Goal: Task Accomplishment & Management: Complete application form

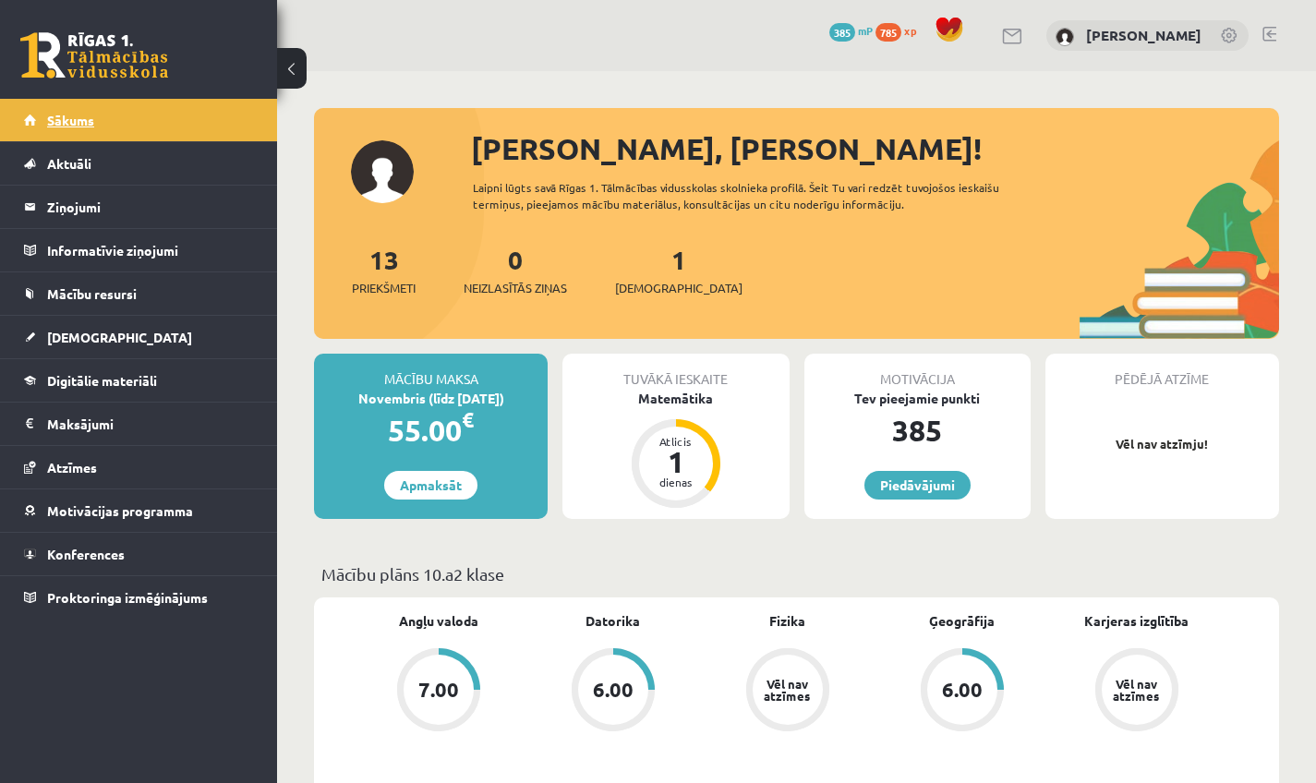
click at [105, 131] on link "Sākums" at bounding box center [139, 120] width 230 height 42
click at [1267, 32] on link at bounding box center [1270, 34] width 14 height 15
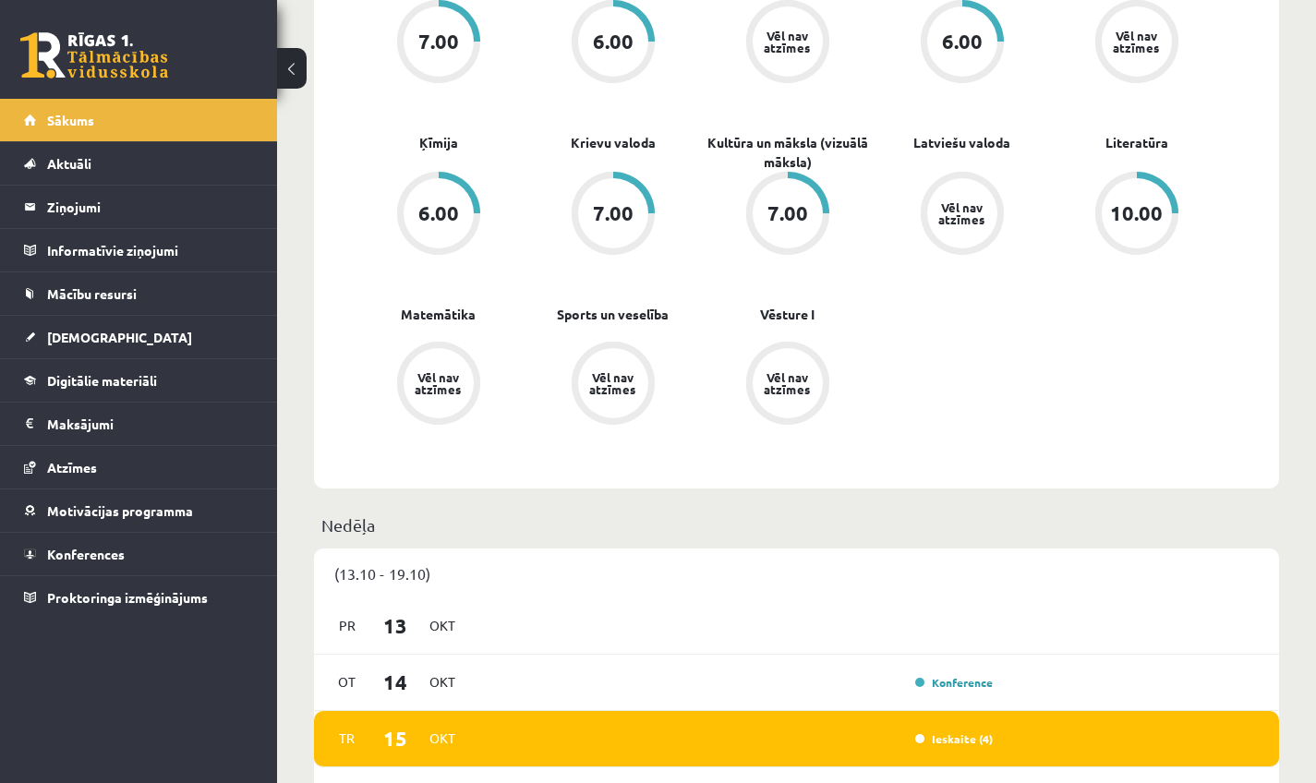
scroll to position [816, 0]
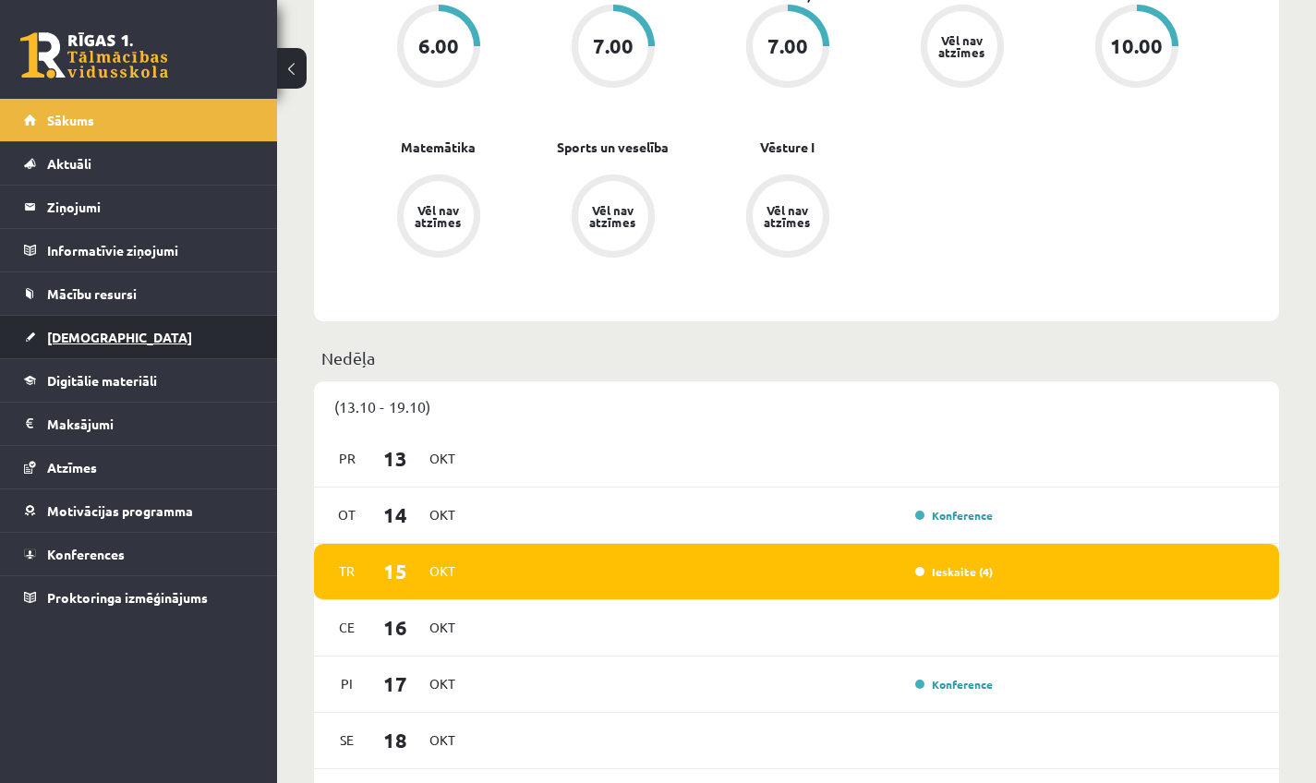
click at [76, 343] on span "[DEMOGRAPHIC_DATA]" at bounding box center [119, 337] width 145 height 17
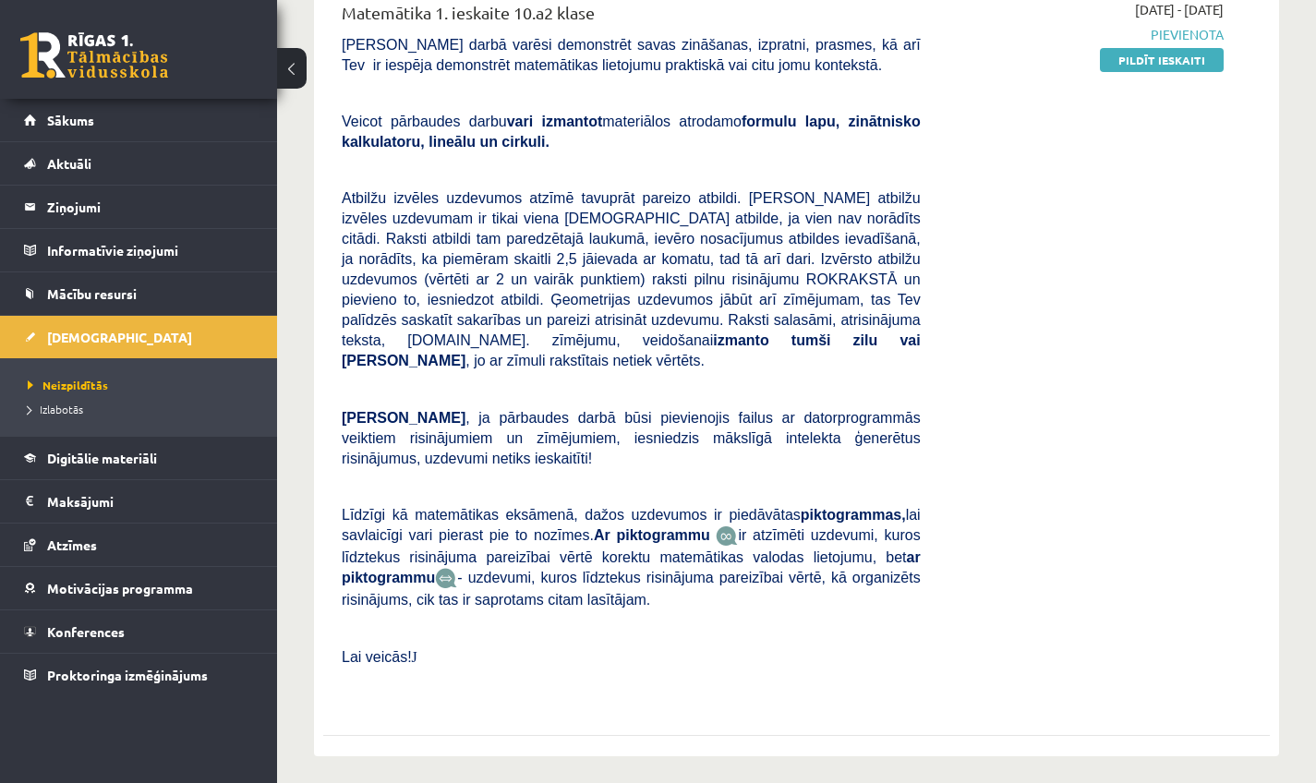
scroll to position [513, 0]
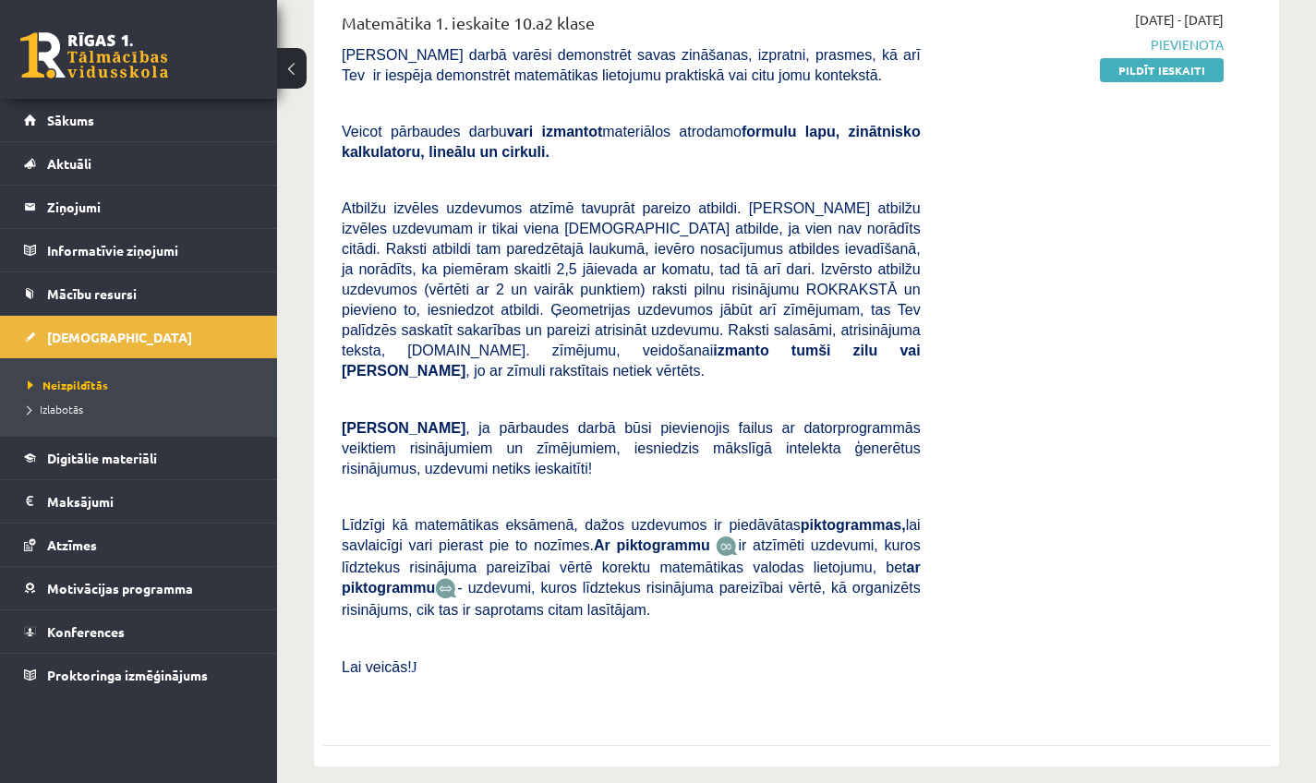
click at [293, 79] on button at bounding box center [292, 68] width 30 height 41
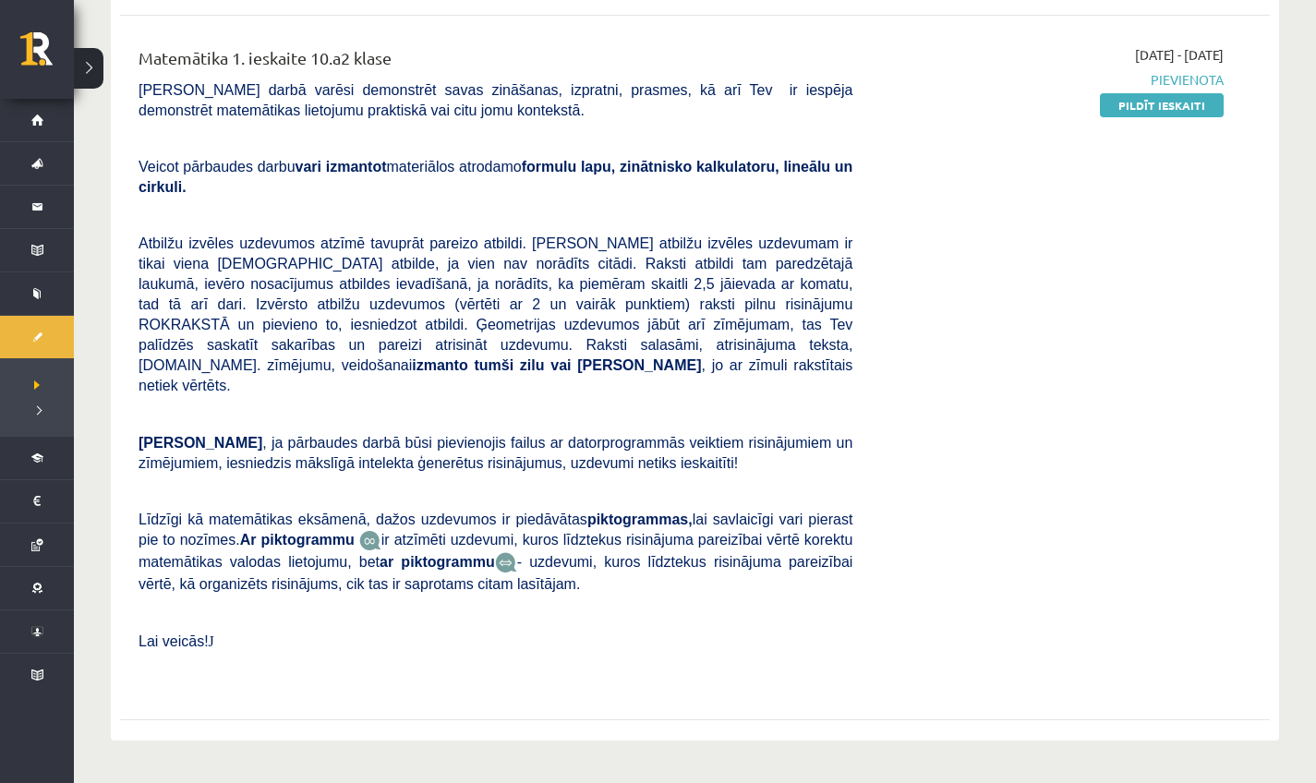
scroll to position [474, 0]
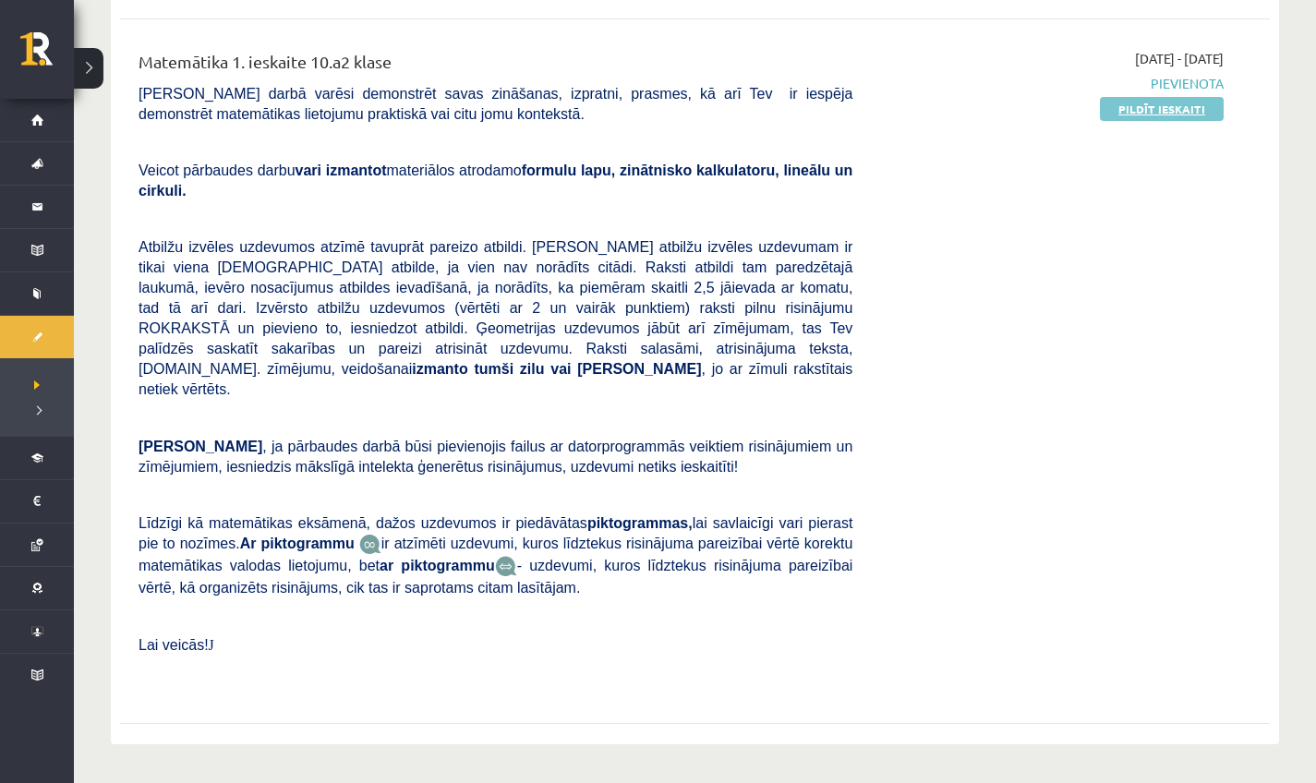
click at [1200, 114] on link "Pildīt ieskaiti" at bounding box center [1162, 109] width 124 height 24
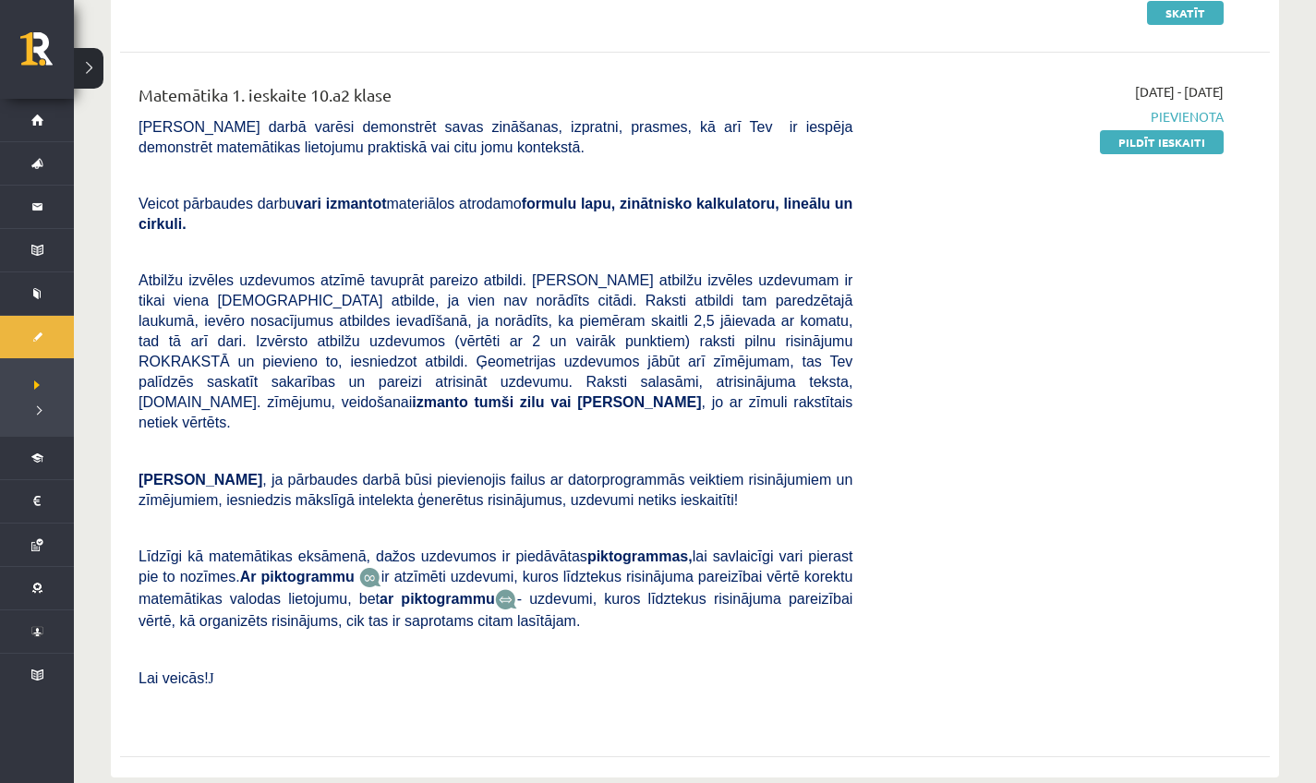
scroll to position [429, 0]
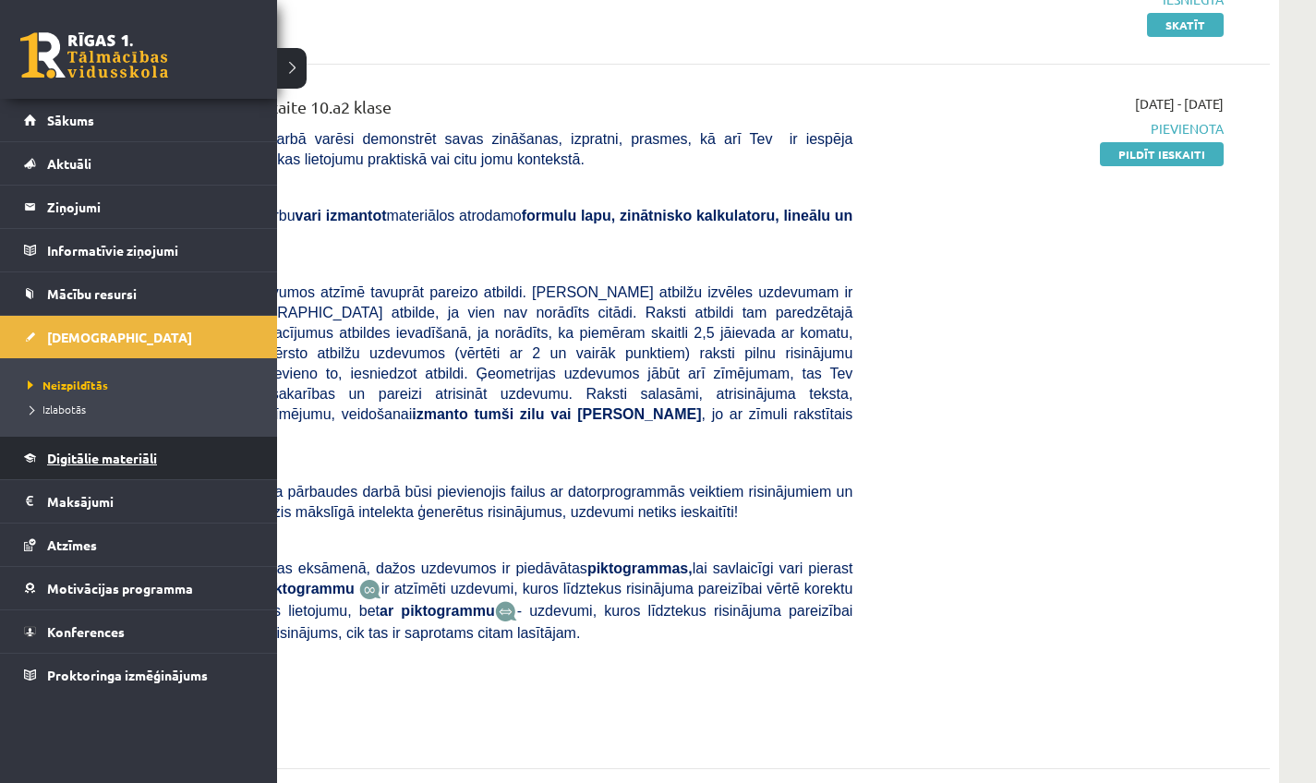
click at [169, 467] on link "Digitālie materiāli" at bounding box center [139, 458] width 230 height 42
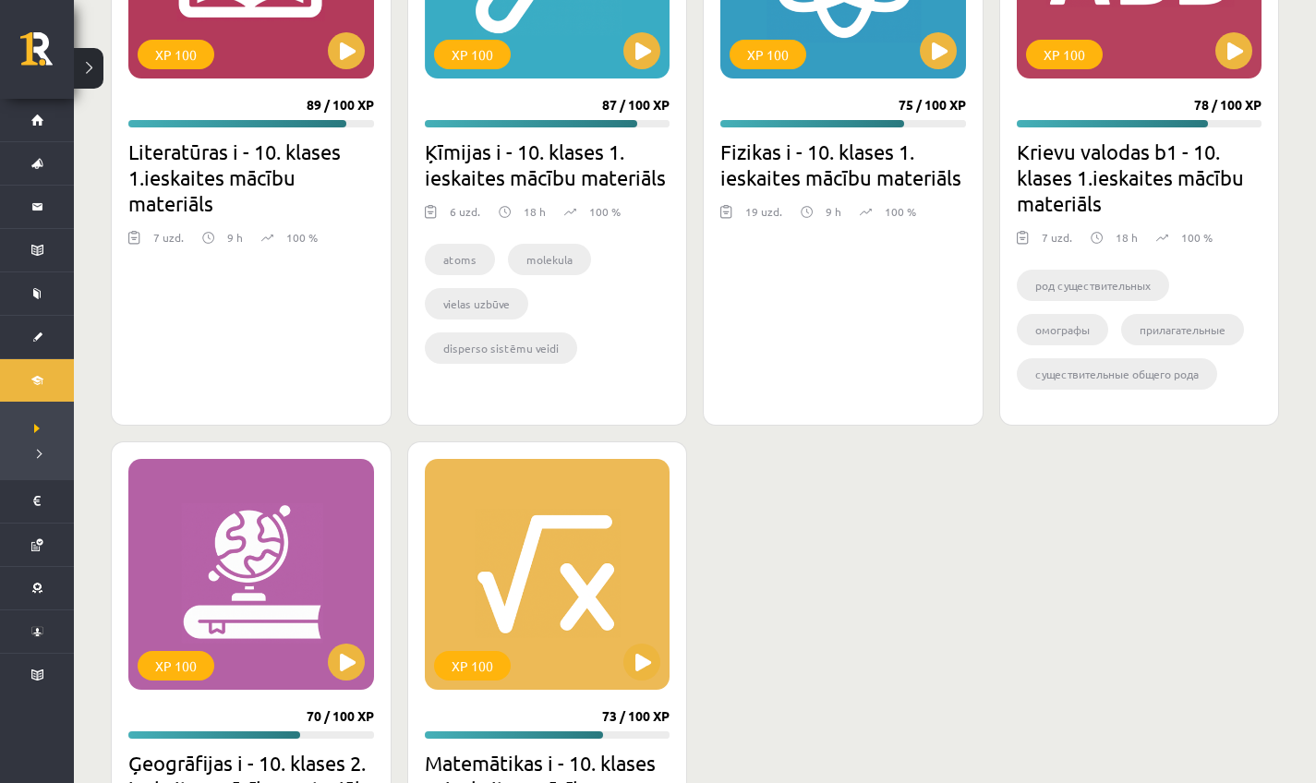
scroll to position [2772, 0]
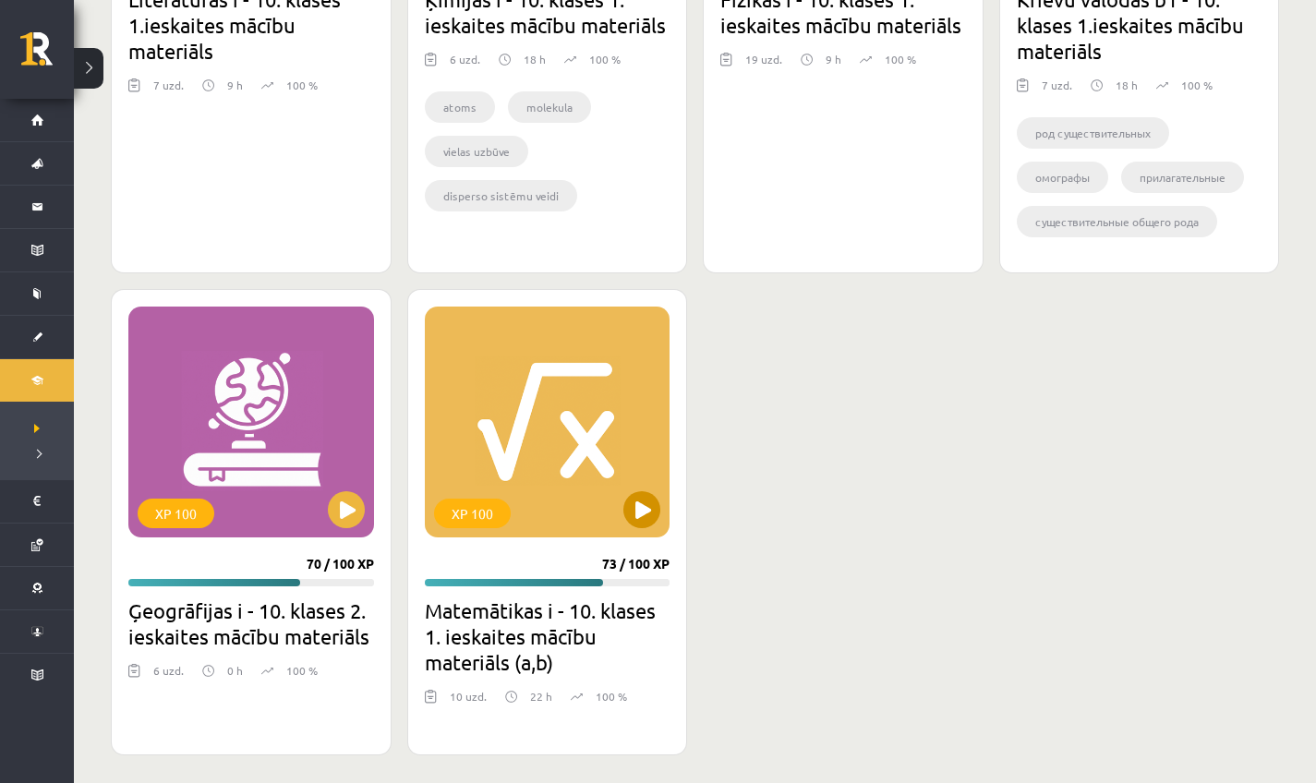
click at [636, 523] on button at bounding box center [642, 509] width 37 height 37
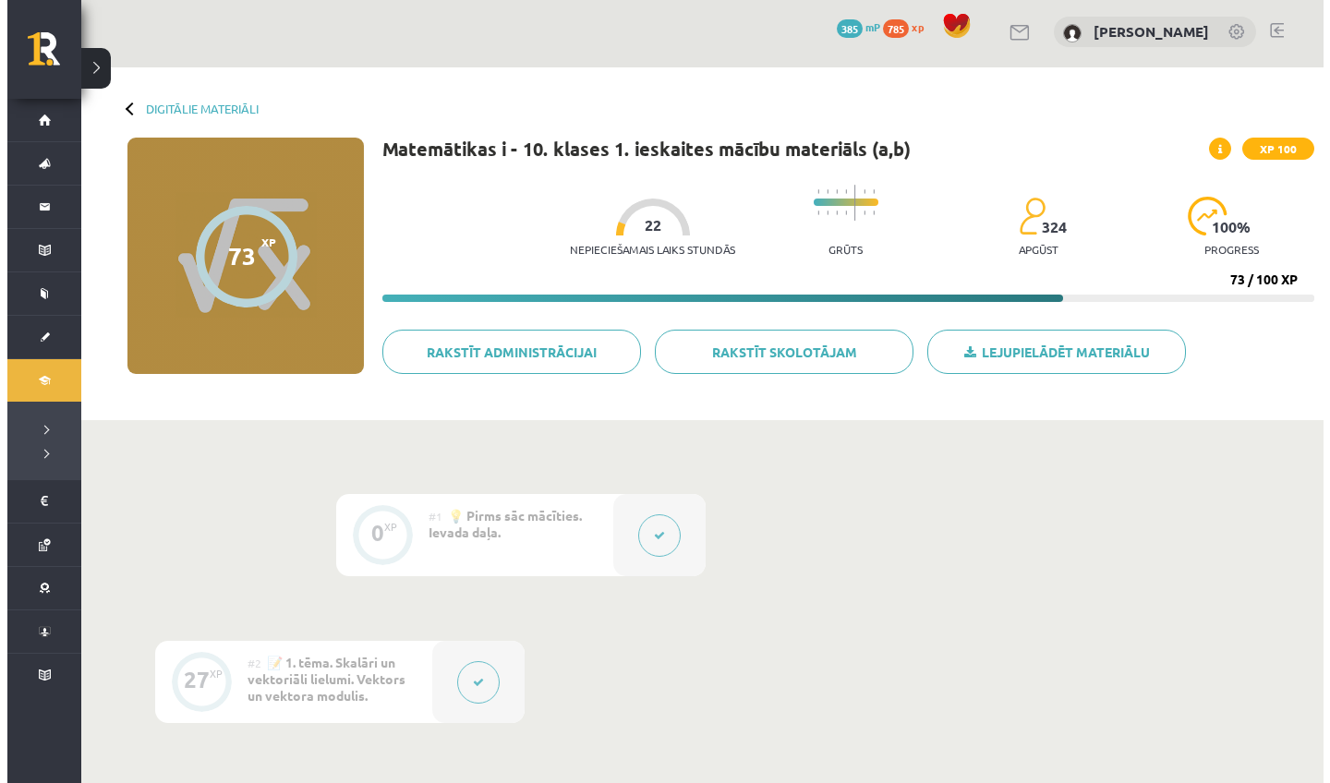
scroll to position [7, 0]
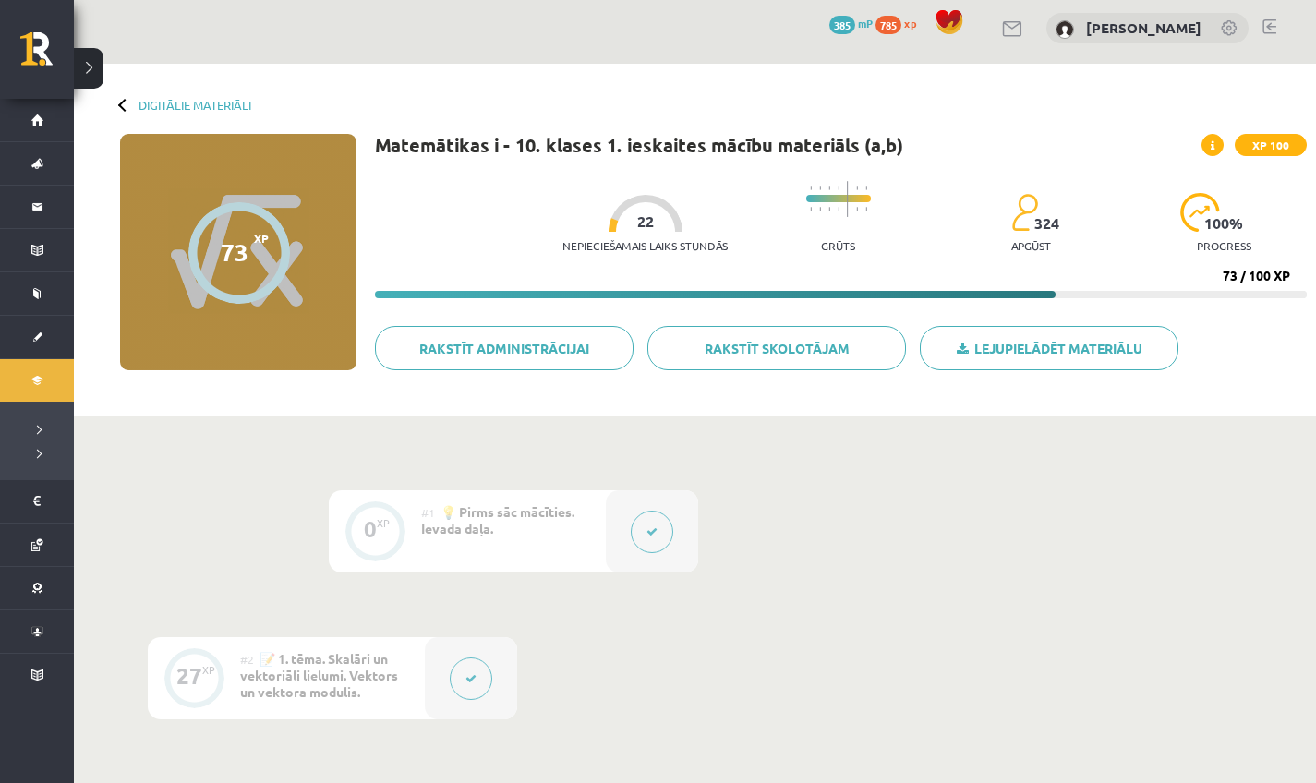
click at [446, 676] on div at bounding box center [471, 678] width 92 height 82
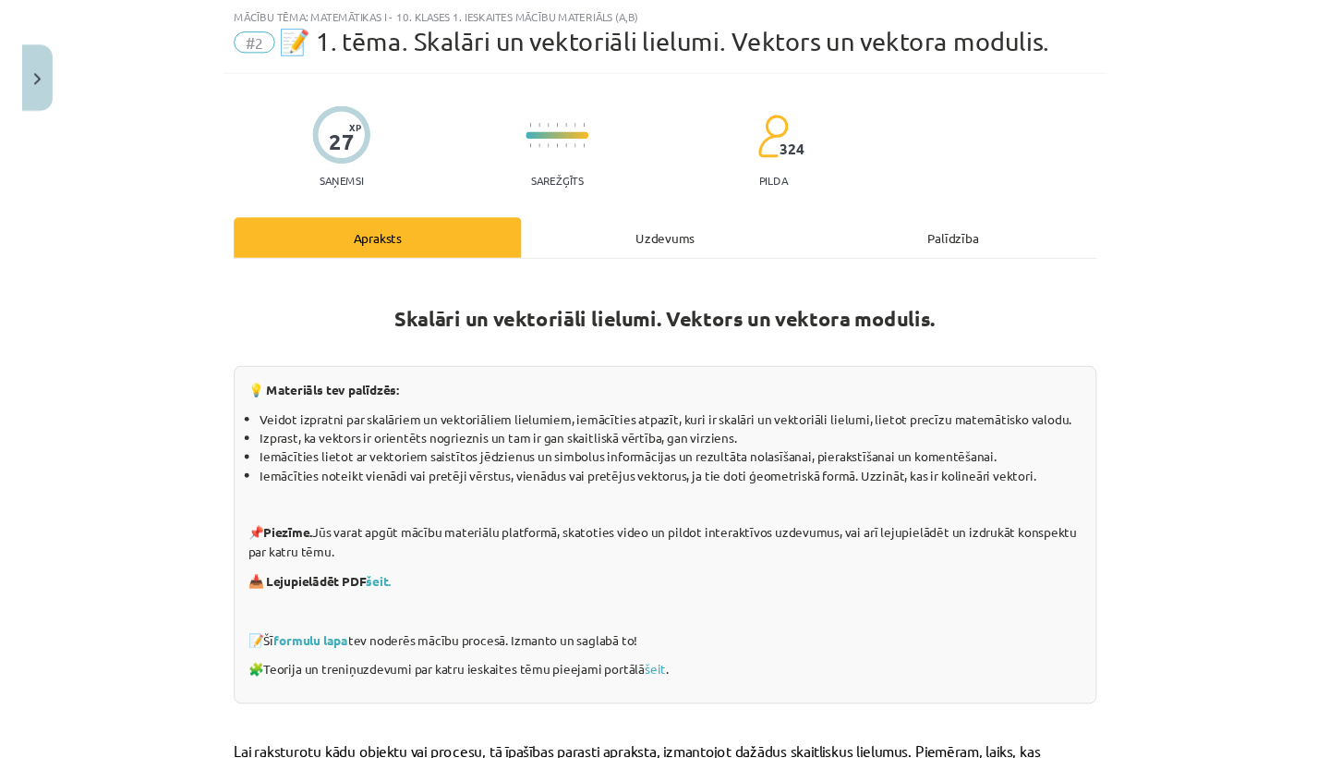
scroll to position [91, 0]
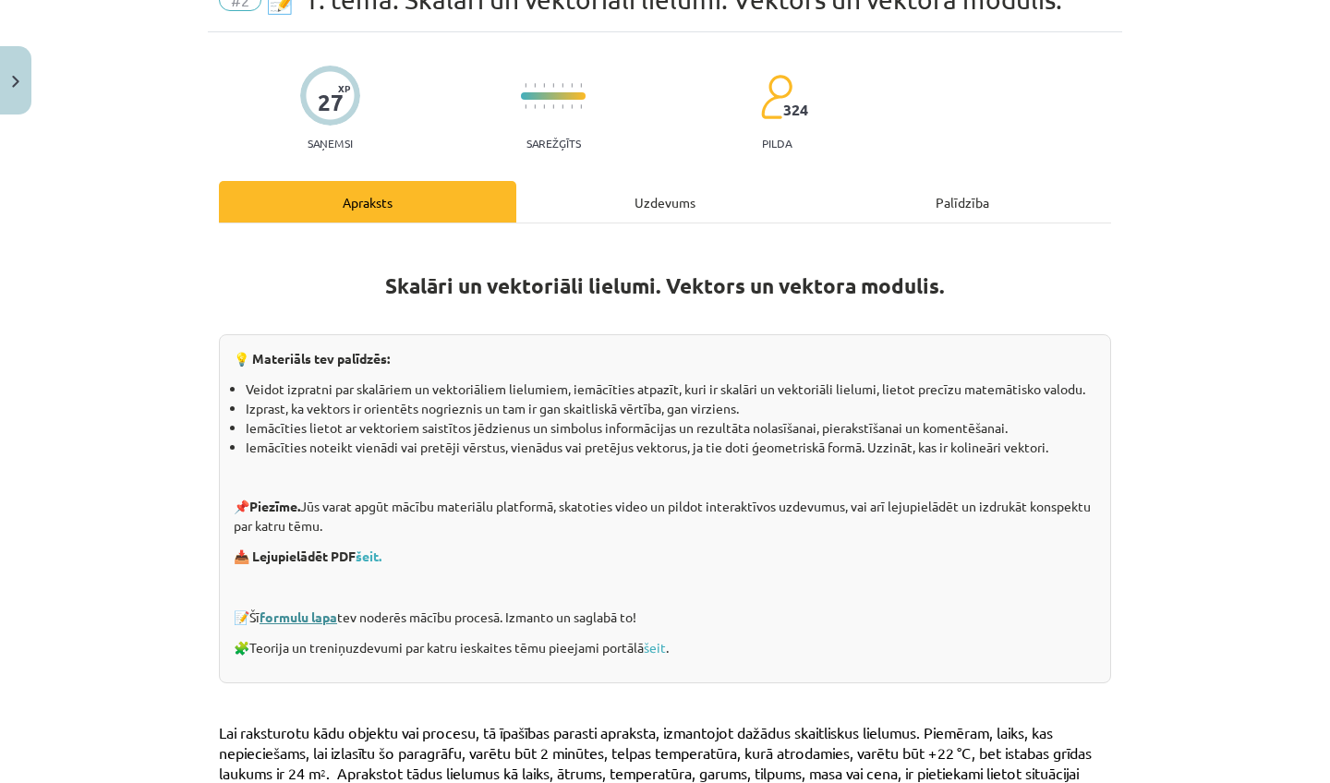
click at [291, 619] on link "formulu lapa" at bounding box center [299, 617] width 78 height 17
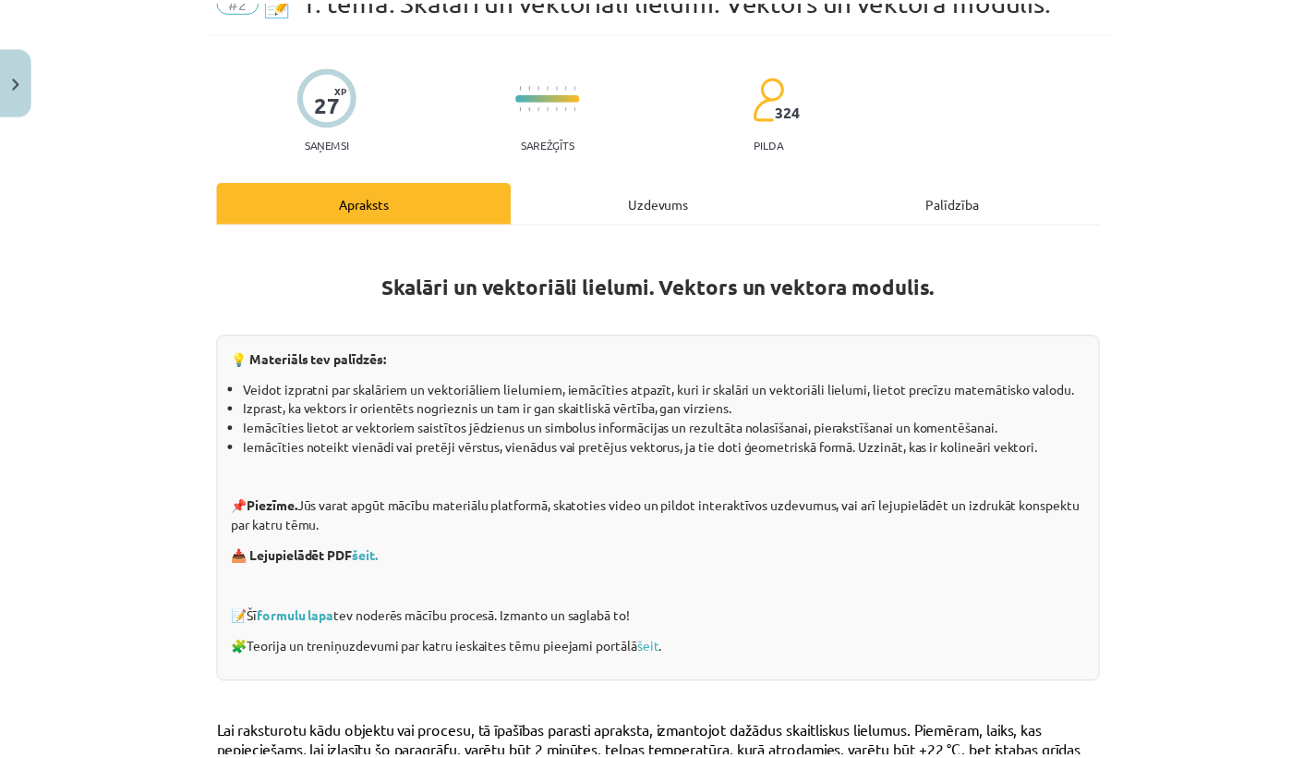
scroll to position [0, 0]
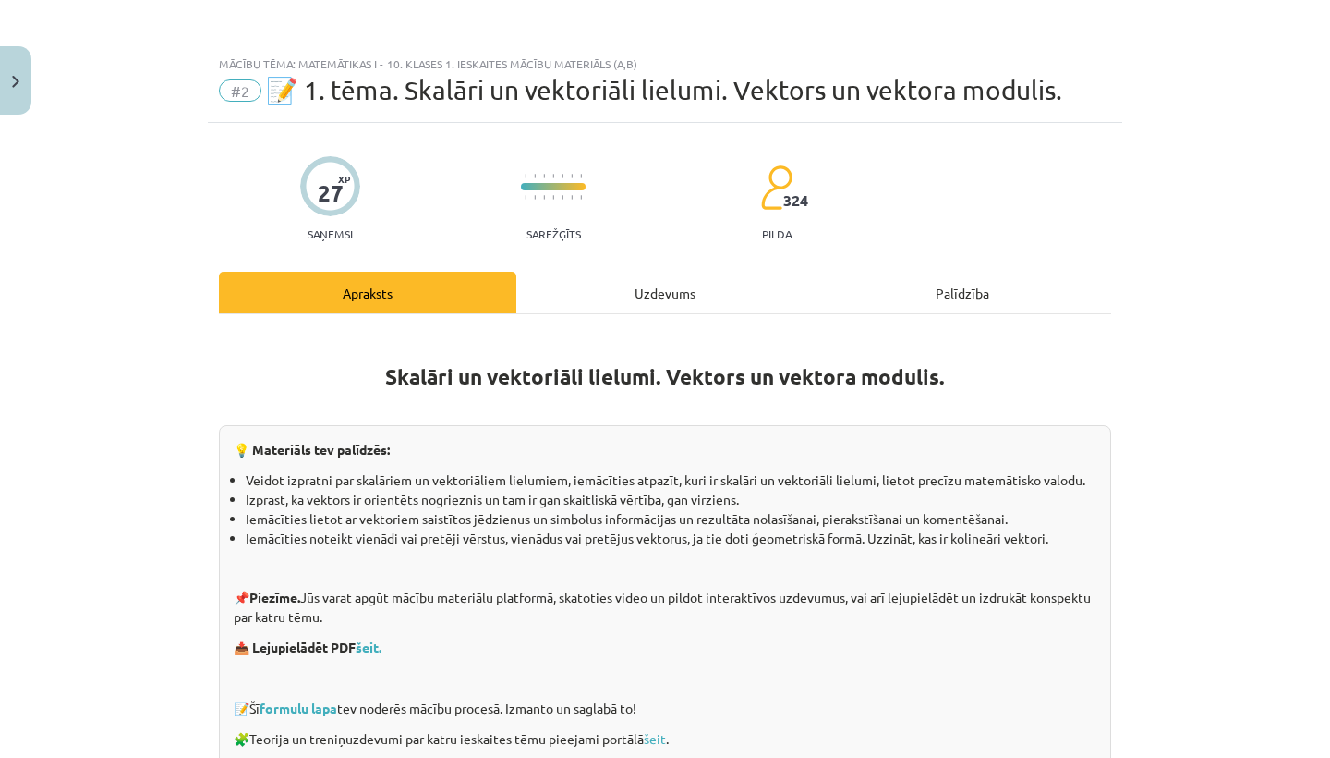
click at [12, 64] on button "Close" at bounding box center [15, 80] width 31 height 68
click at [41, 127] on div "Mācību tēma: Matemātikas i - 10. klases 1. ieskaites mācību materiāls (a,b) #2 …" at bounding box center [665, 379] width 1330 height 758
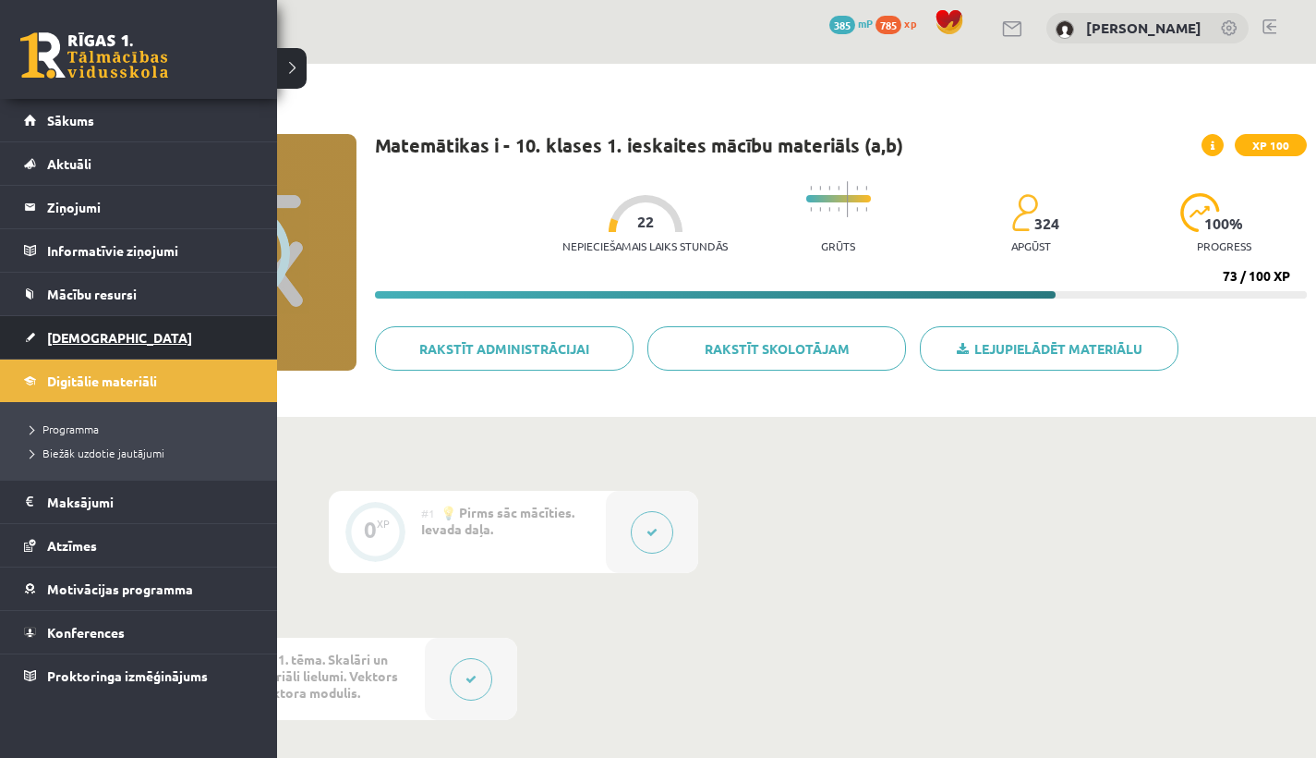
click at [117, 346] on link "[DEMOGRAPHIC_DATA]" at bounding box center [139, 337] width 230 height 42
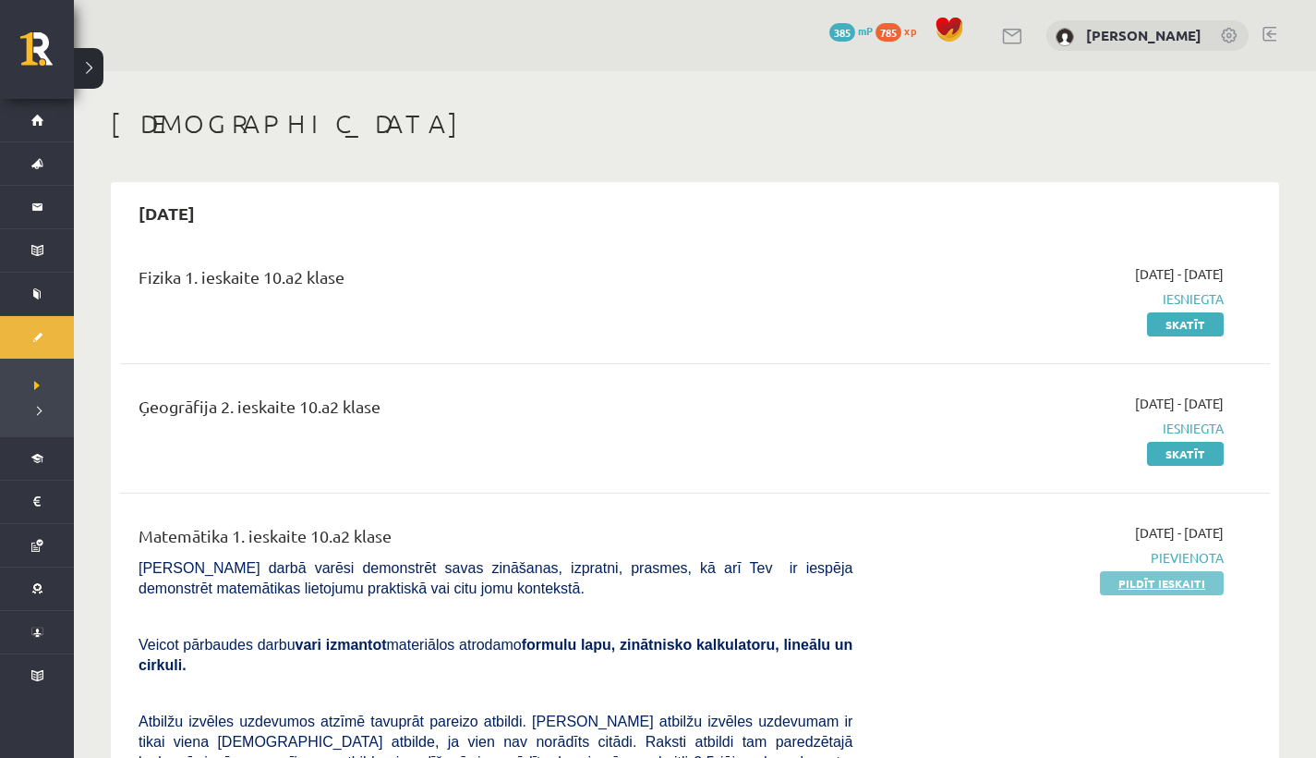
click at [1150, 584] on link "Pildīt ieskaiti" at bounding box center [1162, 583] width 124 height 24
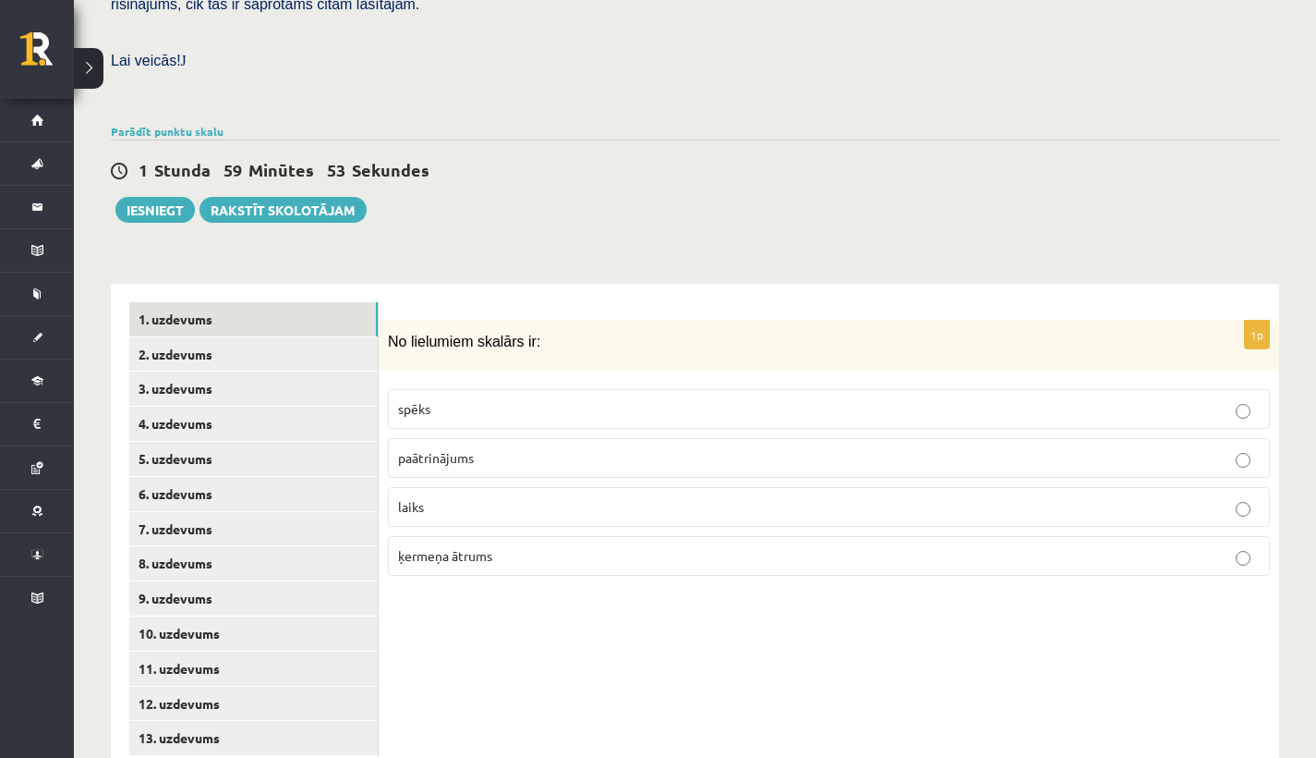
scroll to position [528, 0]
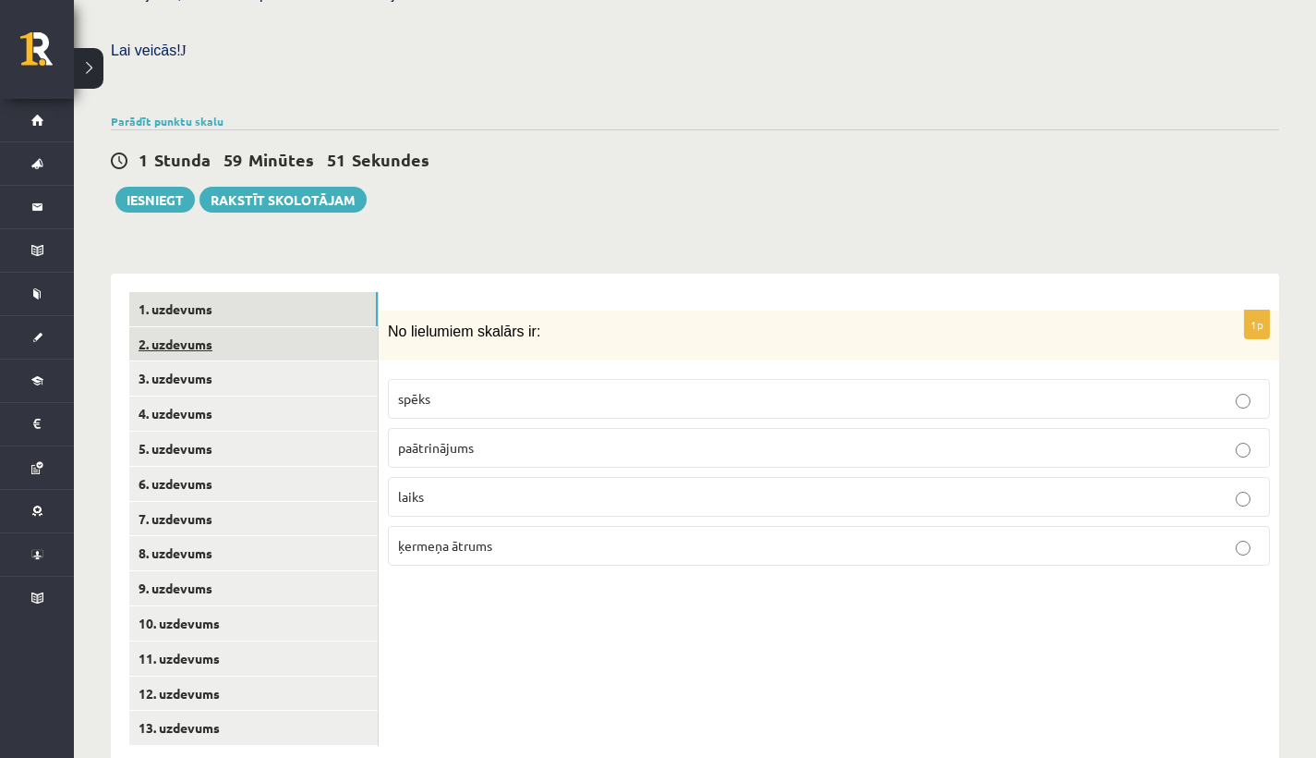
click at [270, 327] on link "2. uzdevums" at bounding box center [253, 344] width 249 height 34
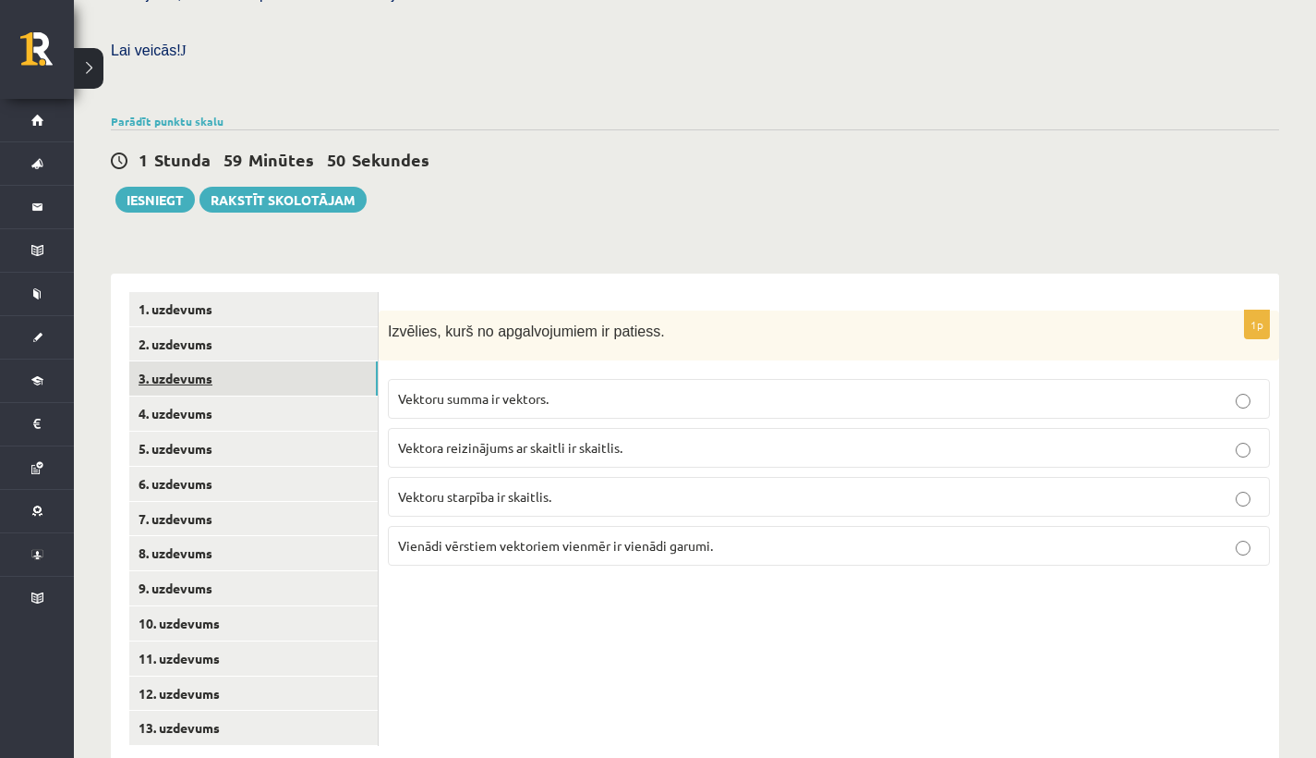
click at [233, 361] on link "3. uzdevums" at bounding box center [253, 378] width 249 height 34
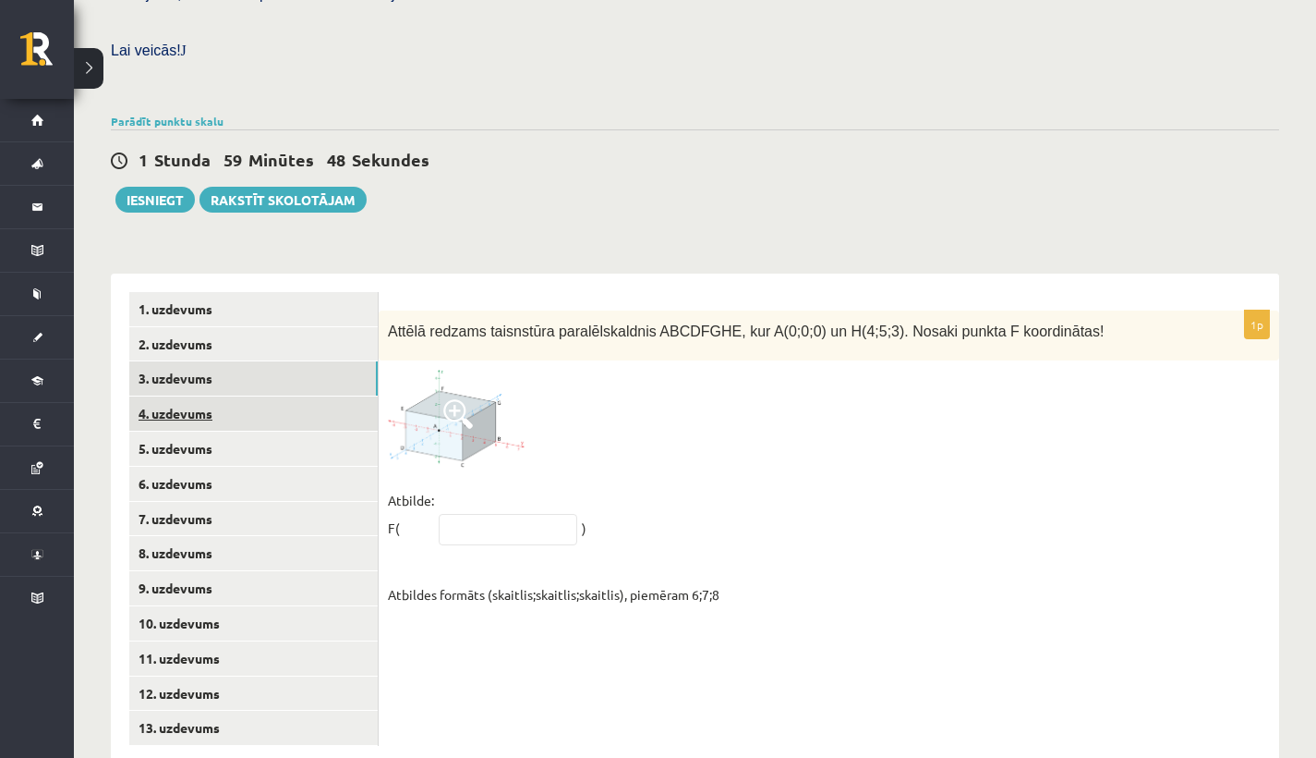
click at [206, 396] on link "4. uzdevums" at bounding box center [253, 413] width 249 height 34
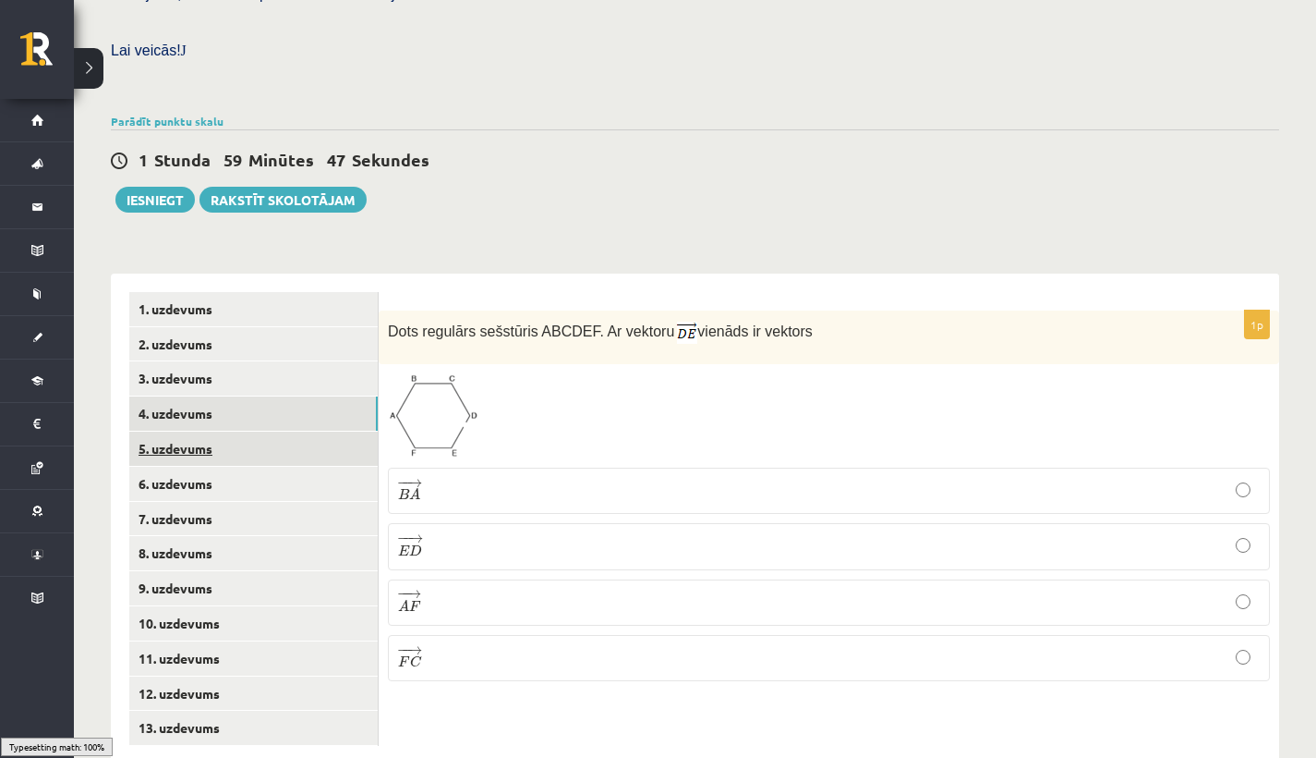
click at [191, 431] on link "5. uzdevums" at bounding box center [253, 448] width 249 height 34
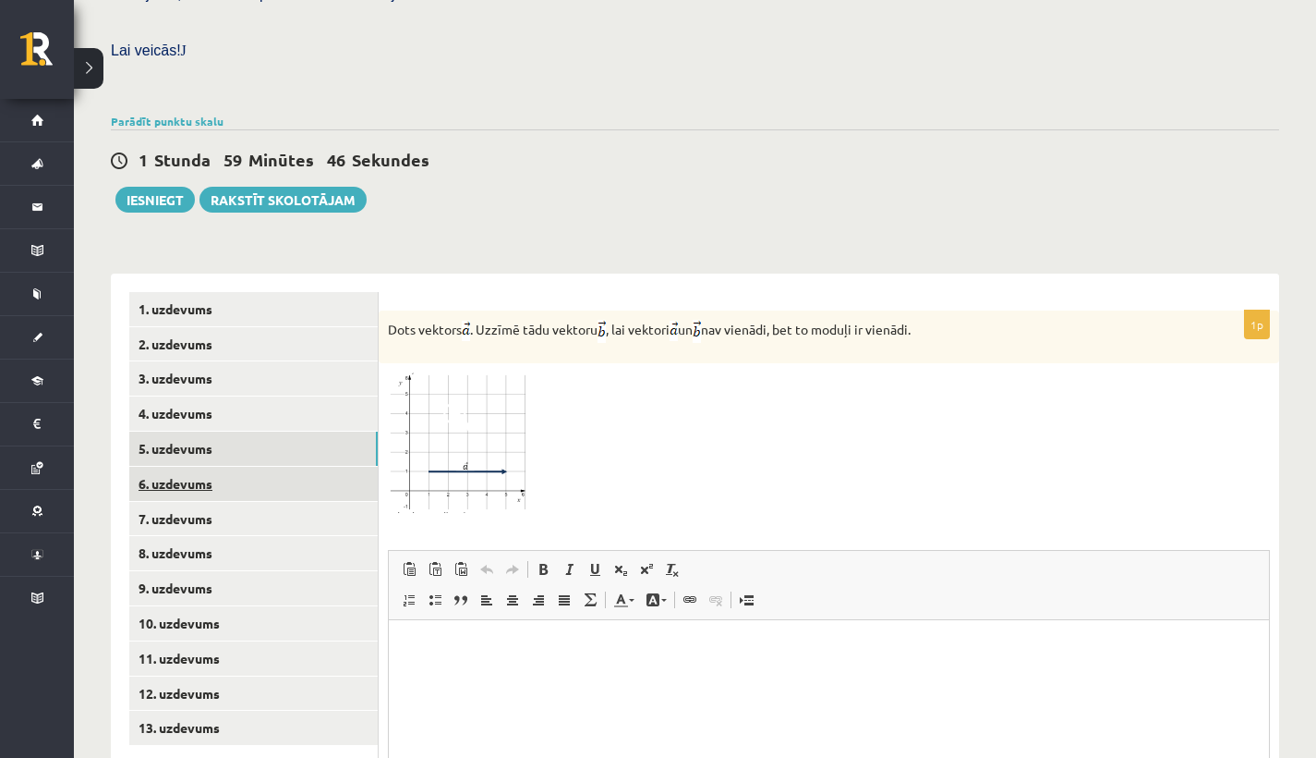
scroll to position [0, 0]
click at [198, 467] on link "6. uzdevums" at bounding box center [253, 484] width 249 height 34
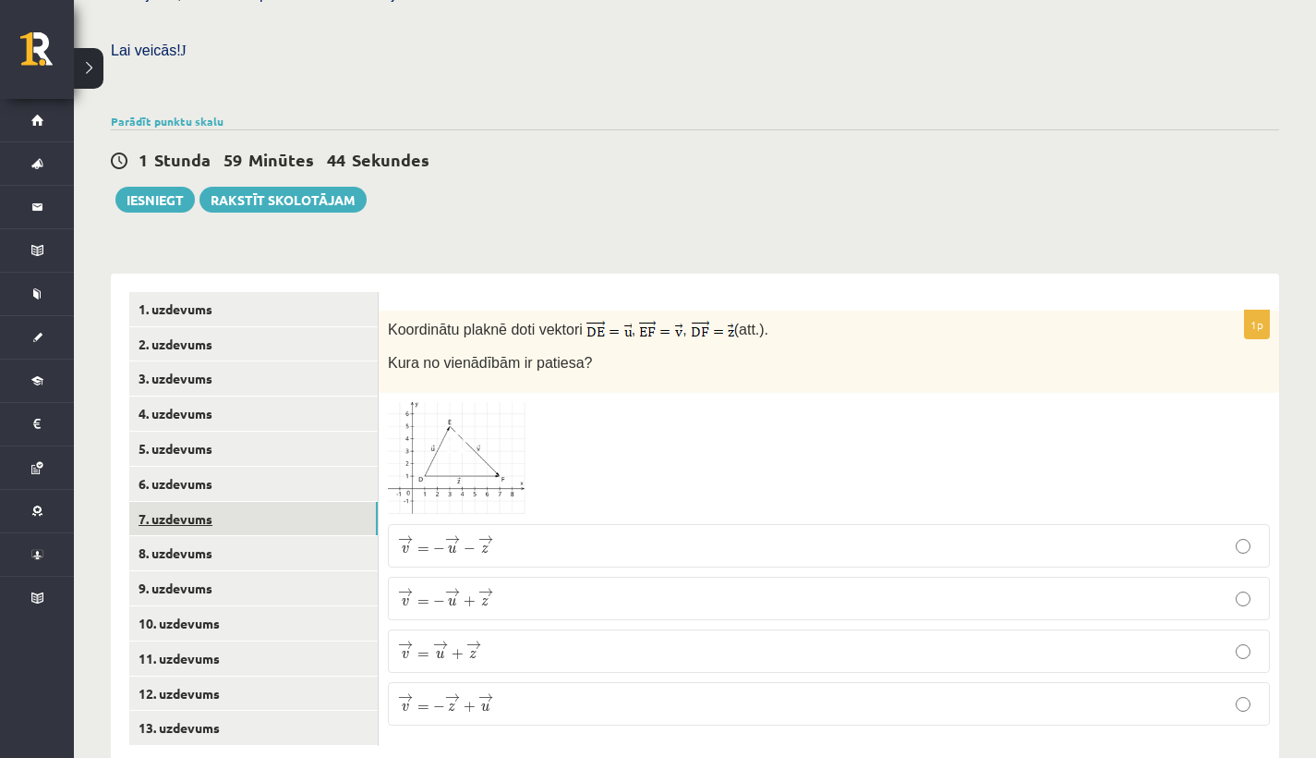
click at [199, 502] on link "7. uzdevums" at bounding box center [253, 519] width 249 height 34
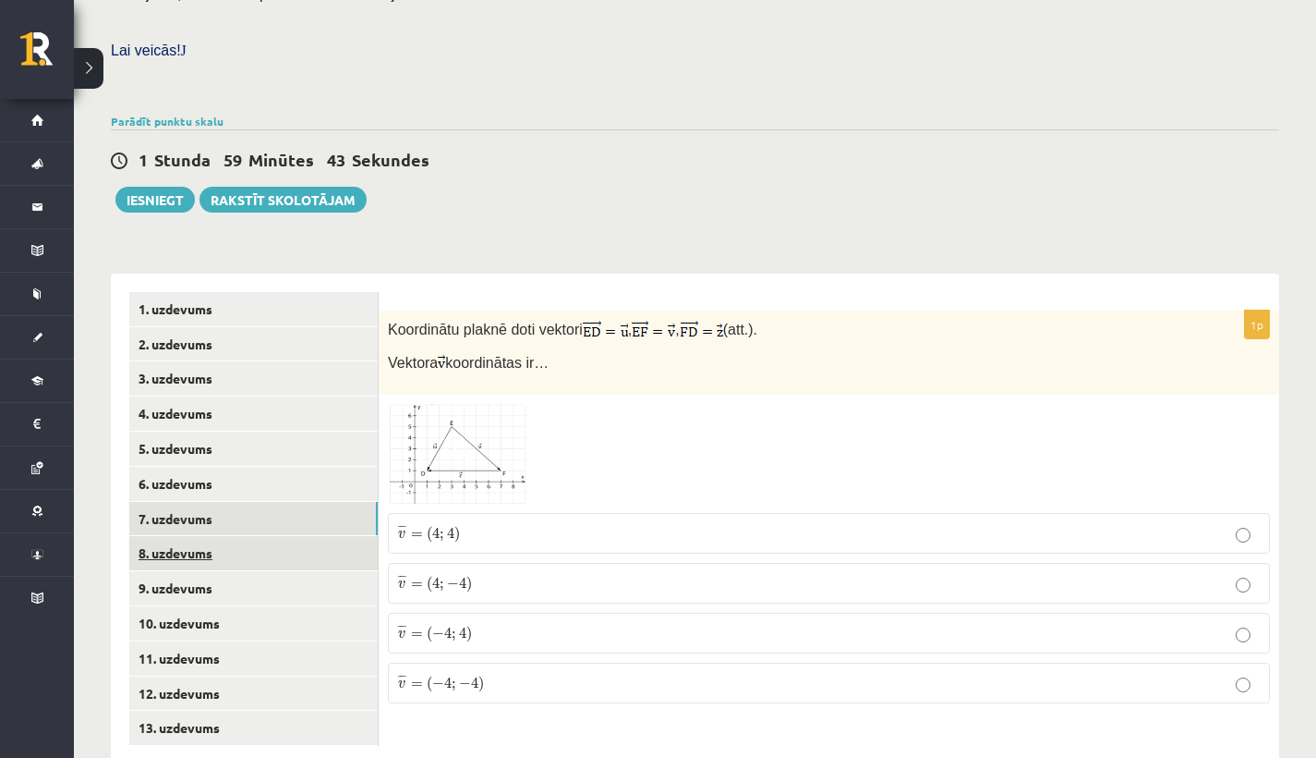
click at [191, 536] on link "8. uzdevums" at bounding box center [253, 553] width 249 height 34
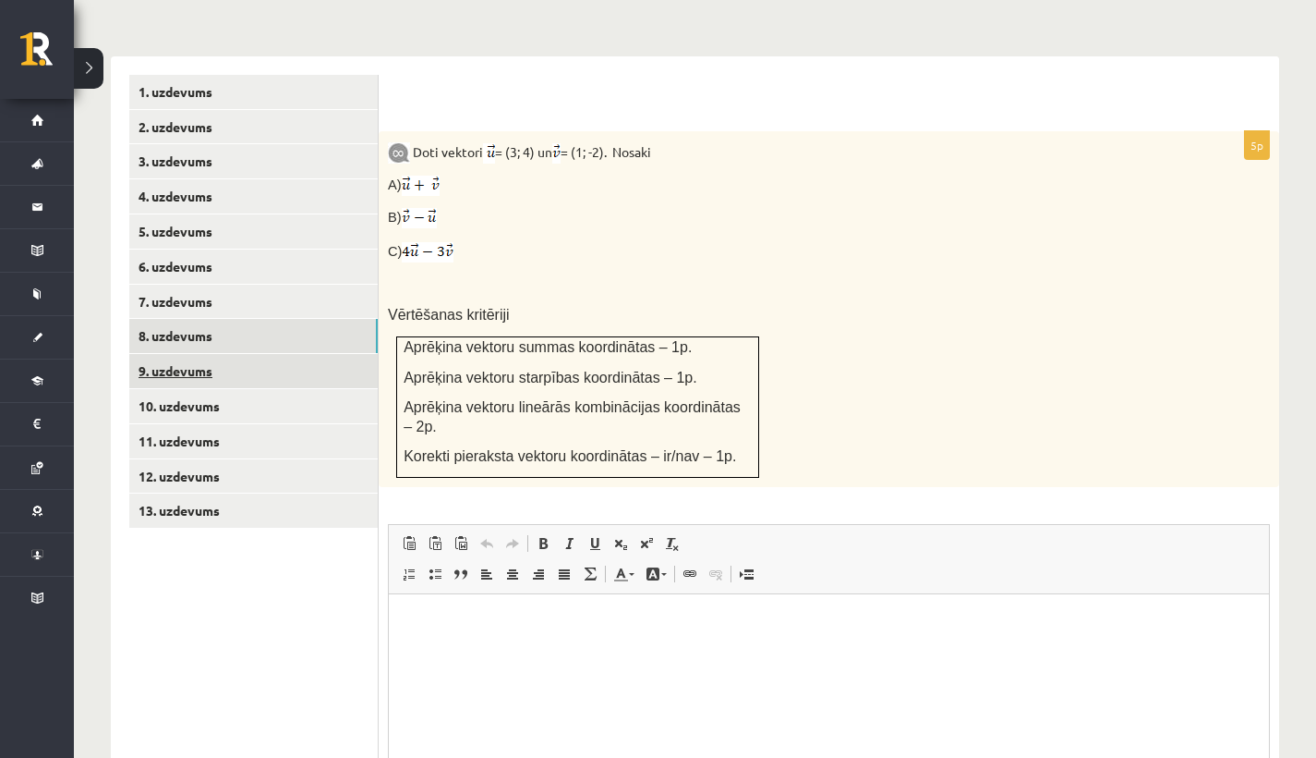
click at [220, 354] on link "9. uzdevums" at bounding box center [253, 371] width 249 height 34
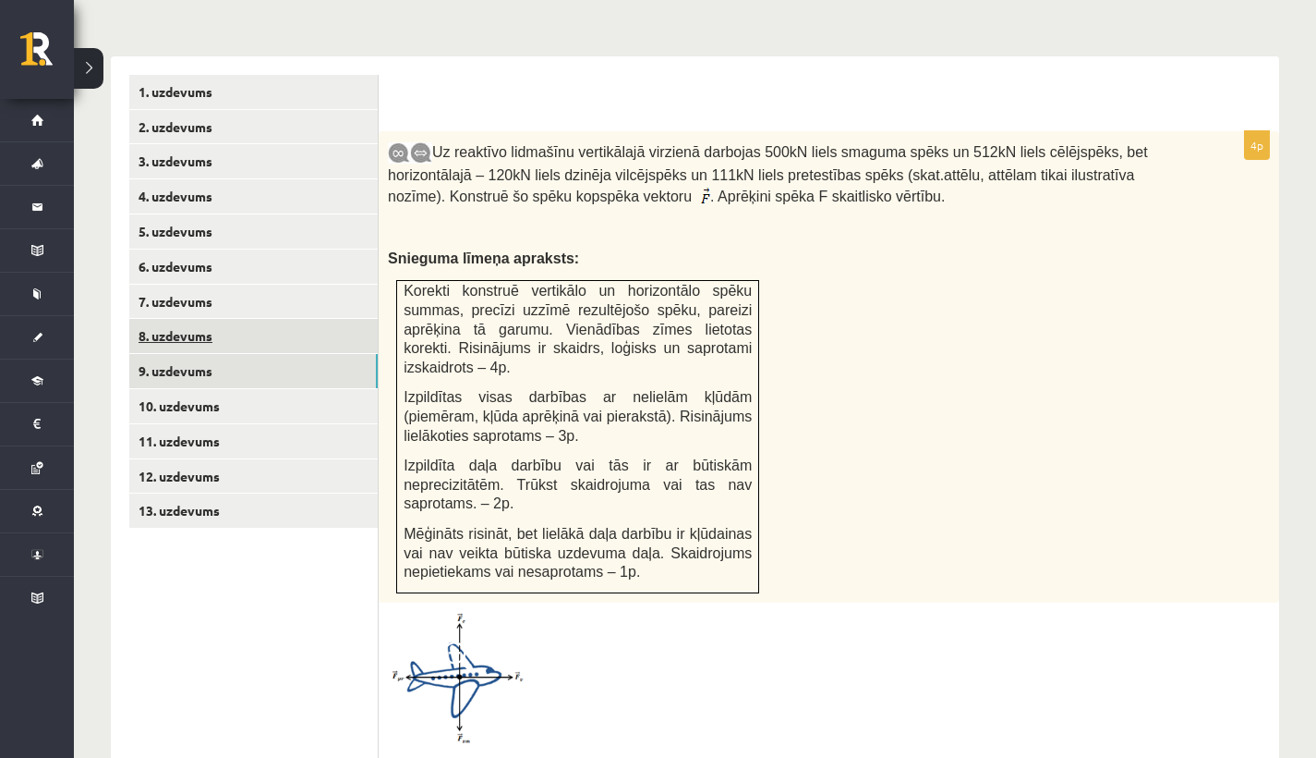
click at [220, 319] on link "8. uzdevums" at bounding box center [253, 336] width 249 height 34
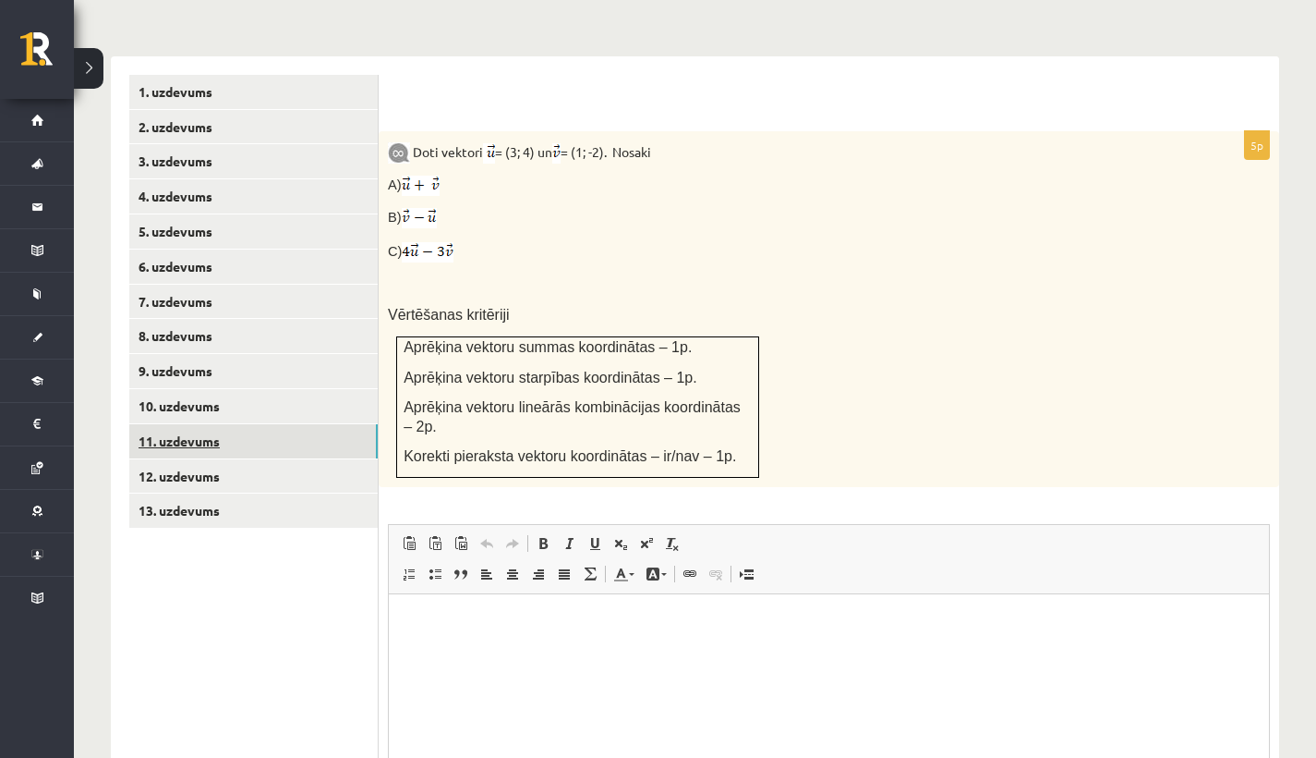
click at [200, 424] on link "11. uzdevums" at bounding box center [253, 441] width 249 height 34
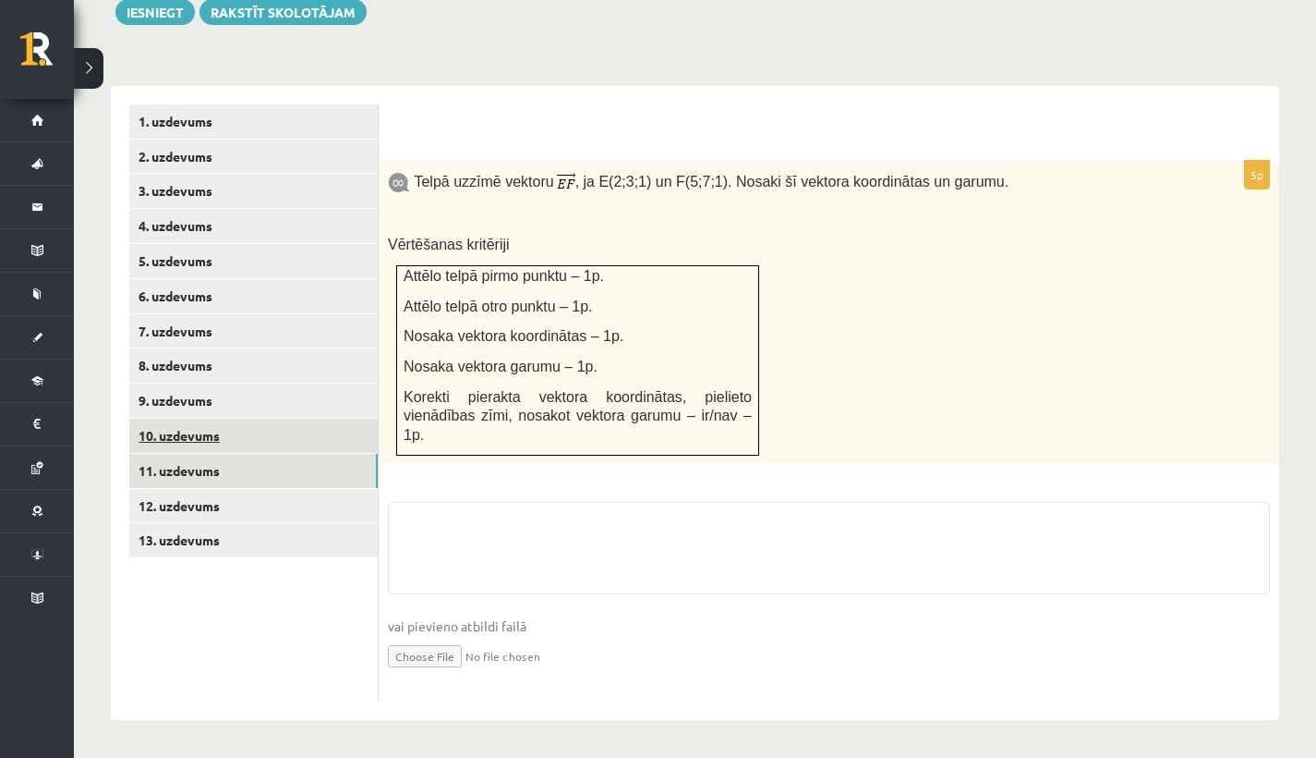
scroll to position [696, 0]
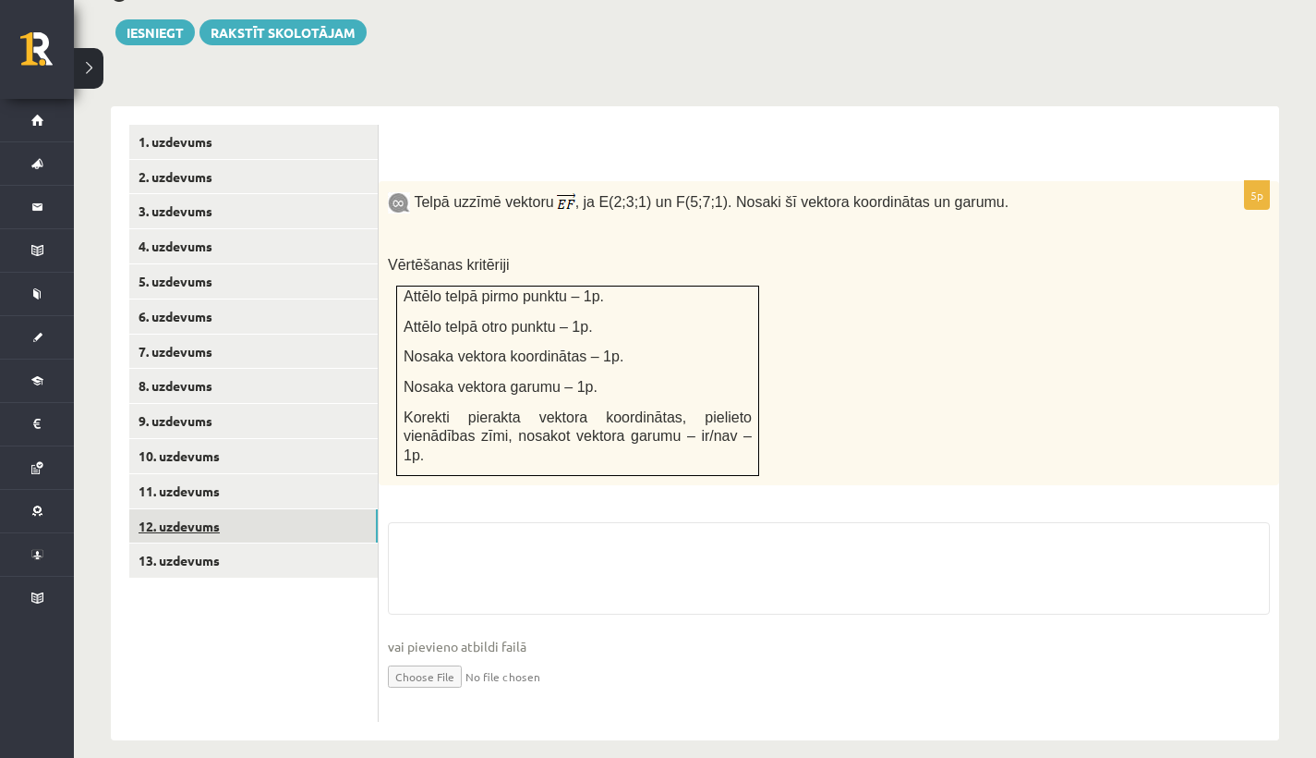
click at [198, 509] on link "12. uzdevums" at bounding box center [253, 526] width 249 height 34
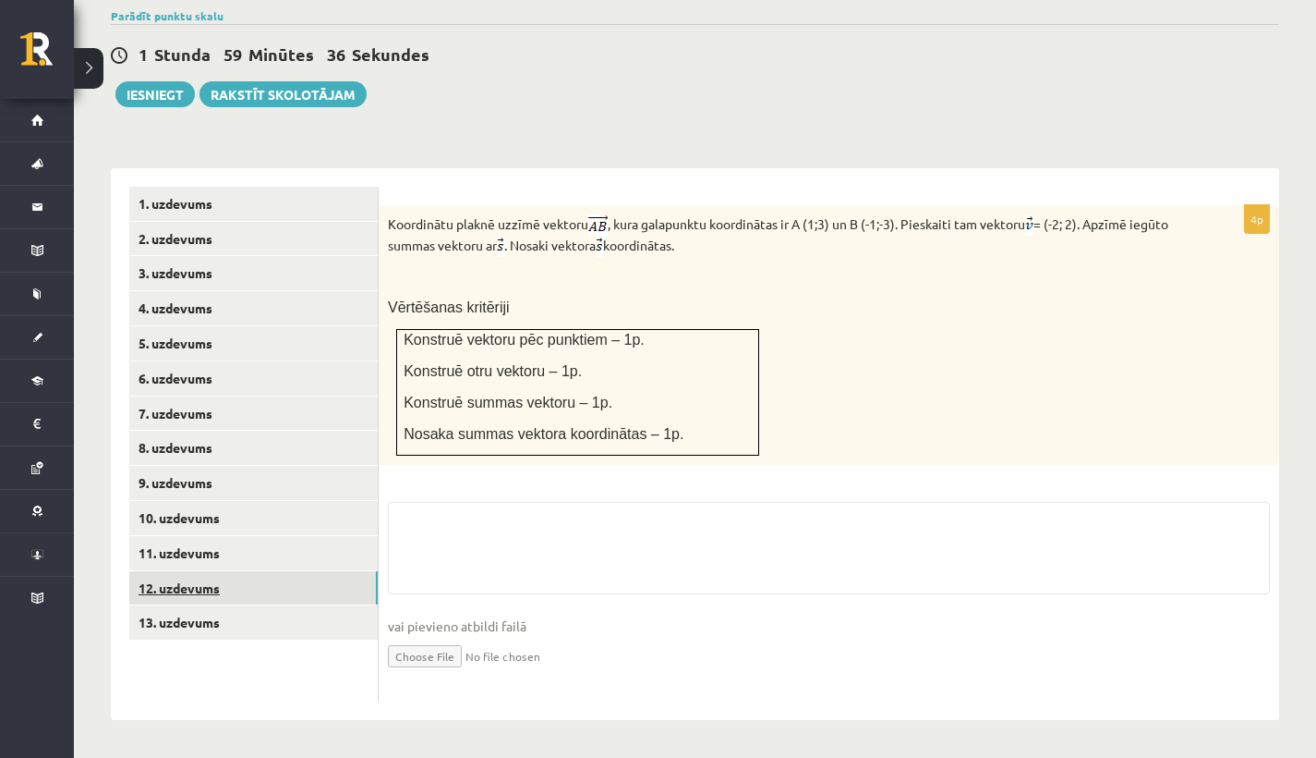
scroll to position [608, 0]
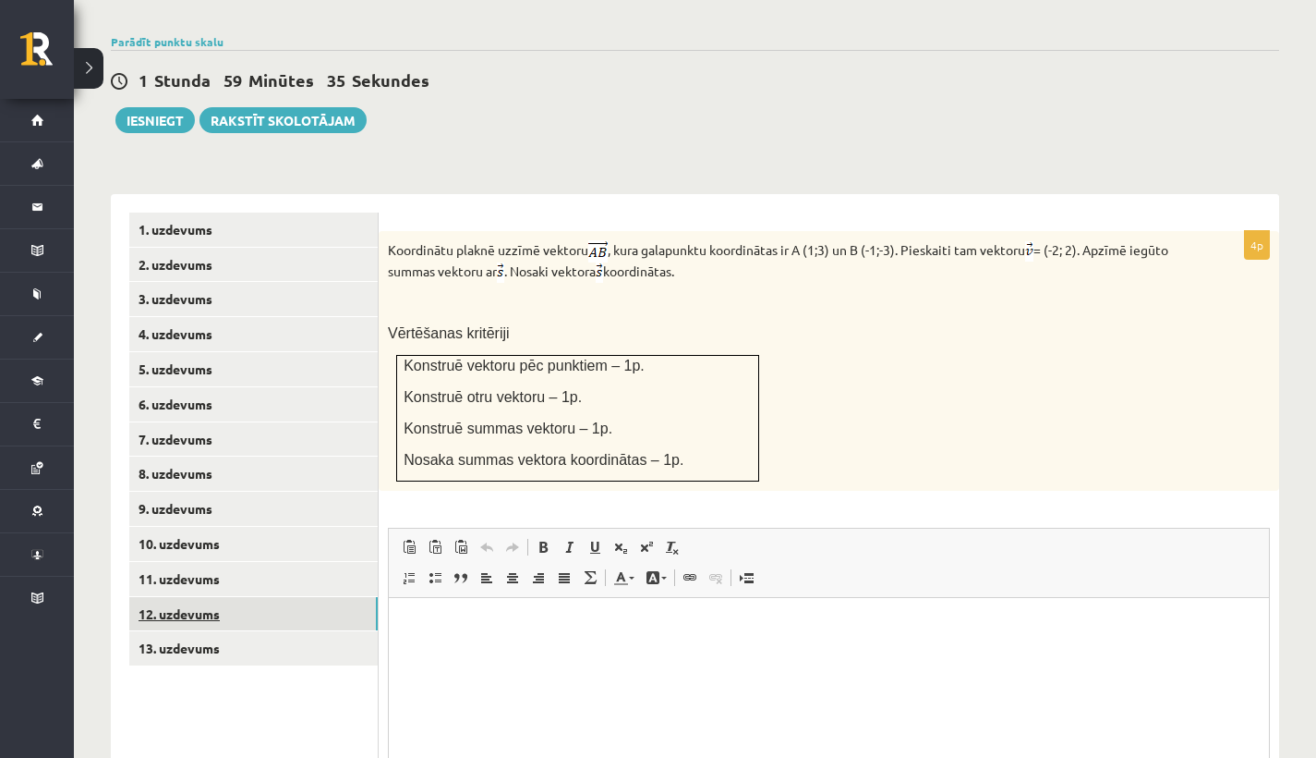
click at [188, 598] on link "12. uzdevums" at bounding box center [253, 614] width 249 height 34
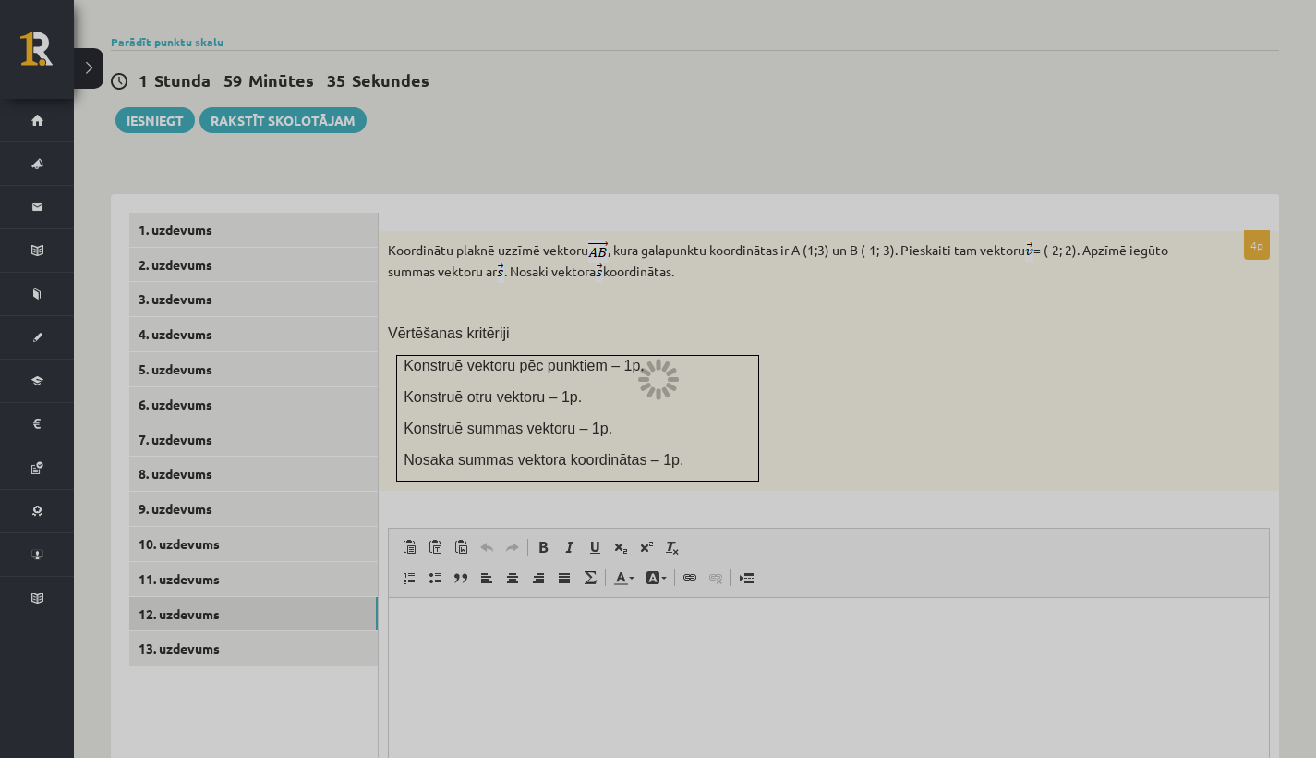
click at [197, 613] on div at bounding box center [658, 379] width 1316 height 758
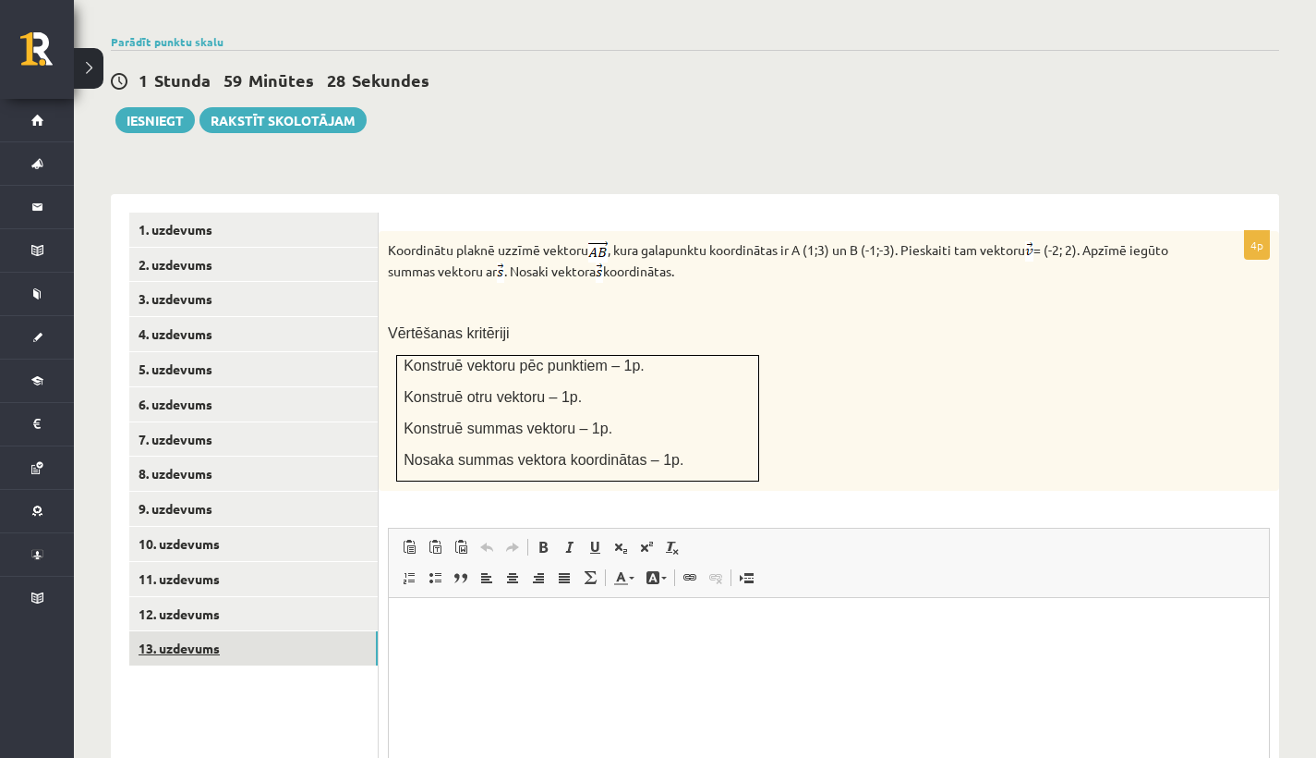
click at [206, 631] on link "13. uzdevums" at bounding box center [253, 648] width 249 height 34
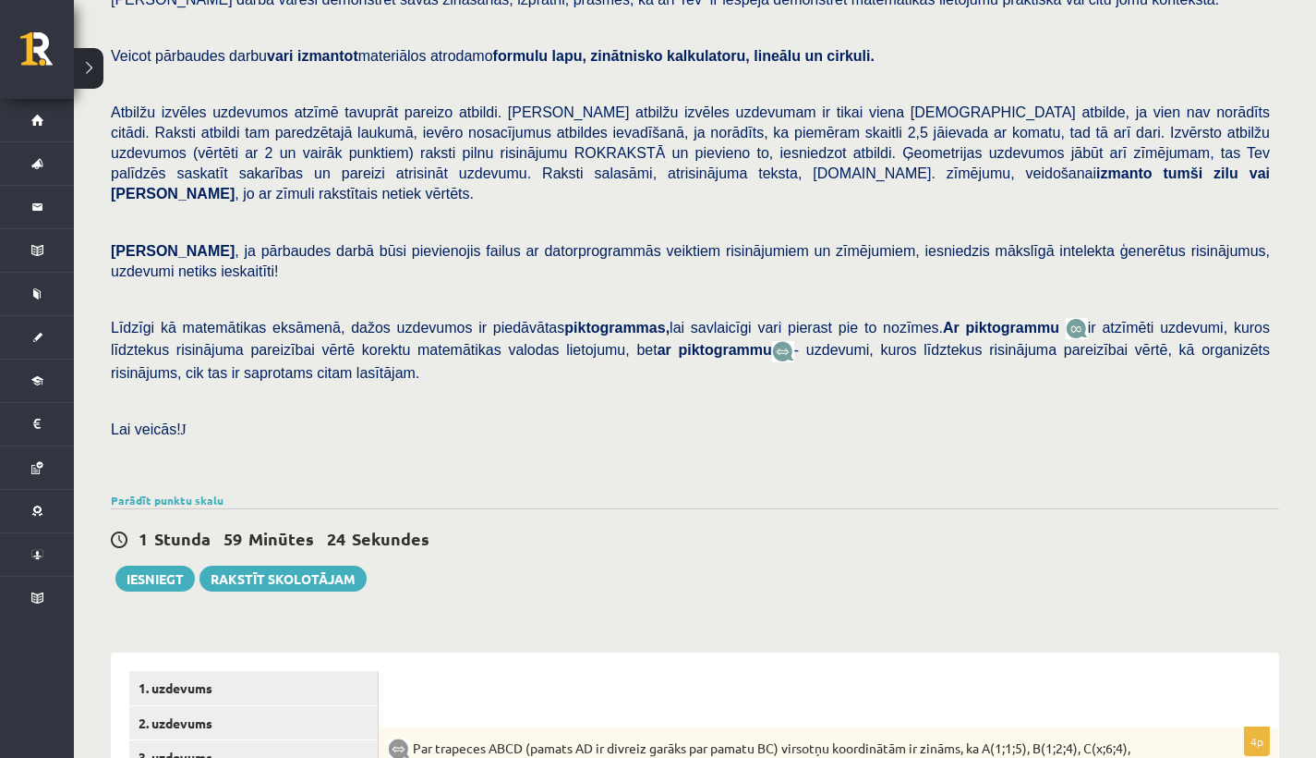
scroll to position [153, 0]
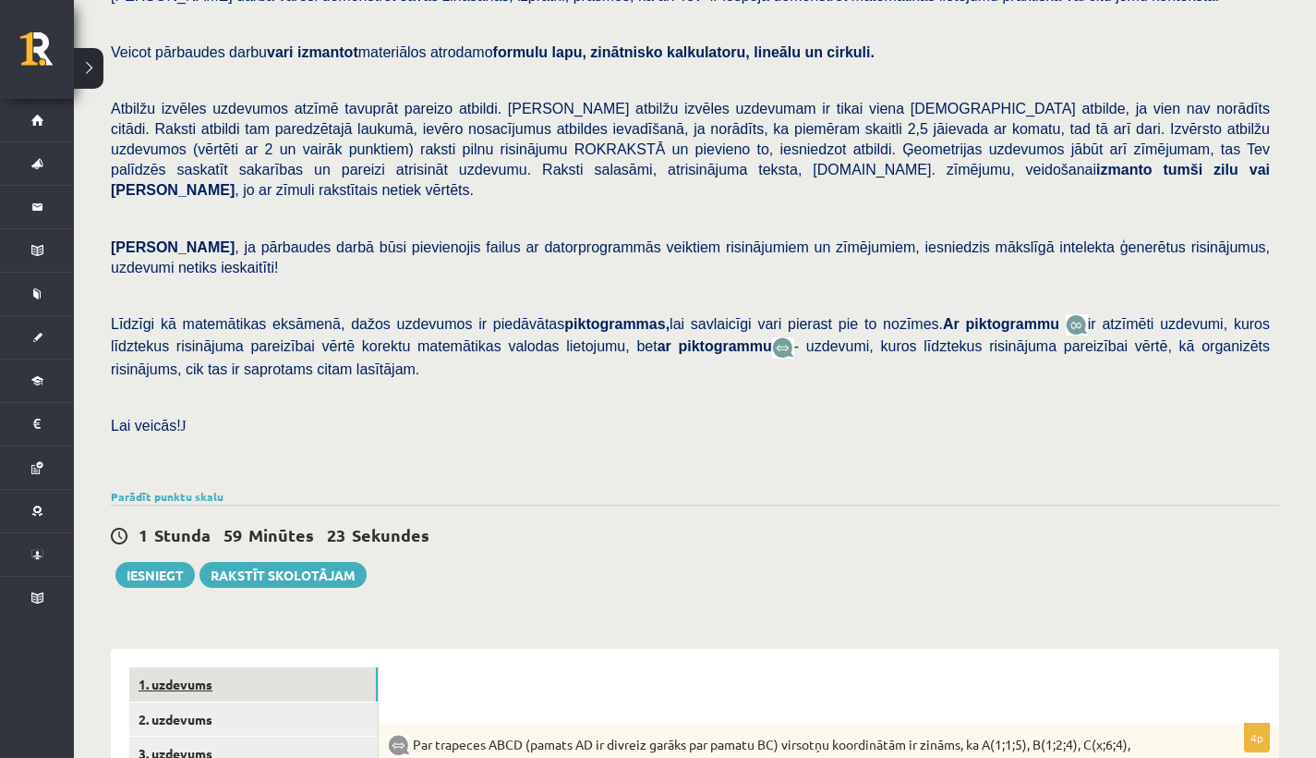
click at [246, 667] on link "1. uzdevums" at bounding box center [253, 684] width 249 height 34
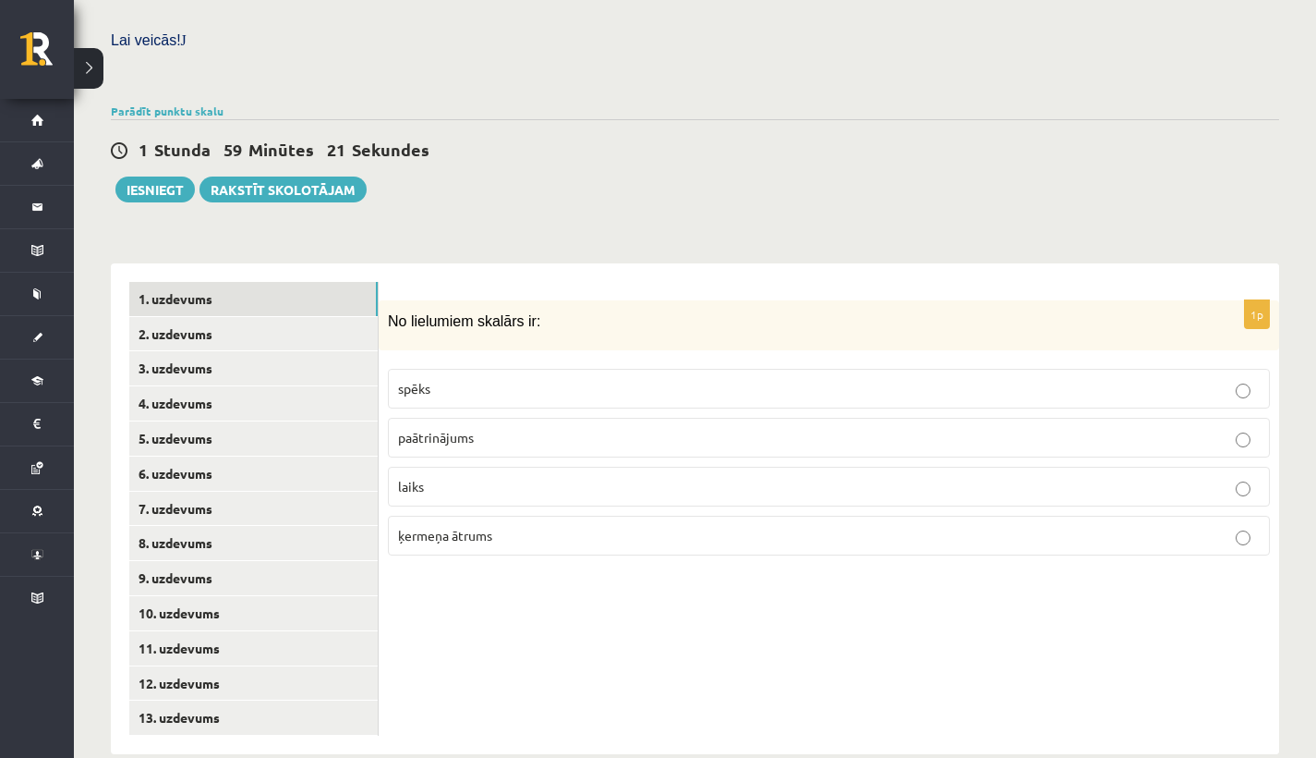
scroll to position [541, 0]
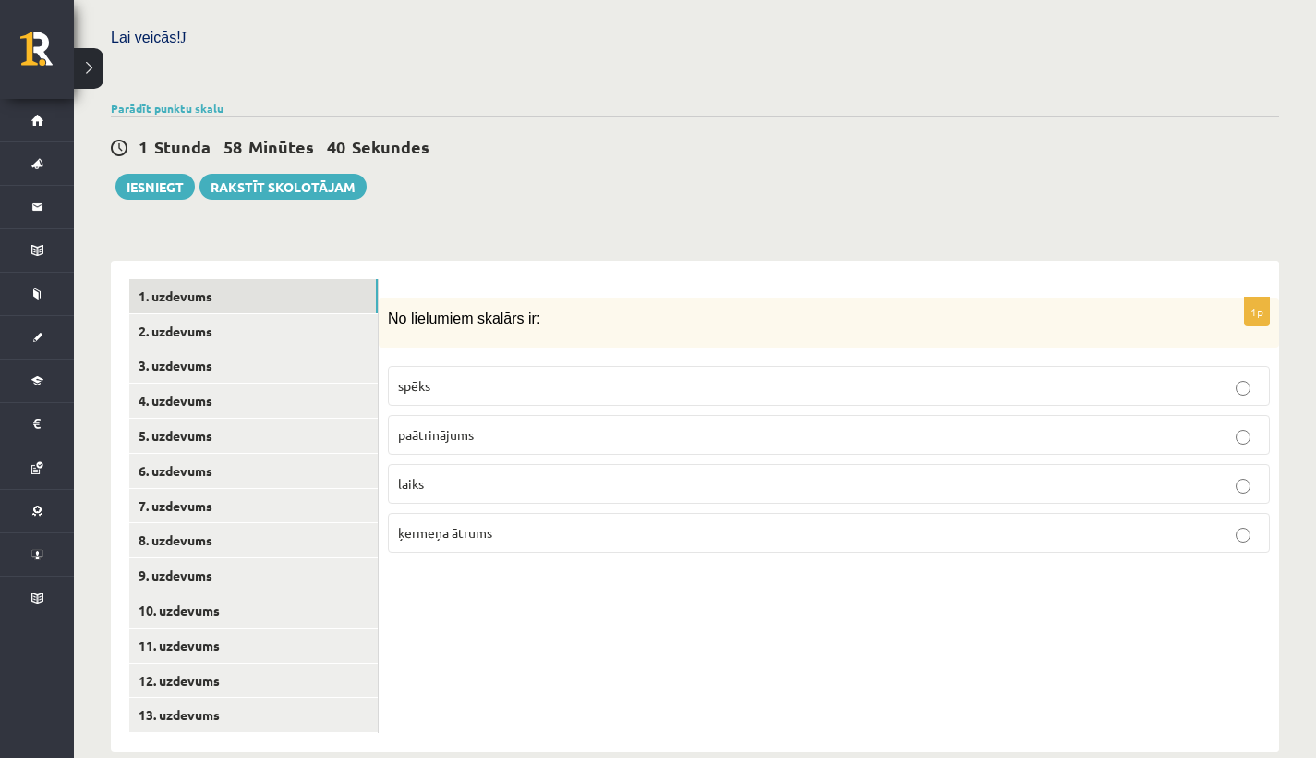
click at [417, 475] on span "laiks" at bounding box center [411, 483] width 26 height 17
click at [235, 315] on link "2. uzdevums" at bounding box center [253, 331] width 249 height 34
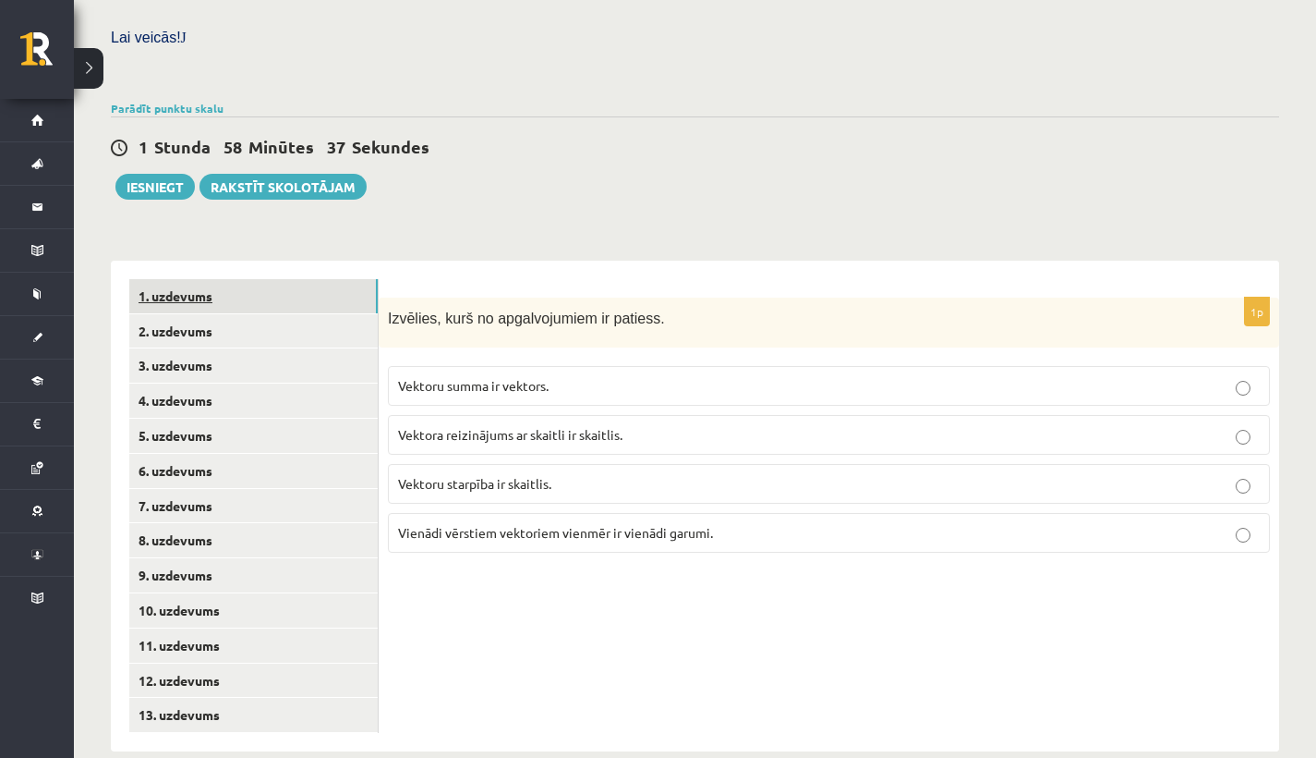
click at [222, 286] on link "1. uzdevums" at bounding box center [253, 296] width 249 height 34
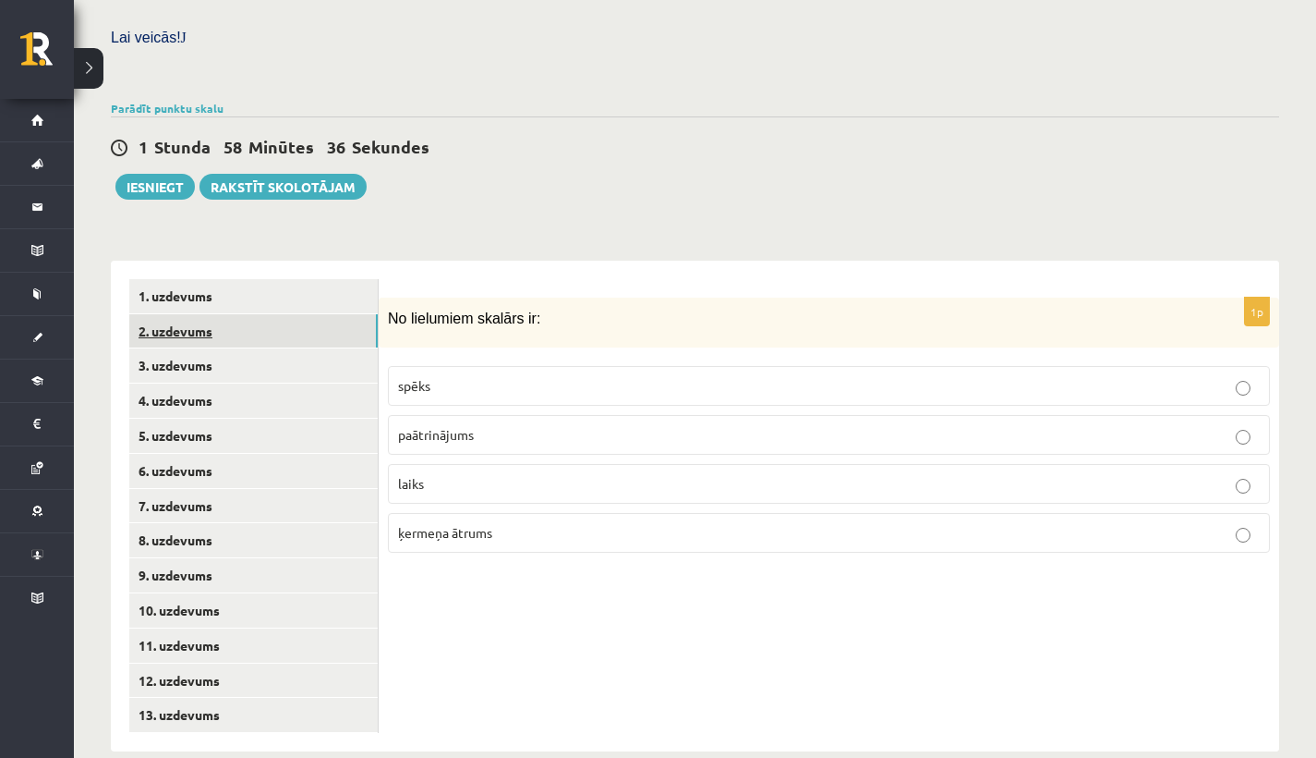
click at [219, 314] on link "2. uzdevums" at bounding box center [253, 331] width 249 height 34
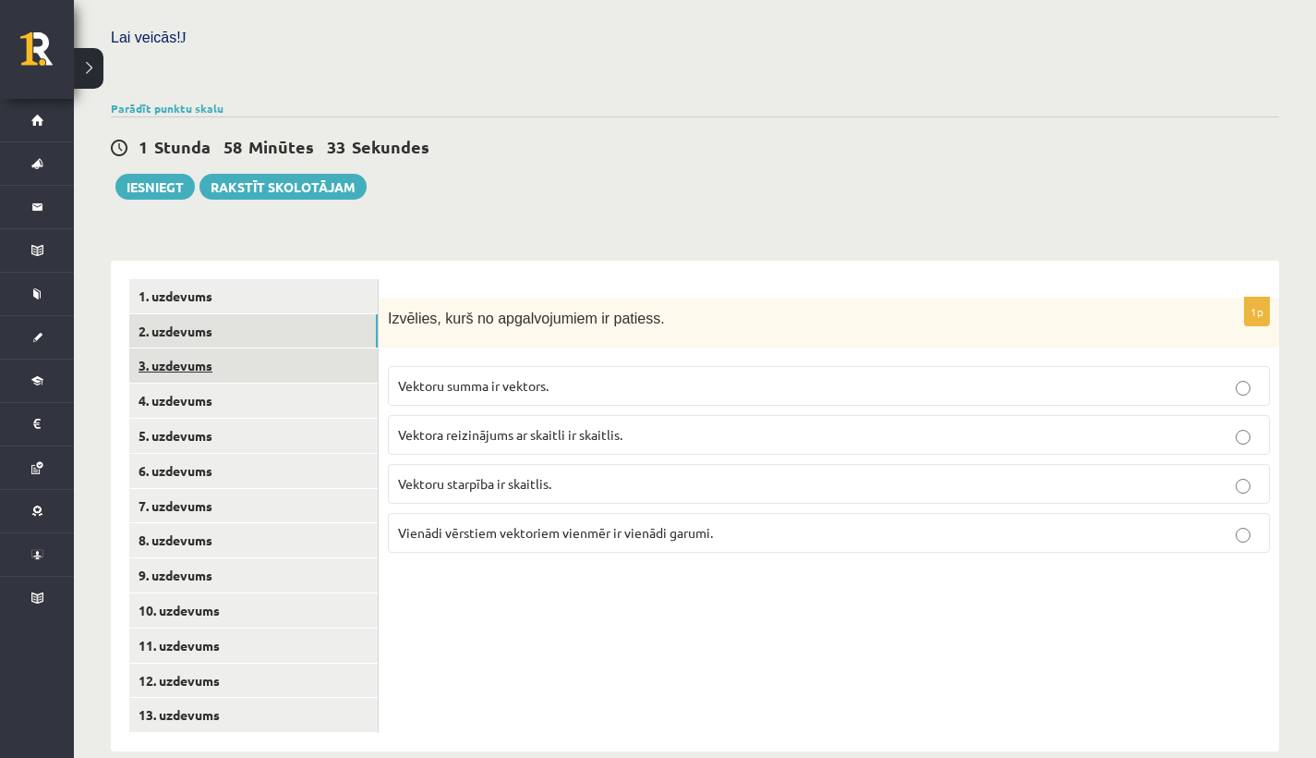
click at [265, 348] on link "3. uzdevums" at bounding box center [253, 365] width 249 height 34
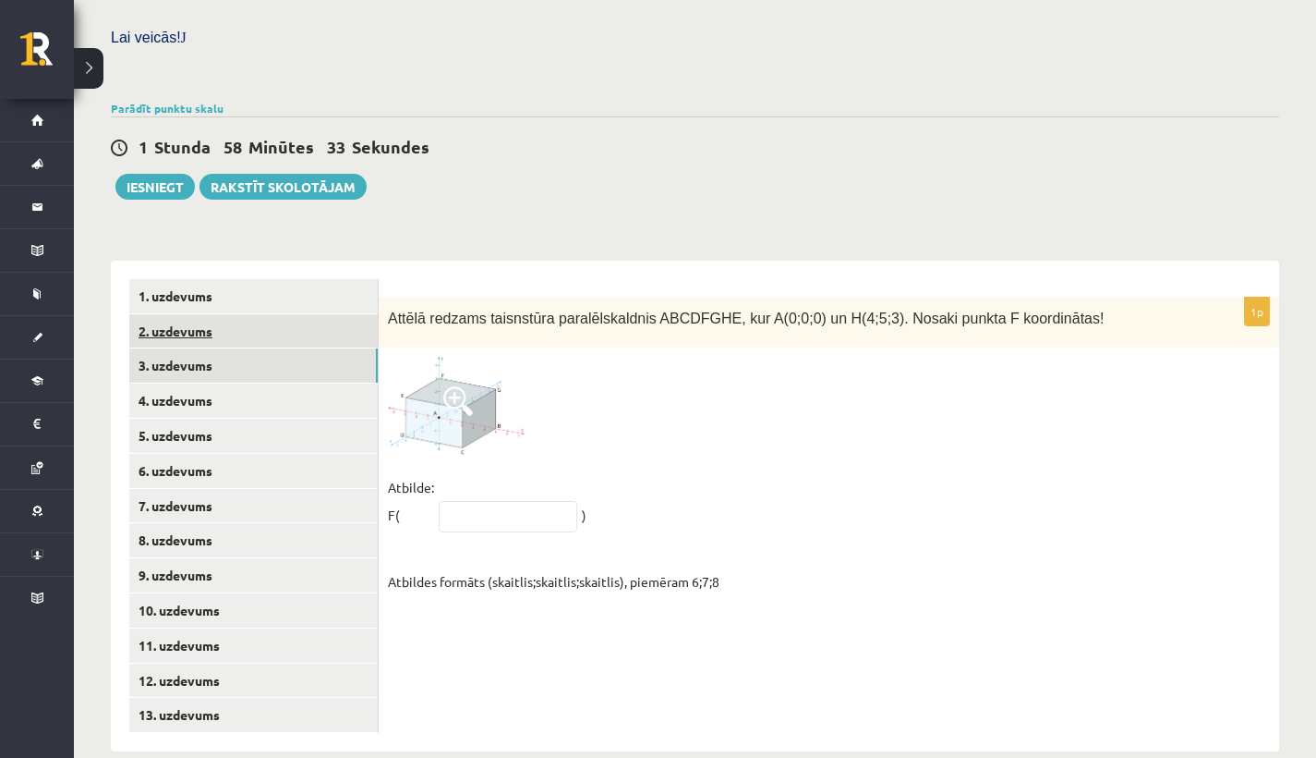
click at [250, 323] on link "2. uzdevums" at bounding box center [253, 331] width 249 height 34
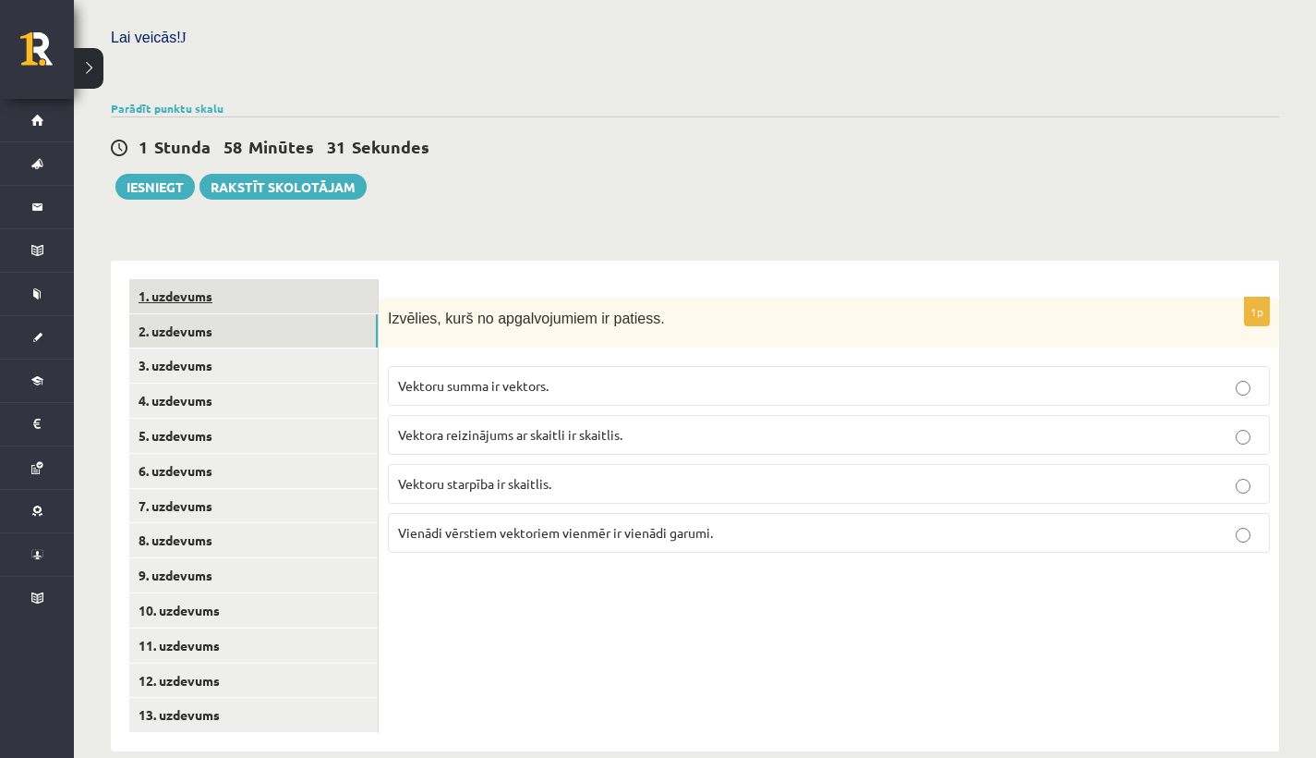
click at [250, 285] on link "1. uzdevums" at bounding box center [253, 296] width 249 height 34
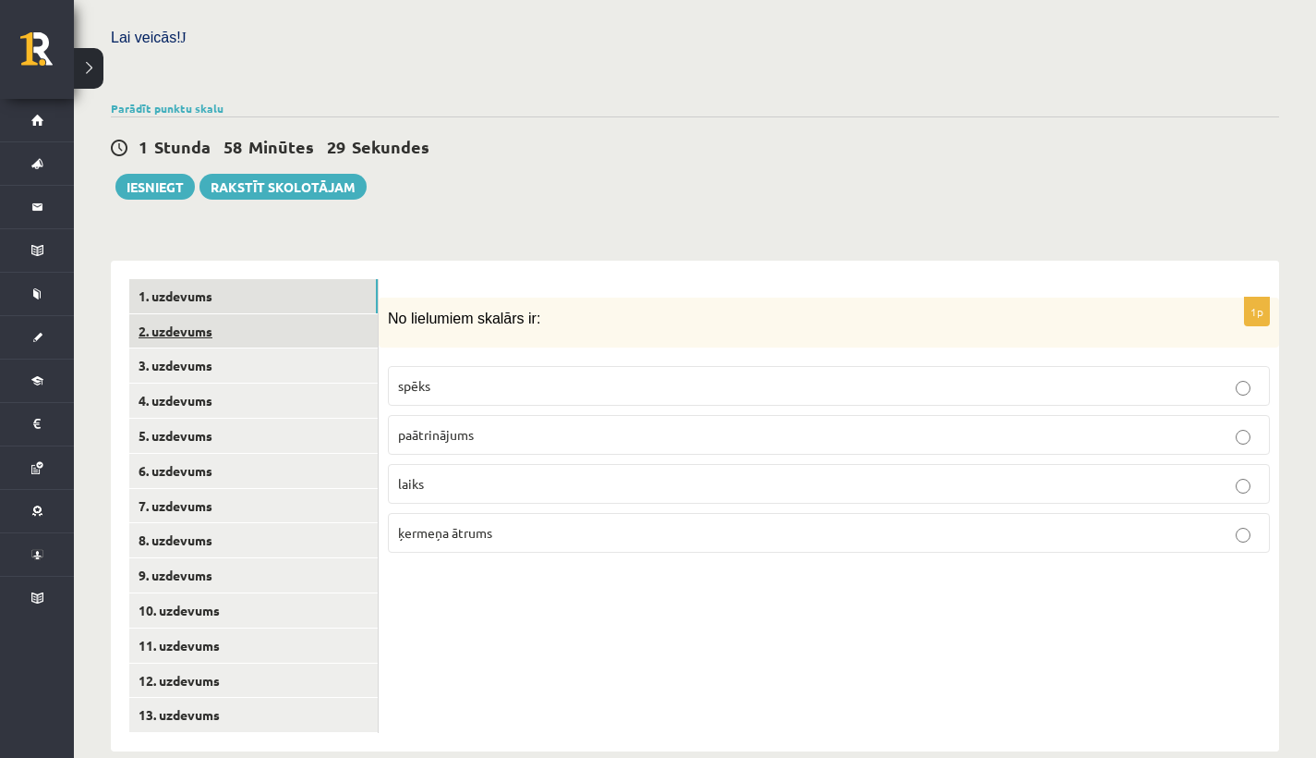
click at [209, 314] on link "2. uzdevums" at bounding box center [253, 331] width 249 height 34
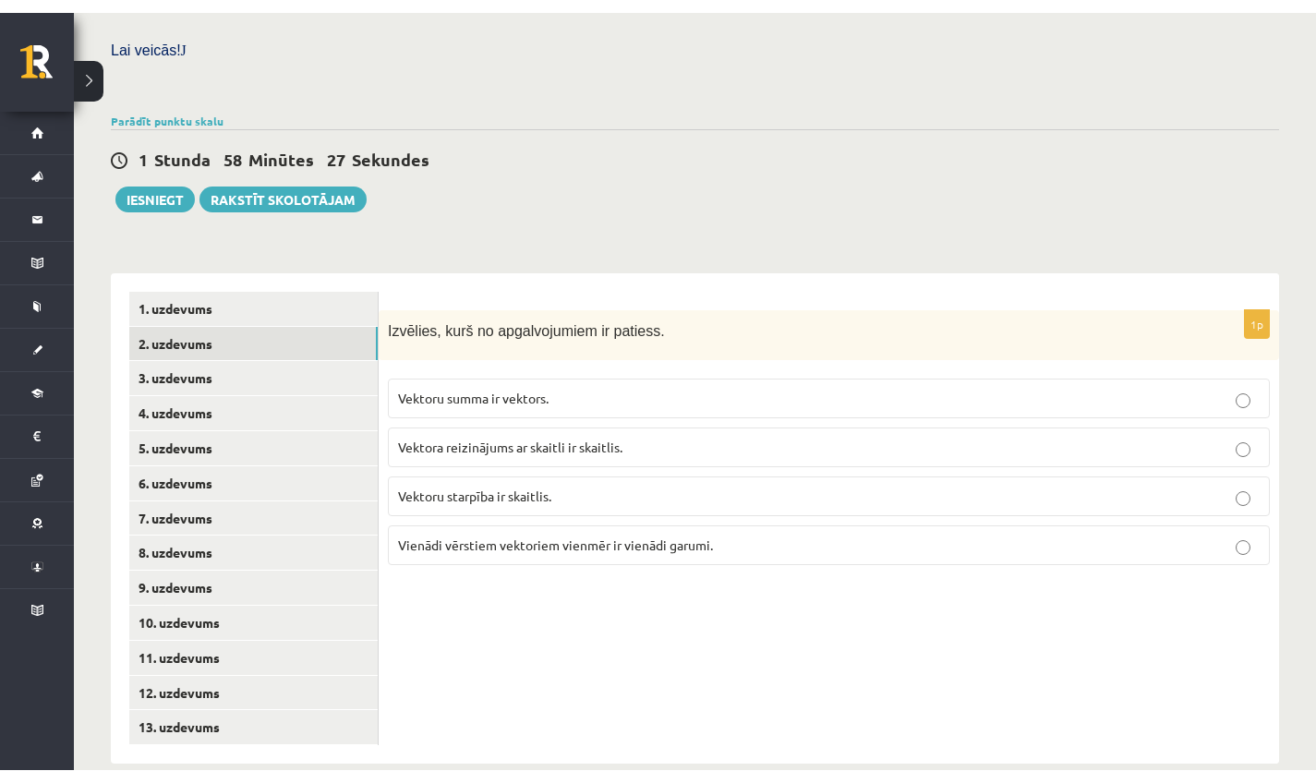
scroll to position [515, 0]
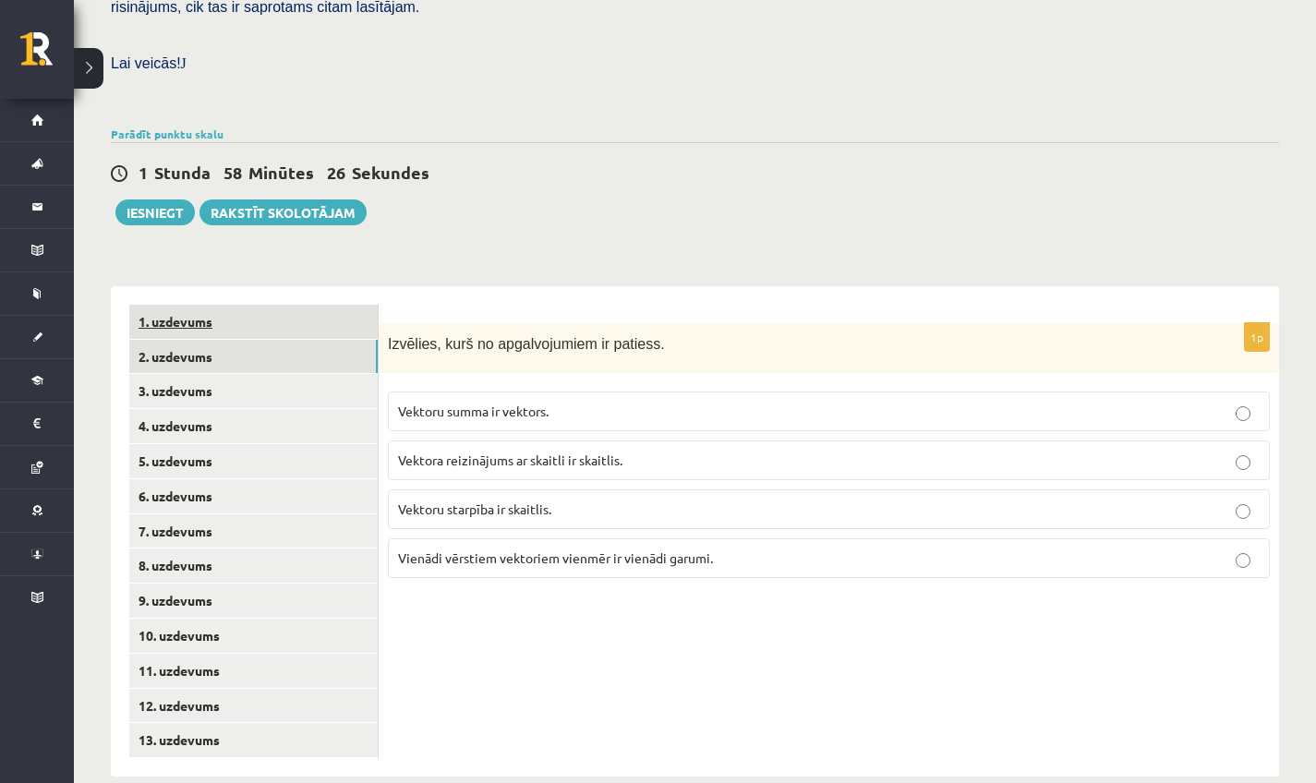
click at [251, 305] on link "1. uzdevums" at bounding box center [253, 322] width 249 height 34
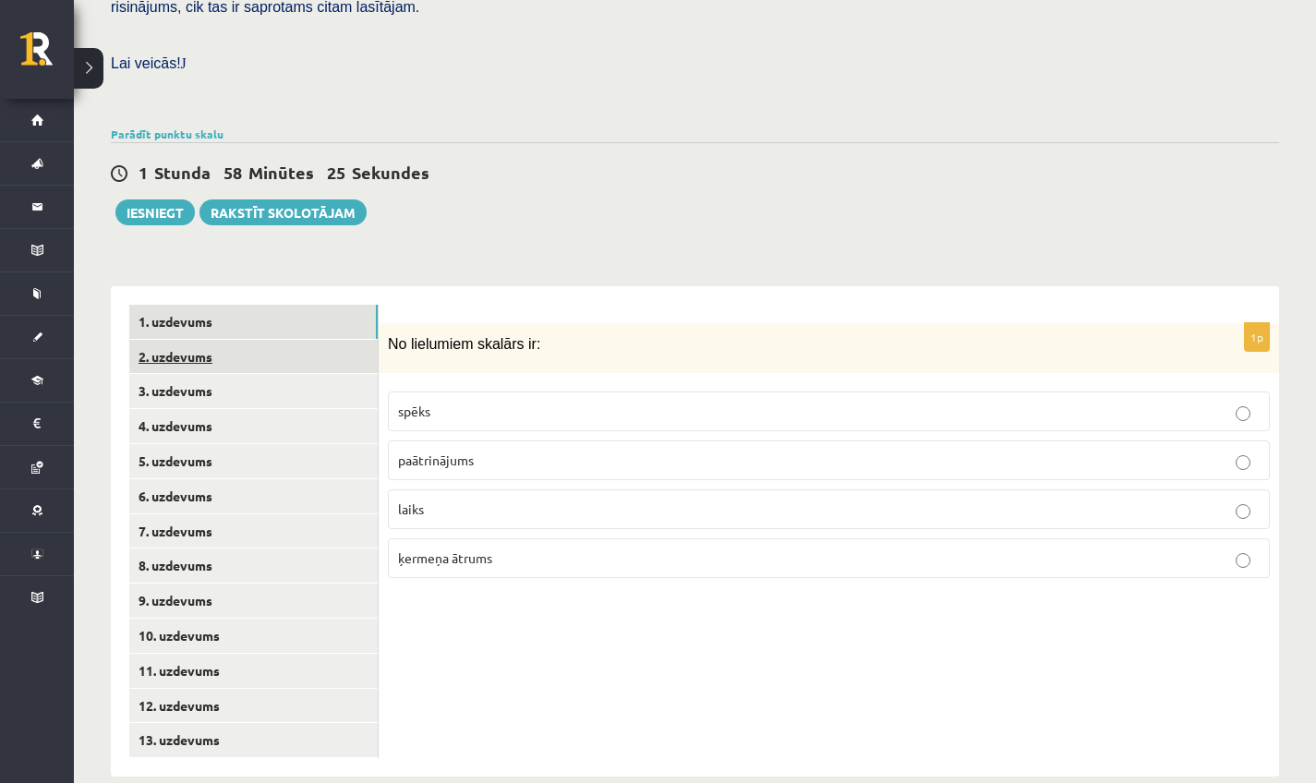
click at [250, 340] on link "2. uzdevums" at bounding box center [253, 357] width 249 height 34
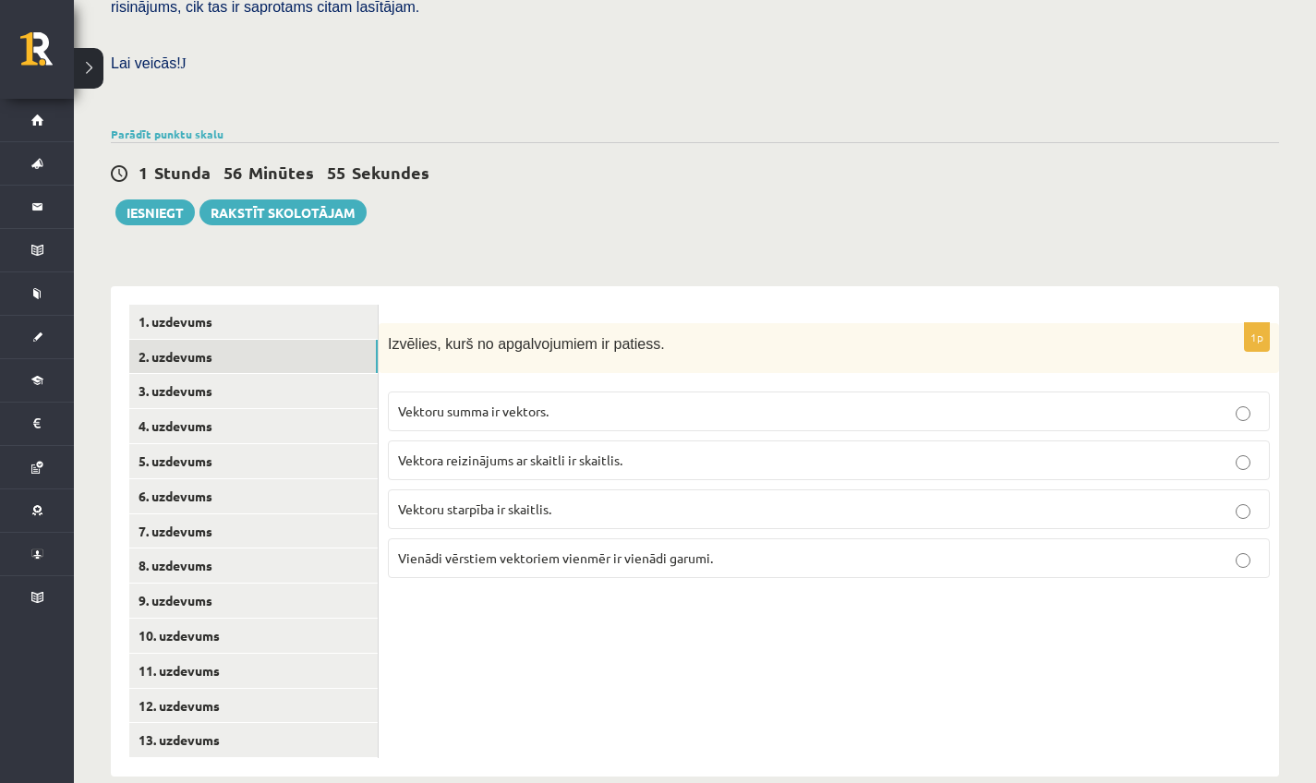
click at [510, 400] on label "Vektoru summa ir vektors." at bounding box center [829, 412] width 882 height 40
click at [231, 374] on link "3. uzdevums" at bounding box center [253, 391] width 249 height 34
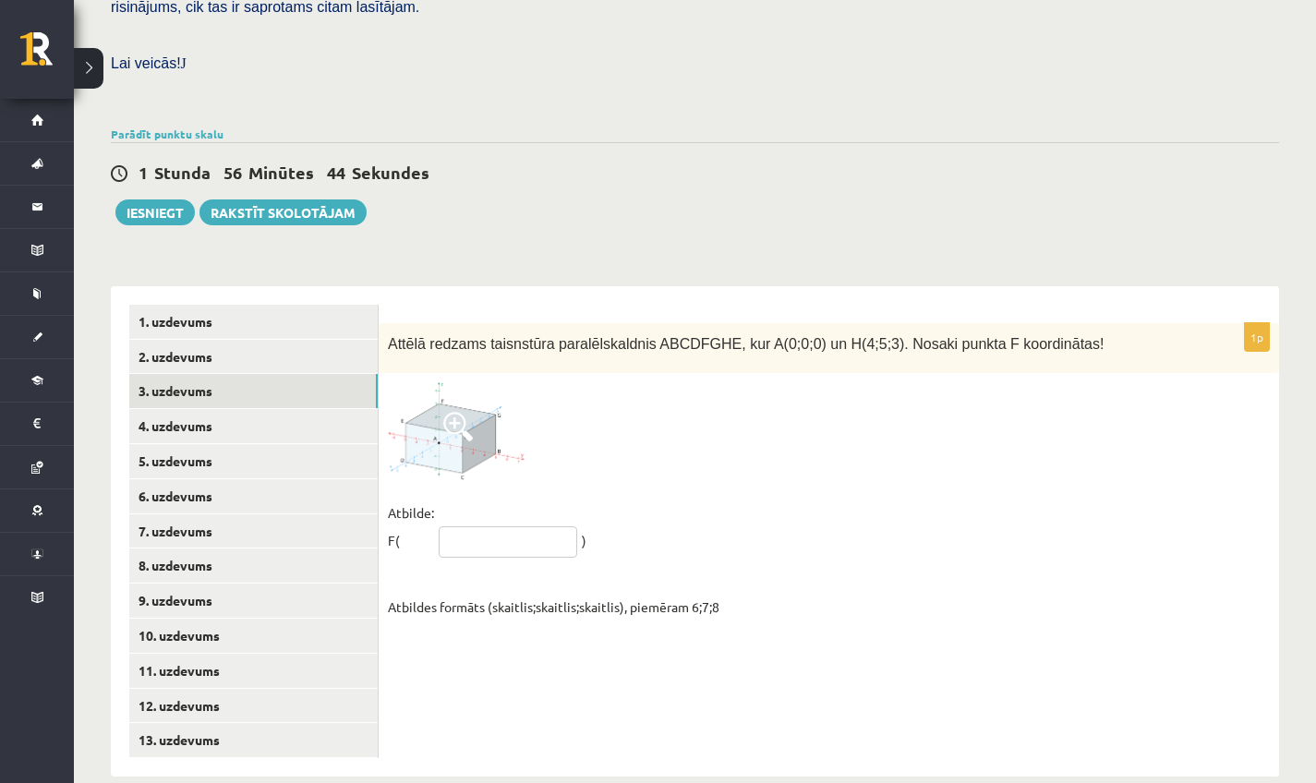
click at [479, 527] on input "text" at bounding box center [508, 542] width 139 height 31
click at [455, 412] on span at bounding box center [458, 427] width 30 height 30
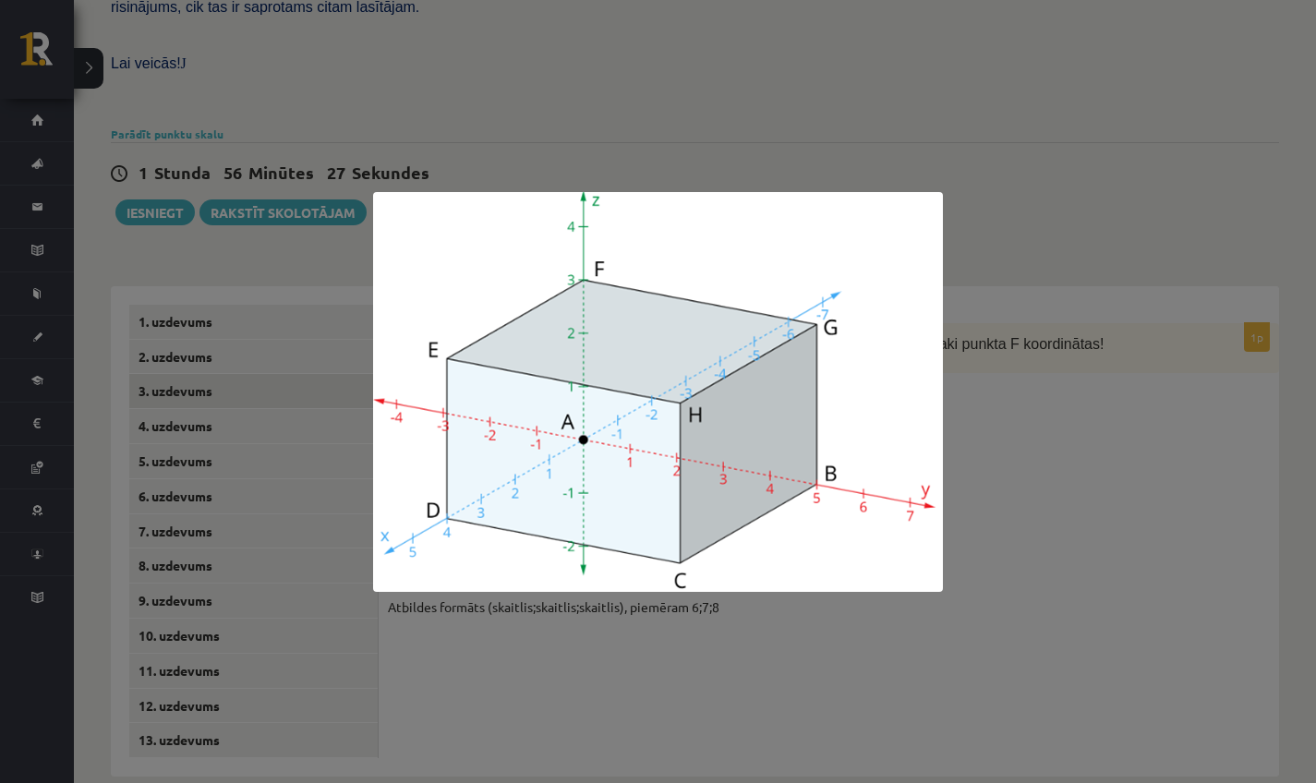
click at [1071, 483] on div at bounding box center [658, 391] width 1316 height 783
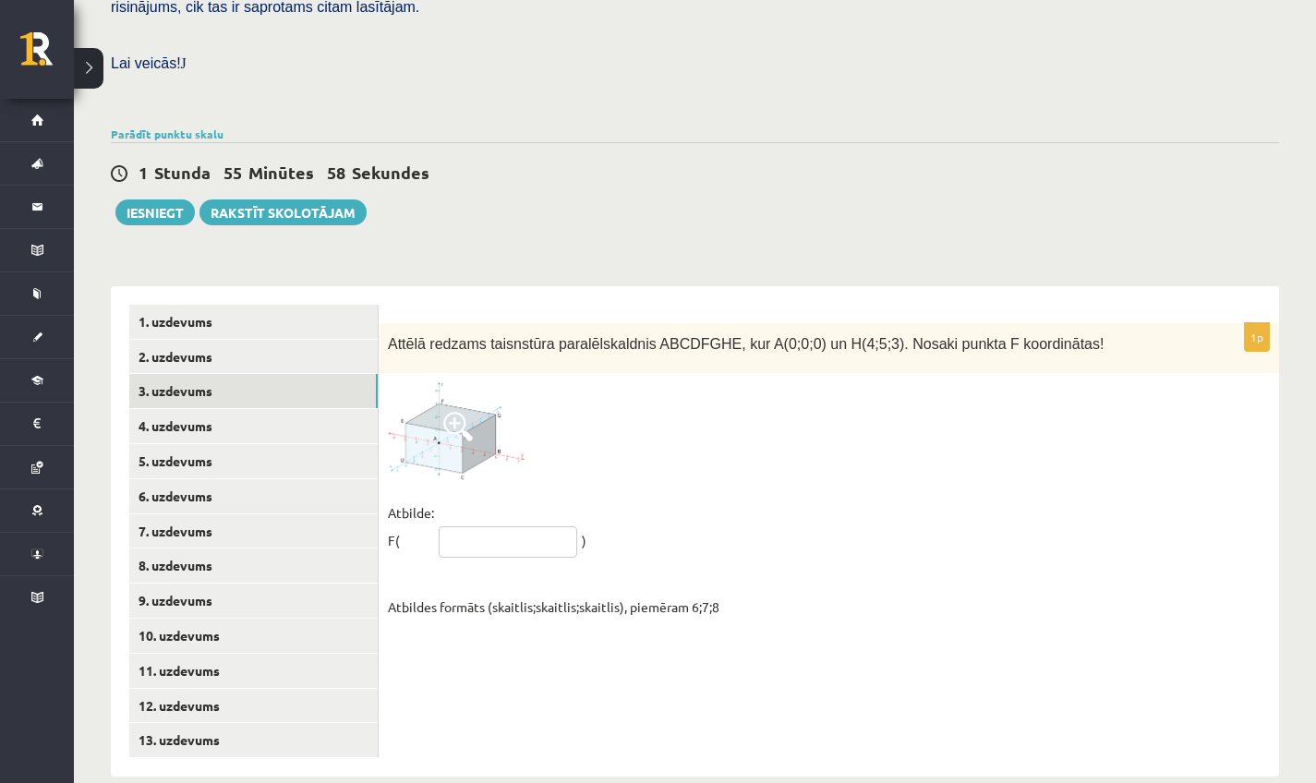
click at [522, 527] on input "text" at bounding box center [508, 542] width 139 height 31
type input "*******"
click at [218, 409] on link "4. uzdevums" at bounding box center [253, 426] width 249 height 34
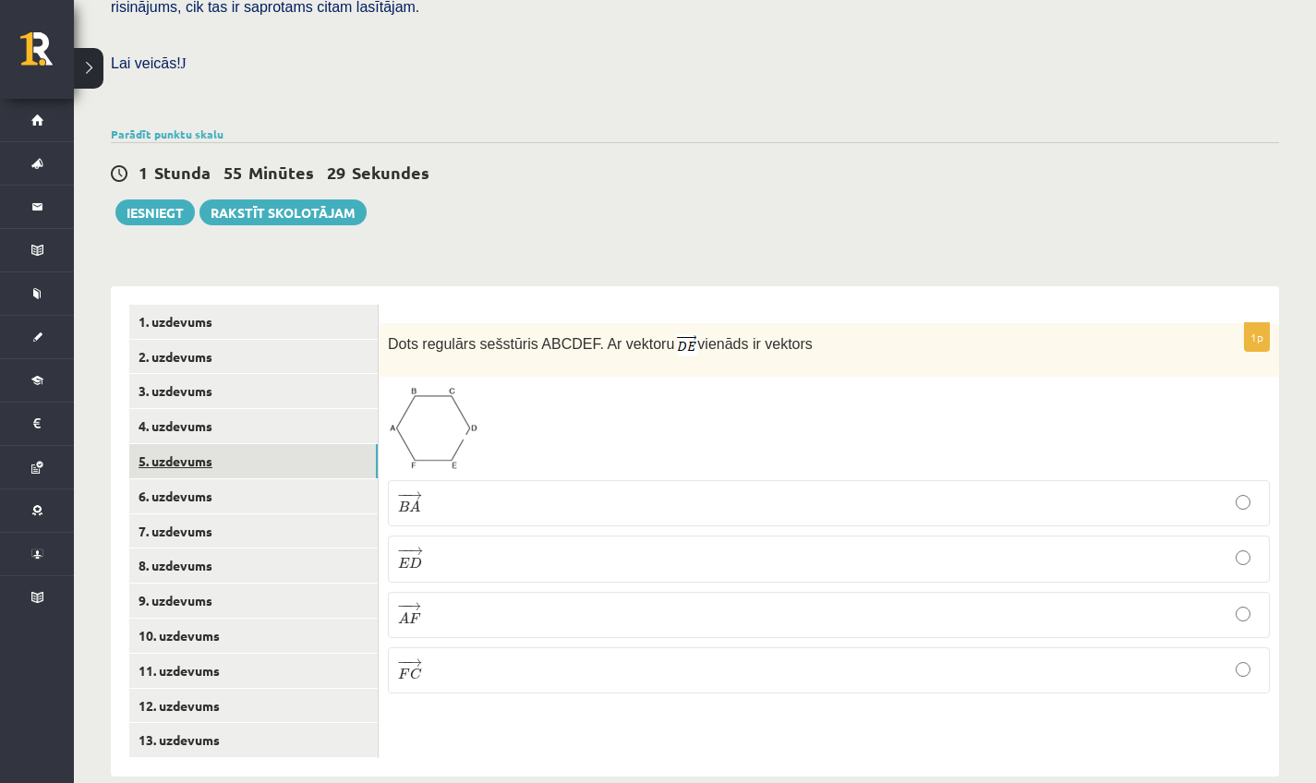
click at [194, 444] on link "5. uzdevums" at bounding box center [253, 461] width 249 height 34
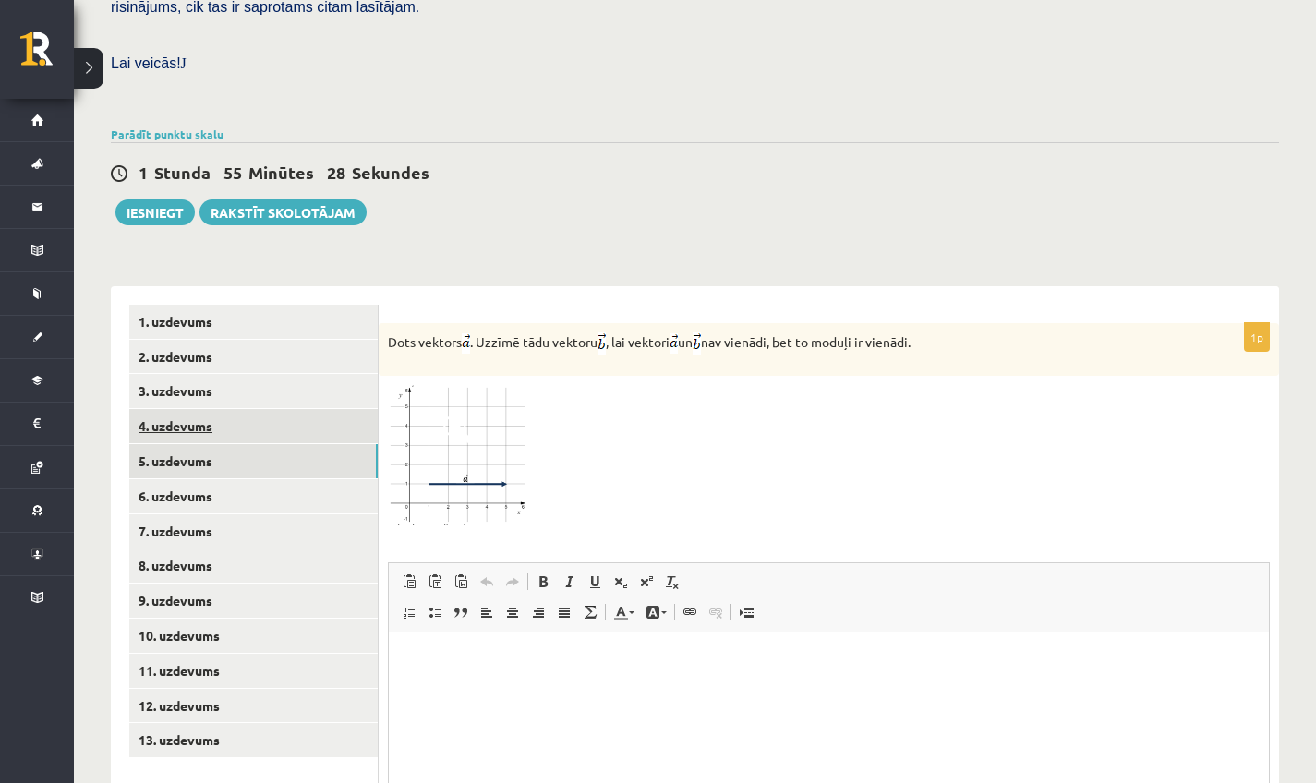
scroll to position [0, 0]
click at [184, 479] on link "6. uzdevums" at bounding box center [253, 496] width 249 height 34
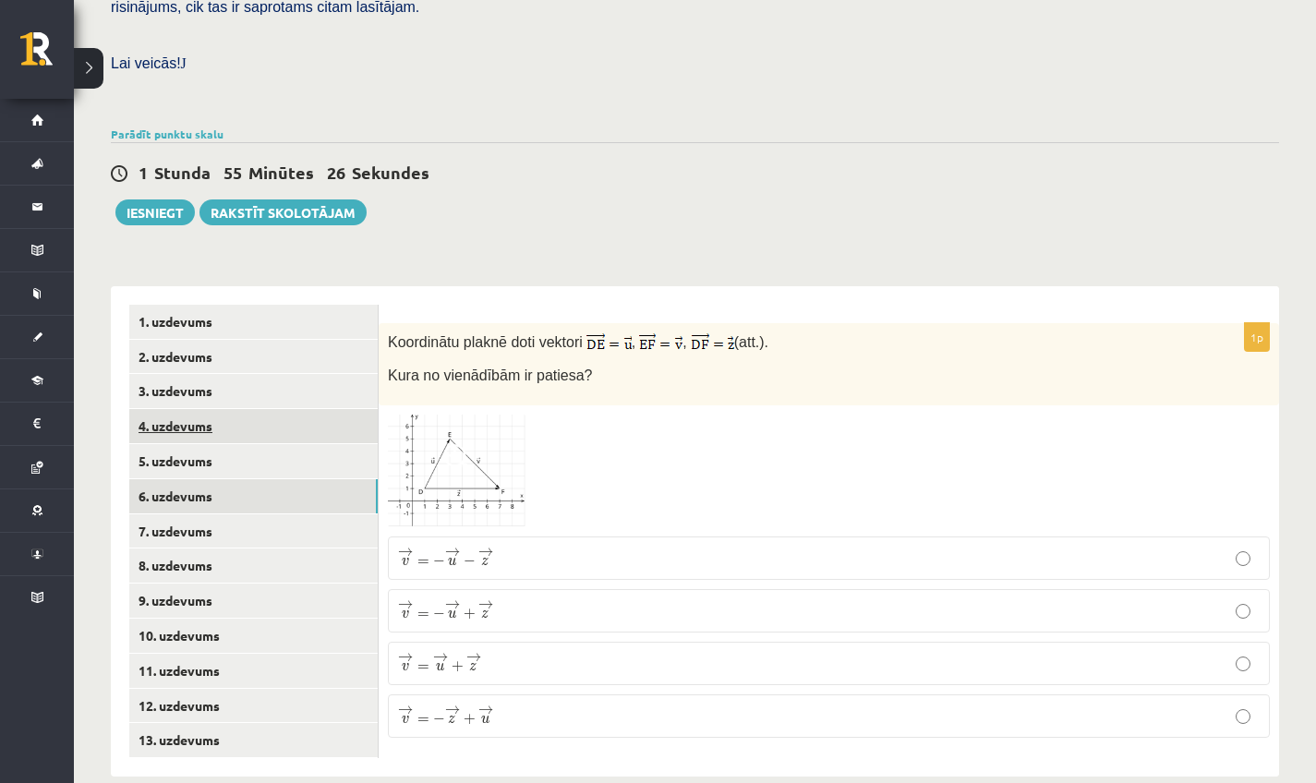
click at [172, 411] on link "4. uzdevums" at bounding box center [253, 426] width 249 height 34
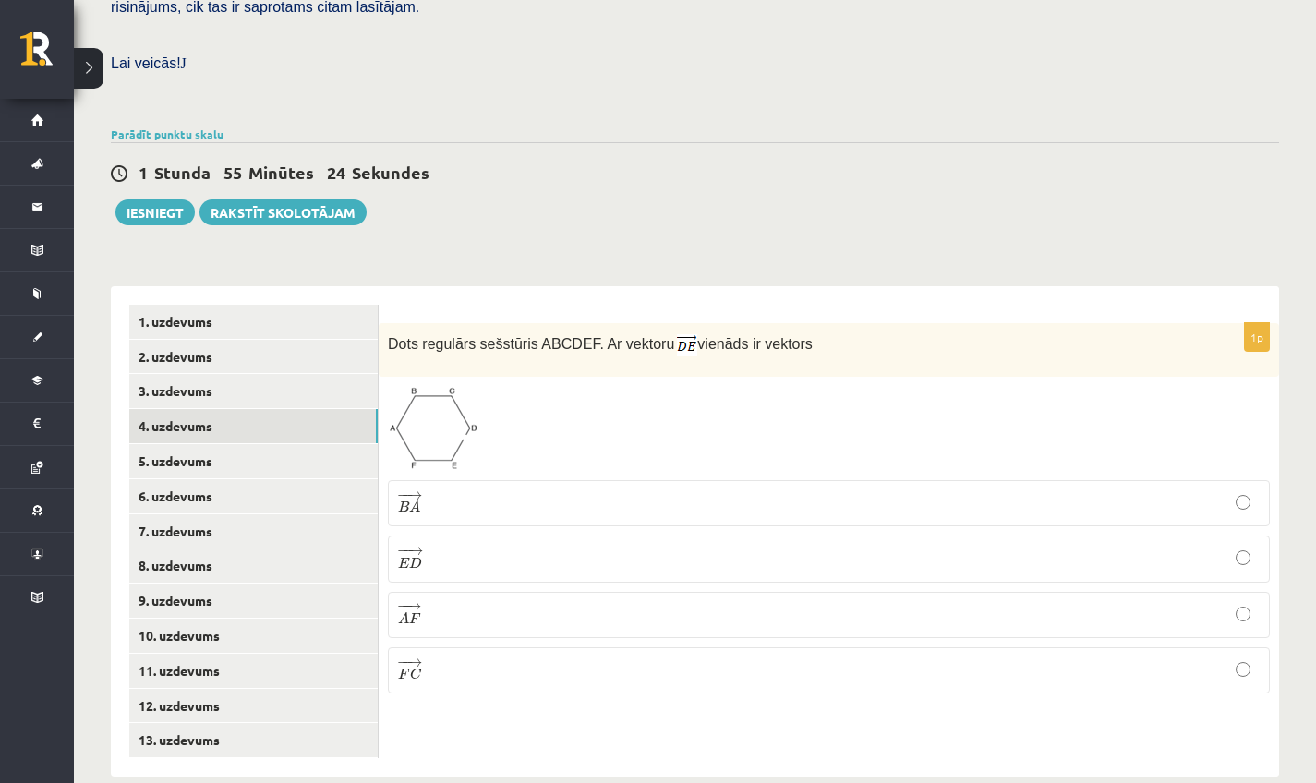
click at [418, 423] on img at bounding box center [433, 428] width 91 height 85
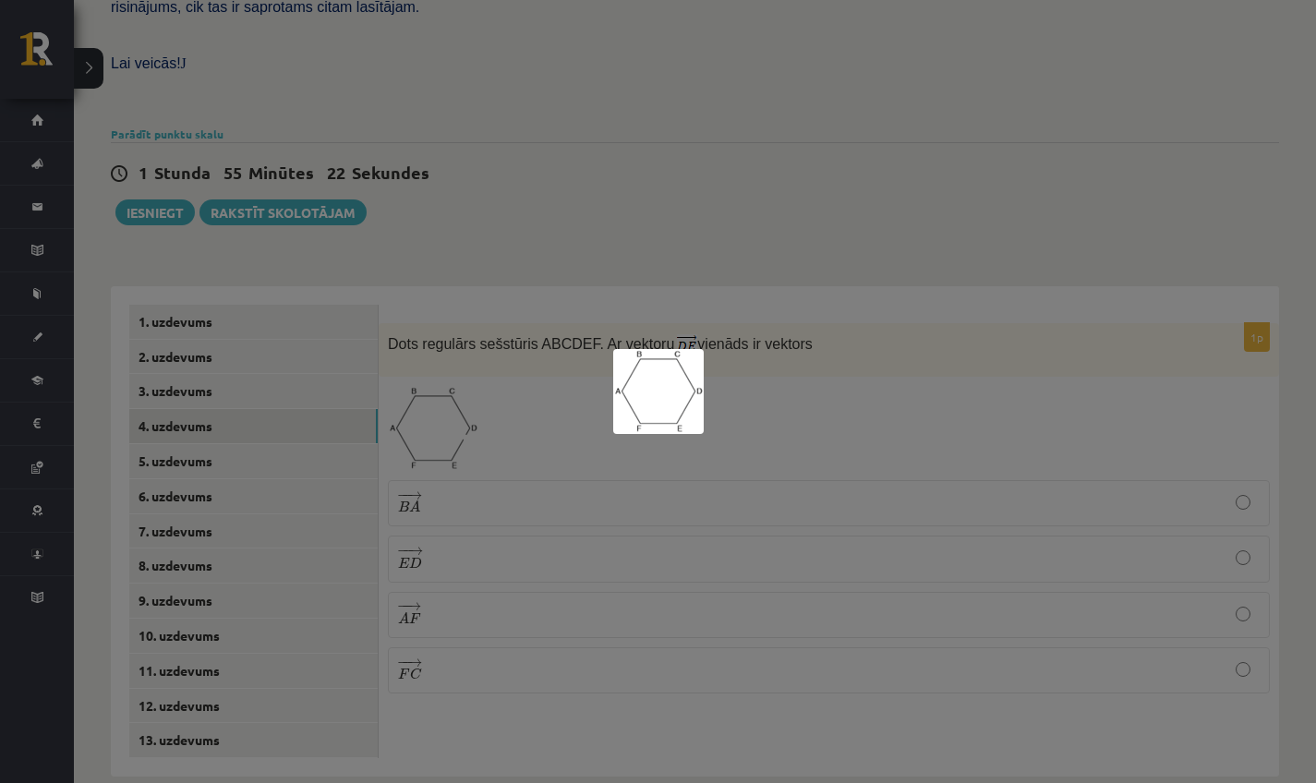
click at [820, 396] on div at bounding box center [658, 391] width 1316 height 783
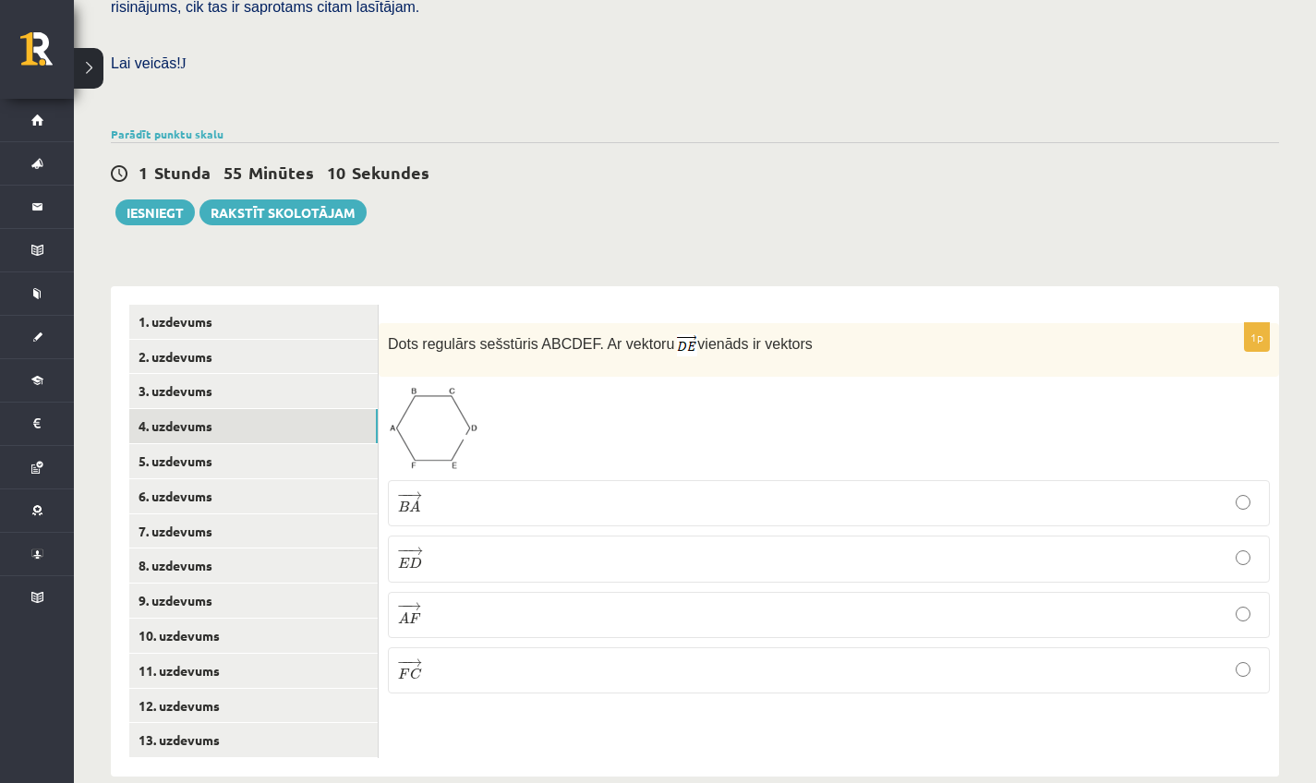
click at [437, 611] on label "− − → A F A F →" at bounding box center [829, 615] width 882 height 46
click at [429, 423] on img at bounding box center [433, 428] width 91 height 85
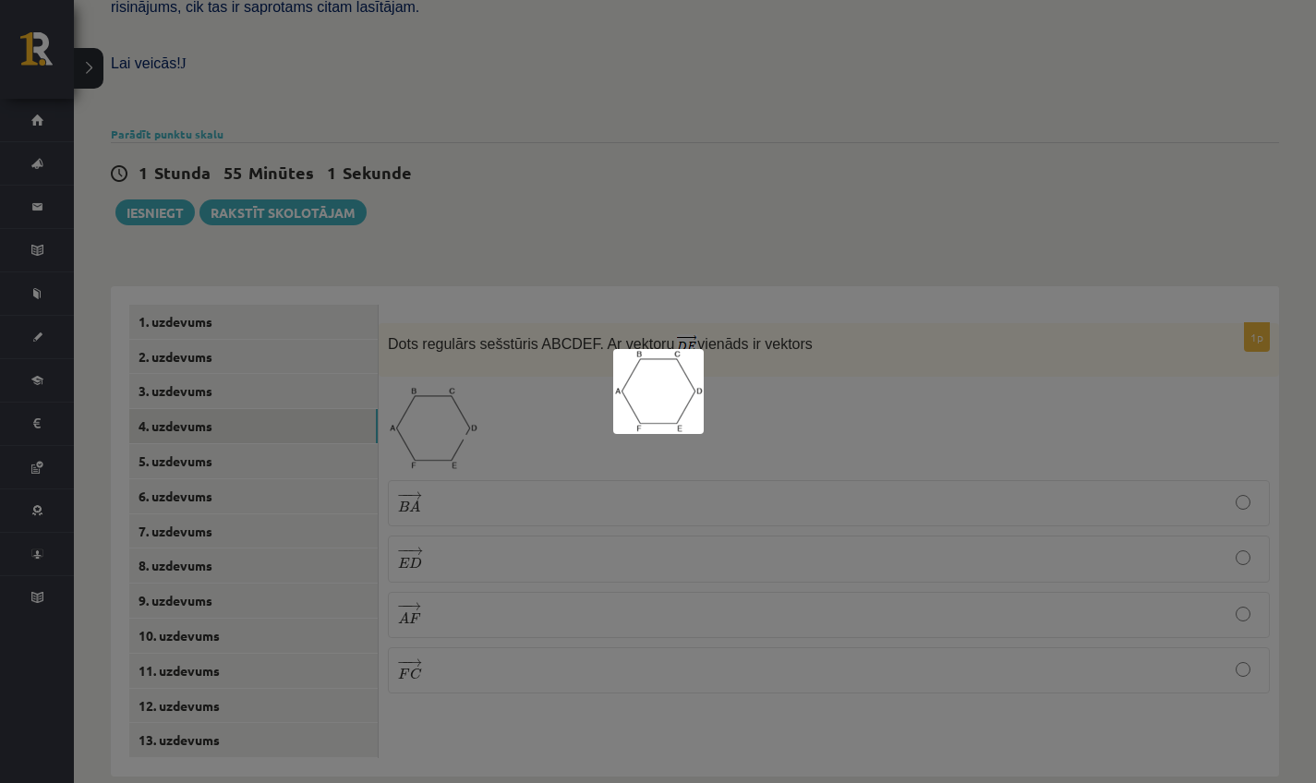
click at [821, 404] on div at bounding box center [658, 391] width 1316 height 783
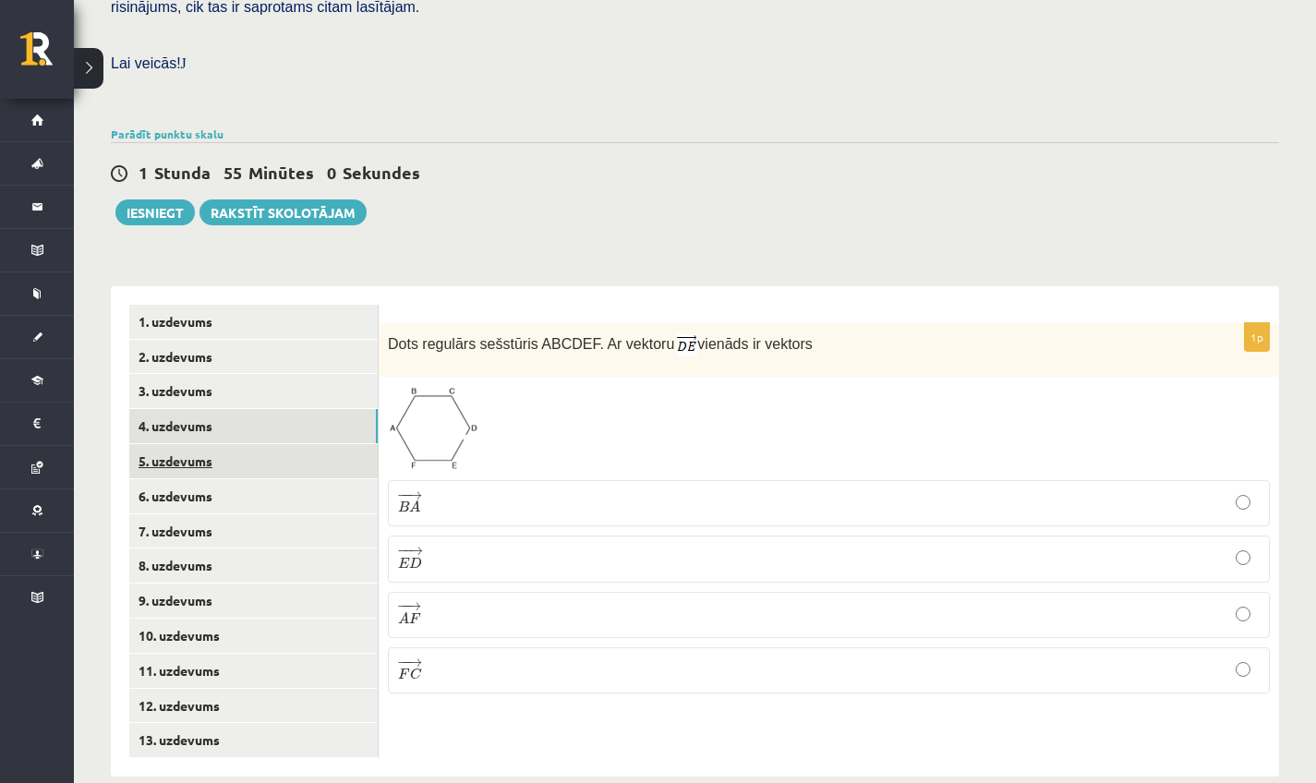
click at [284, 444] on link "5. uzdevums" at bounding box center [253, 461] width 249 height 34
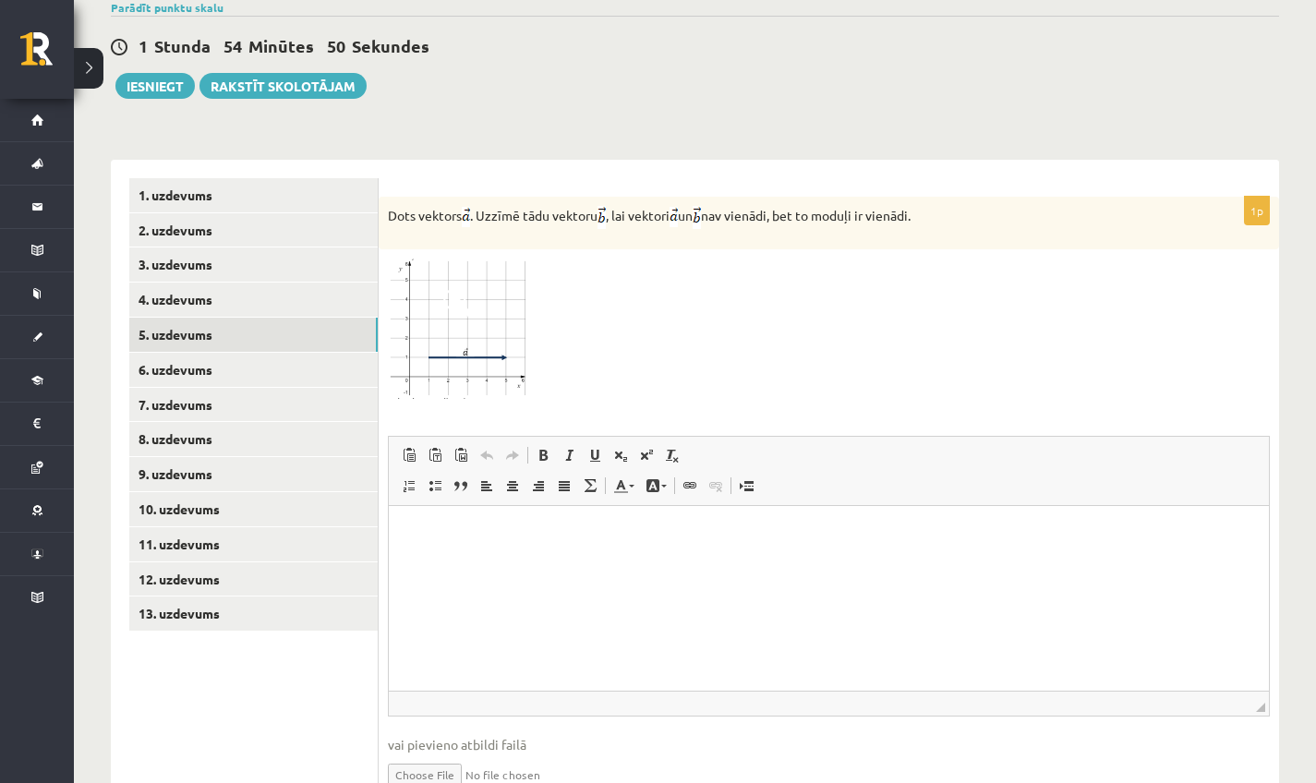
scroll to position [646, 0]
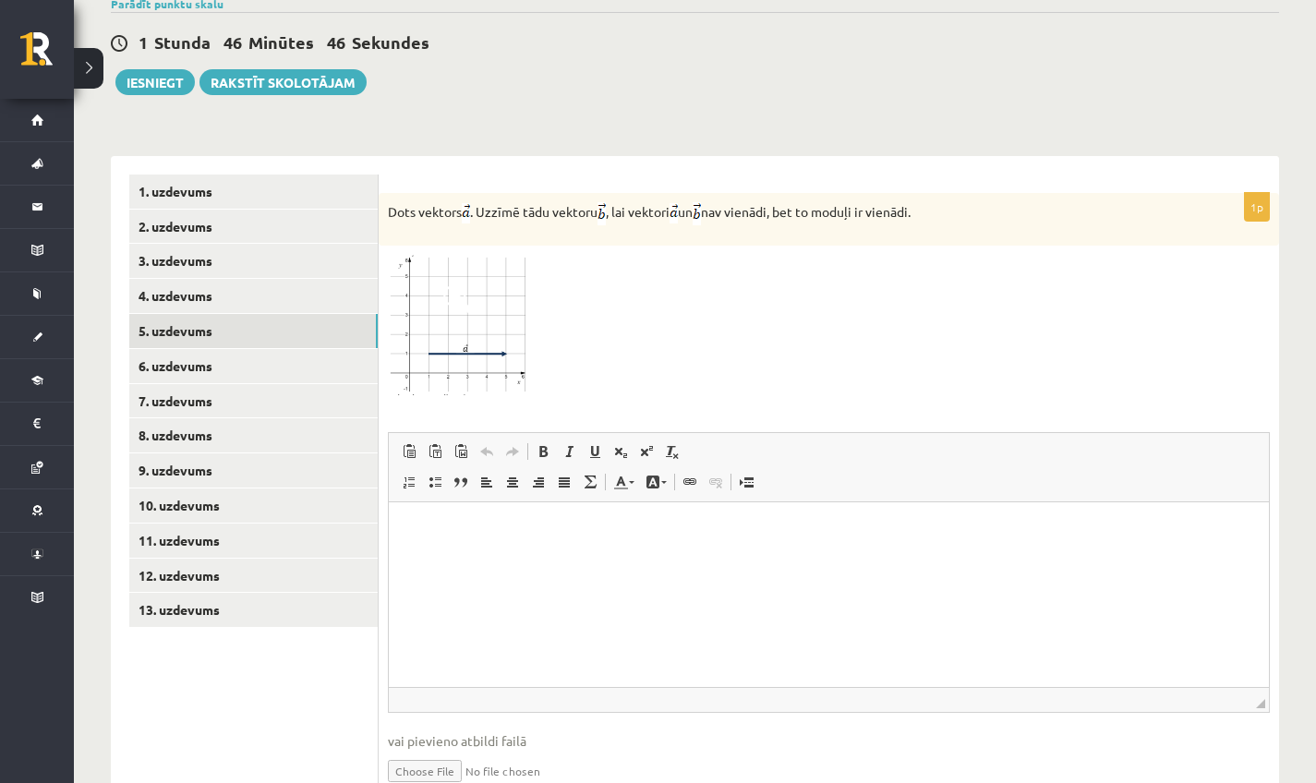
click at [451, 536] on p "Bagātinātā teksta redaktors, wiswyg-editor-user-answer-47433754993680" at bounding box center [828, 530] width 843 height 19
click at [186, 349] on link "6. uzdevums" at bounding box center [253, 366] width 249 height 34
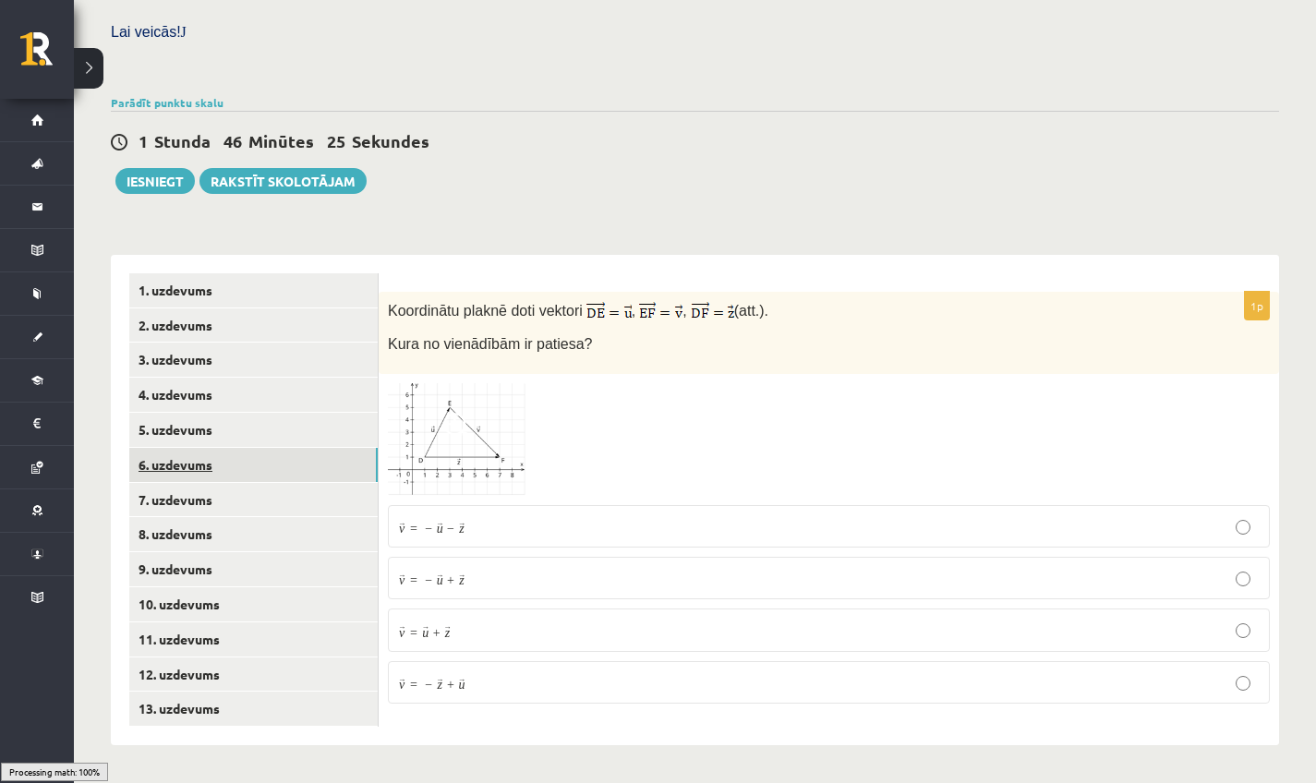
scroll to position [515, 0]
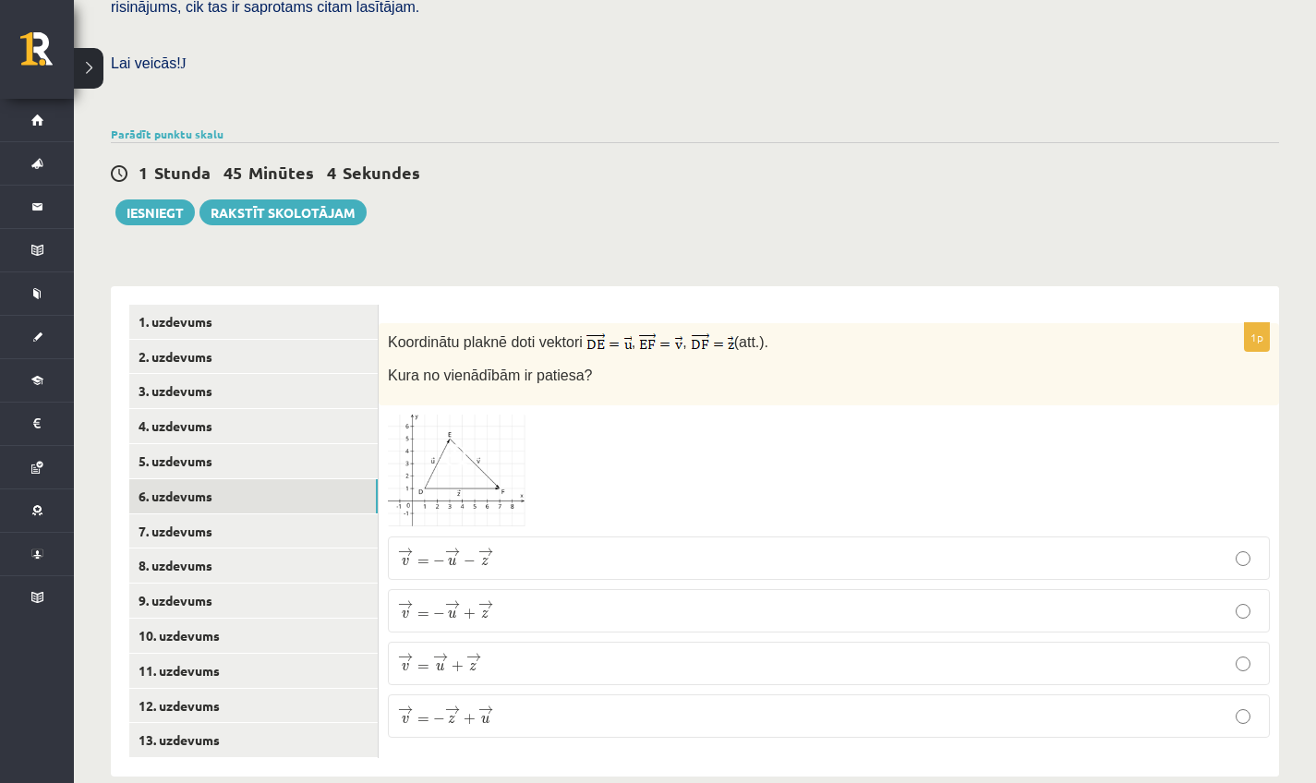
click at [460, 600] on span "→ v = − → u + → z" at bounding box center [445, 609] width 95 height 19
click at [441, 609] on span "−" at bounding box center [439, 614] width 12 height 11
click at [572, 604] on label "→ v = − → u + → z v → = − u → + z →" at bounding box center [829, 610] width 882 height 43
click at [231, 515] on link "7. uzdevums" at bounding box center [253, 532] width 249 height 34
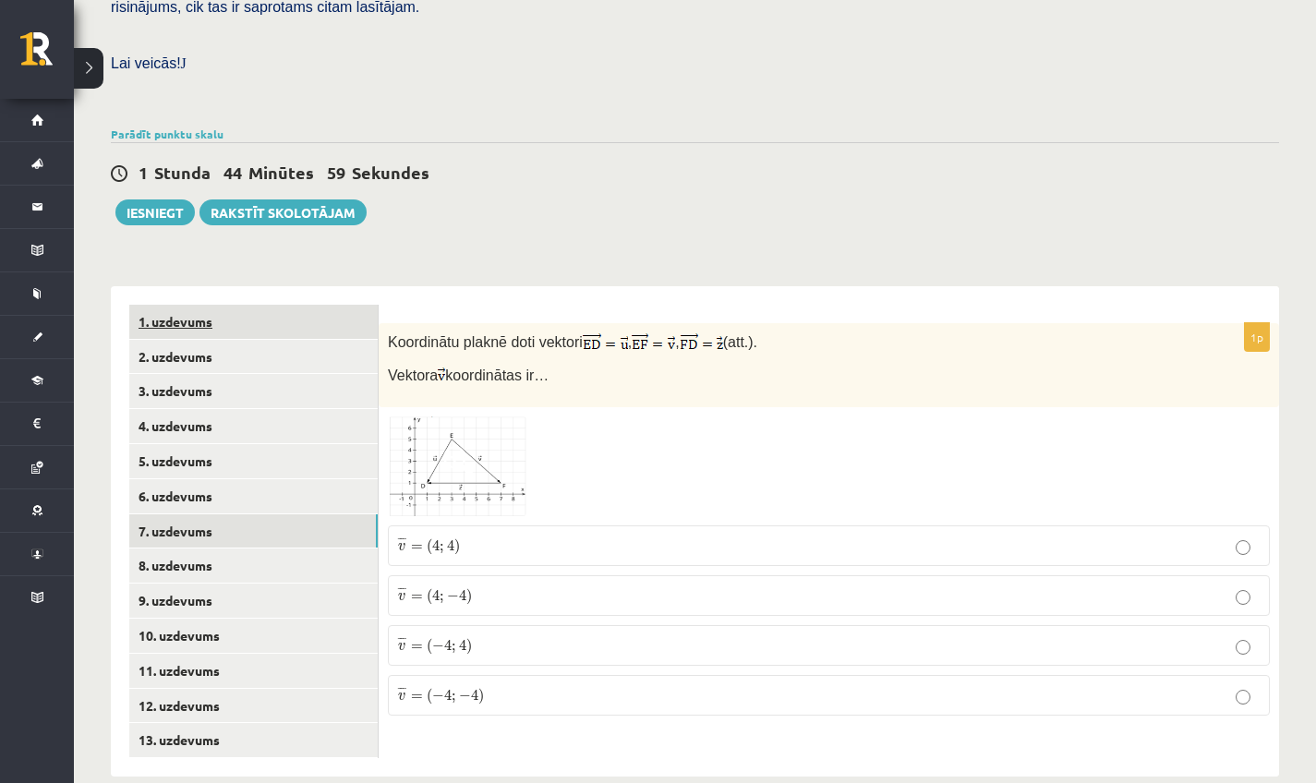
click at [247, 311] on link "1. uzdevums" at bounding box center [253, 322] width 249 height 34
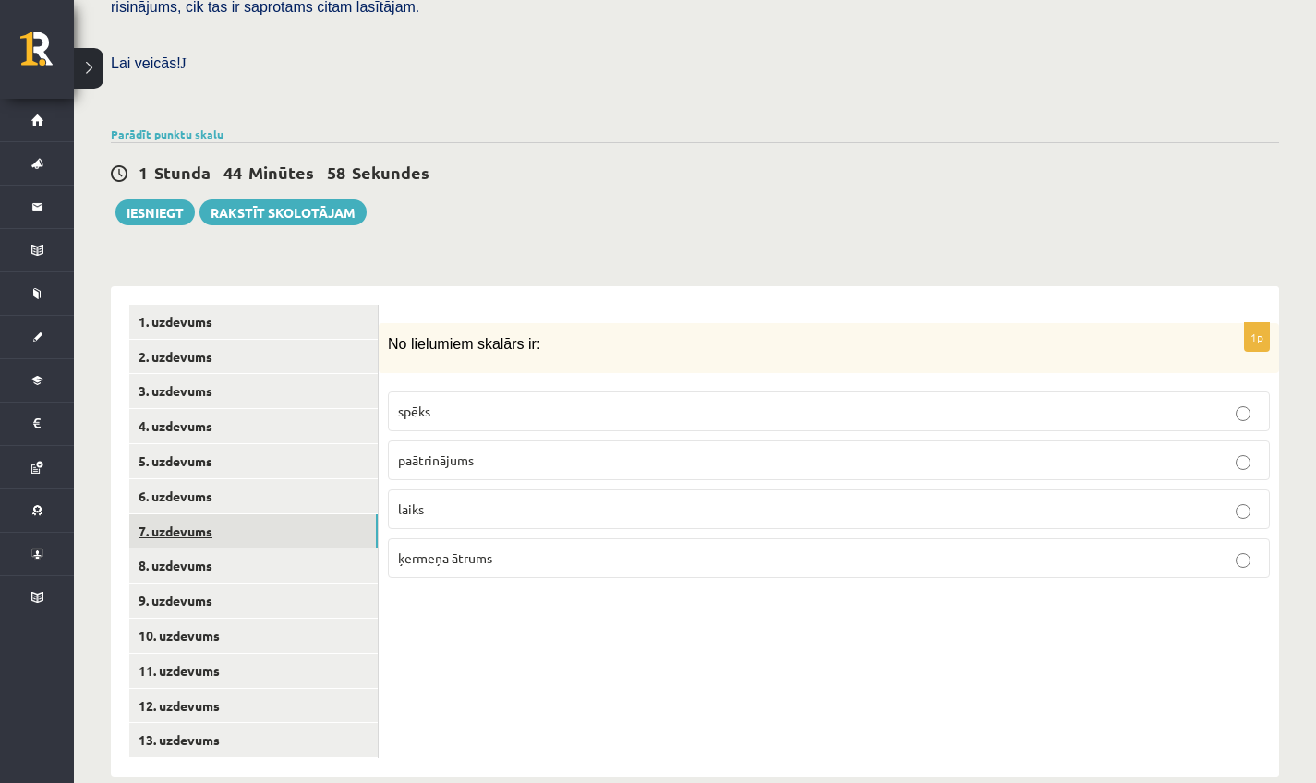
click at [220, 515] on link "7. uzdevums" at bounding box center [253, 532] width 249 height 34
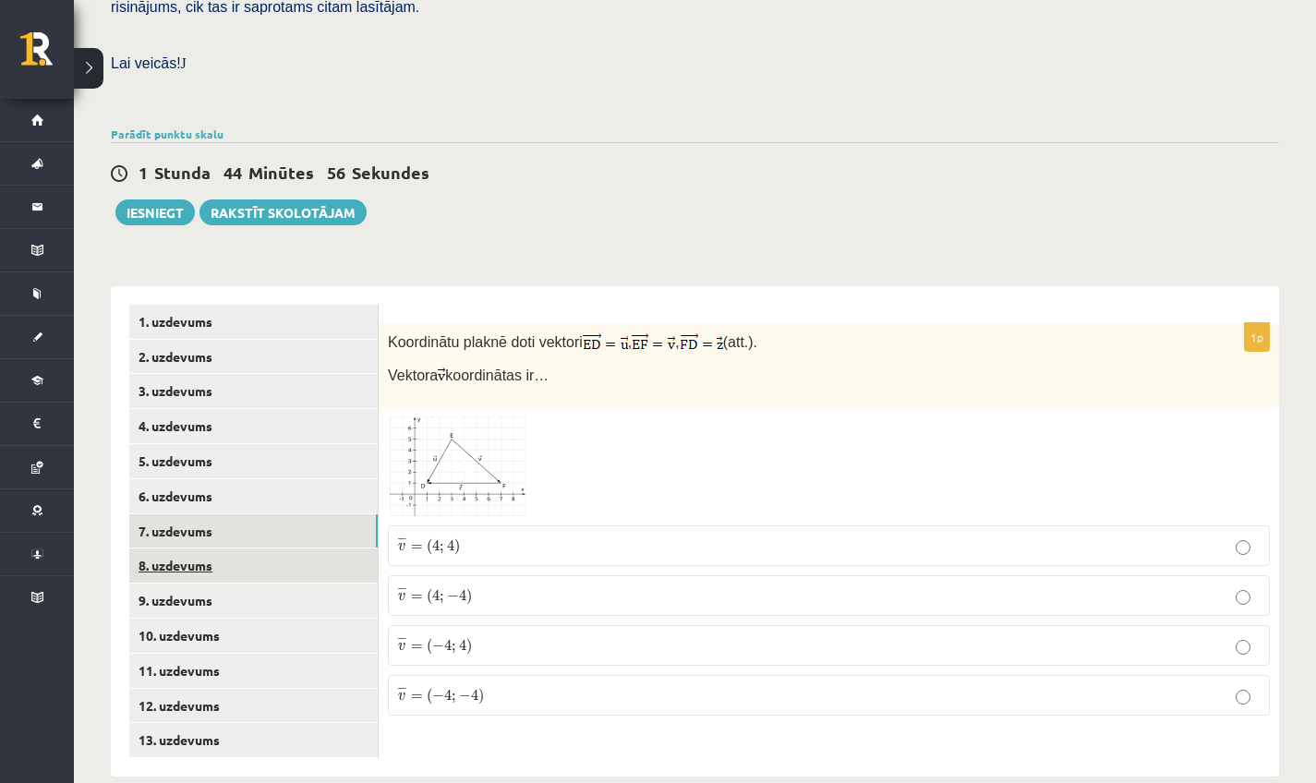
click at [286, 549] on link "8. uzdevums" at bounding box center [253, 566] width 249 height 34
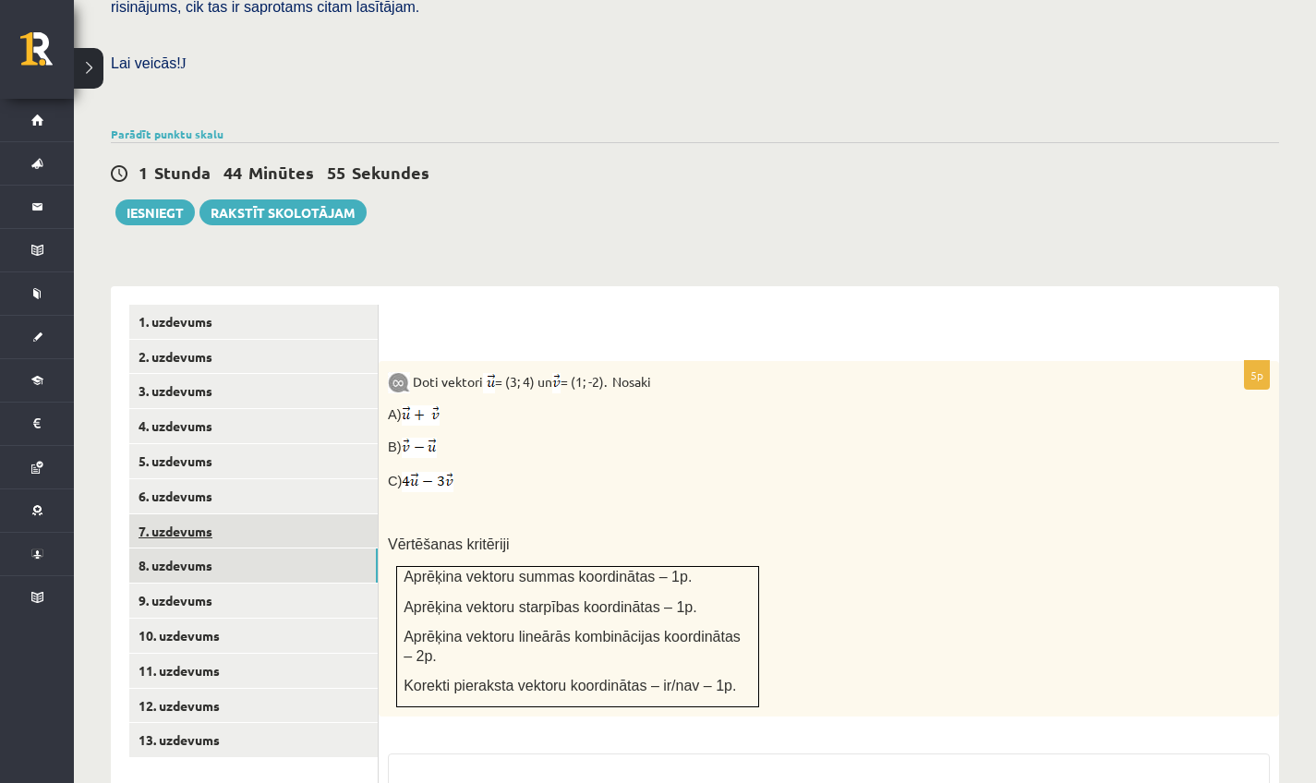
click at [261, 515] on link "7. uzdevums" at bounding box center [253, 532] width 249 height 34
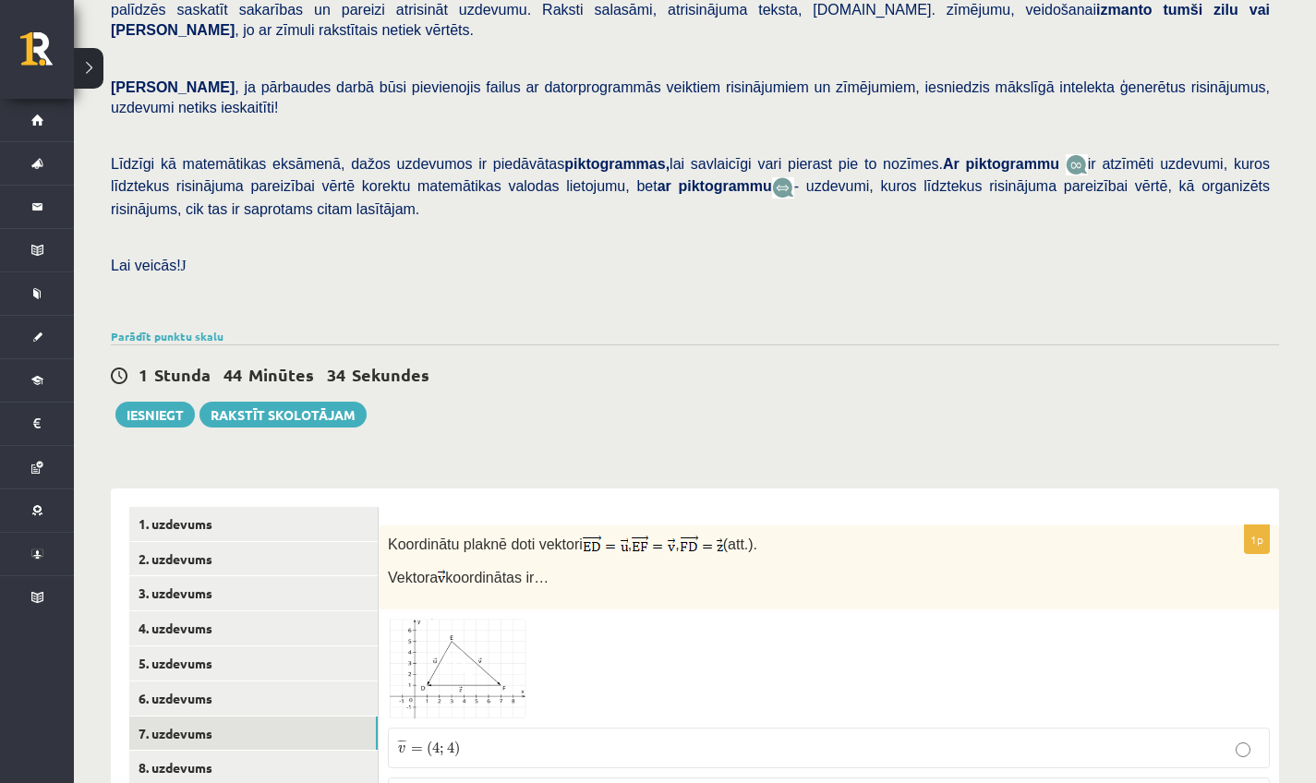
scroll to position [145, 0]
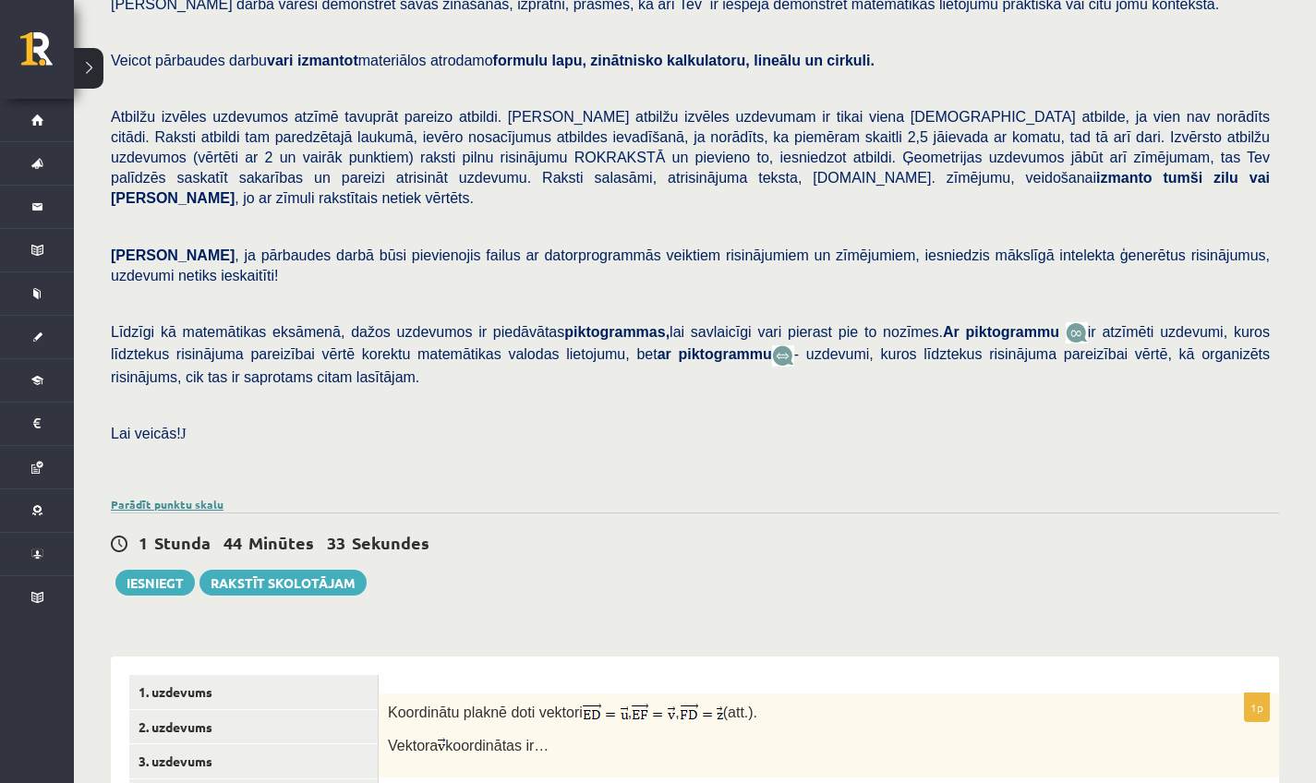
click at [200, 497] on link "Parādīt punktu skalu" at bounding box center [167, 504] width 113 height 15
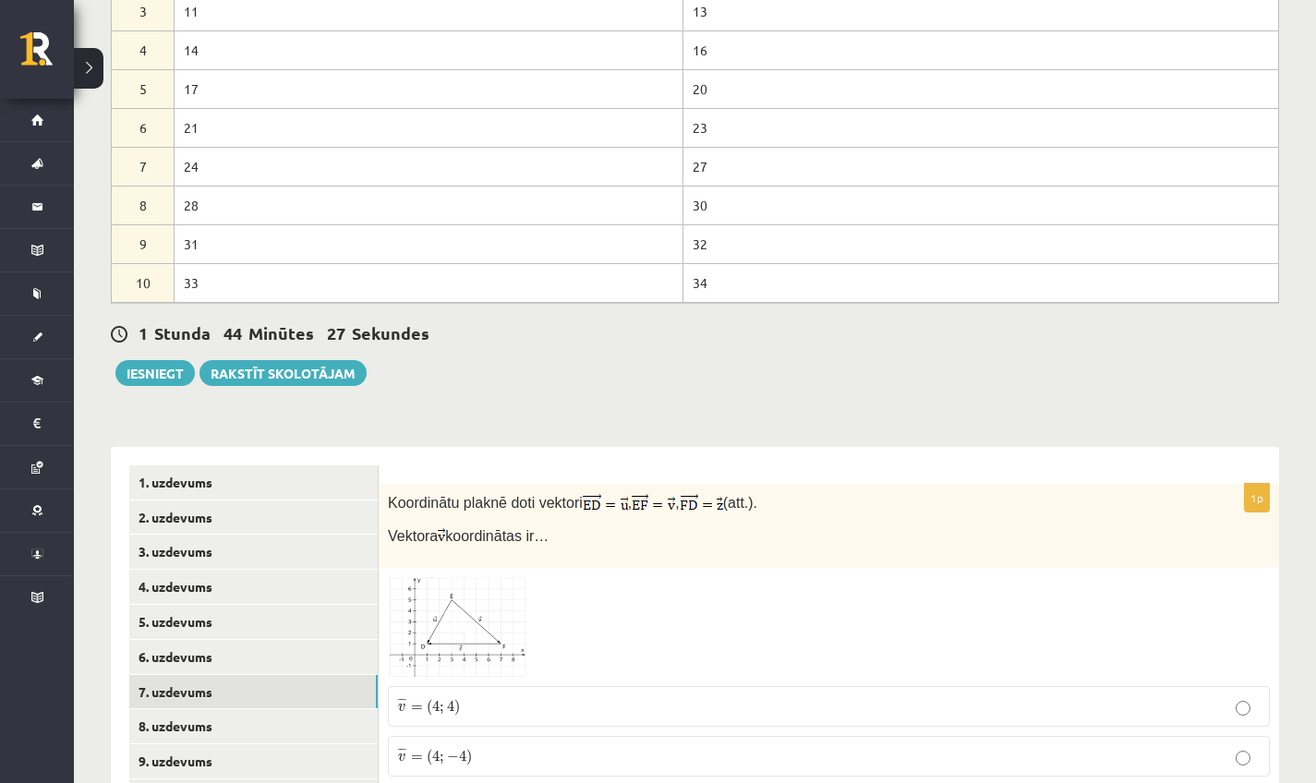
scroll to position [948, 0]
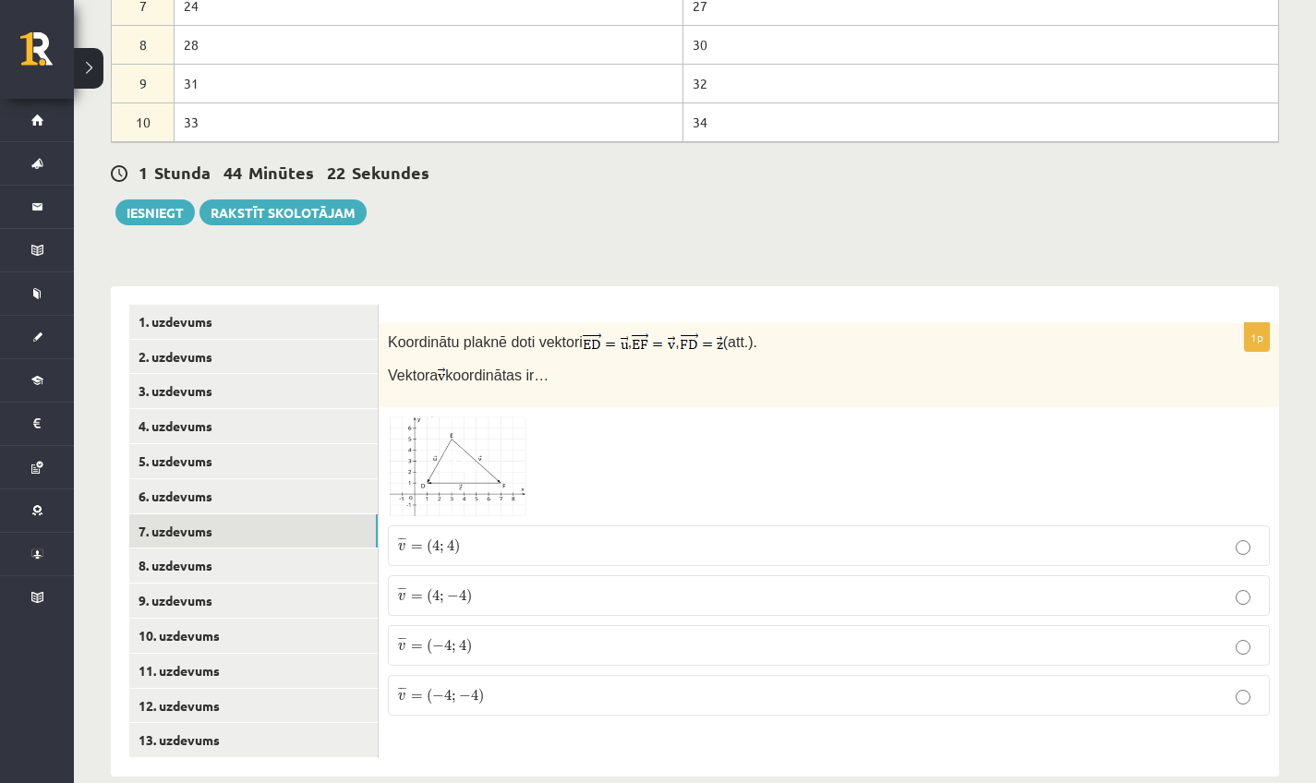
click at [479, 586] on p "¯ ¯ ¯ v = ( 4 ; − 4 ) v ¯ = ( 4 ; − 4 )" at bounding box center [829, 596] width 862 height 20
click at [241, 549] on link "8. uzdevums" at bounding box center [253, 566] width 249 height 34
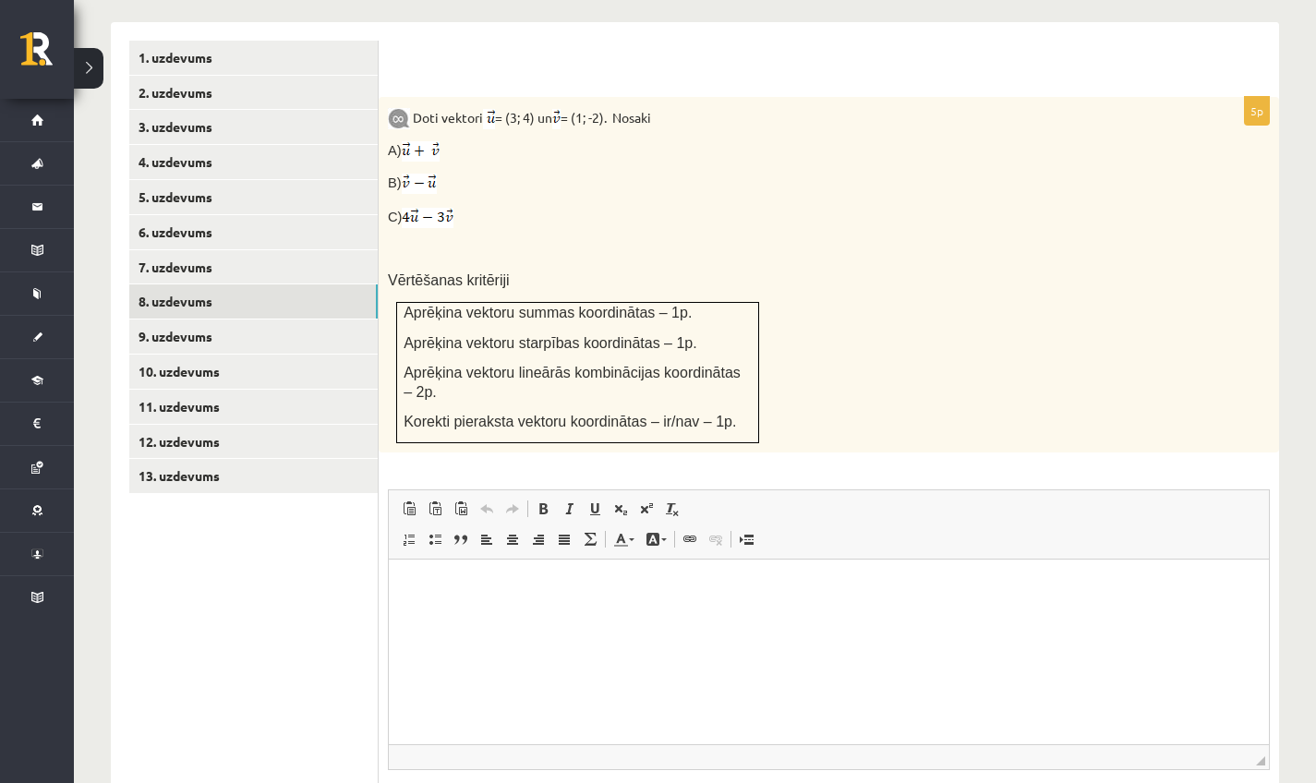
scroll to position [1233, 0]
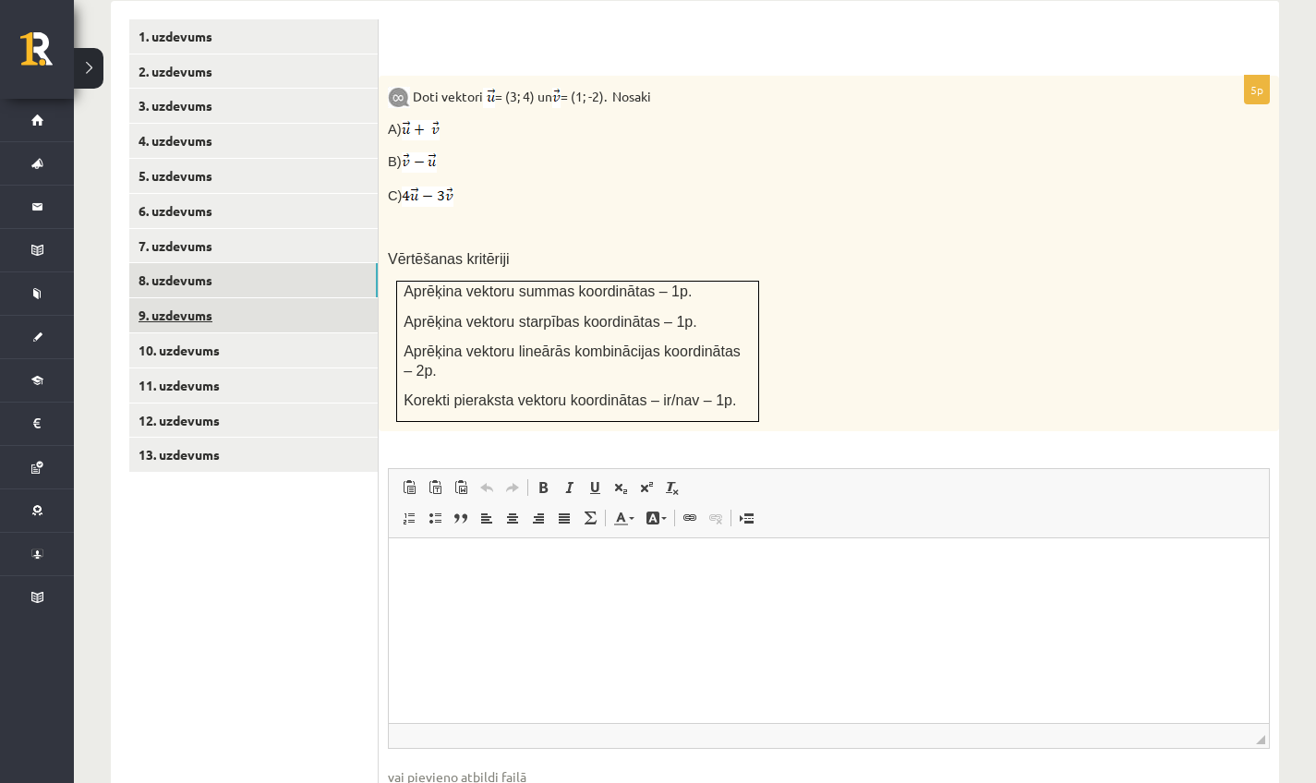
click at [204, 298] on link "9. uzdevums" at bounding box center [253, 315] width 249 height 34
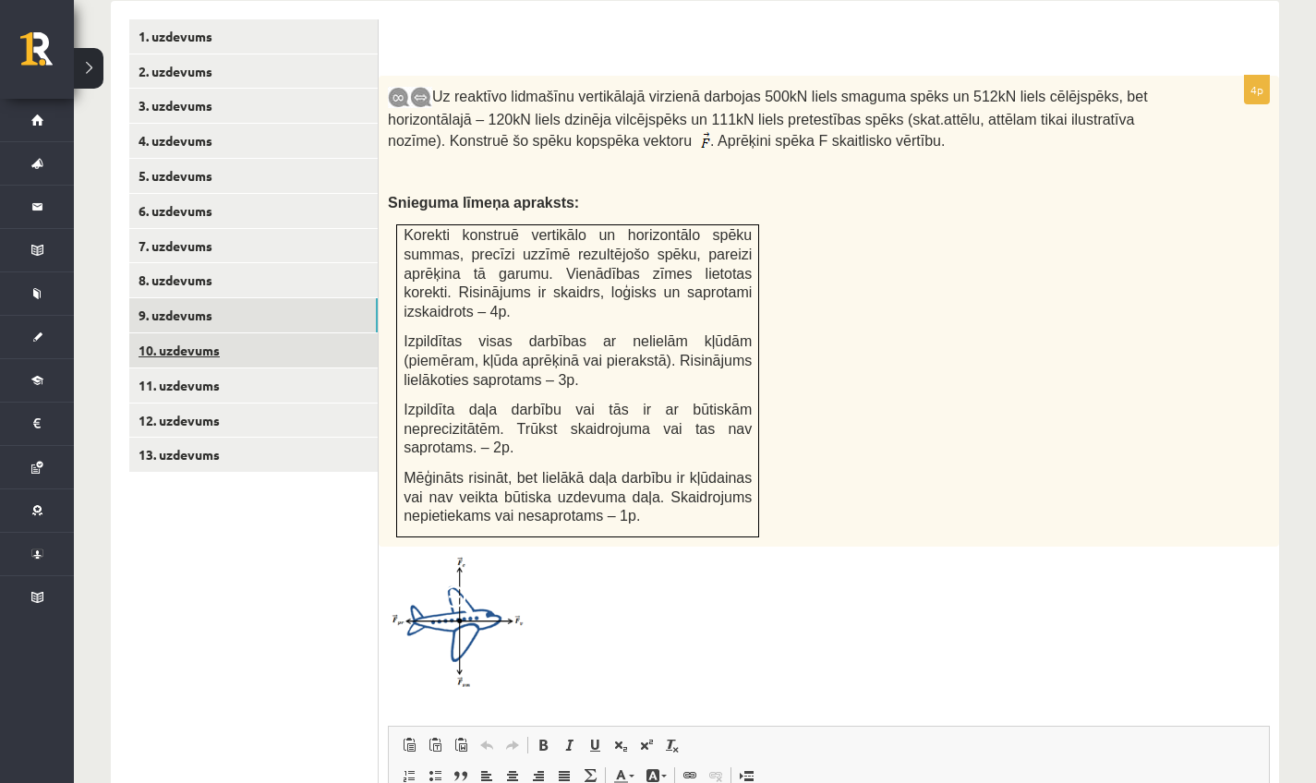
scroll to position [0, 0]
click at [186, 333] on link "10. uzdevums" at bounding box center [253, 350] width 249 height 34
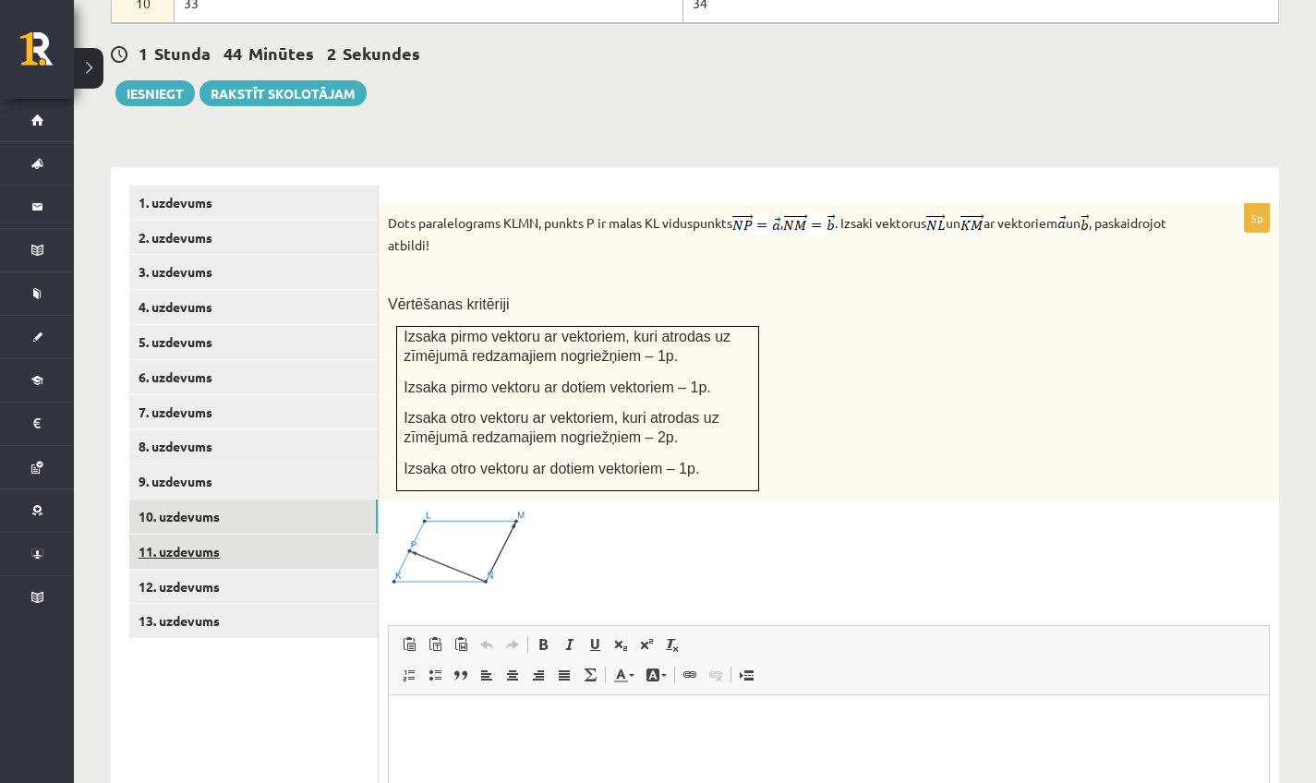
click at [191, 535] on link "11. uzdevums" at bounding box center [253, 552] width 249 height 34
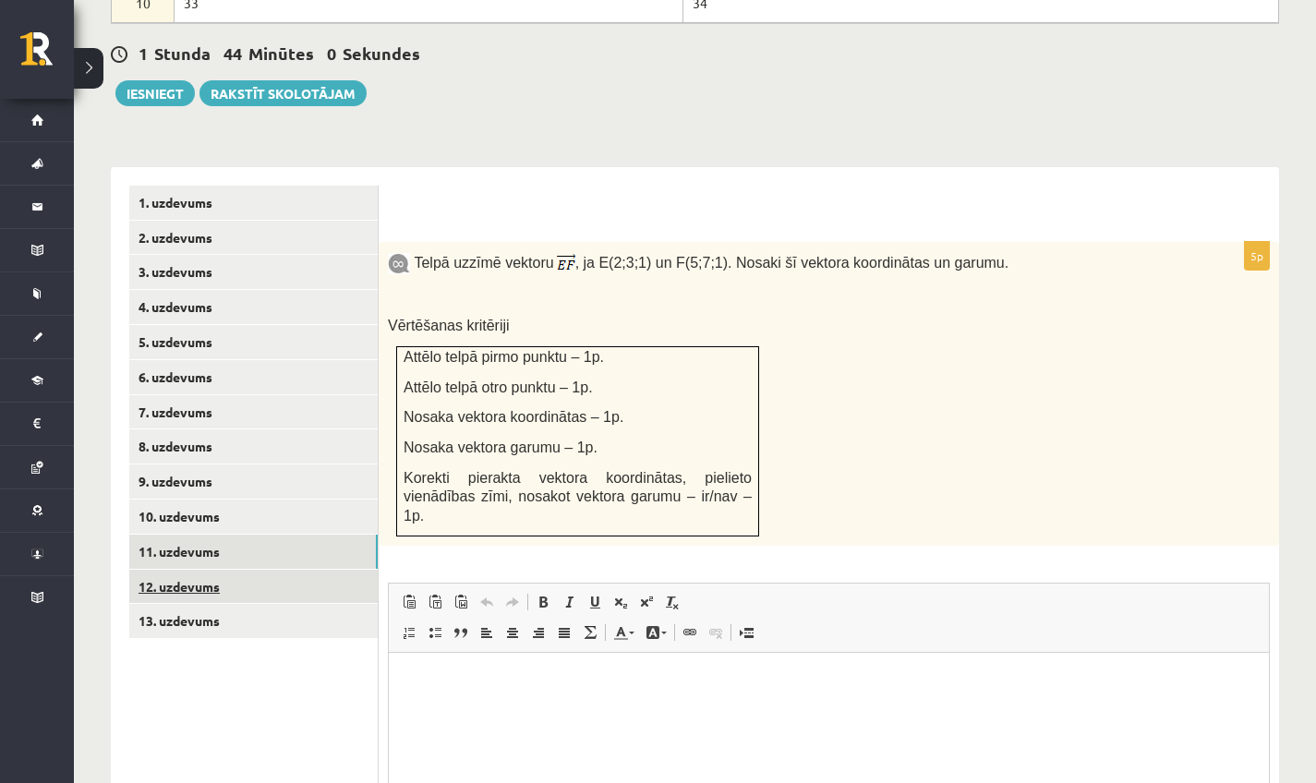
click at [186, 570] on link "12. uzdevums" at bounding box center [253, 587] width 249 height 34
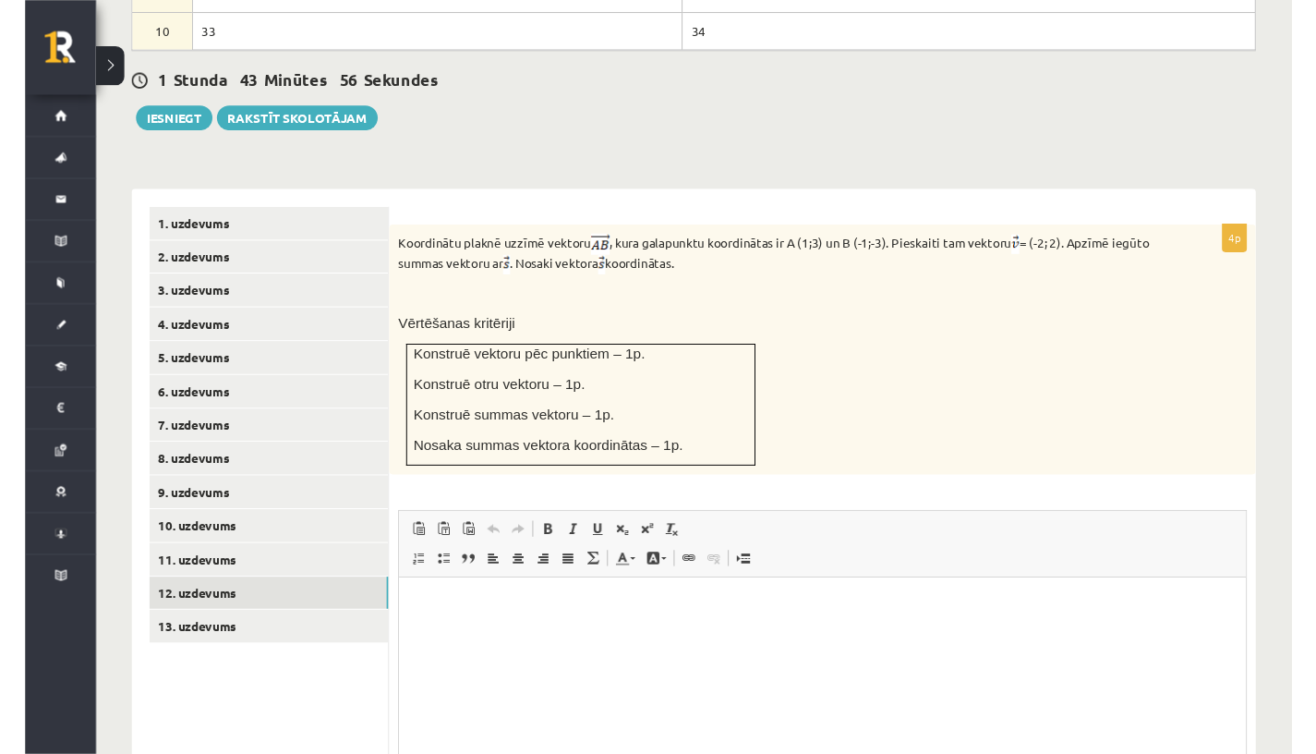
scroll to position [1041, 0]
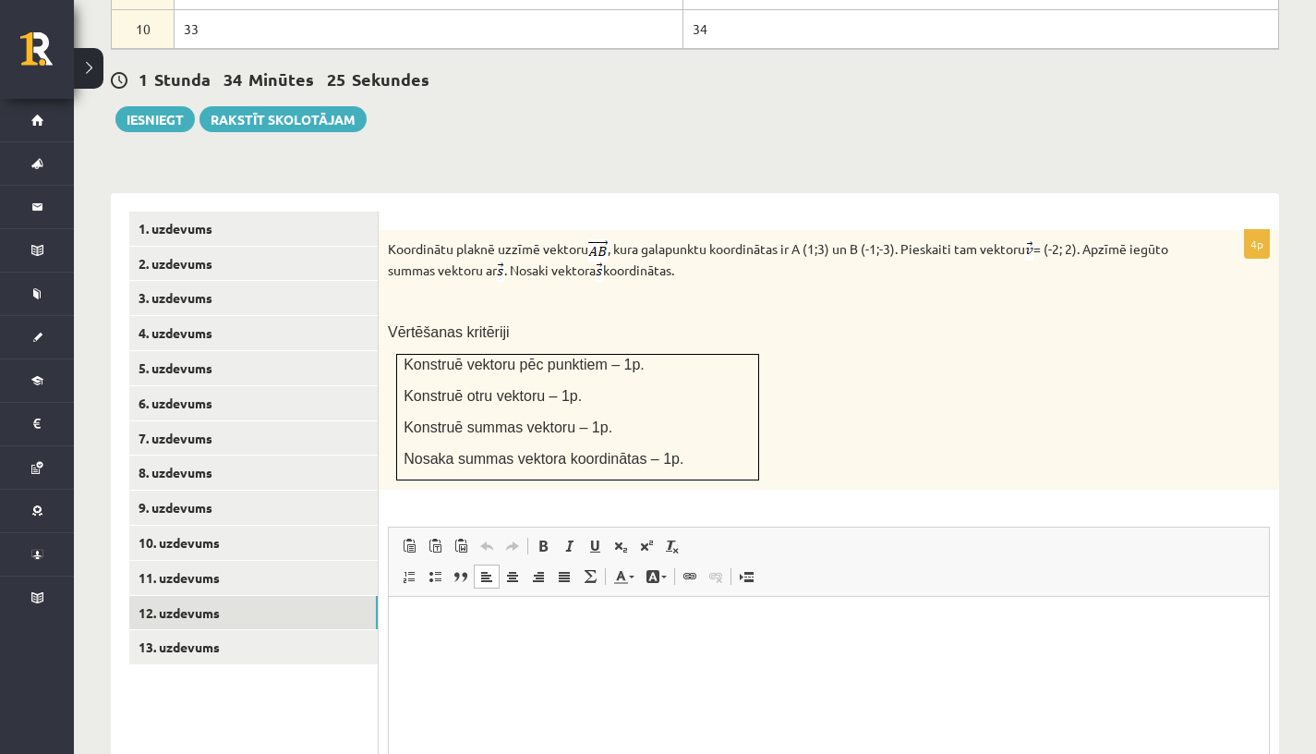
click at [560, 637] on html at bounding box center [829, 625] width 880 height 56
click at [187, 630] on link "13. uzdevums" at bounding box center [253, 647] width 249 height 34
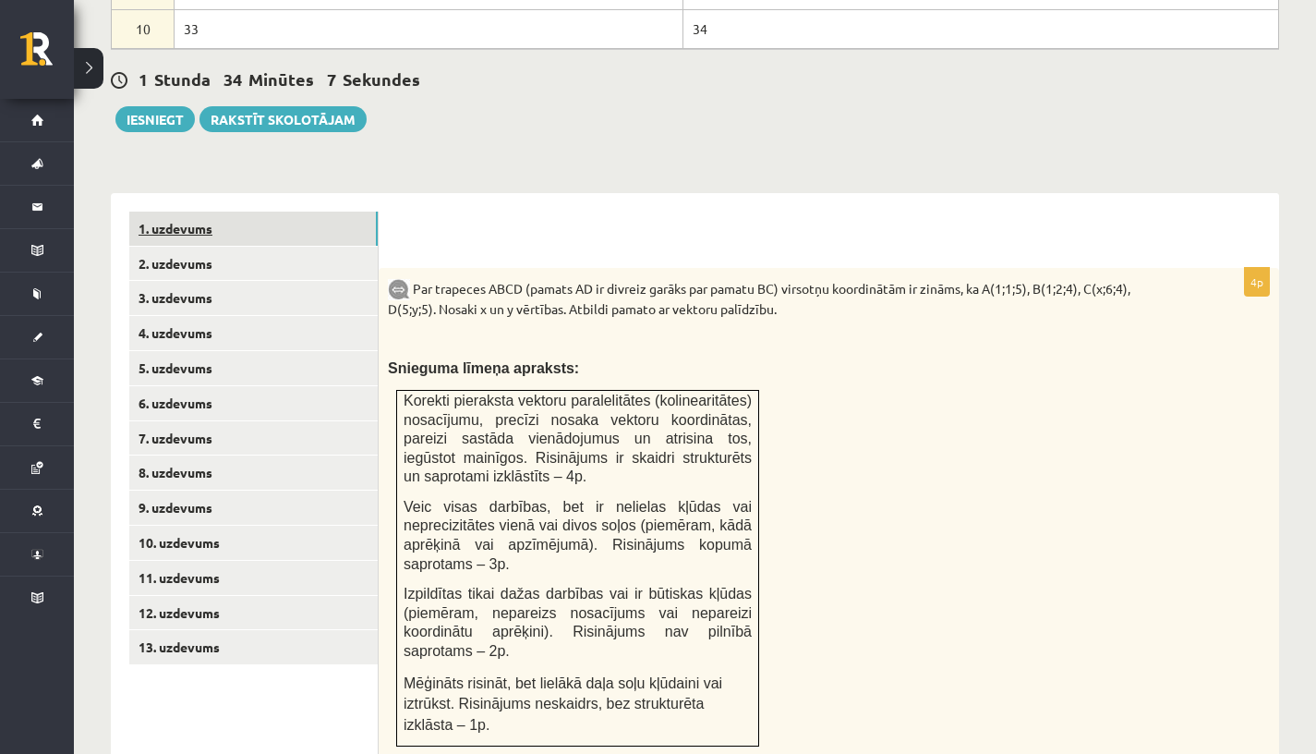
click at [214, 212] on link "1. uzdevums" at bounding box center [253, 229] width 249 height 34
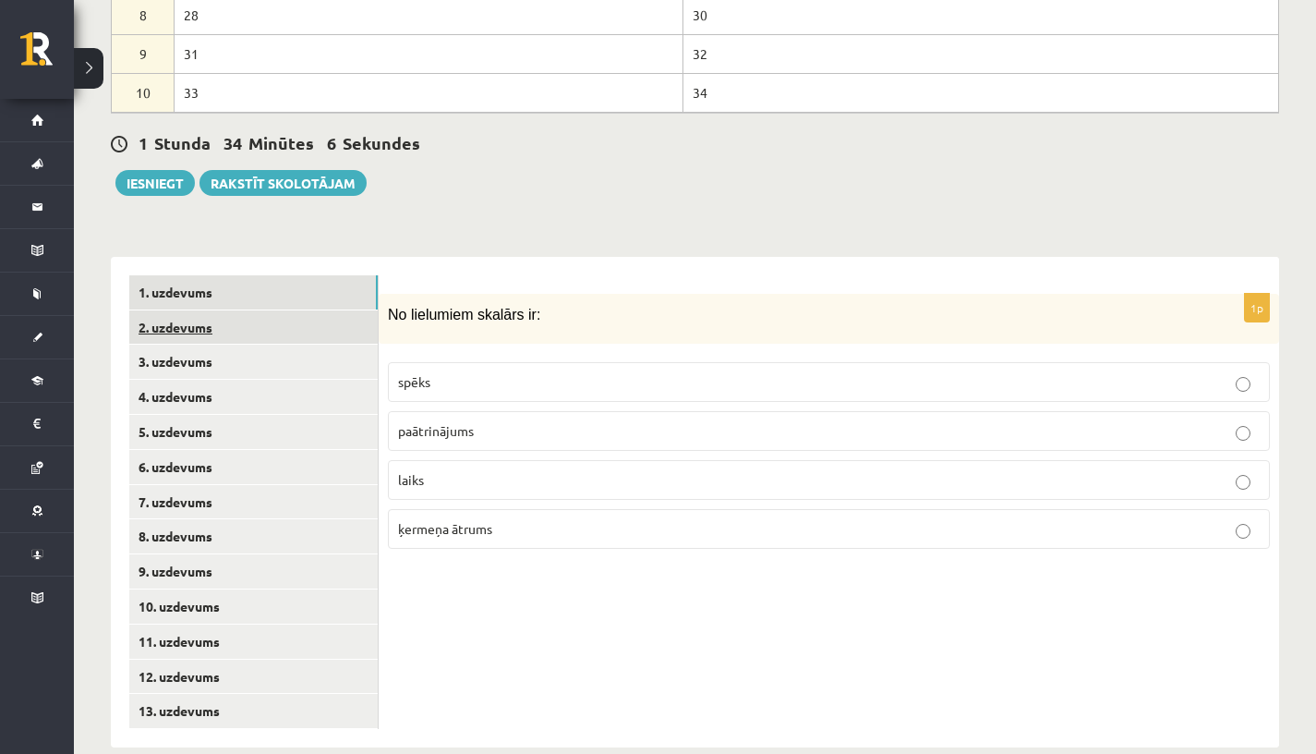
click at [260, 310] on link "2. uzdevums" at bounding box center [253, 327] width 249 height 34
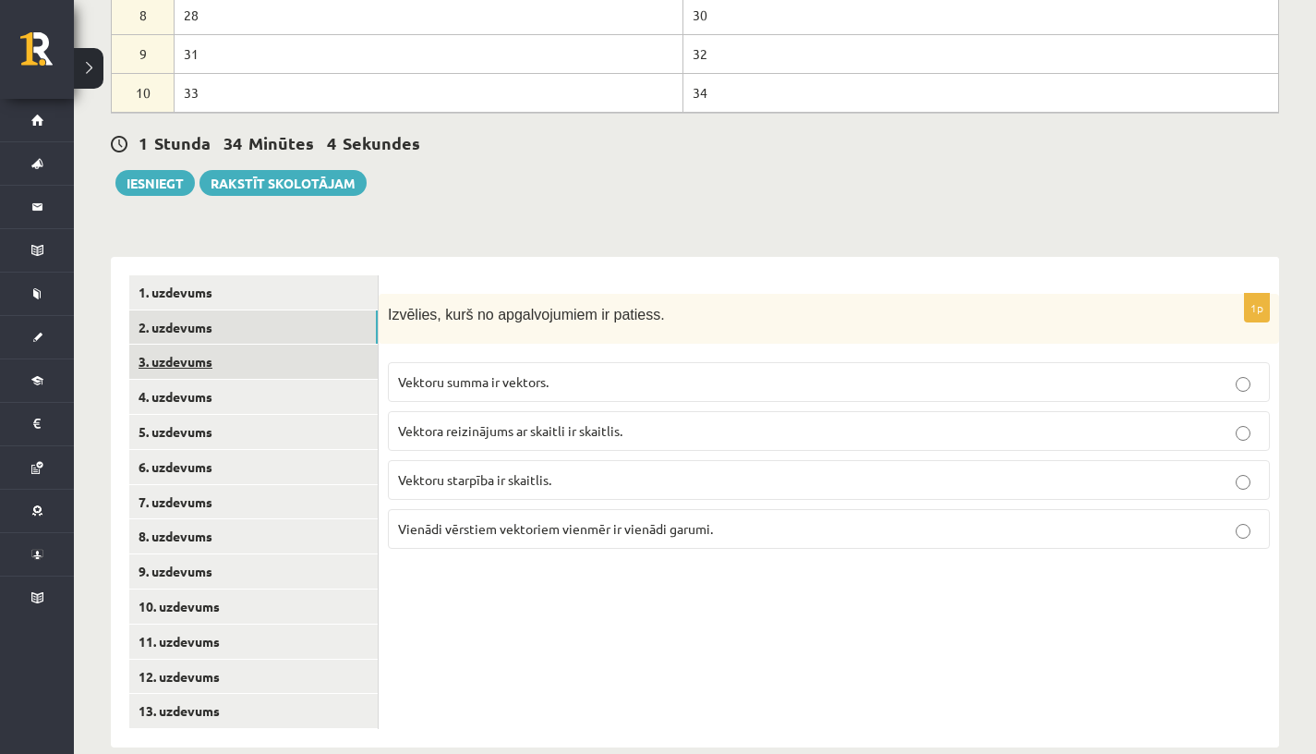
click at [155, 345] on link "3. uzdevums" at bounding box center [253, 362] width 249 height 34
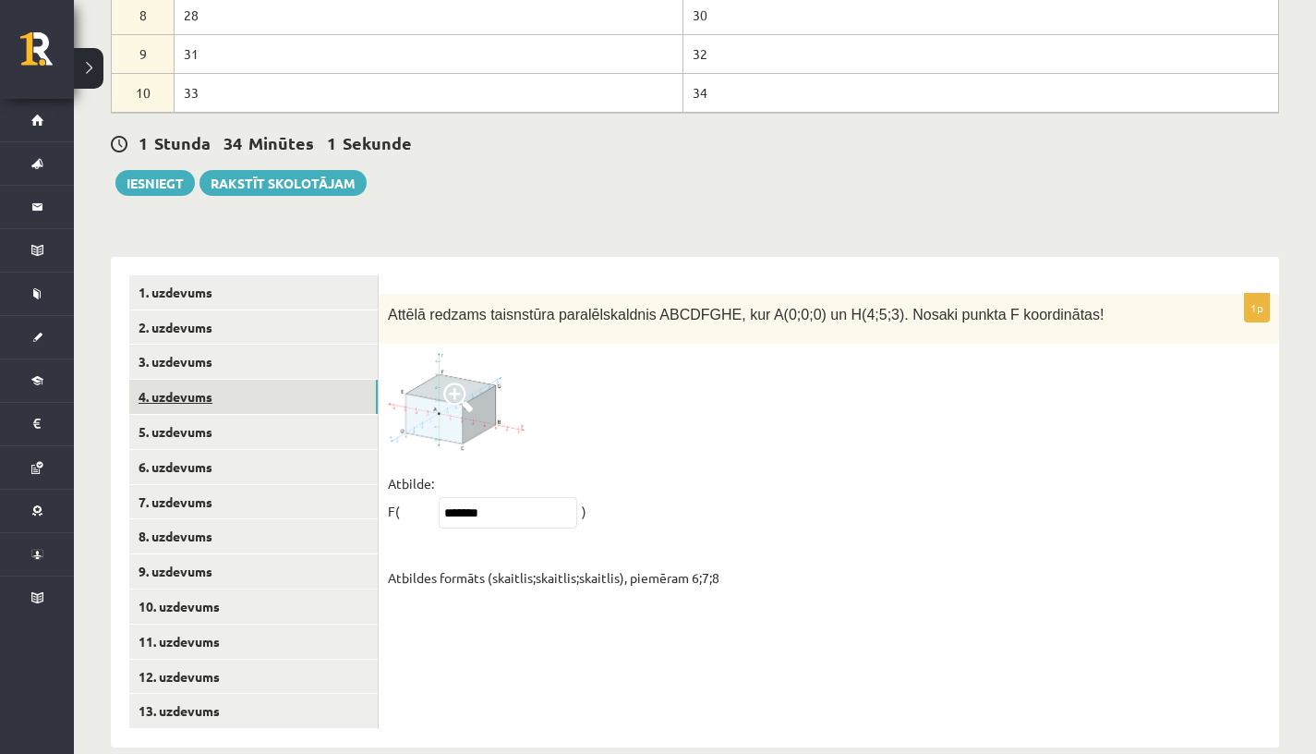
click at [152, 380] on link "4. uzdevums" at bounding box center [253, 397] width 249 height 34
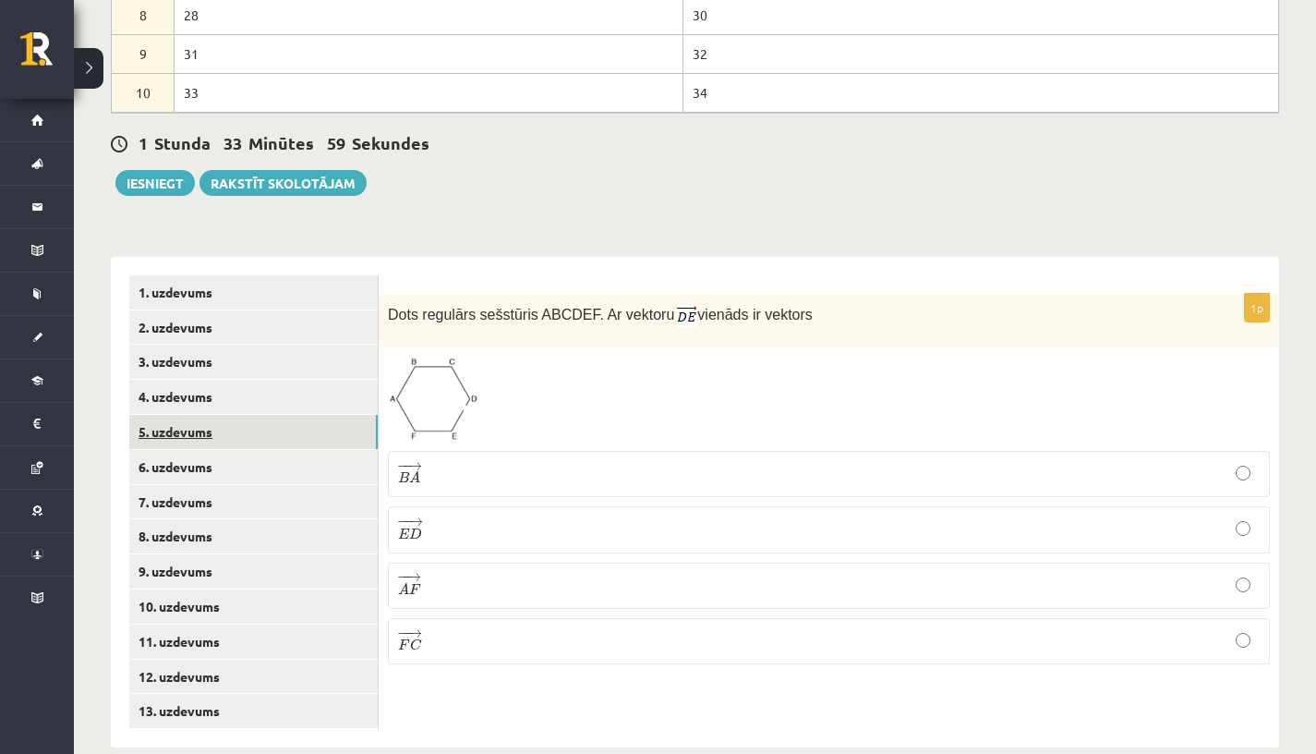
click at [183, 415] on link "5. uzdevums" at bounding box center [253, 432] width 249 height 34
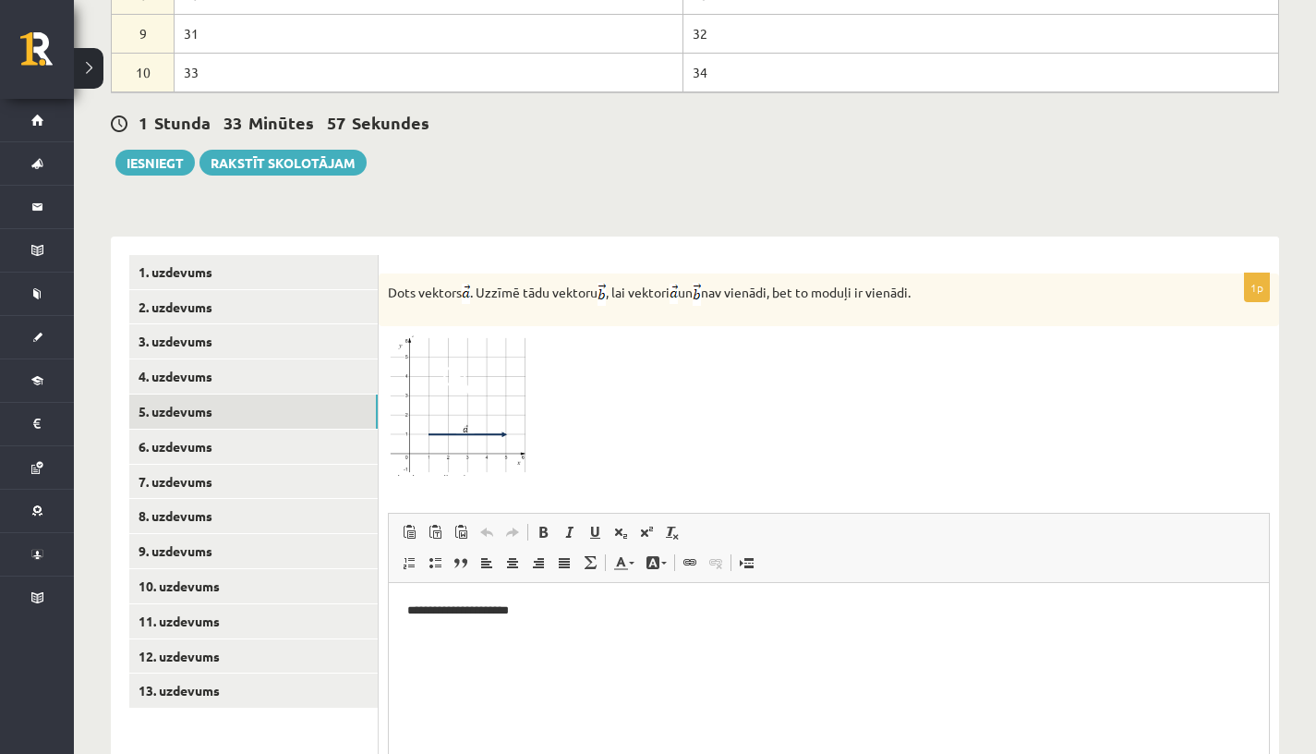
scroll to position [1001, 0]
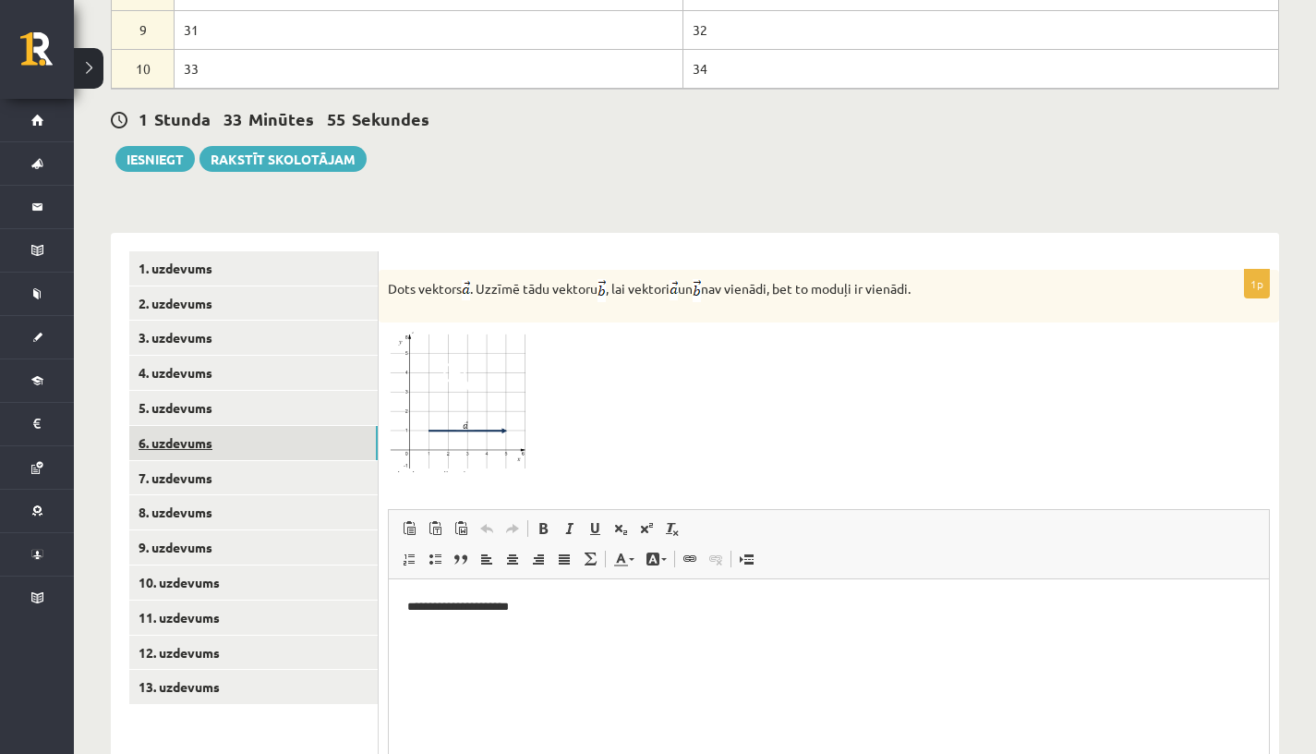
click at [229, 426] on link "6. uzdevums" at bounding box center [253, 443] width 249 height 34
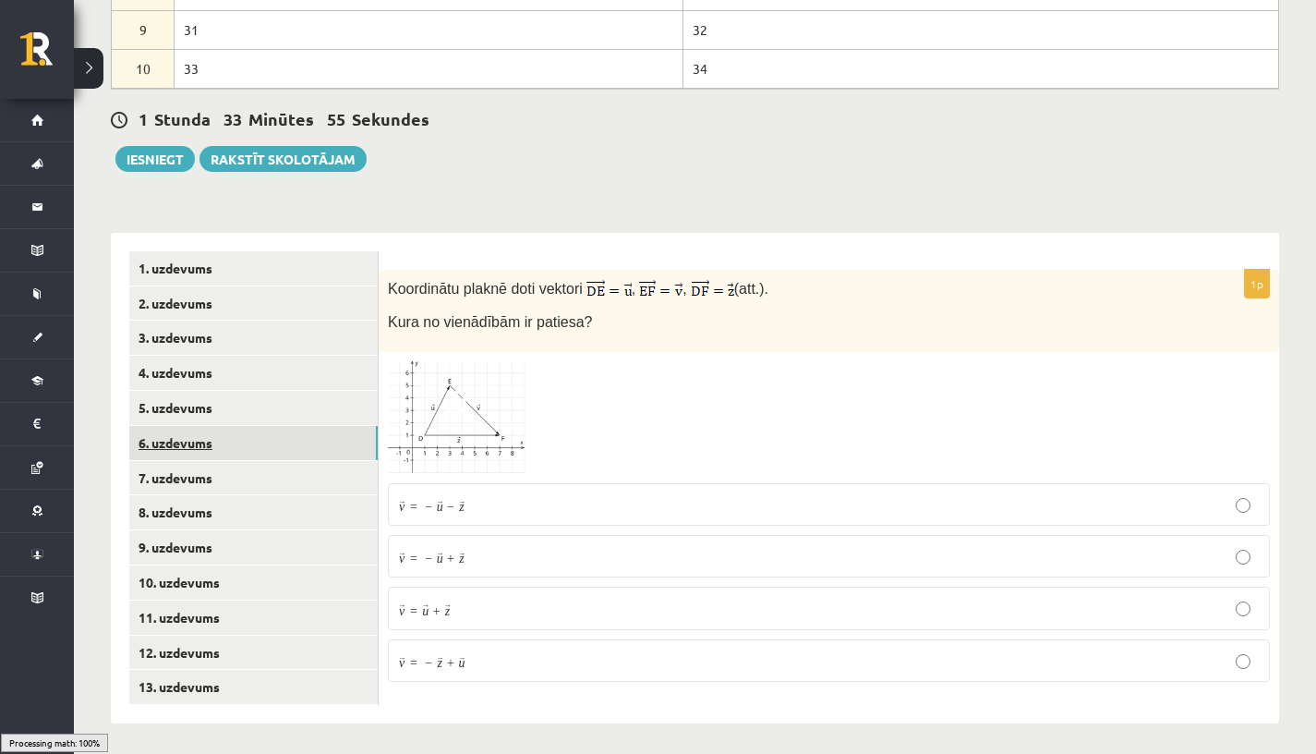
scroll to position [977, 0]
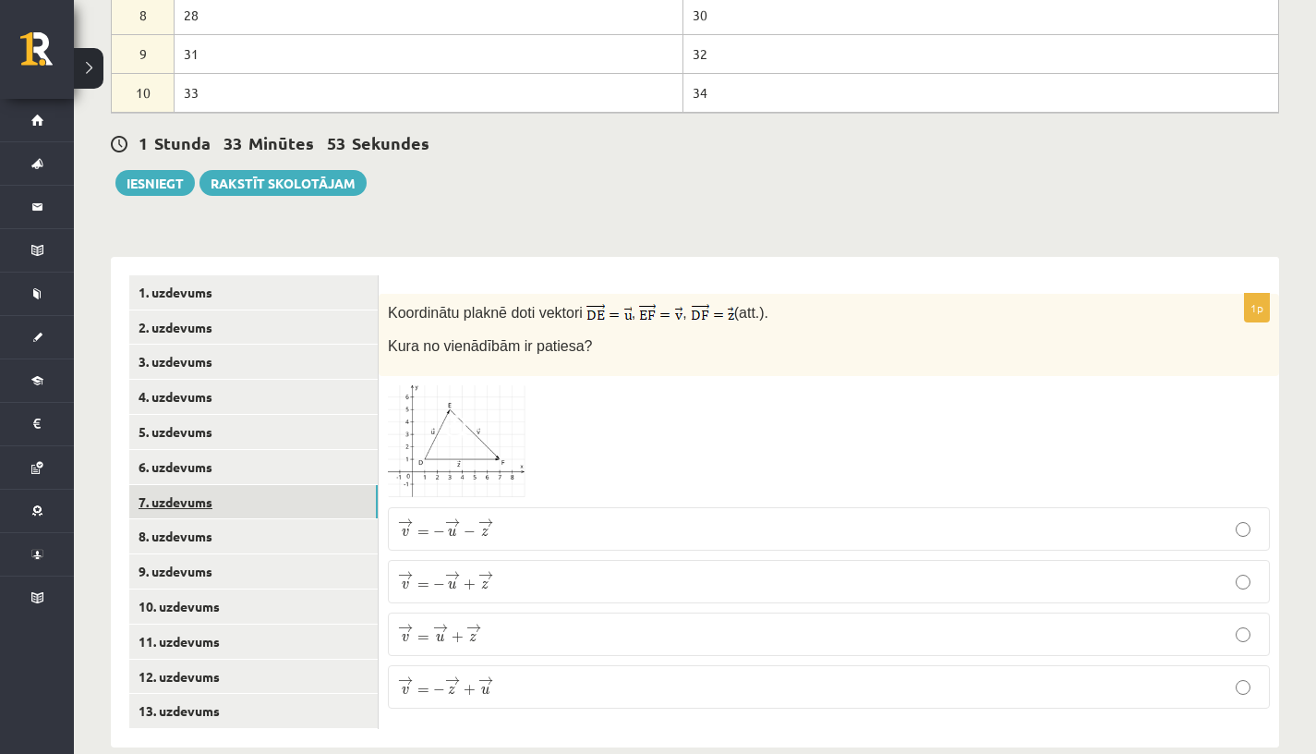
click at [192, 485] on link "7. uzdevums" at bounding box center [253, 502] width 249 height 34
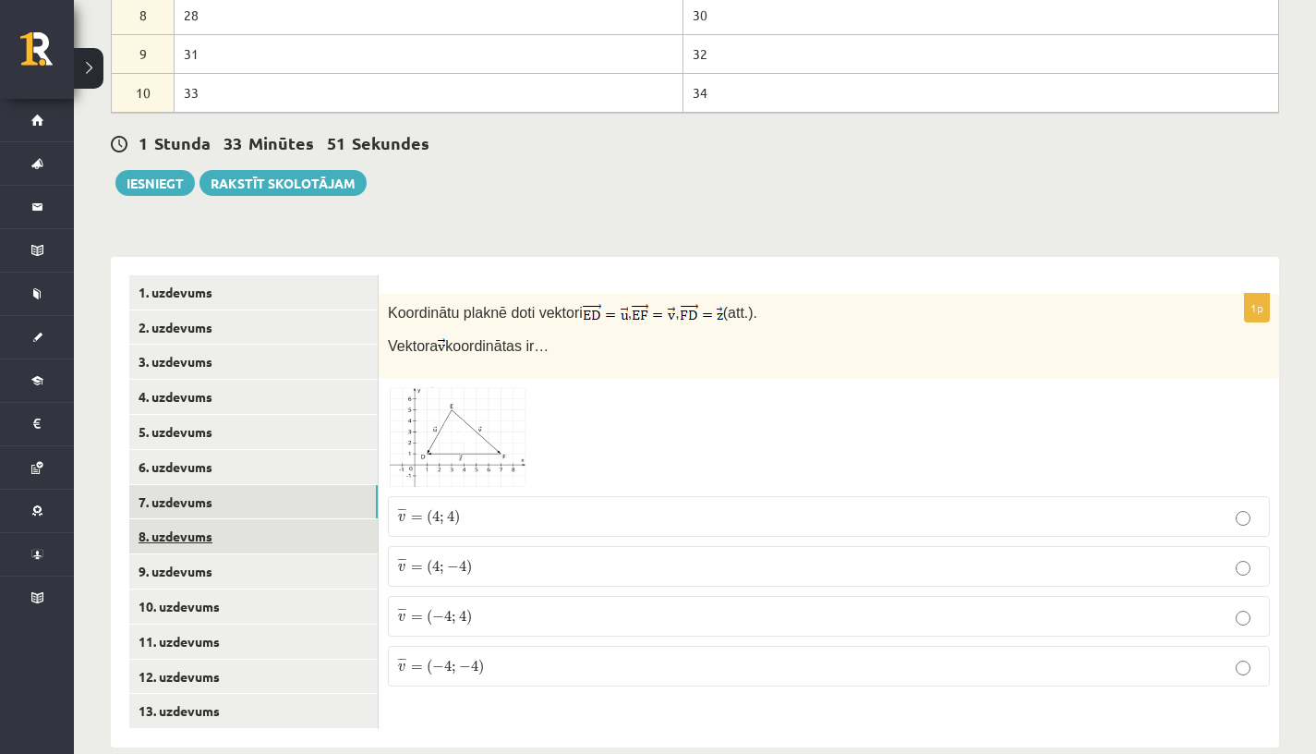
click at [175, 519] on link "8. uzdevums" at bounding box center [253, 536] width 249 height 34
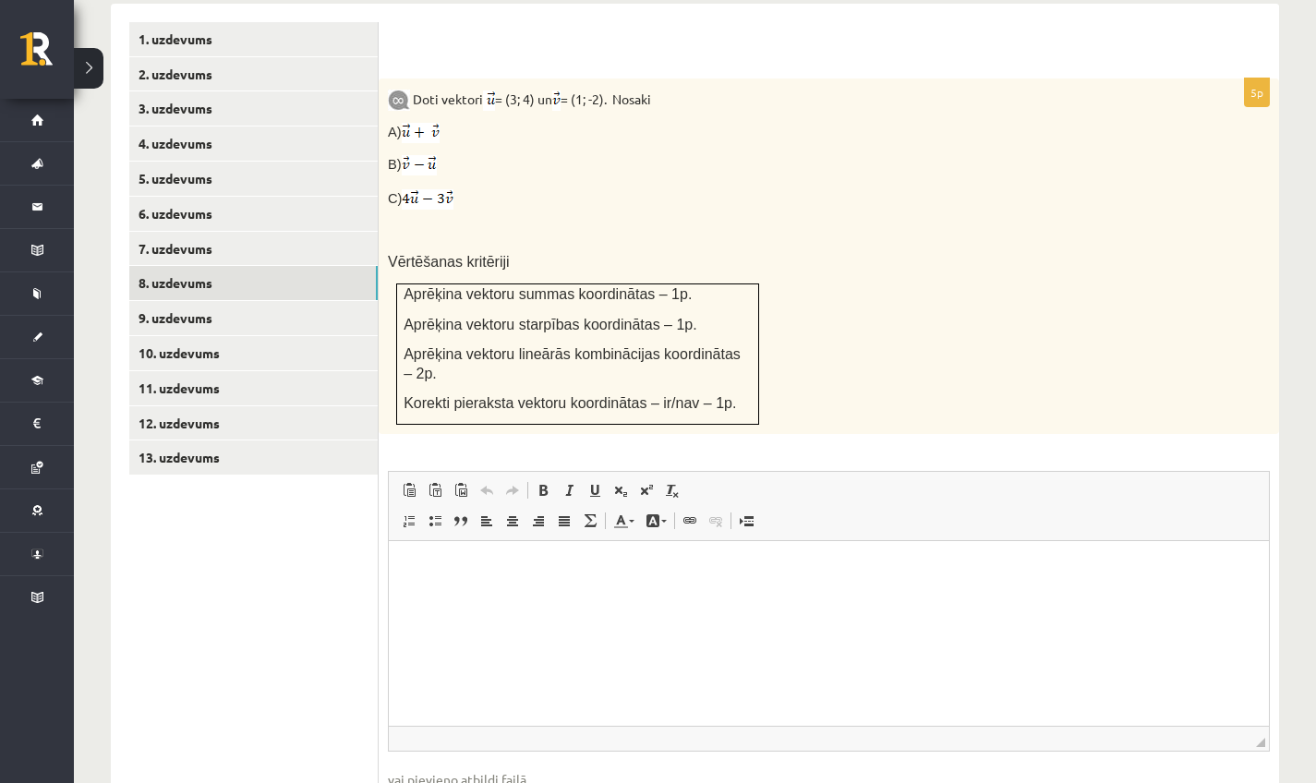
scroll to position [1323, 0]
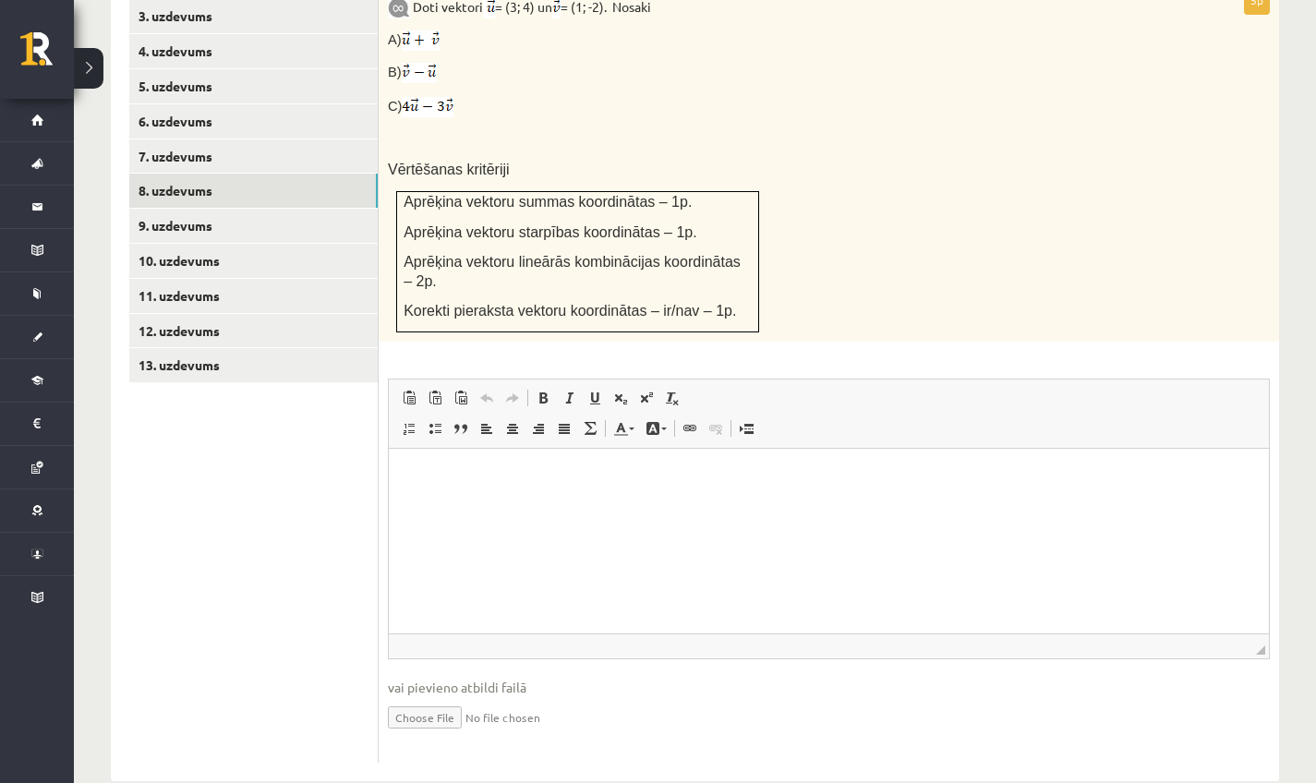
click at [564, 465] on html at bounding box center [829, 477] width 880 height 56
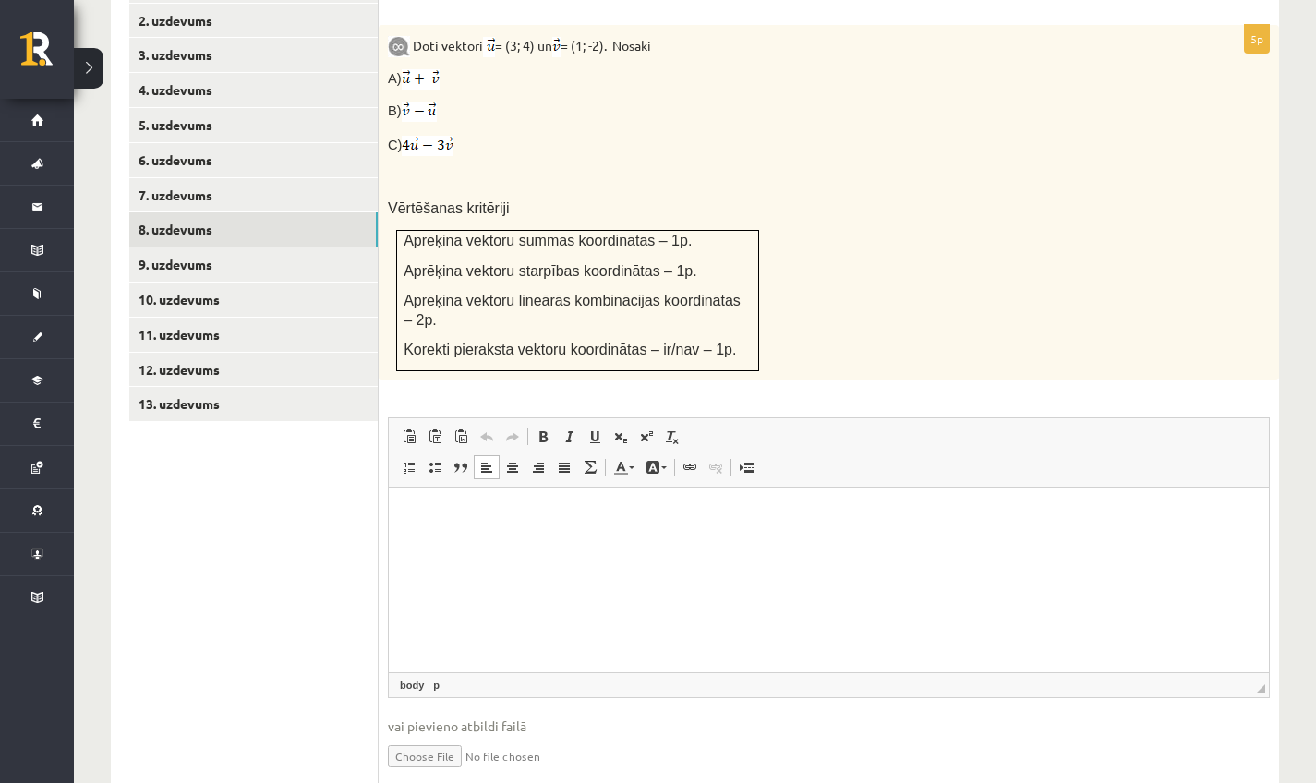
scroll to position [1280, 0]
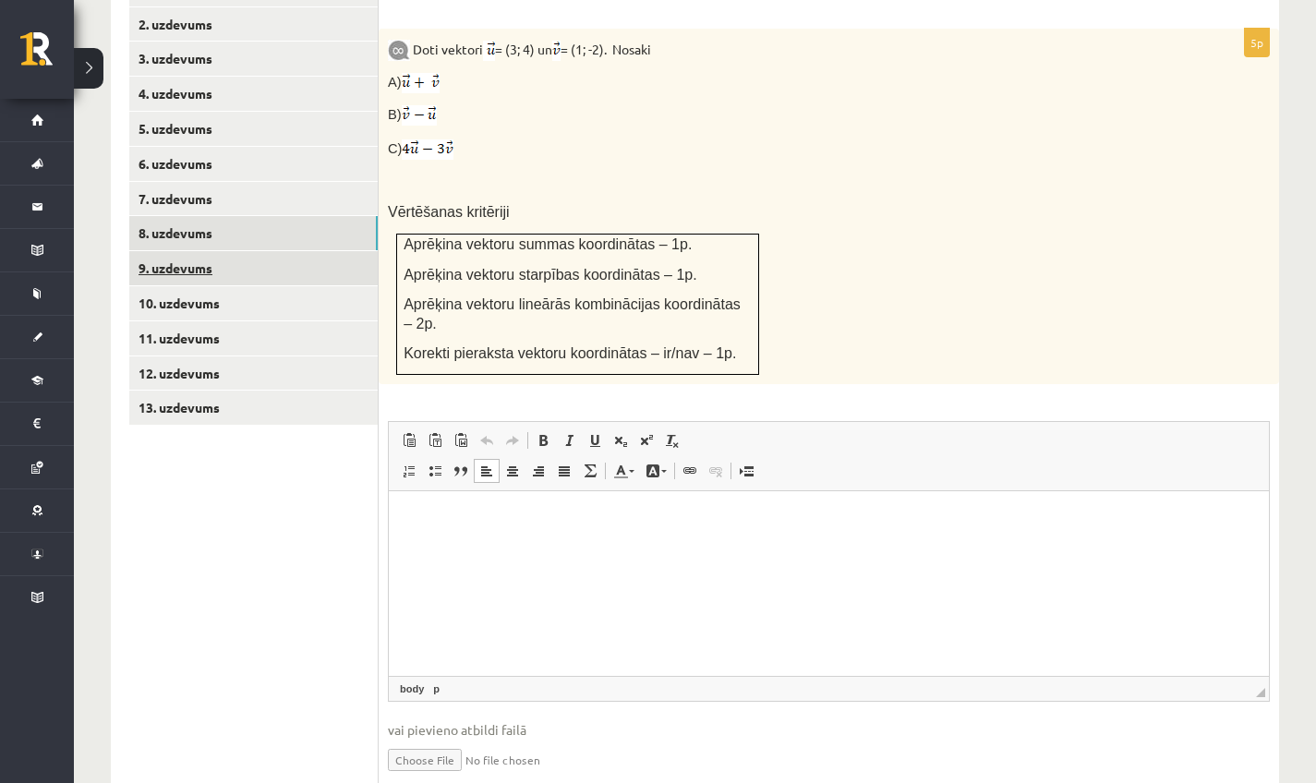
click at [241, 251] on link "9. uzdevums" at bounding box center [253, 268] width 249 height 34
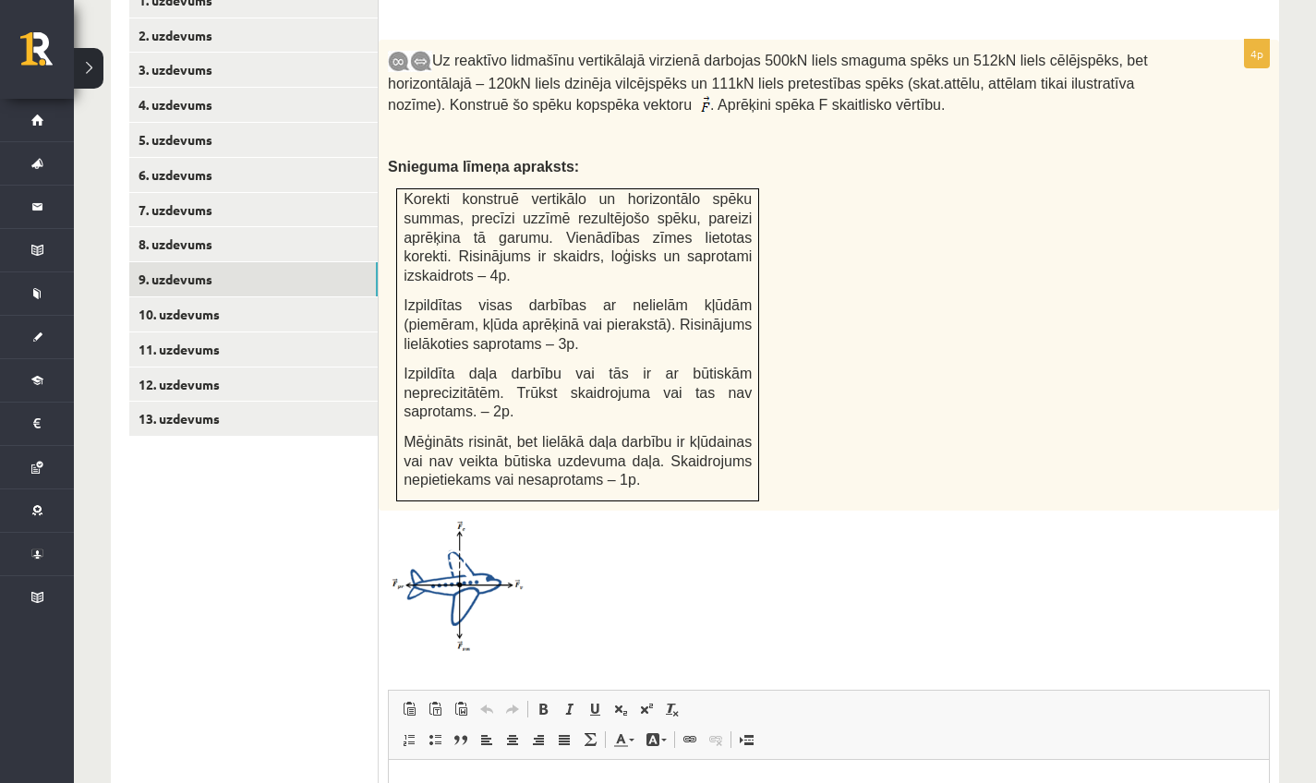
scroll to position [1266, 0]
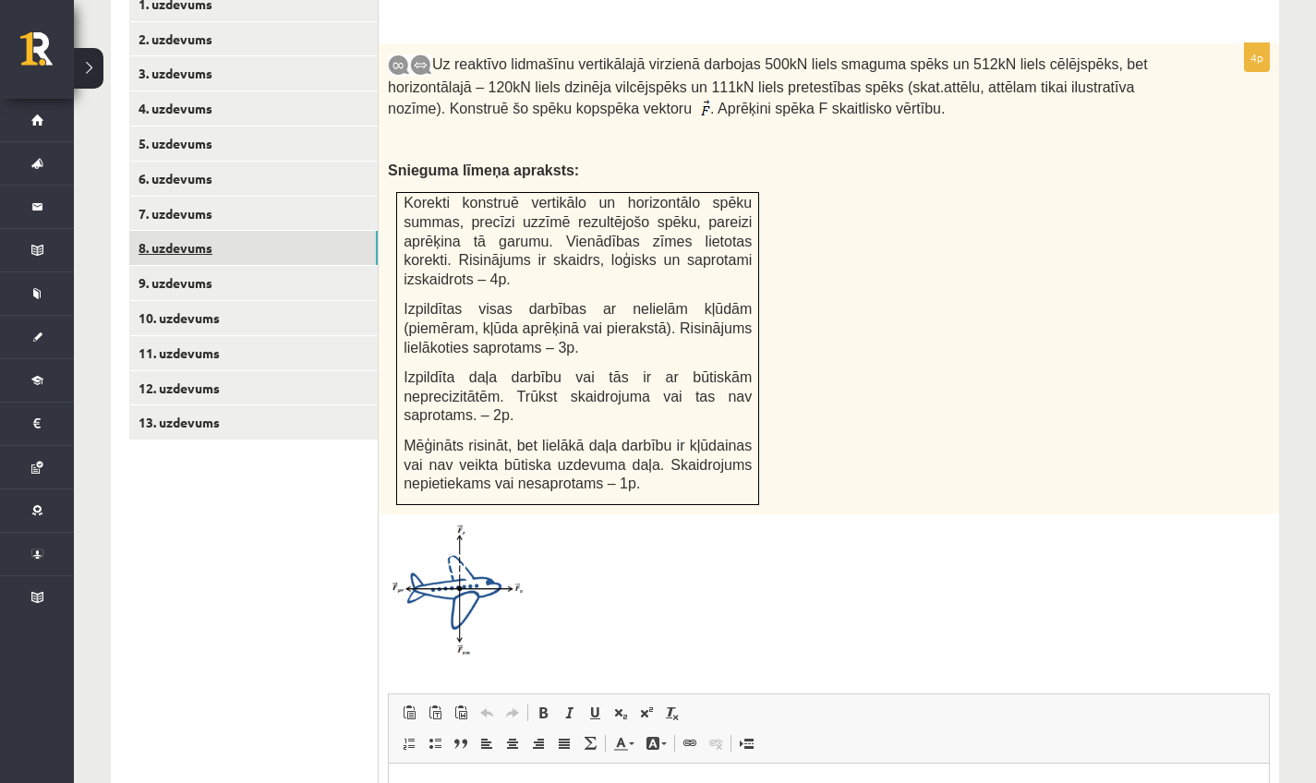
click at [229, 231] on link "8. uzdevums" at bounding box center [253, 248] width 249 height 34
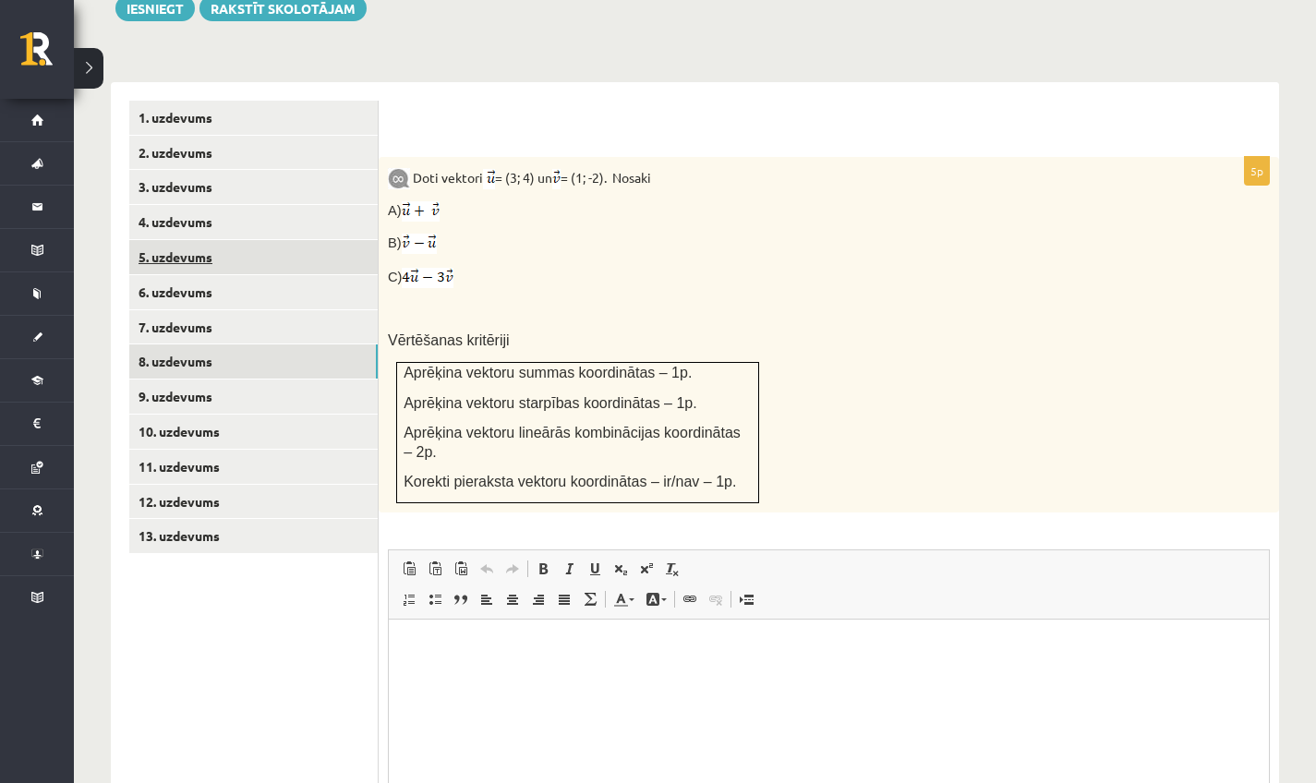
scroll to position [0, 0]
click at [192, 240] on link "5. uzdevums" at bounding box center [253, 257] width 249 height 34
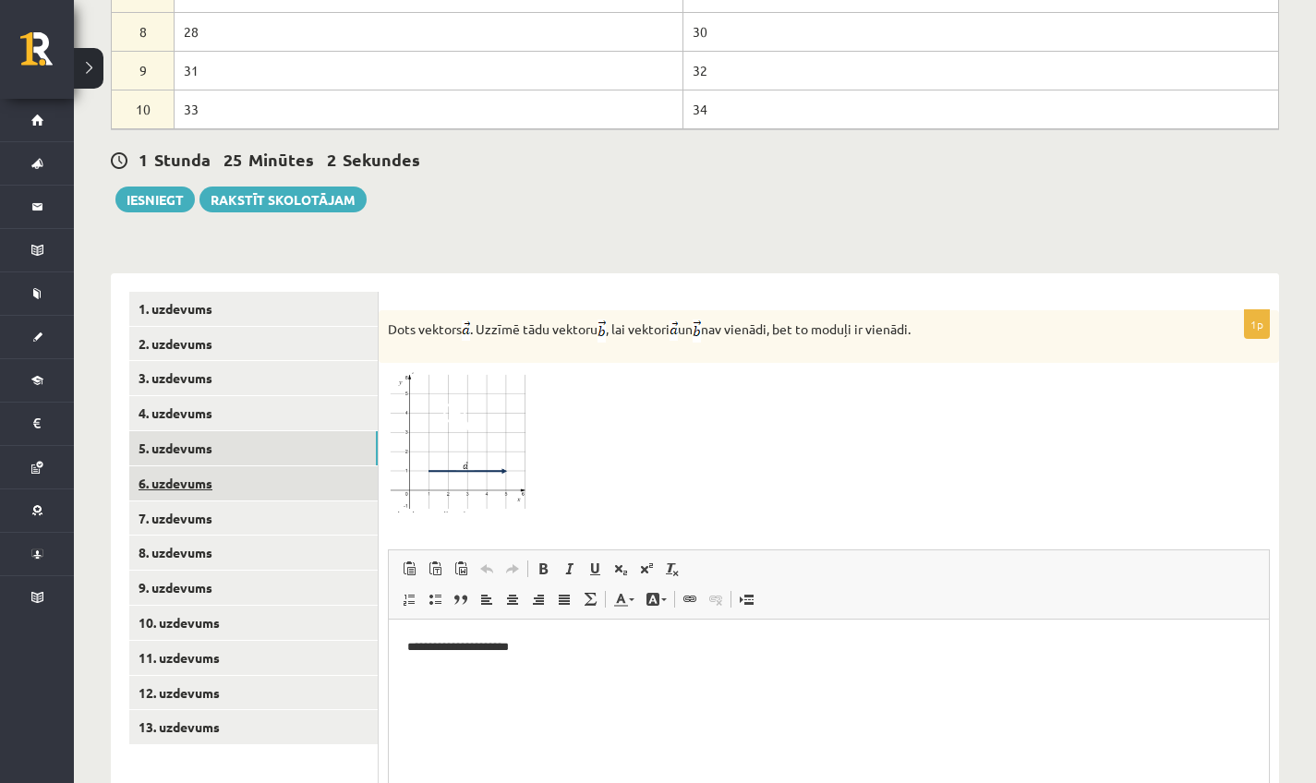
click at [252, 467] on link "6. uzdevums" at bounding box center [253, 484] width 249 height 34
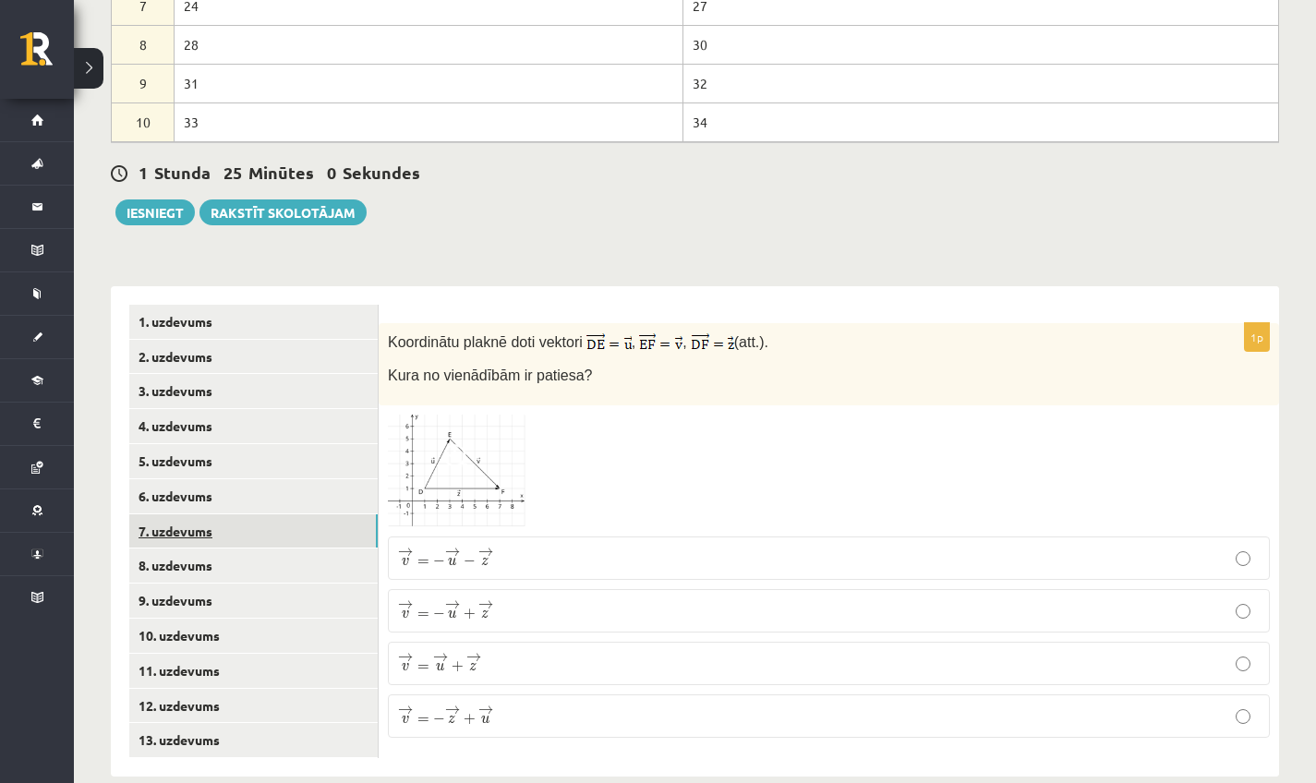
click at [227, 515] on link "7. uzdevums" at bounding box center [253, 532] width 249 height 34
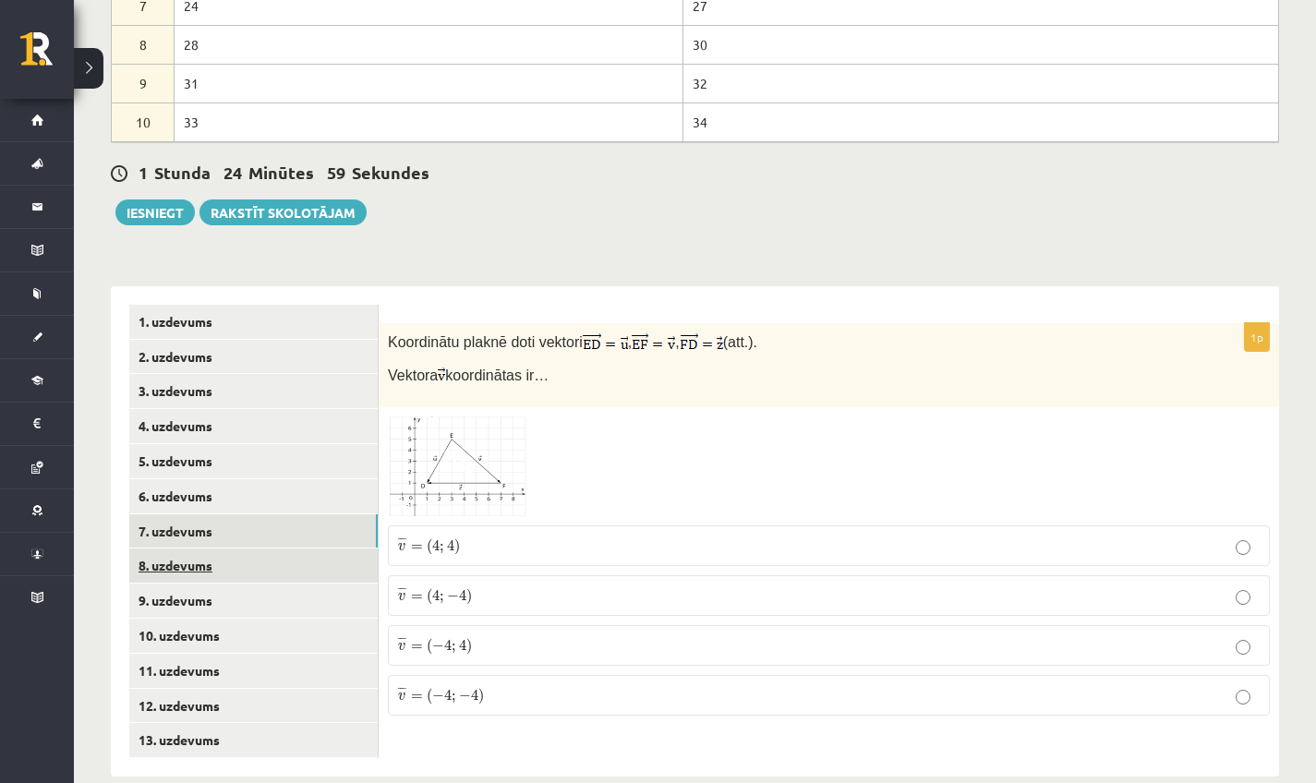
click at [222, 552] on link "8. uzdevums" at bounding box center [253, 566] width 249 height 34
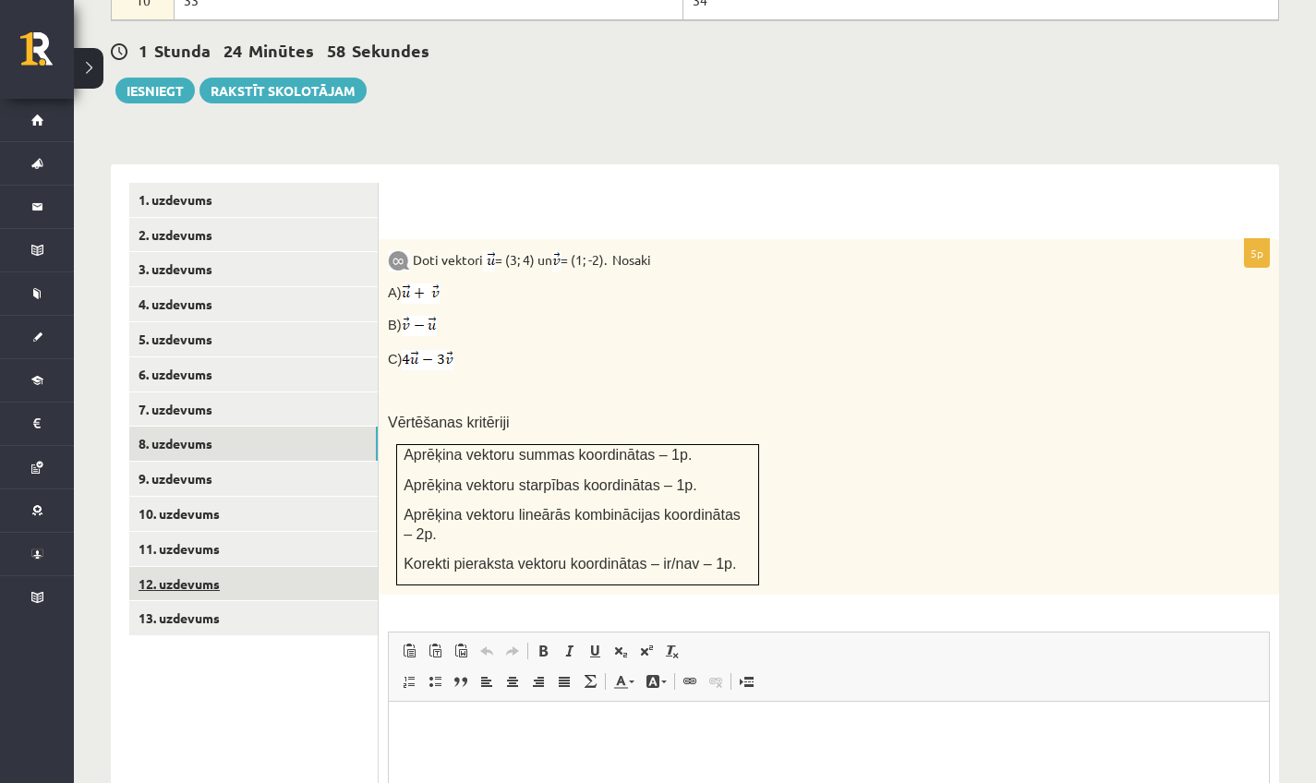
scroll to position [0, 0]
click at [192, 462] on link "9. uzdevums" at bounding box center [253, 479] width 249 height 34
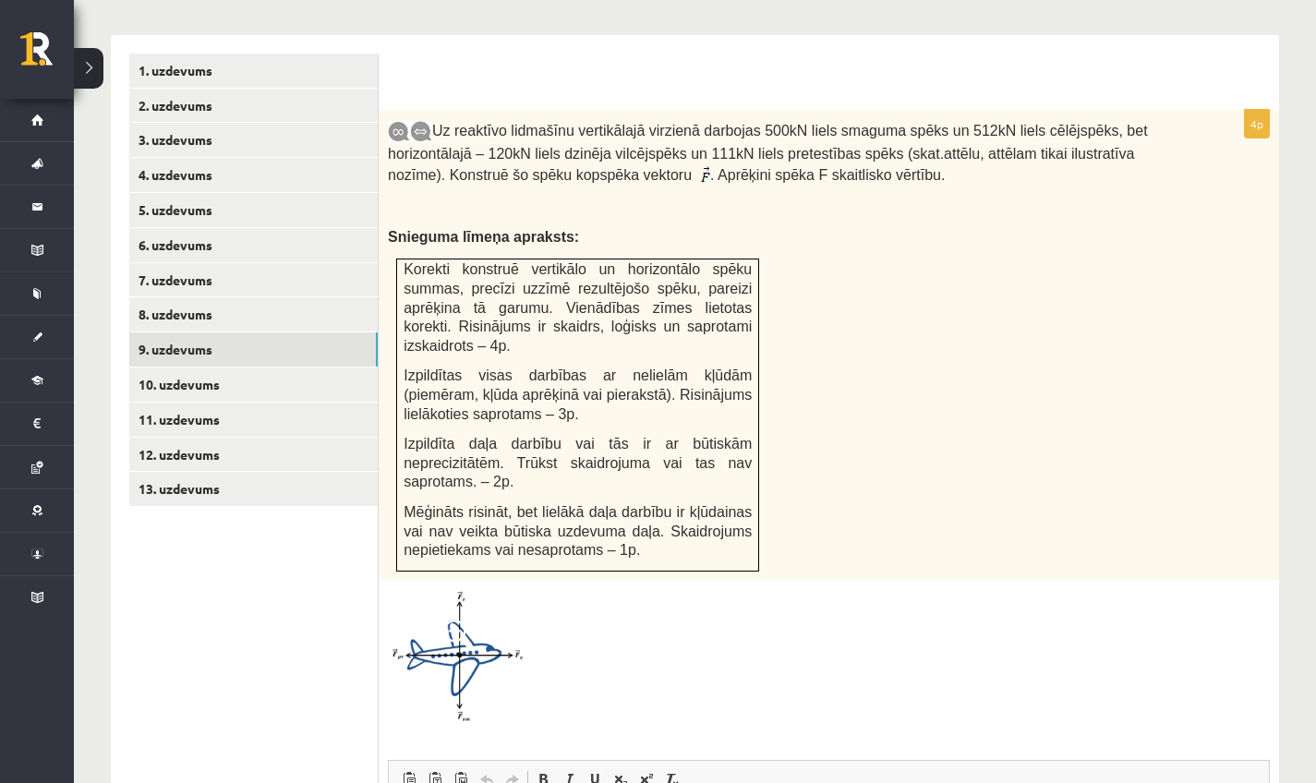
scroll to position [1203, 0]
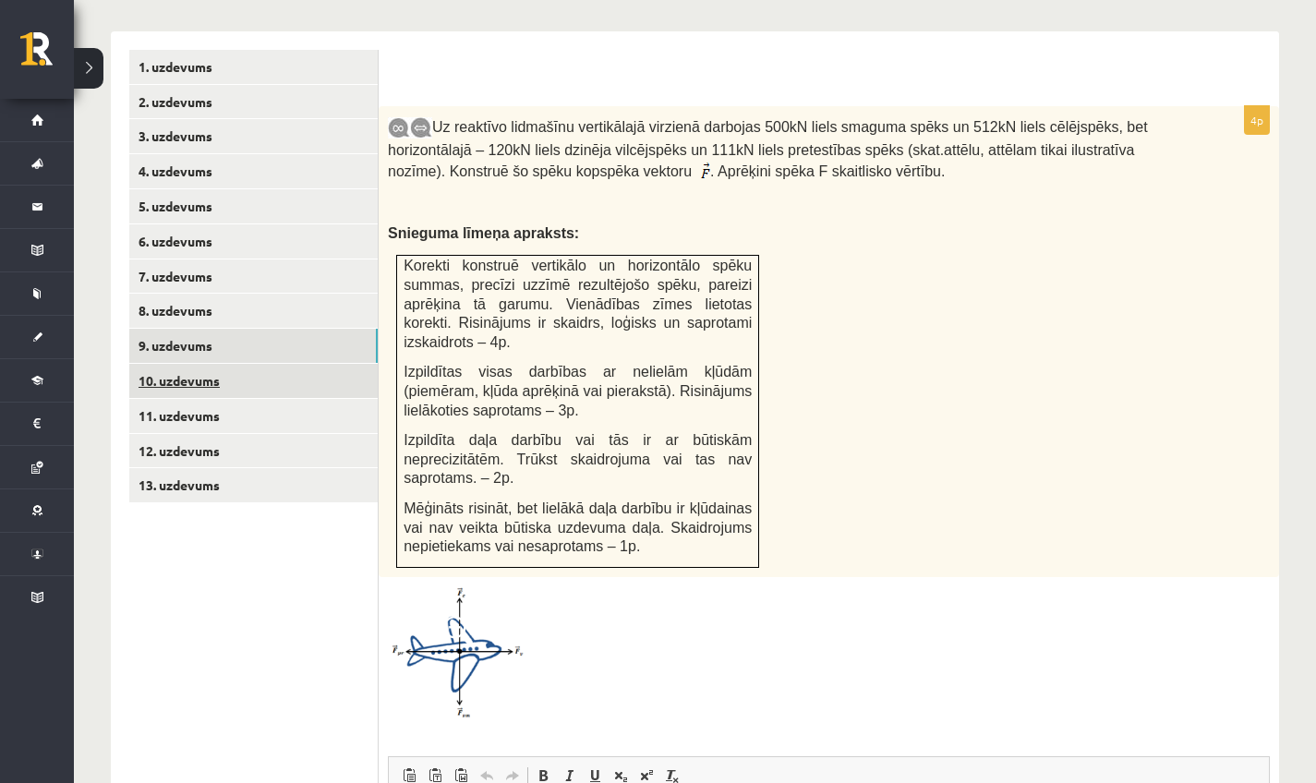
click at [176, 364] on link "10. uzdevums" at bounding box center [253, 381] width 249 height 34
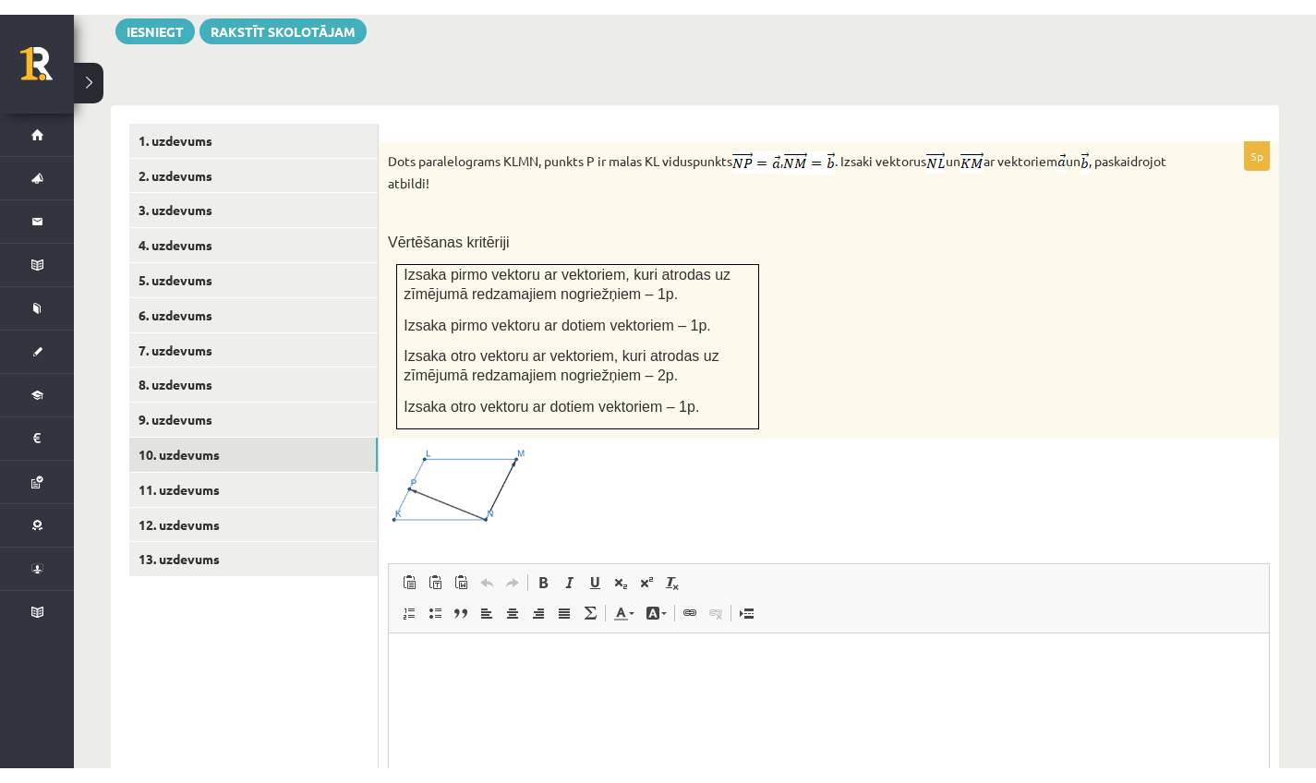
scroll to position [0, 0]
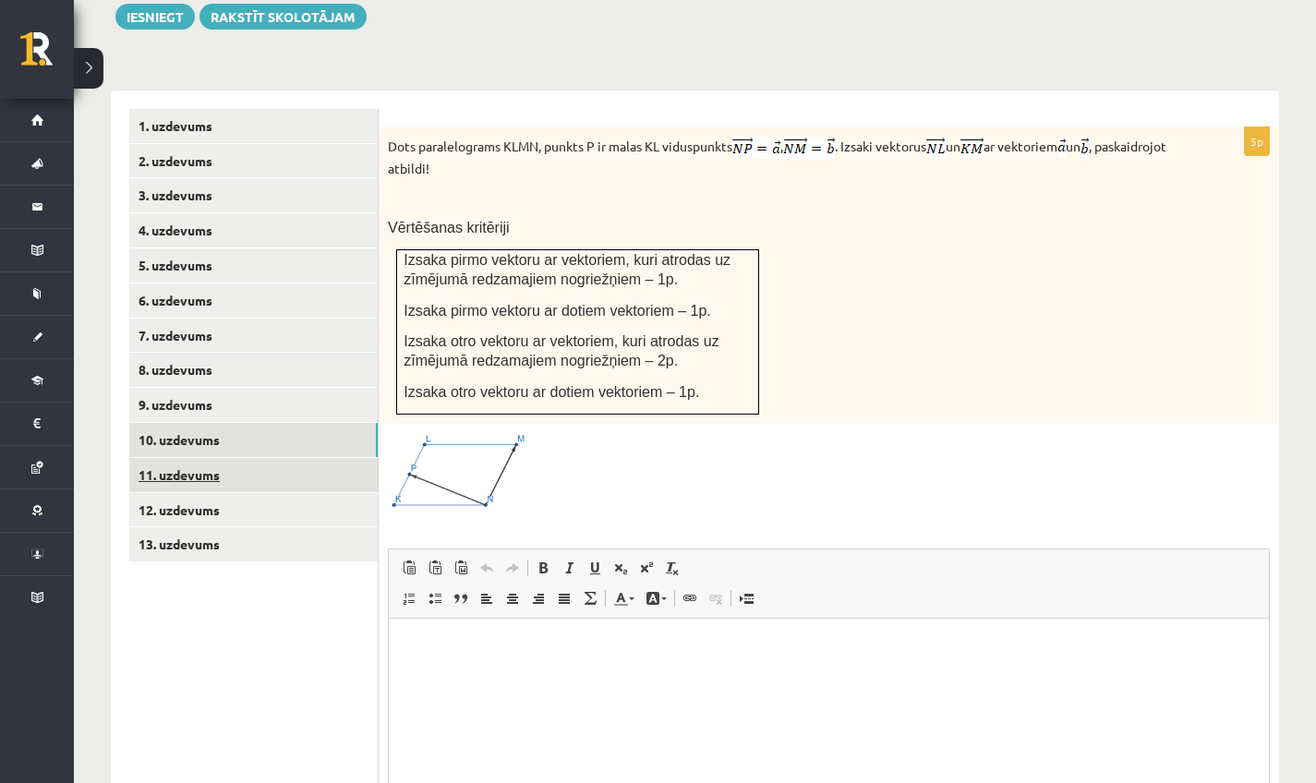
click at [242, 458] on link "11. uzdevums" at bounding box center [253, 475] width 249 height 34
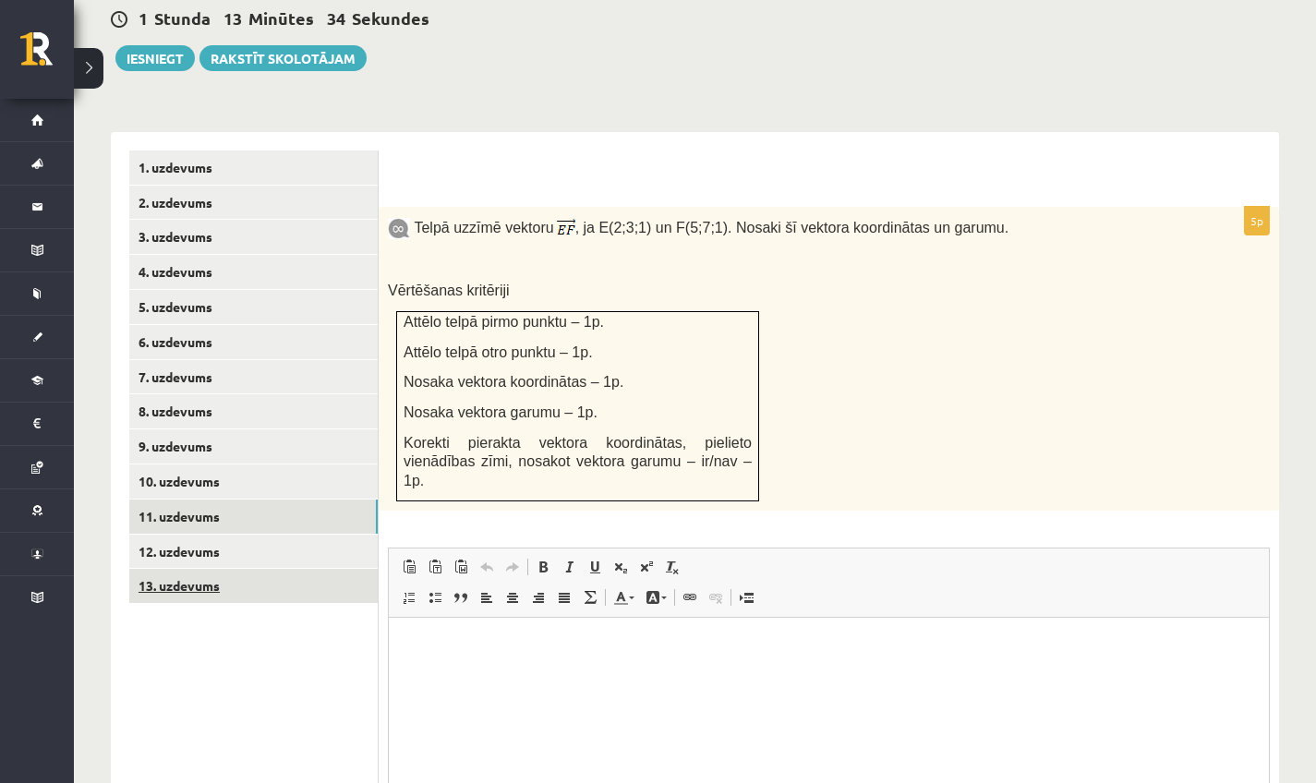
click at [224, 569] on link "13. uzdevums" at bounding box center [253, 586] width 249 height 34
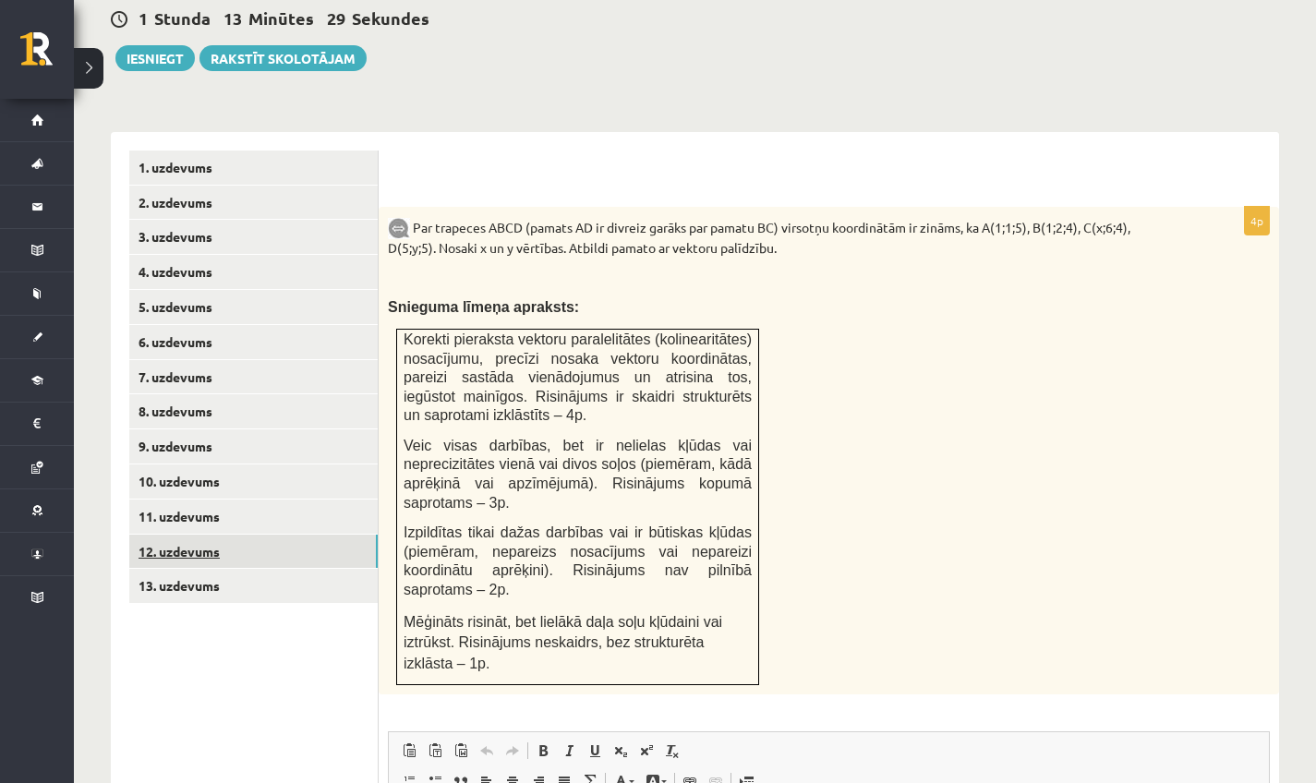
click at [273, 535] on link "12. uzdevums" at bounding box center [253, 552] width 249 height 34
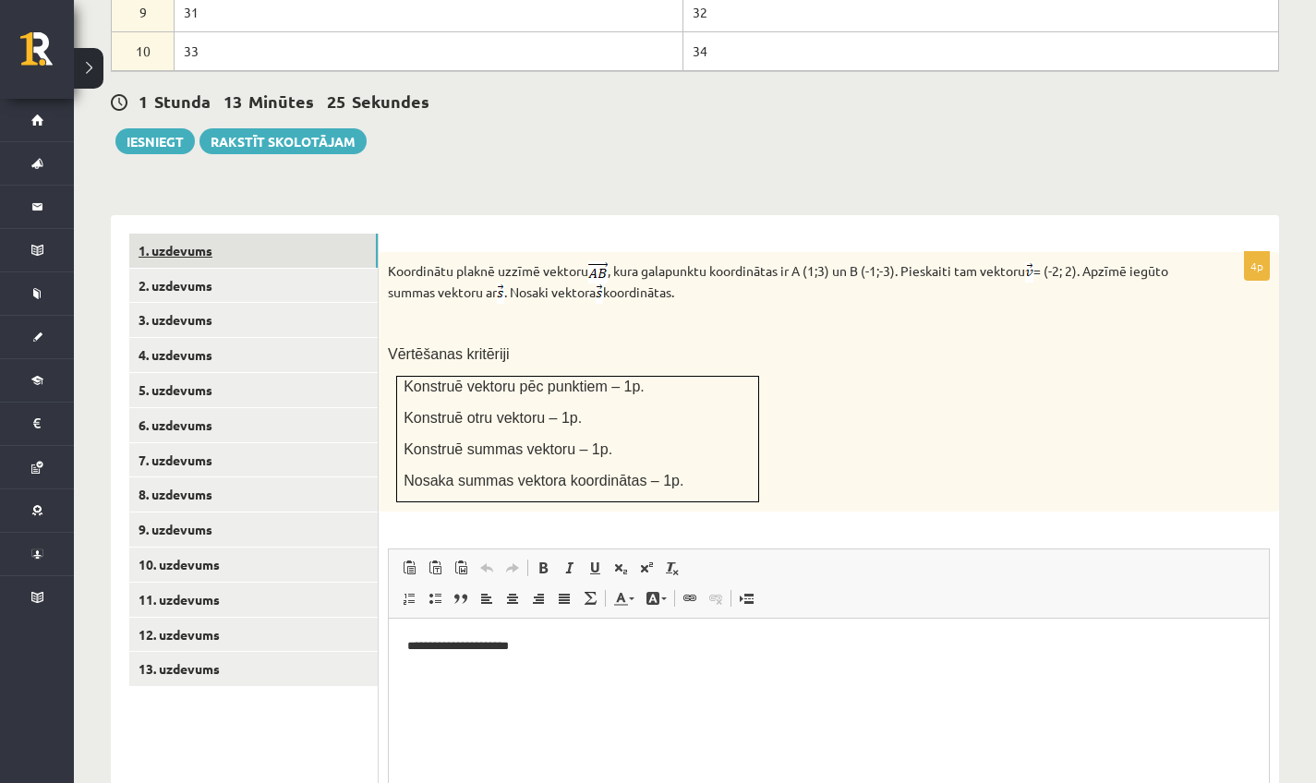
click at [188, 234] on link "1. uzdevums" at bounding box center [253, 251] width 249 height 34
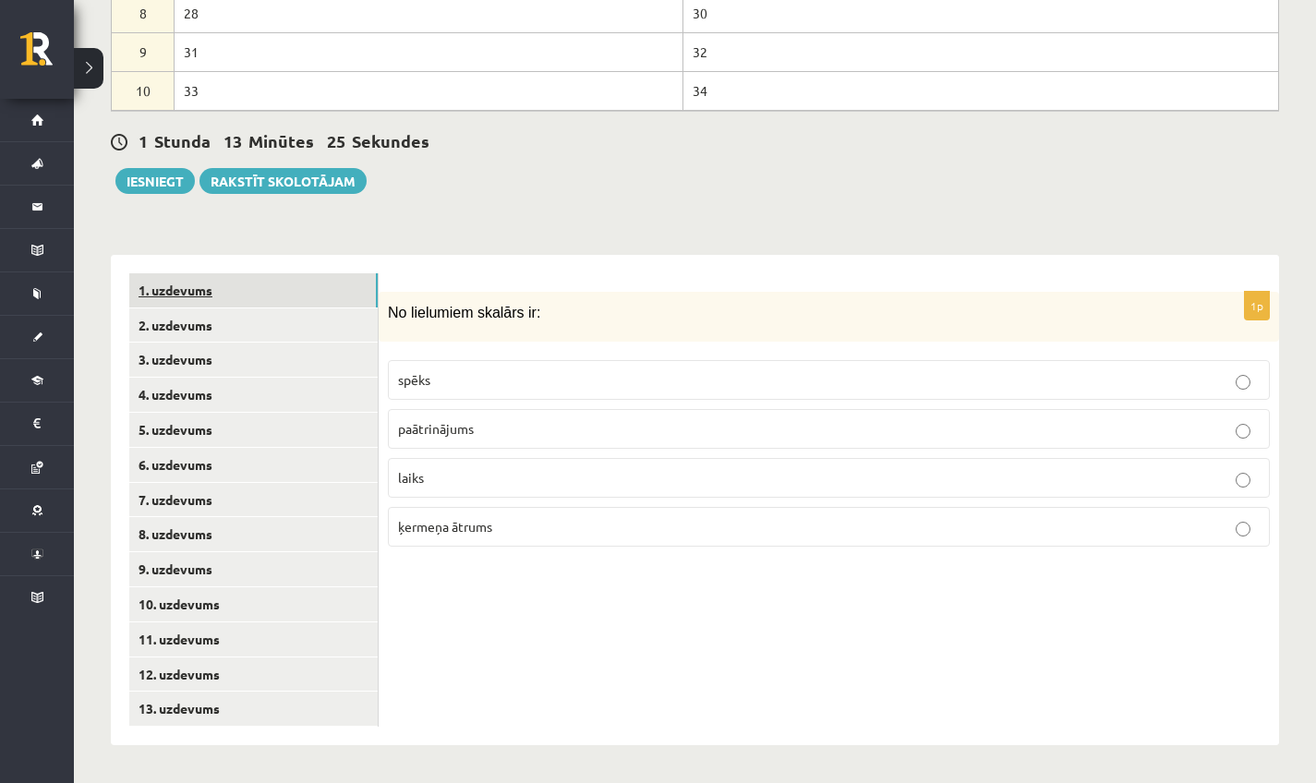
scroll to position [948, 0]
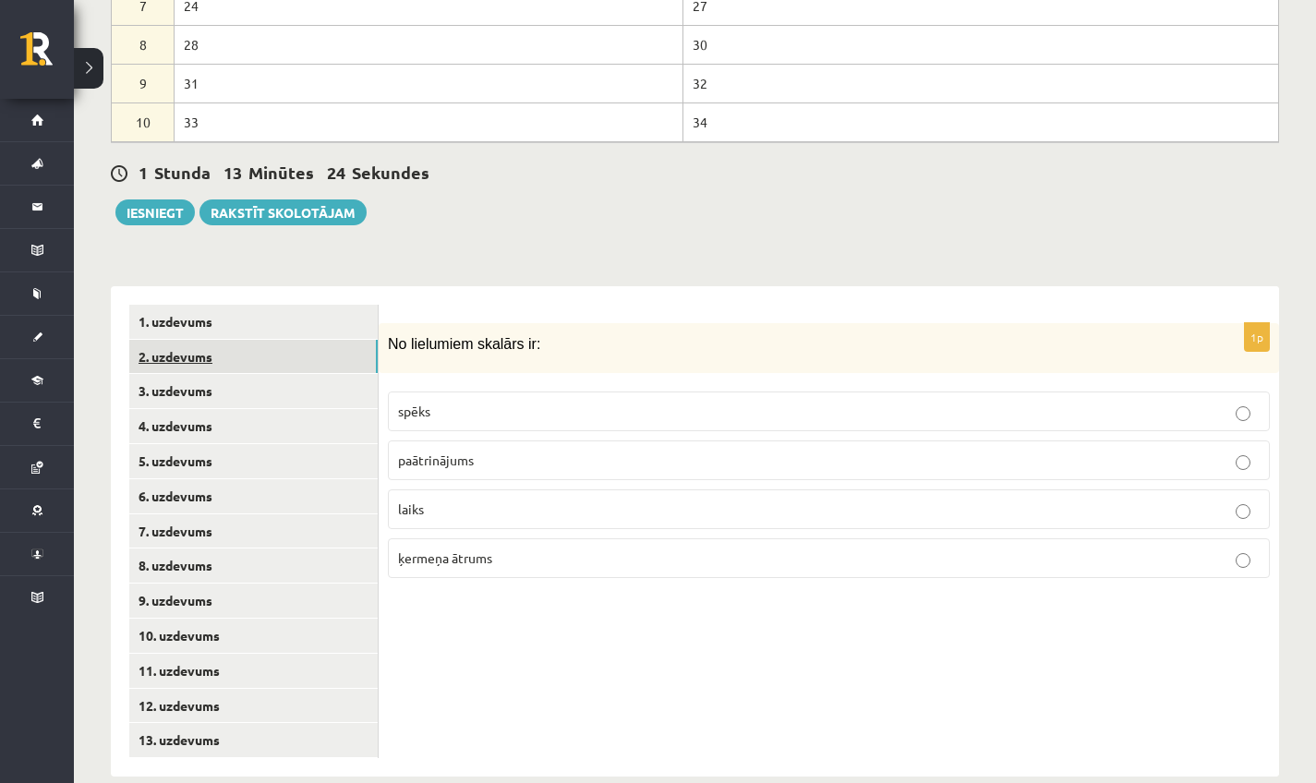
click at [199, 340] on link "2. uzdevums" at bounding box center [253, 357] width 249 height 34
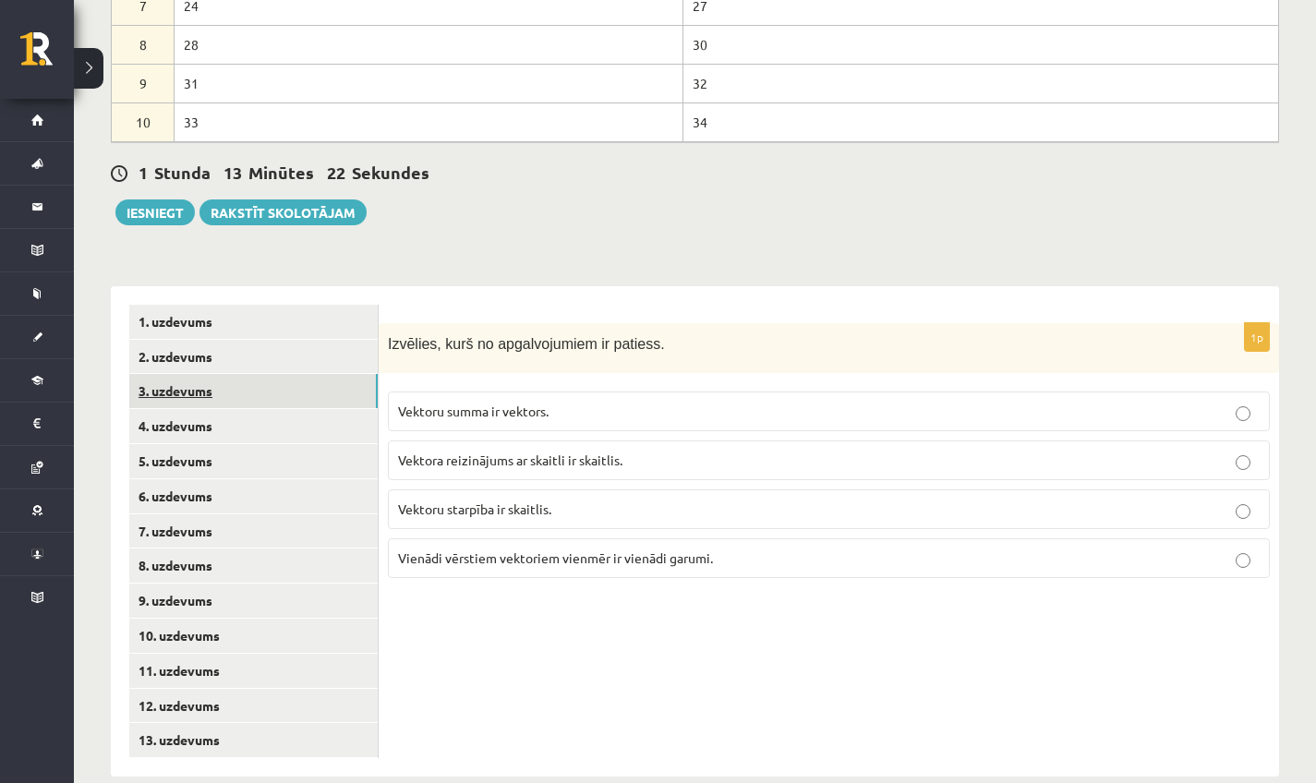
click at [231, 374] on link "3. uzdevums" at bounding box center [253, 391] width 249 height 34
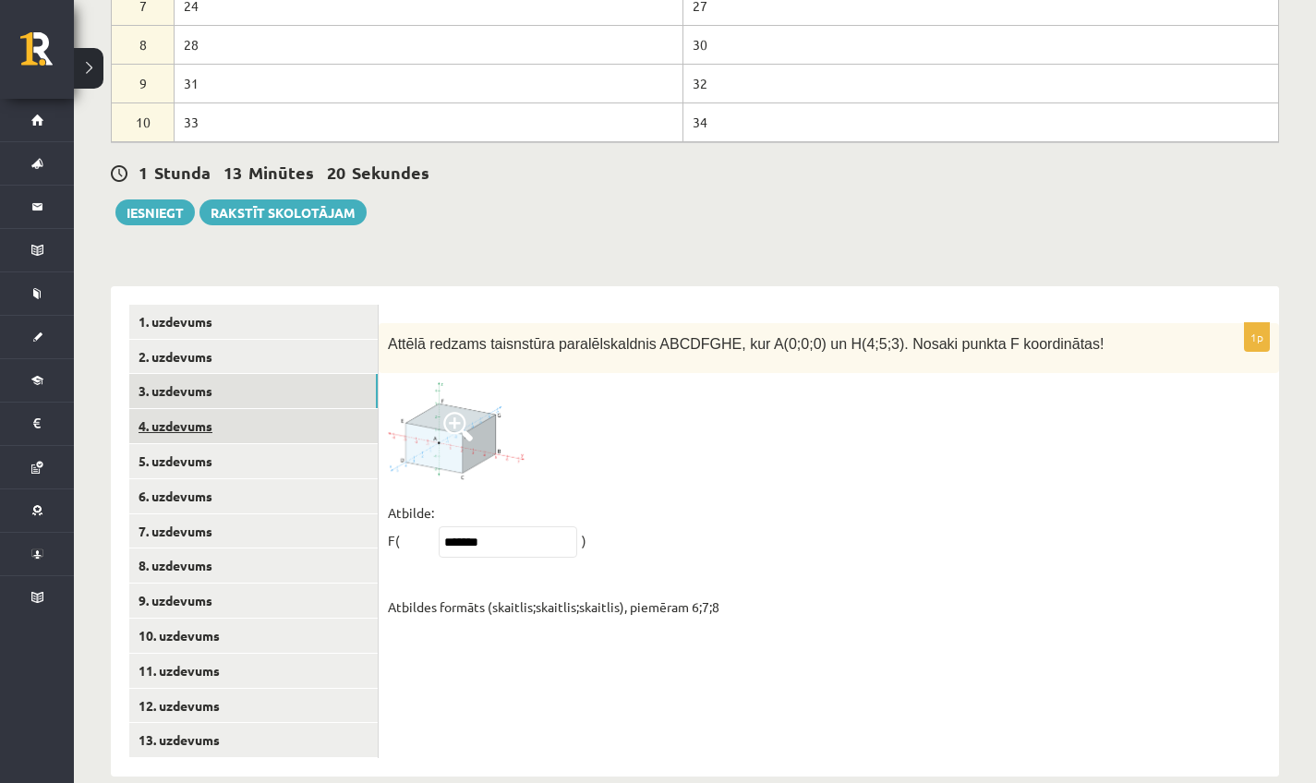
click at [224, 412] on link "4. uzdevums" at bounding box center [253, 426] width 249 height 34
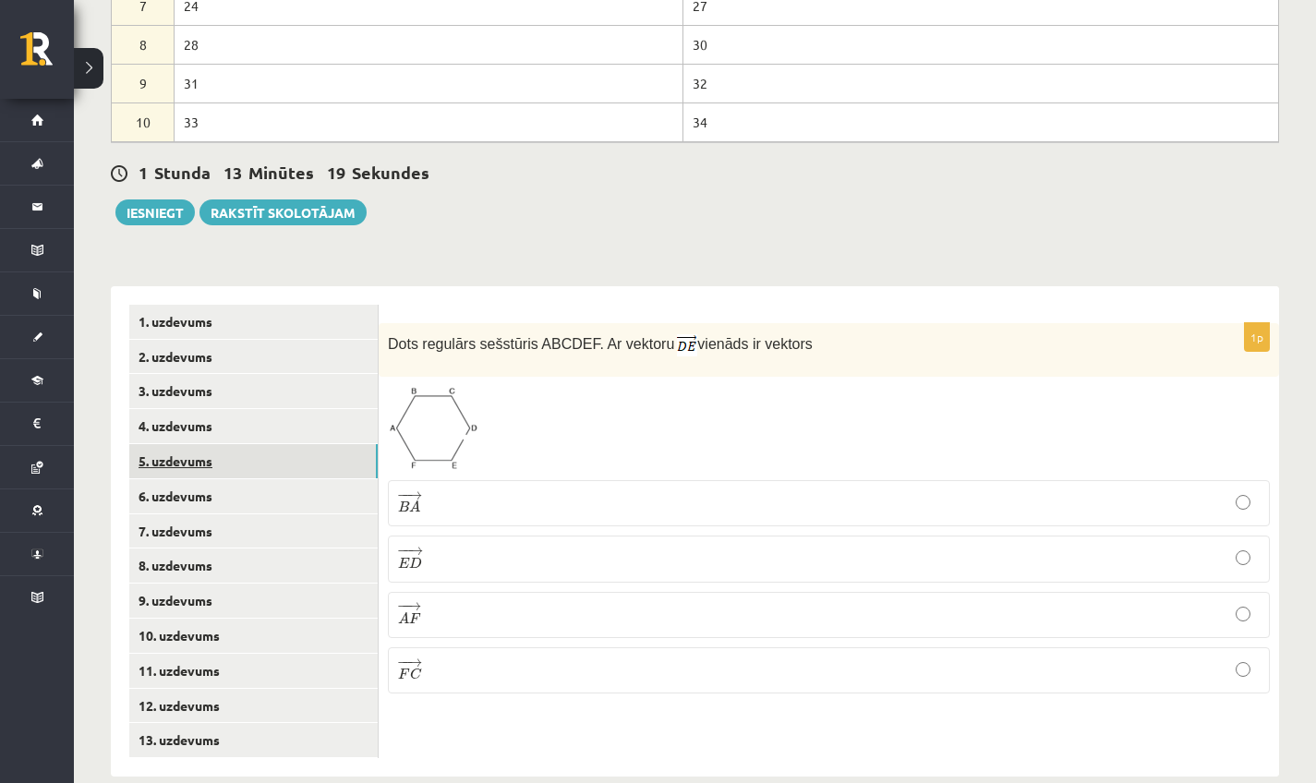
click at [220, 444] on link "5. uzdevums" at bounding box center [253, 461] width 249 height 34
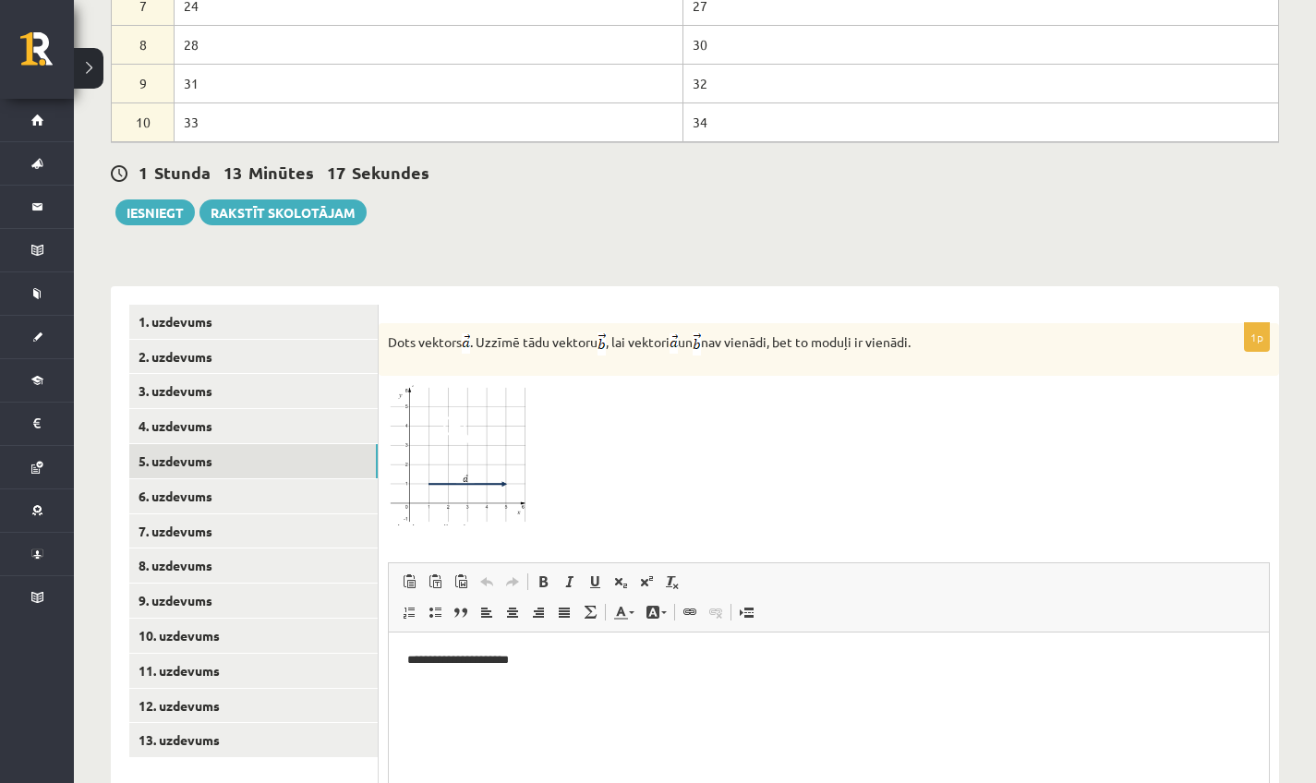
scroll to position [0, 0]
click at [212, 479] on link "6. uzdevums" at bounding box center [253, 496] width 249 height 34
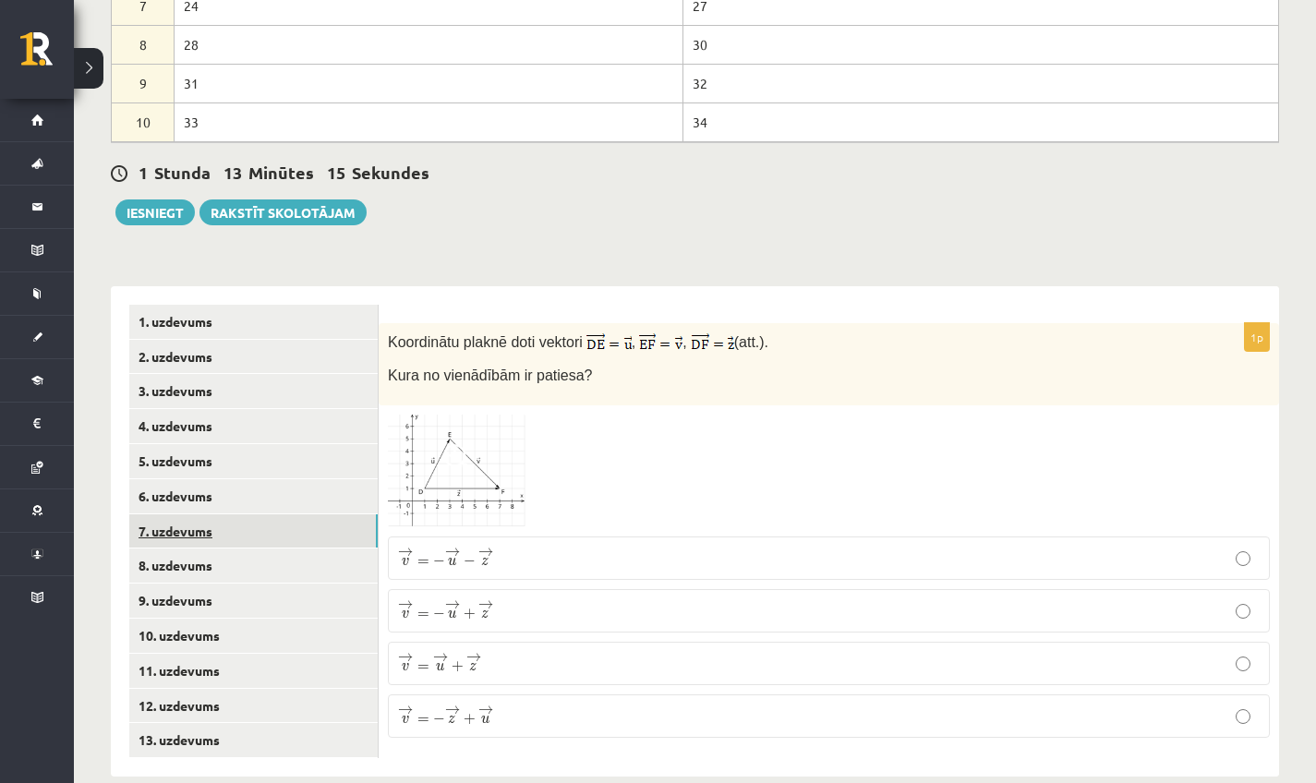
click at [221, 515] on link "7. uzdevums" at bounding box center [253, 532] width 249 height 34
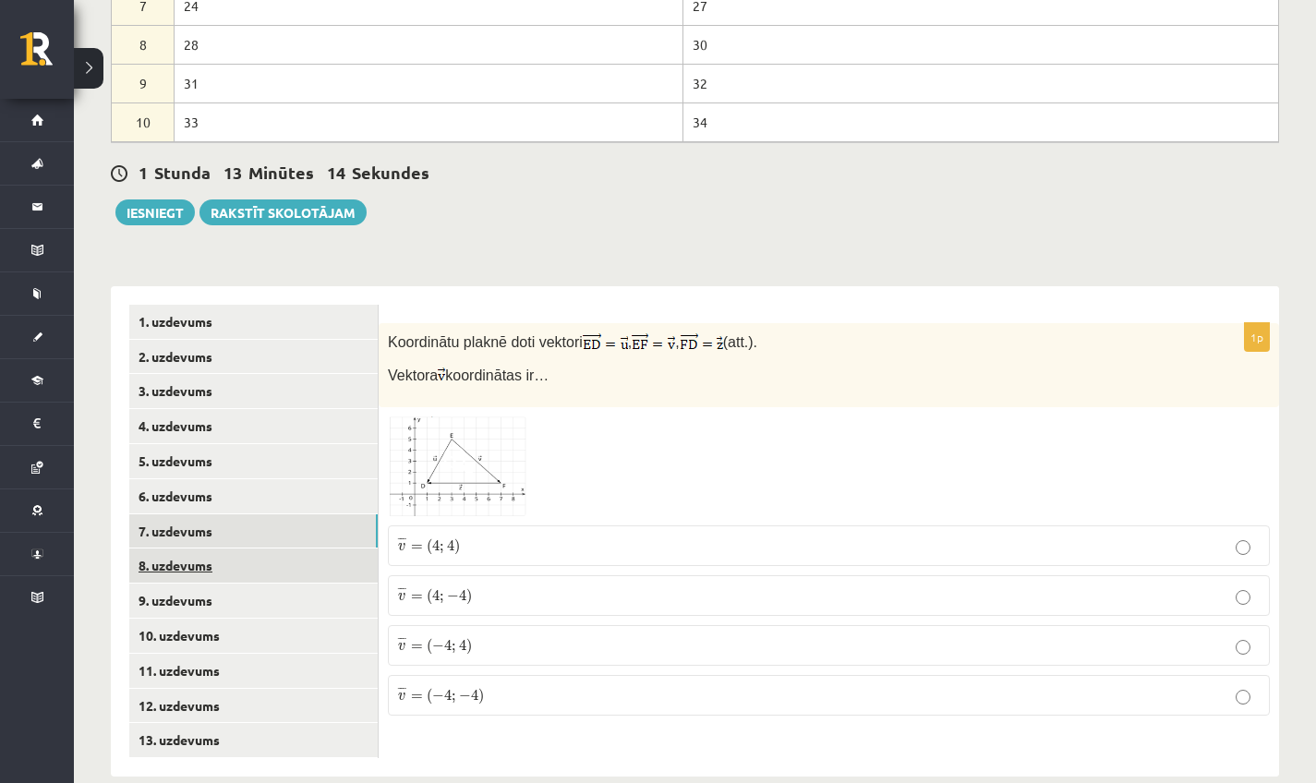
click at [228, 549] on link "8. uzdevums" at bounding box center [253, 566] width 249 height 34
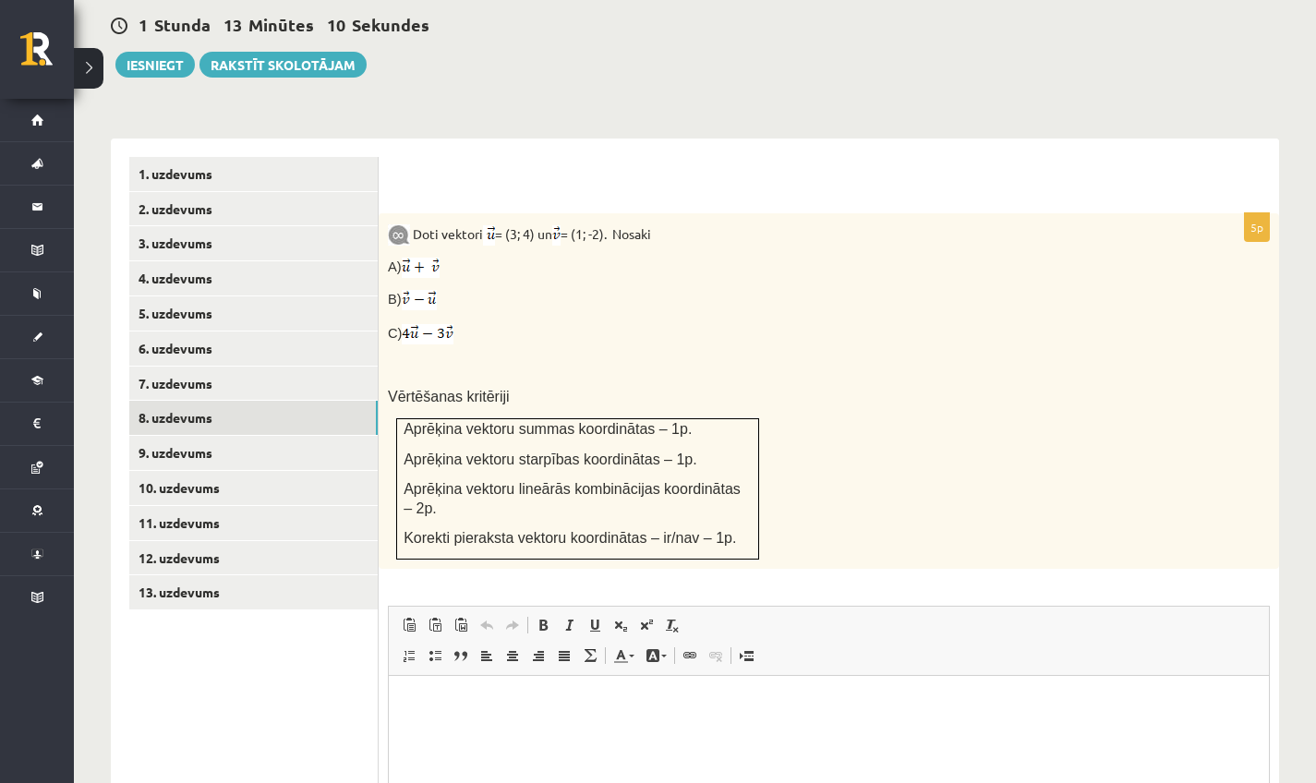
scroll to position [1099, 0]
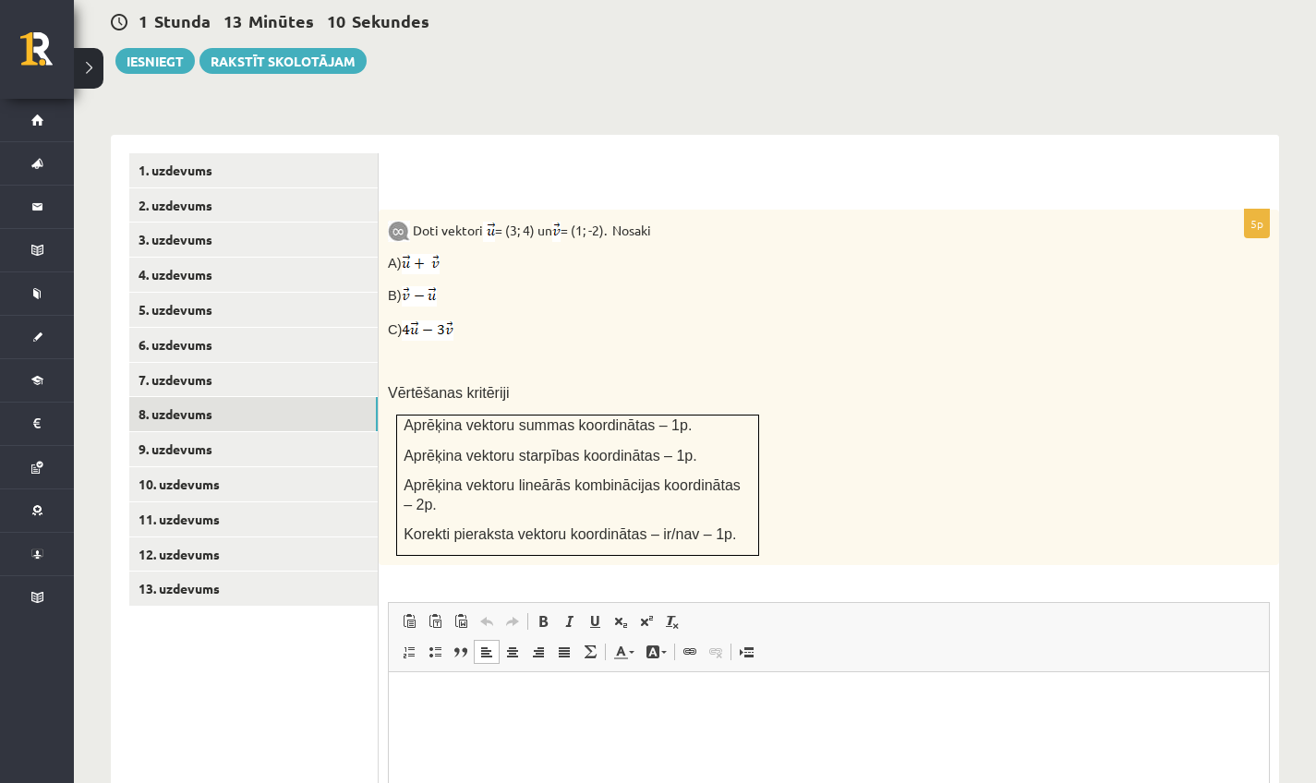
click at [567, 695] on p "Bagātinātā teksta redaktors, wiswyg-editor-user-answer-47433925671920" at bounding box center [828, 700] width 843 height 19
click at [156, 432] on link "9. uzdevums" at bounding box center [253, 449] width 249 height 34
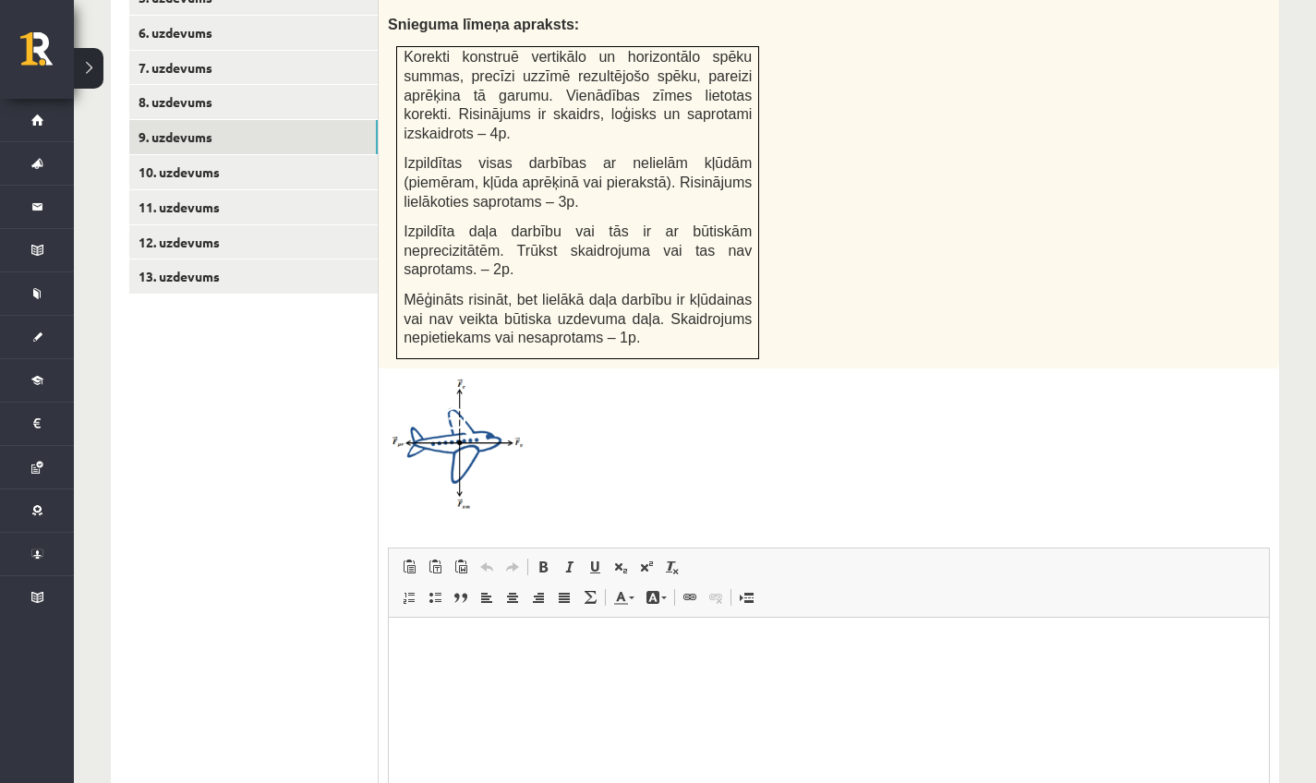
scroll to position [0, 0]
click at [628, 673] on html at bounding box center [829, 645] width 880 height 56
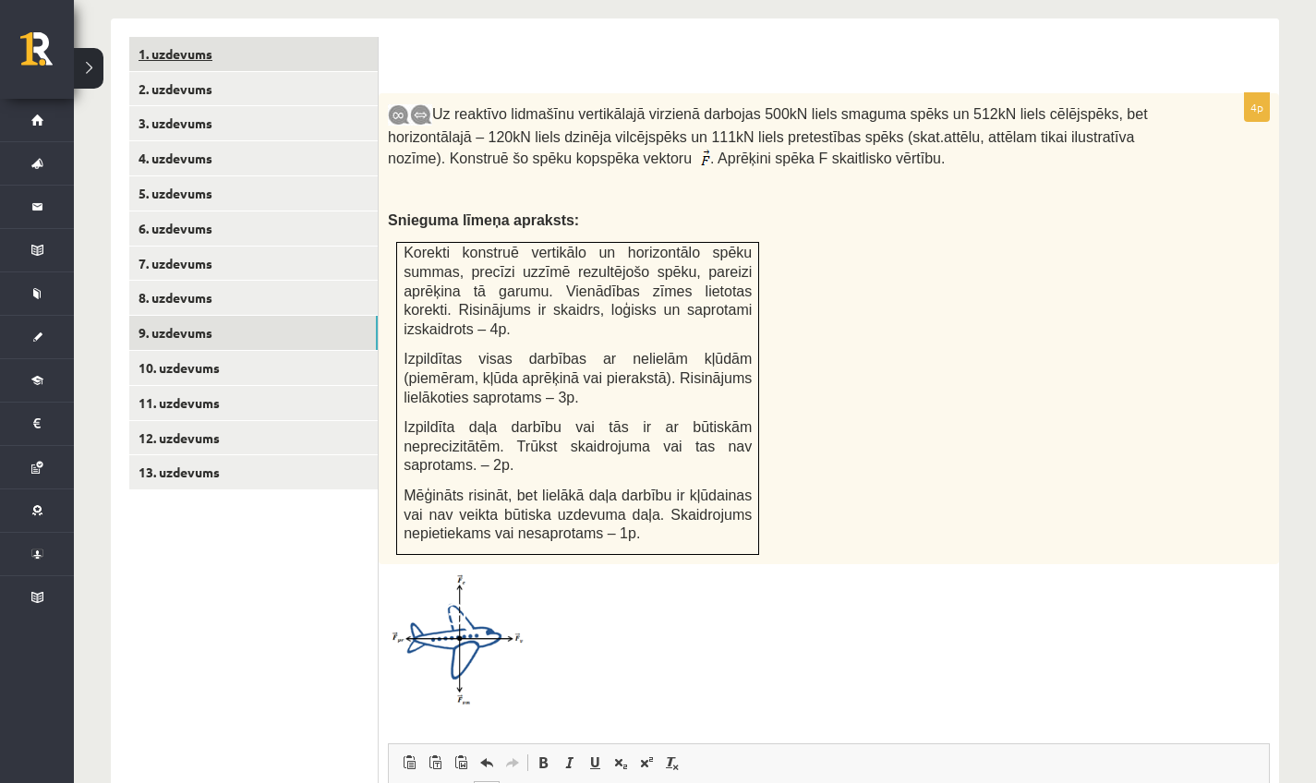
click at [188, 37] on link "1. uzdevums" at bounding box center [253, 54] width 249 height 34
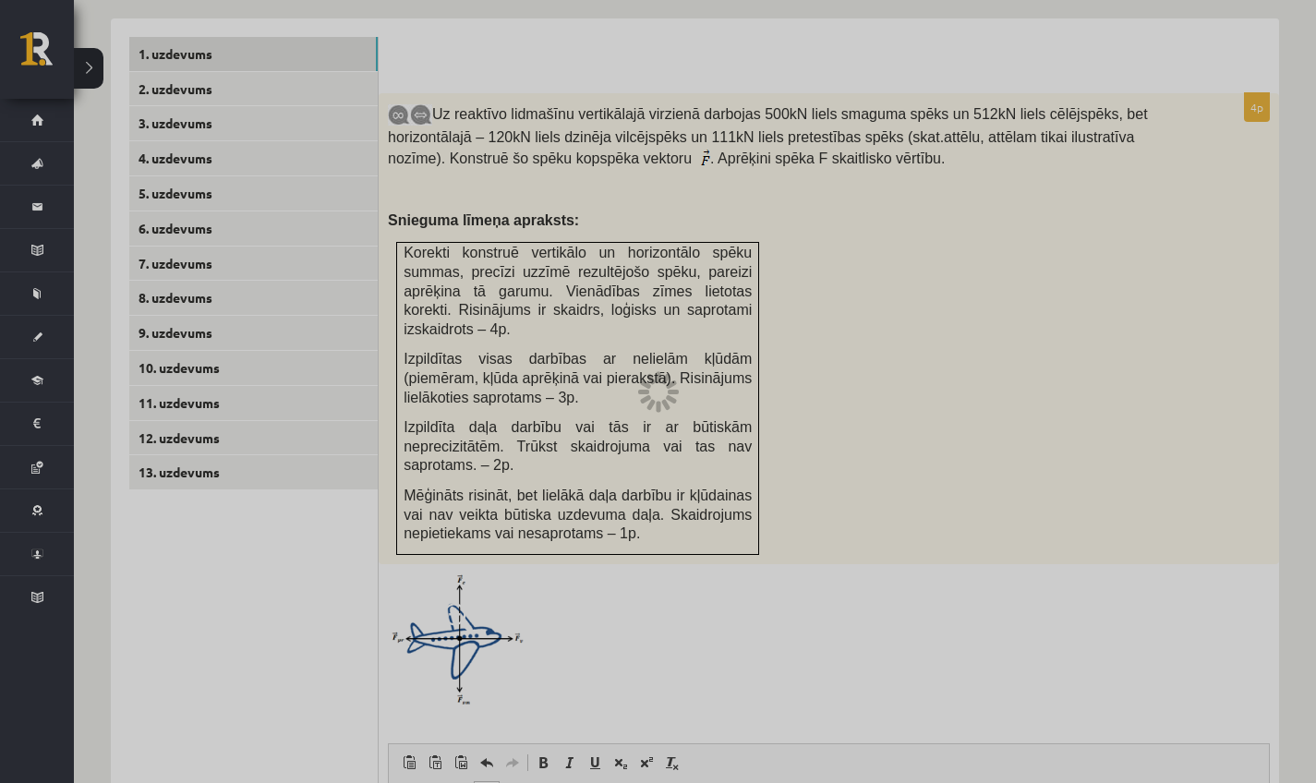
scroll to position [948, 0]
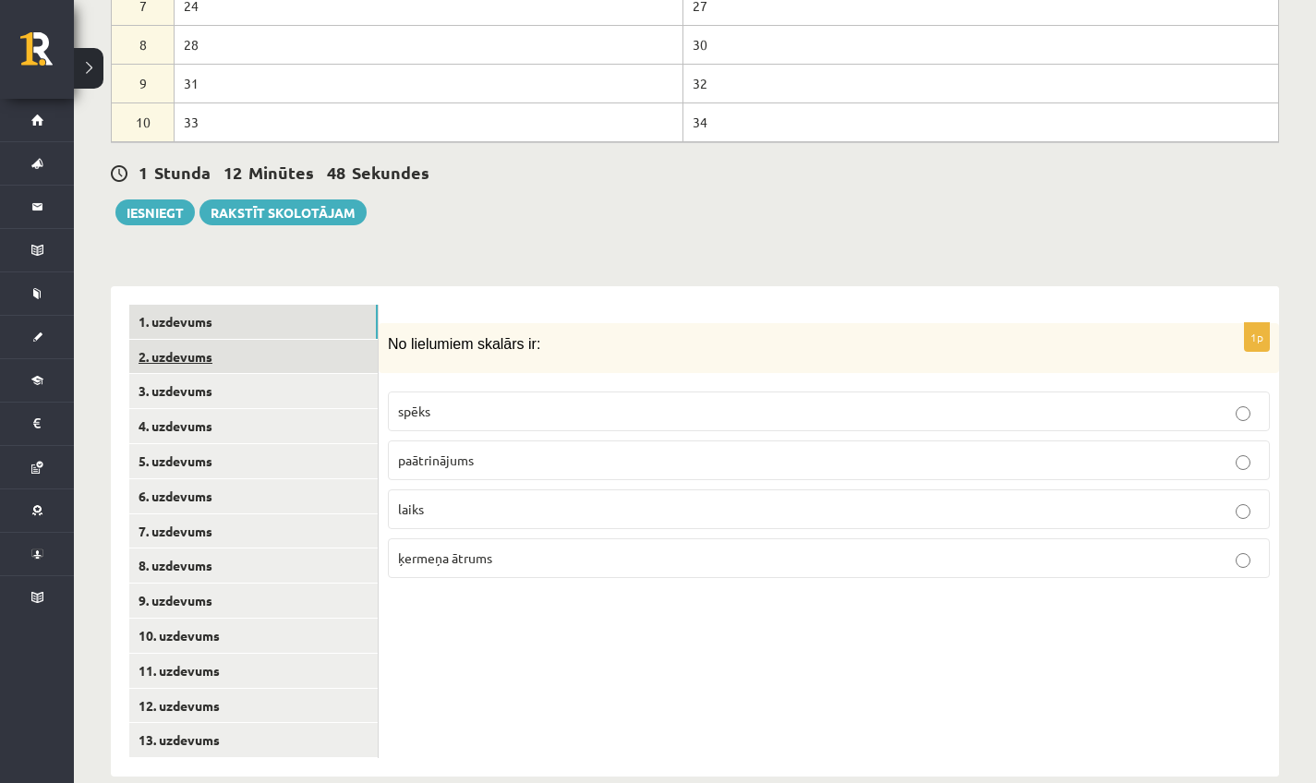
click at [182, 340] on link "2. uzdevums" at bounding box center [253, 357] width 249 height 34
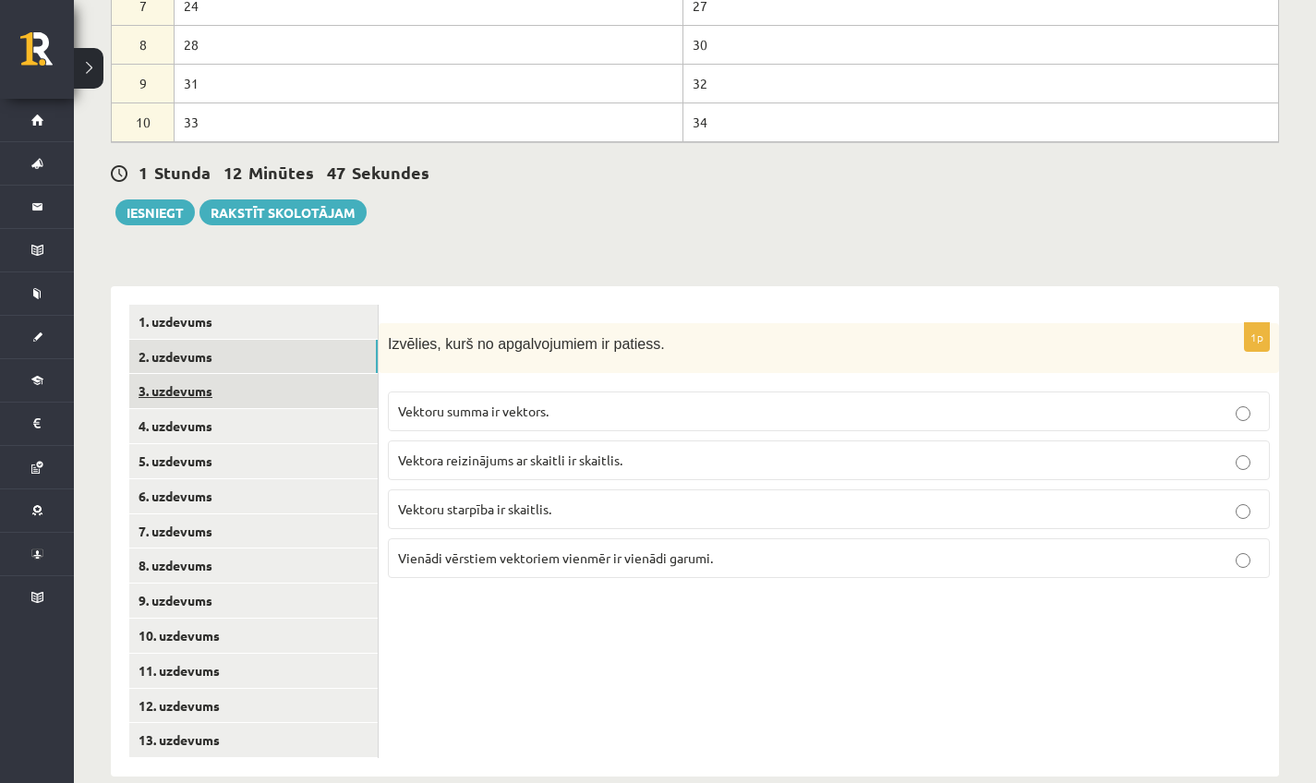
click at [209, 374] on link "3. uzdevums" at bounding box center [253, 391] width 249 height 34
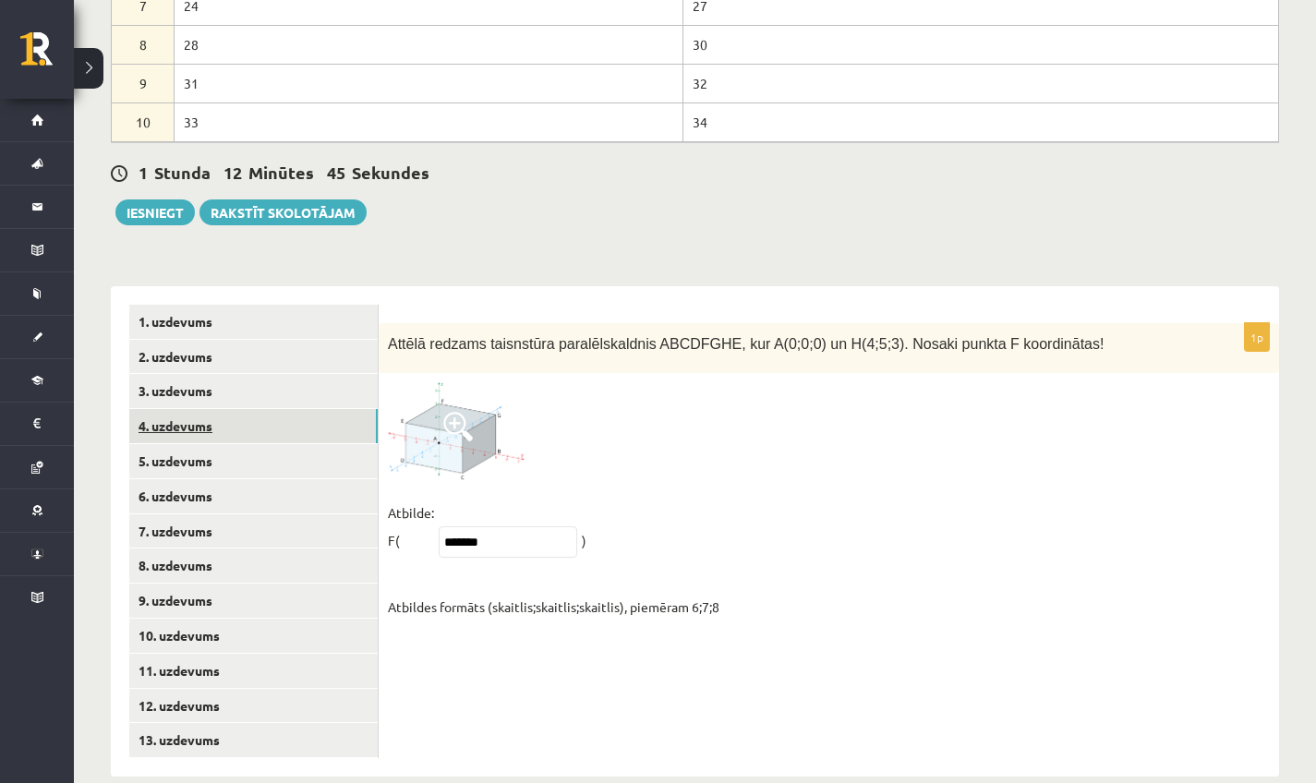
click at [206, 410] on link "4. uzdevums" at bounding box center [253, 426] width 249 height 34
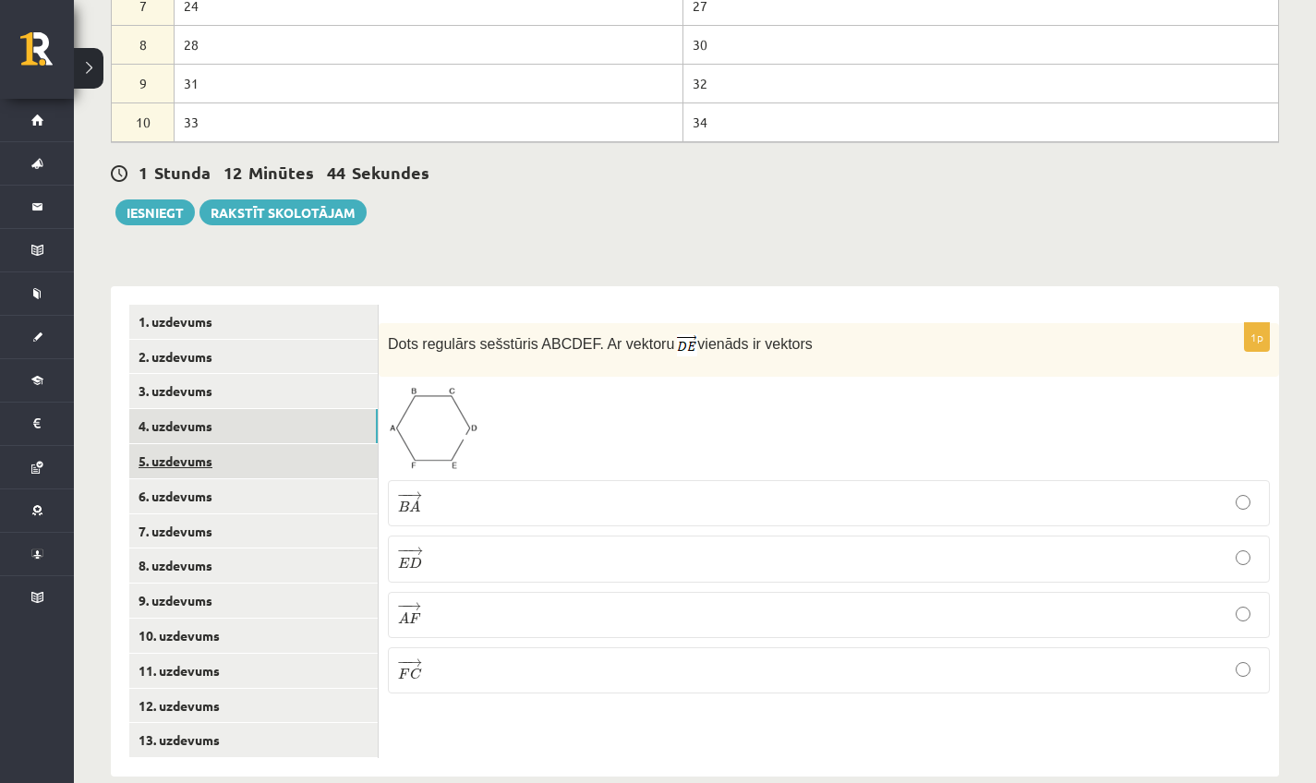
click at [202, 444] on link "5. uzdevums" at bounding box center [253, 461] width 249 height 34
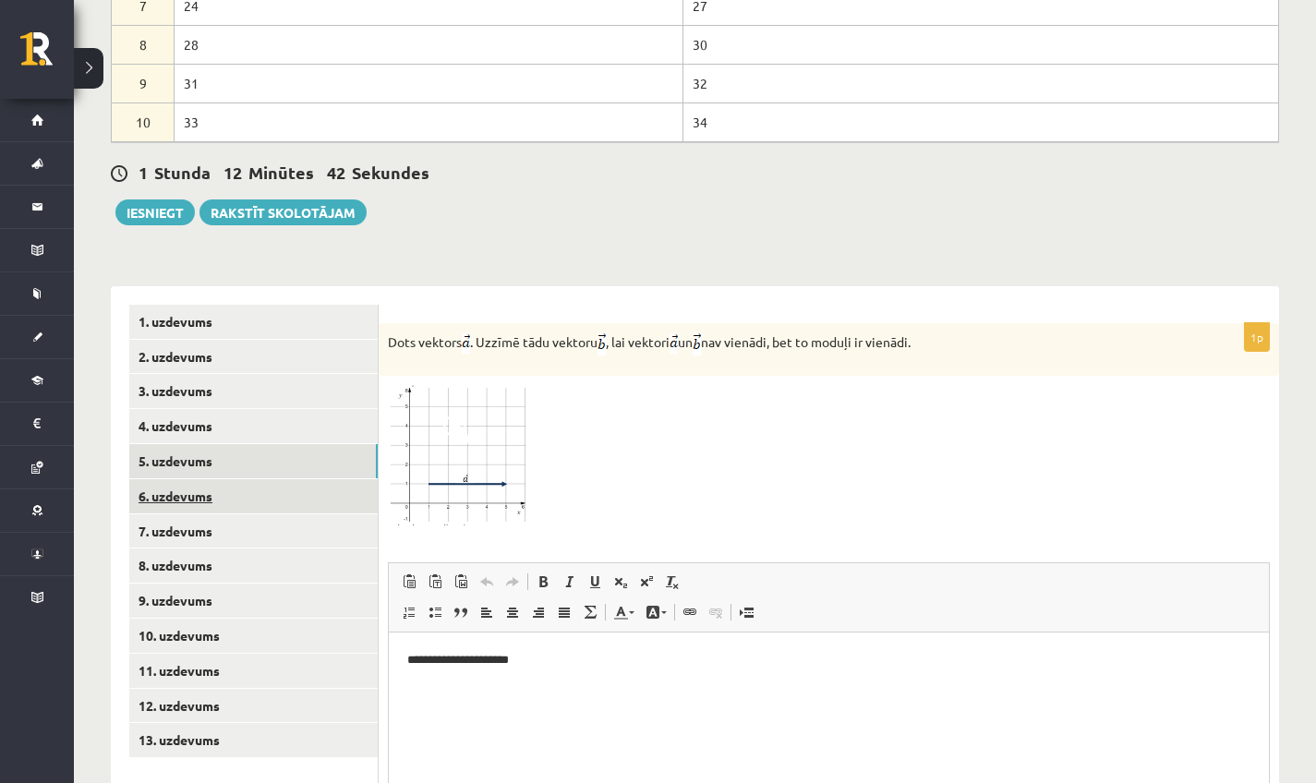
scroll to position [0, 0]
click at [201, 479] on link "6. uzdevums" at bounding box center [253, 496] width 249 height 34
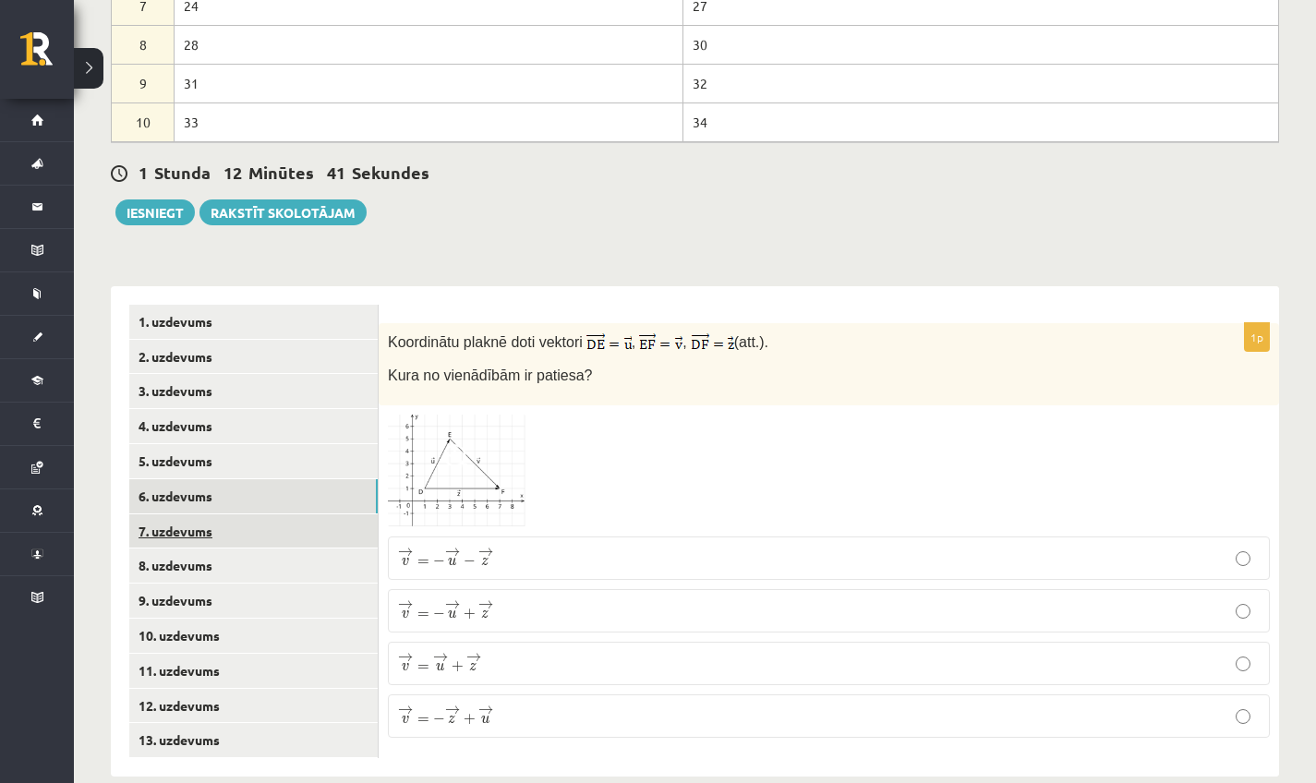
click at [201, 515] on link "7. uzdevums" at bounding box center [253, 532] width 249 height 34
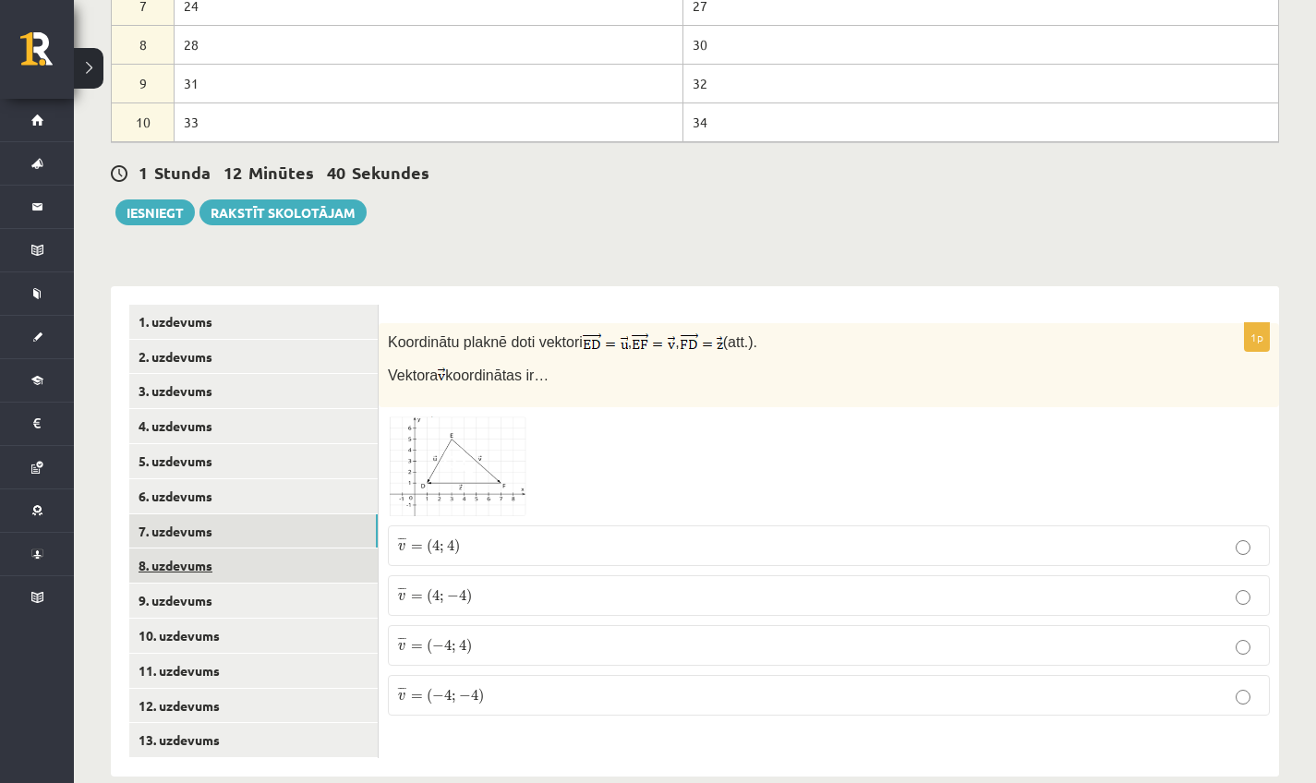
click at [184, 549] on link "8. uzdevums" at bounding box center [253, 566] width 249 height 34
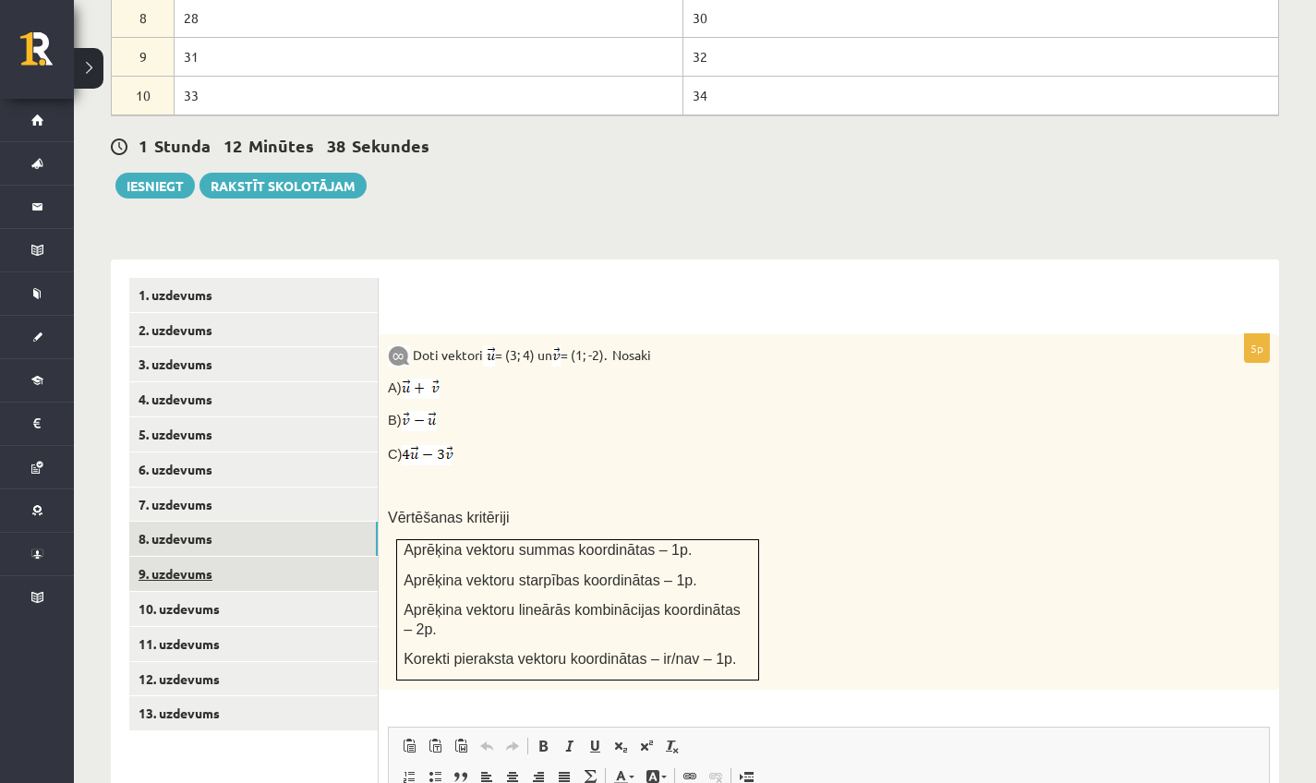
click at [183, 557] on link "9. uzdevums" at bounding box center [253, 574] width 249 height 34
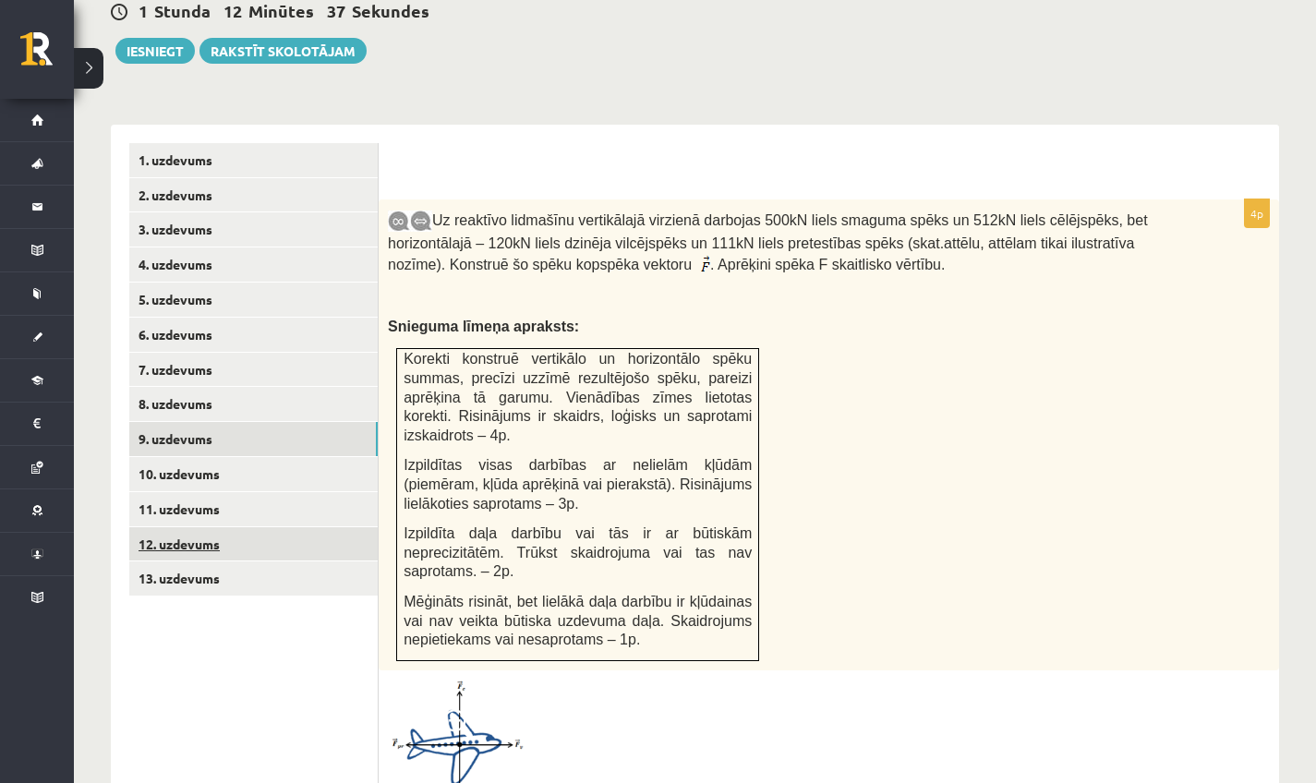
scroll to position [1127, 0]
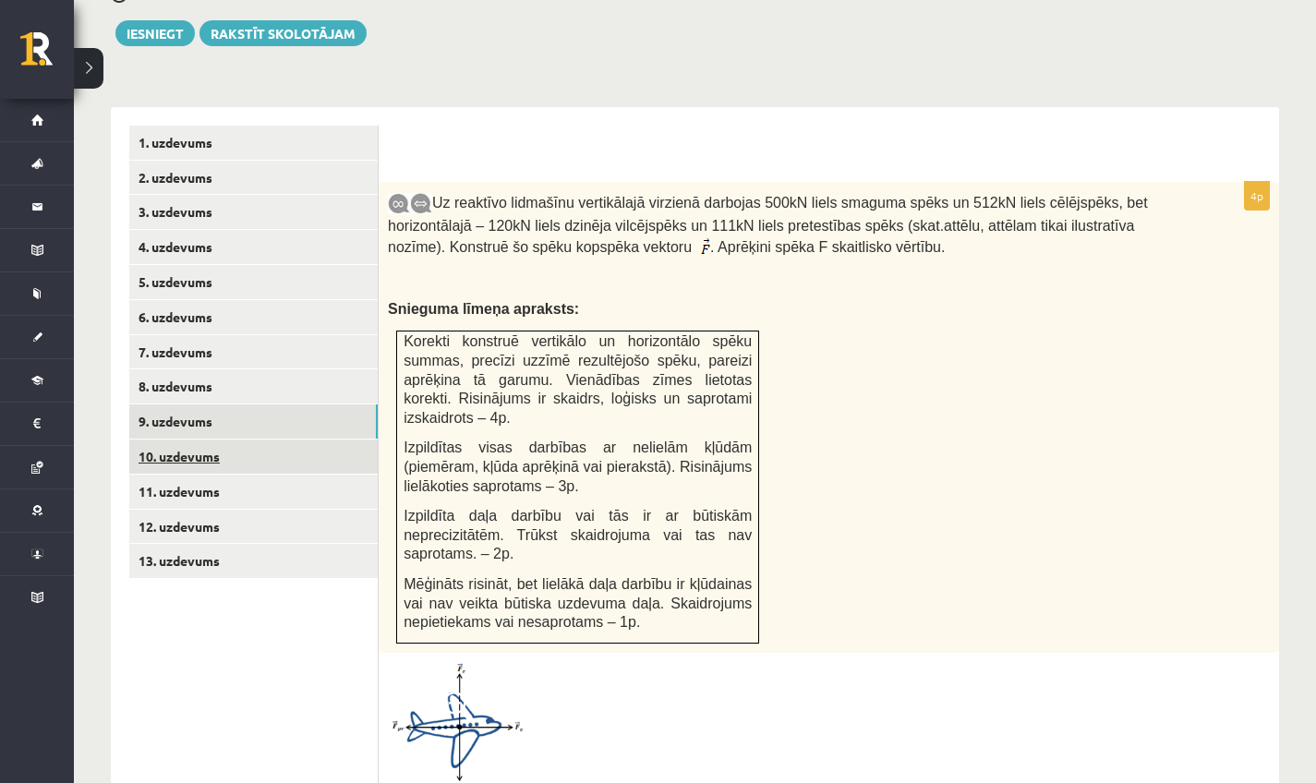
click at [196, 440] on link "10. uzdevums" at bounding box center [253, 457] width 249 height 34
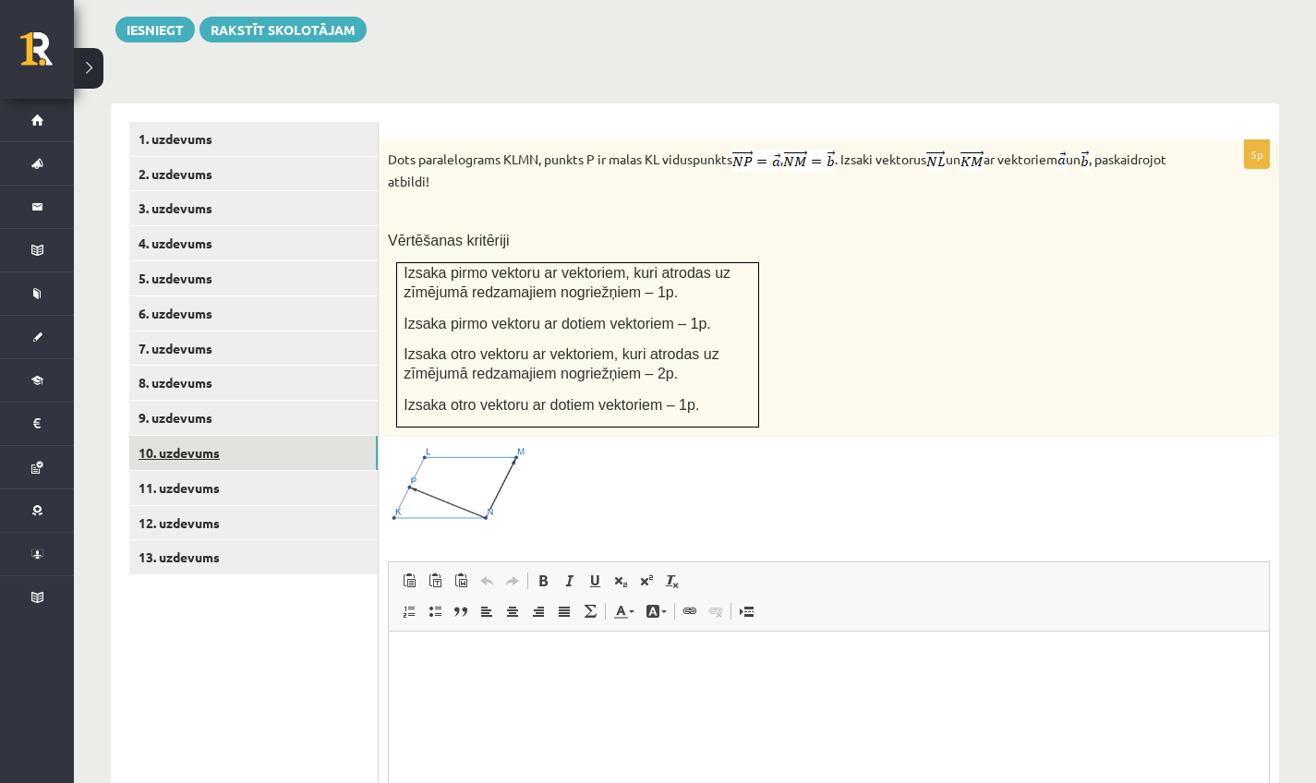
scroll to position [0, 0]
click at [198, 471] on link "11. uzdevums" at bounding box center [253, 488] width 249 height 34
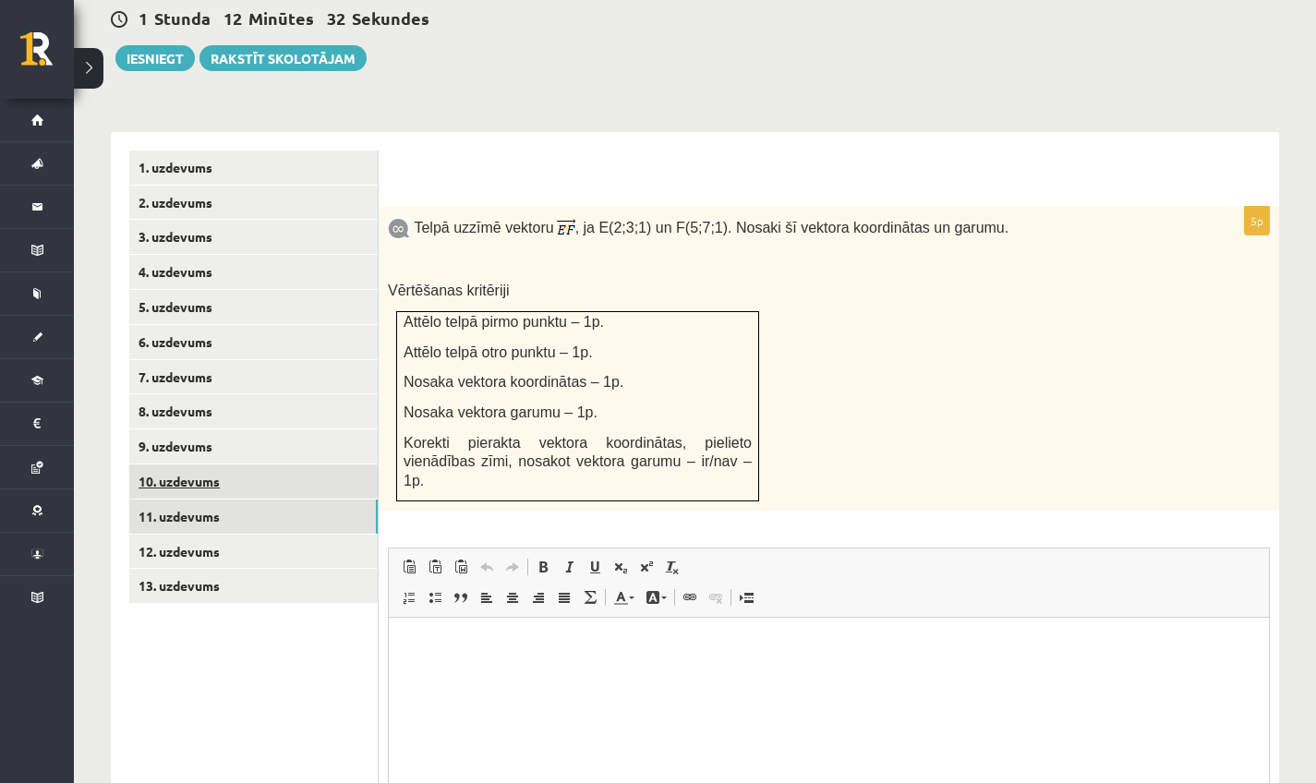
click at [198, 535] on link "12. uzdevums" at bounding box center [253, 552] width 249 height 34
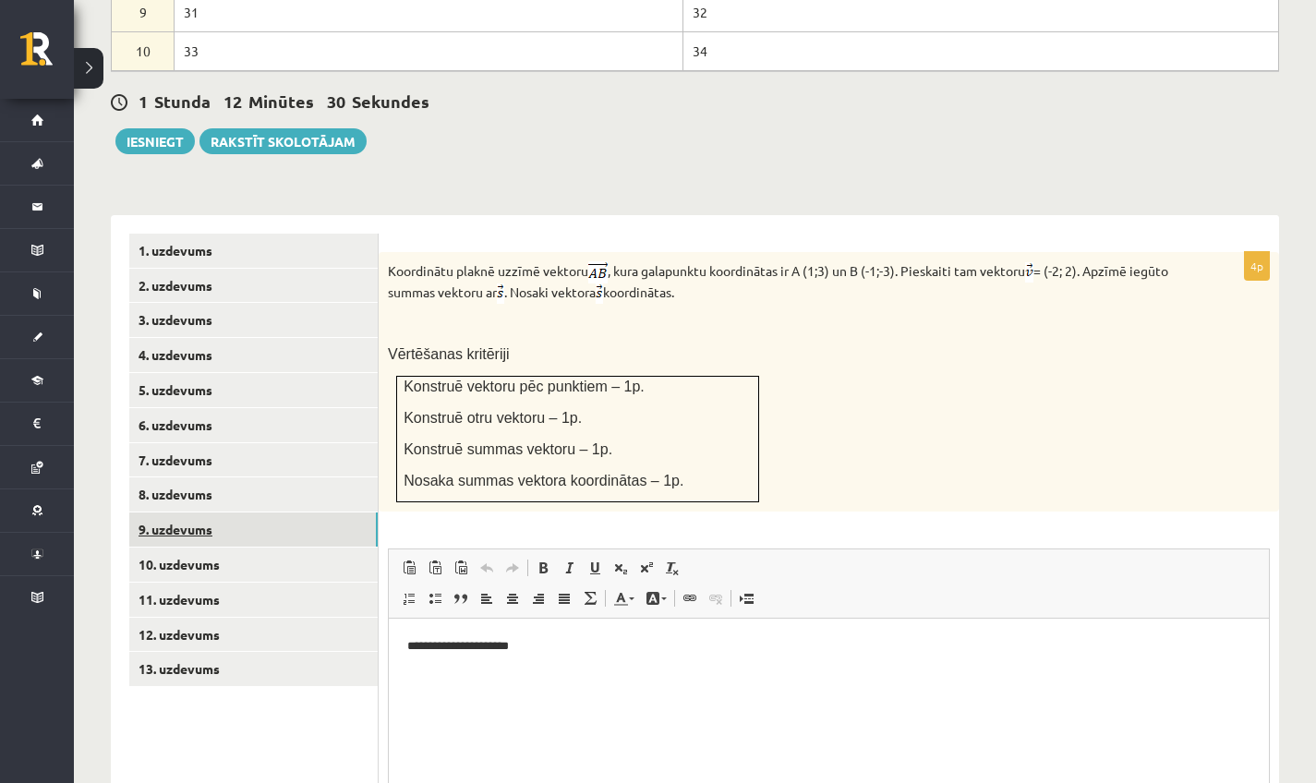
click at [212, 513] on link "9. uzdevums" at bounding box center [253, 530] width 249 height 34
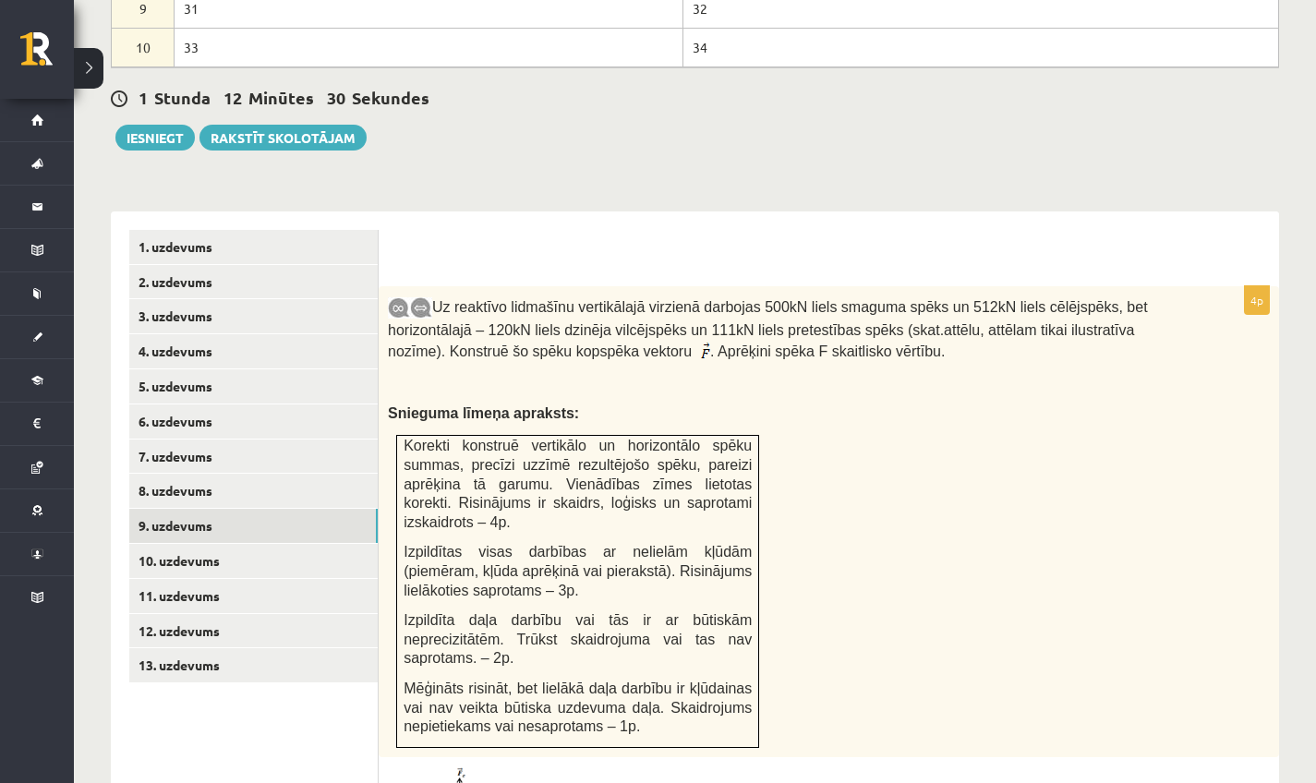
scroll to position [1052, 0]
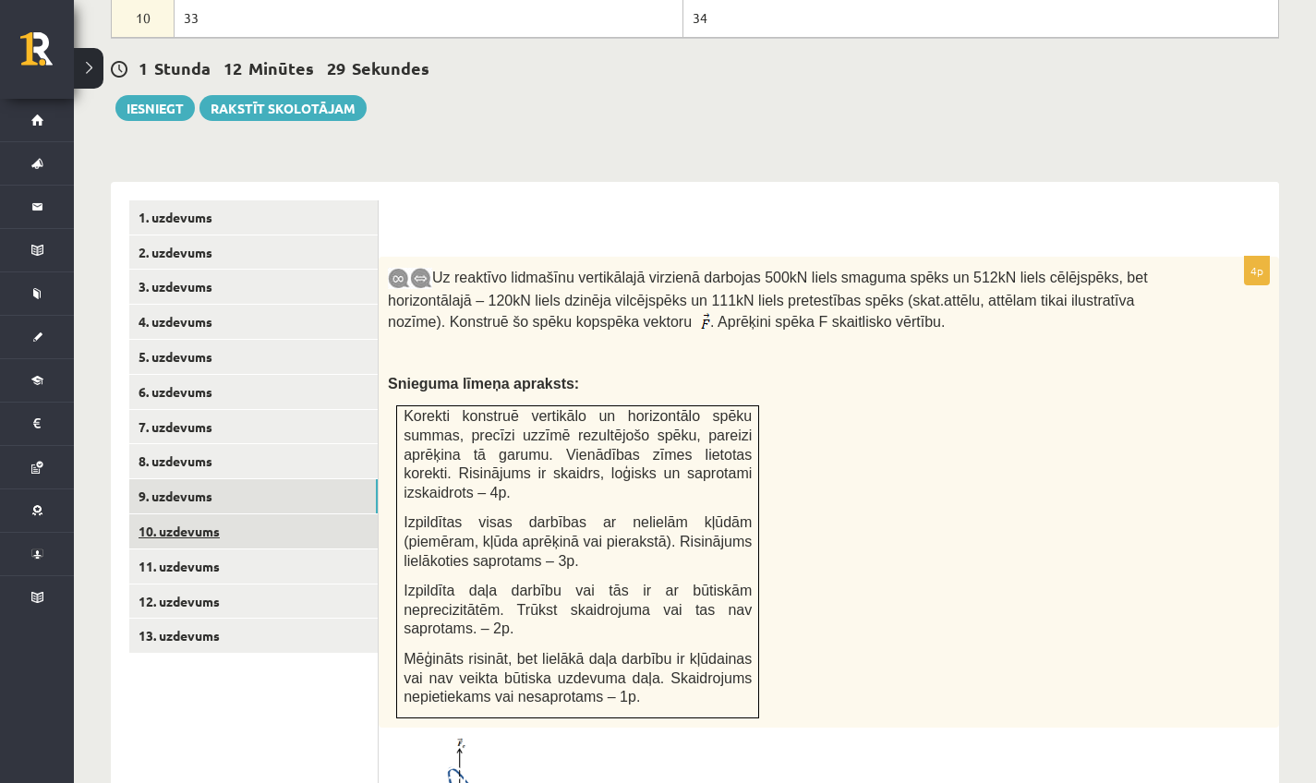
click at [280, 515] on link "10. uzdevums" at bounding box center [253, 532] width 249 height 34
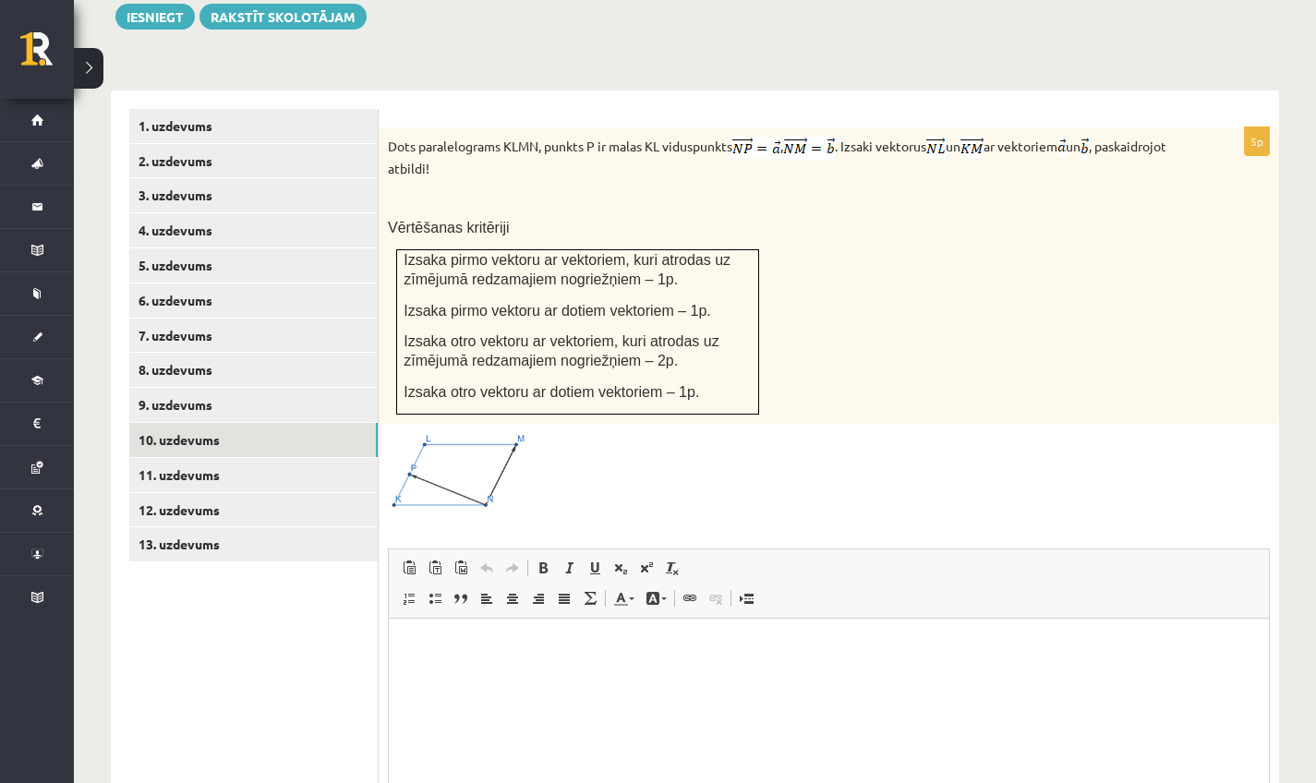
scroll to position [0, 0]
click at [215, 493] on link "12. uzdevums" at bounding box center [253, 510] width 249 height 34
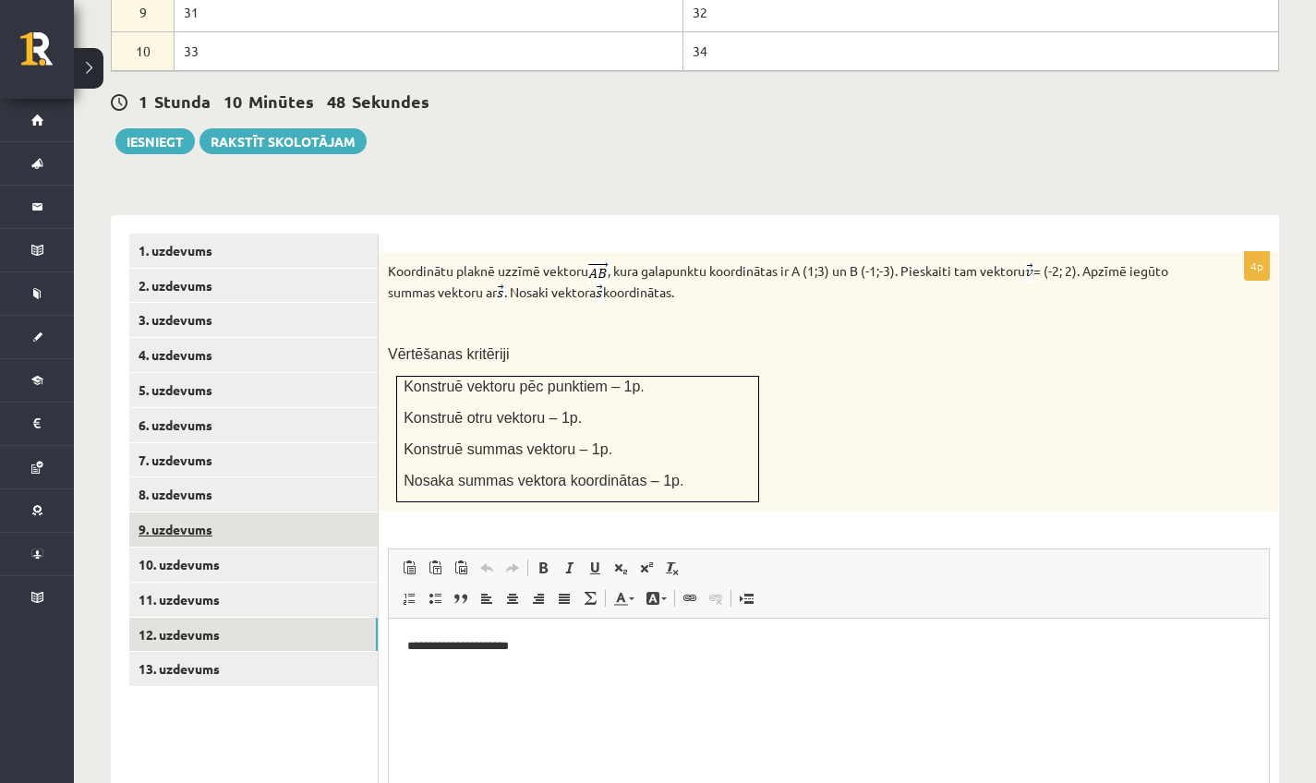
click at [190, 513] on link "9. uzdevums" at bounding box center [253, 530] width 249 height 34
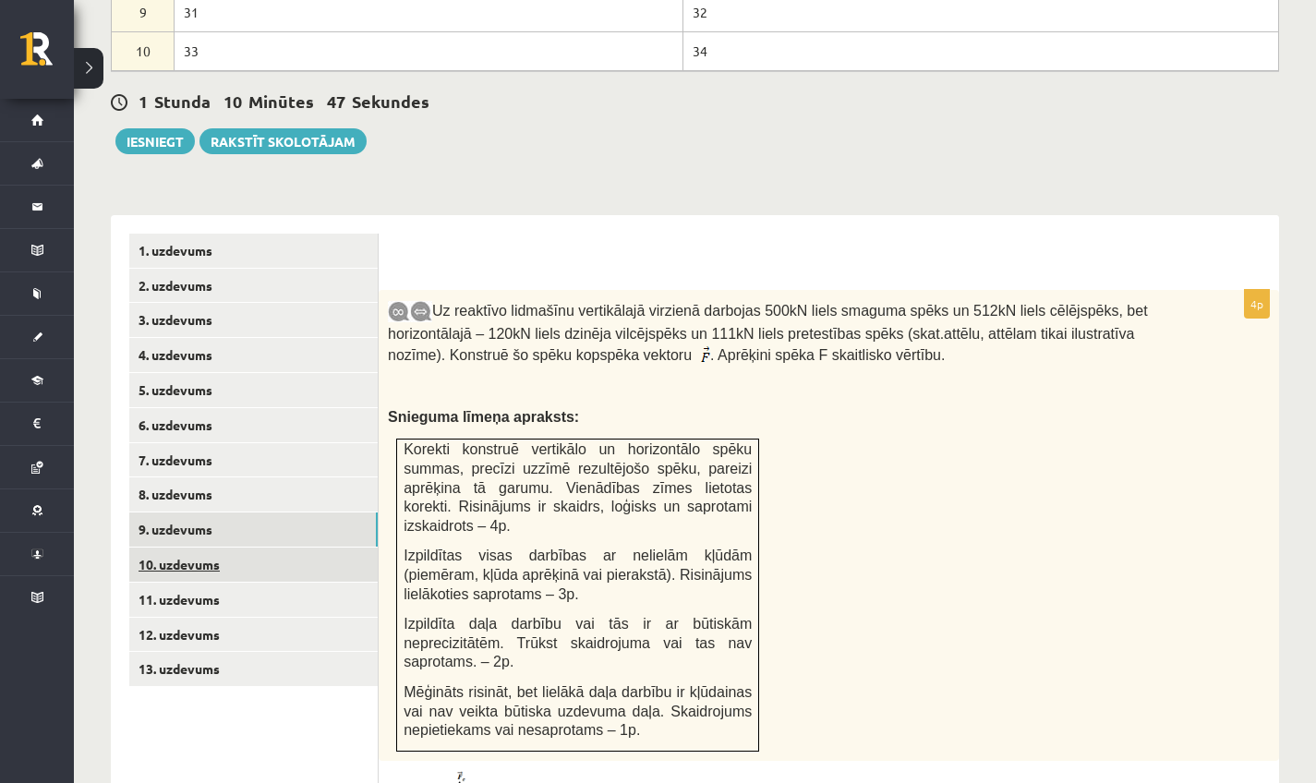
click at [202, 548] on link "10. uzdevums" at bounding box center [253, 565] width 249 height 34
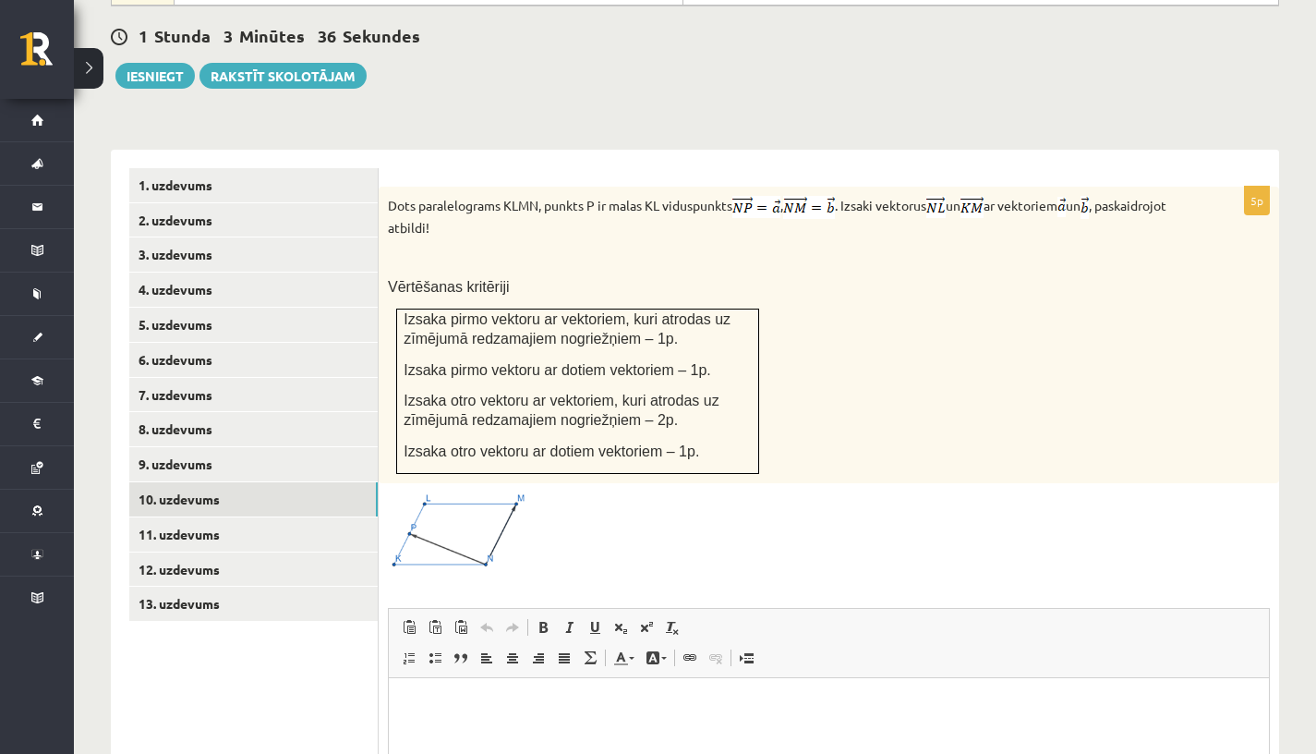
click at [526, 720] on html at bounding box center [829, 706] width 880 height 56
click at [188, 517] on link "11. uzdevums" at bounding box center [253, 534] width 249 height 34
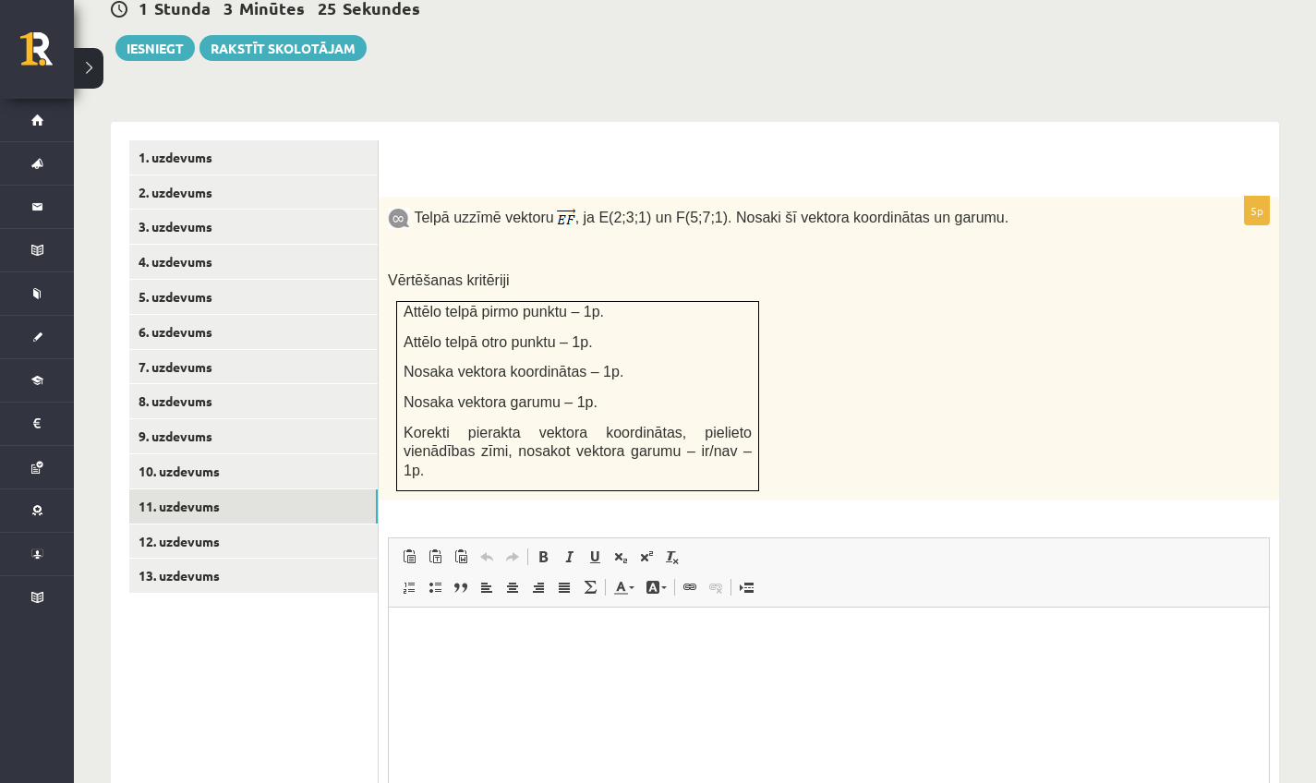
scroll to position [1116, 0]
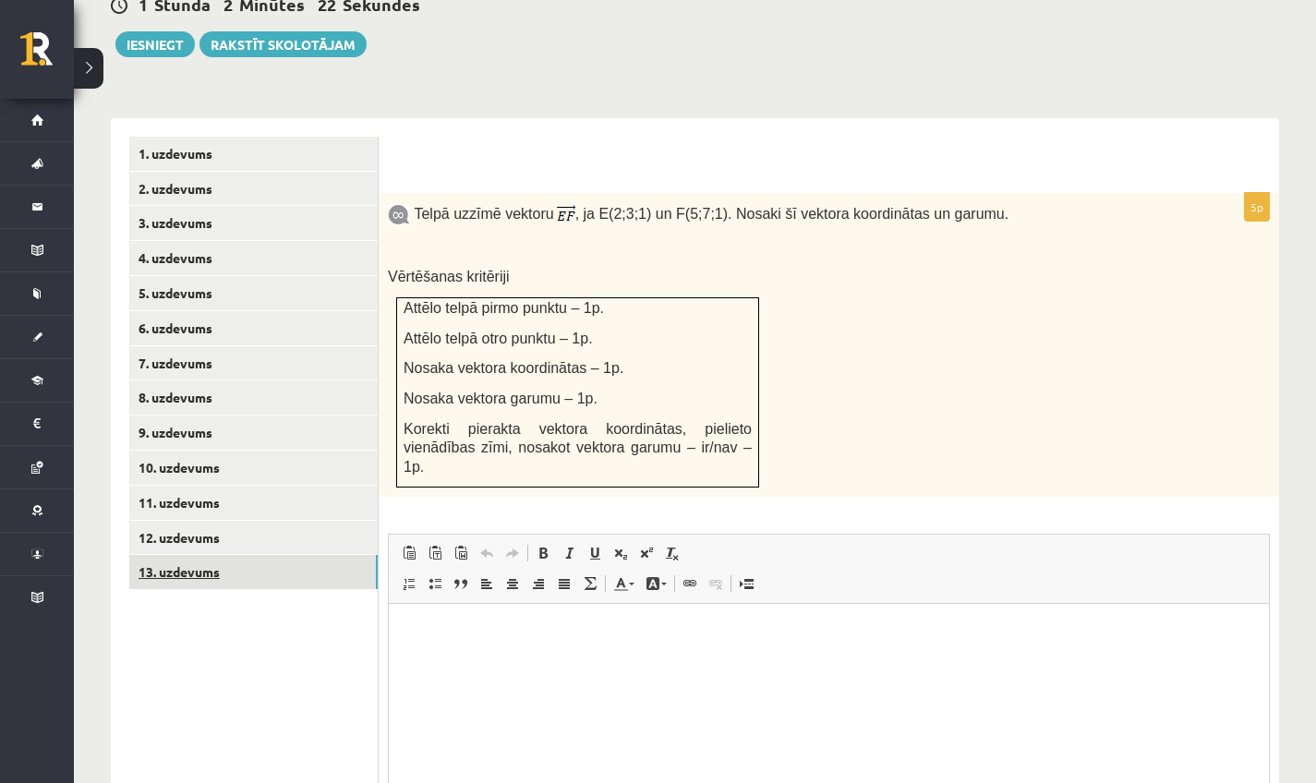
click at [178, 555] on link "13. uzdevums" at bounding box center [253, 572] width 249 height 34
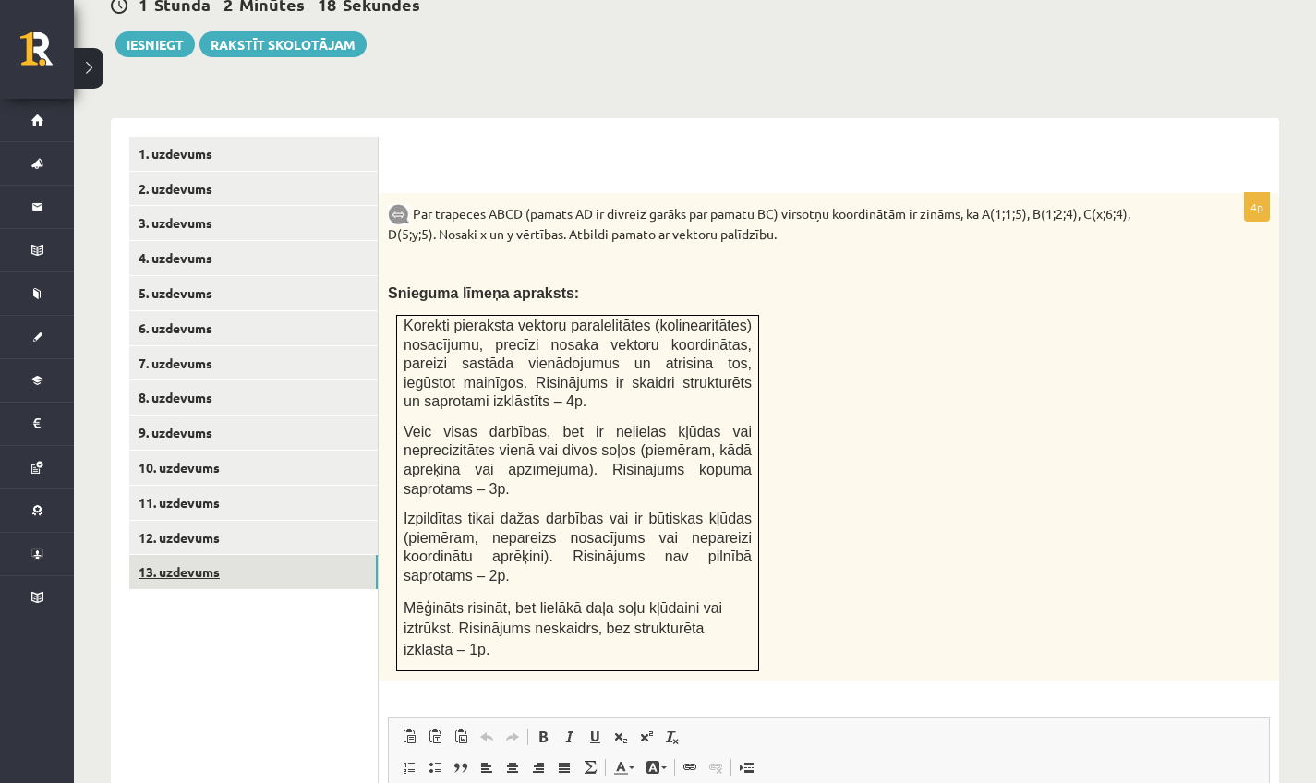
scroll to position [1120, 0]
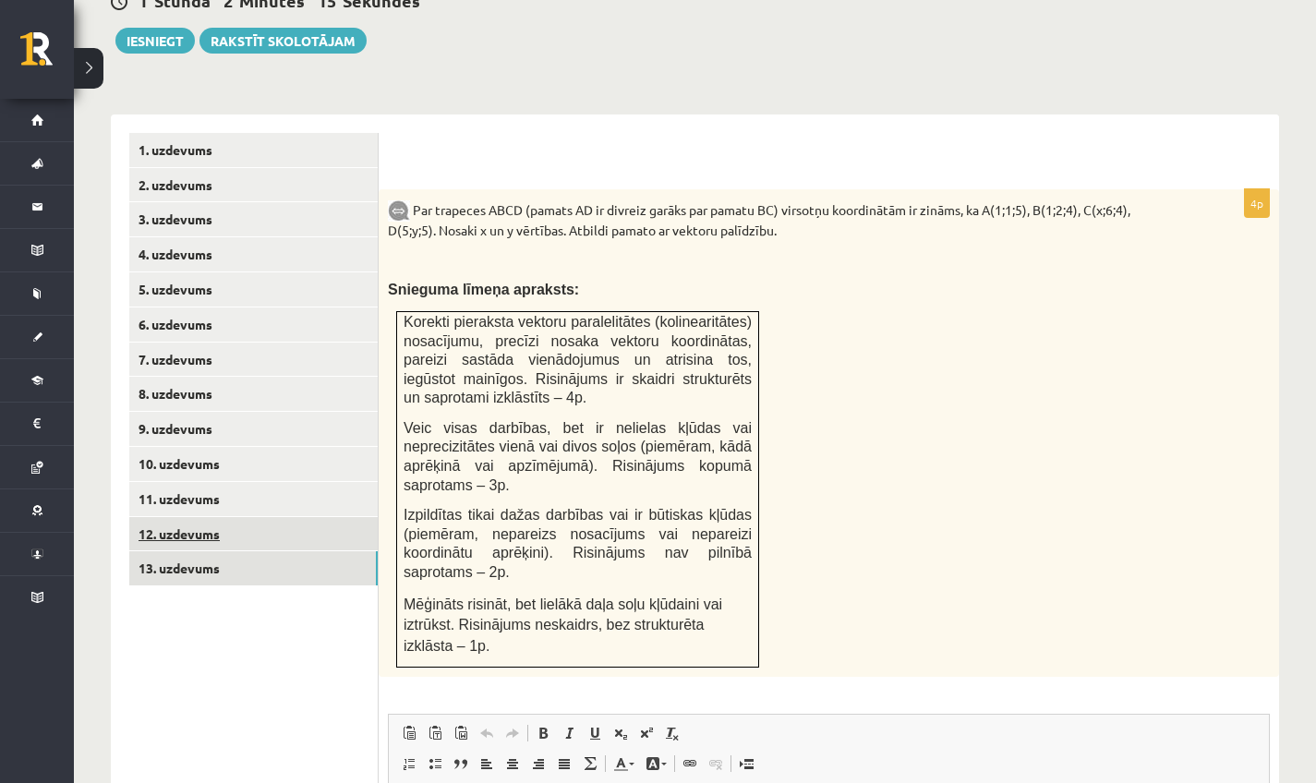
click at [160, 517] on link "12. uzdevums" at bounding box center [253, 534] width 249 height 34
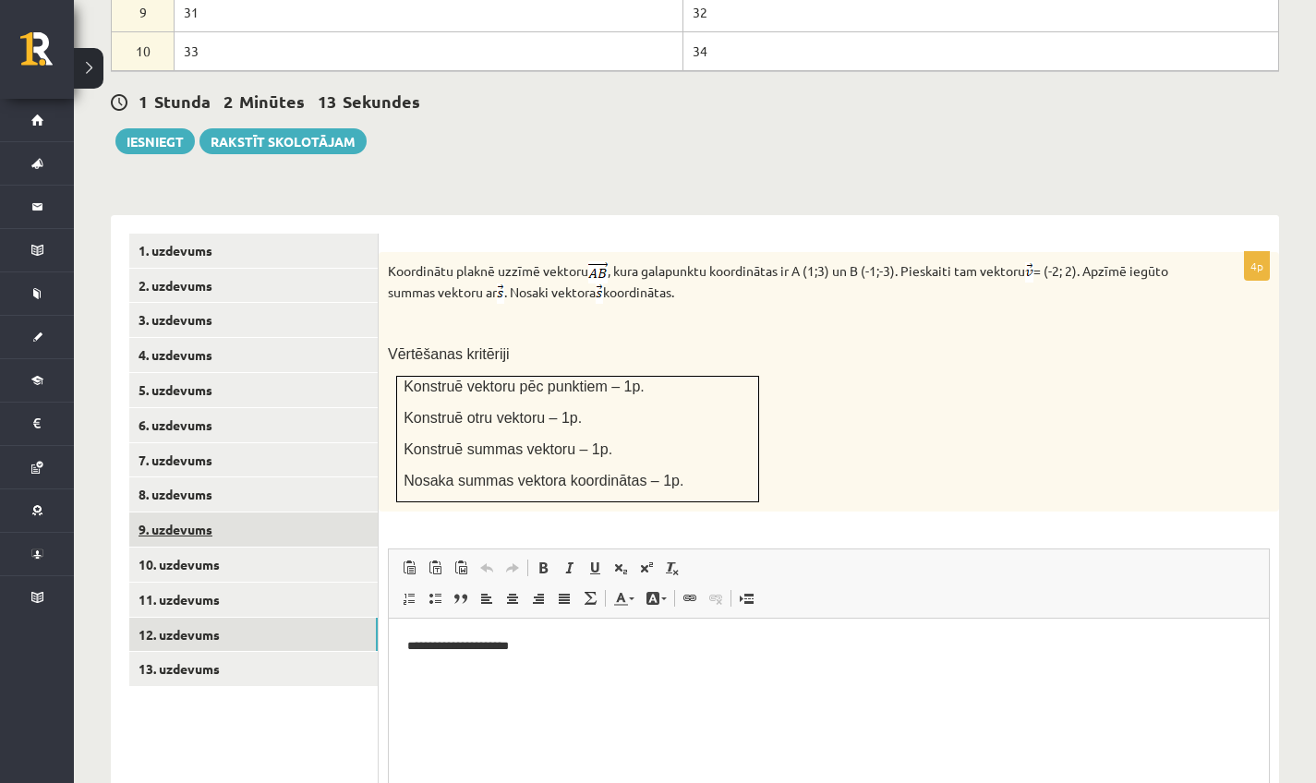
scroll to position [0, 0]
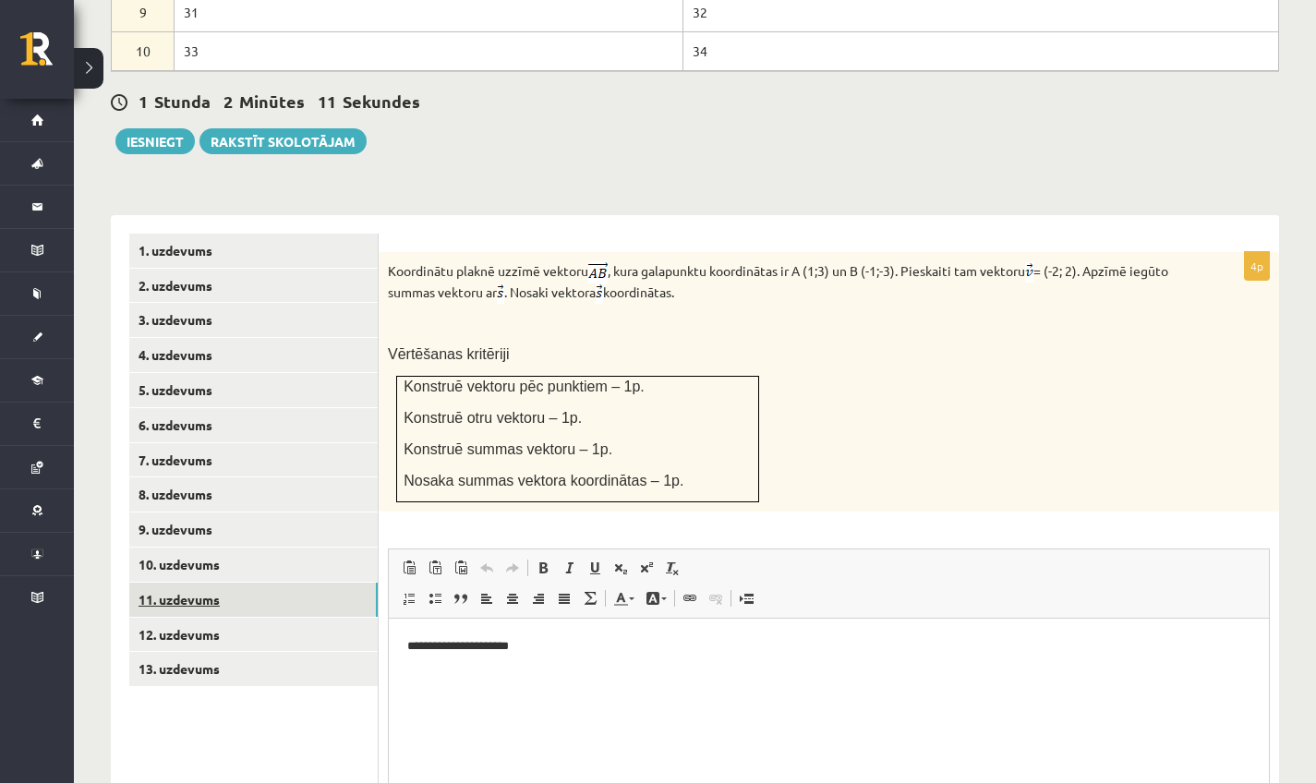
click at [176, 583] on link "11. uzdevums" at bounding box center [253, 600] width 249 height 34
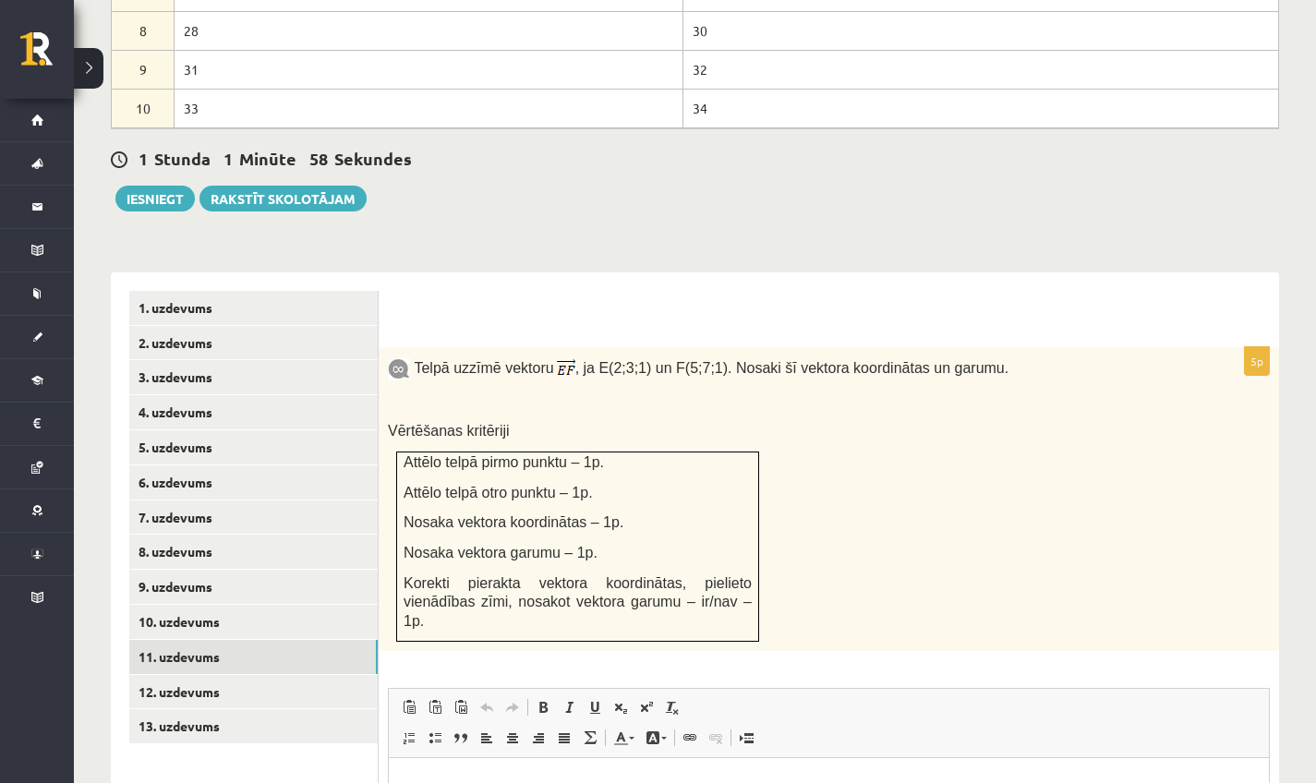
scroll to position [995, 0]
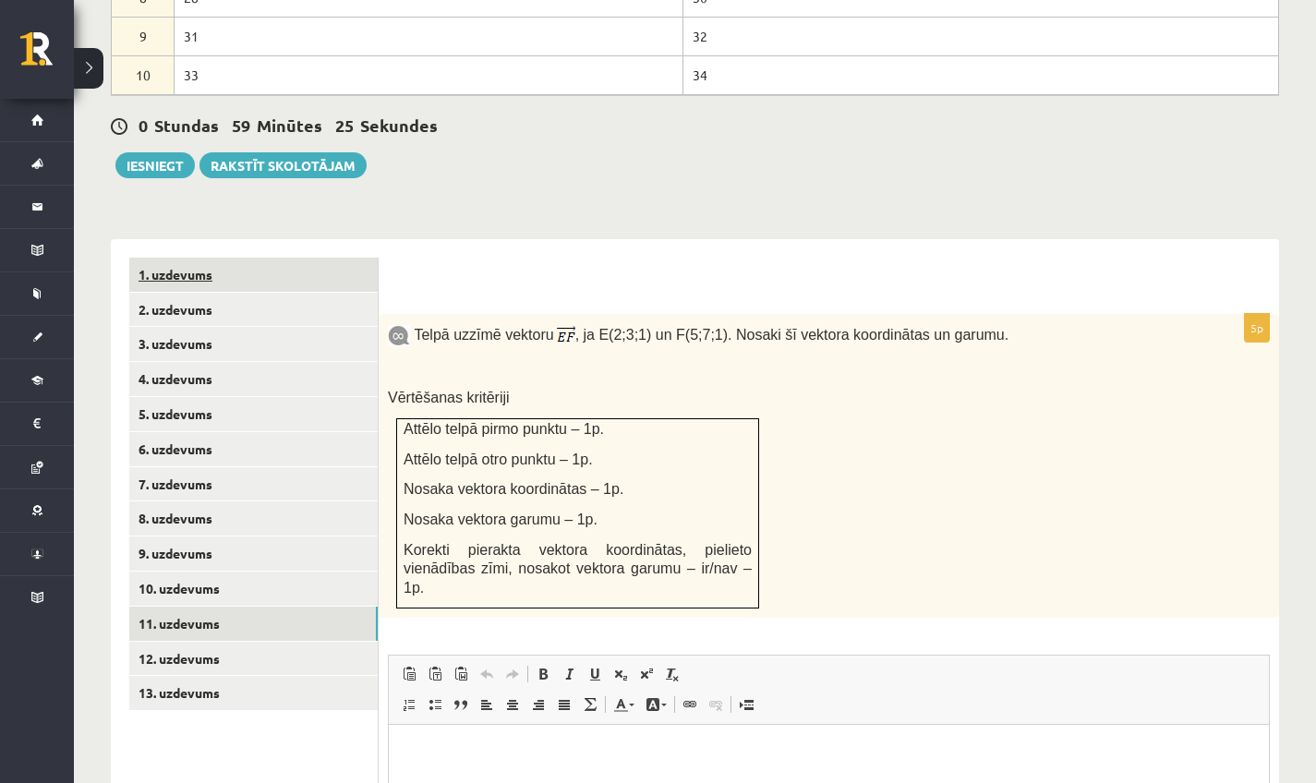
click at [184, 258] on link "1. uzdevums" at bounding box center [253, 275] width 249 height 34
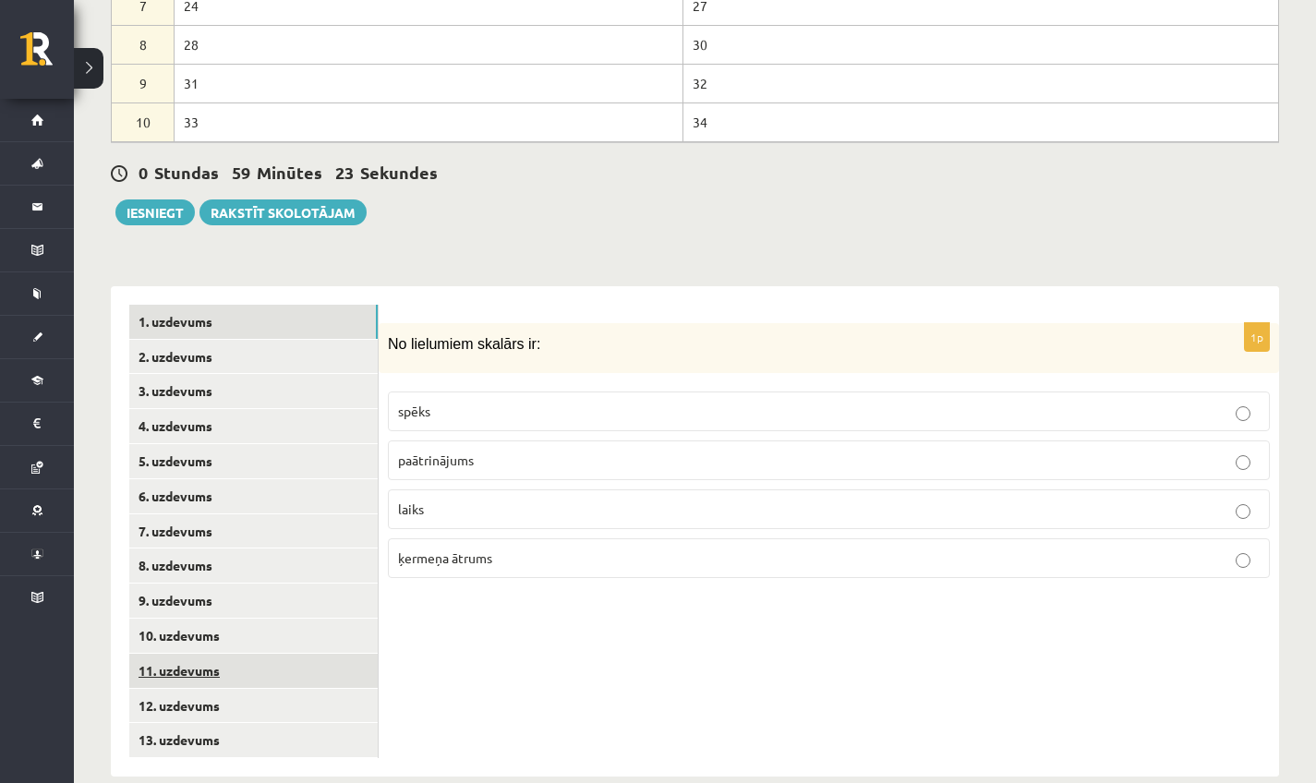
click at [267, 654] on link "11. uzdevums" at bounding box center [253, 671] width 249 height 34
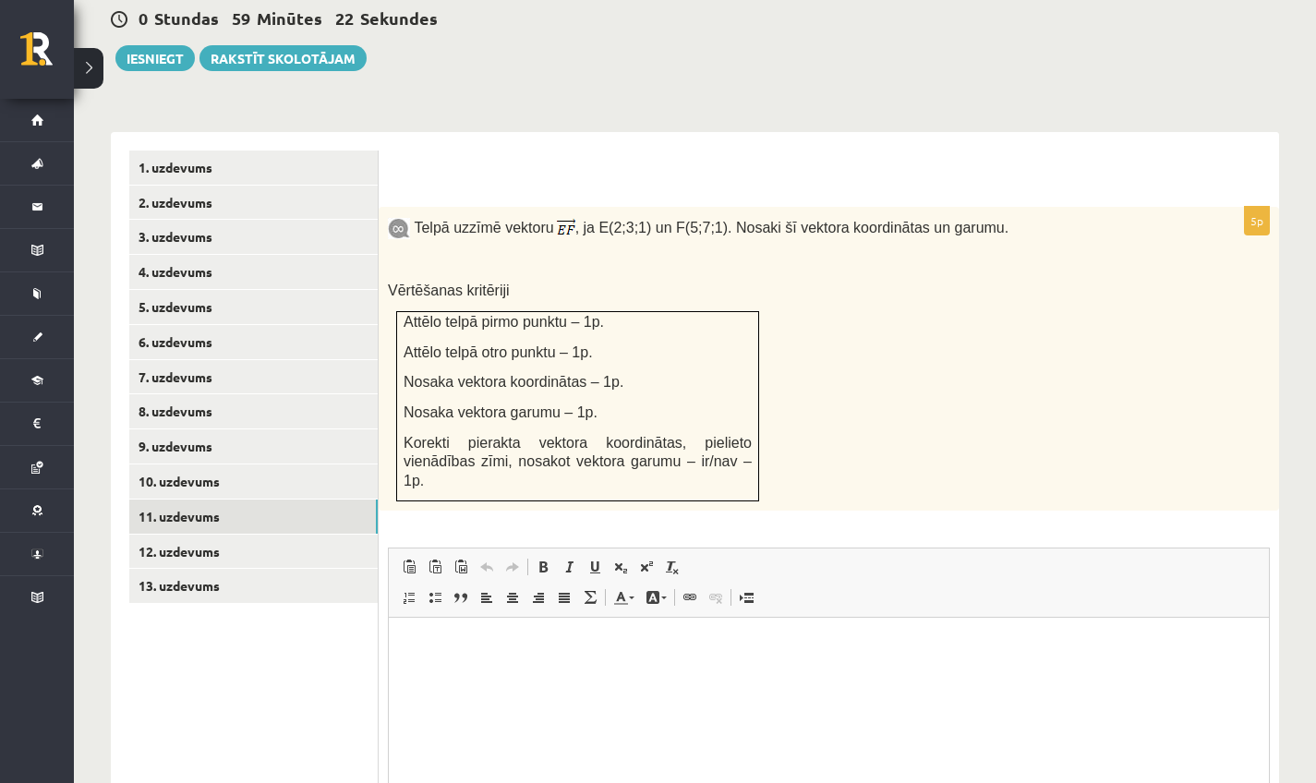
scroll to position [0, 0]
click at [263, 569] on link "13. uzdevums" at bounding box center [253, 586] width 249 height 34
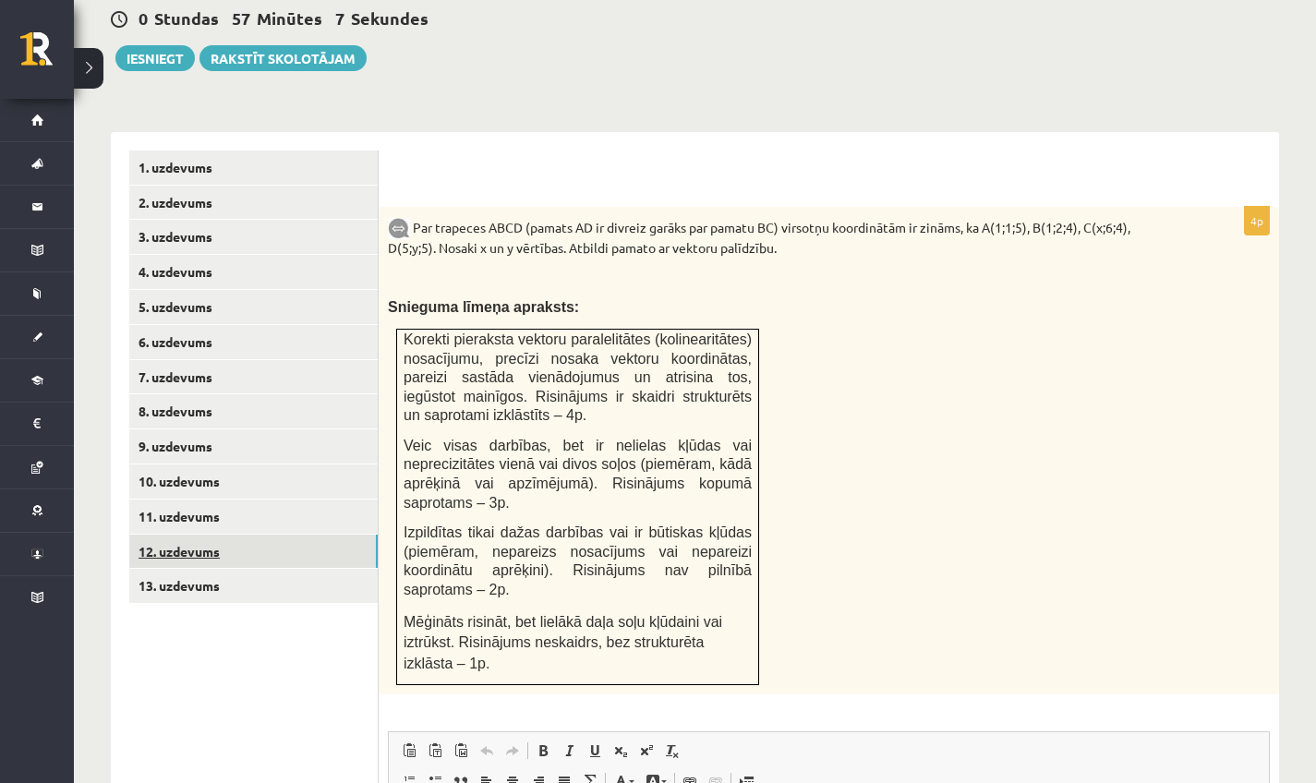
click at [237, 535] on link "12. uzdevums" at bounding box center [253, 552] width 249 height 34
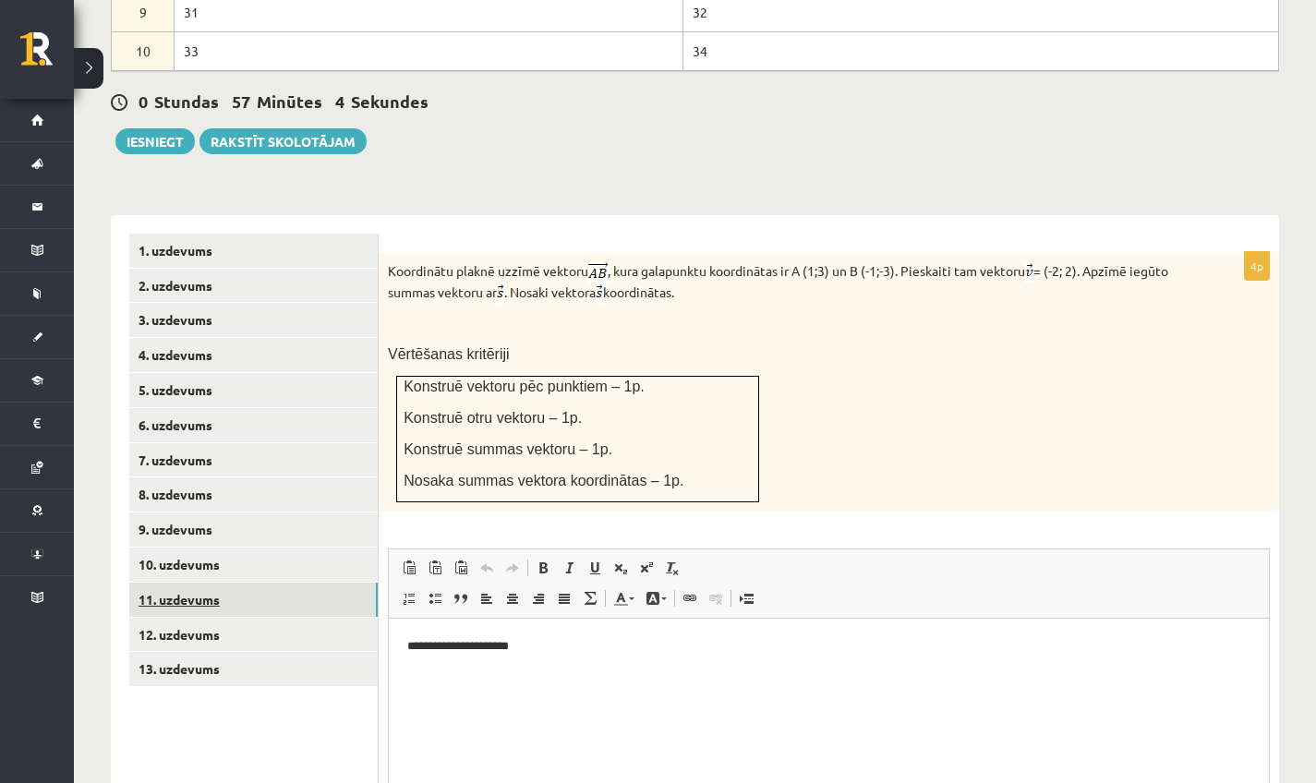
click at [222, 583] on link "11. uzdevums" at bounding box center [253, 600] width 249 height 34
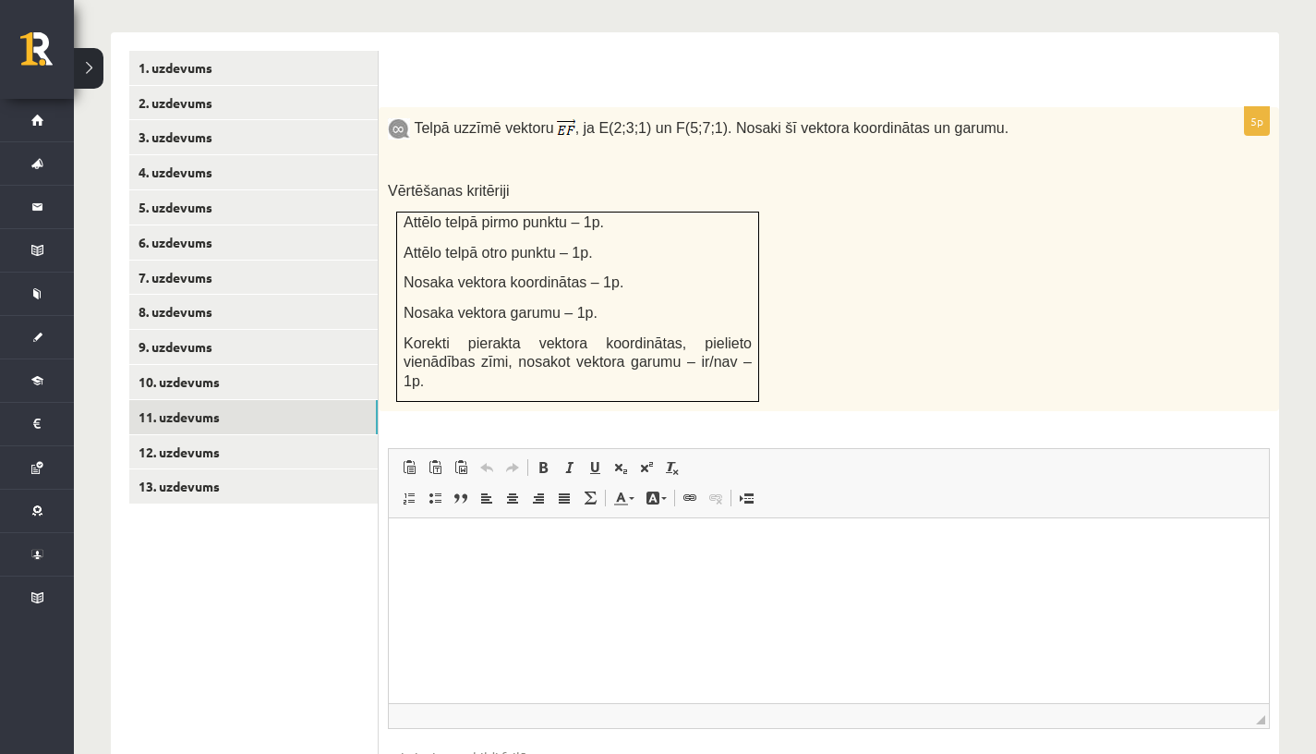
scroll to position [1270, 0]
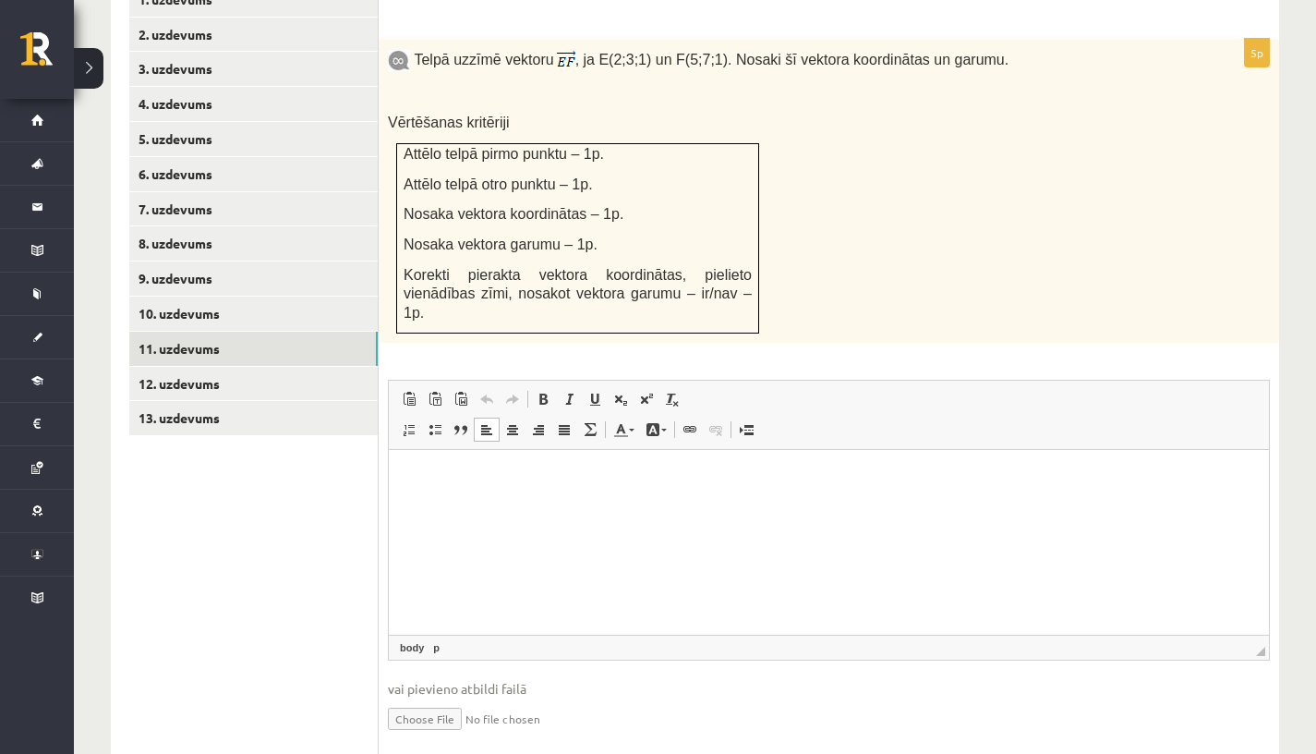
click at [691, 474] on p "Bagātinātā teksta redaktors, wiswyg-editor-user-answer-47433860966220" at bounding box center [828, 477] width 843 height 19
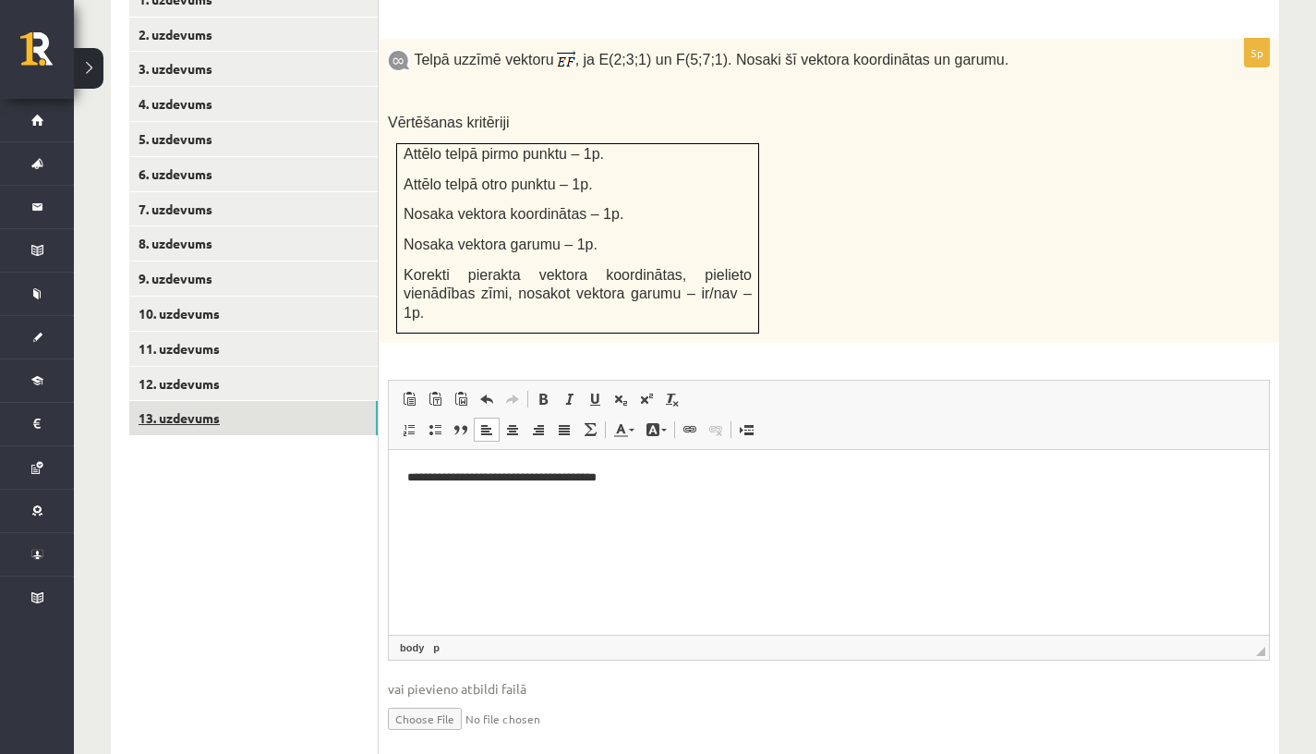
click at [311, 401] on link "13. uzdevums" at bounding box center [253, 418] width 249 height 34
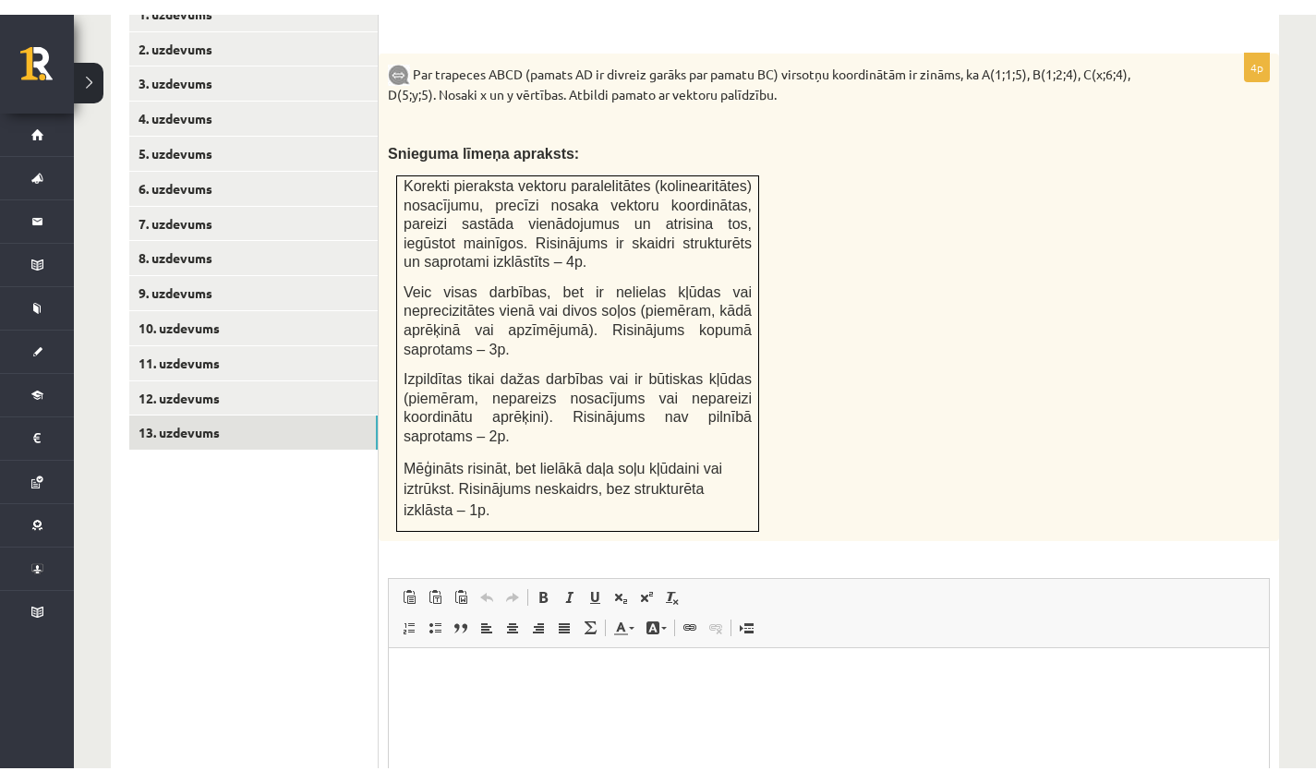
scroll to position [0, 0]
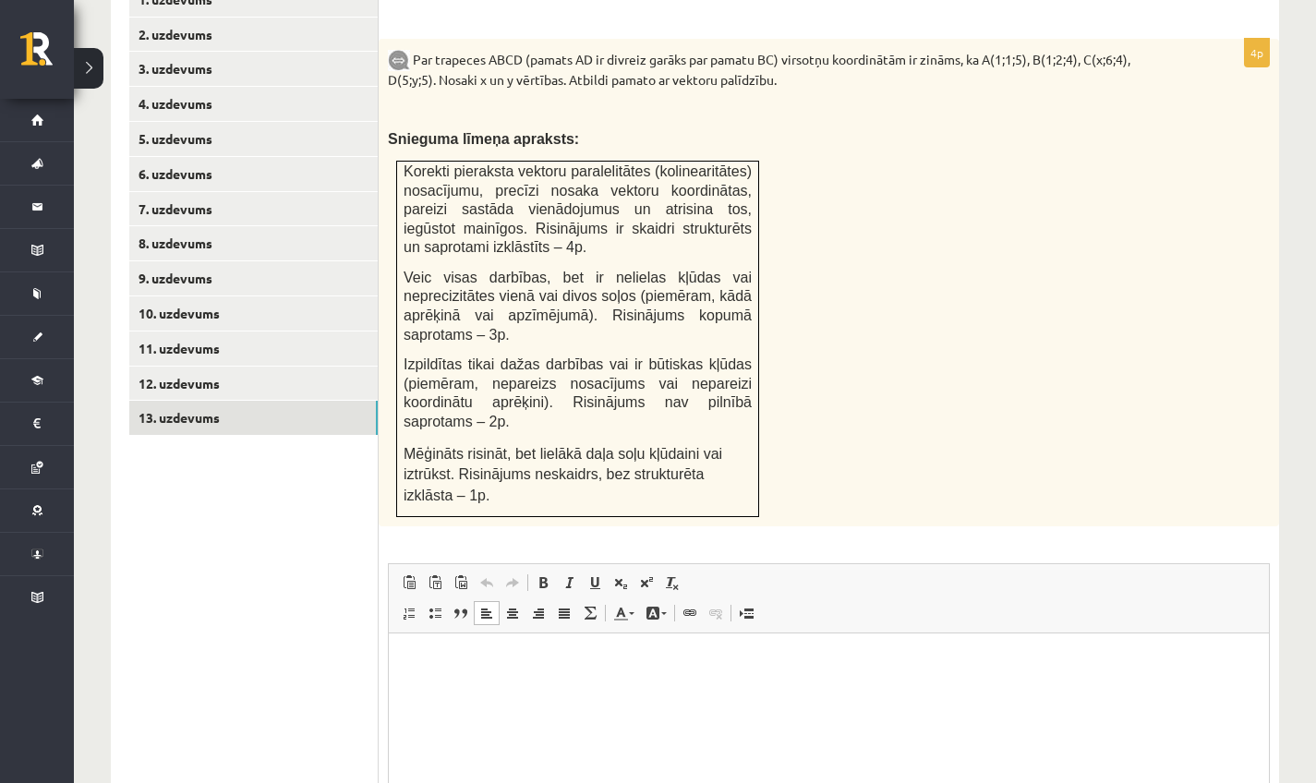
click at [585, 690] on html at bounding box center [829, 662] width 880 height 56
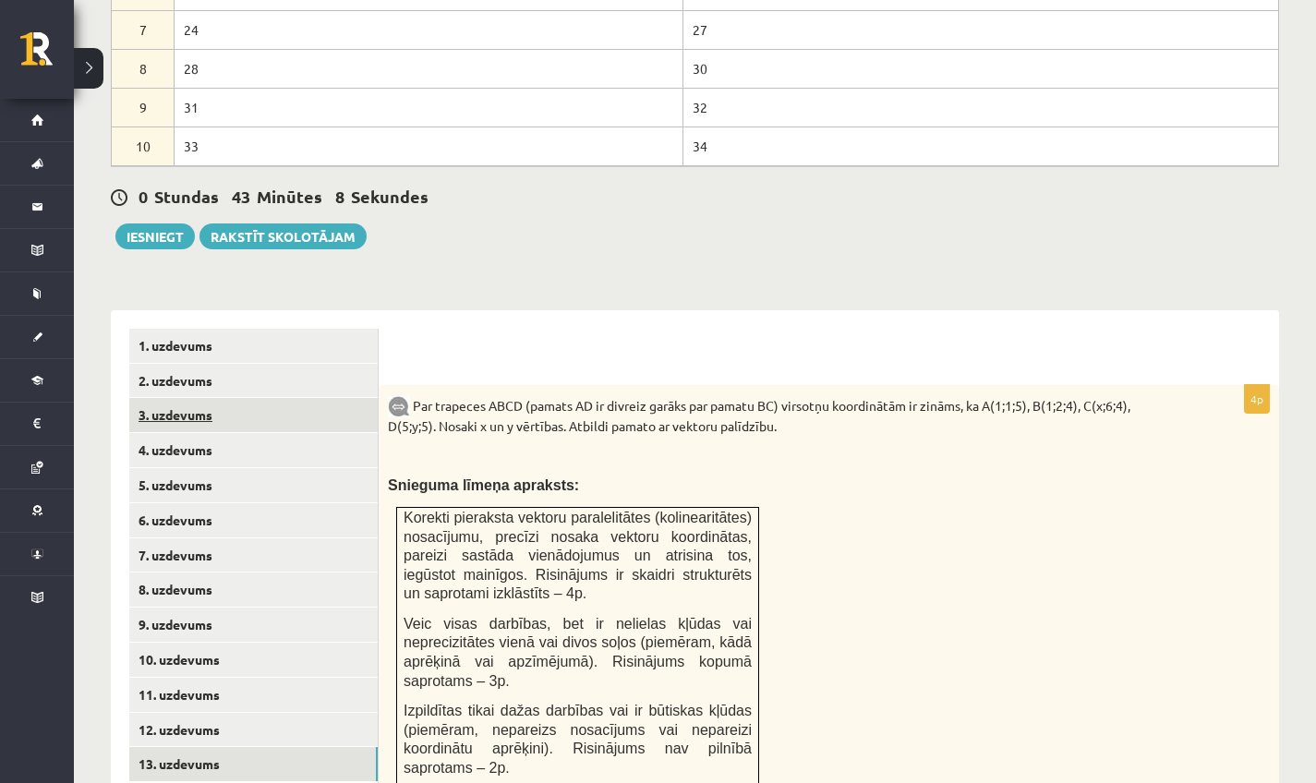
scroll to position [920, 0]
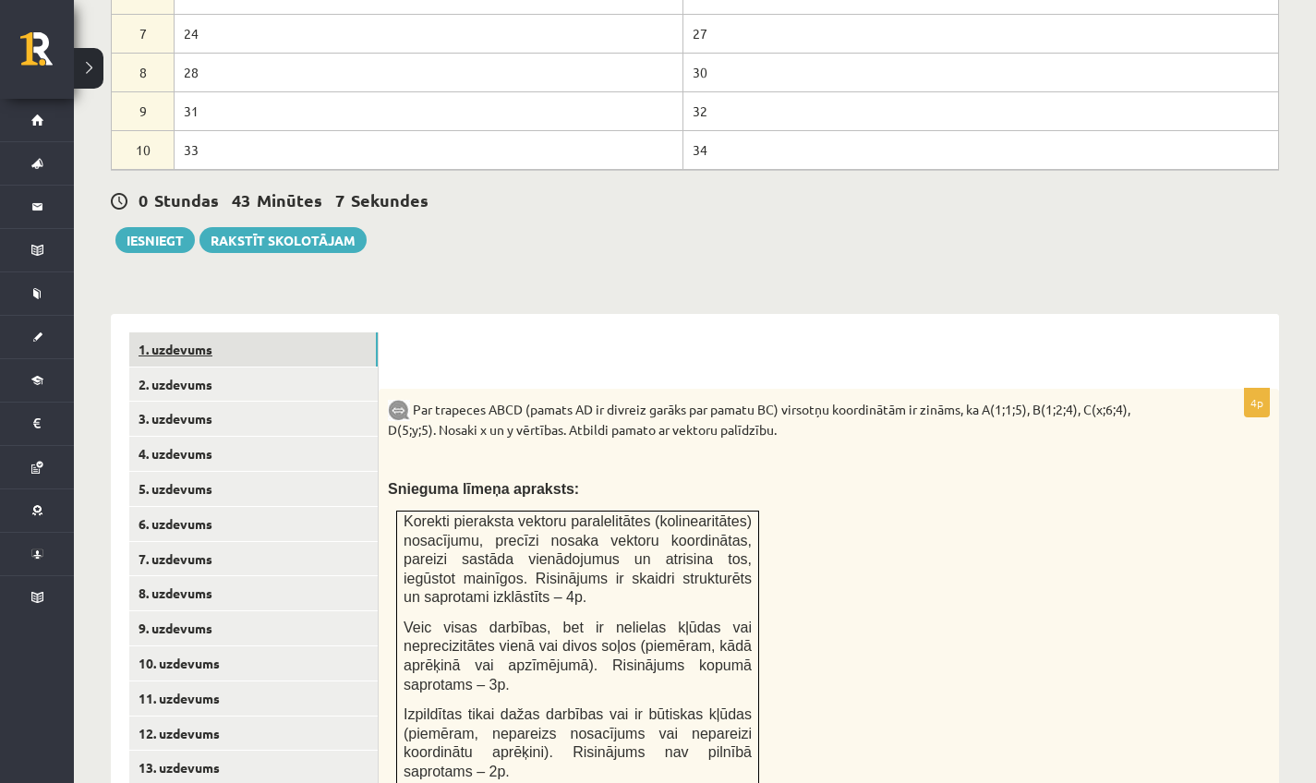
click at [236, 333] on link "1. uzdevums" at bounding box center [253, 350] width 249 height 34
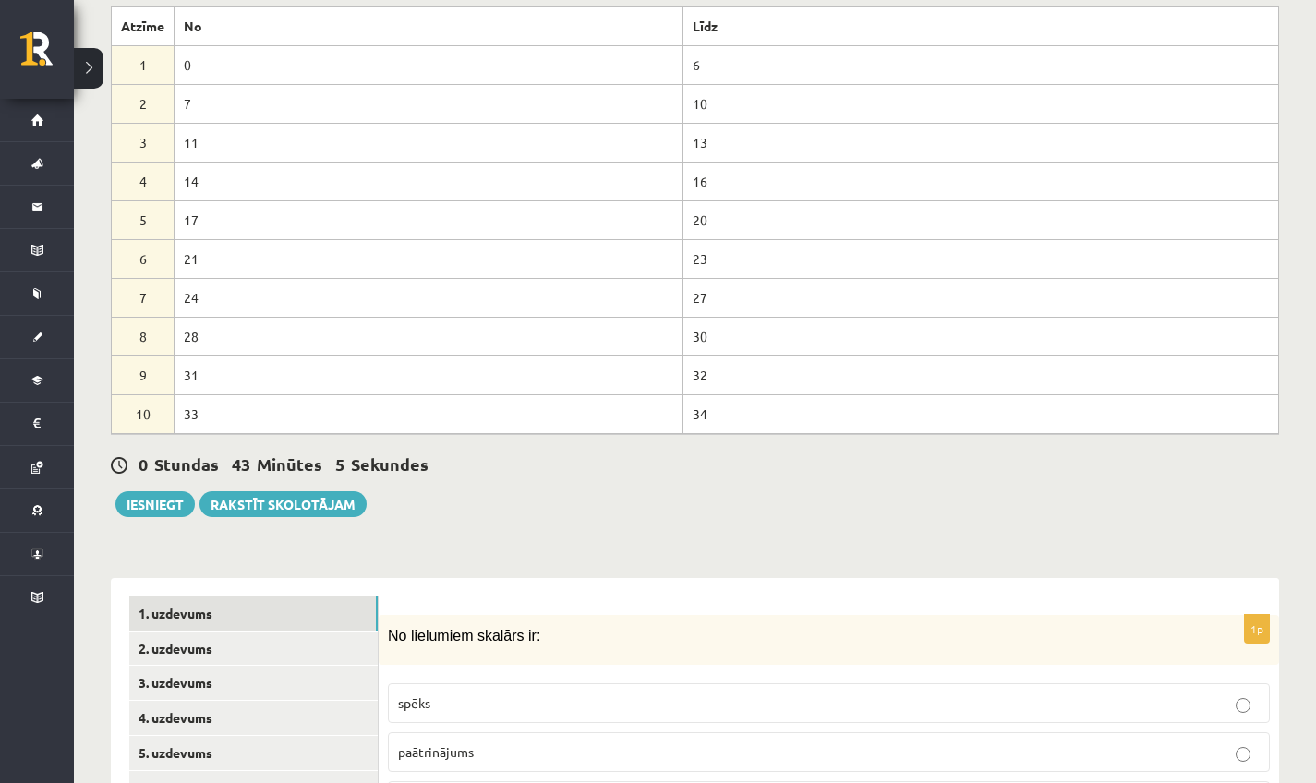
scroll to position [340, 0]
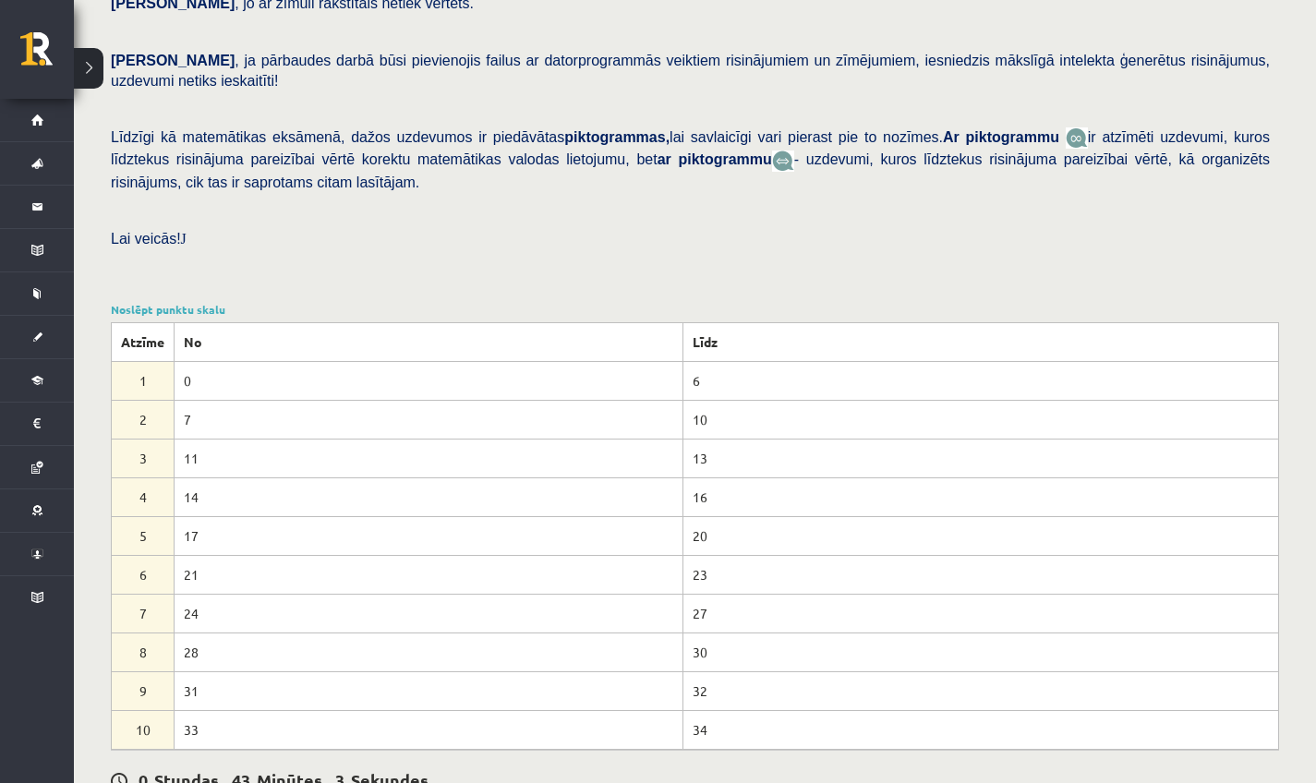
click at [198, 301] on div "Noslēpt punktu skalu Atzīme No Līdz 1 0 6 2 7 10 3 11 13 4 14 16 5 17 20 6 21 2…" at bounding box center [695, 525] width 1169 height 449
click at [199, 302] on link "Noslēpt punktu skalu" at bounding box center [168, 309] width 115 height 15
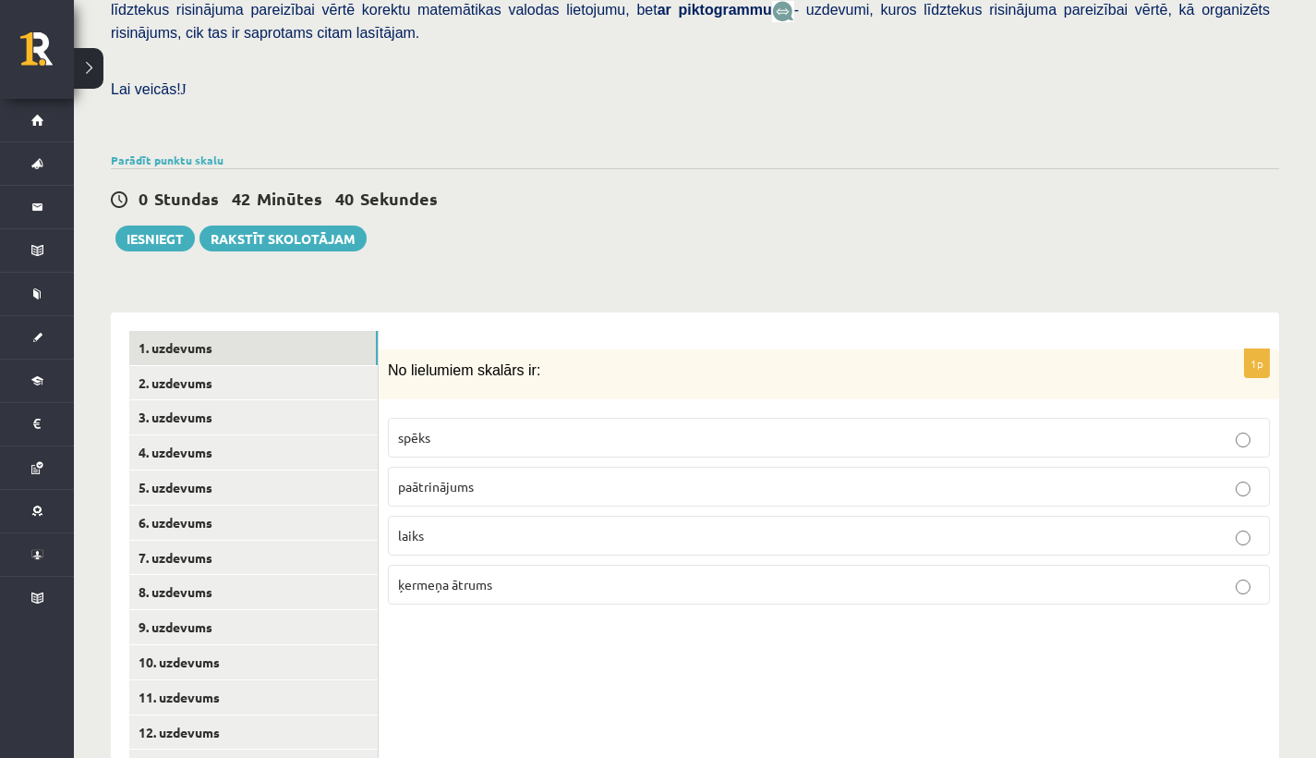
scroll to position [505, 0]
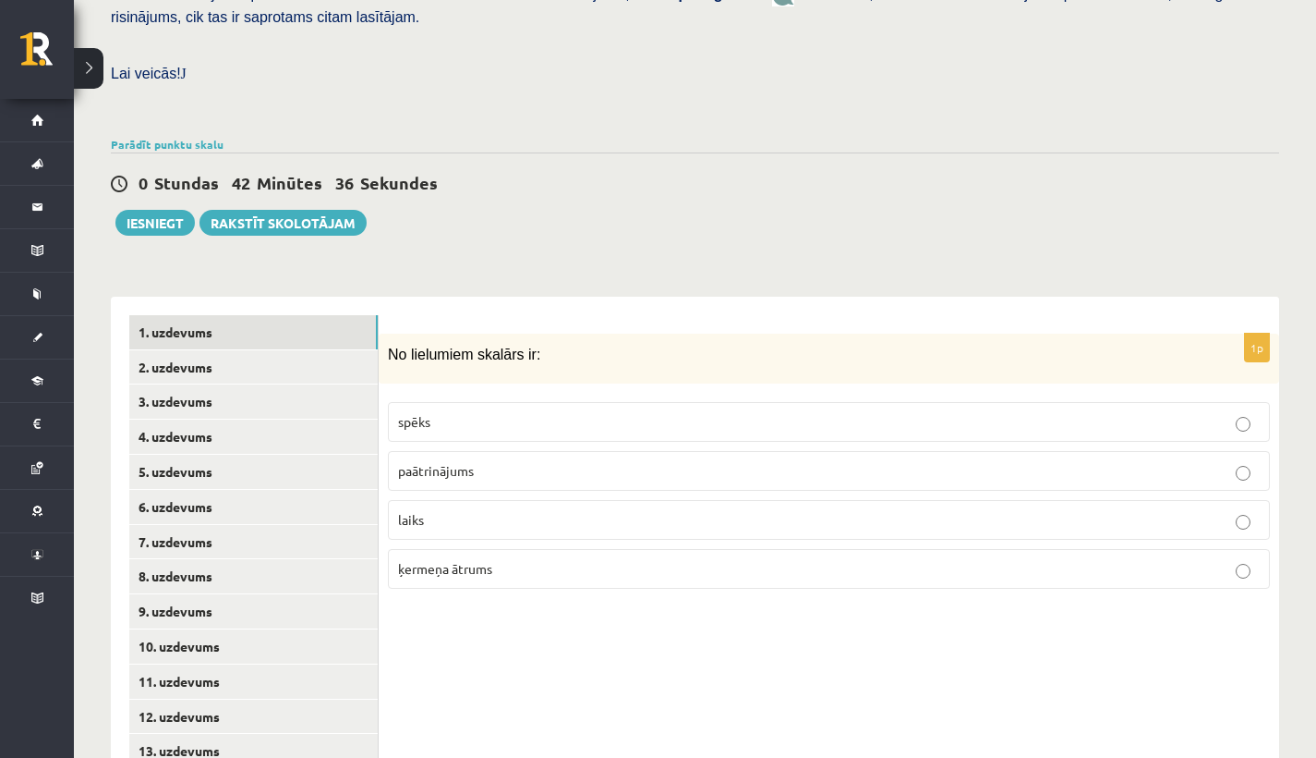
click at [1002, 152] on div "0 Stundas 42 Minūtes 36 Sekundes Ieskaite saglabāta! Iesniegt Rakstīt skolotājam" at bounding box center [695, 193] width 1169 height 83
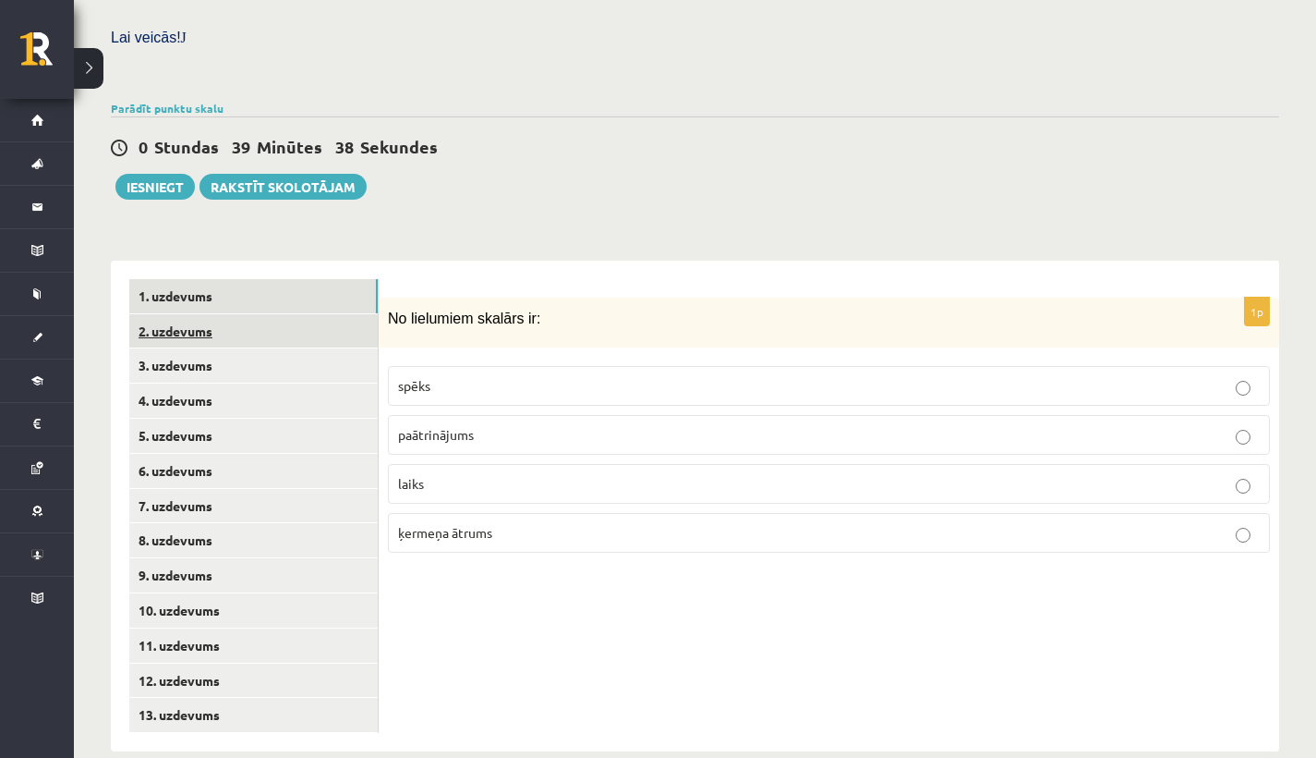
click at [221, 314] on link "2. uzdevums" at bounding box center [253, 331] width 249 height 34
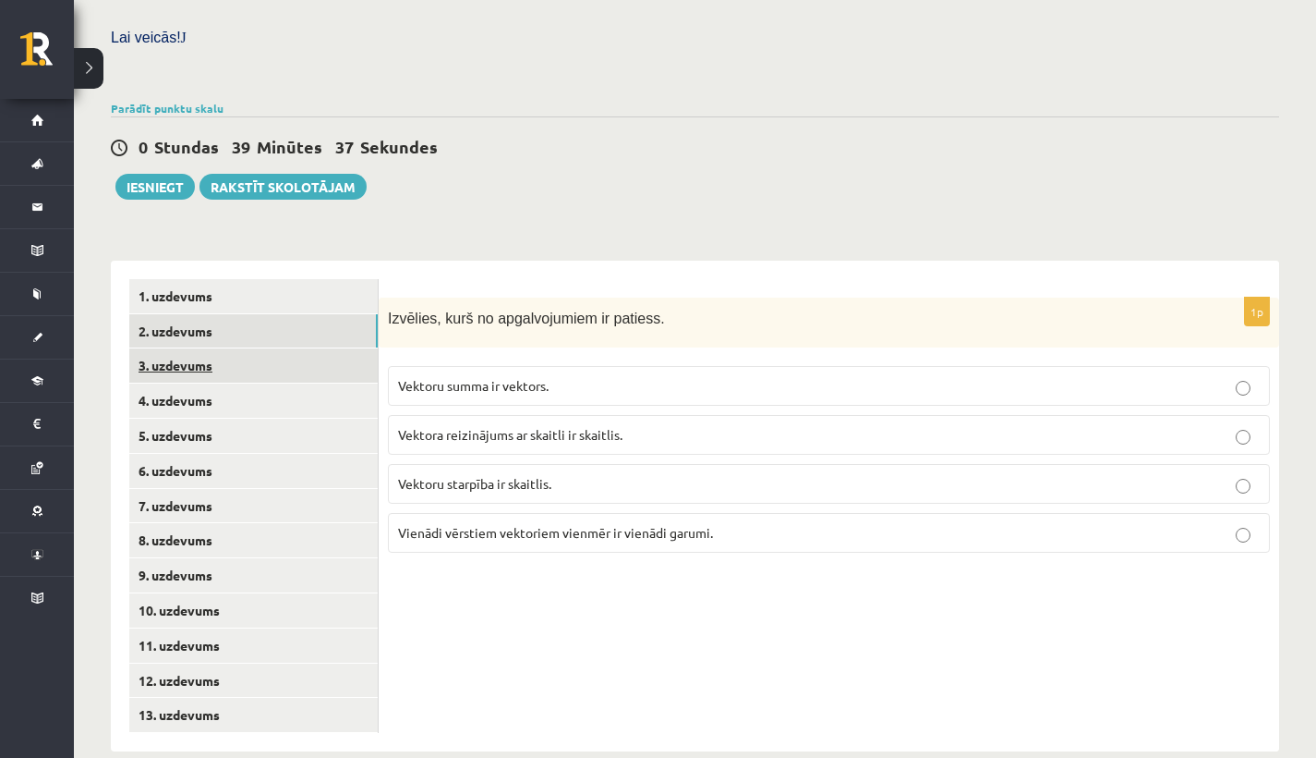
click at [198, 348] on link "3. uzdevums" at bounding box center [253, 365] width 249 height 34
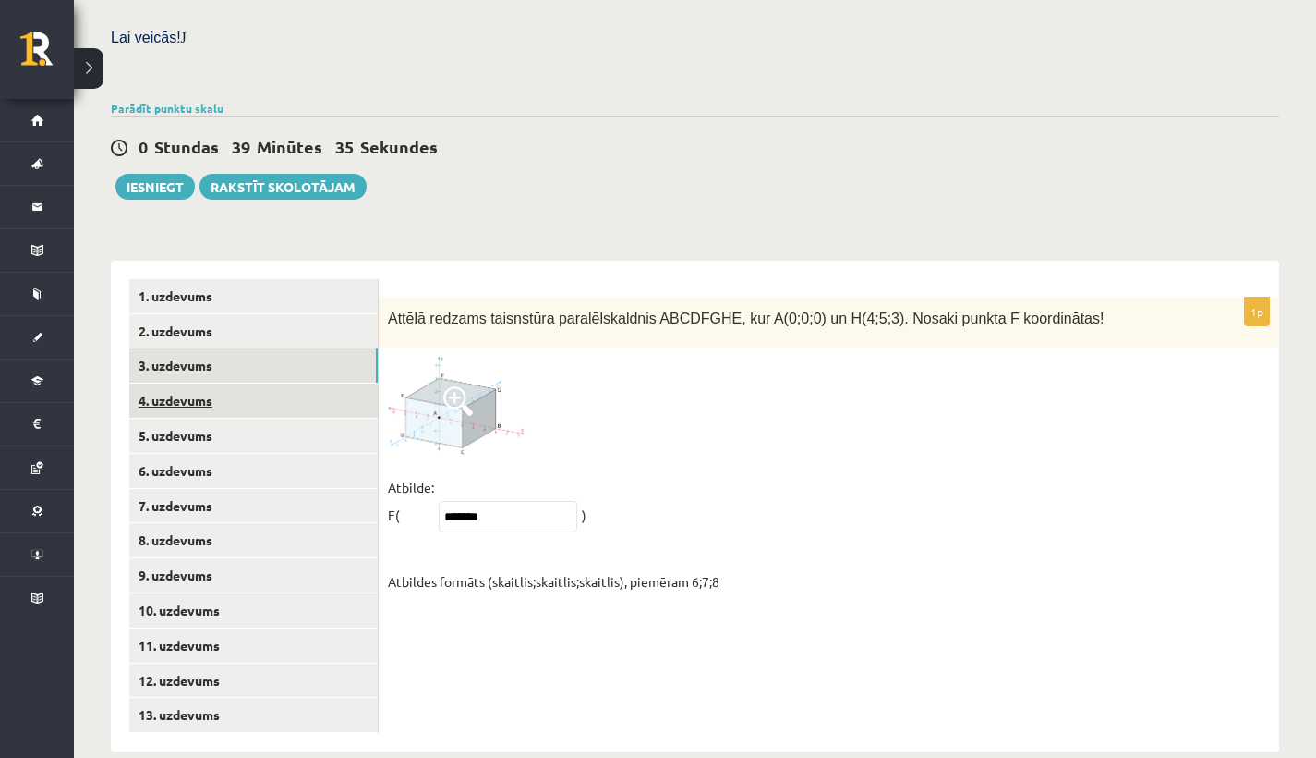
click at [168, 383] on link "4. uzdevums" at bounding box center [253, 400] width 249 height 34
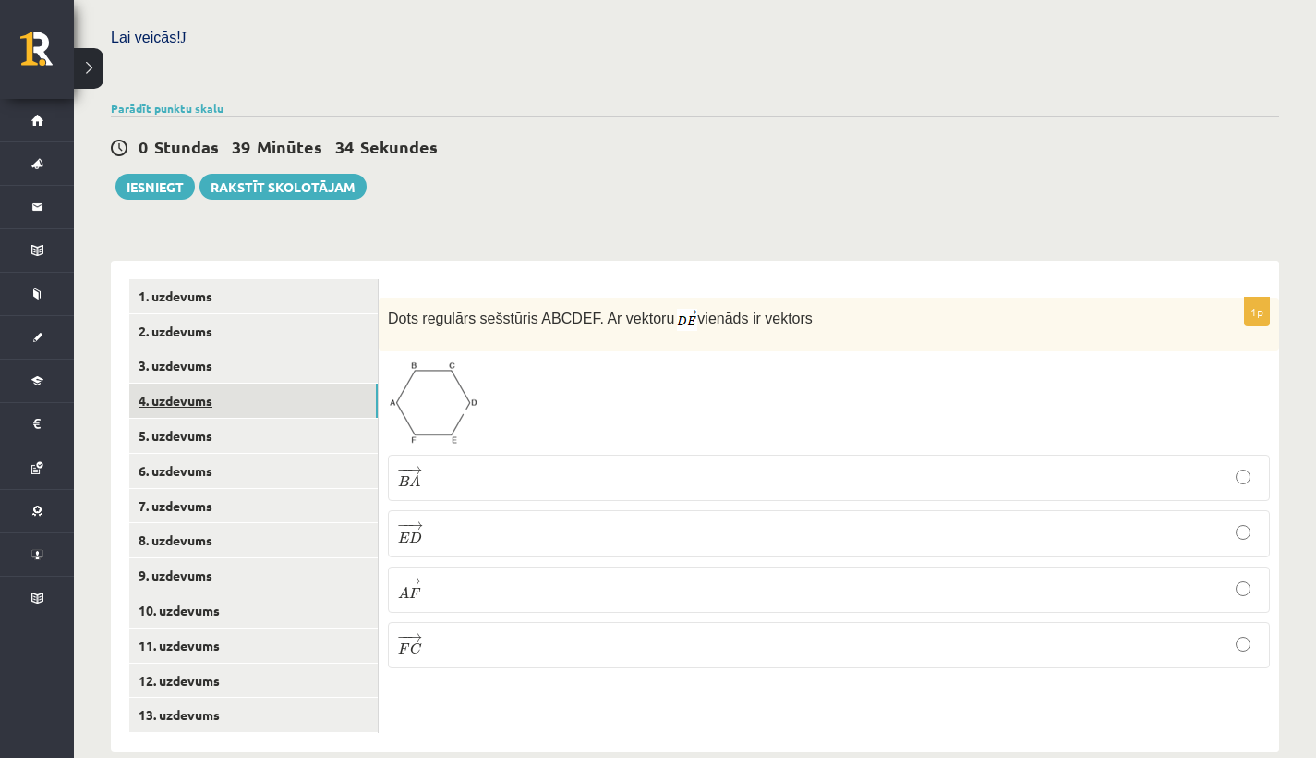
click at [234, 385] on link "4. uzdevums" at bounding box center [253, 400] width 249 height 34
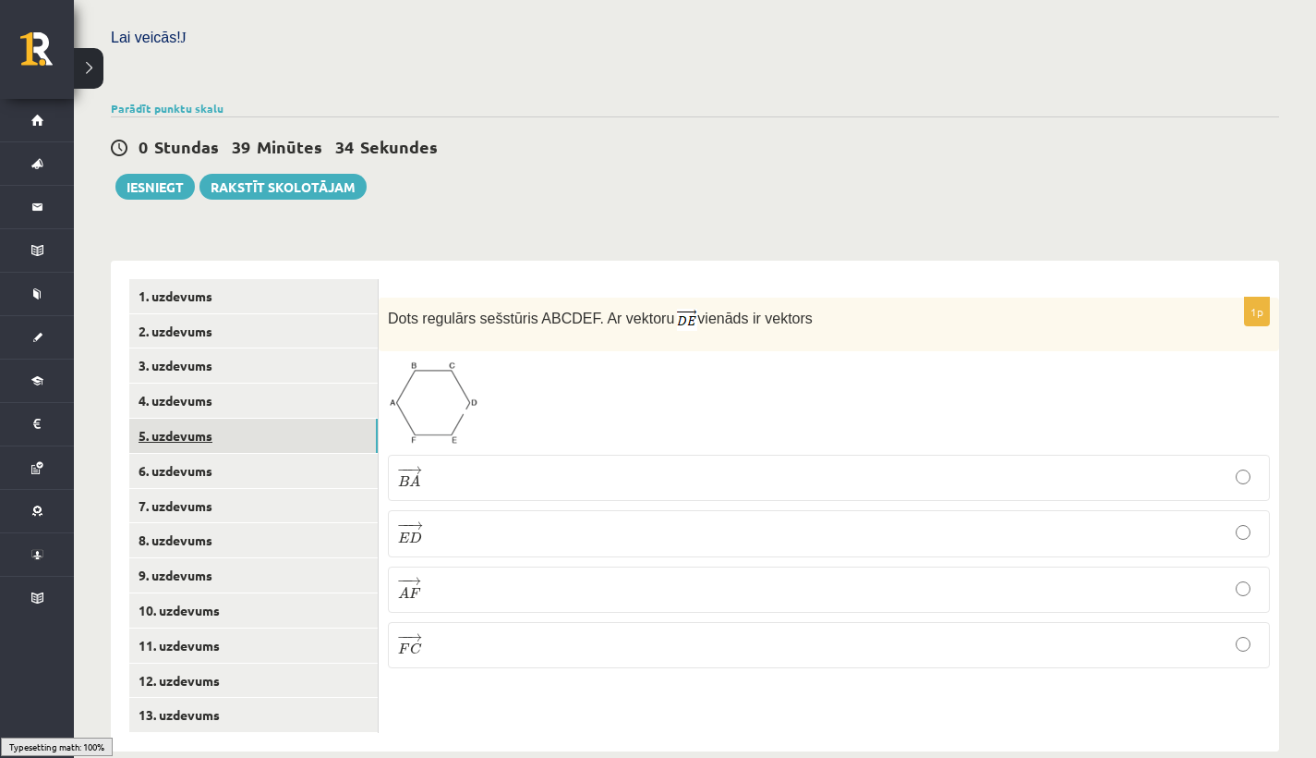
click at [237, 418] on link "5. uzdevums" at bounding box center [253, 435] width 249 height 34
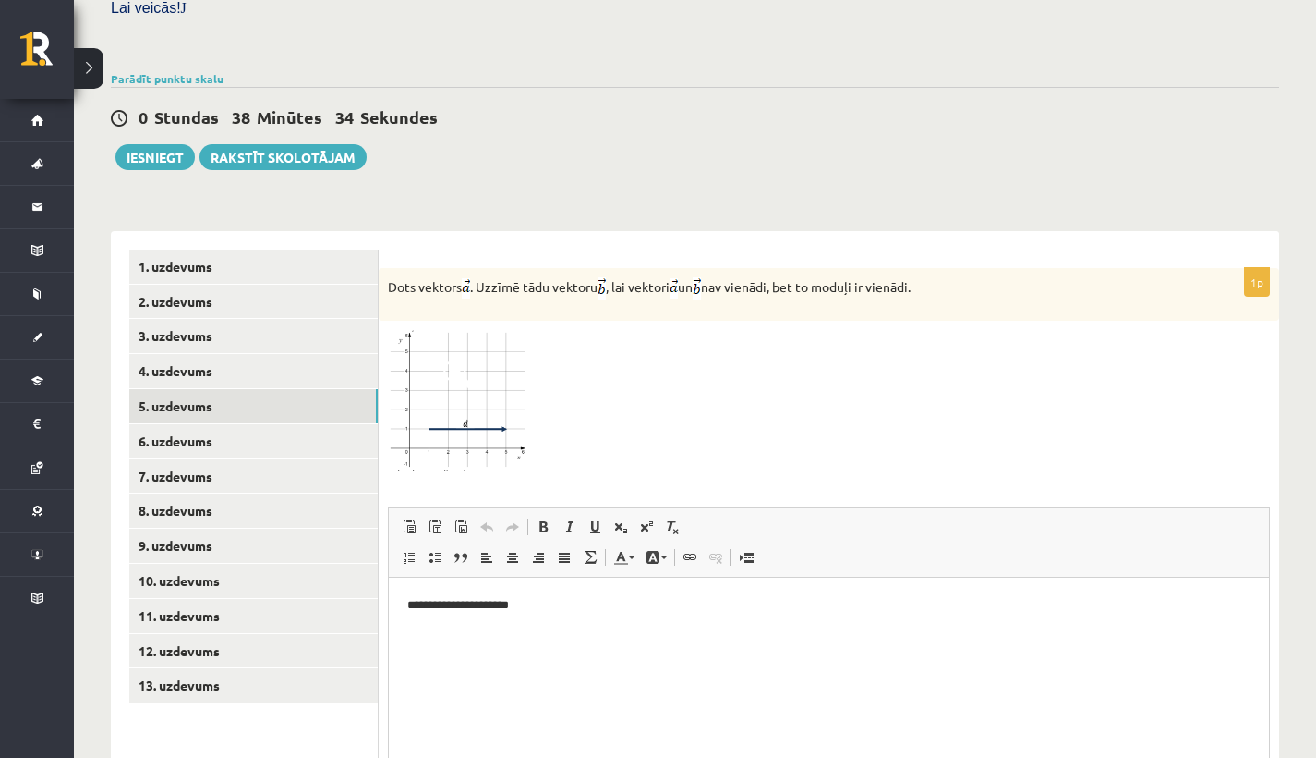
scroll to position [575, 0]
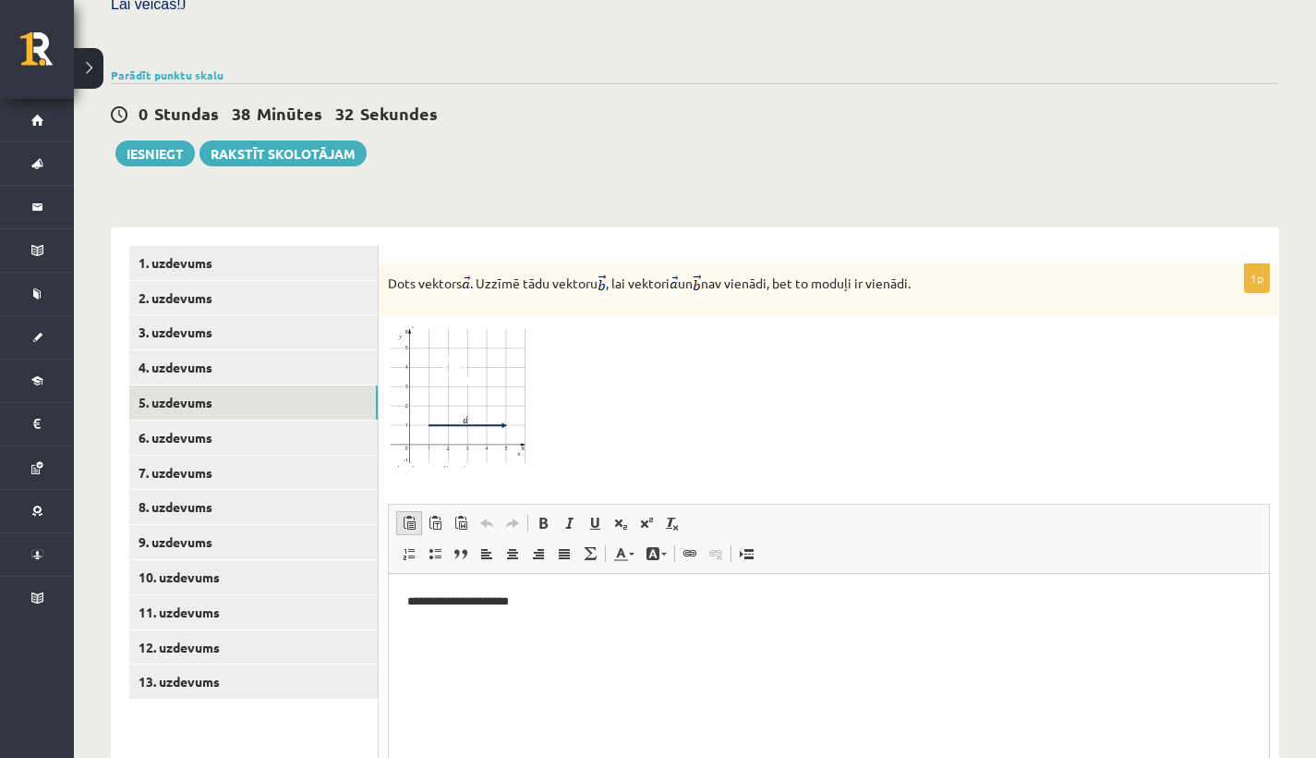
click at [414, 511] on link "Ielīmēt Klaviatūras saīsne Komanda+V" at bounding box center [409, 523] width 26 height 24
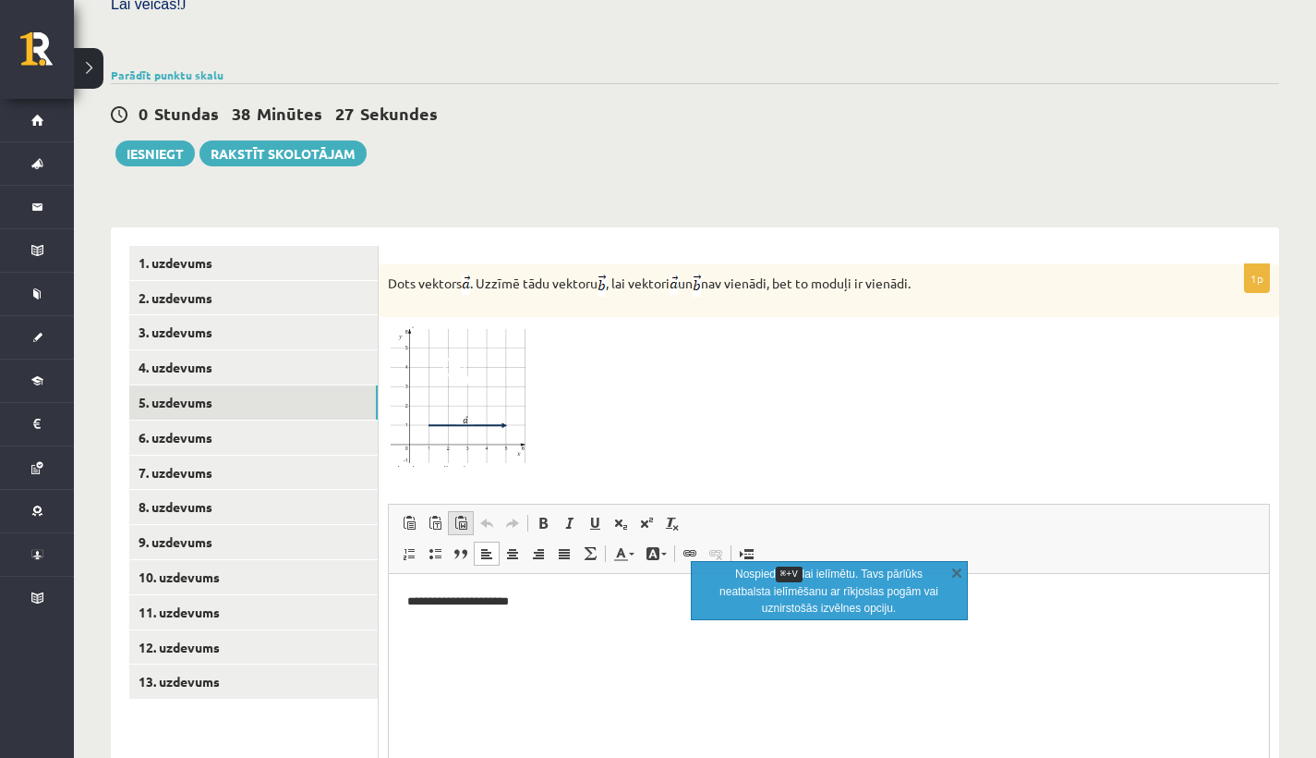
click at [458, 515] on span at bounding box center [461, 522] width 15 height 15
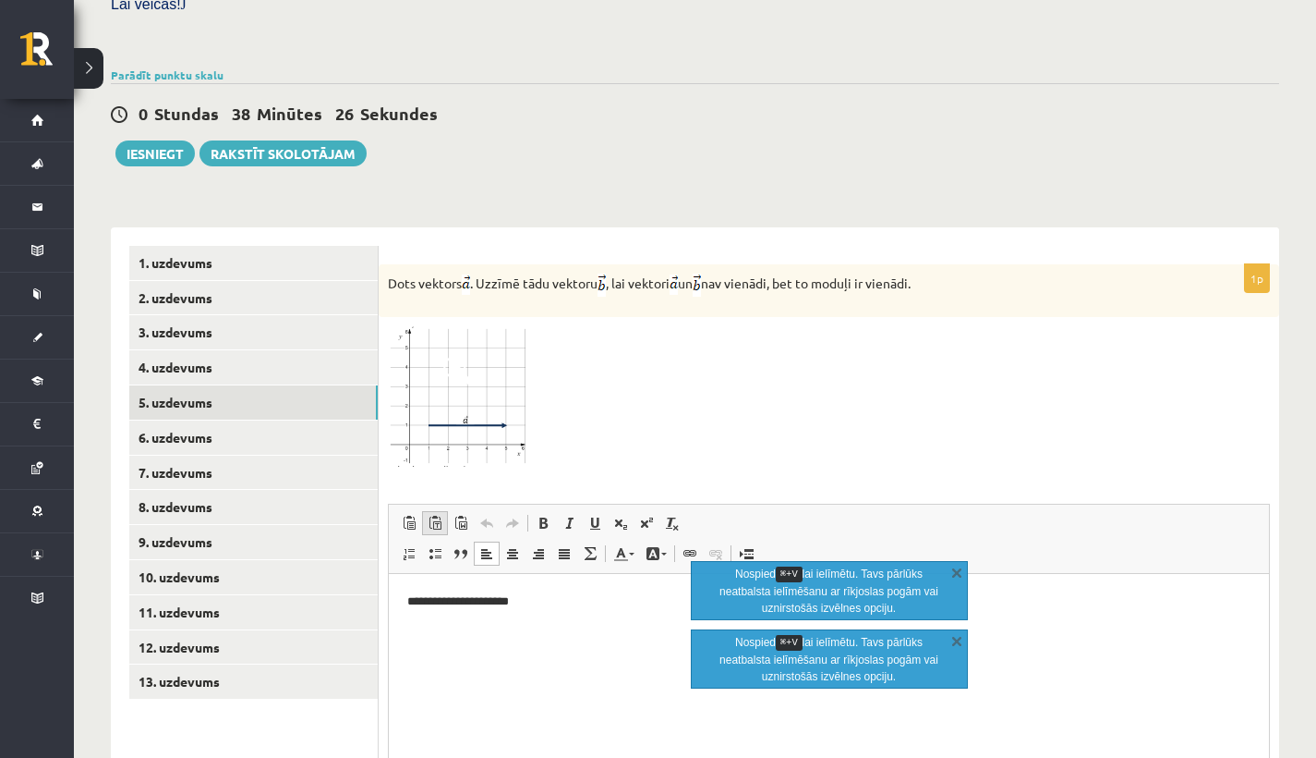
click at [444, 511] on link "Ievietot kā vienkāršu tekstu Klaviatūras saīsne Komanda+alternēšanas taustiņš+p…" at bounding box center [435, 523] width 26 height 24
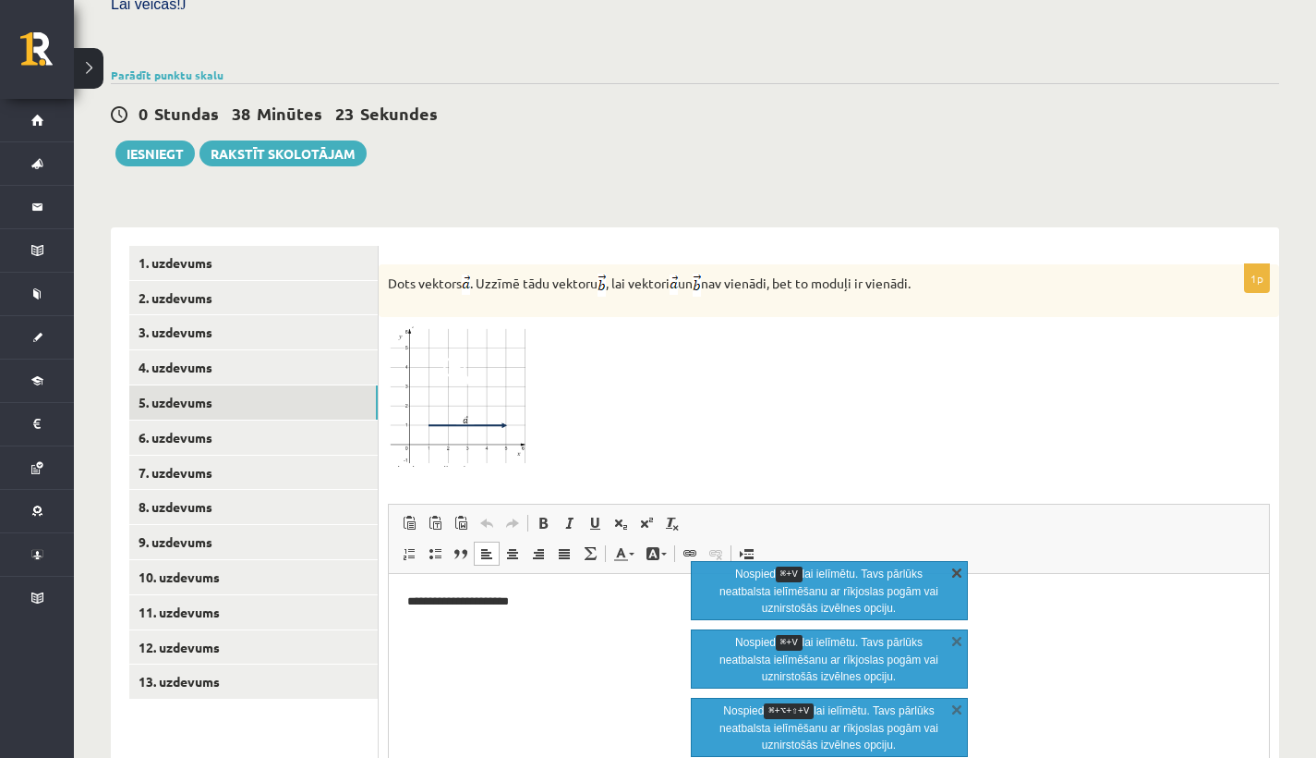
click at [959, 575] on link "X" at bounding box center [957, 572] width 18 height 18
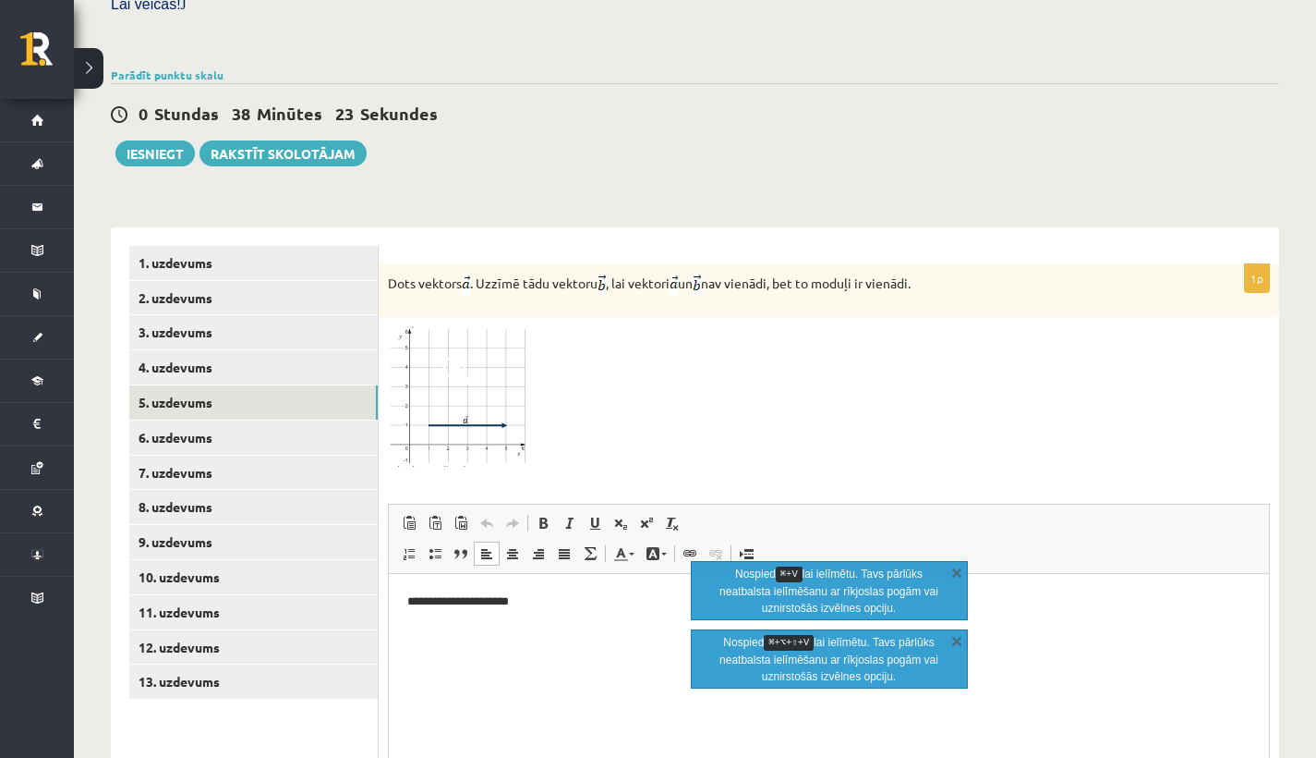
click at [959, 575] on link "X" at bounding box center [957, 572] width 18 height 18
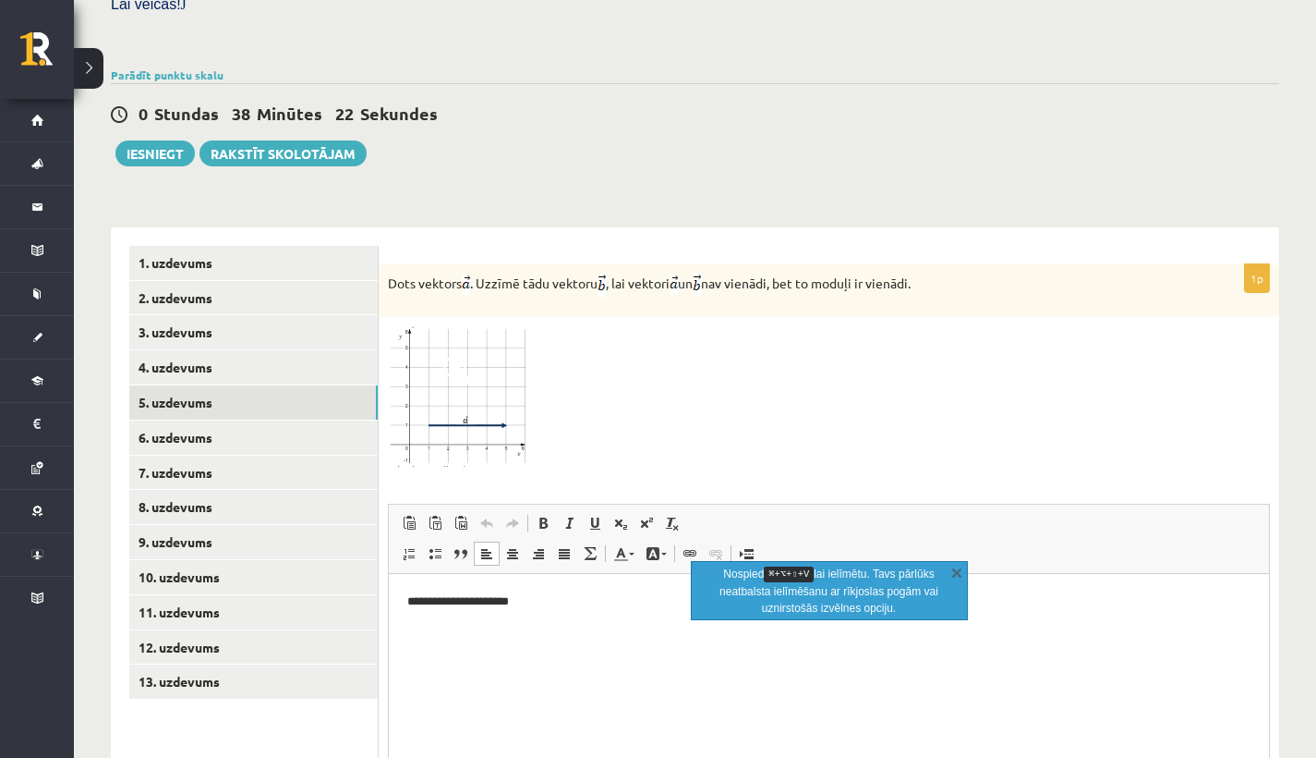
click at [959, 575] on link "X" at bounding box center [957, 572] width 18 height 18
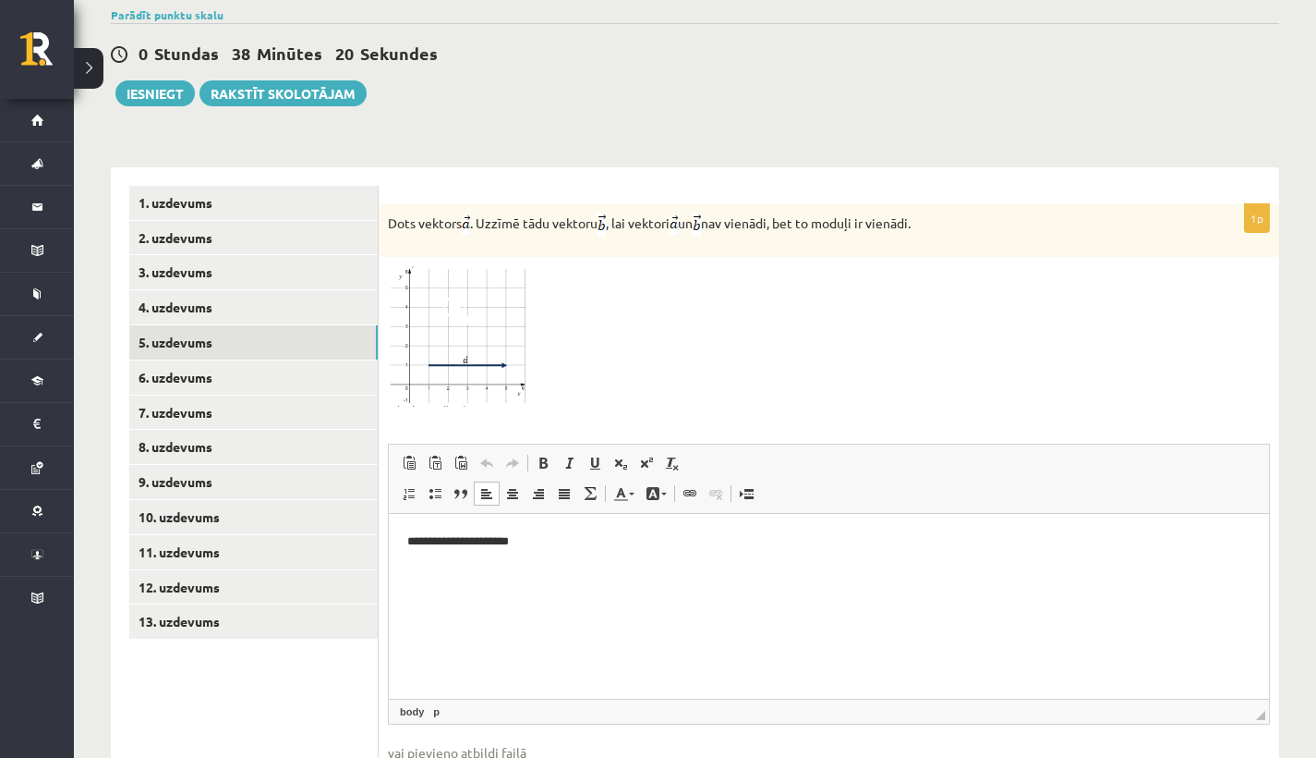
scroll to position [679, 0]
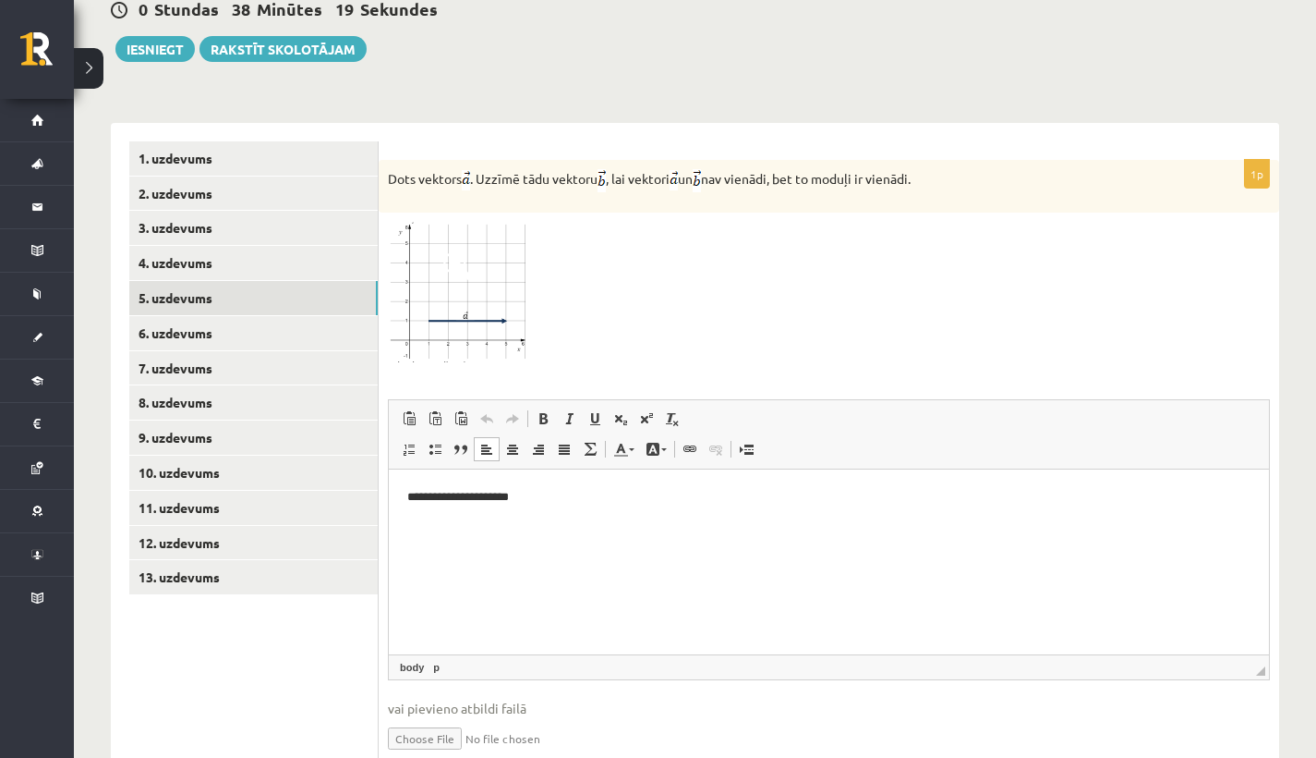
click at [438, 718] on input "file" at bounding box center [829, 737] width 882 height 38
type input "**********"
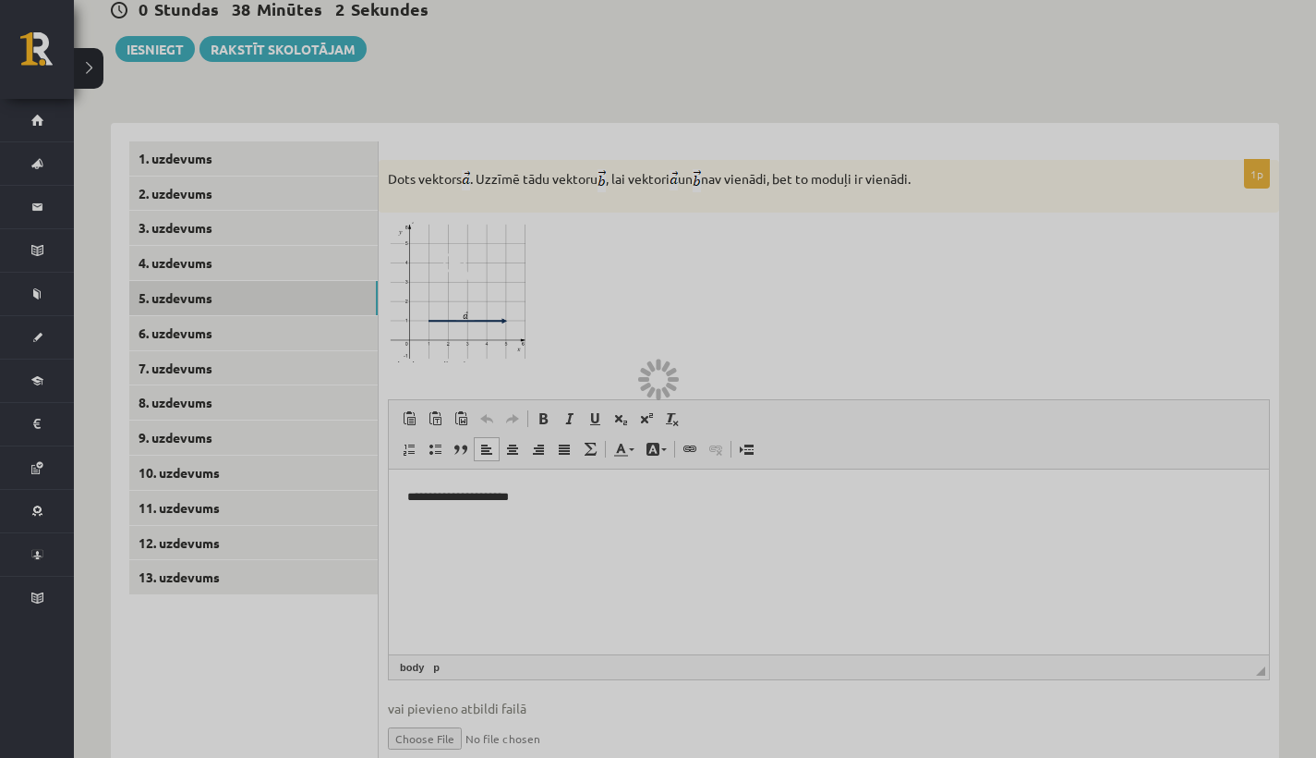
click at [694, 355] on div at bounding box center [658, 379] width 1316 height 758
click at [203, 127] on div at bounding box center [658, 379] width 1316 height 758
click at [640, 380] on div at bounding box center [643, 379] width 11 height 5
click at [643, 380] on div at bounding box center [643, 379] width 11 height 5
drag, startPoint x: 460, startPoint y: 340, endPoint x: 462, endPoint y: 361, distance: 21.3
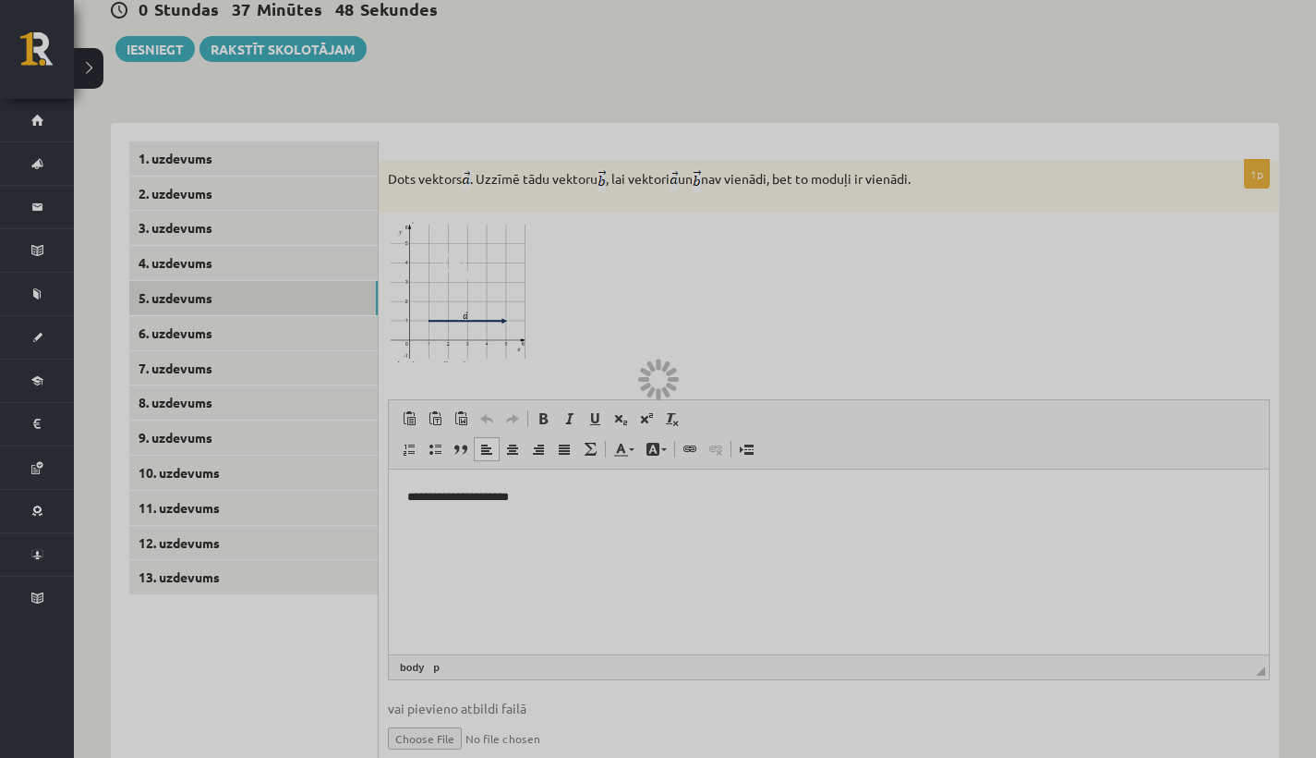
click at [460, 340] on div at bounding box center [658, 379] width 1316 height 758
click at [462, 362] on div at bounding box center [658, 379] width 1316 height 758
click at [177, 86] on div at bounding box center [658, 379] width 1316 height 758
click at [171, 62] on div at bounding box center [658, 379] width 1316 height 758
click at [490, 671] on div at bounding box center [658, 379] width 1316 height 758
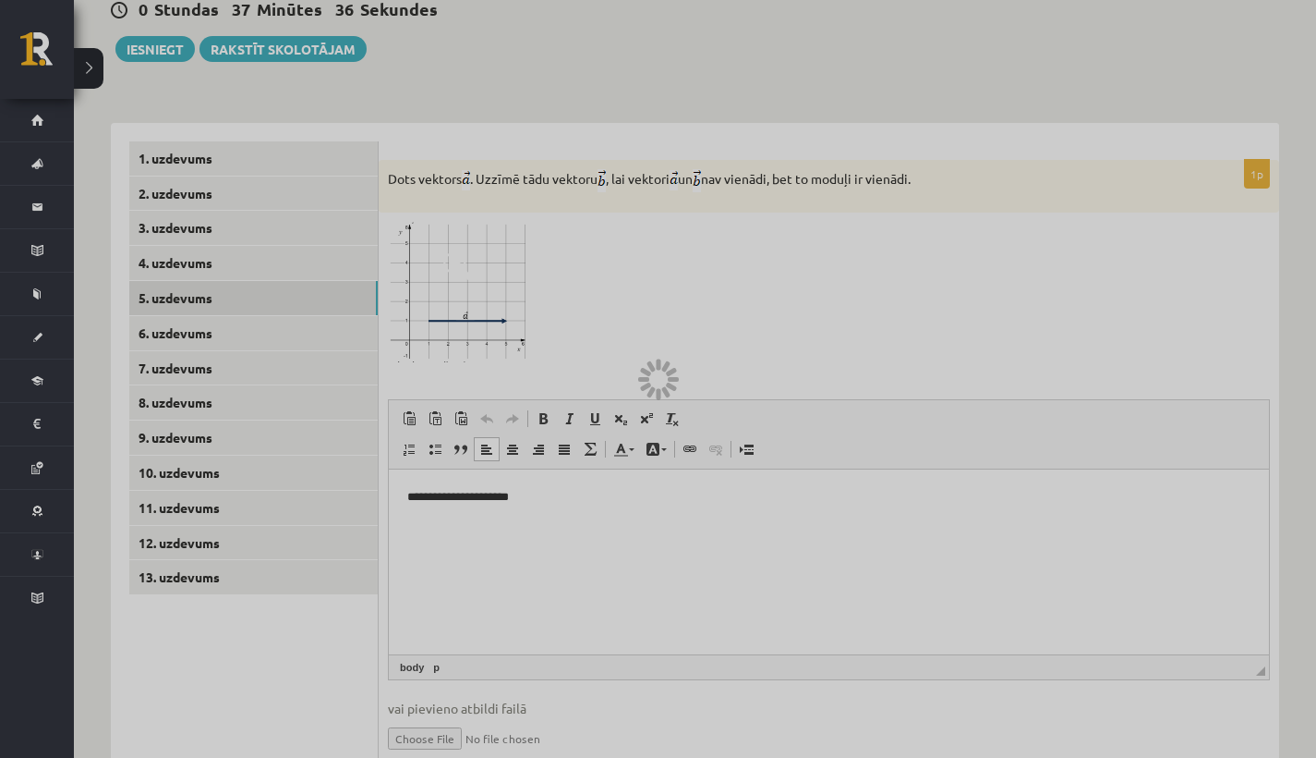
click at [488, 665] on div at bounding box center [658, 379] width 1316 height 758
drag, startPoint x: 488, startPoint y: 665, endPoint x: 476, endPoint y: 662, distance: 12.3
click at [484, 663] on div at bounding box center [658, 379] width 1316 height 758
click at [471, 662] on div at bounding box center [658, 379] width 1316 height 758
click at [469, 662] on div at bounding box center [658, 379] width 1316 height 758
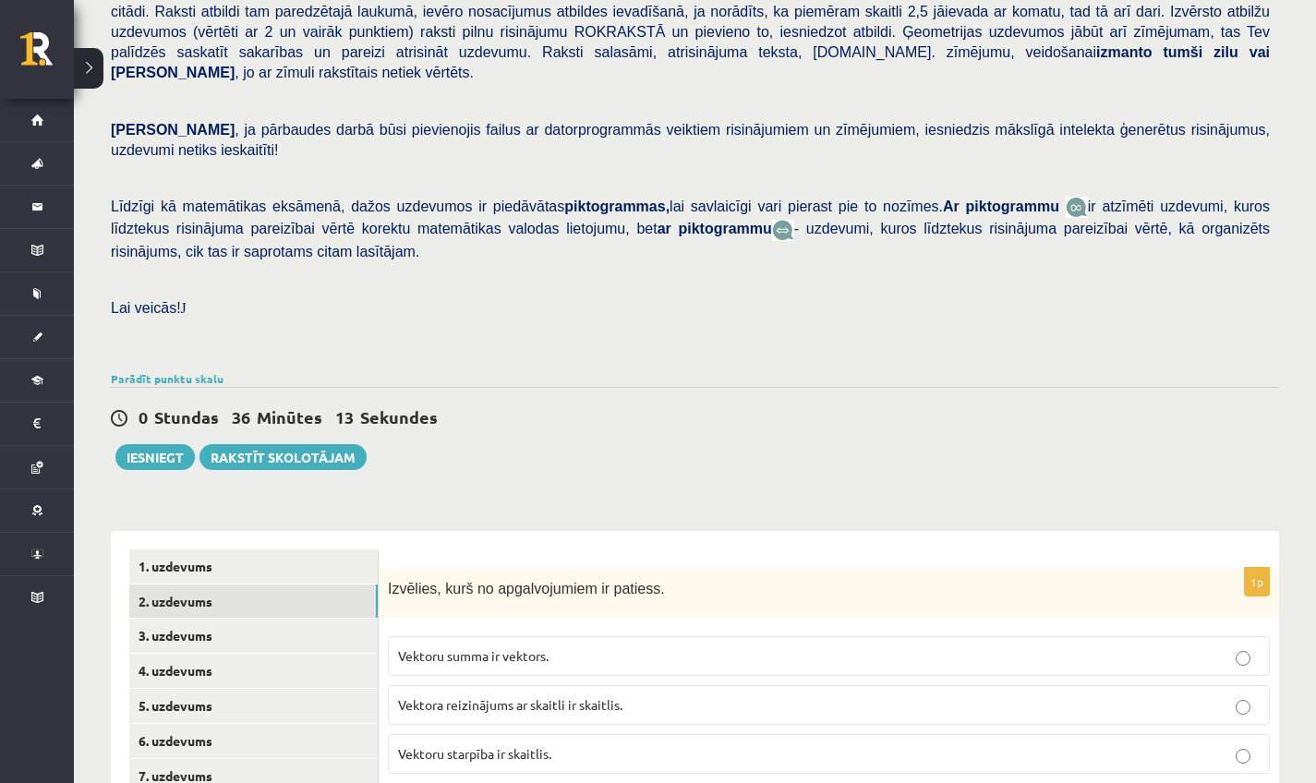
scroll to position [306, 0]
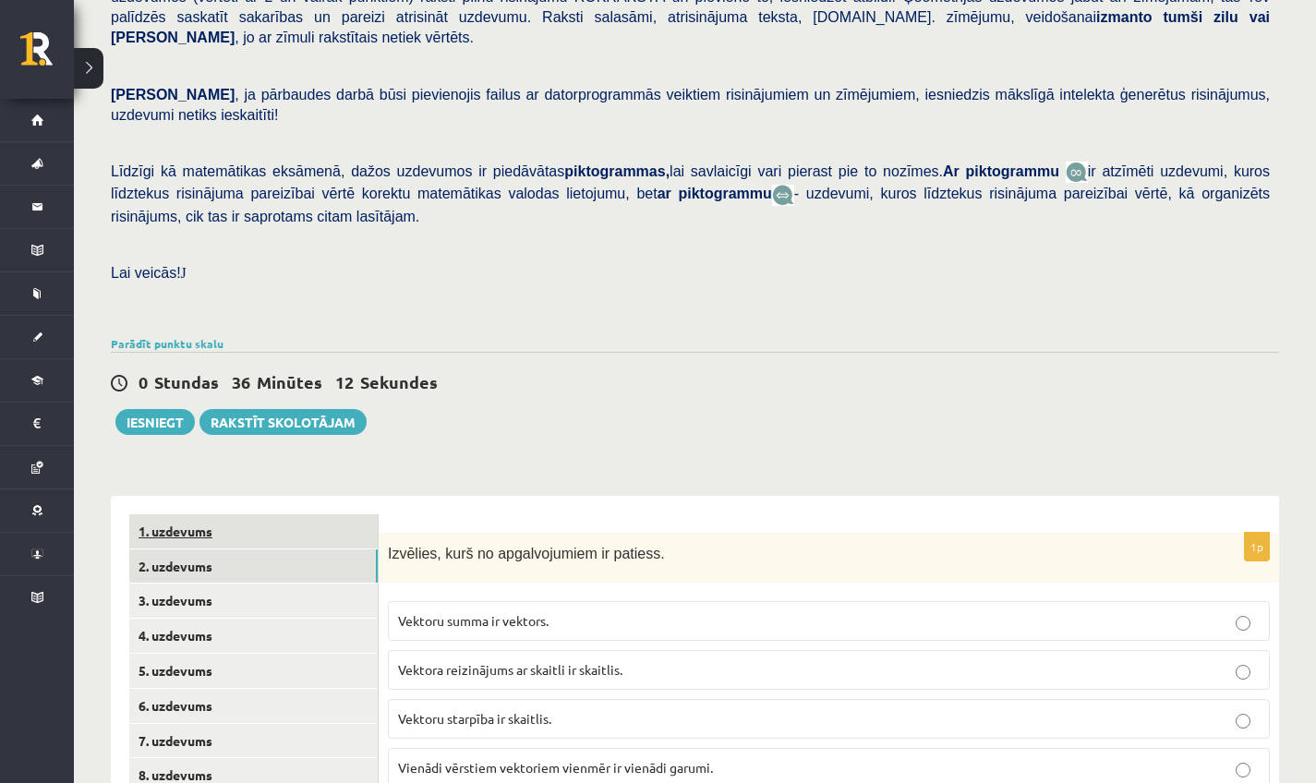
click at [316, 515] on link "1. uzdevums" at bounding box center [253, 532] width 249 height 34
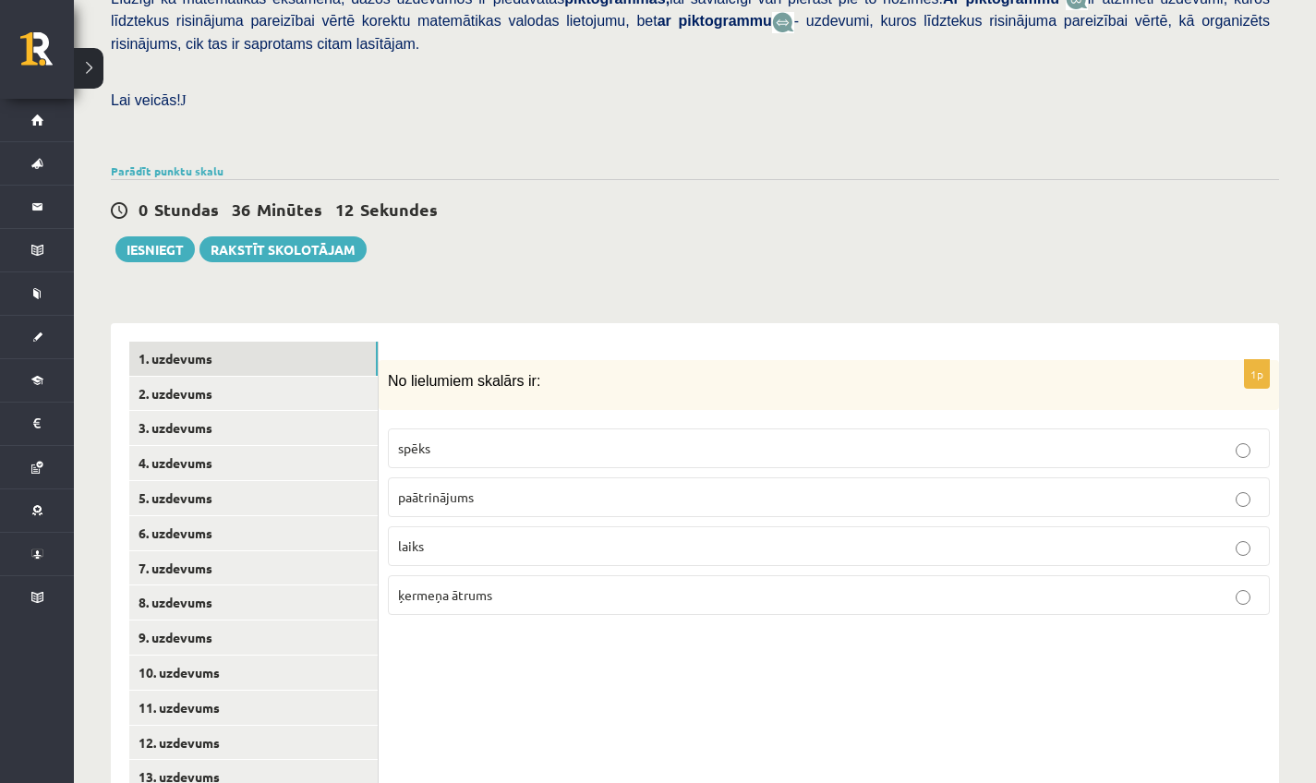
scroll to position [515, 0]
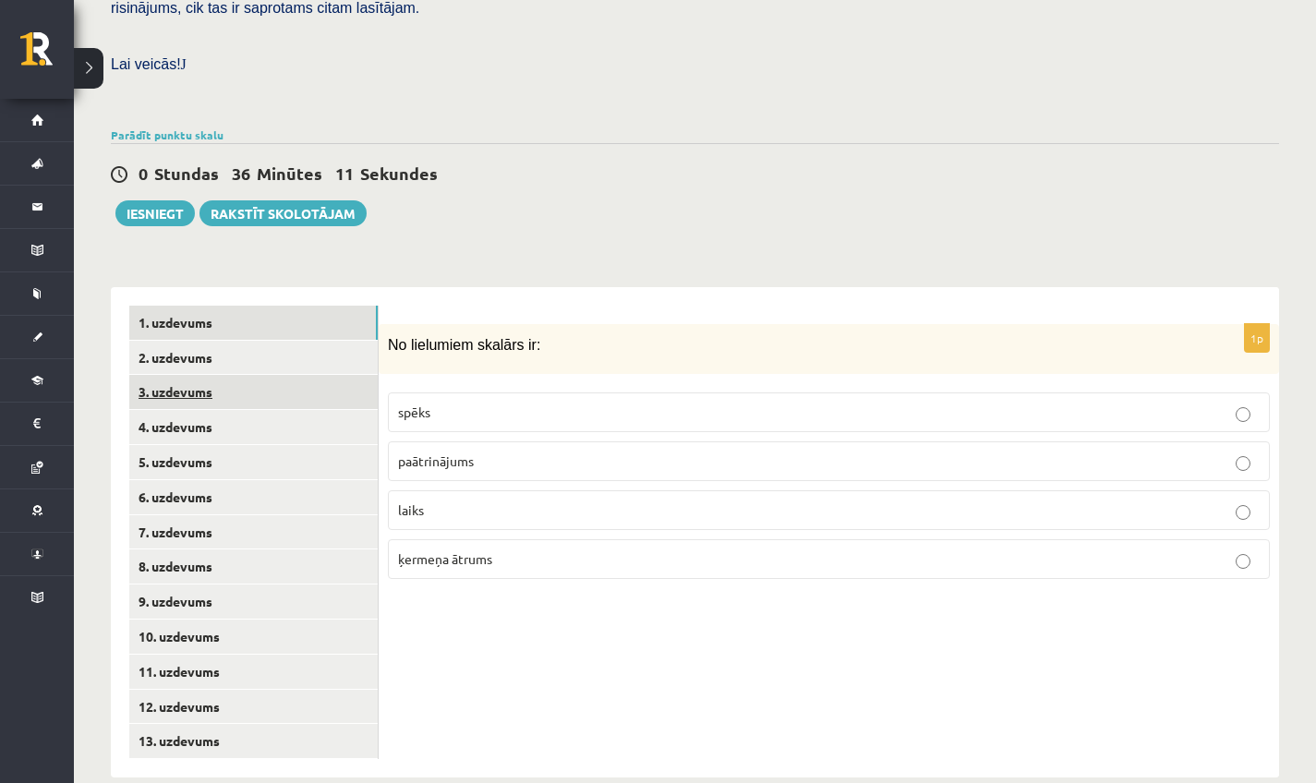
click at [222, 375] on link "3. uzdevums" at bounding box center [253, 392] width 249 height 34
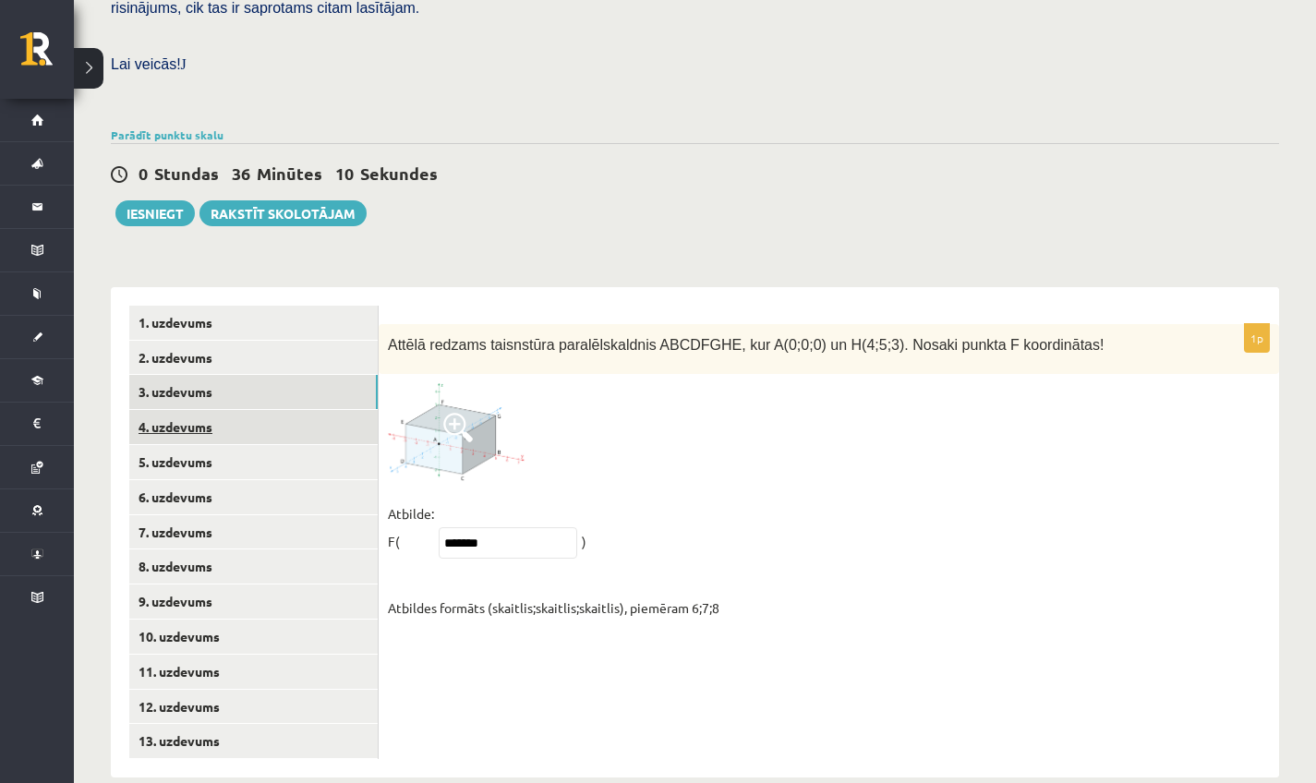
click at [220, 418] on link "4. uzdevums" at bounding box center [253, 427] width 249 height 34
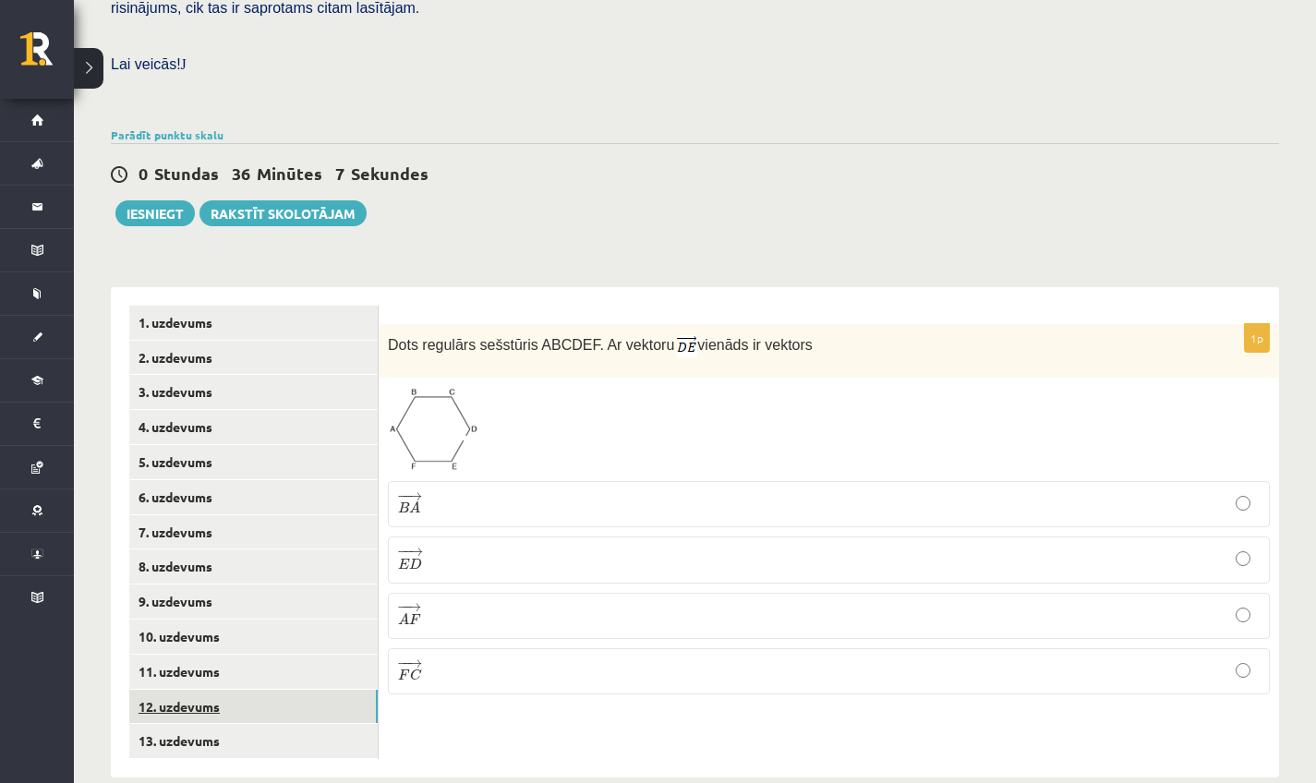
click at [211, 690] on link "12. uzdevums" at bounding box center [253, 707] width 249 height 34
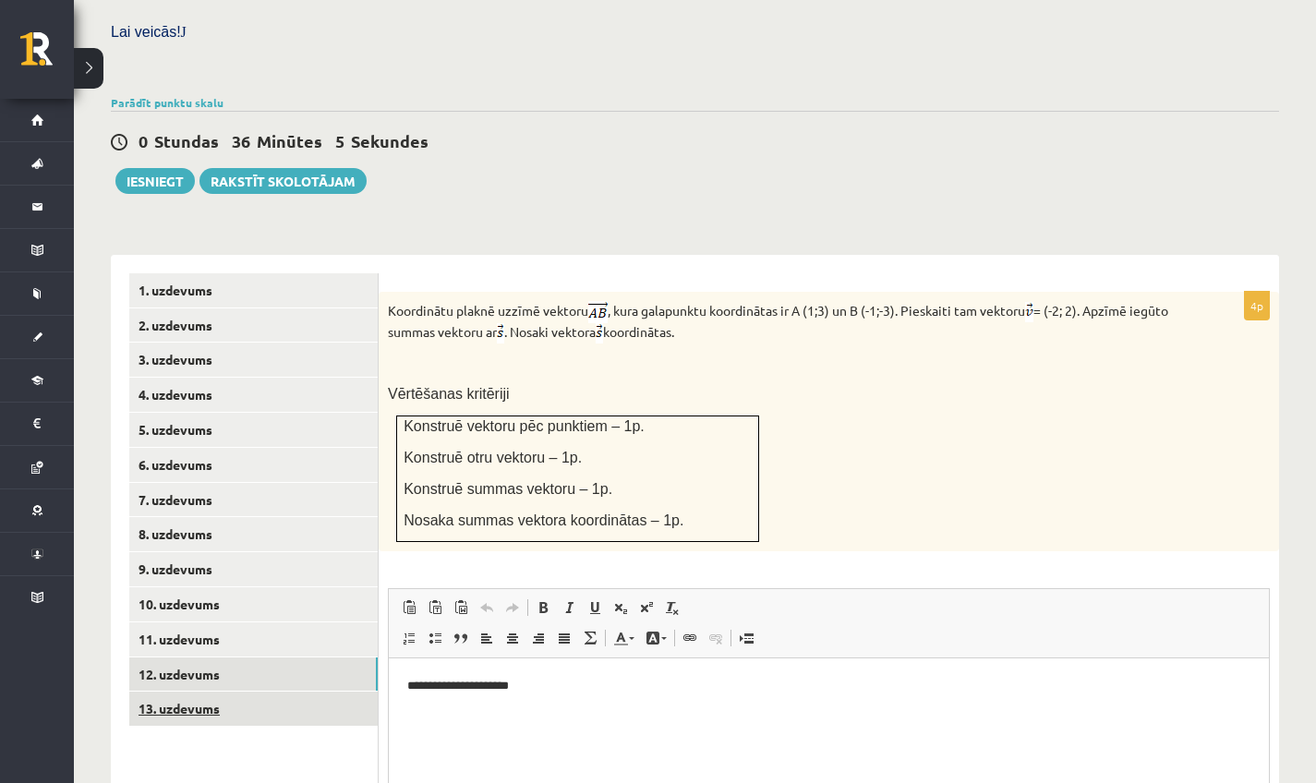
scroll to position [552, 0]
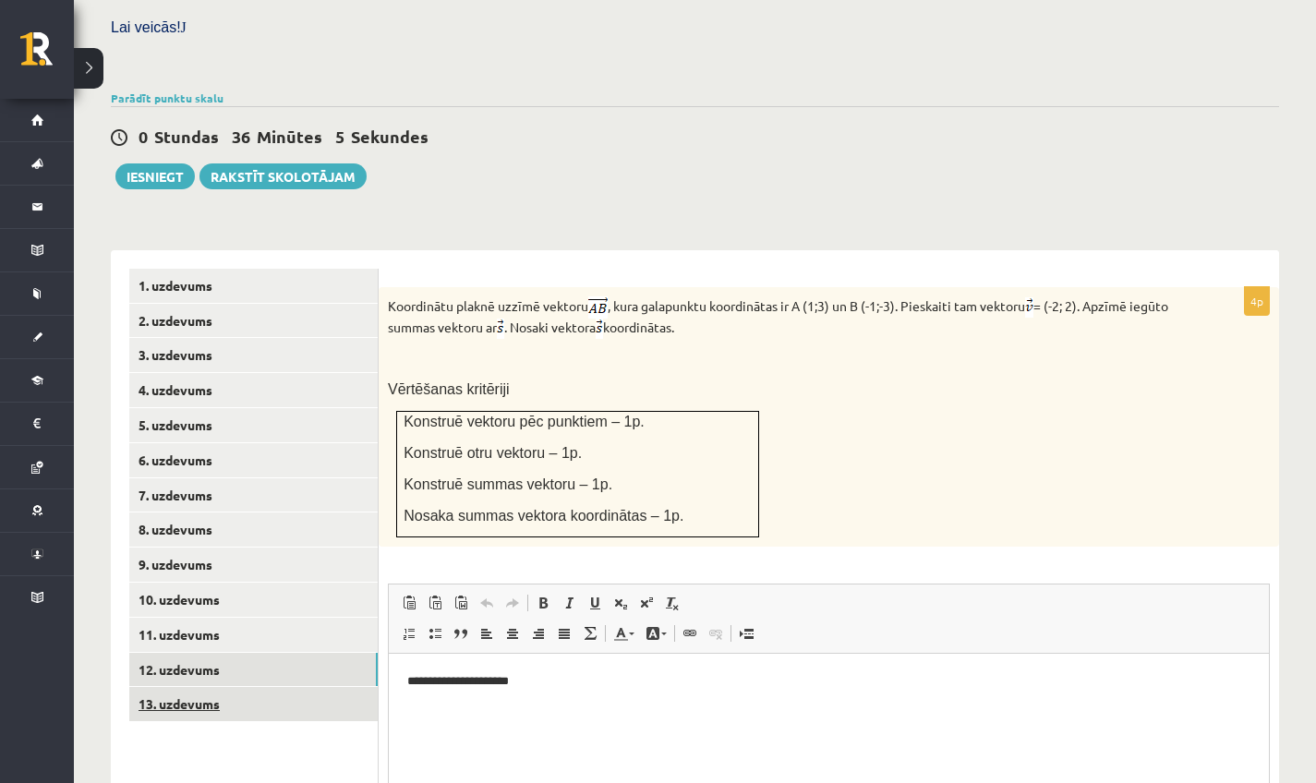
click at [206, 687] on link "13. uzdevums" at bounding box center [253, 704] width 249 height 34
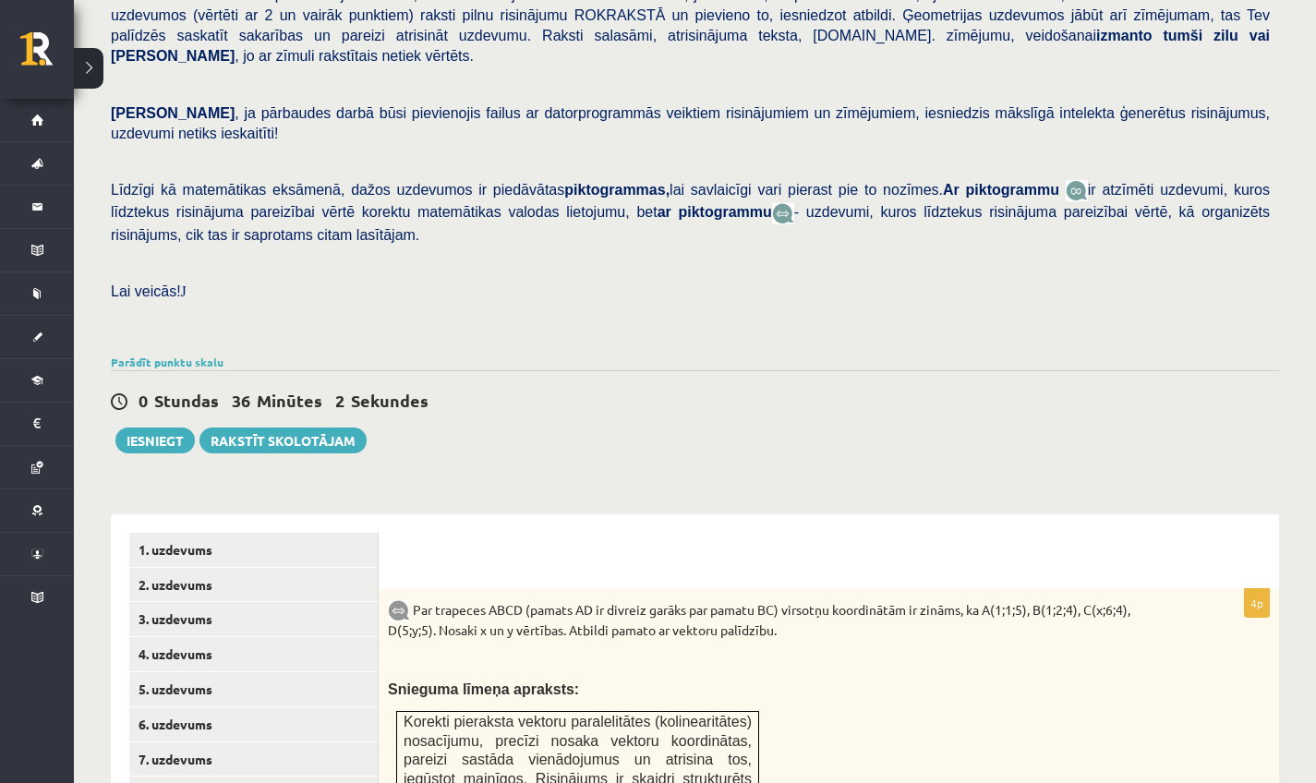
scroll to position [122, 0]
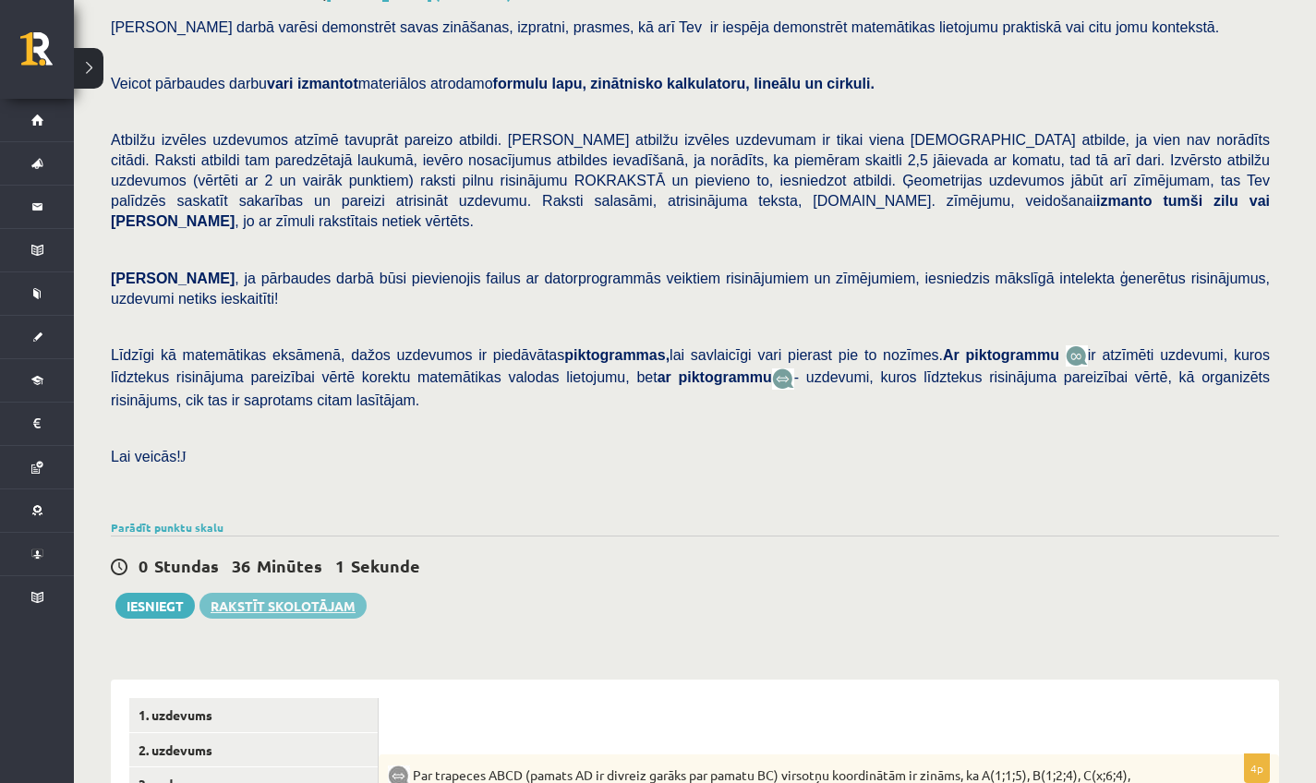
click at [256, 593] on link "Rakstīt skolotājam" at bounding box center [283, 606] width 167 height 26
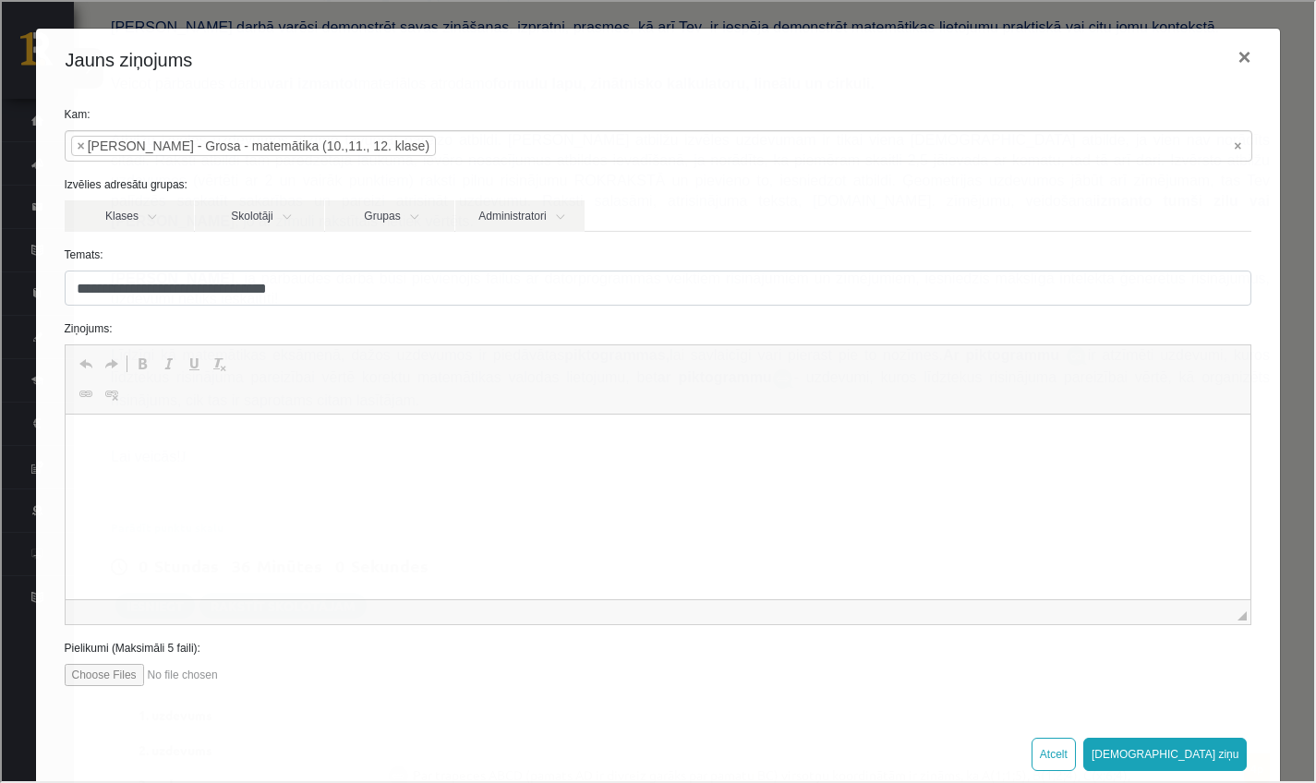
scroll to position [0, 0]
click at [127, 434] on p "Bagātinātā teksta redaktors, wiswyg-editor-47433835365720-1760520014-827" at bounding box center [657, 442] width 1149 height 19
click at [90, 437] on p "**********" at bounding box center [651, 442] width 1136 height 18
drag, startPoint x: 123, startPoint y: 445, endPoint x: 132, endPoint y: 452, distance: 11.3
click at [124, 446] on p "**********" at bounding box center [651, 442] width 1136 height 18
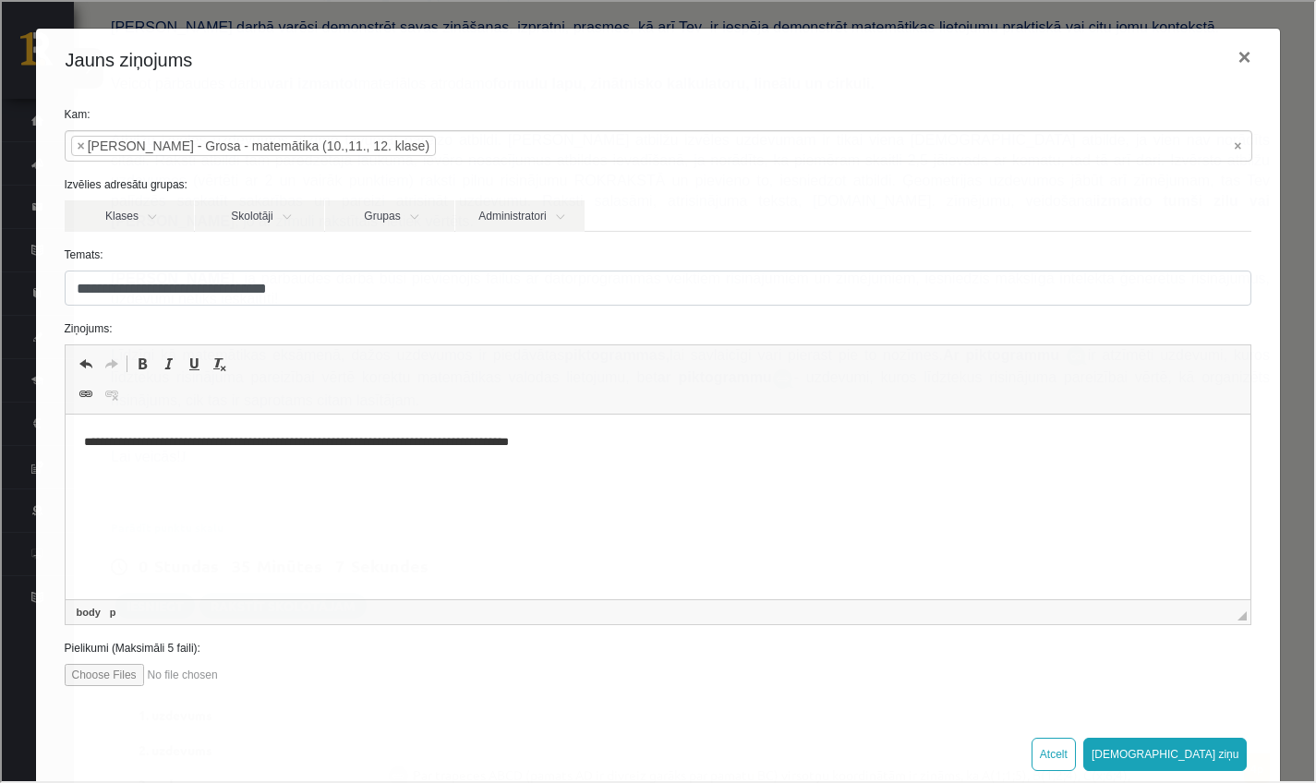
drag, startPoint x: 113, startPoint y: 446, endPoint x: 153, endPoint y: 463, distance: 43.9
click at [113, 446] on p "**********" at bounding box center [651, 442] width 1136 height 18
drag, startPoint x: 128, startPoint y: 447, endPoint x: 195, endPoint y: 463, distance: 68.3
click at [129, 447] on p "**********" at bounding box center [651, 442] width 1136 height 18
click at [1217, 757] on button "Sūtīt ziņu" at bounding box center [1164, 752] width 164 height 33
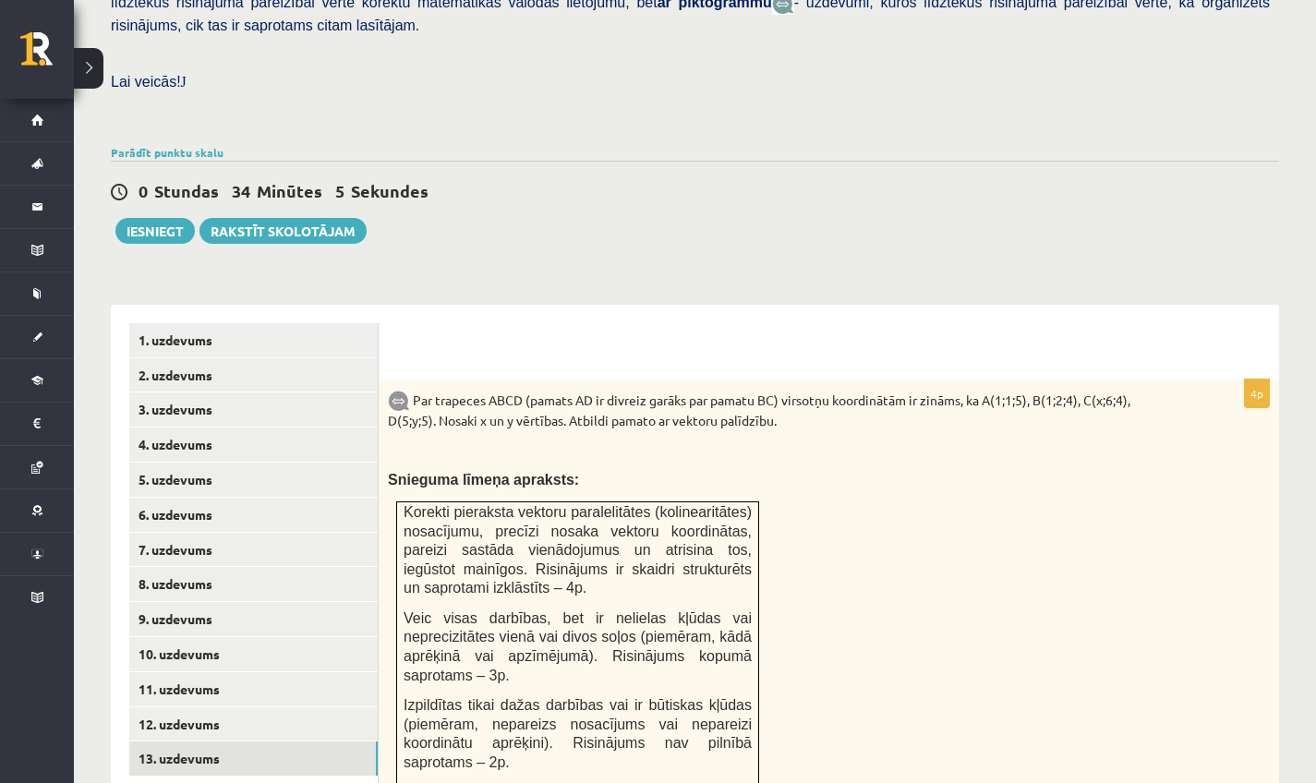
scroll to position [501, 0]
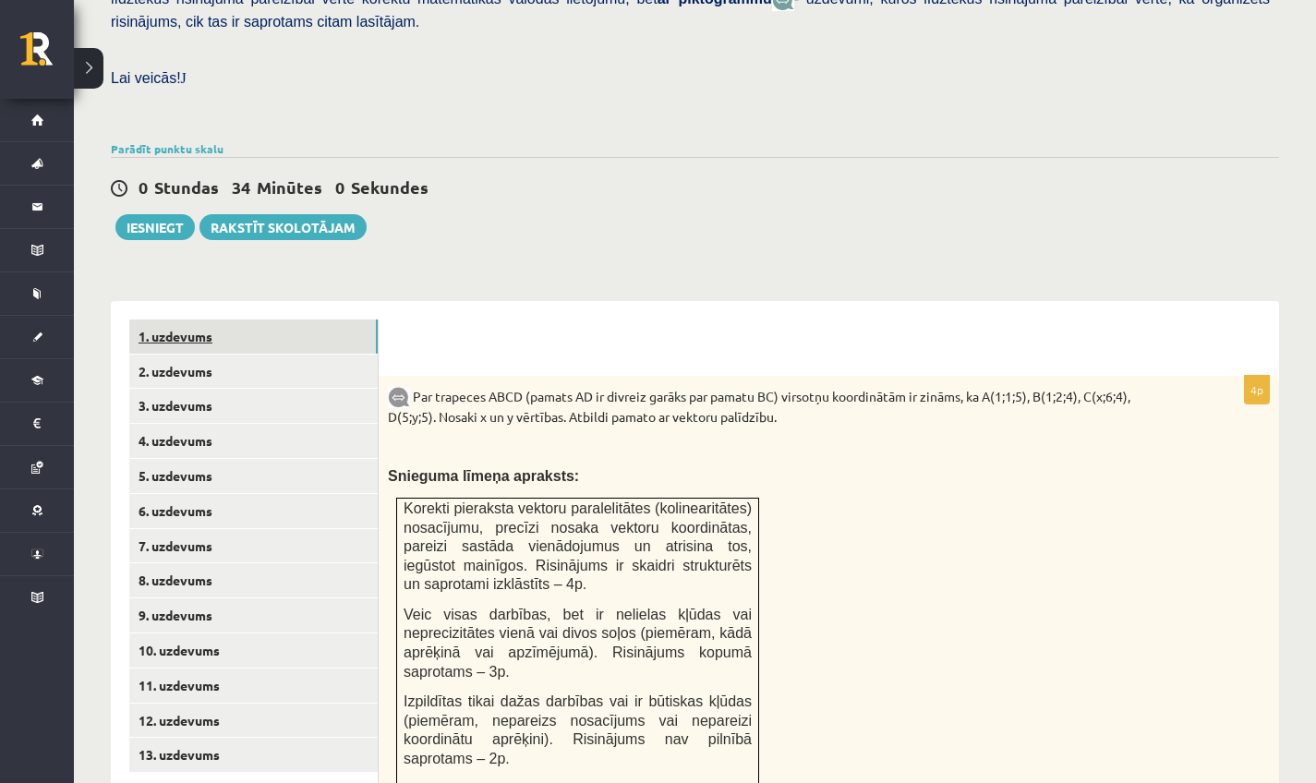
click at [326, 320] on link "1. uzdevums" at bounding box center [253, 337] width 249 height 34
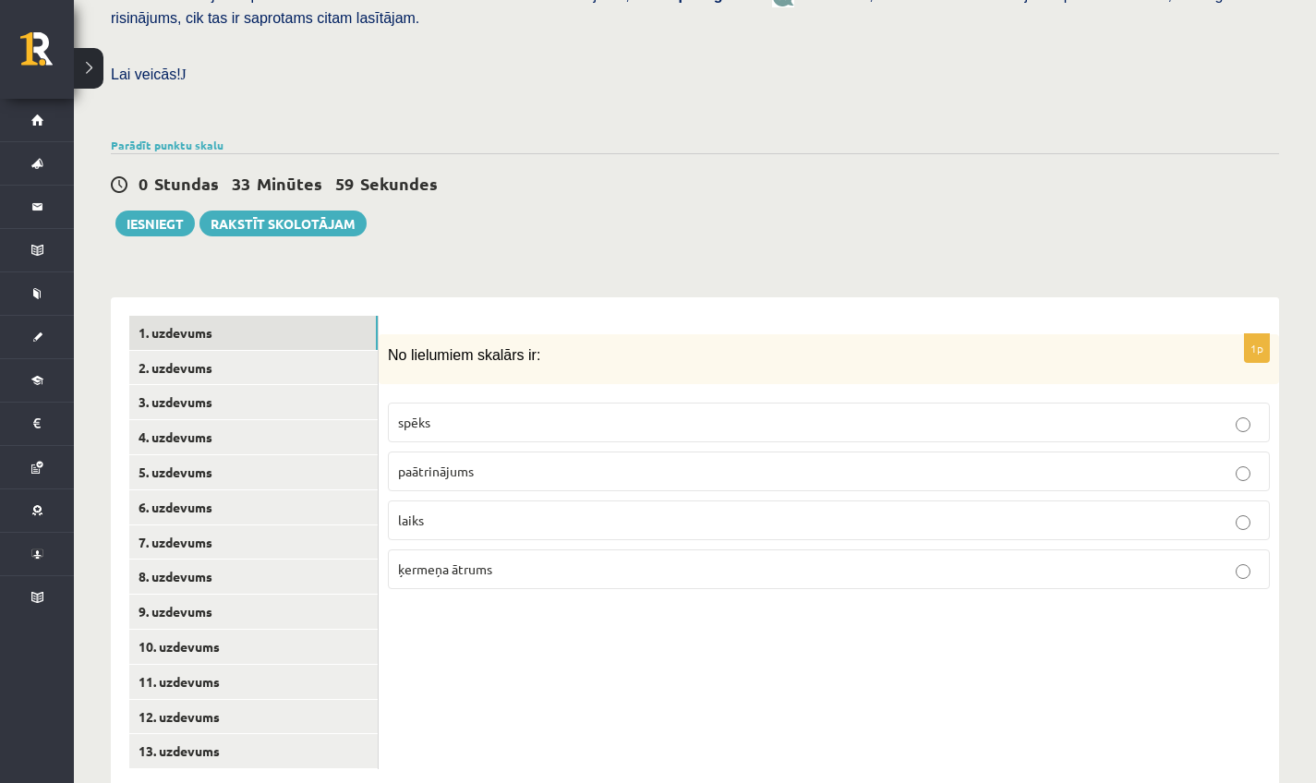
scroll to position [515, 0]
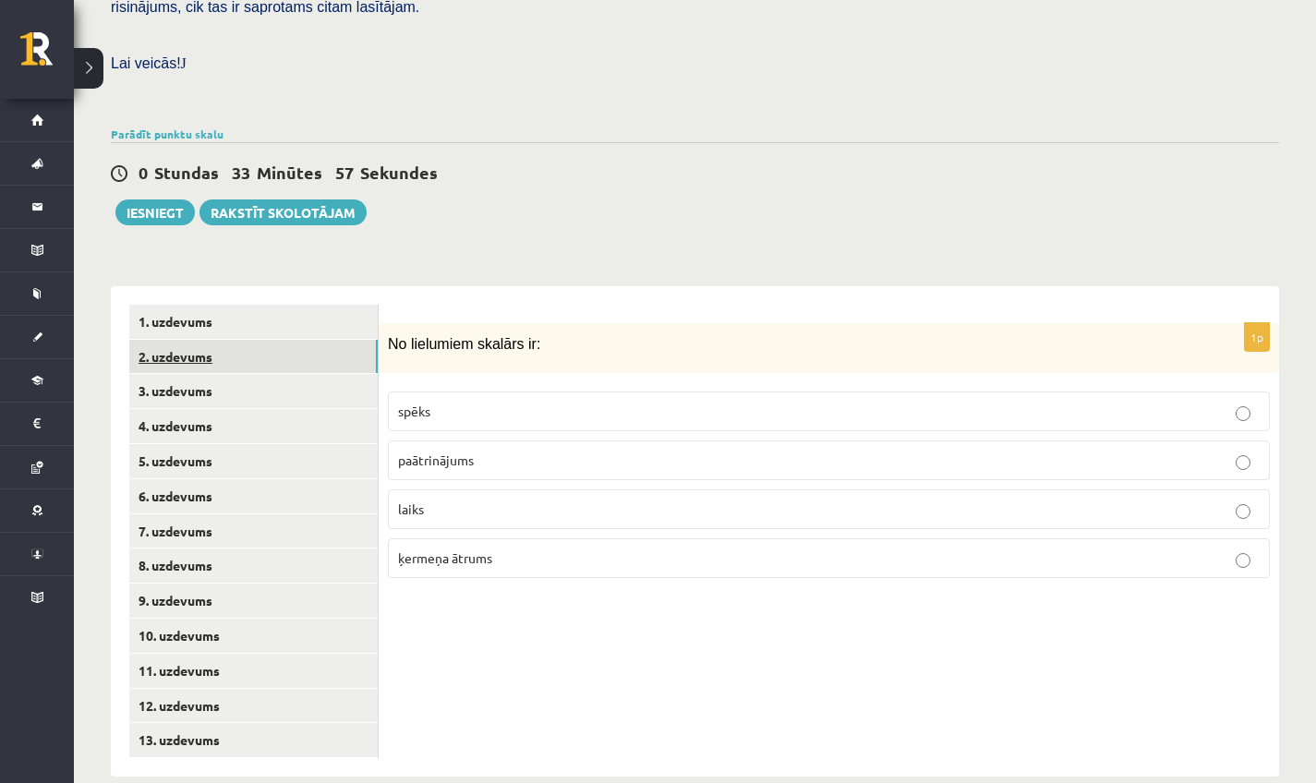
click at [296, 340] on link "2. uzdevums" at bounding box center [253, 357] width 249 height 34
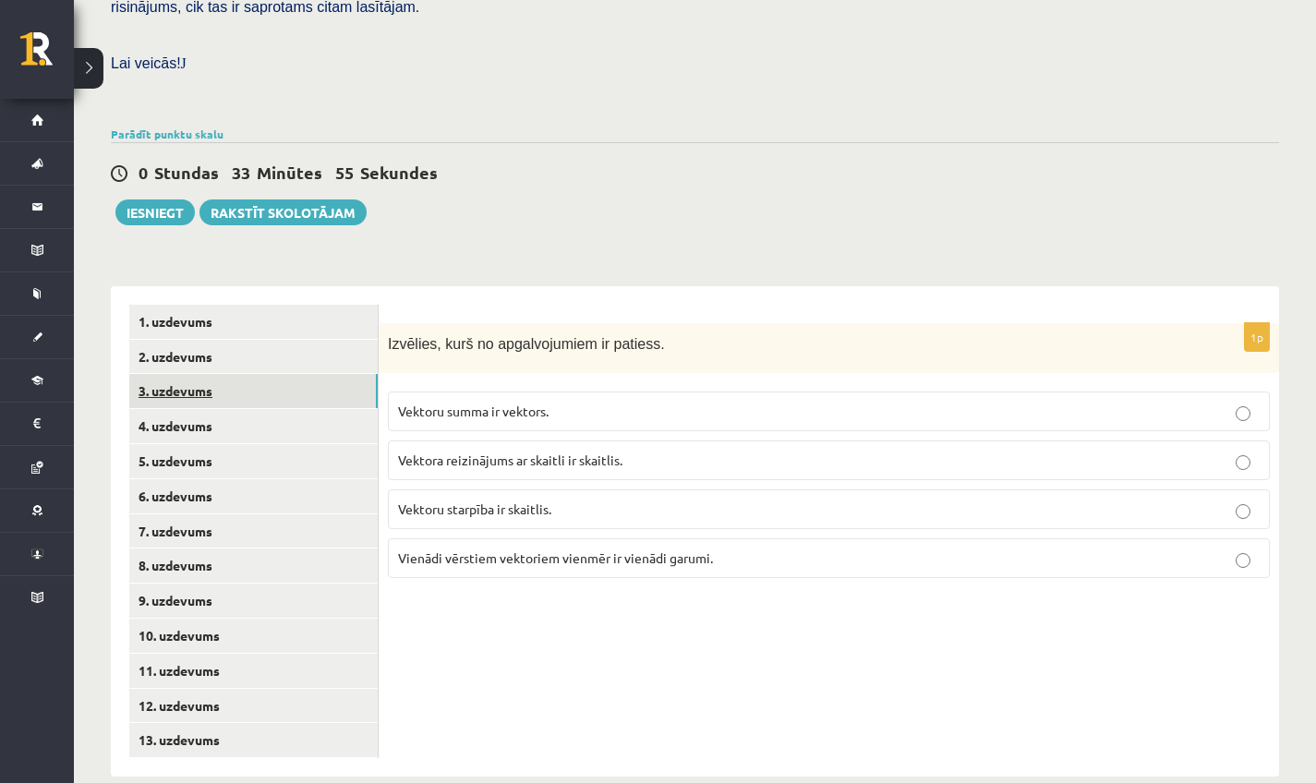
click at [293, 374] on link "3. uzdevums" at bounding box center [253, 391] width 249 height 34
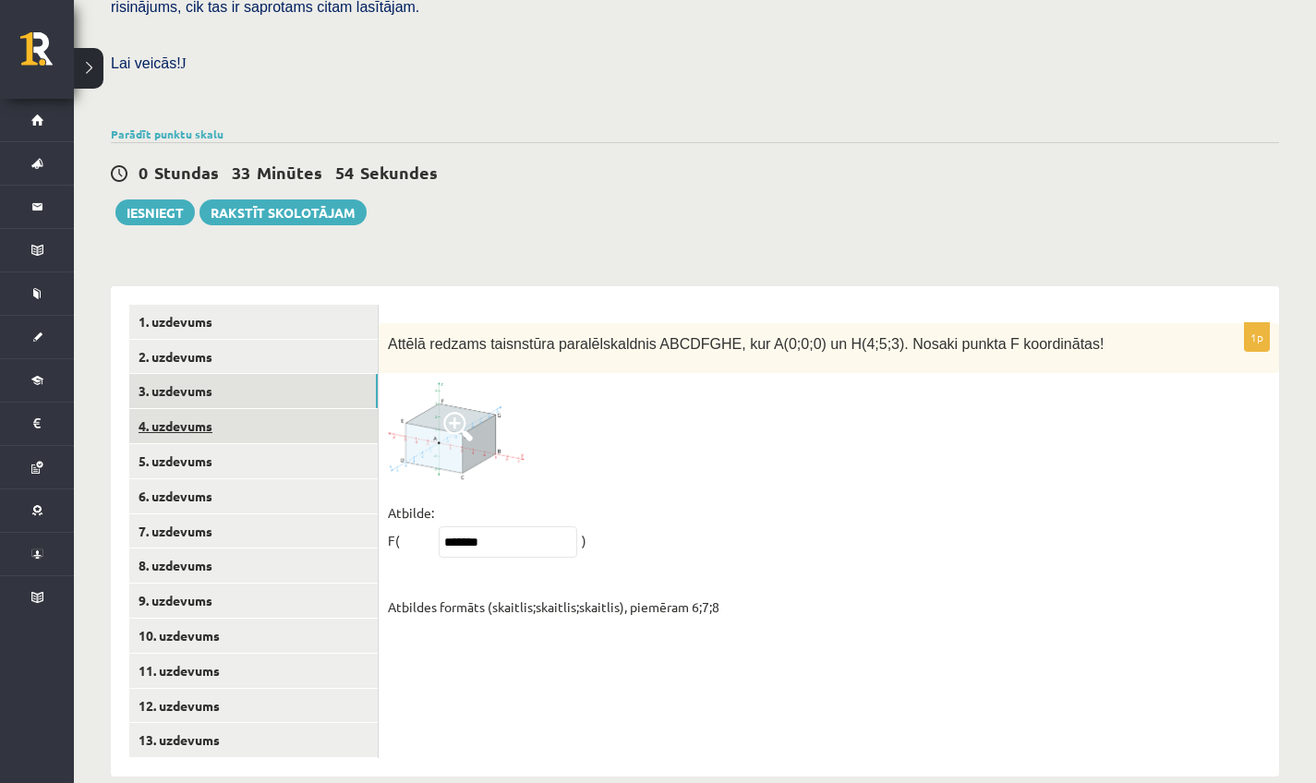
click at [235, 409] on link "4. uzdevums" at bounding box center [253, 426] width 249 height 34
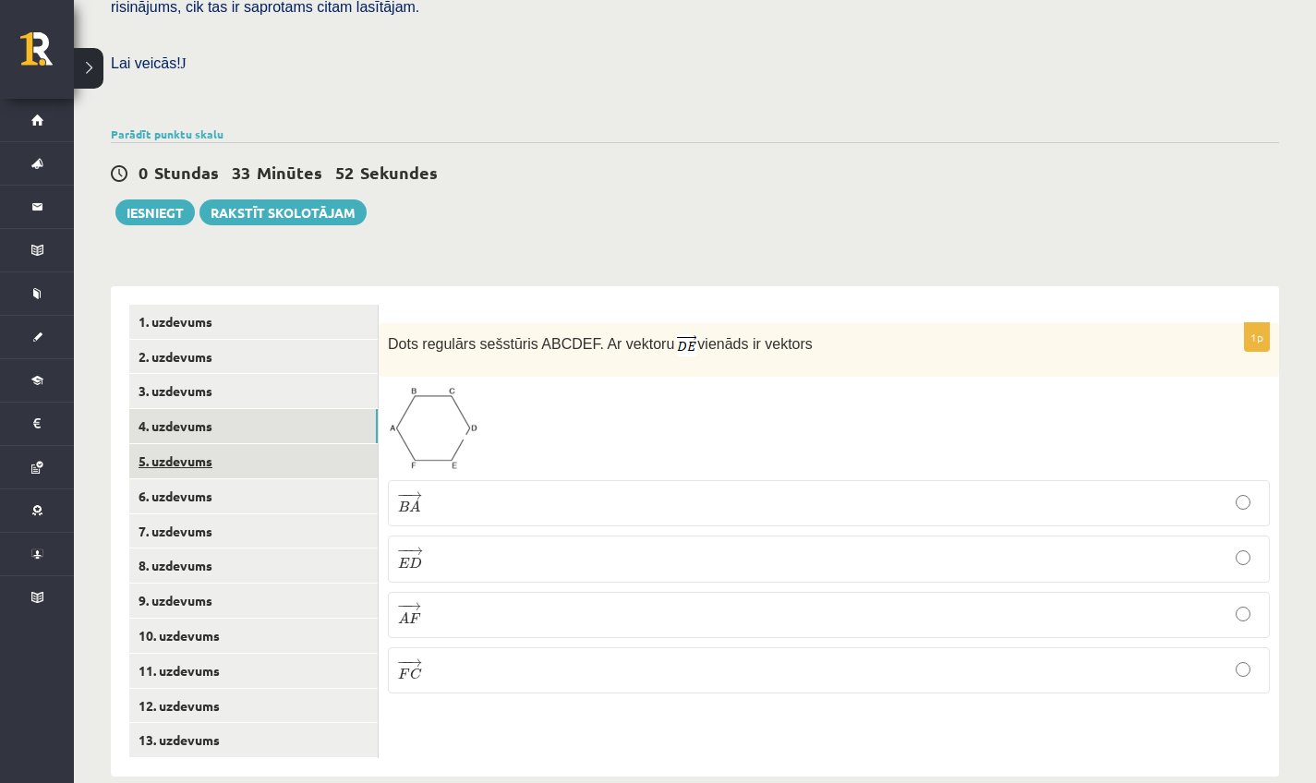
click at [205, 444] on link "5. uzdevums" at bounding box center [253, 461] width 249 height 34
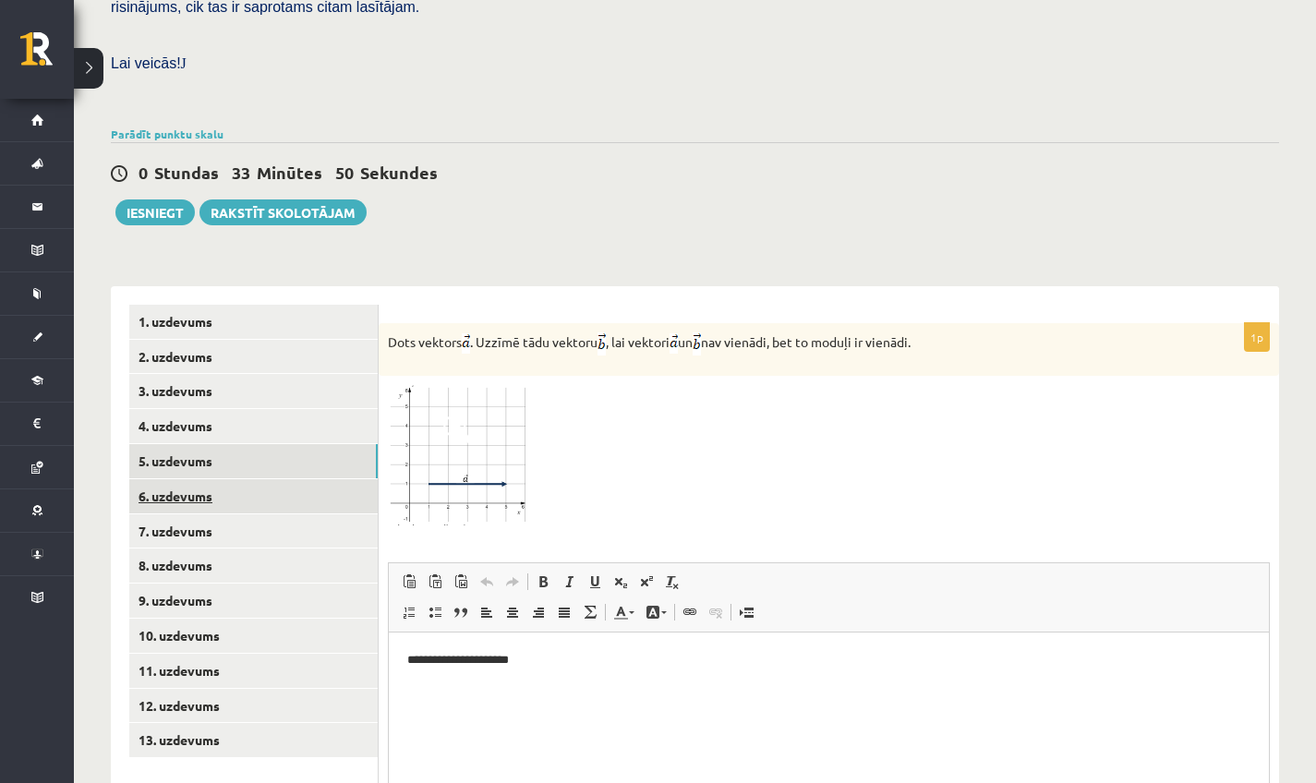
scroll to position [0, 0]
click at [204, 484] on link "6. uzdevums" at bounding box center [253, 496] width 249 height 34
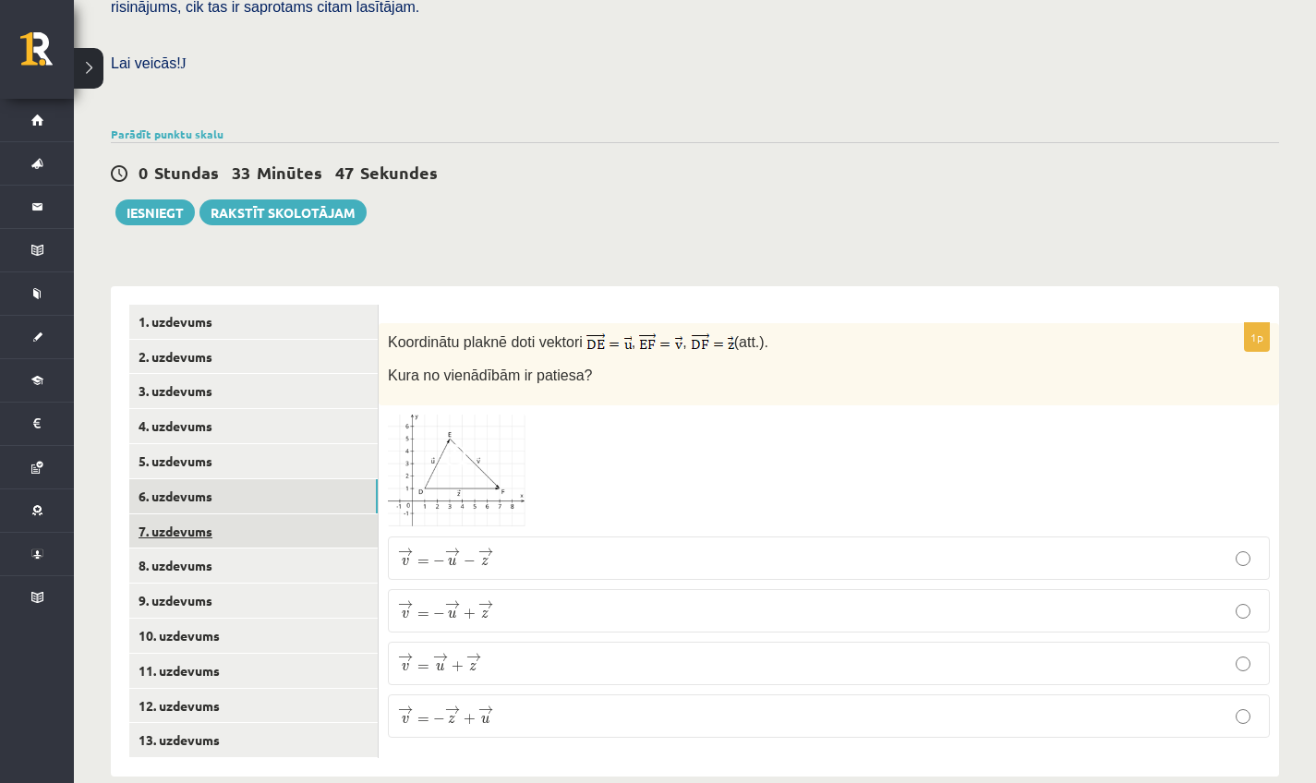
click at [205, 515] on link "7. uzdevums" at bounding box center [253, 532] width 249 height 34
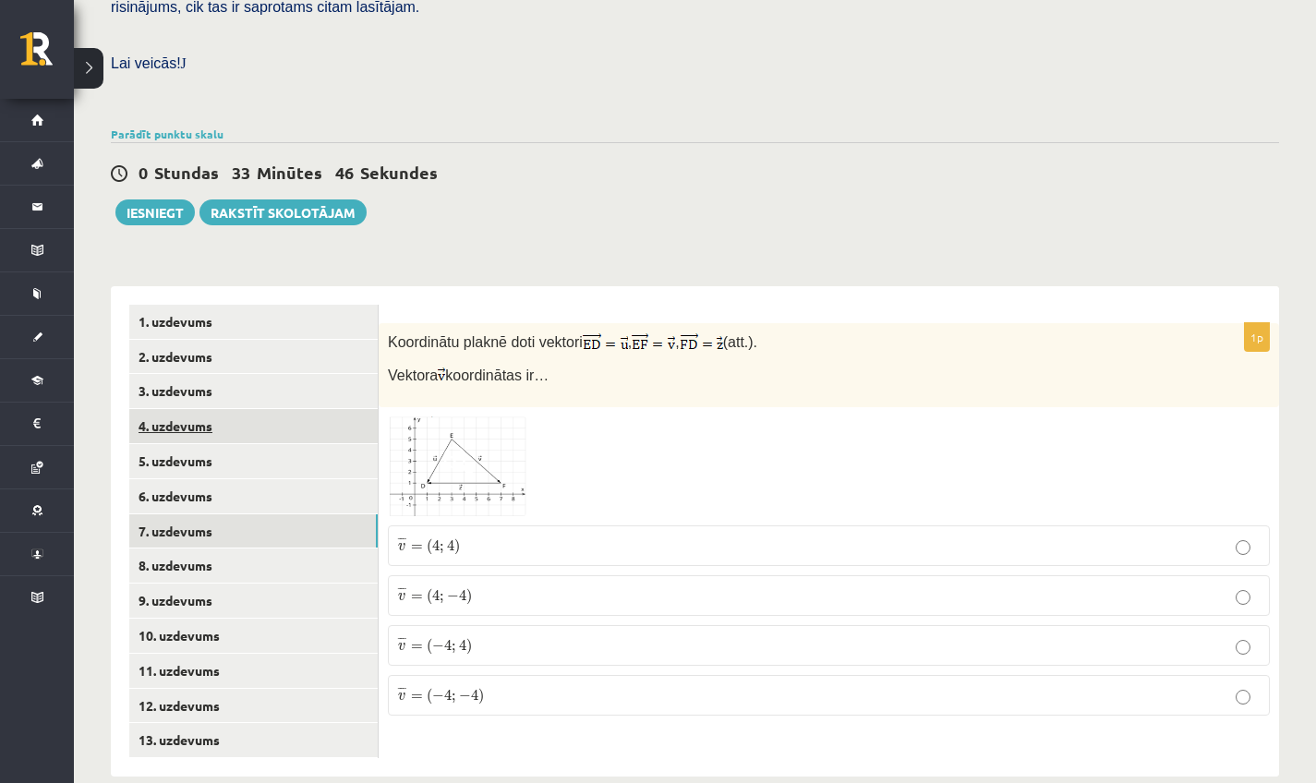
click at [200, 409] on link "4. uzdevums" at bounding box center [253, 426] width 249 height 34
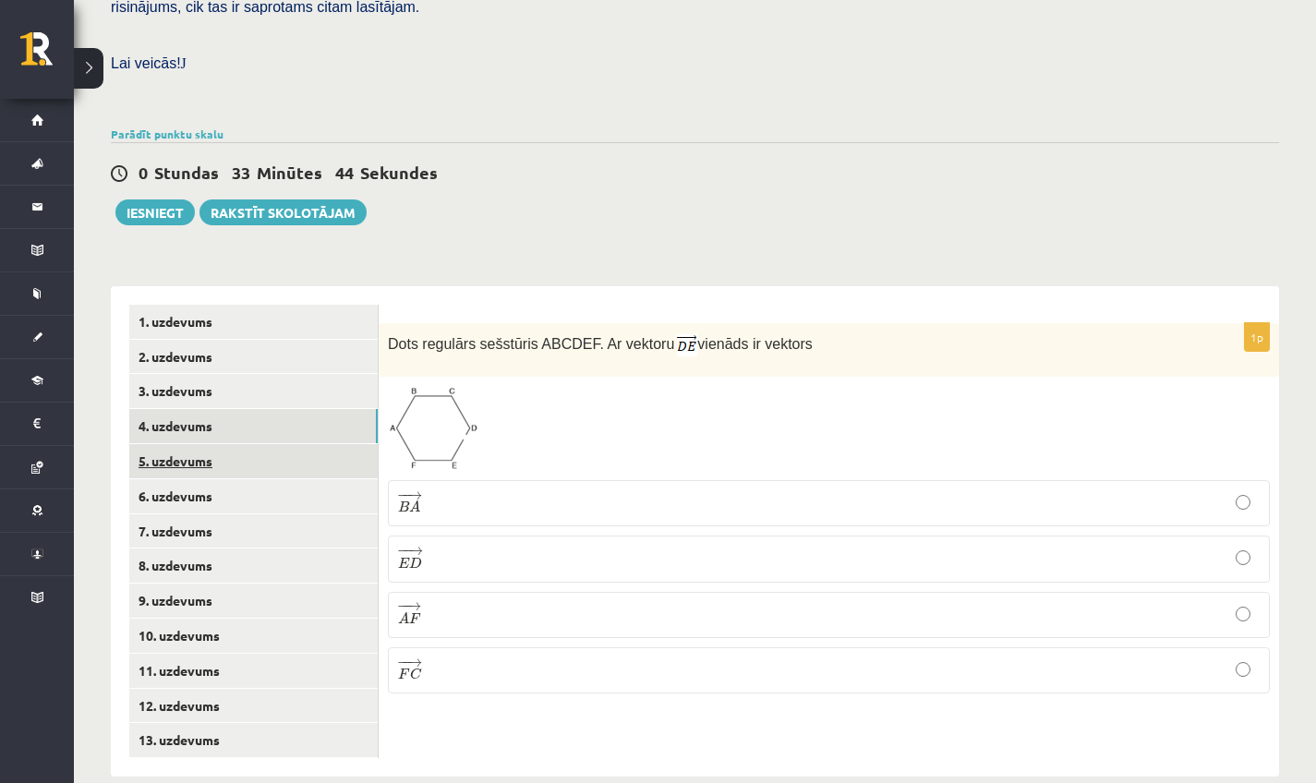
click at [220, 452] on link "5. uzdevums" at bounding box center [253, 461] width 249 height 34
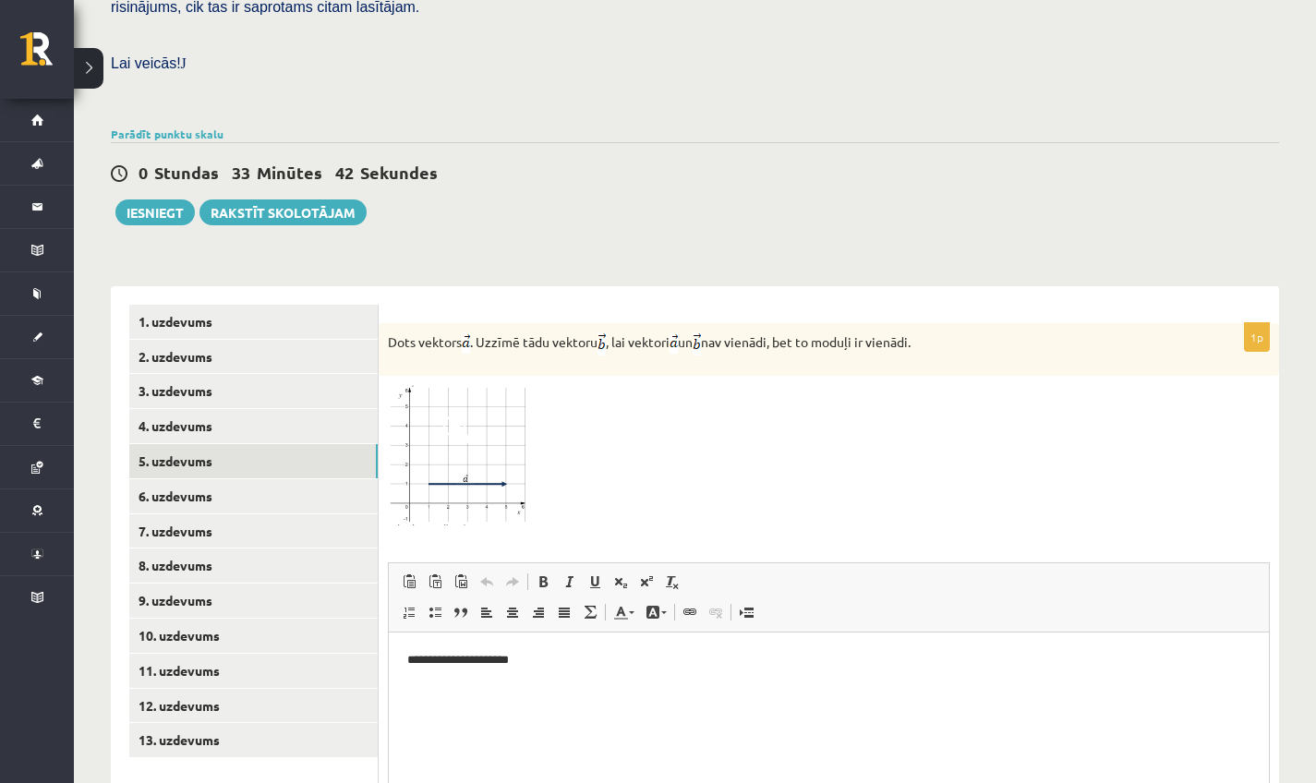
click at [584, 661] on p "**********" at bounding box center [828, 660] width 843 height 18
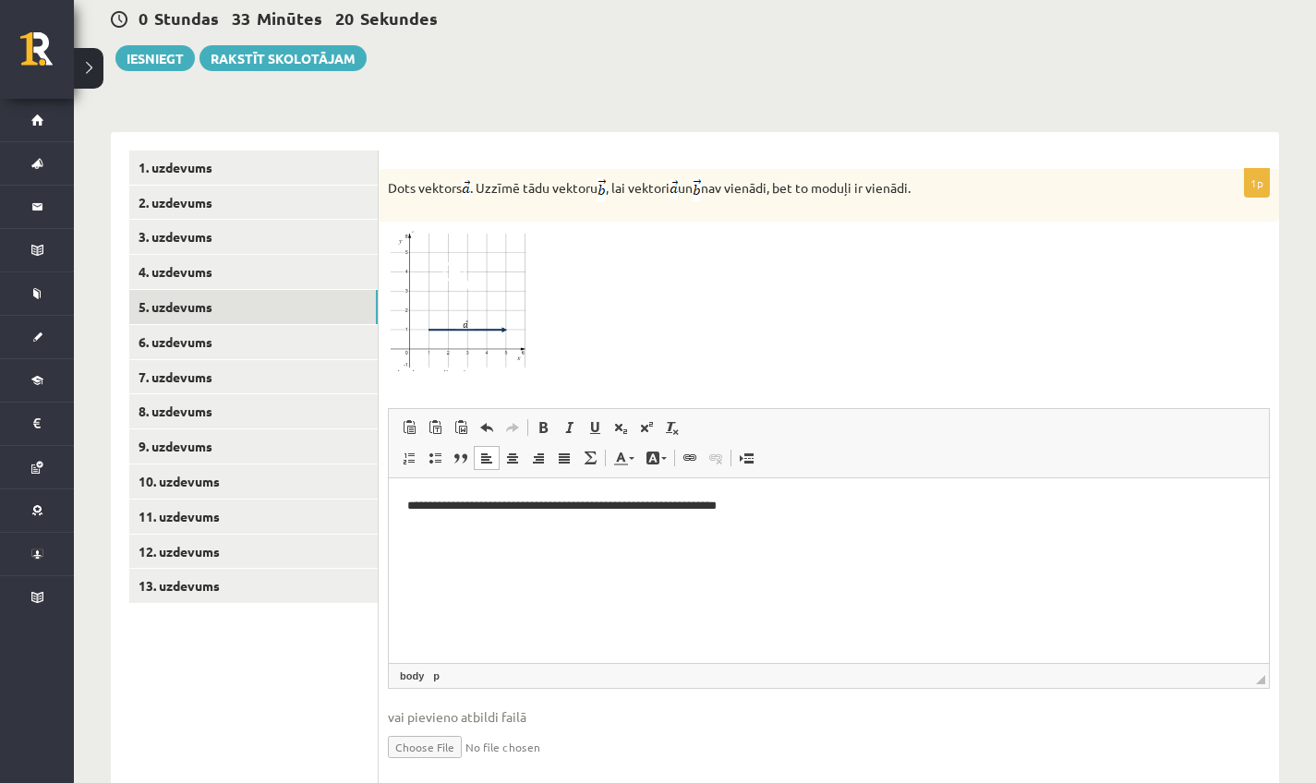
scroll to position [712, 0]
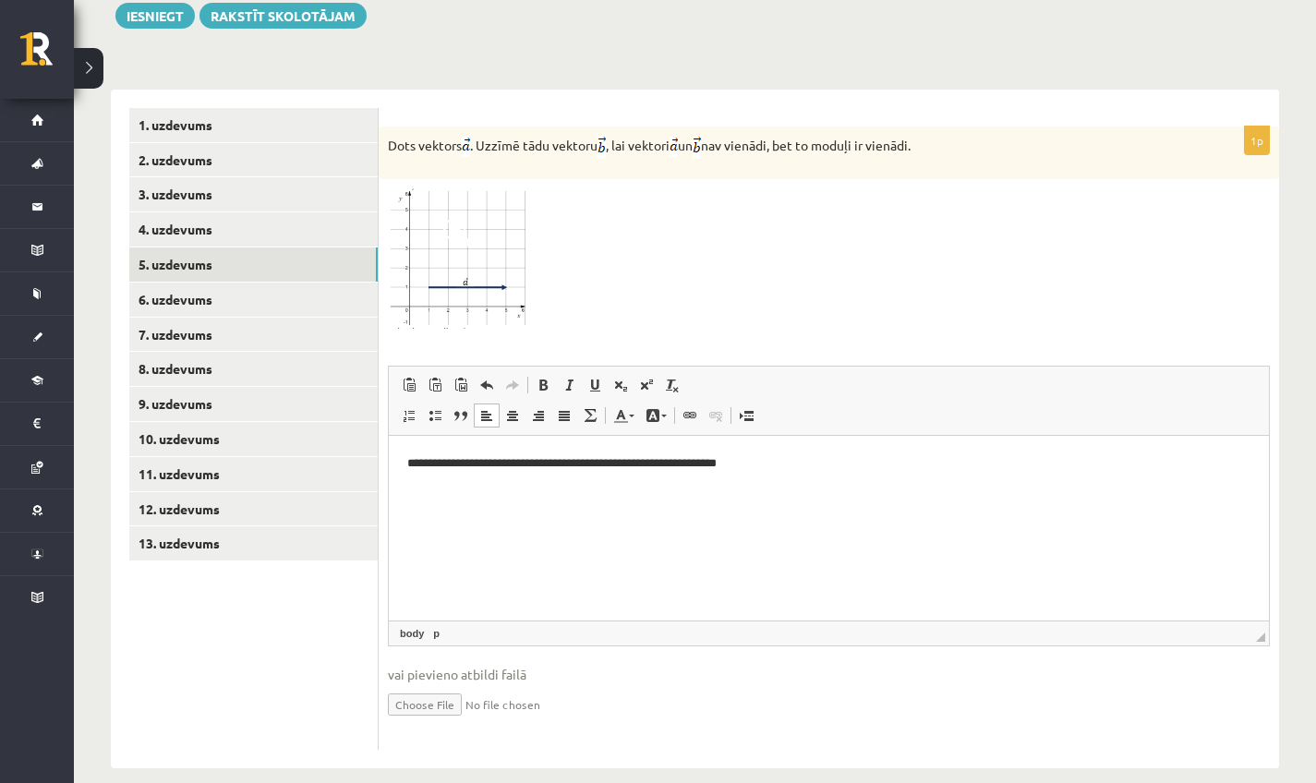
click at [423, 685] on input "file" at bounding box center [829, 704] width 882 height 38
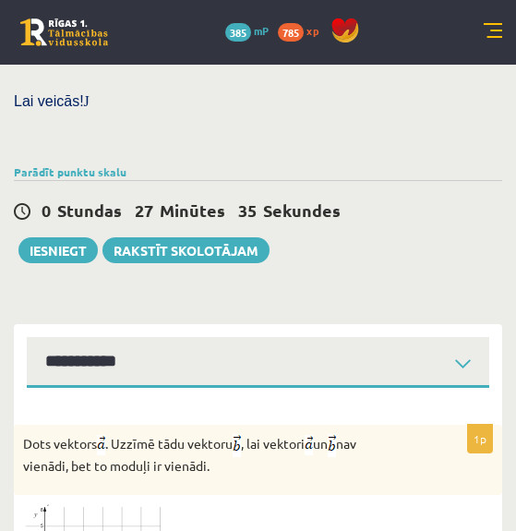
click at [149, 200] on span "27" at bounding box center [144, 210] width 18 height 21
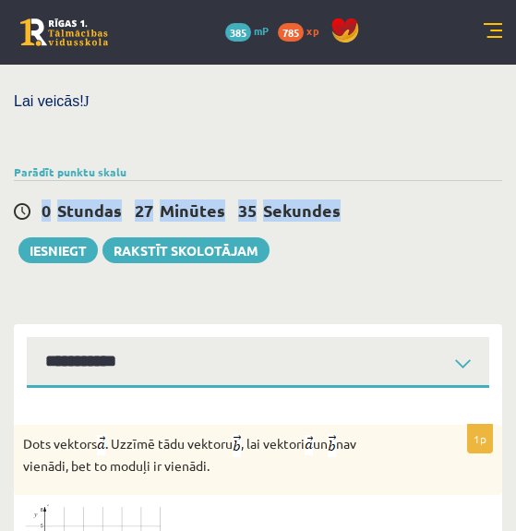
click at [149, 200] on span "27" at bounding box center [144, 210] width 18 height 21
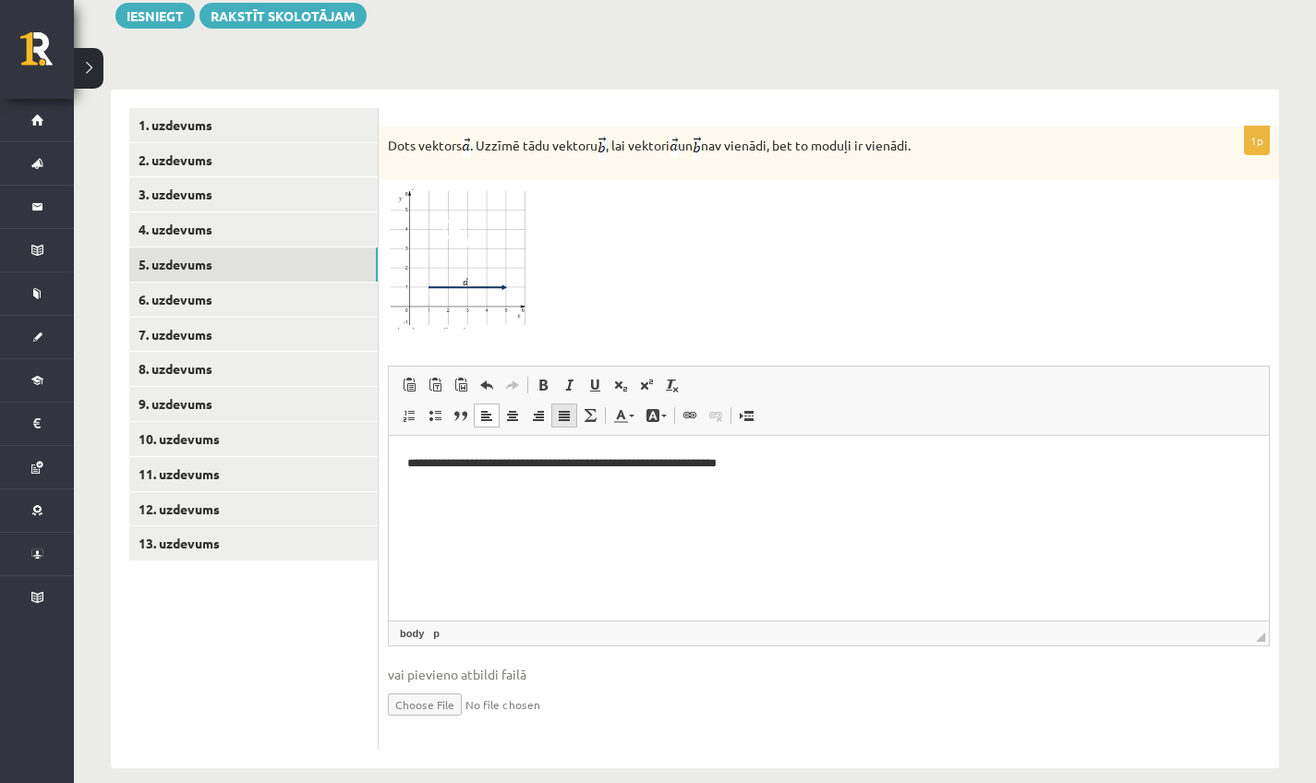
scroll to position [709, 0]
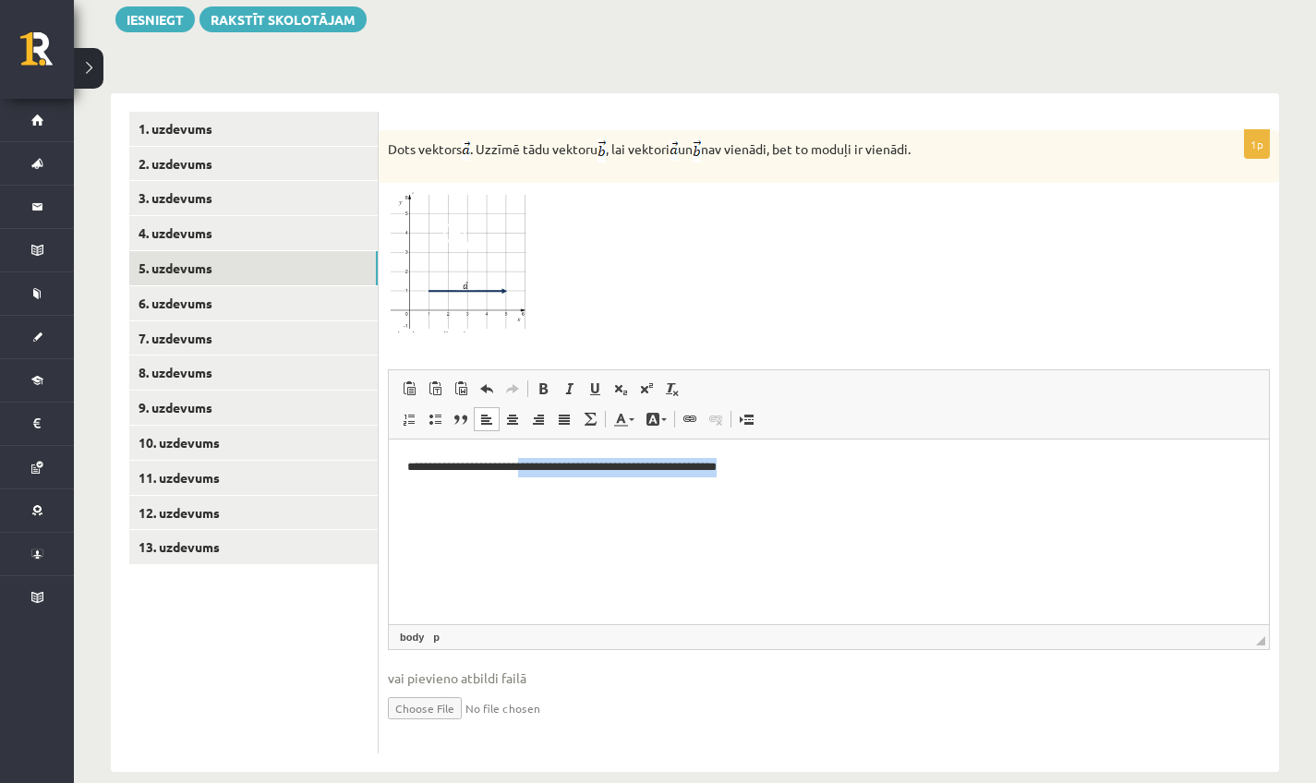
drag, startPoint x: 777, startPoint y: 472, endPoint x: 530, endPoint y: 473, distance: 246.7
click at [530, 473] on p "**********" at bounding box center [828, 467] width 843 height 18
click at [421, 688] on input "file" at bounding box center [829, 707] width 882 height 38
type input "**********"
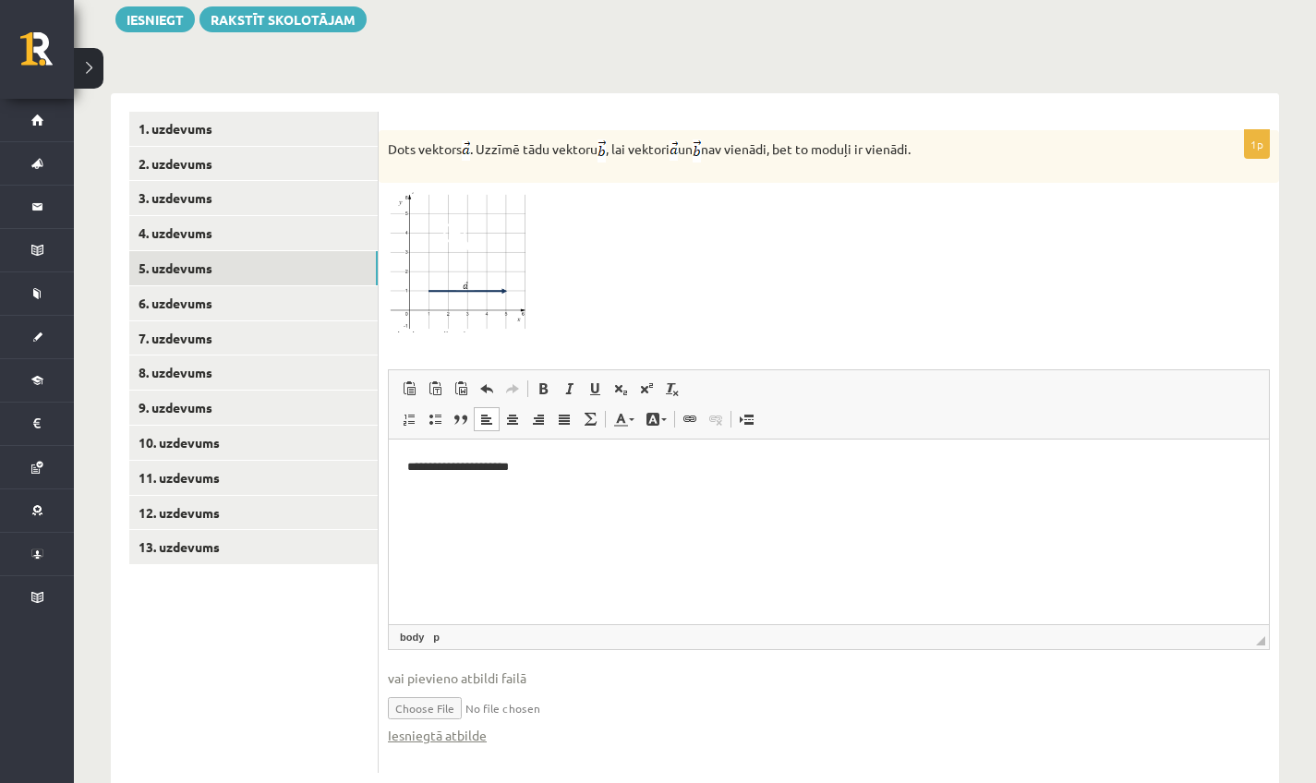
click at [500, 688] on input "file" at bounding box center [829, 707] width 882 height 38
click at [473, 688] on input "file" at bounding box center [829, 707] width 882 height 38
click at [254, 286] on link "6. uzdevums" at bounding box center [253, 303] width 249 height 34
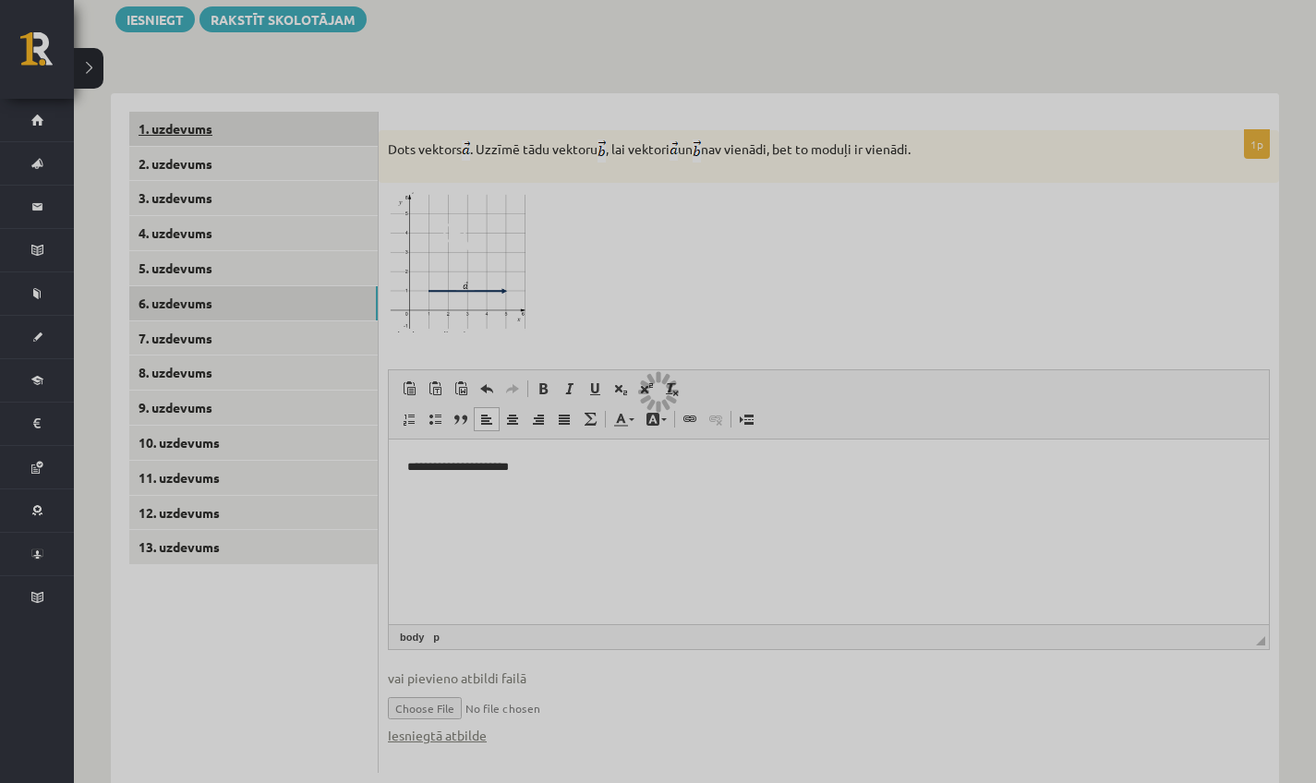
scroll to position [515, 0]
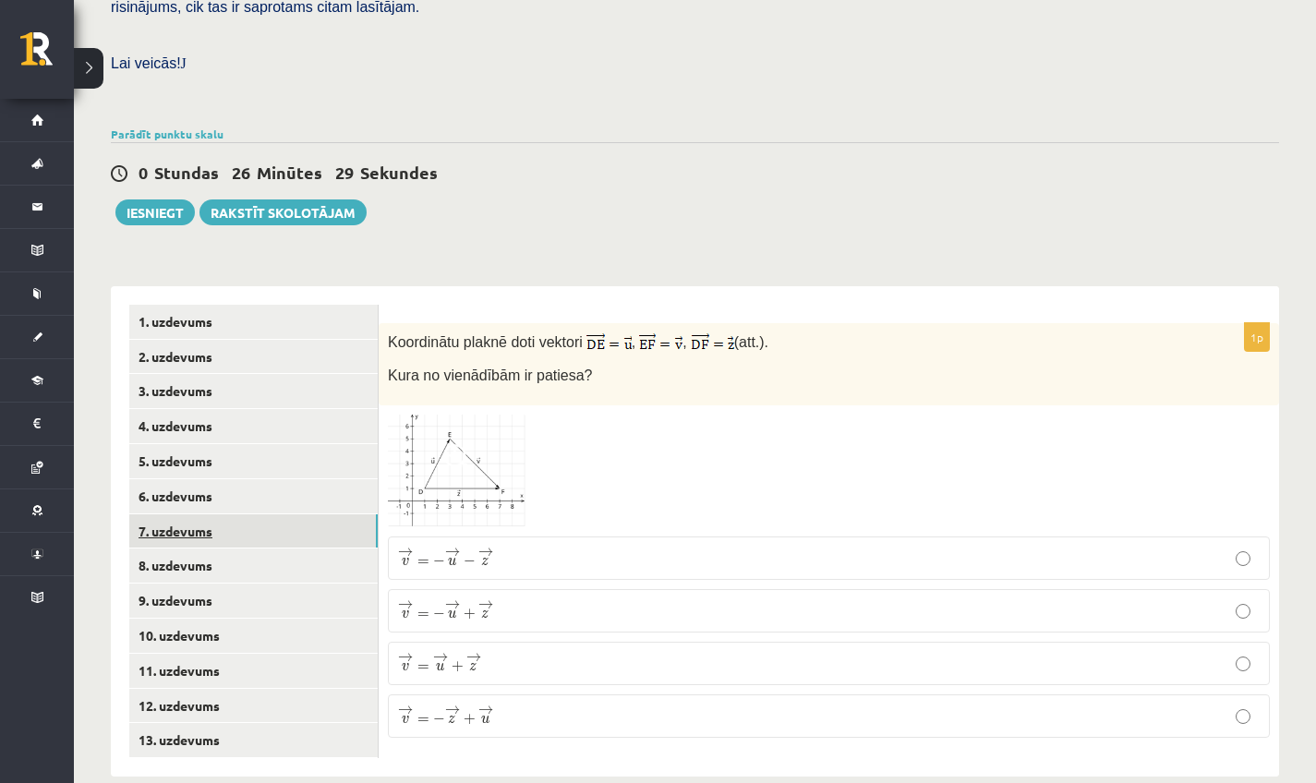
click at [192, 515] on link "7. uzdevums" at bounding box center [253, 532] width 249 height 34
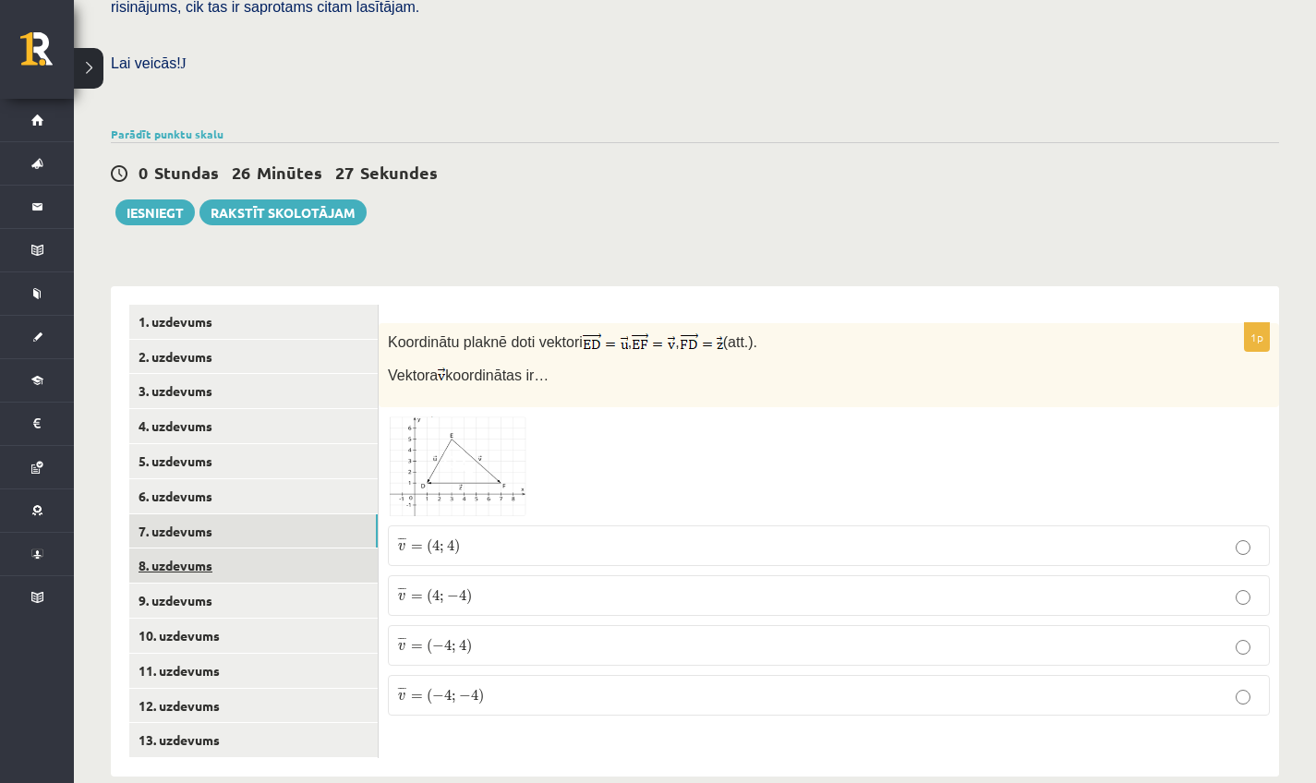
click at [187, 549] on link "8. uzdevums" at bounding box center [253, 566] width 249 height 34
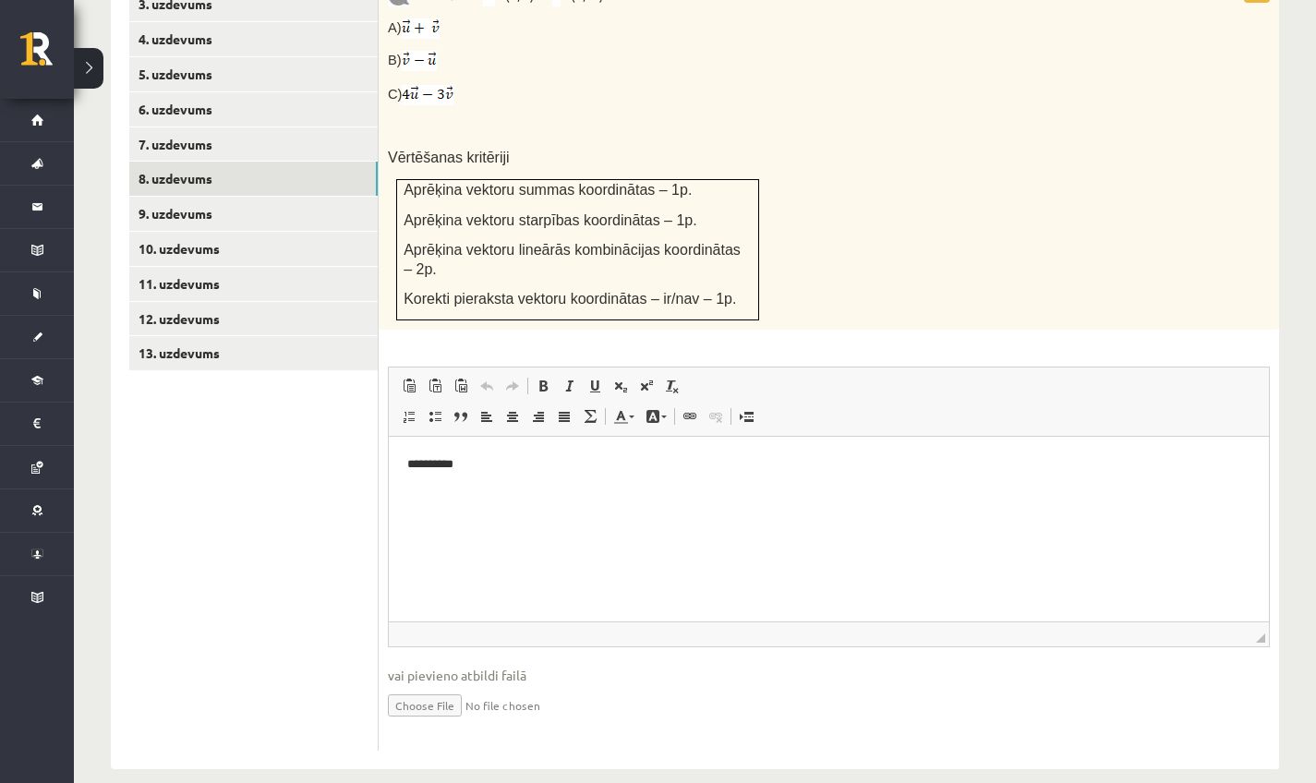
scroll to position [903, 0]
click at [445, 685] on input "file" at bounding box center [829, 704] width 882 height 38
type input "**********"
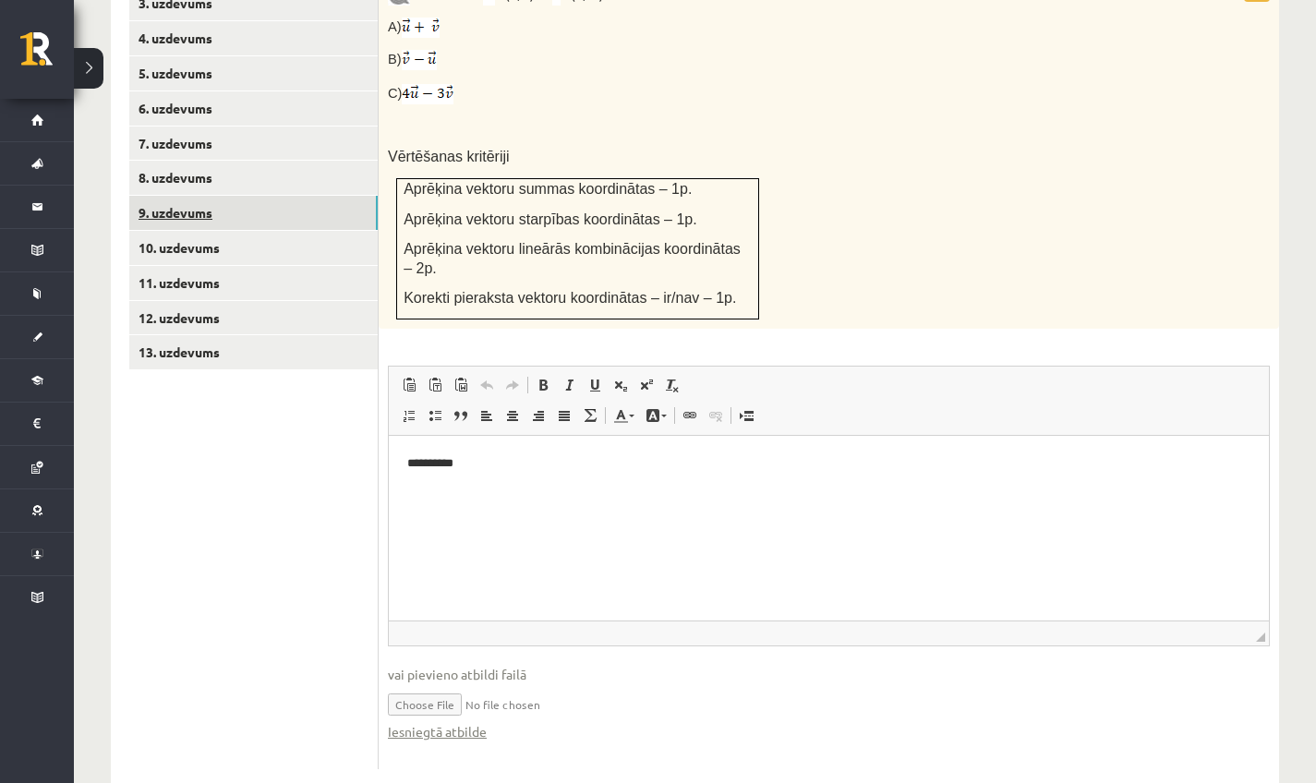
click at [189, 196] on link "9. uzdevums" at bounding box center [253, 213] width 249 height 34
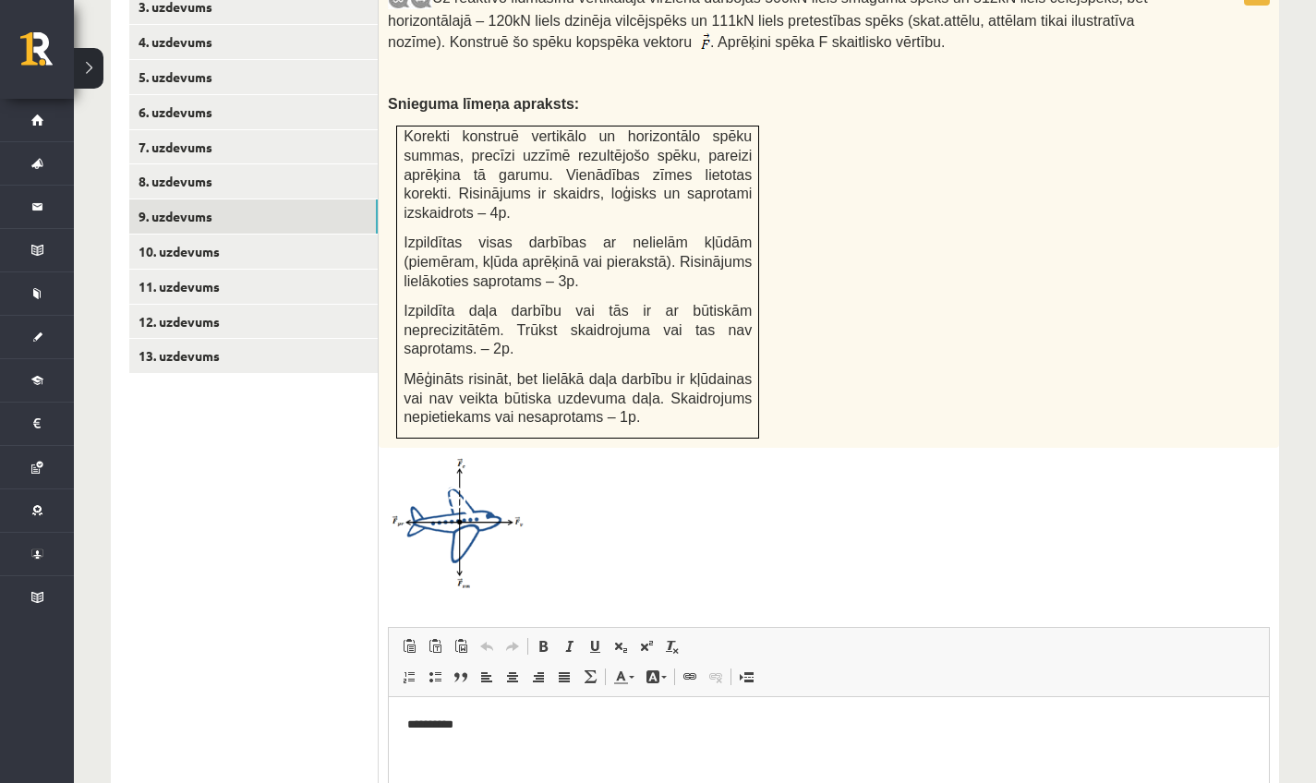
scroll to position [1163, 0]
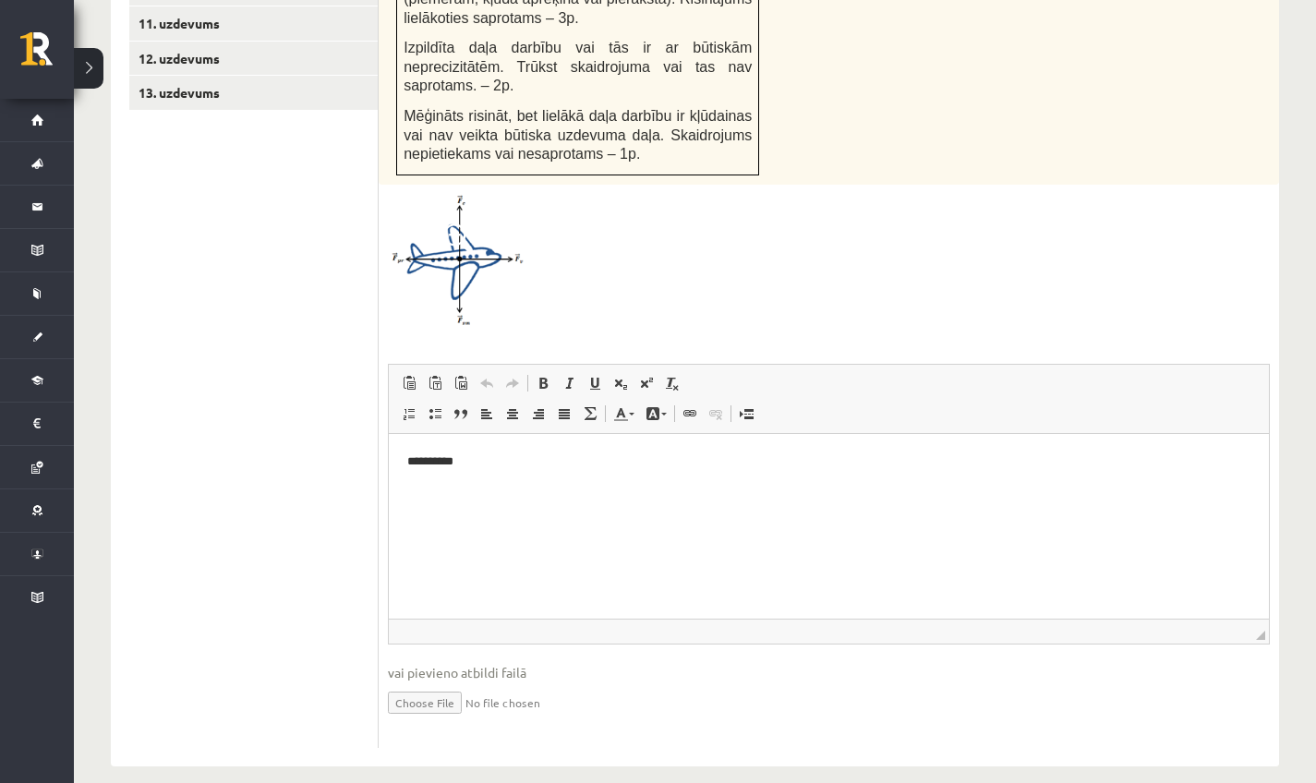
click at [435, 683] on input "file" at bounding box center [829, 702] width 882 height 38
type input "**********"
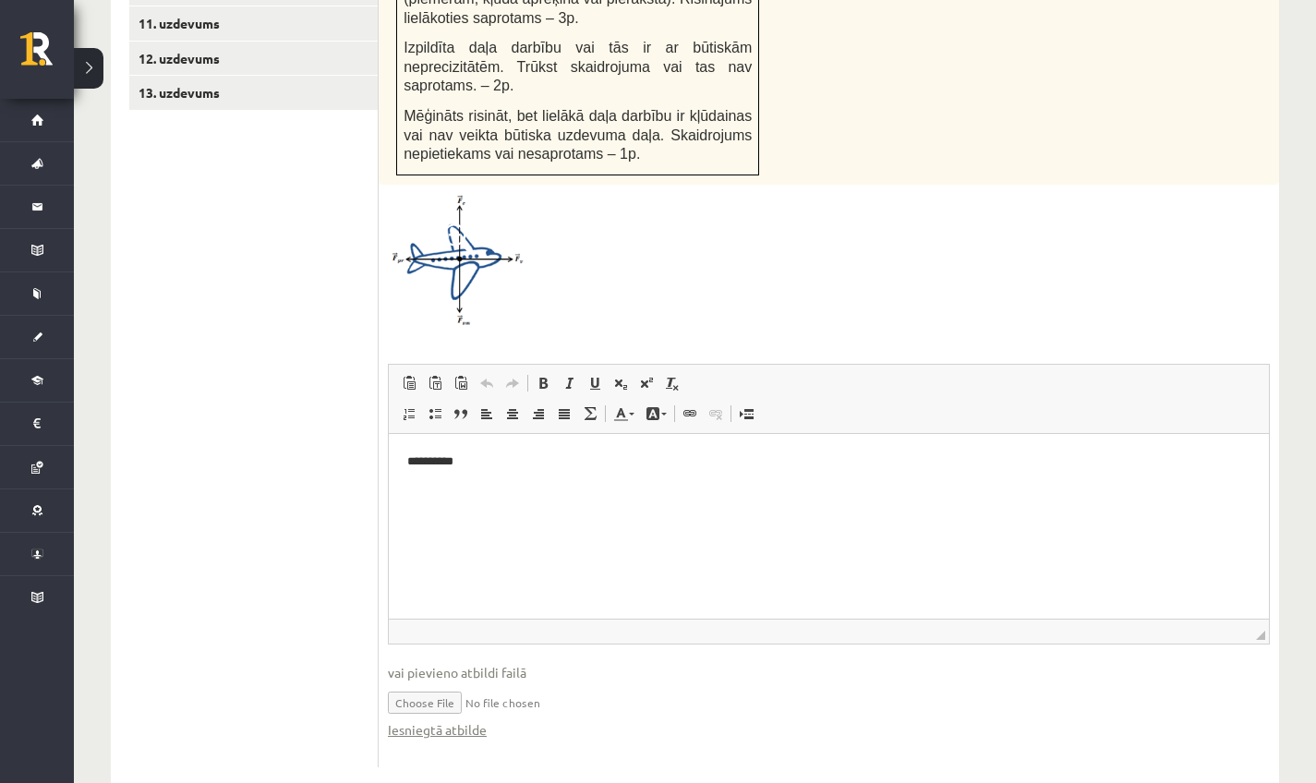
click at [479, 683] on input "file" at bounding box center [829, 702] width 882 height 38
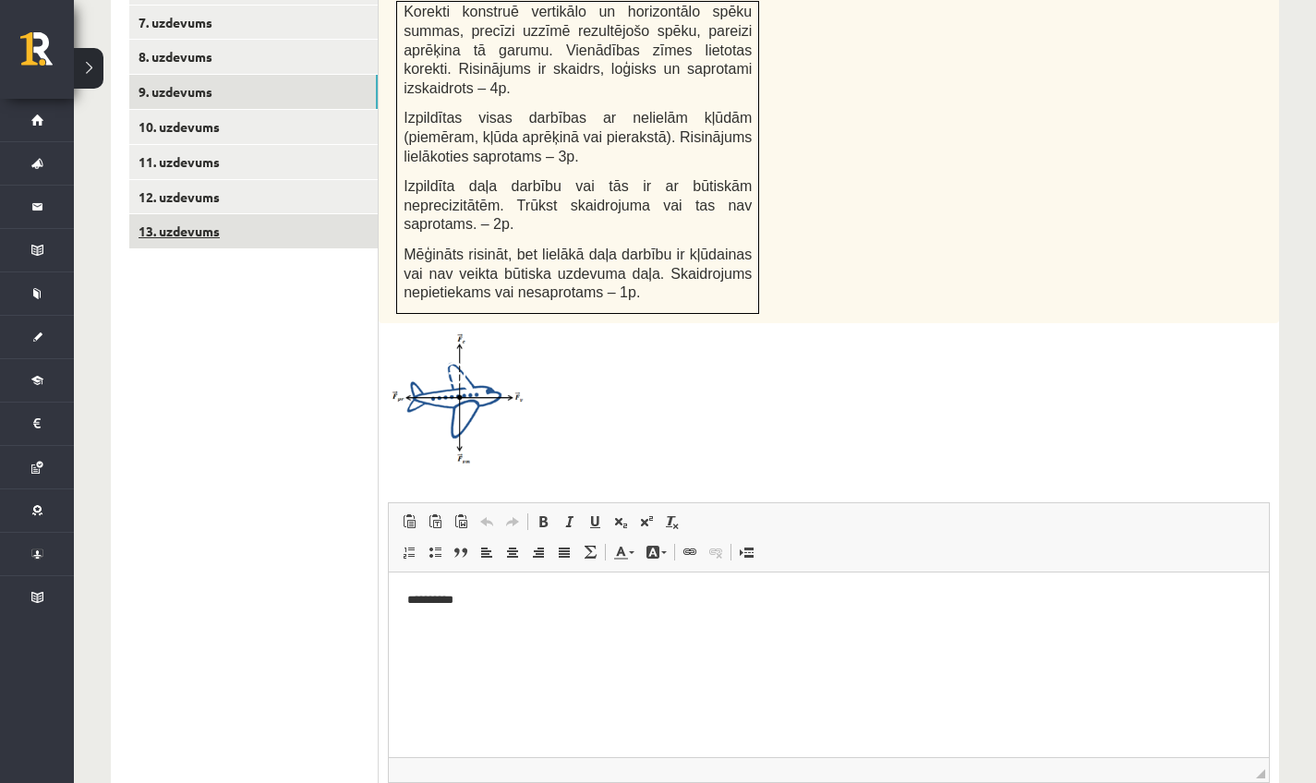
scroll to position [1021, 0]
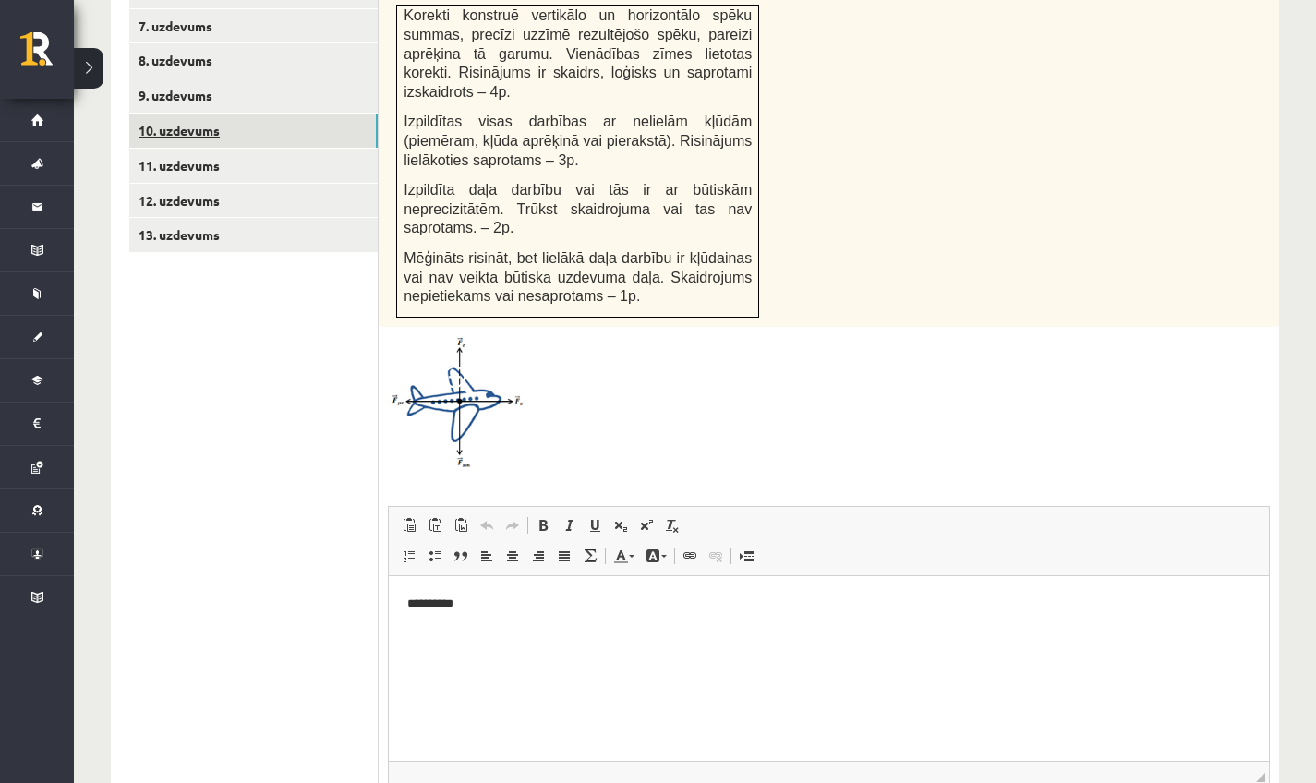
click at [269, 114] on link "10. uzdevums" at bounding box center [253, 131] width 249 height 34
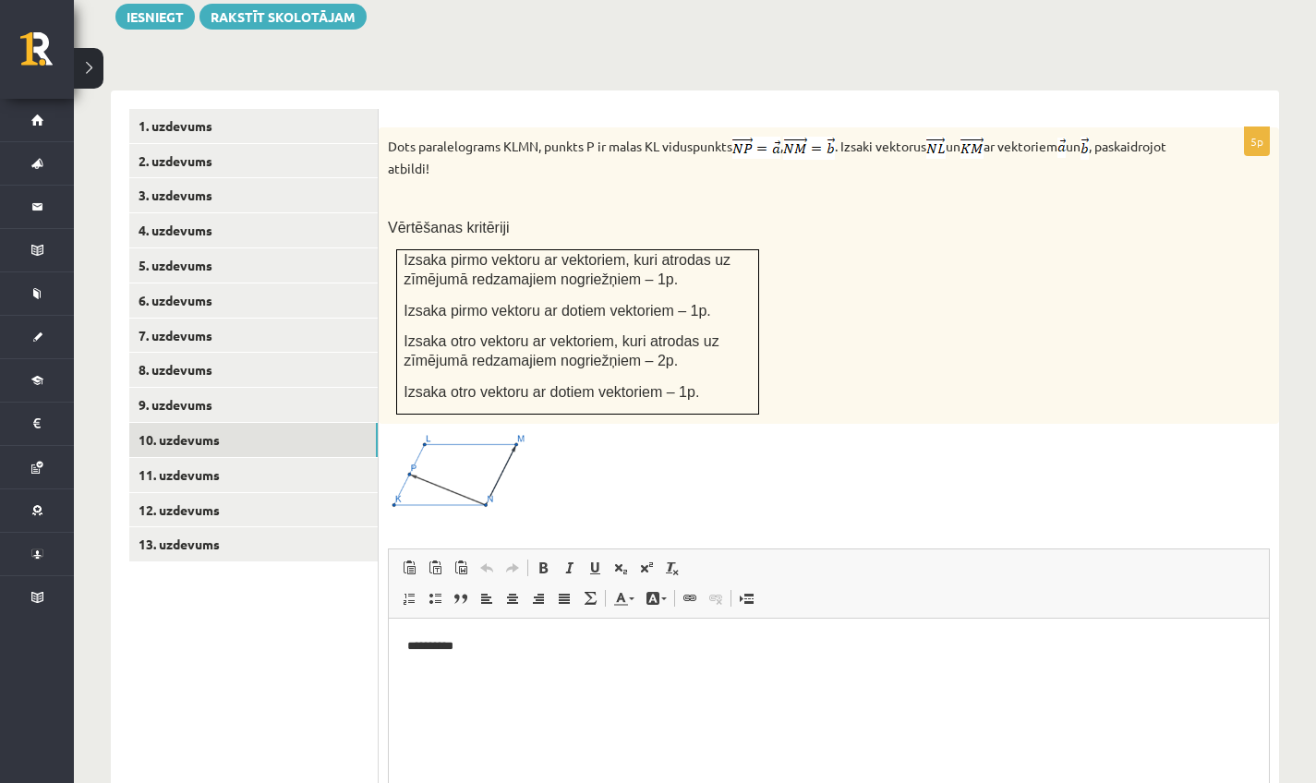
scroll to position [895, 0]
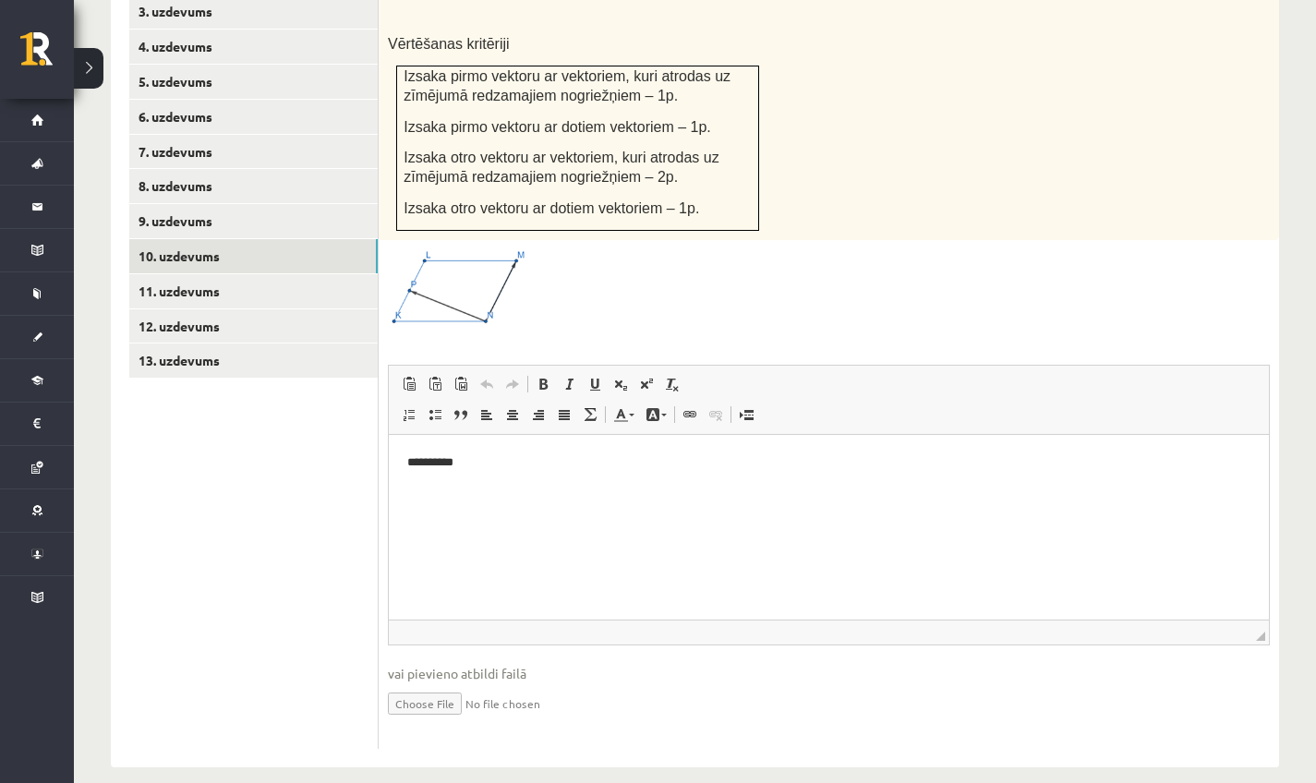
click at [436, 684] on input "file" at bounding box center [829, 703] width 882 height 38
click at [212, 274] on link "11. uzdevums" at bounding box center [253, 291] width 249 height 34
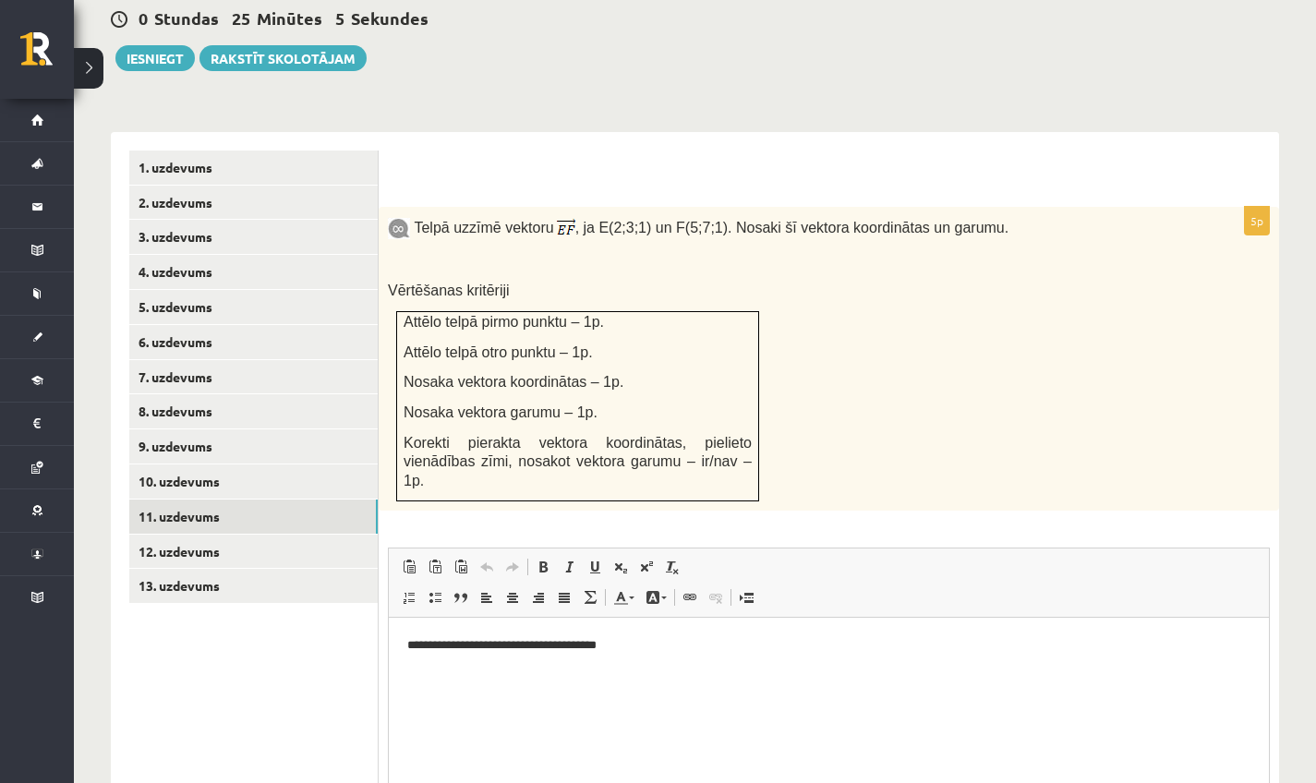
scroll to position [854, 0]
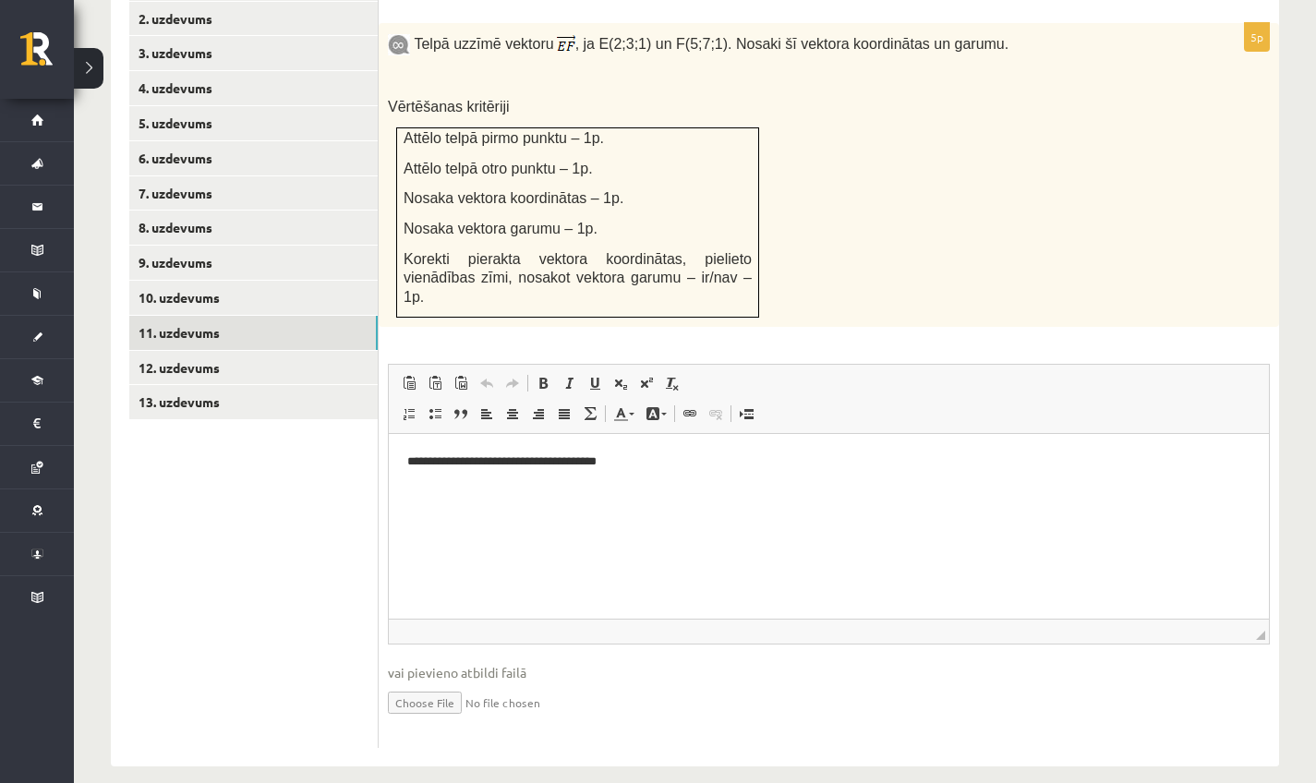
click at [434, 683] on input "file" at bounding box center [829, 702] width 882 height 38
type input "**********"
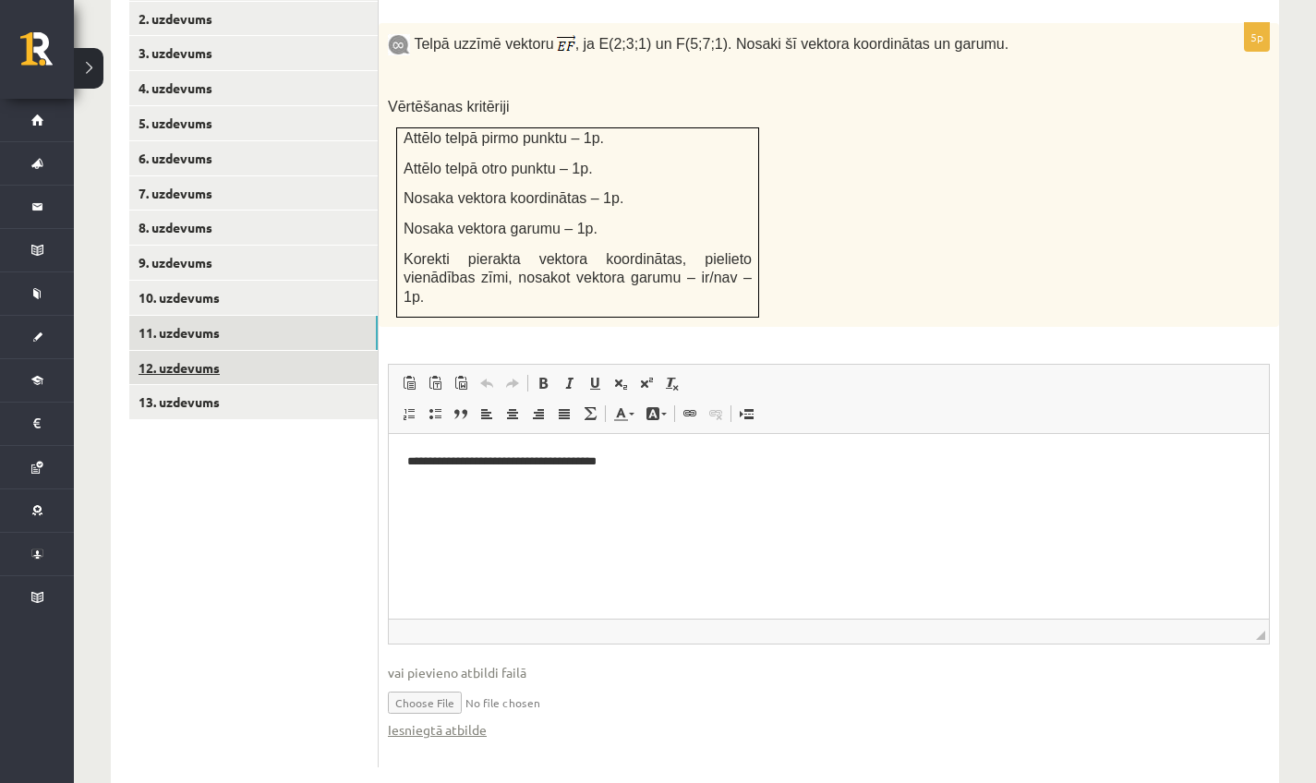
click at [188, 351] on link "12. uzdevums" at bounding box center [253, 368] width 249 height 34
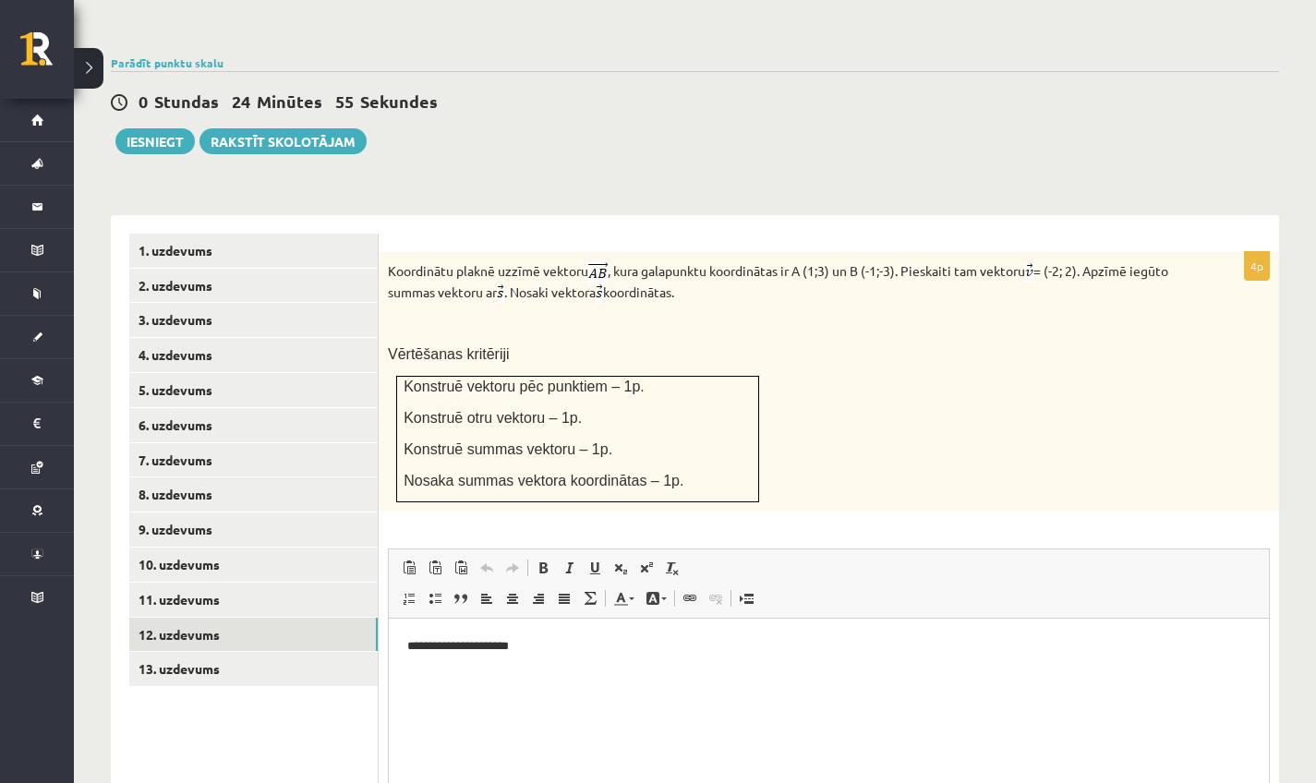
scroll to position [770, 0]
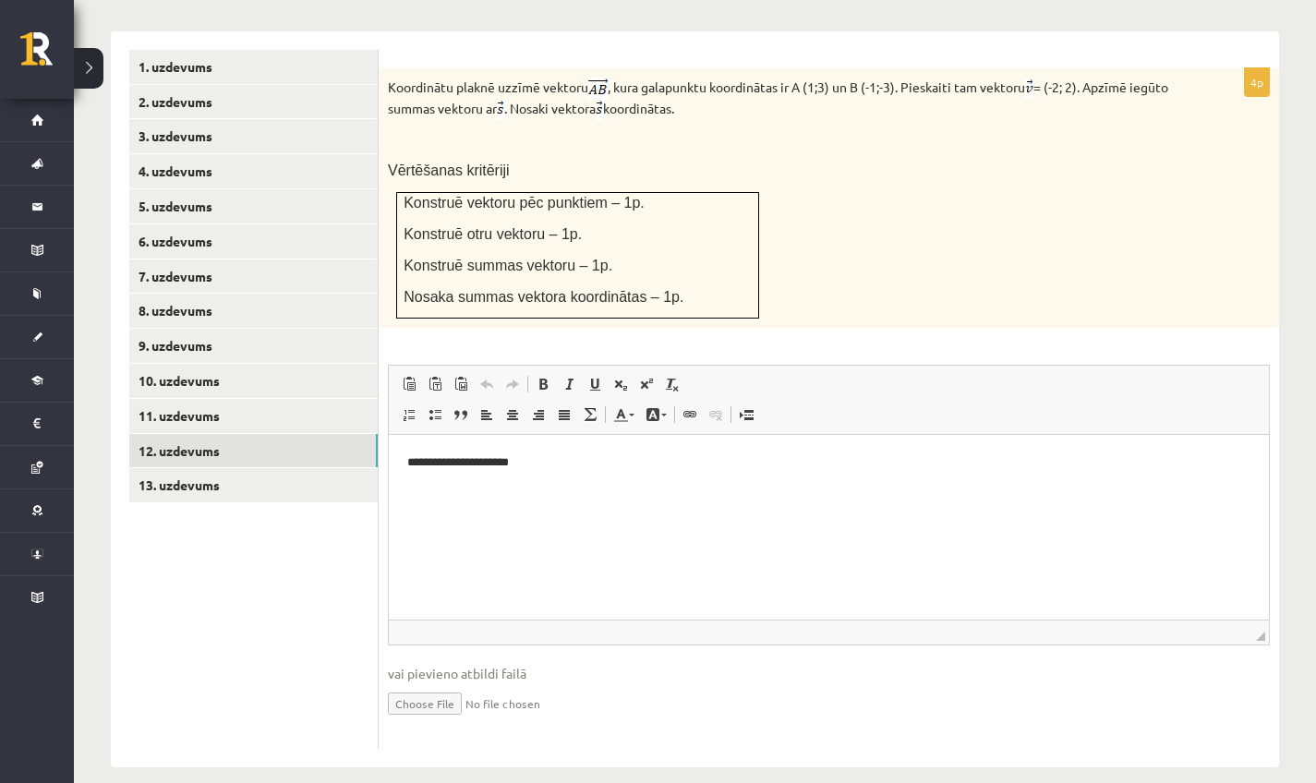
click at [429, 685] on input "file" at bounding box center [829, 703] width 882 height 38
click at [410, 684] on input "file" at bounding box center [829, 703] width 882 height 38
click at [154, 468] on link "13. uzdevums" at bounding box center [253, 485] width 249 height 34
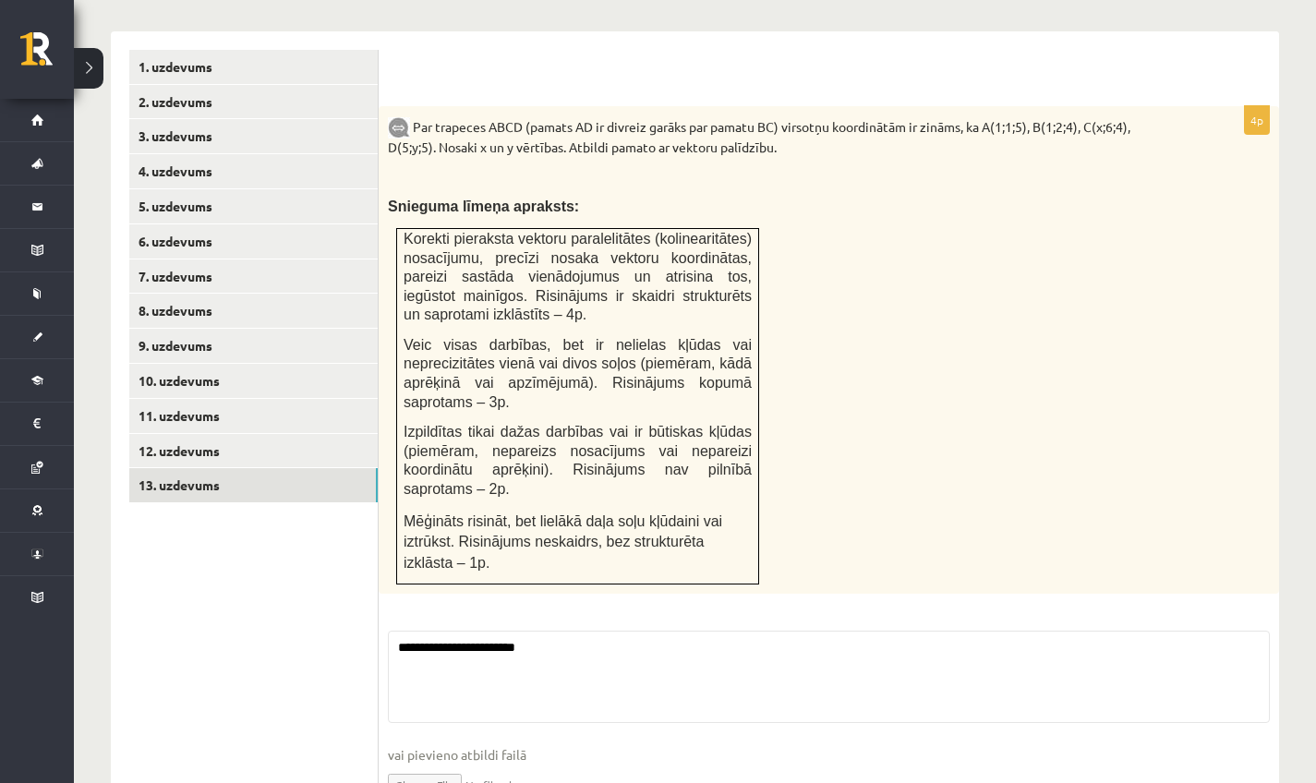
scroll to position [854, 0]
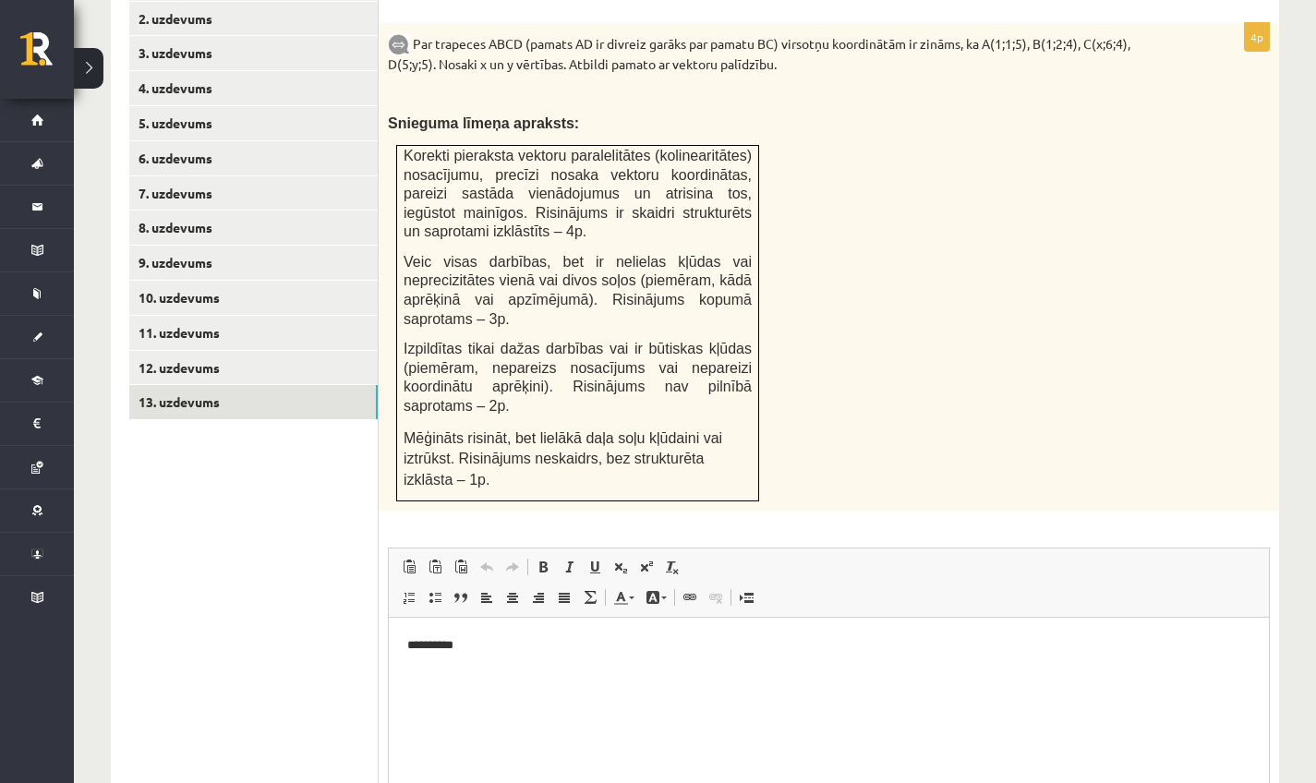
click at [430, 673] on html "**********" at bounding box center [829, 645] width 880 height 55
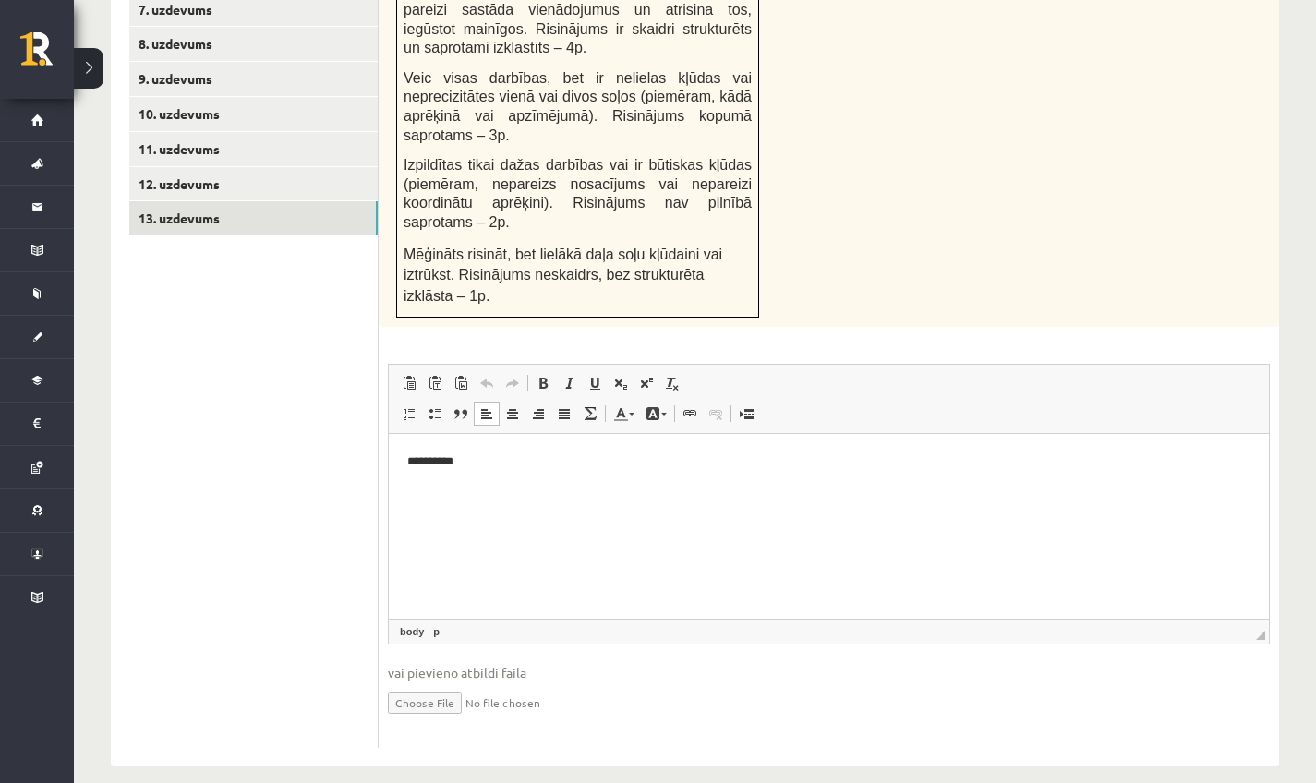
click at [423, 686] on input "file" at bounding box center [829, 702] width 882 height 38
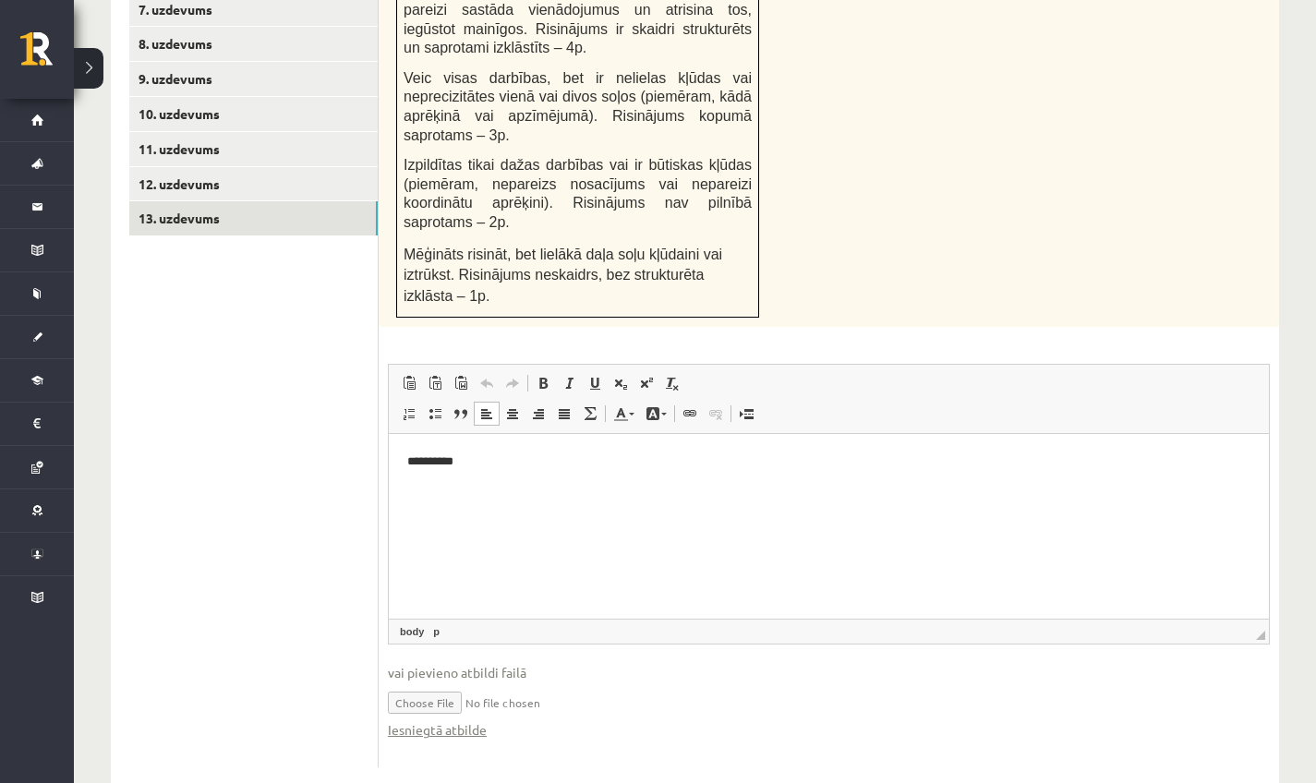
click at [448, 683] on input "file" at bounding box center [829, 702] width 882 height 38
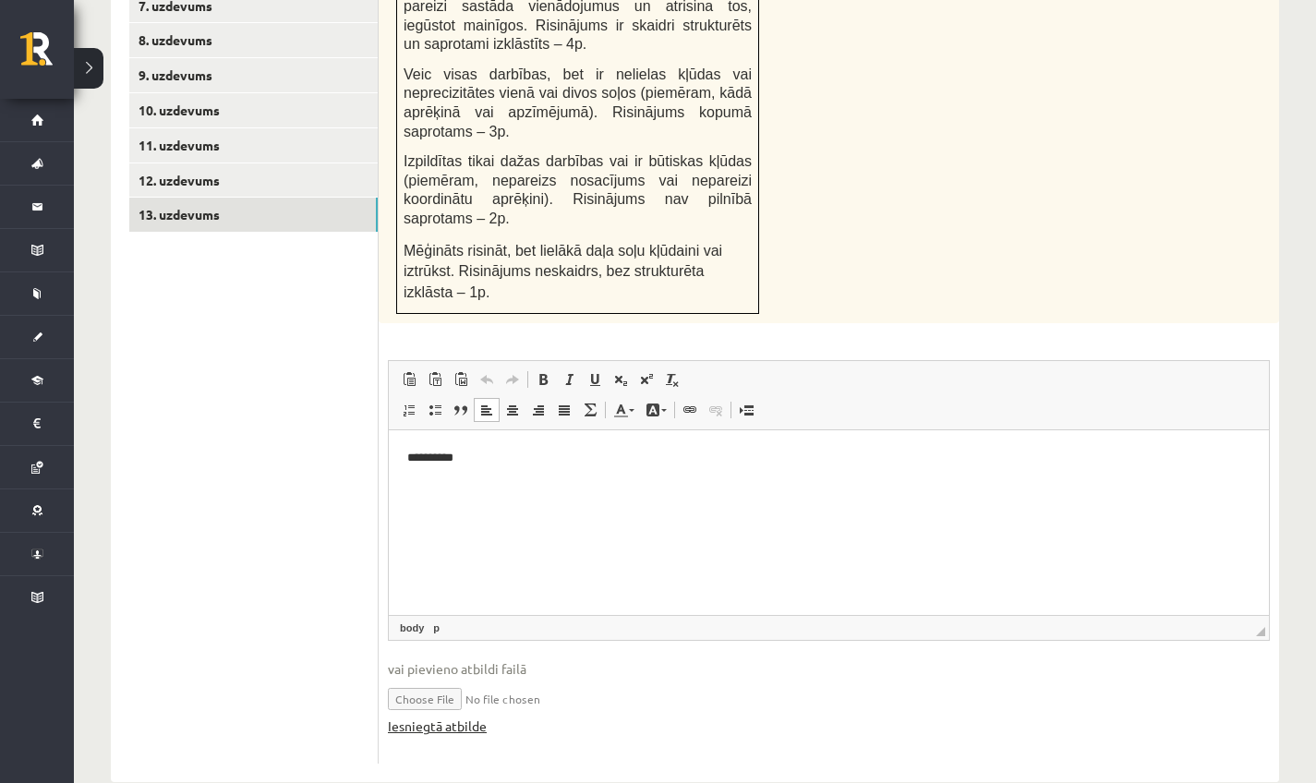
scroll to position [1057, 0]
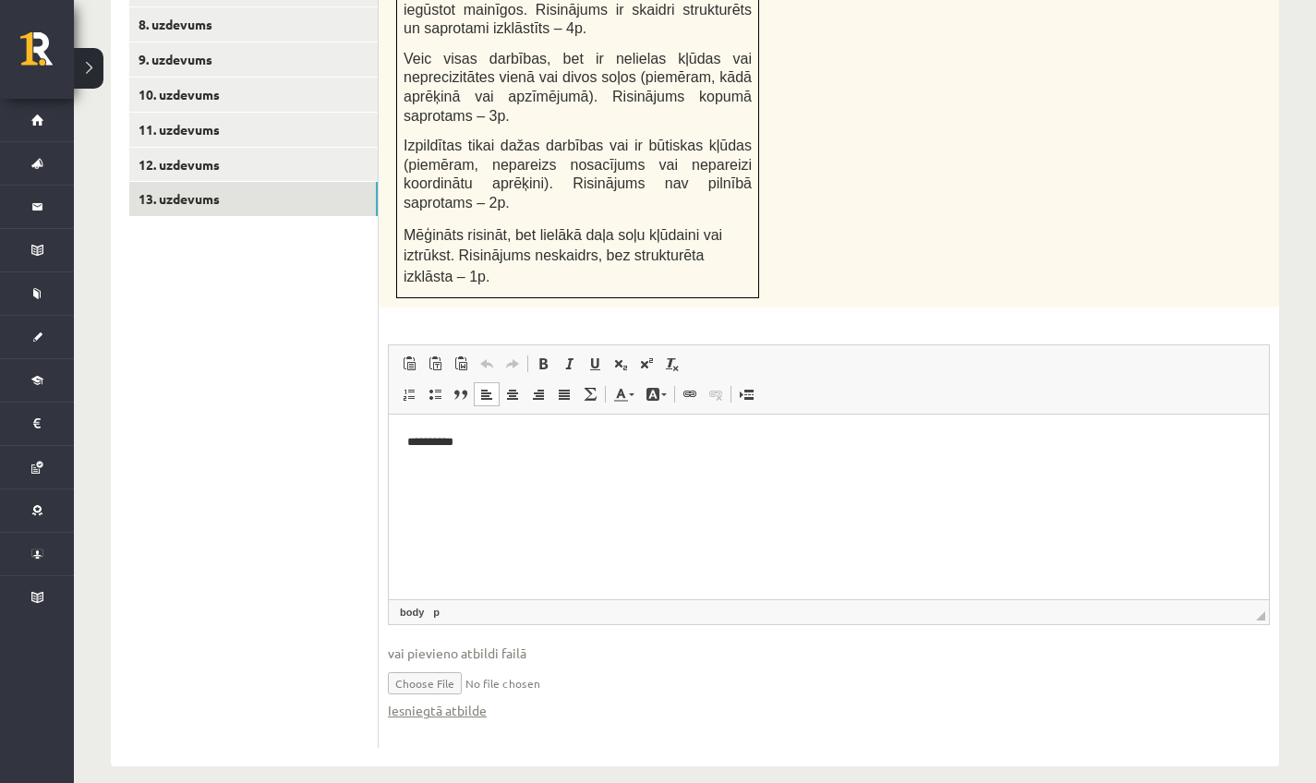
click at [425, 644] on span "vai pievieno atbildi failā" at bounding box center [829, 653] width 882 height 19
click at [509, 669] on input "file" at bounding box center [829, 682] width 882 height 38
type input "**********"
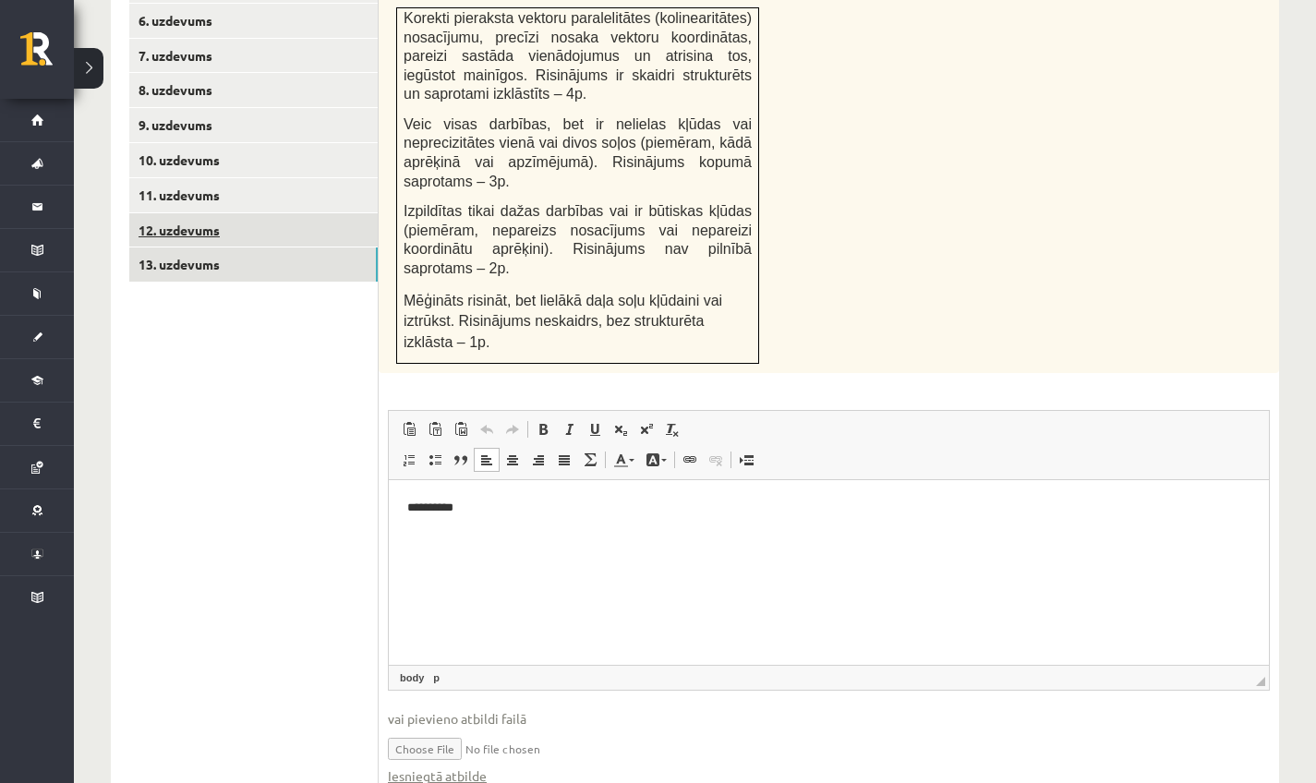
click at [225, 213] on link "12. uzdevums" at bounding box center [253, 230] width 249 height 34
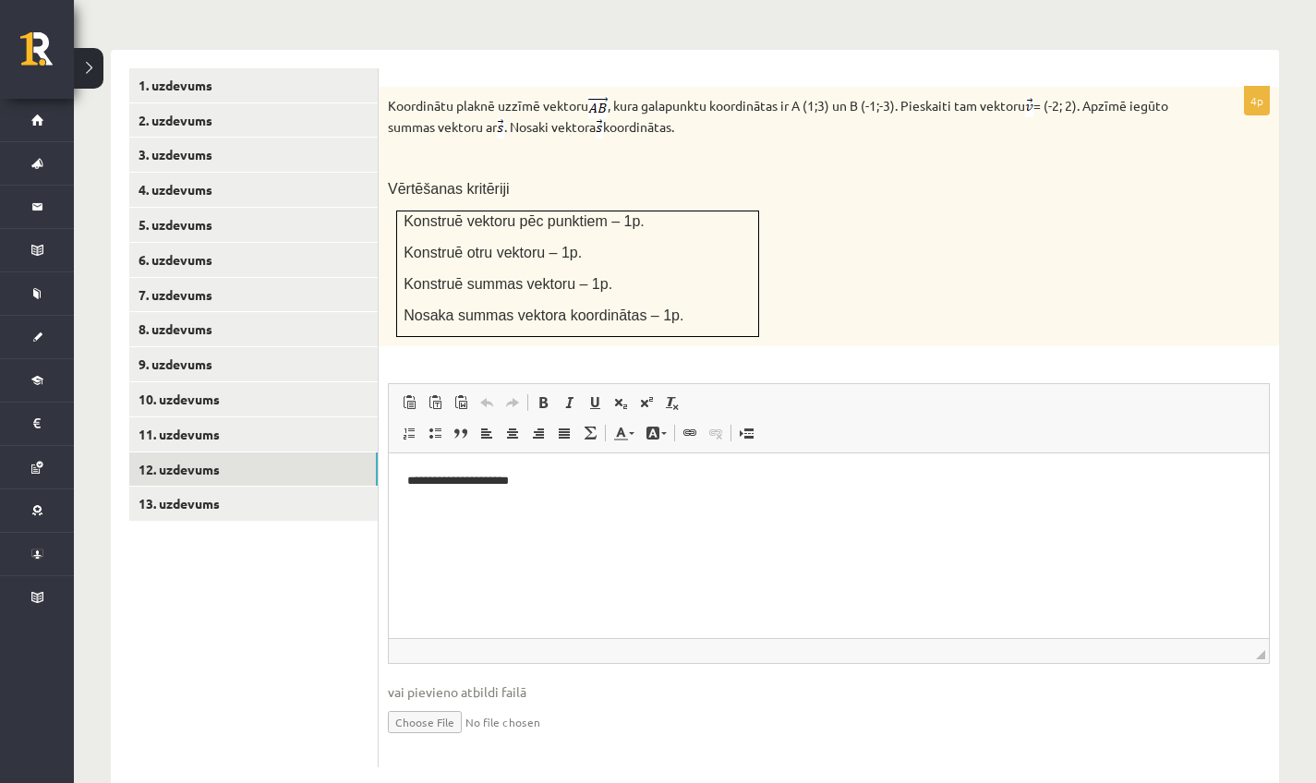
scroll to position [770, 0]
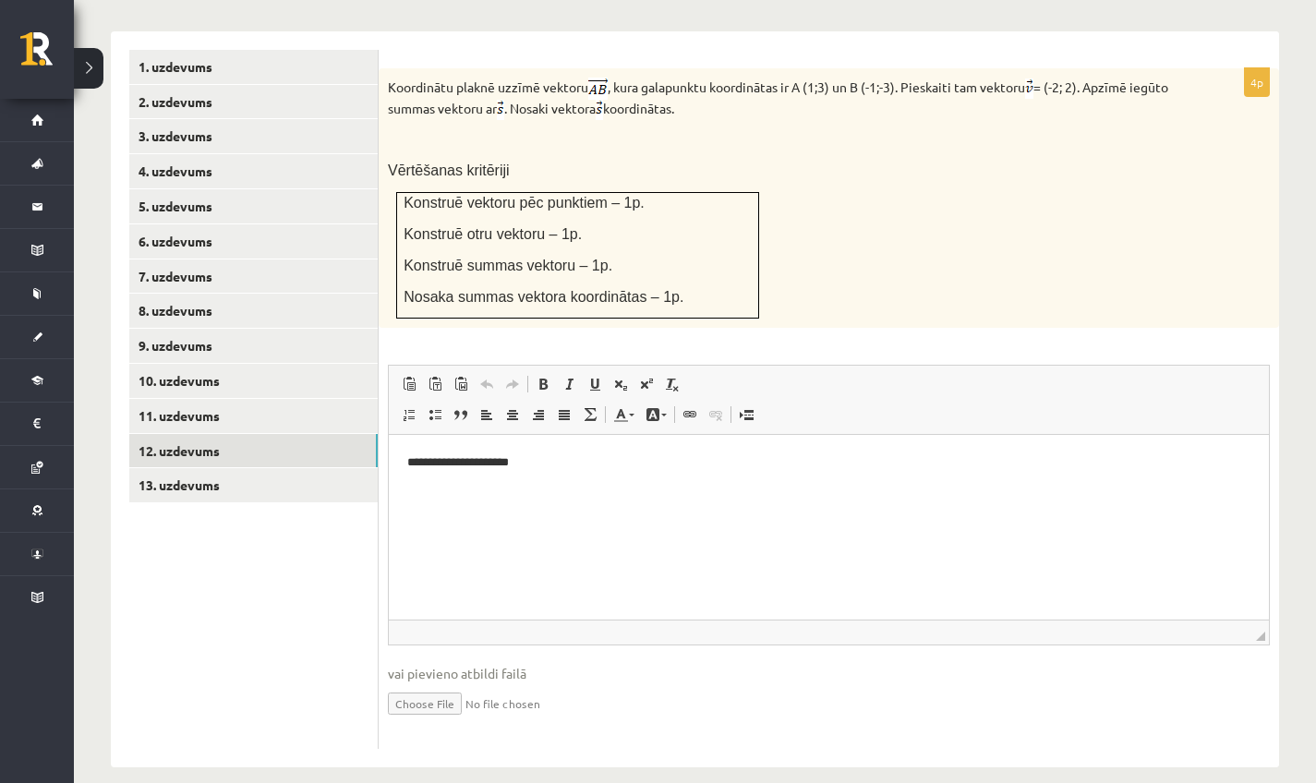
click at [430, 684] on input "file" at bounding box center [829, 703] width 882 height 38
click at [429, 684] on input "file" at bounding box center [829, 703] width 882 height 38
type input "**********"
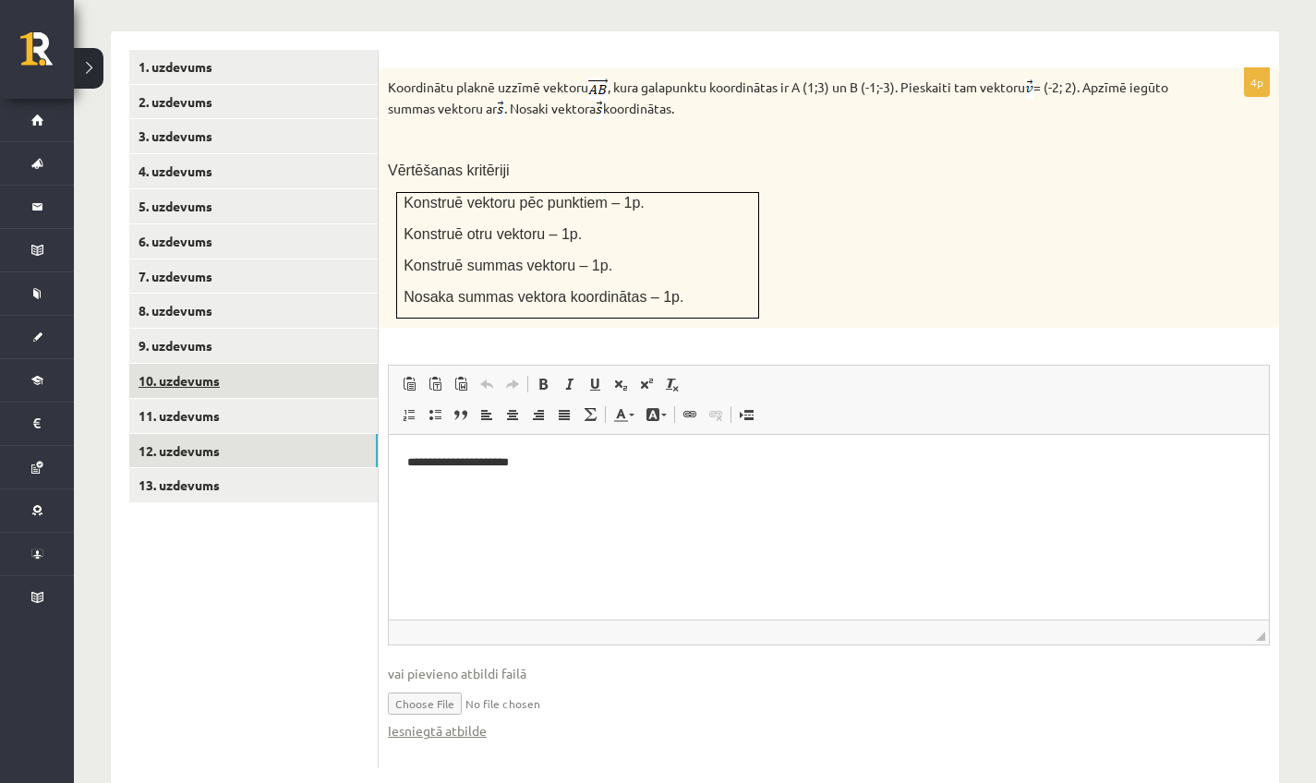
click at [205, 364] on link "10. uzdevums" at bounding box center [253, 381] width 249 height 34
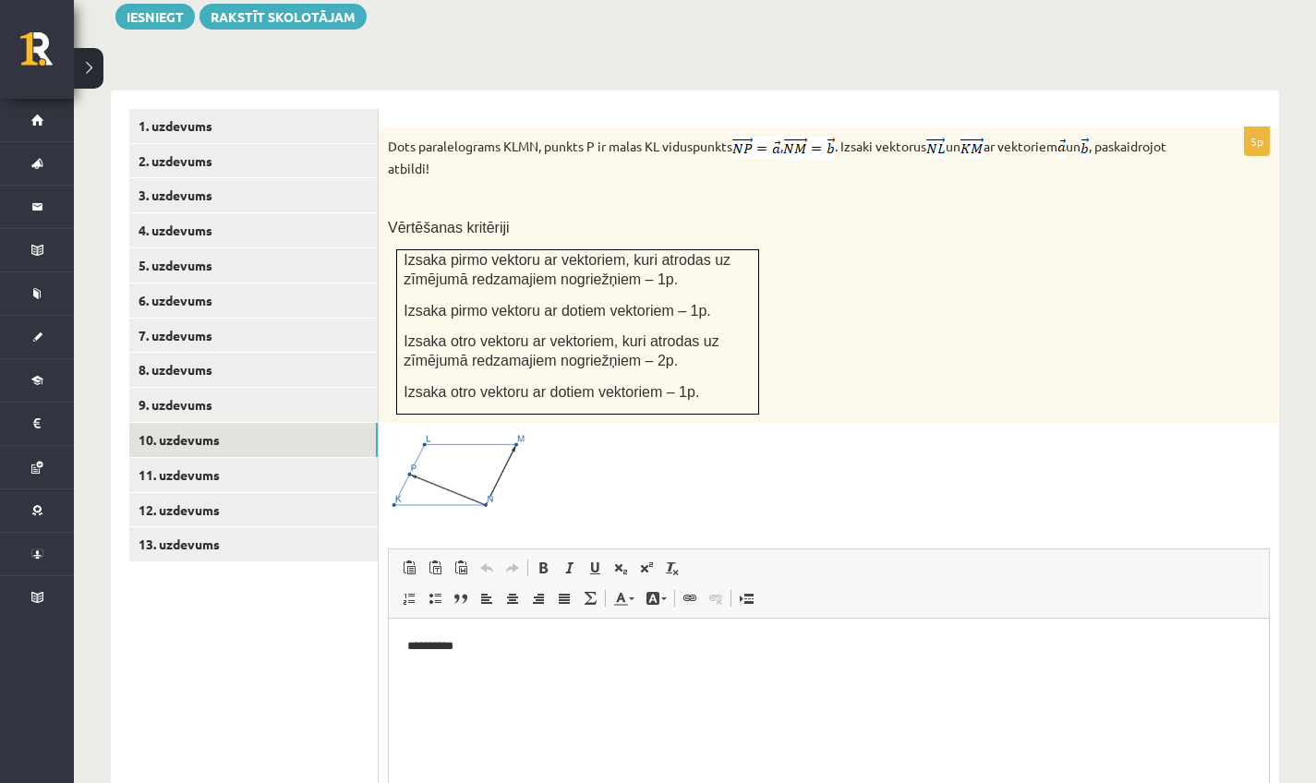
scroll to position [881, 0]
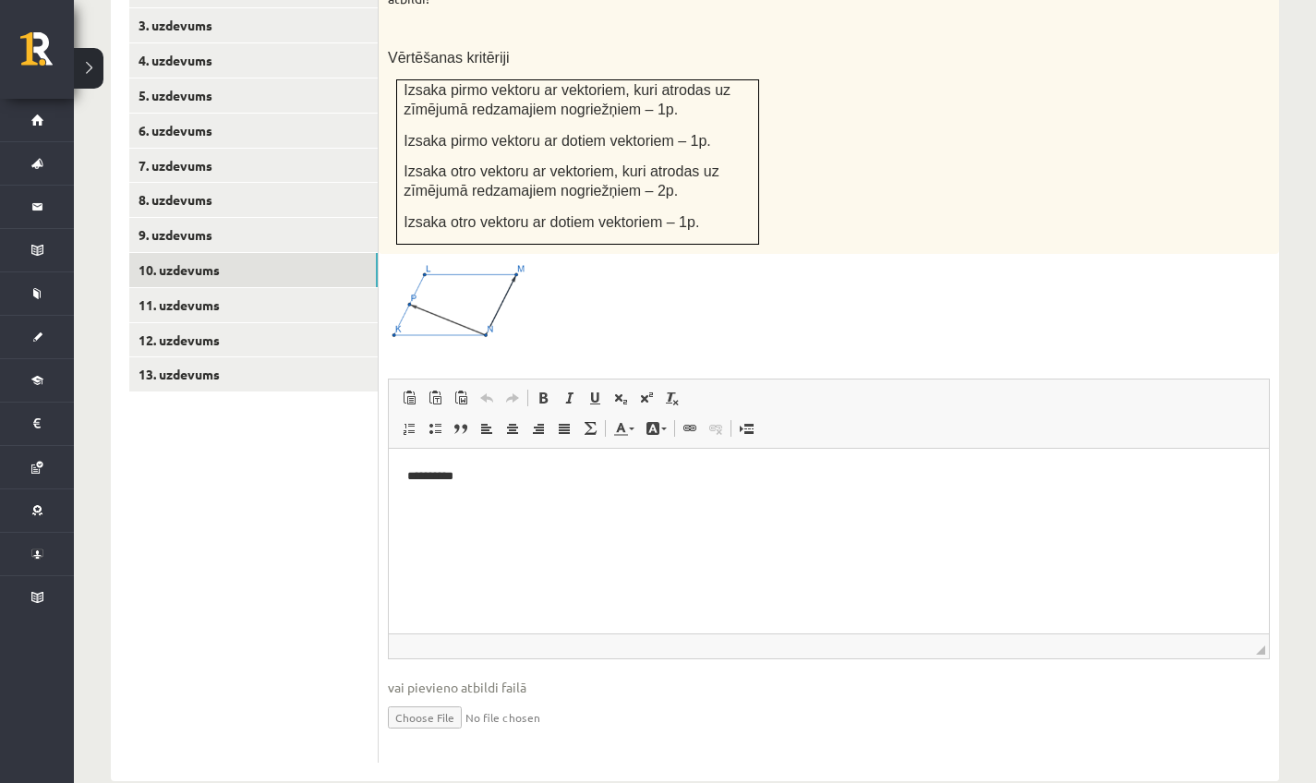
click at [440, 699] on input "file" at bounding box center [829, 716] width 882 height 38
type input "**********"
click at [196, 358] on link "13. uzdevums" at bounding box center [253, 375] width 249 height 34
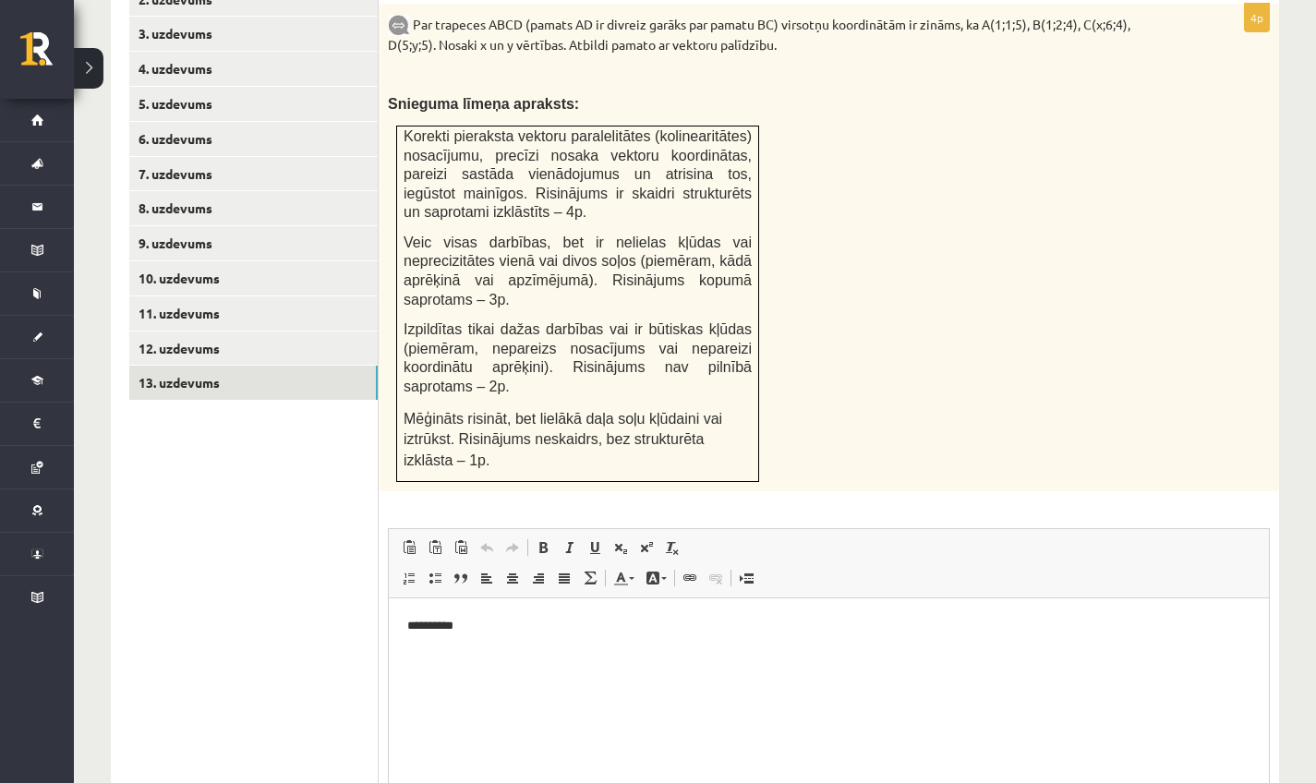
scroll to position [1057, 0]
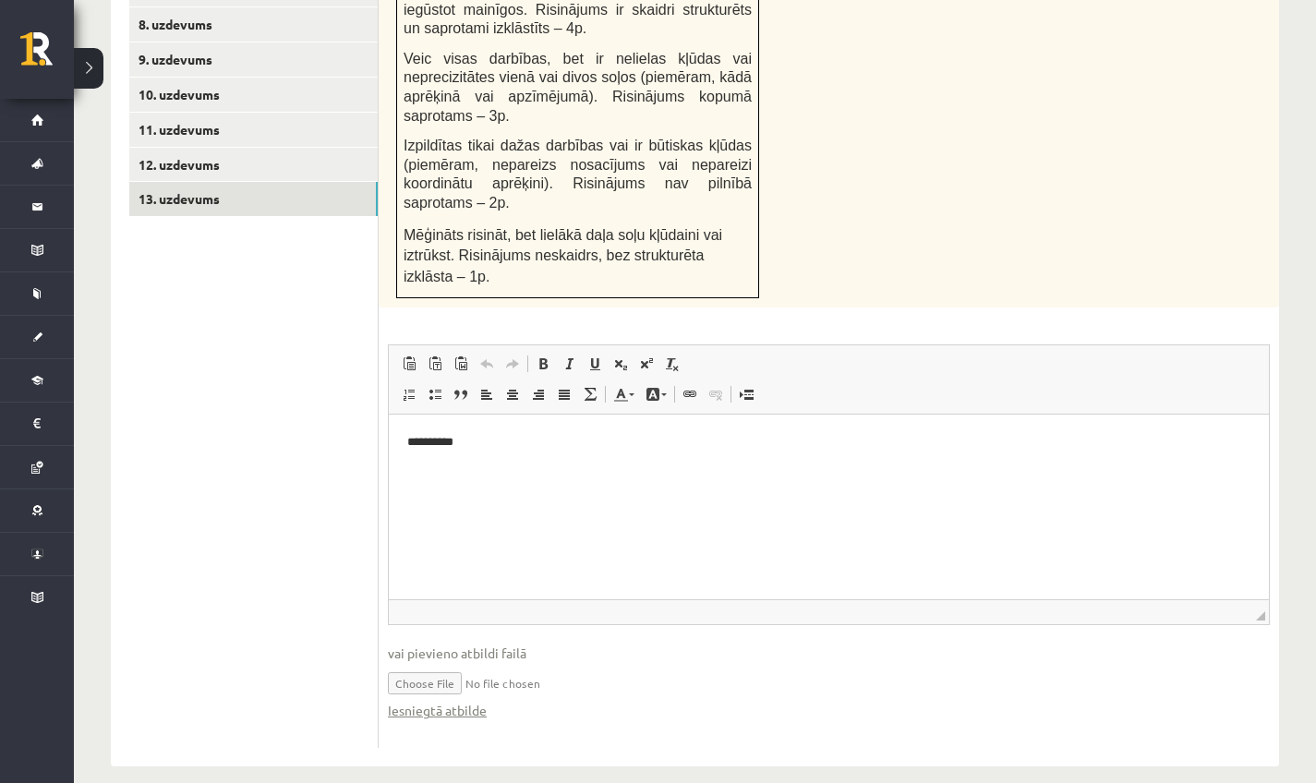
click at [435, 663] on input "file" at bounding box center [829, 682] width 882 height 38
type input "**********"
click at [247, 148] on link "12. uzdevums" at bounding box center [253, 165] width 249 height 34
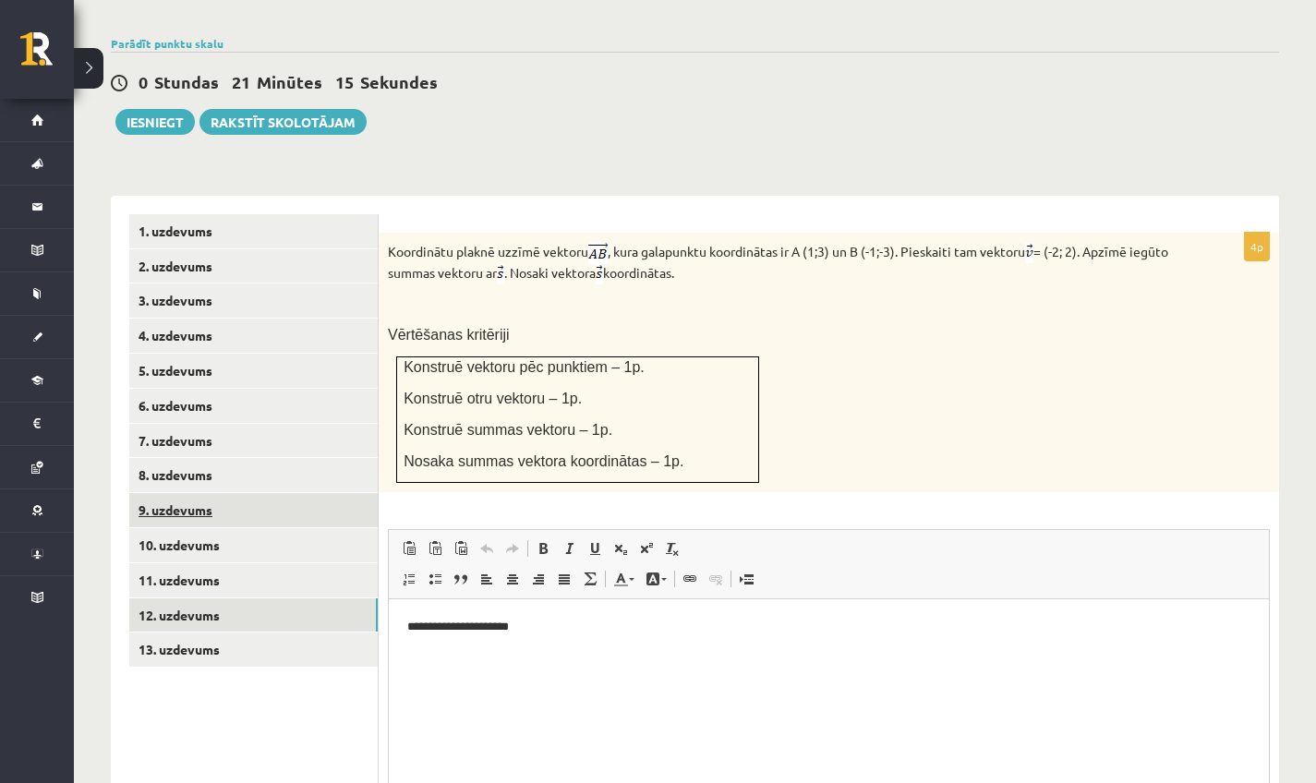
scroll to position [0, 0]
click at [185, 564] on link "11. uzdevums" at bounding box center [253, 581] width 249 height 34
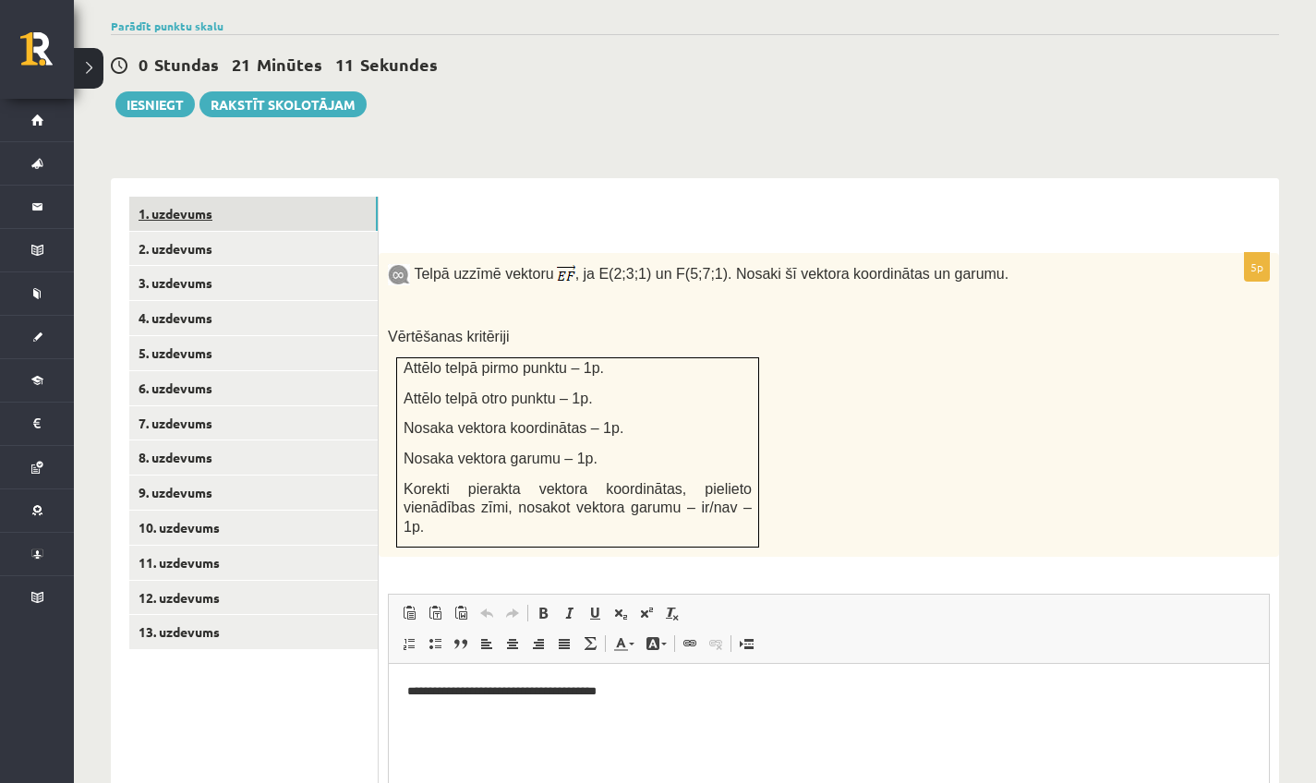
click at [287, 206] on link "1. uzdevums" at bounding box center [253, 214] width 249 height 34
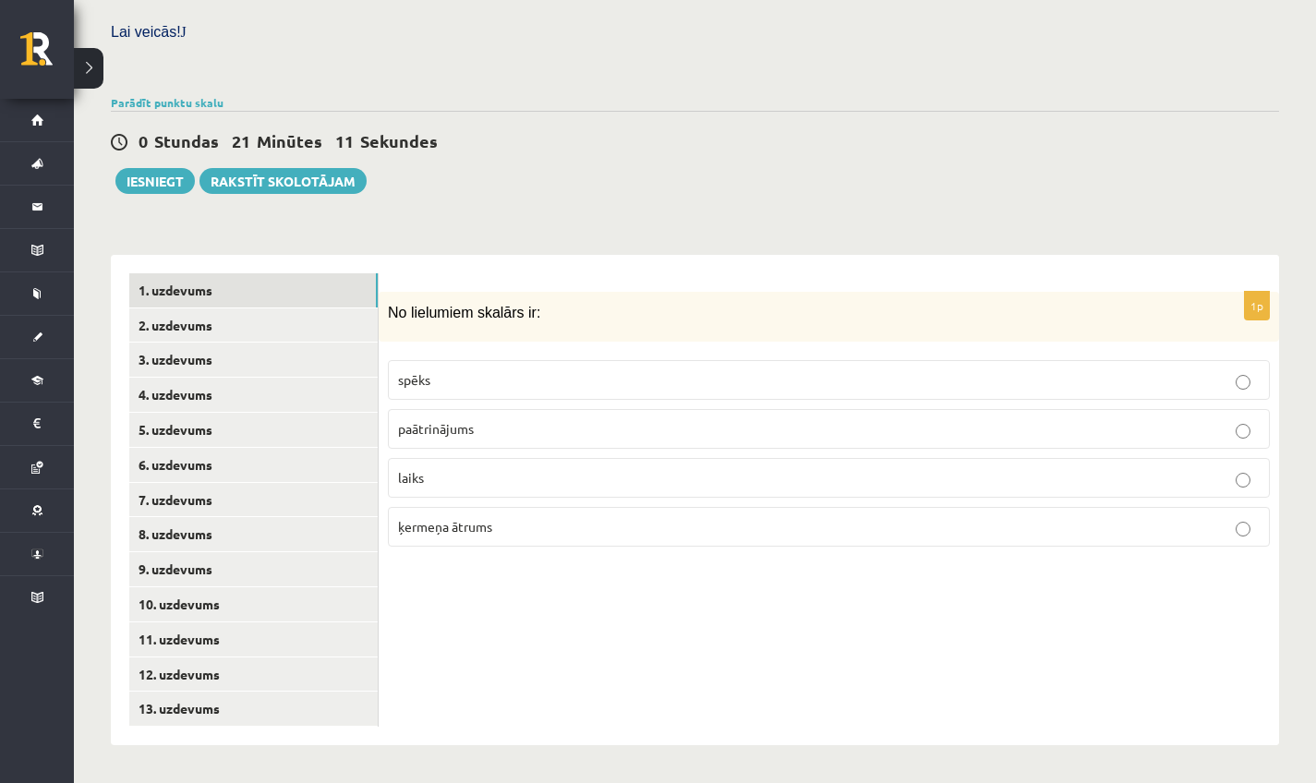
scroll to position [515, 0]
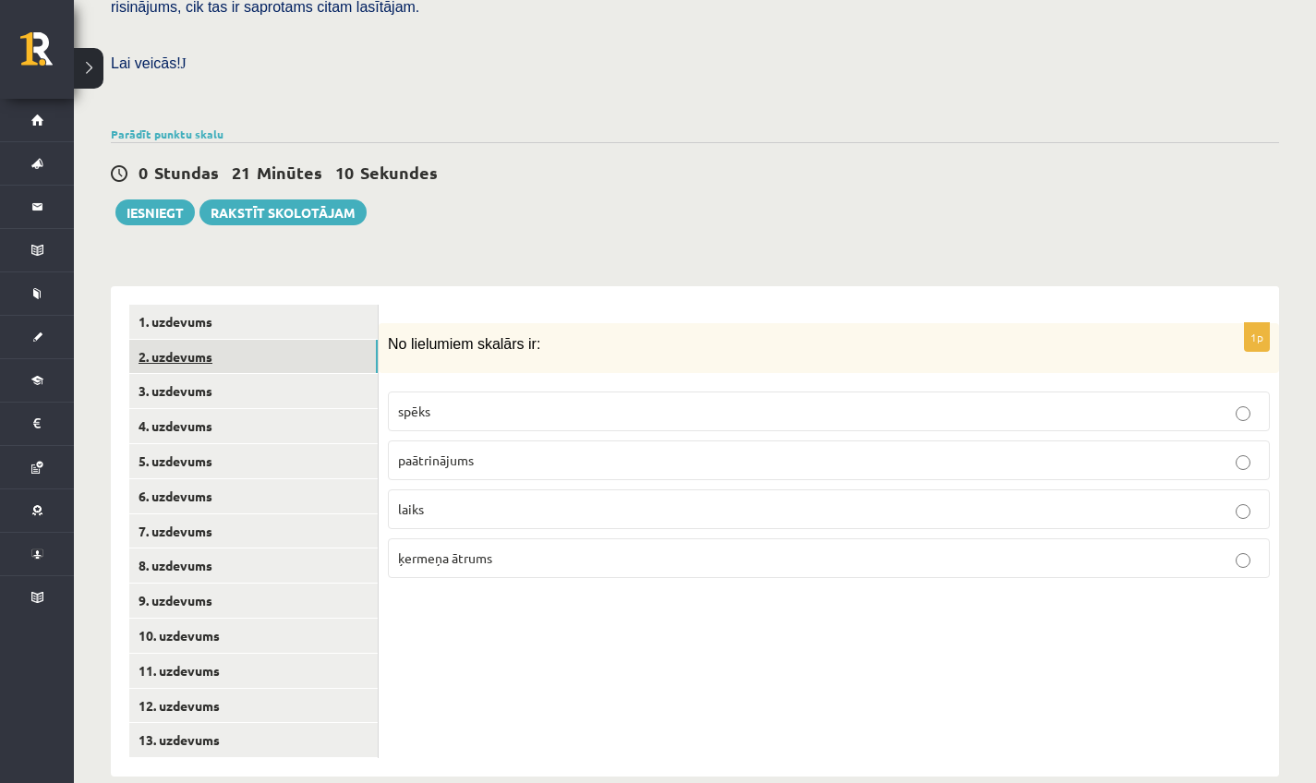
click at [156, 340] on link "2. uzdevums" at bounding box center [253, 357] width 249 height 34
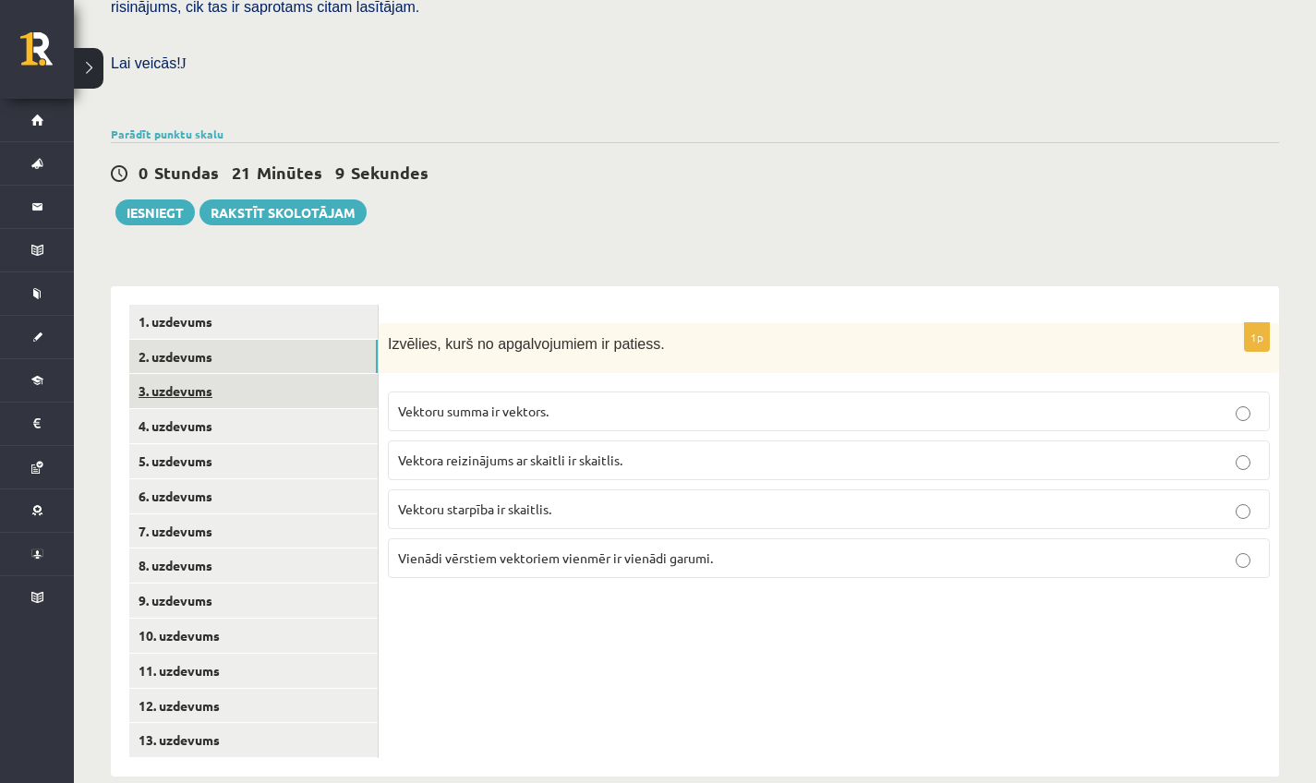
click at [183, 374] on link "3. uzdevums" at bounding box center [253, 391] width 249 height 34
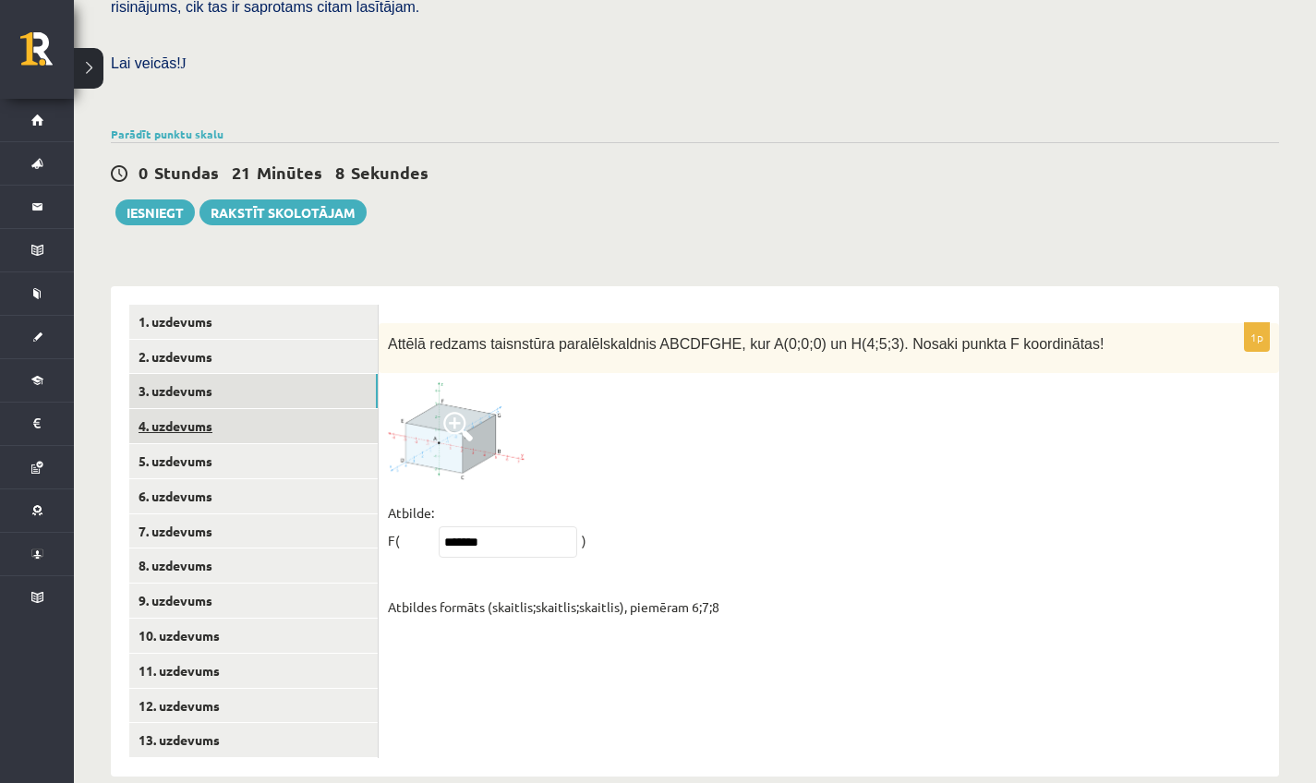
click at [181, 409] on link "4. uzdevums" at bounding box center [253, 426] width 249 height 34
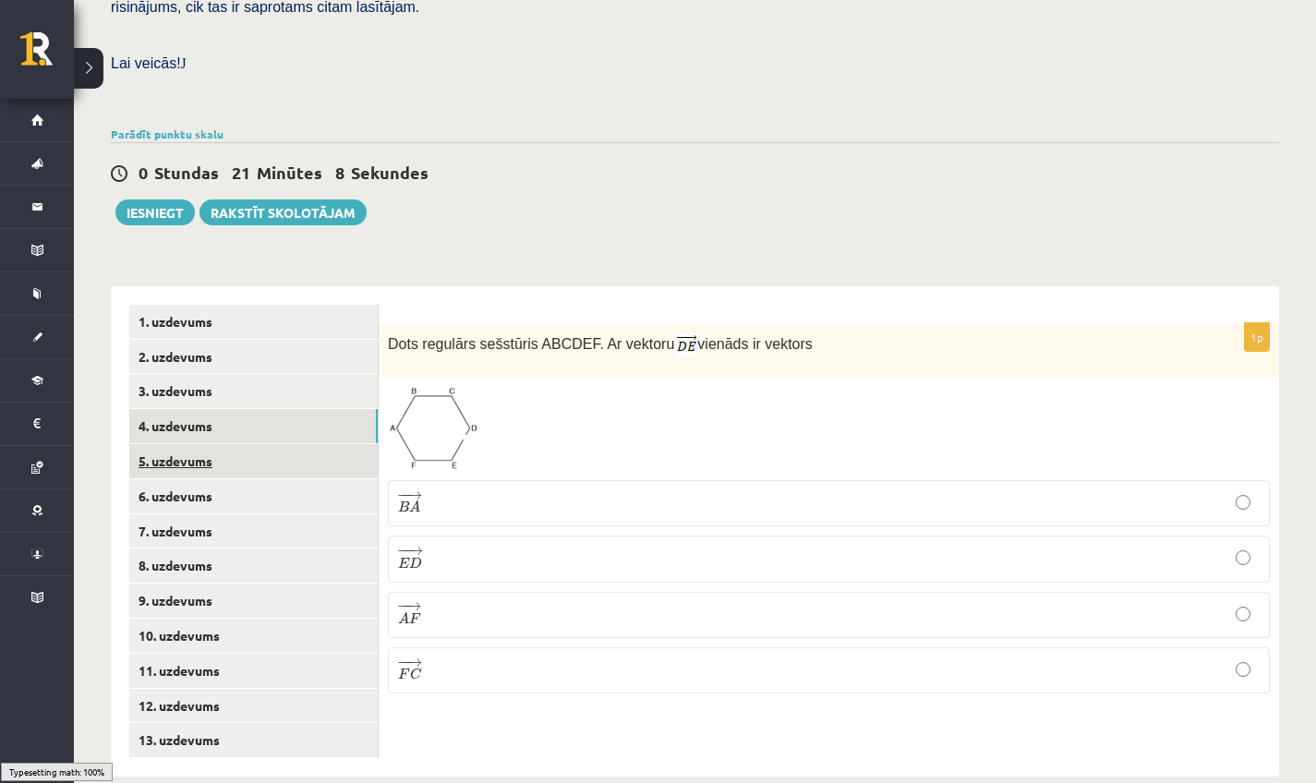
click at [188, 444] on link "5. uzdevums" at bounding box center [253, 461] width 249 height 34
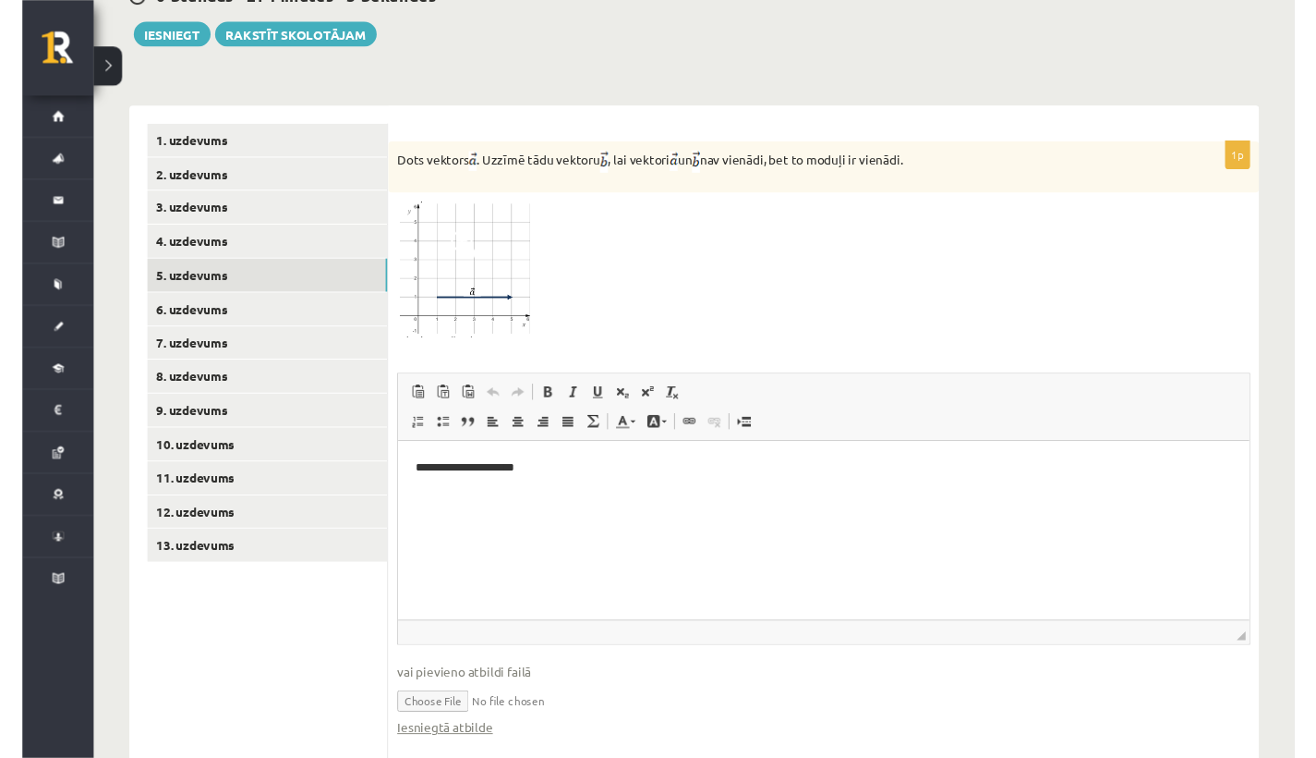
scroll to position [732, 0]
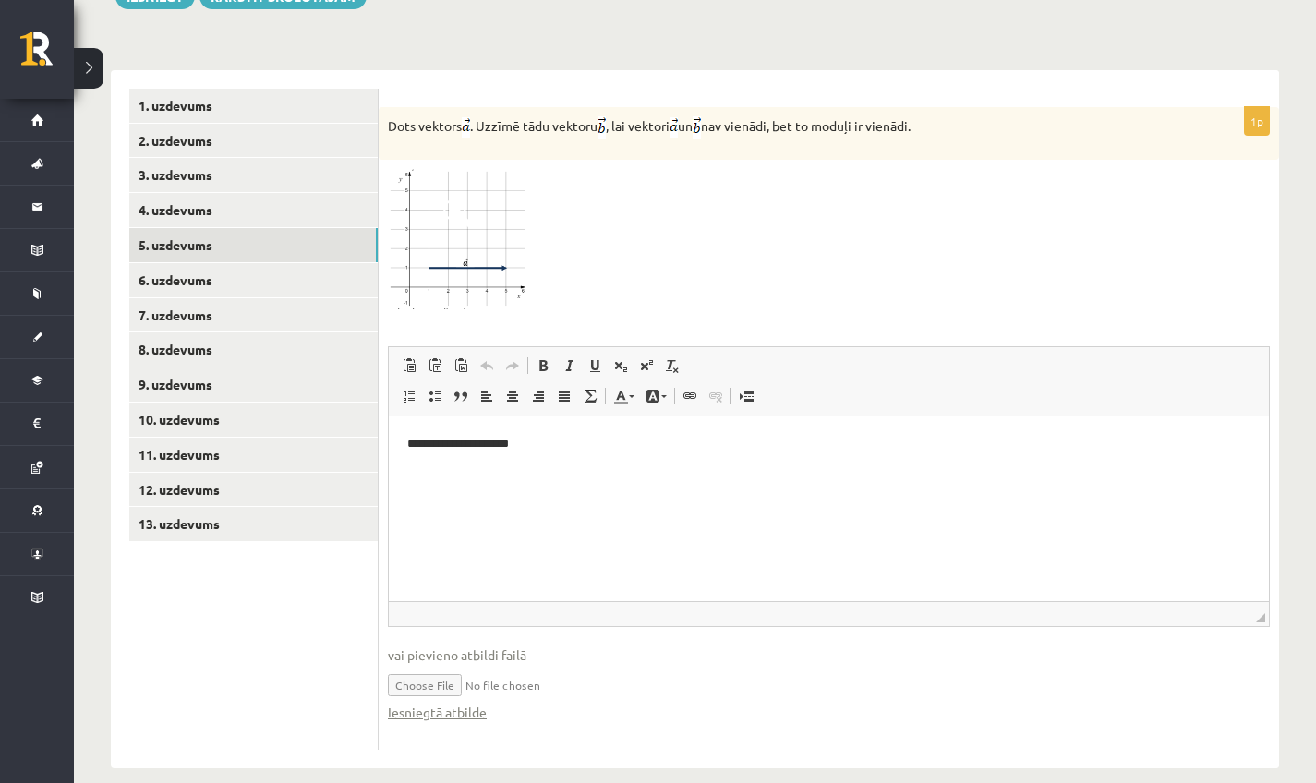
click at [447, 665] on input "file" at bounding box center [829, 684] width 882 height 38
type input "**********"
click at [477, 703] on link "Iesniegtā atbilde" at bounding box center [437, 712] width 99 height 19
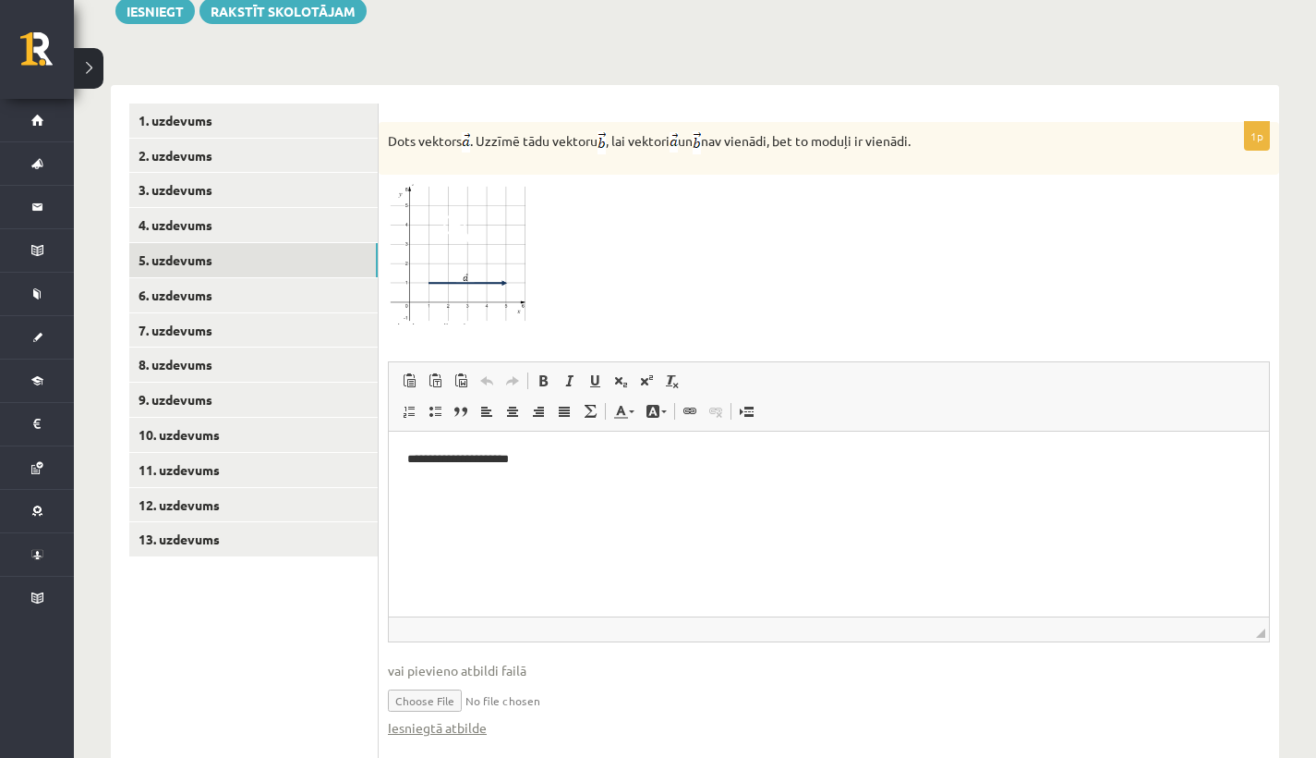
scroll to position [713, 0]
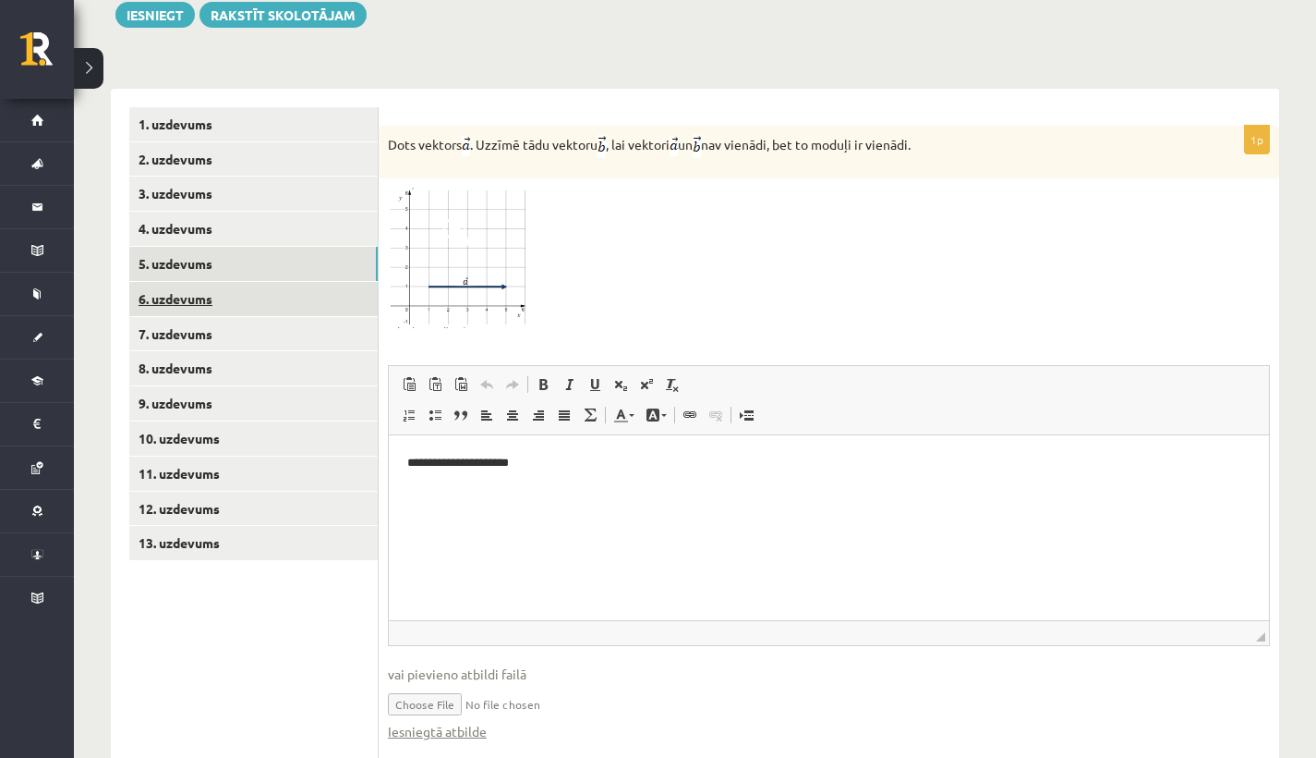
click at [290, 282] on link "6. uzdevums" at bounding box center [253, 299] width 249 height 34
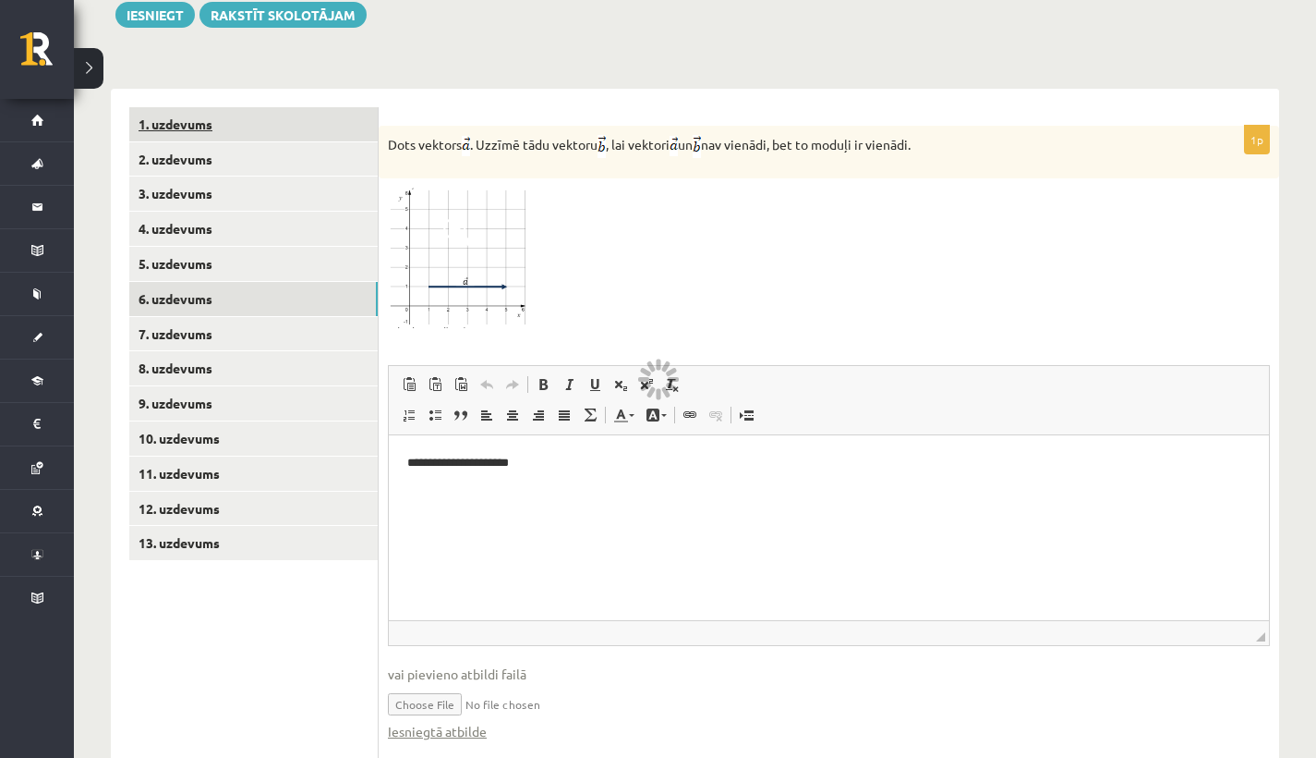
scroll to position [541, 0]
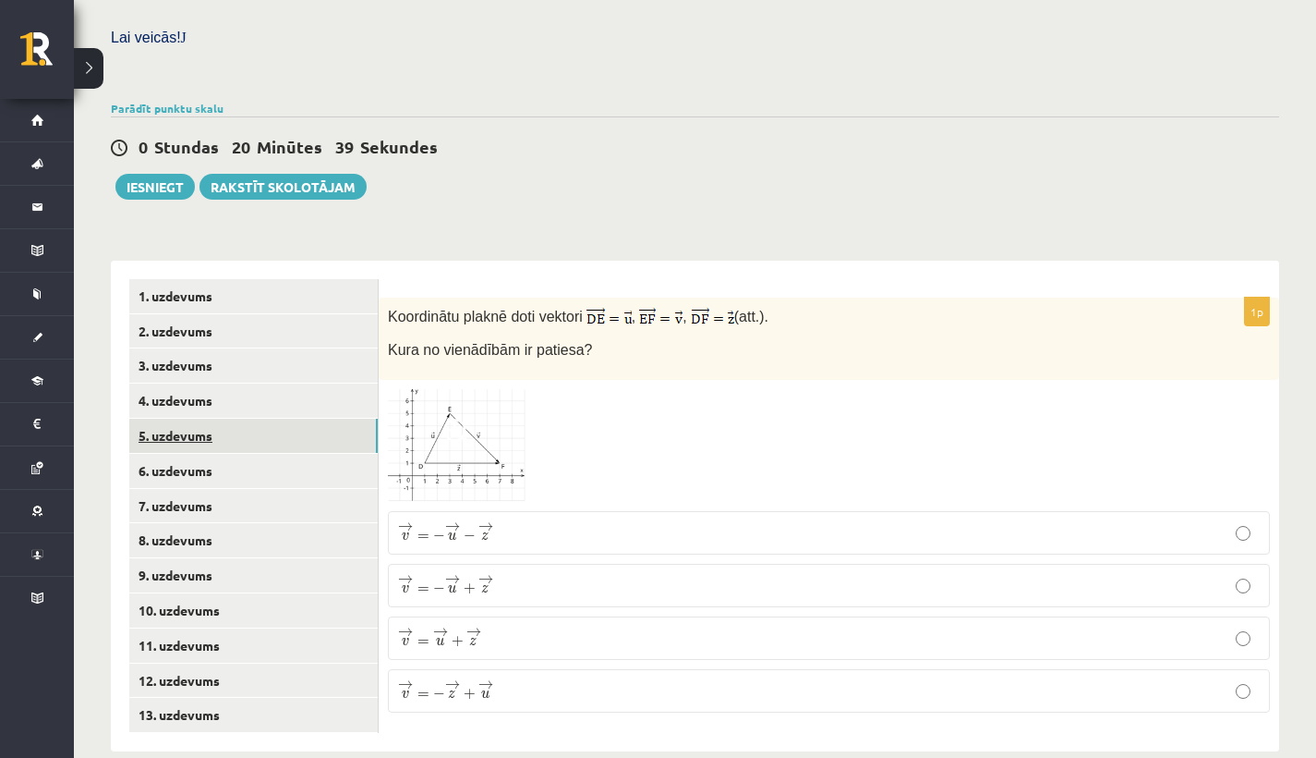
click at [188, 418] on link "5. uzdevums" at bounding box center [253, 435] width 249 height 34
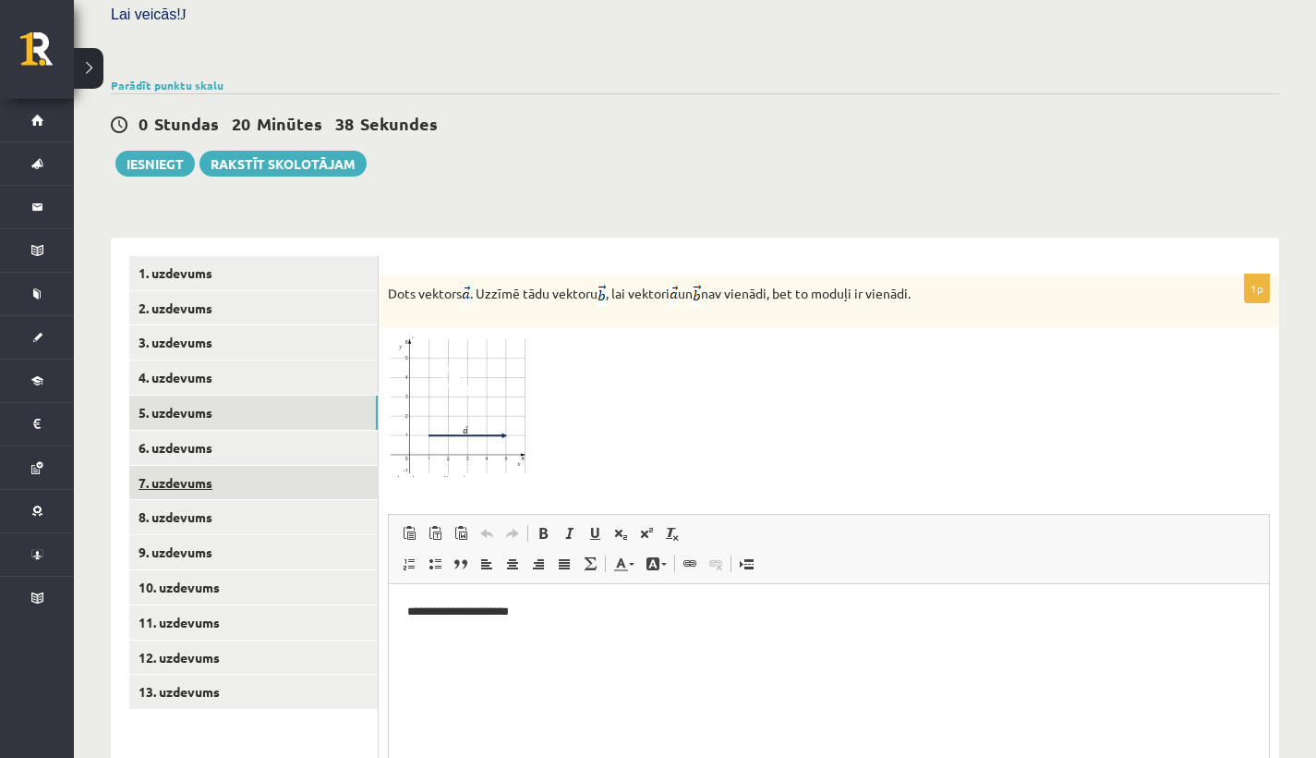
scroll to position [0, 0]
click at [583, 625] on html "**********" at bounding box center [829, 611] width 880 height 55
click at [271, 151] on link "Rakstīt skolotājam" at bounding box center [283, 164] width 167 height 26
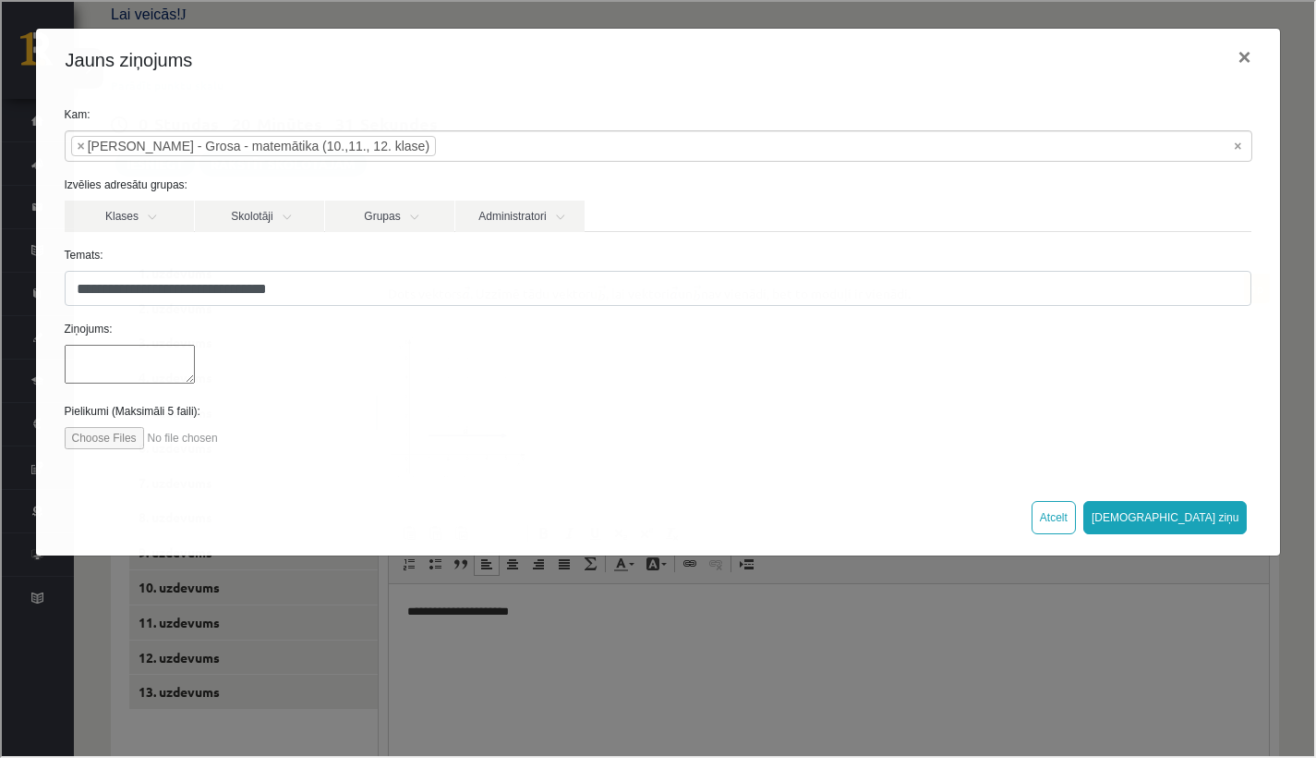
click at [147, 364] on div at bounding box center [657, 364] width 1216 height 43
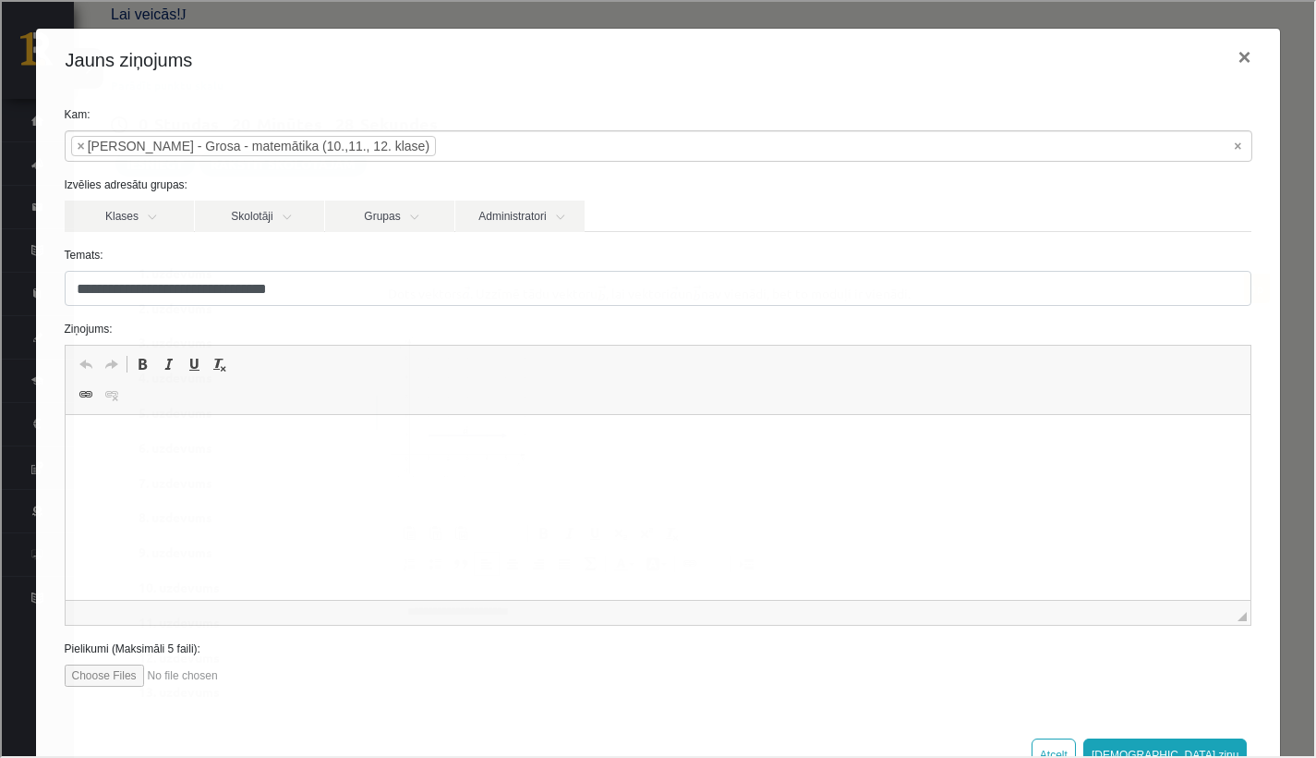
click at [108, 471] on html at bounding box center [658, 443] width 1186 height 56
click at [286, 444] on p "**********" at bounding box center [651, 442] width 1136 height 18
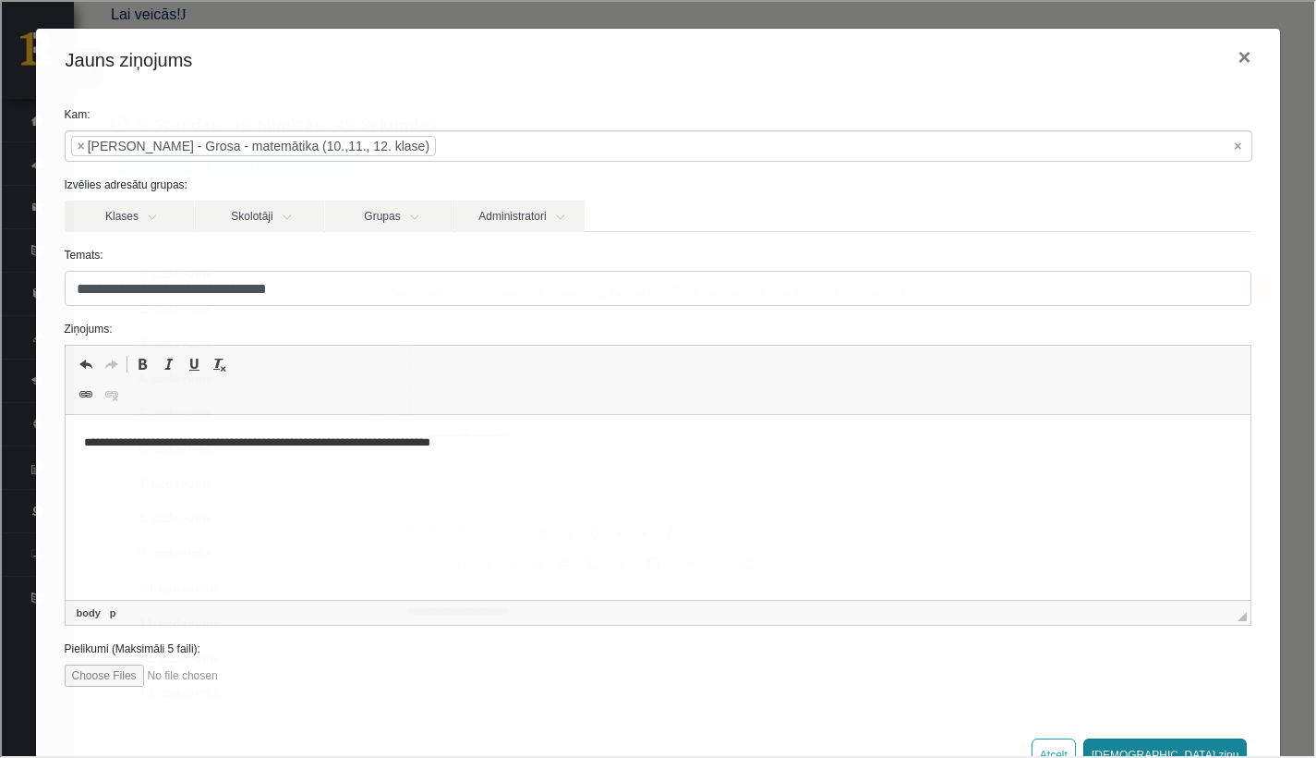
click at [1222, 745] on button "Sūtīt ziņu" at bounding box center [1164, 752] width 164 height 33
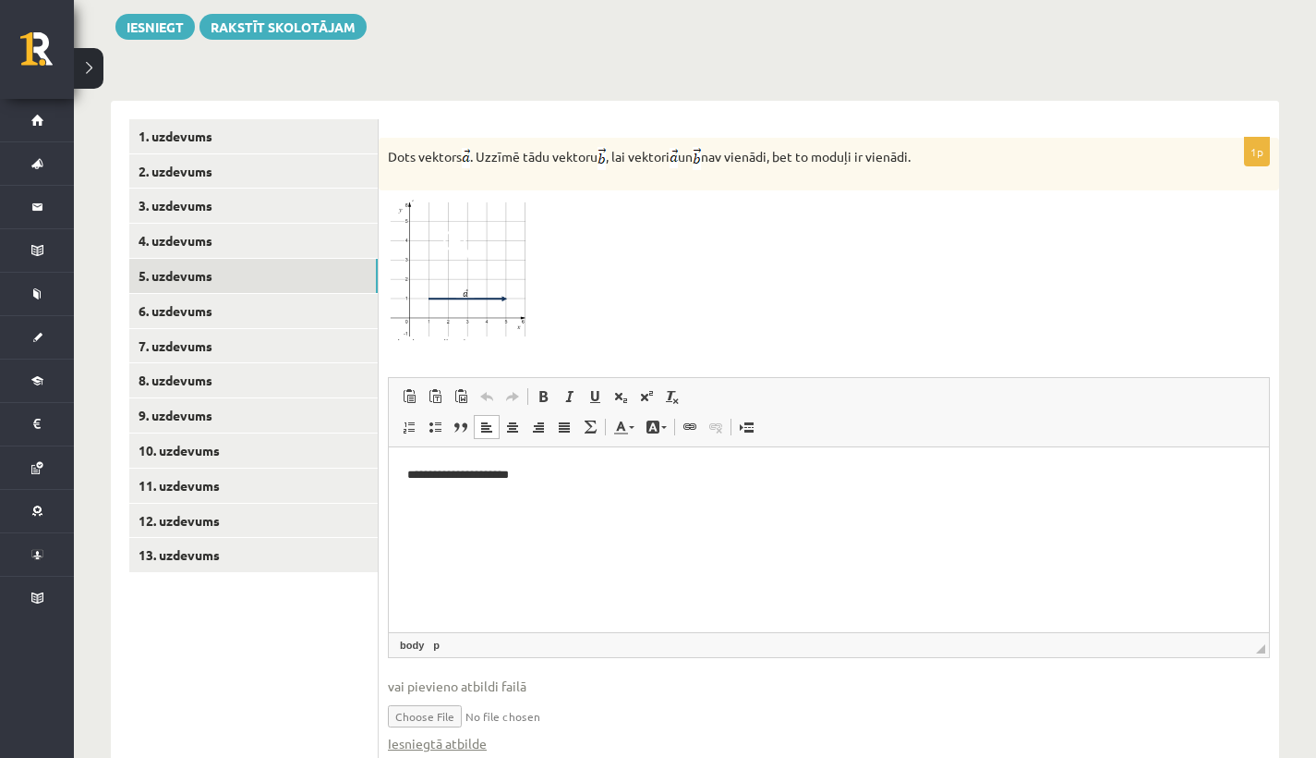
scroll to position [712, 0]
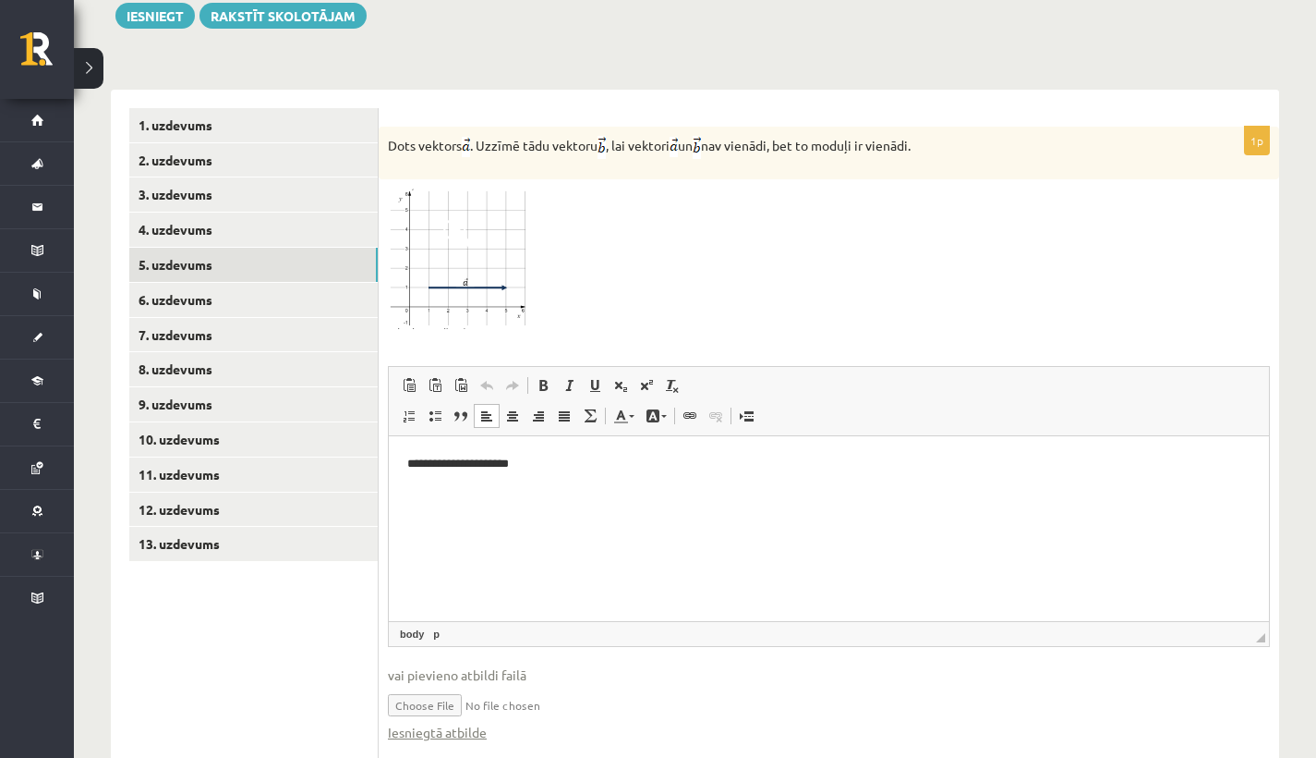
click at [424, 685] on input "file" at bounding box center [829, 704] width 882 height 38
type input "**********"
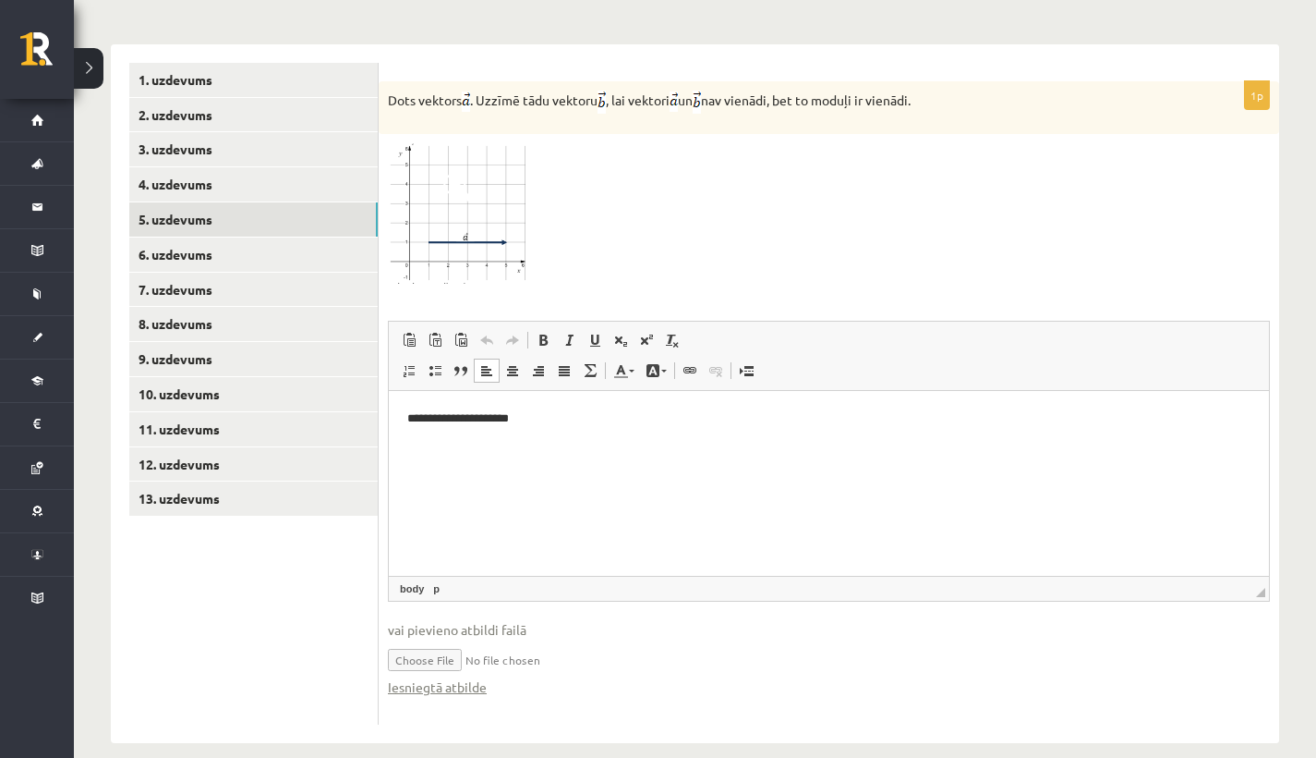
click at [598, 677] on div "Iesniegtā atbilde" at bounding box center [829, 686] width 882 height 19
click at [637, 648] on input "file" at bounding box center [829, 658] width 882 height 38
click at [693, 446] on html "**********" at bounding box center [829, 418] width 880 height 55
click at [202, 237] on link "6. uzdevums" at bounding box center [253, 254] width 249 height 34
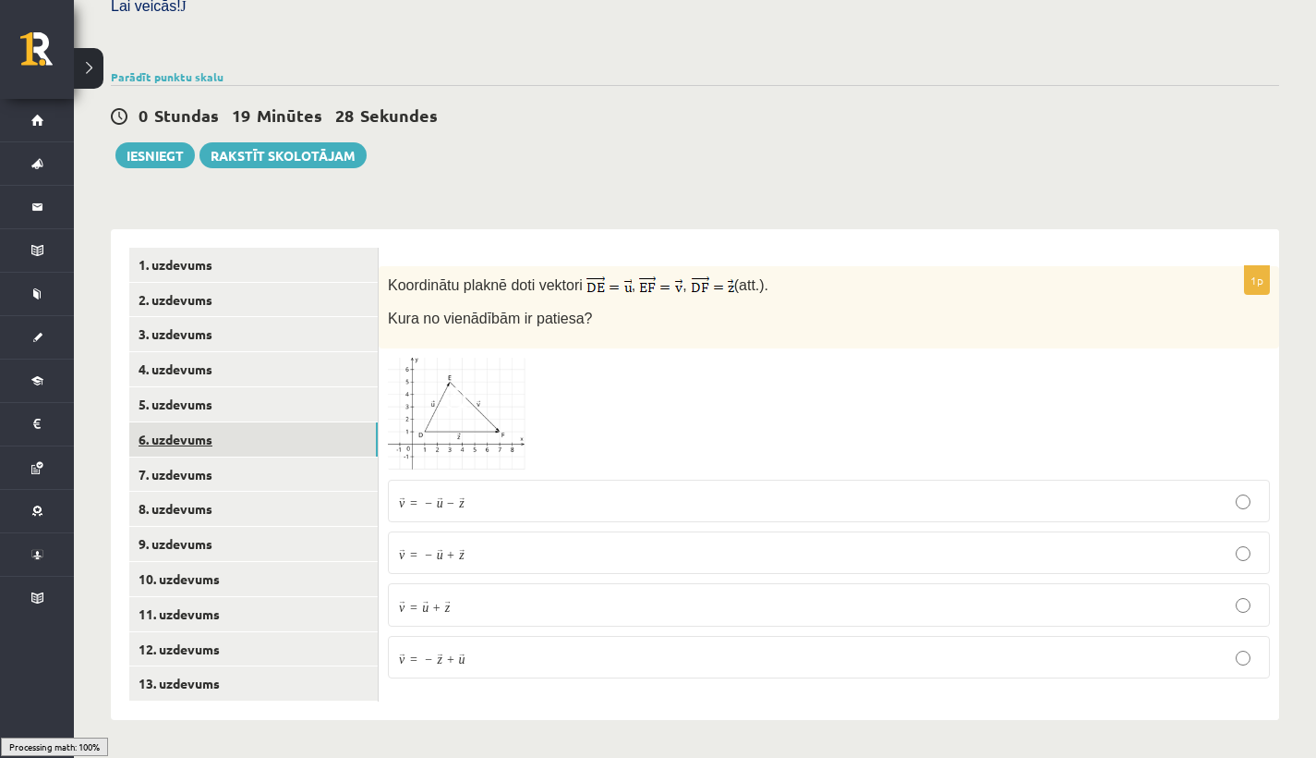
scroll to position [541, 0]
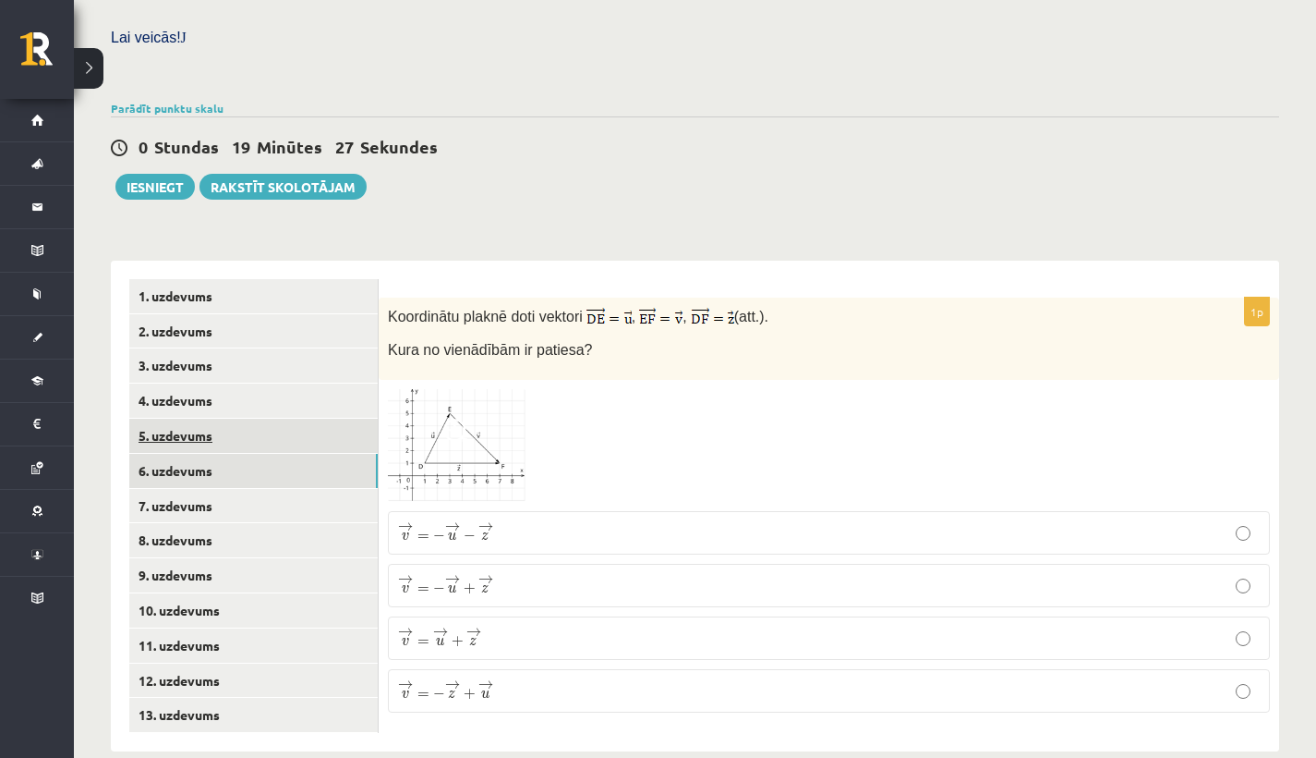
click at [196, 418] on link "5. uzdevums" at bounding box center [253, 435] width 249 height 34
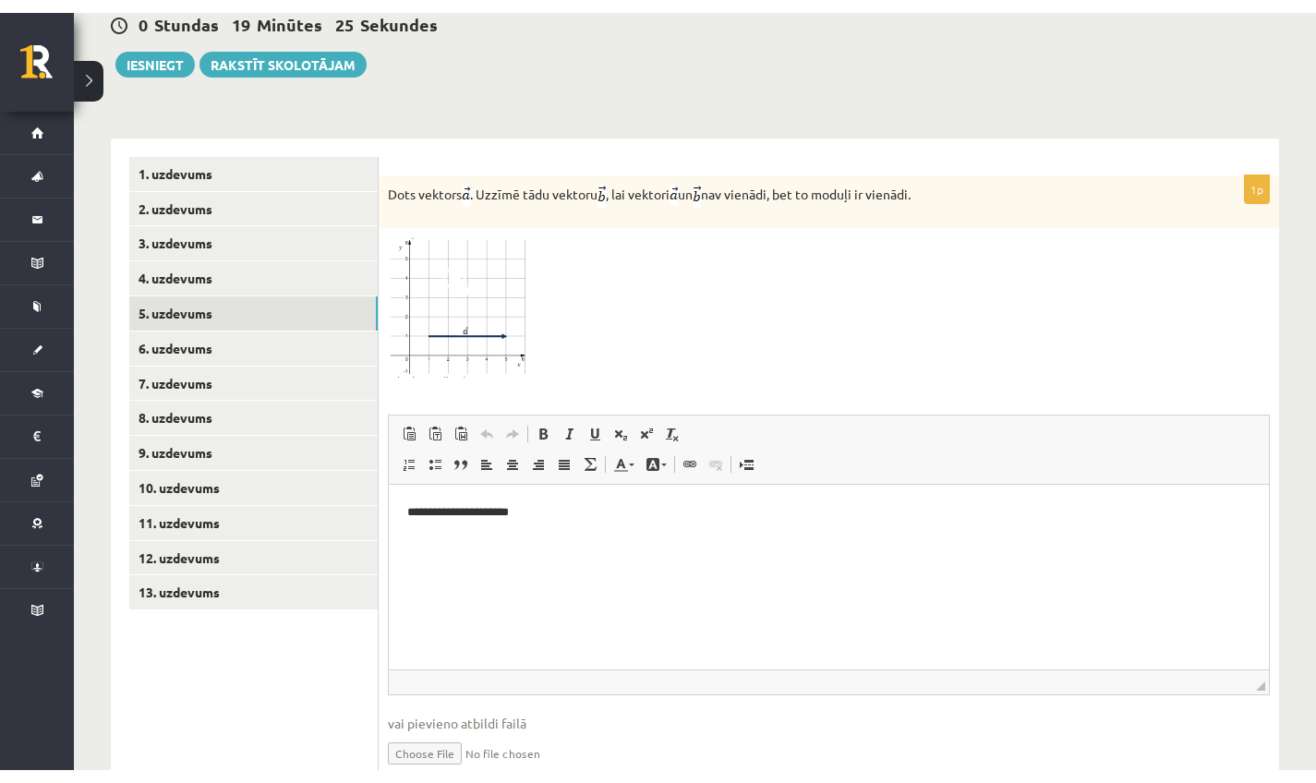
scroll to position [707, 0]
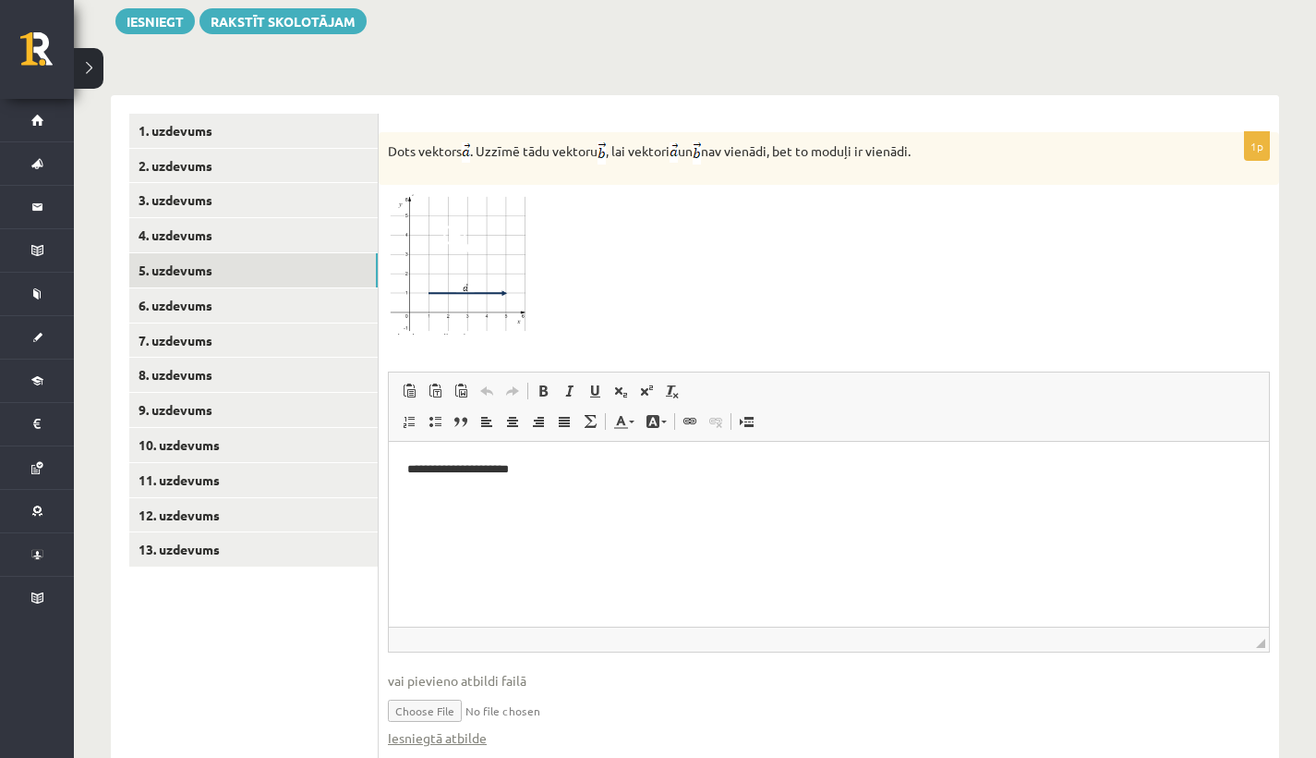
click at [444, 690] on input "file" at bounding box center [829, 709] width 882 height 38
type input "**********"
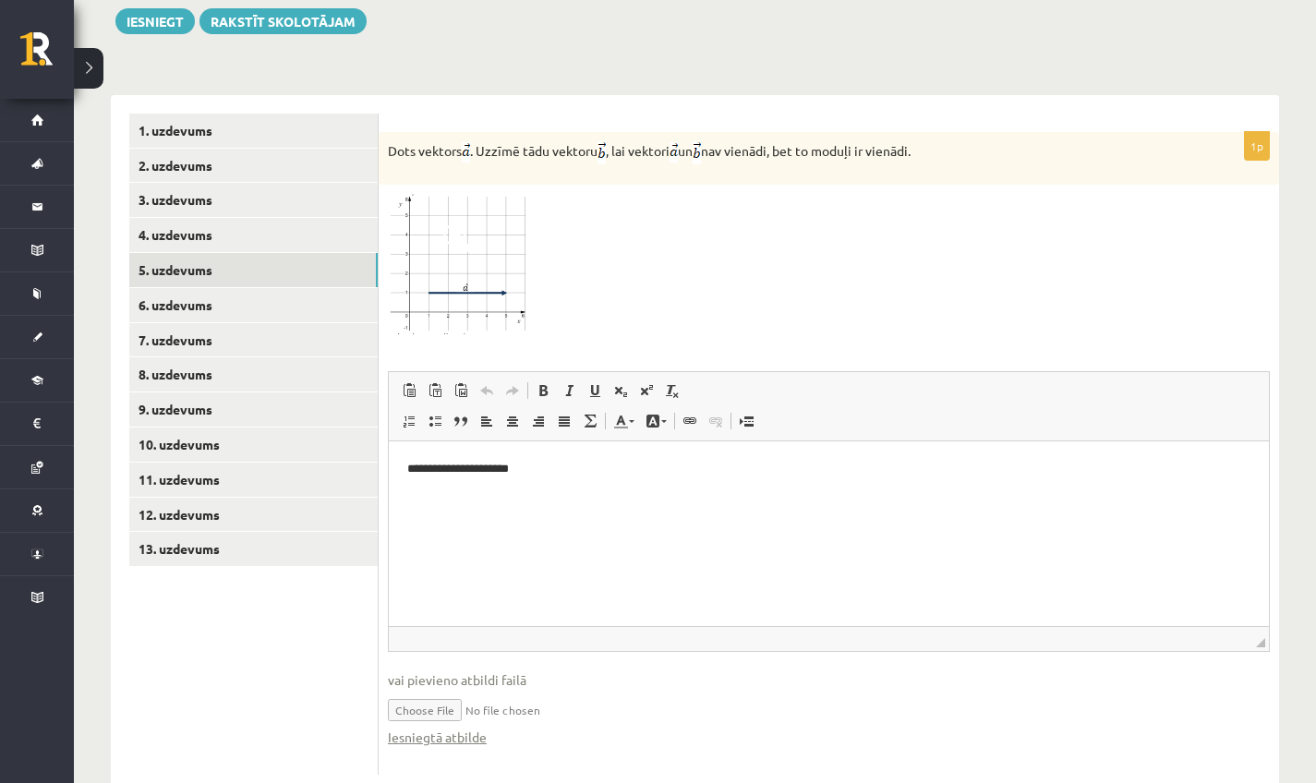
scroll to position [703, 0]
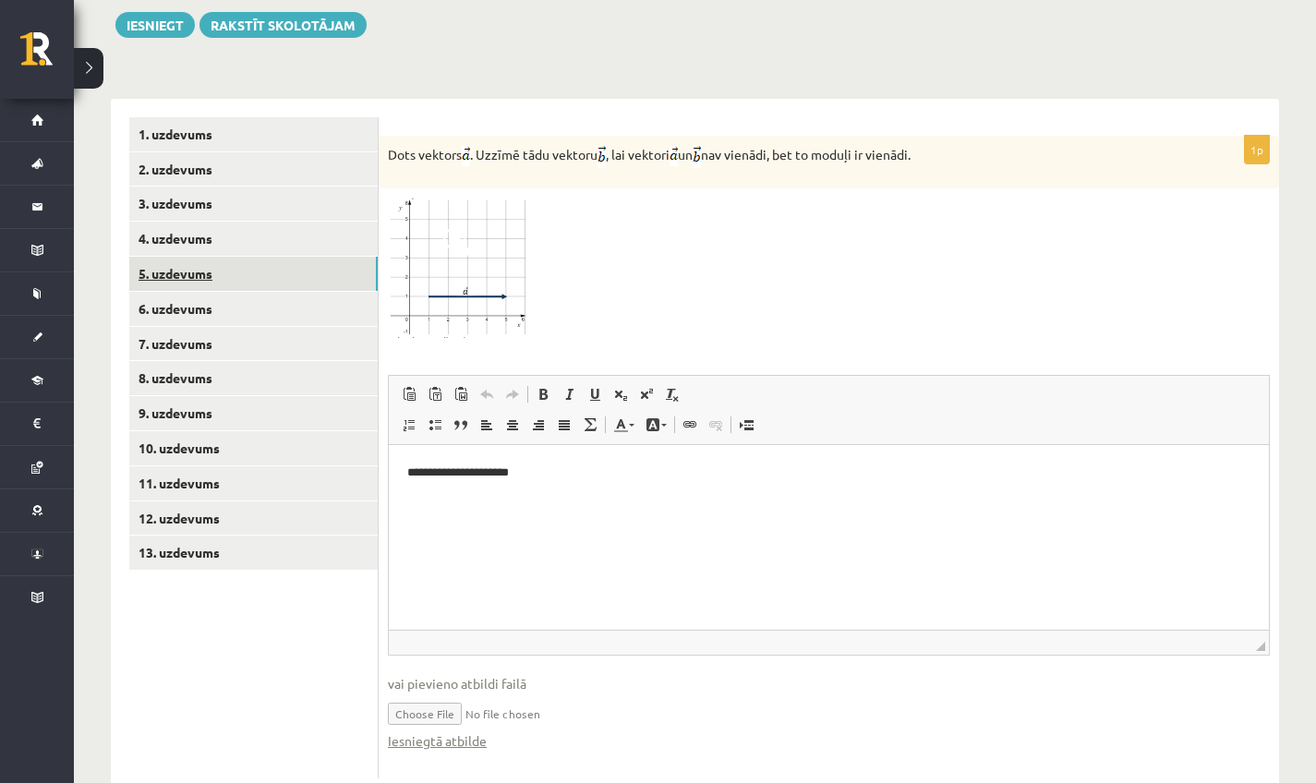
click at [323, 261] on link "5. uzdevums" at bounding box center [253, 274] width 249 height 34
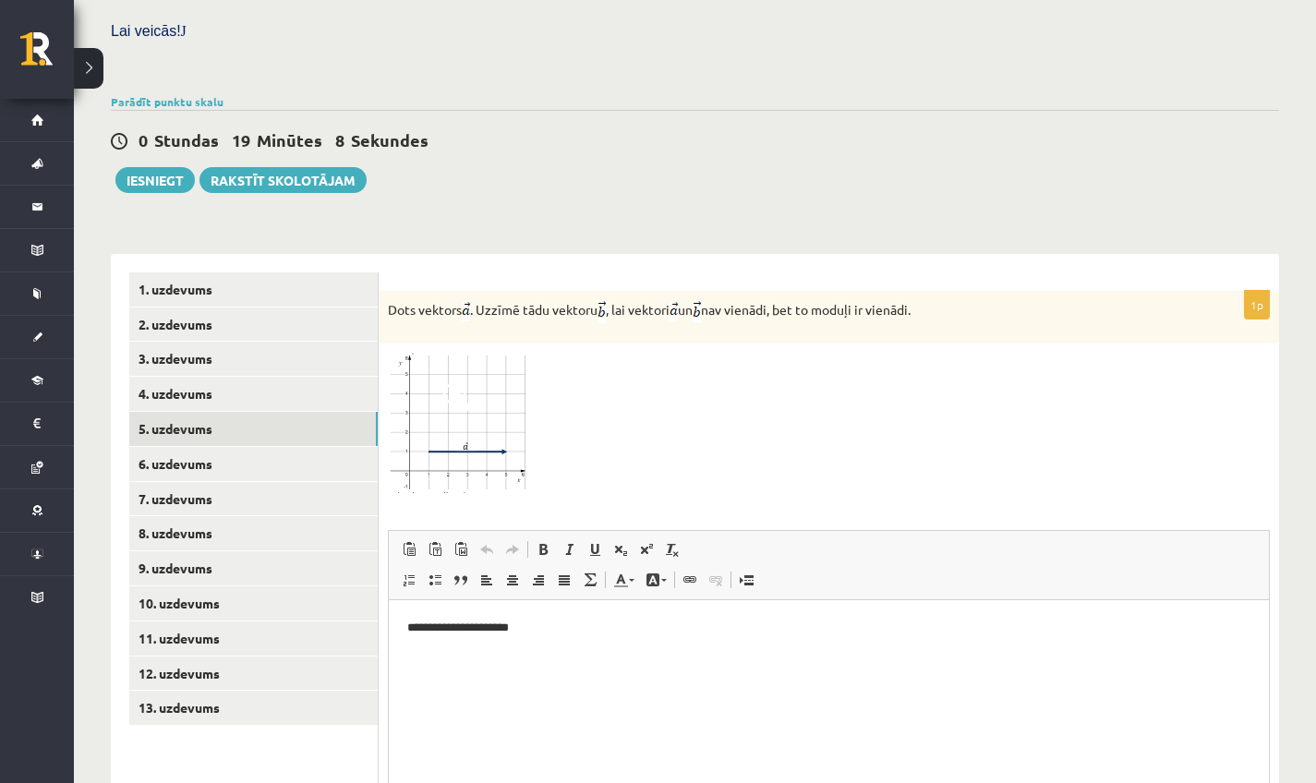
scroll to position [677, 0]
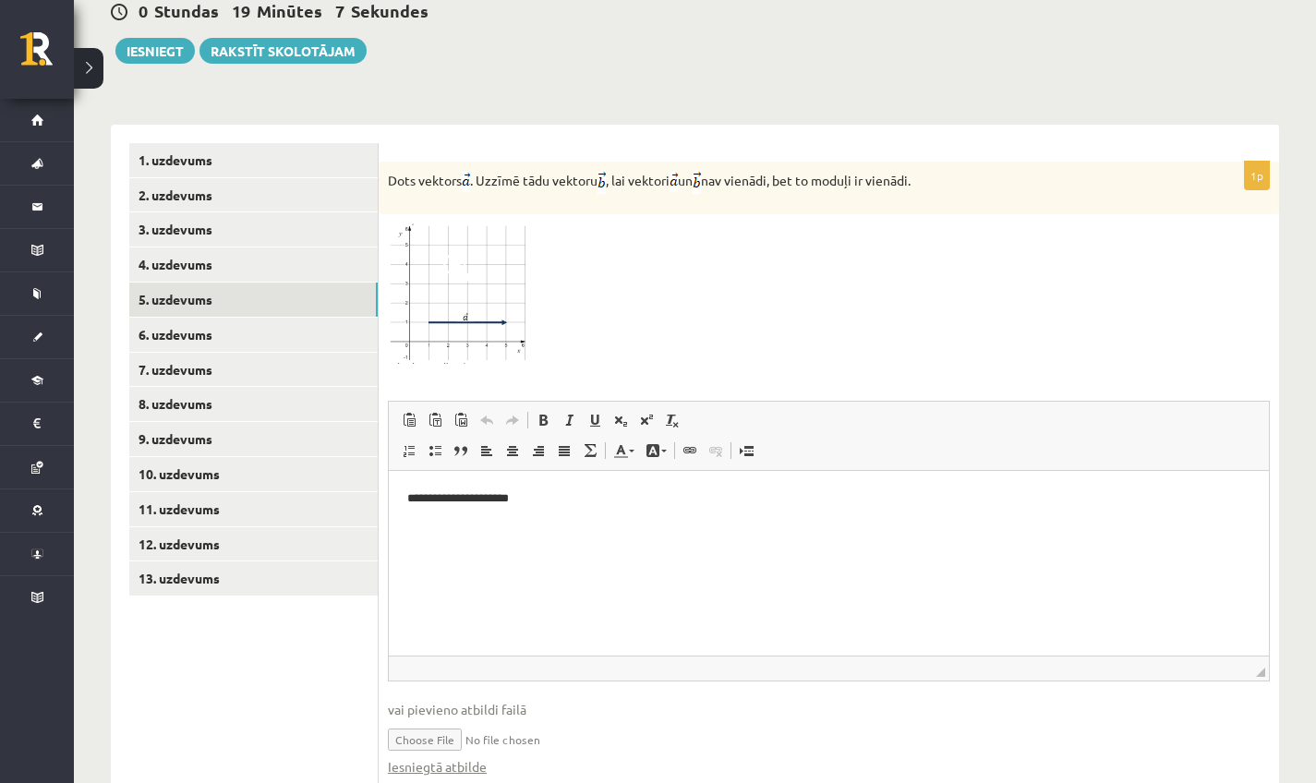
click at [431, 721] on input "file" at bounding box center [829, 739] width 882 height 38
type input "**********"
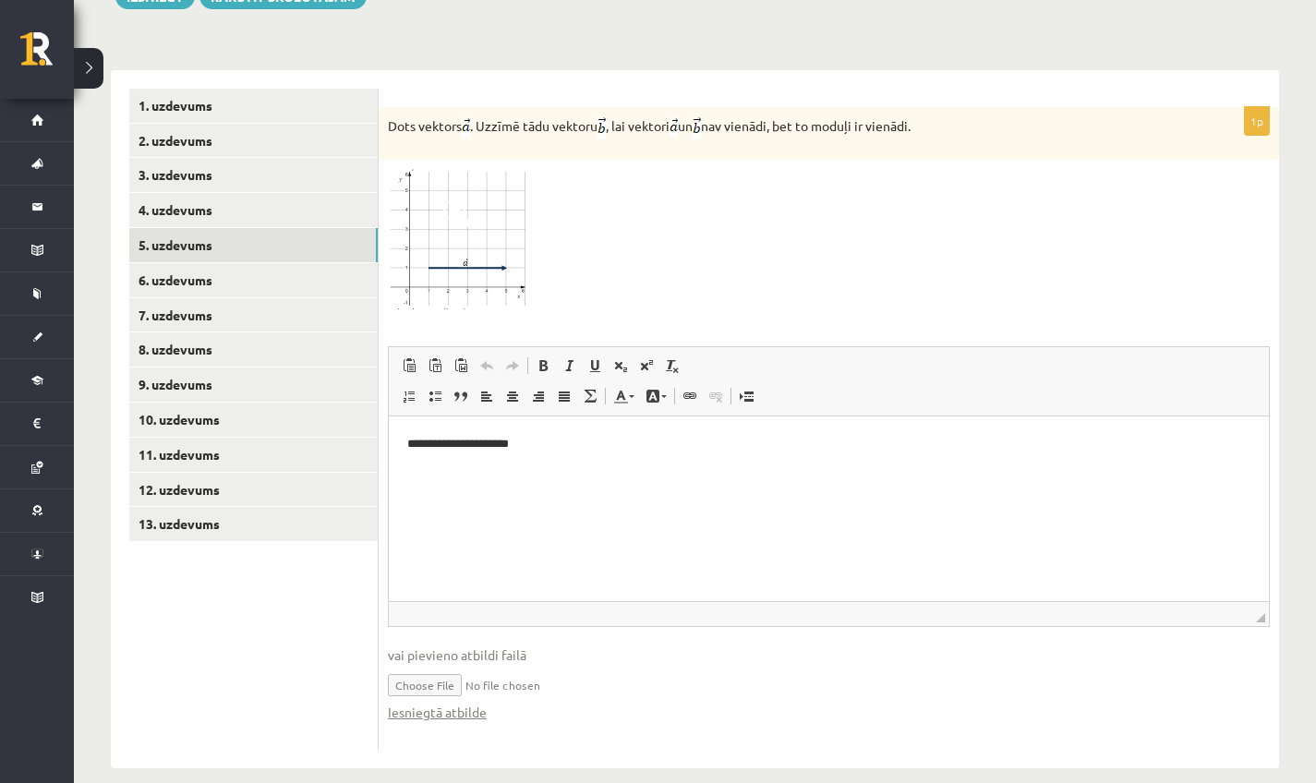
click at [1265, 613] on span "◢" at bounding box center [1260, 617] width 9 height 9
click at [926, 461] on html "**********" at bounding box center [829, 444] width 880 height 55
click at [342, 263] on link "6. uzdevums" at bounding box center [253, 280] width 249 height 34
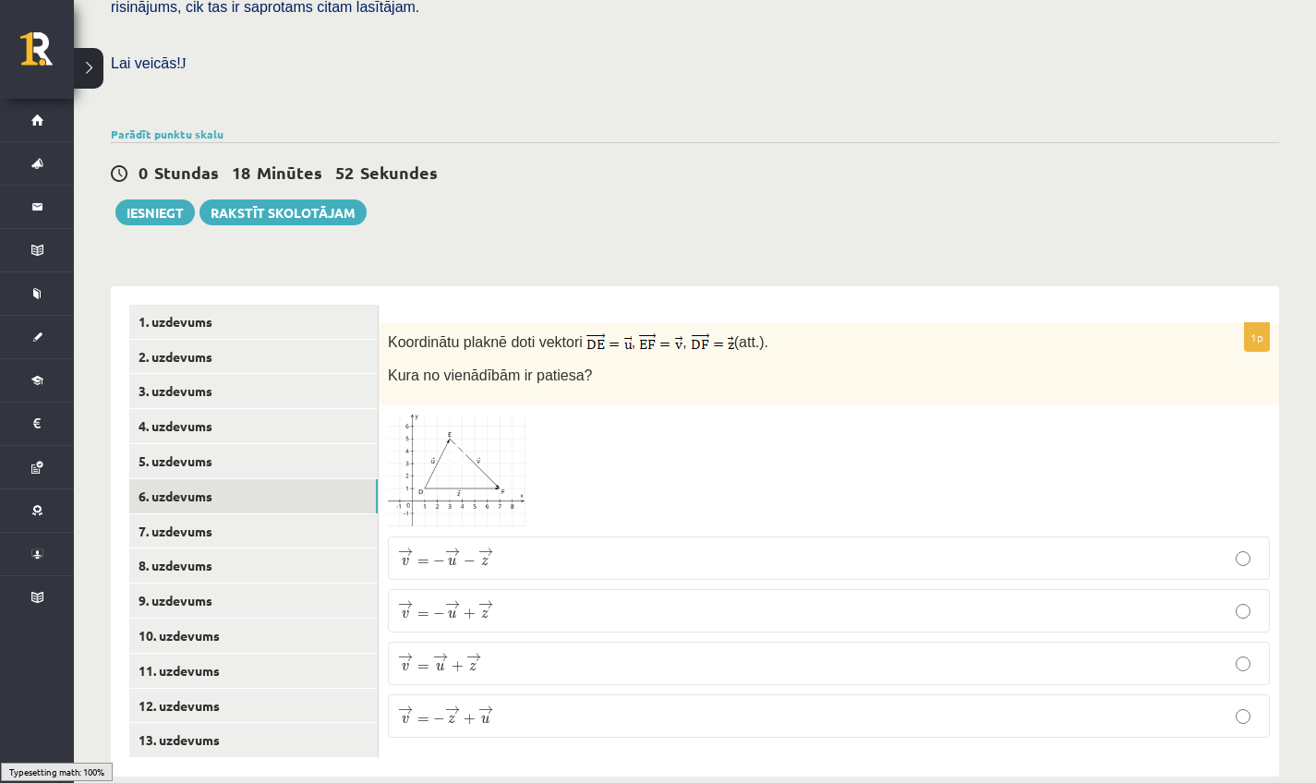
scroll to position [523, 0]
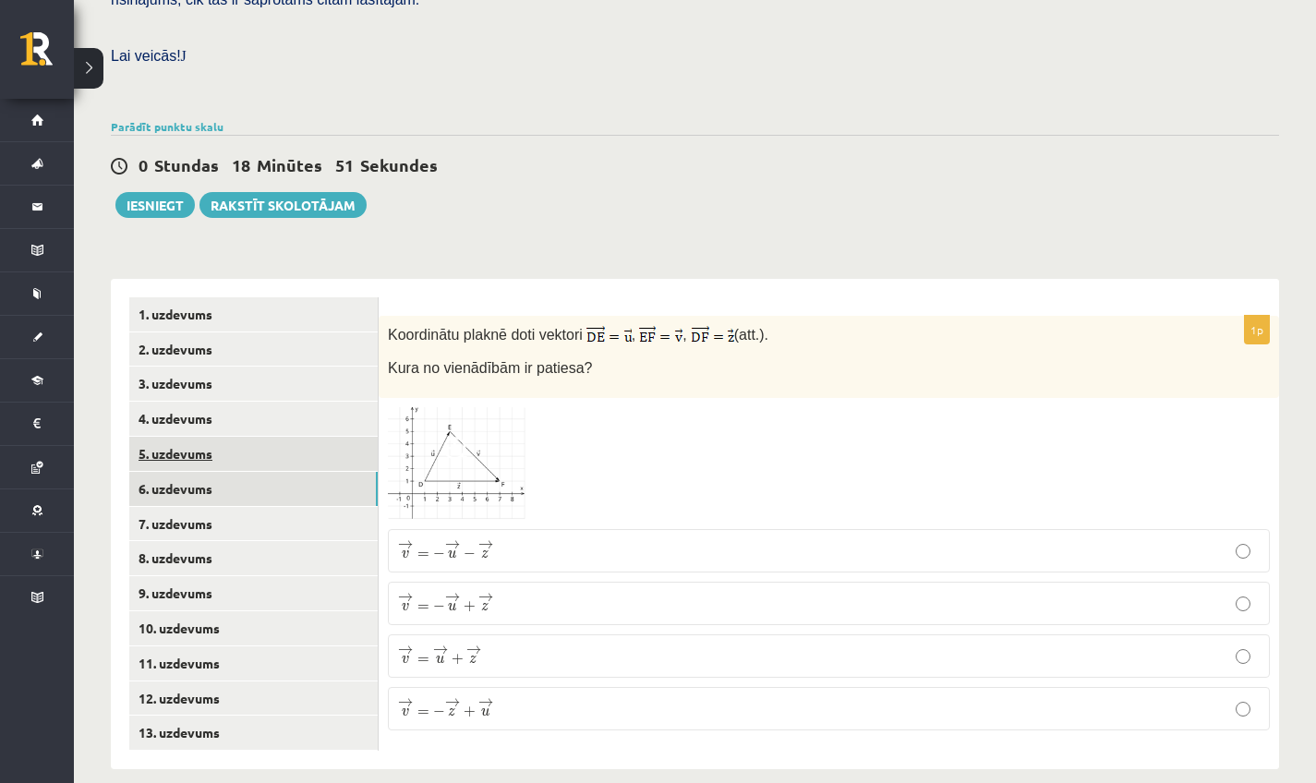
click at [299, 437] on link "5. uzdevums" at bounding box center [253, 454] width 249 height 34
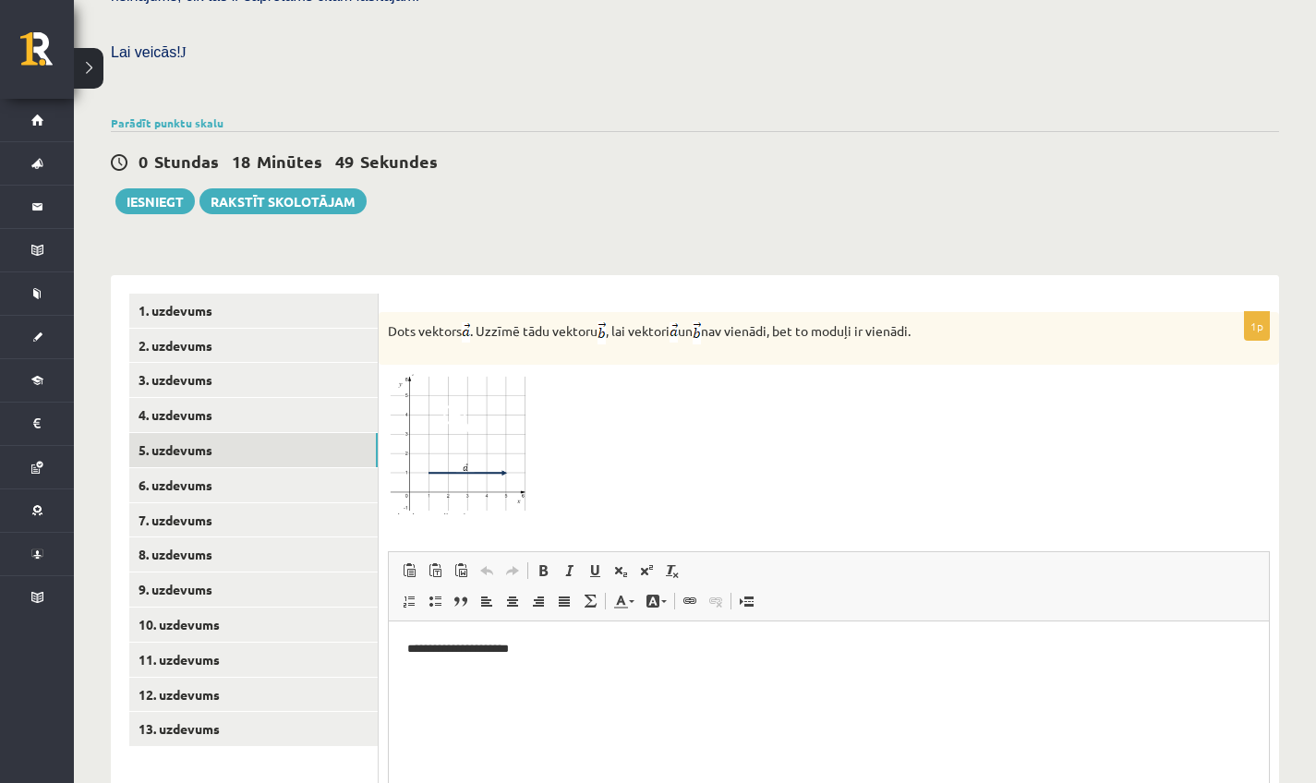
scroll to position [0, 0]
click at [277, 188] on link "Rakstīt skolotājam" at bounding box center [283, 201] width 167 height 26
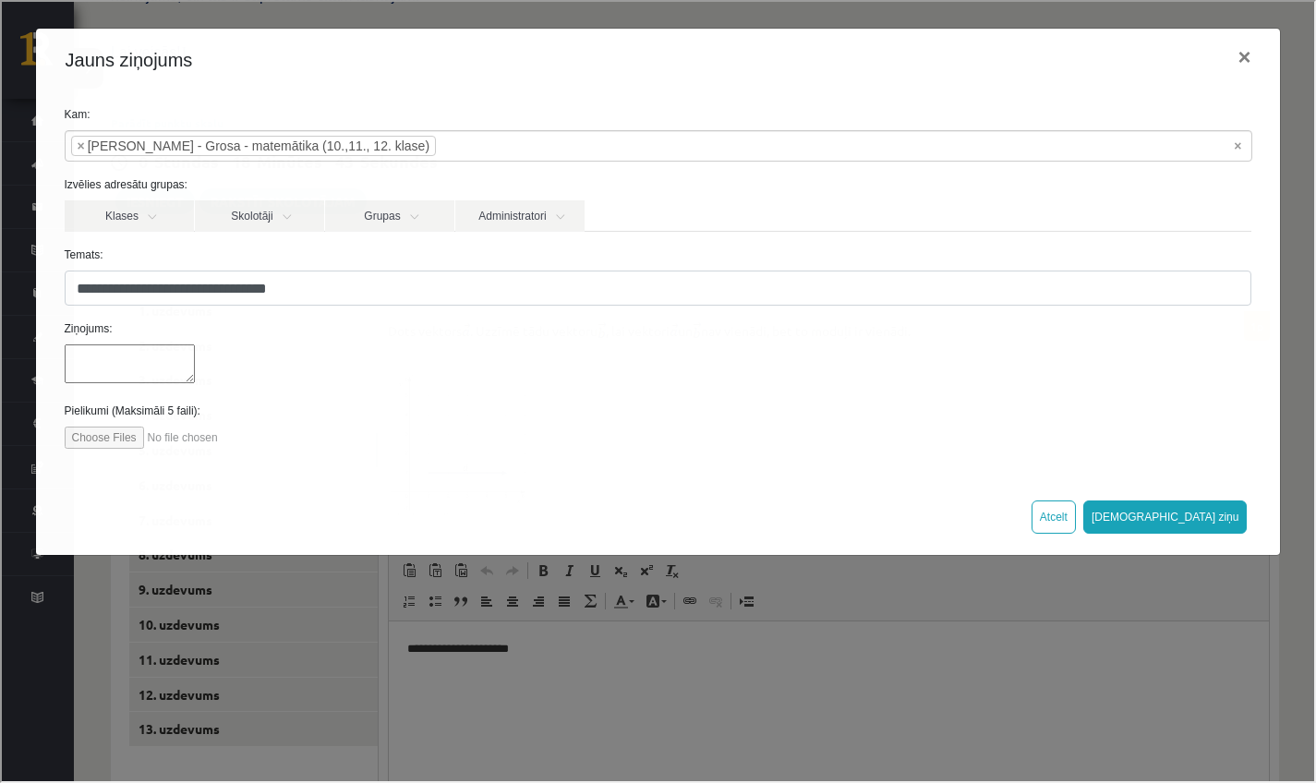
click at [126, 430] on input "file" at bounding box center [168, 436] width 210 height 22
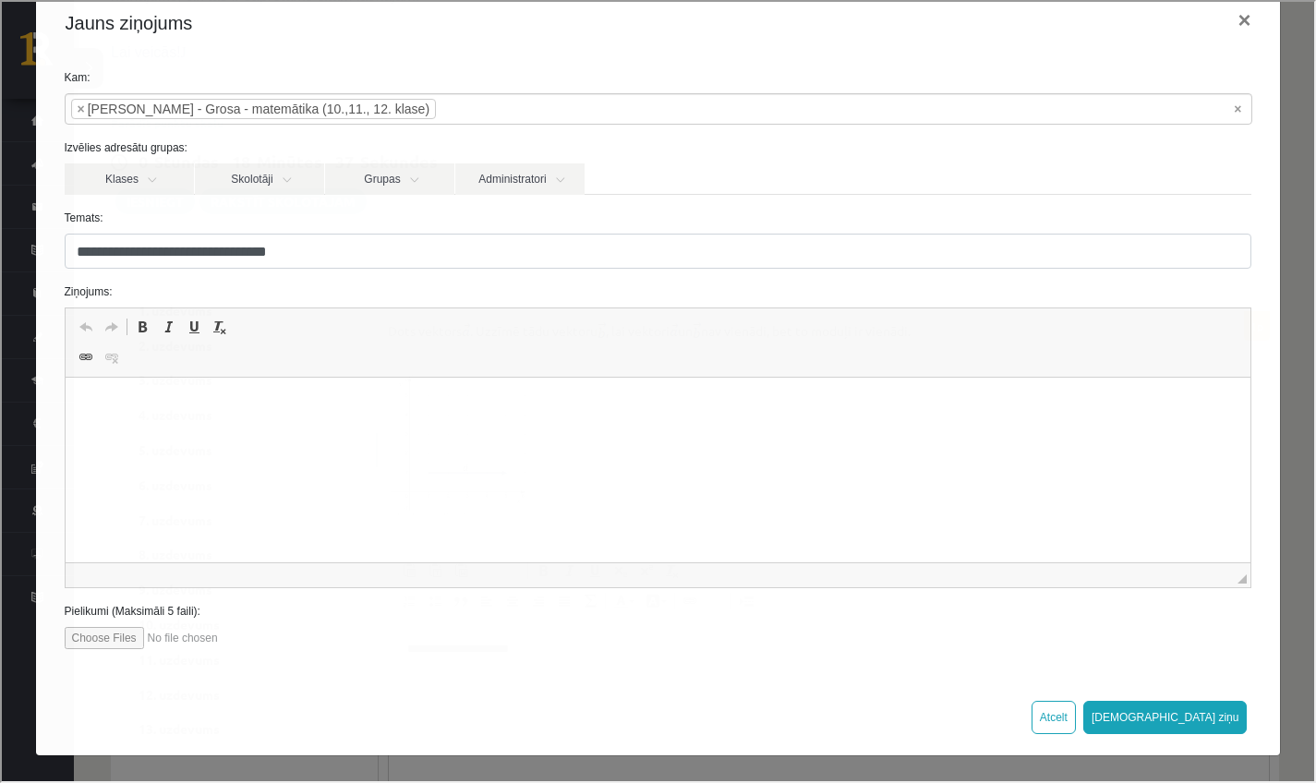
scroll to position [562, 0]
click at [136, 639] on input "file" at bounding box center [168, 636] width 210 height 22
click at [127, 638] on input "file" at bounding box center [168, 636] width 210 height 22
click at [125, 637] on input "file" at bounding box center [168, 636] width 210 height 22
click at [104, 637] on input "file" at bounding box center [168, 636] width 210 height 22
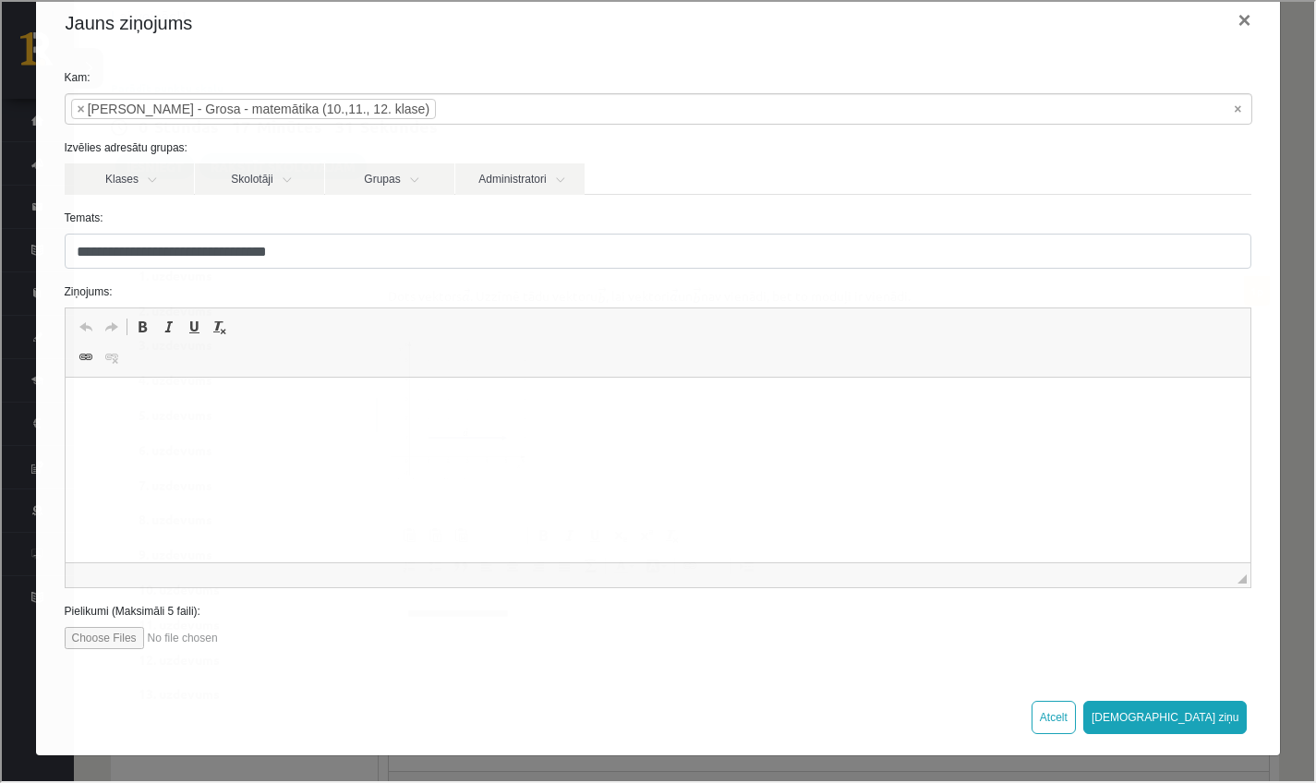
click at [130, 634] on input "file" at bounding box center [168, 636] width 210 height 22
click at [118, 637] on input "file" at bounding box center [168, 636] width 210 height 22
click at [134, 638] on input "file" at bounding box center [168, 636] width 210 height 22
click at [101, 633] on input "file" at bounding box center [168, 636] width 210 height 22
click at [117, 635] on input "file" at bounding box center [168, 636] width 210 height 22
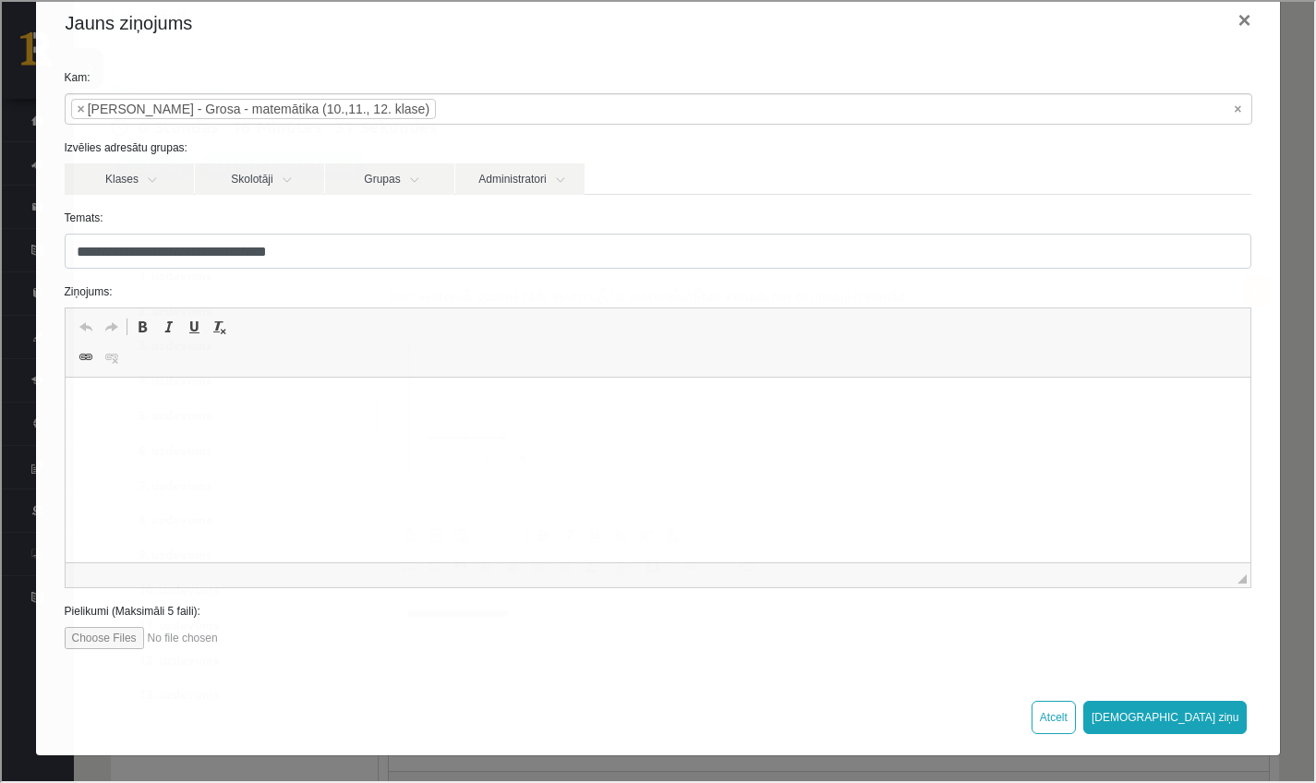
type input "**********"
click at [220, 434] on html at bounding box center [658, 406] width 1186 height 56
click at [127, 413] on p "**********" at bounding box center [651, 405] width 1136 height 18
click at [112, 401] on p "**********" at bounding box center [651, 405] width 1136 height 18
click at [119, 401] on p "**********" at bounding box center [651, 405] width 1136 height 18
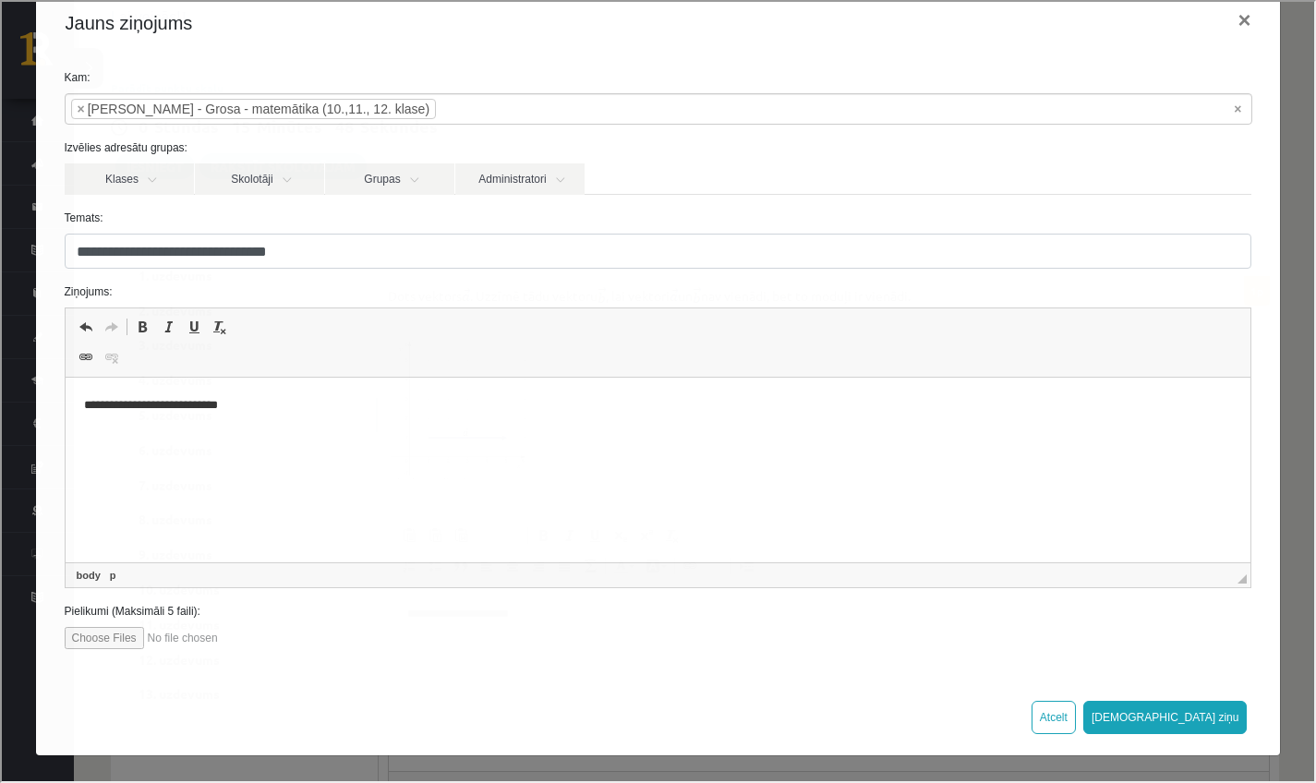
click at [111, 405] on p "**********" at bounding box center [651, 405] width 1136 height 18
click at [289, 398] on p "**********" at bounding box center [651, 405] width 1136 height 18
click at [1208, 721] on button "Sūtīt ziņu" at bounding box center [1164, 715] width 164 height 33
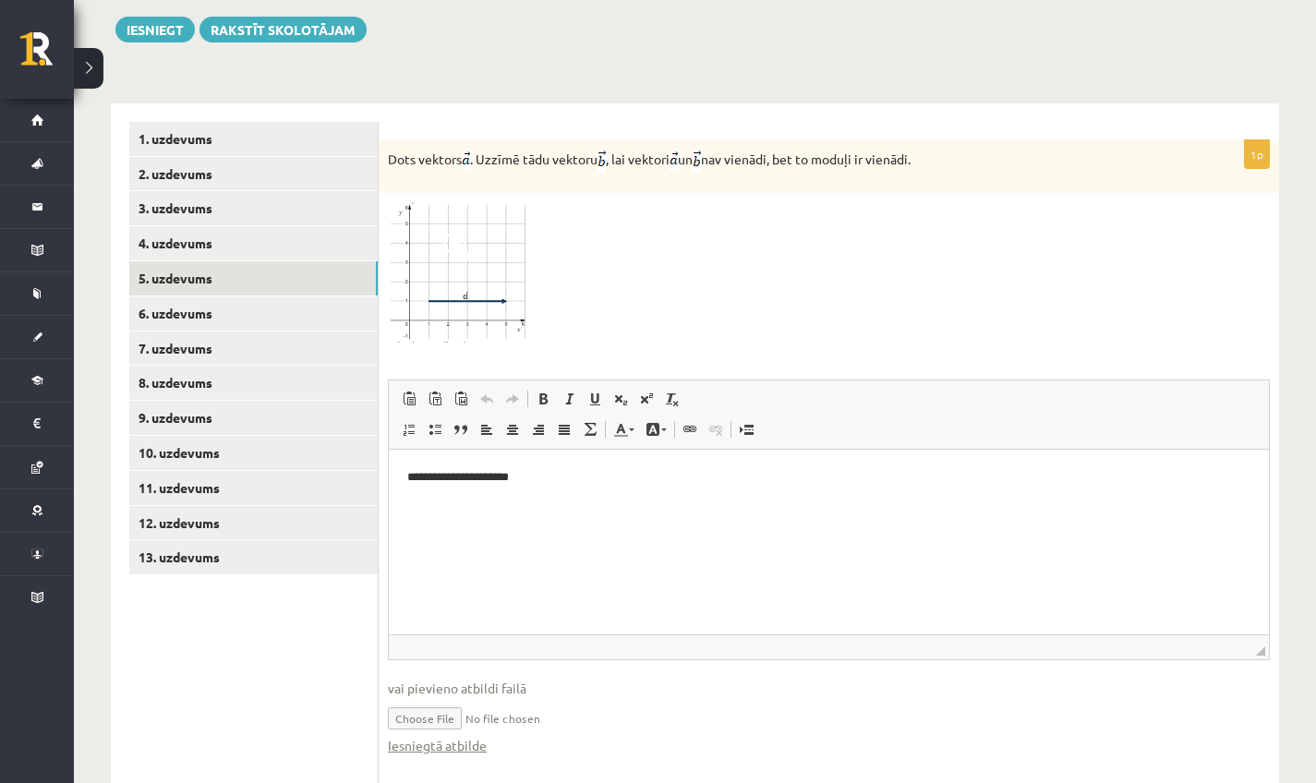
scroll to position [702, 0]
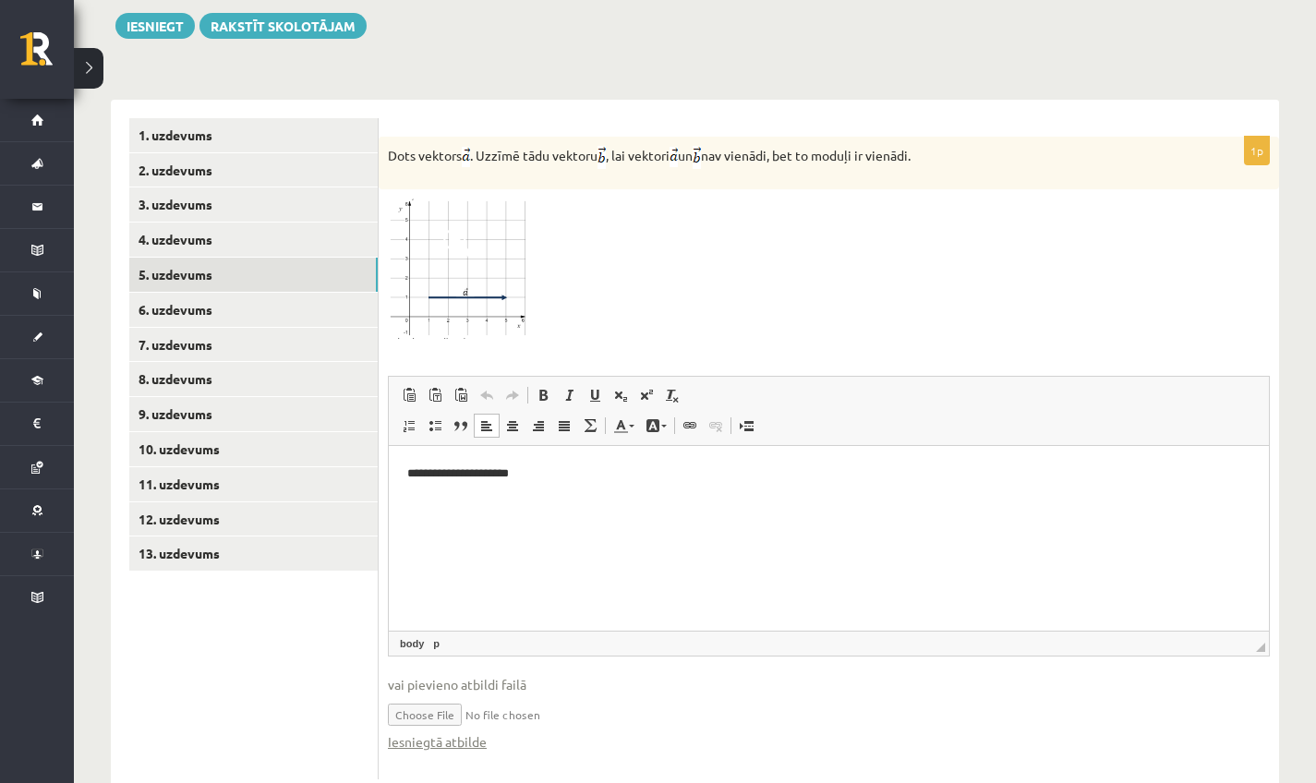
click at [480, 502] on html "**********" at bounding box center [829, 473] width 880 height 55
click at [258, 293] on link "6. uzdevums" at bounding box center [253, 310] width 249 height 34
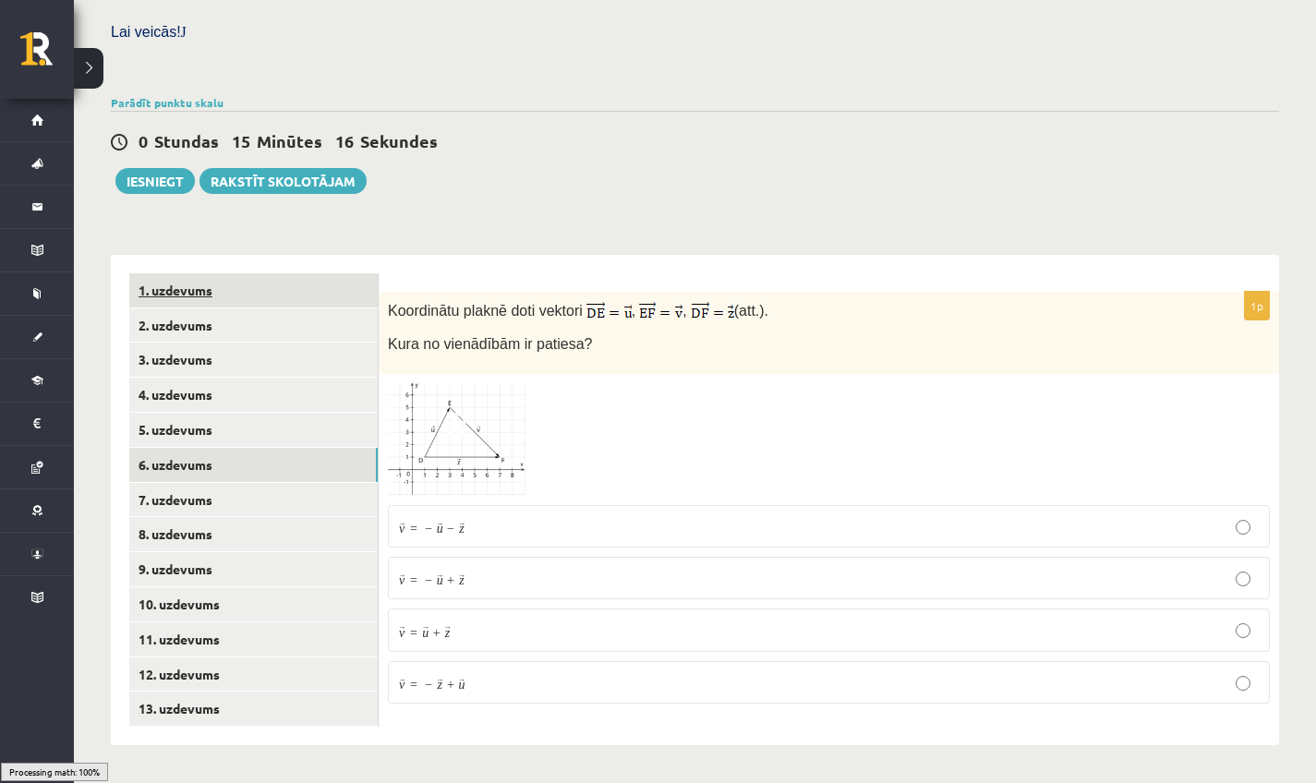
scroll to position [515, 0]
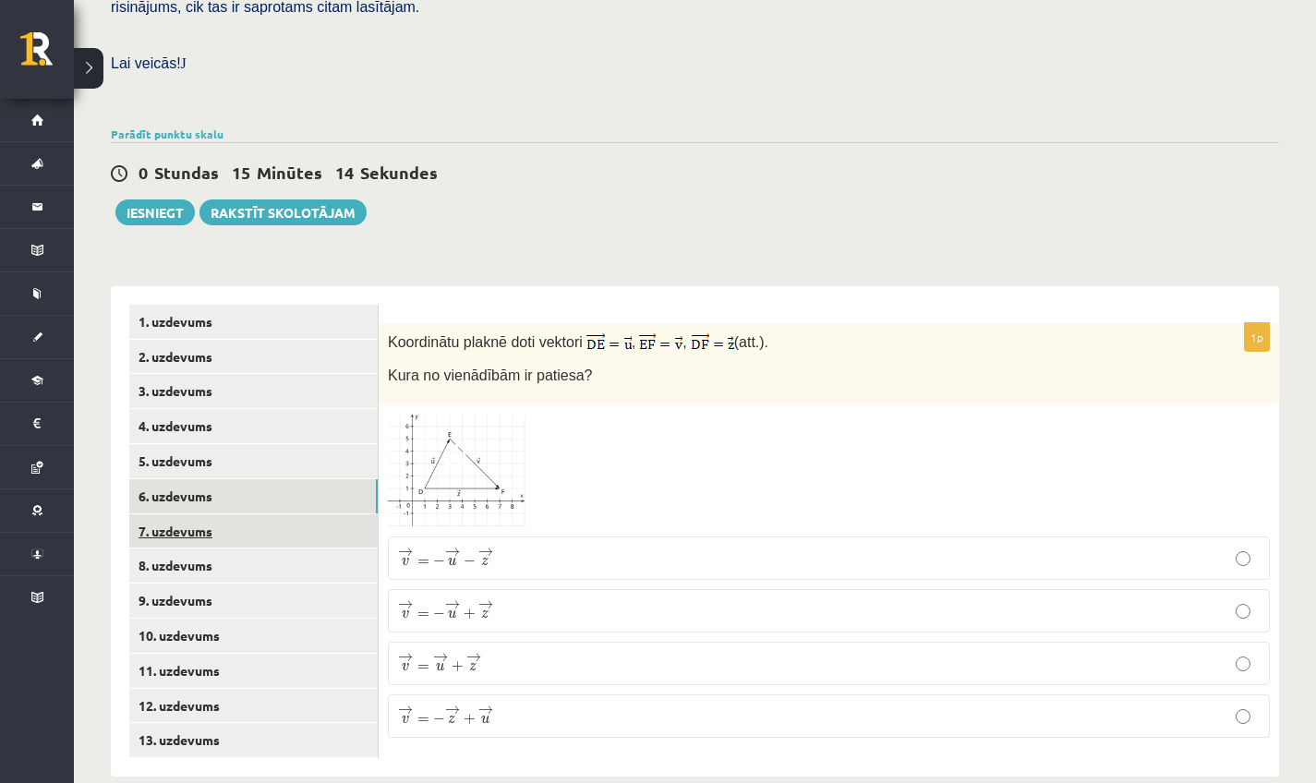
click at [152, 515] on link "7. uzdevums" at bounding box center [253, 532] width 249 height 34
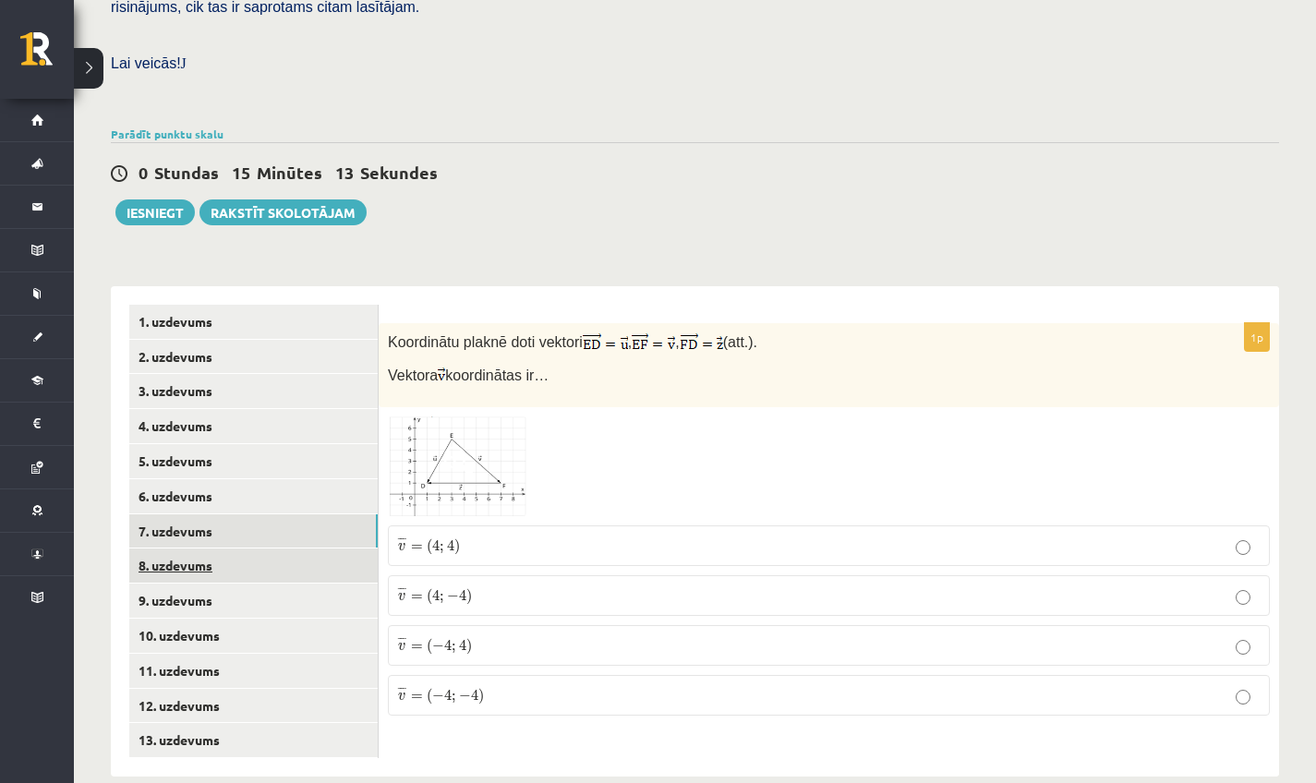
click at [212, 549] on link "8. uzdevums" at bounding box center [253, 566] width 249 height 34
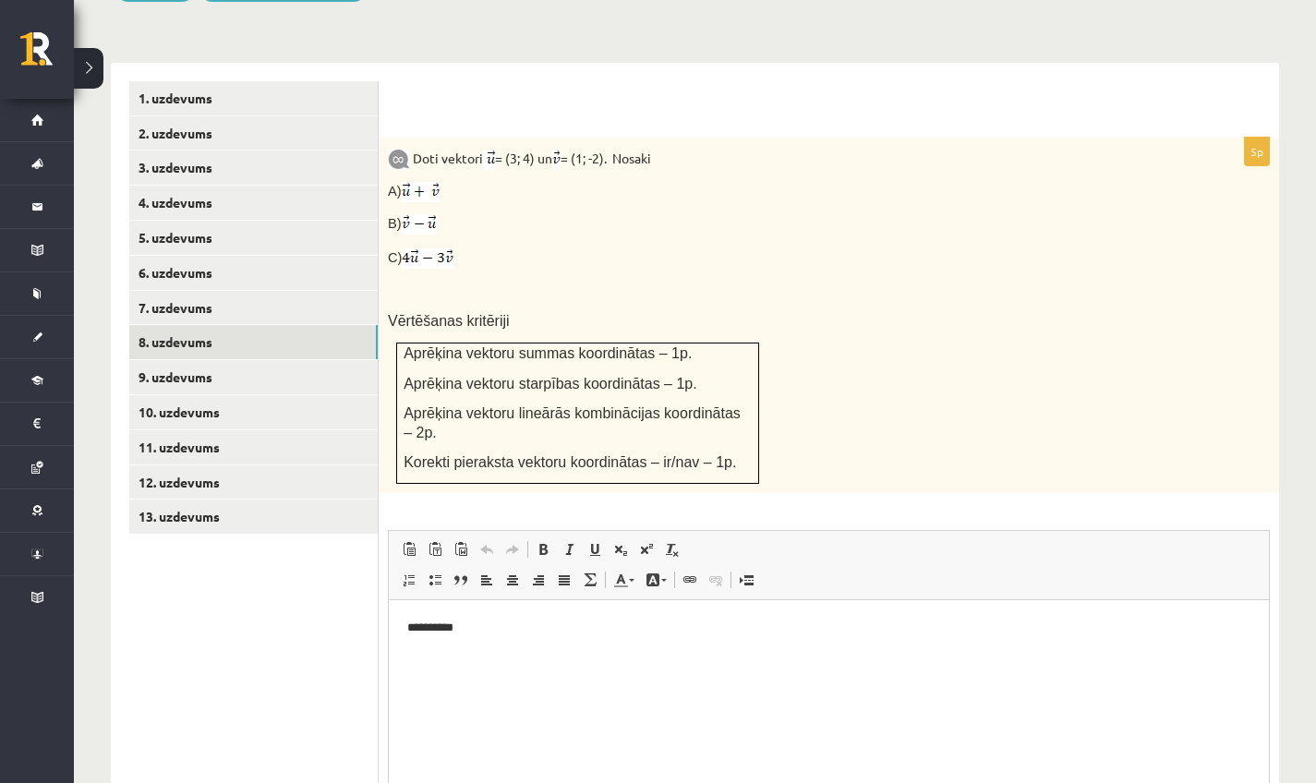
scroll to position [0, 0]
click at [583, 624] on p "**********" at bounding box center [828, 628] width 843 height 18
drag, startPoint x: 306, startPoint y: 325, endPoint x: 311, endPoint y: 358, distance: 33.7
click at [306, 326] on link "8. uzdevums" at bounding box center [253, 342] width 249 height 34
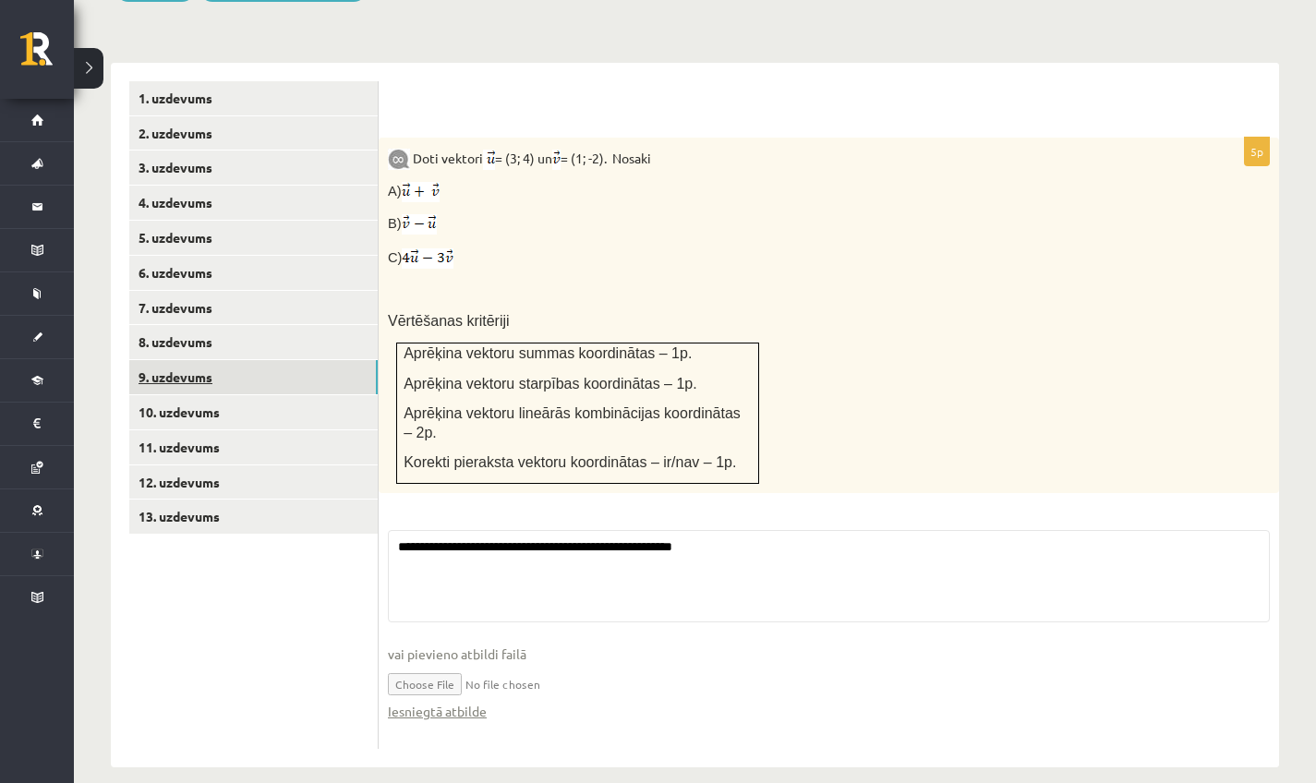
click at [311, 360] on link "9. uzdevums" at bounding box center [253, 377] width 249 height 34
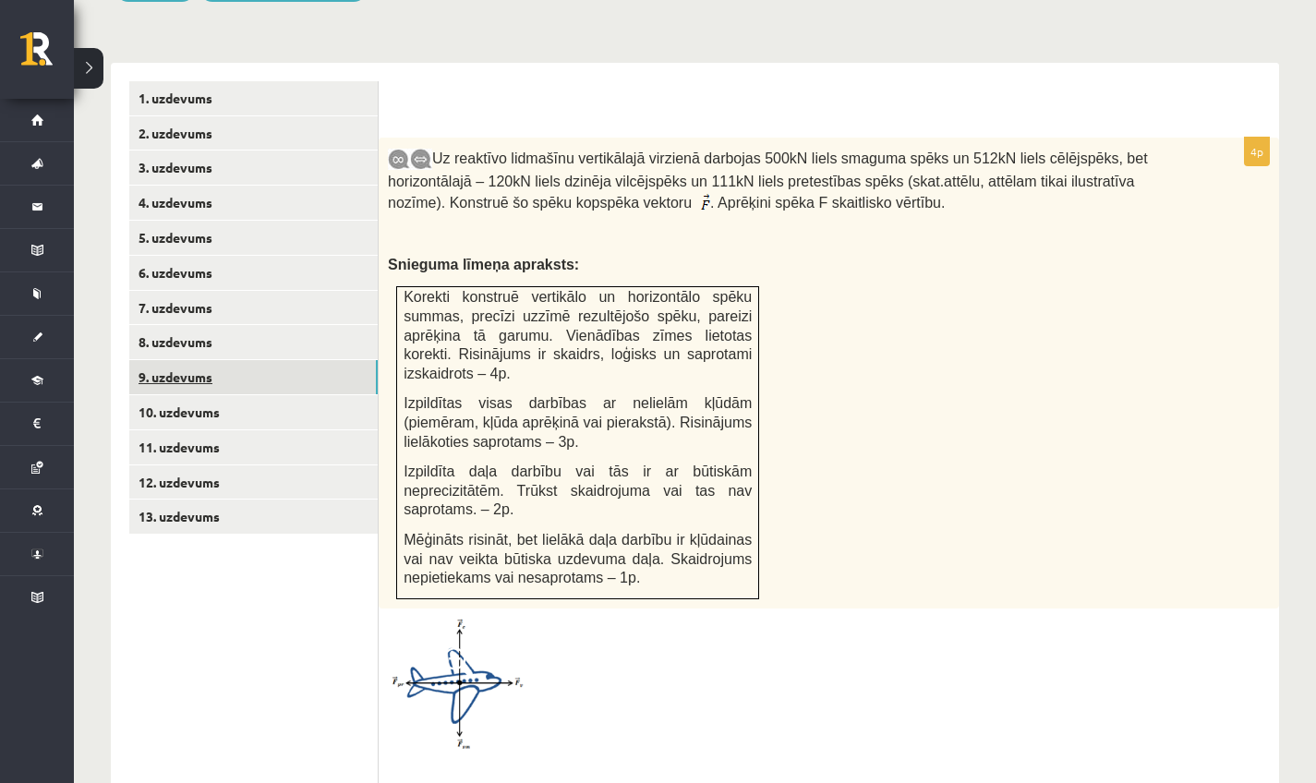
click at [186, 360] on link "9. uzdevums" at bounding box center [253, 377] width 249 height 34
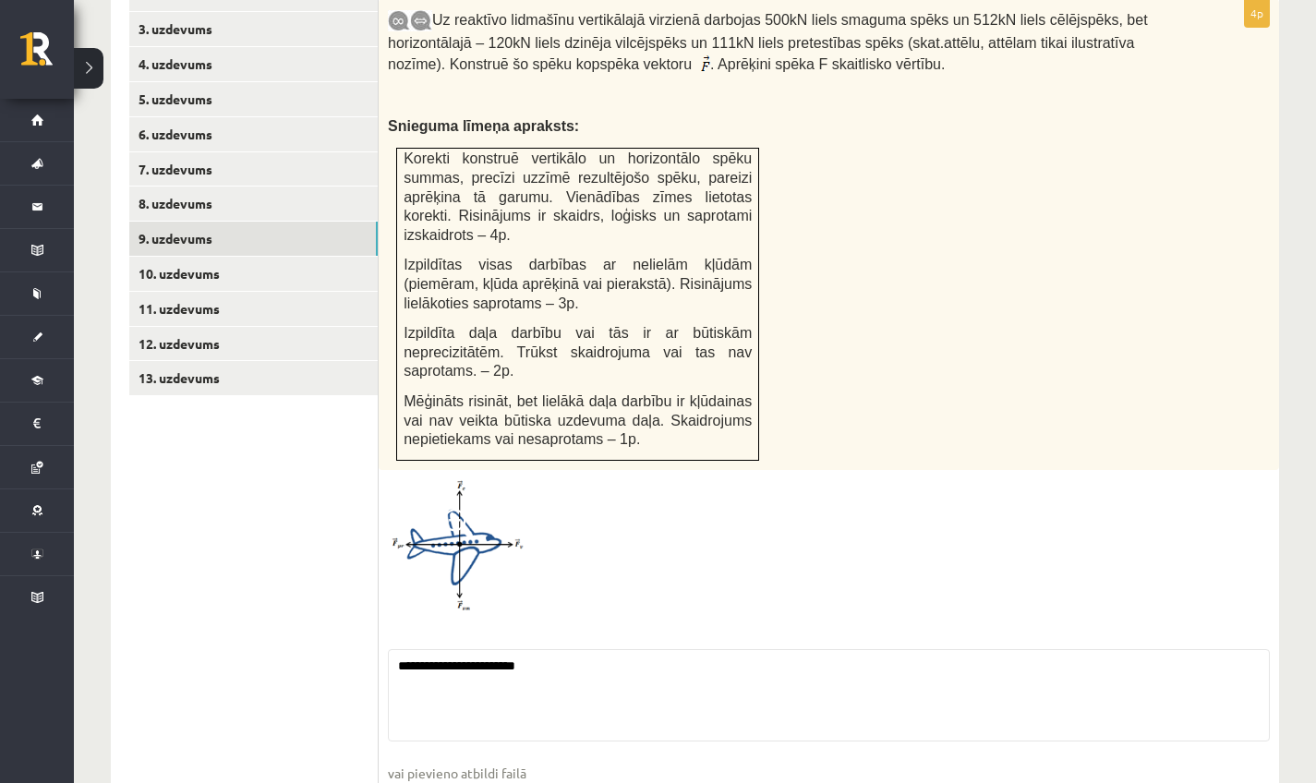
scroll to position [999, 0]
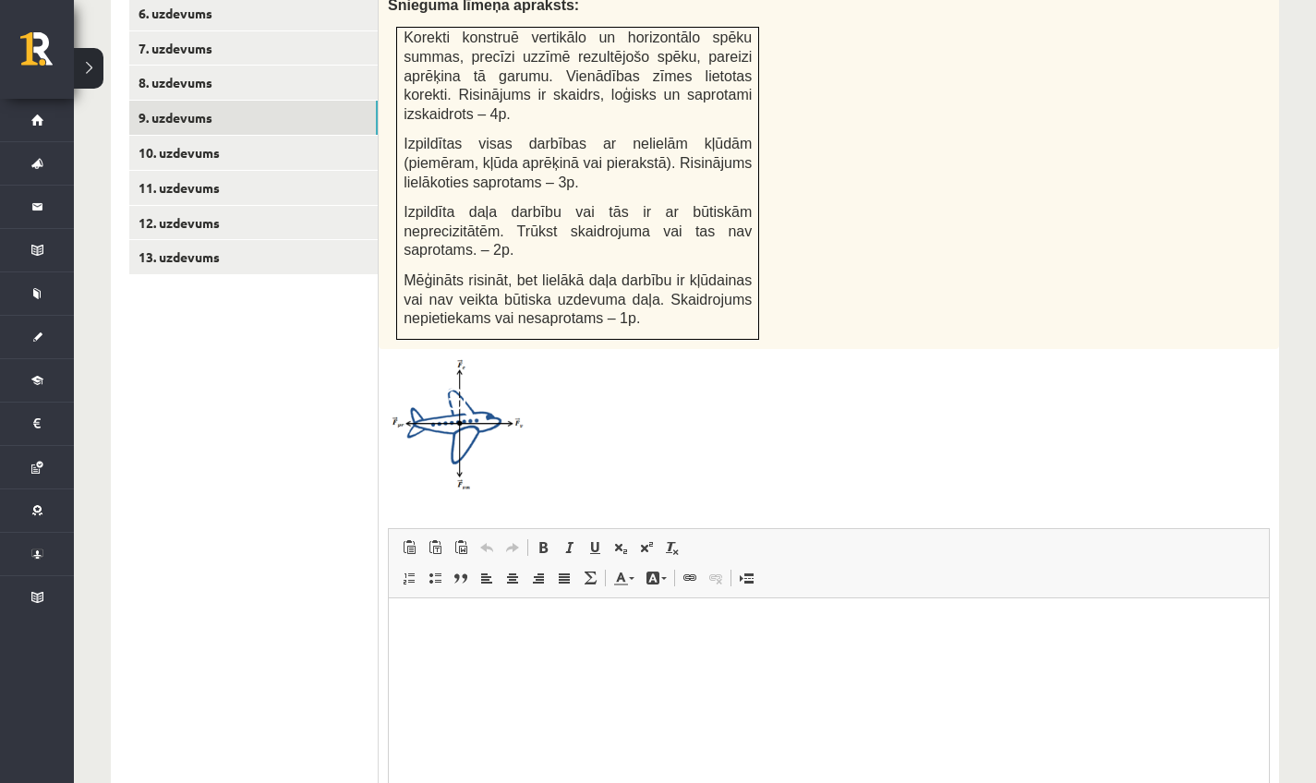
click at [541, 571] on span at bounding box center [538, 578] width 15 height 15
click at [509, 571] on span at bounding box center [512, 578] width 15 height 15
click at [490, 571] on span at bounding box center [486, 578] width 15 height 15
click at [491, 653] on html "**********" at bounding box center [829, 625] width 880 height 55
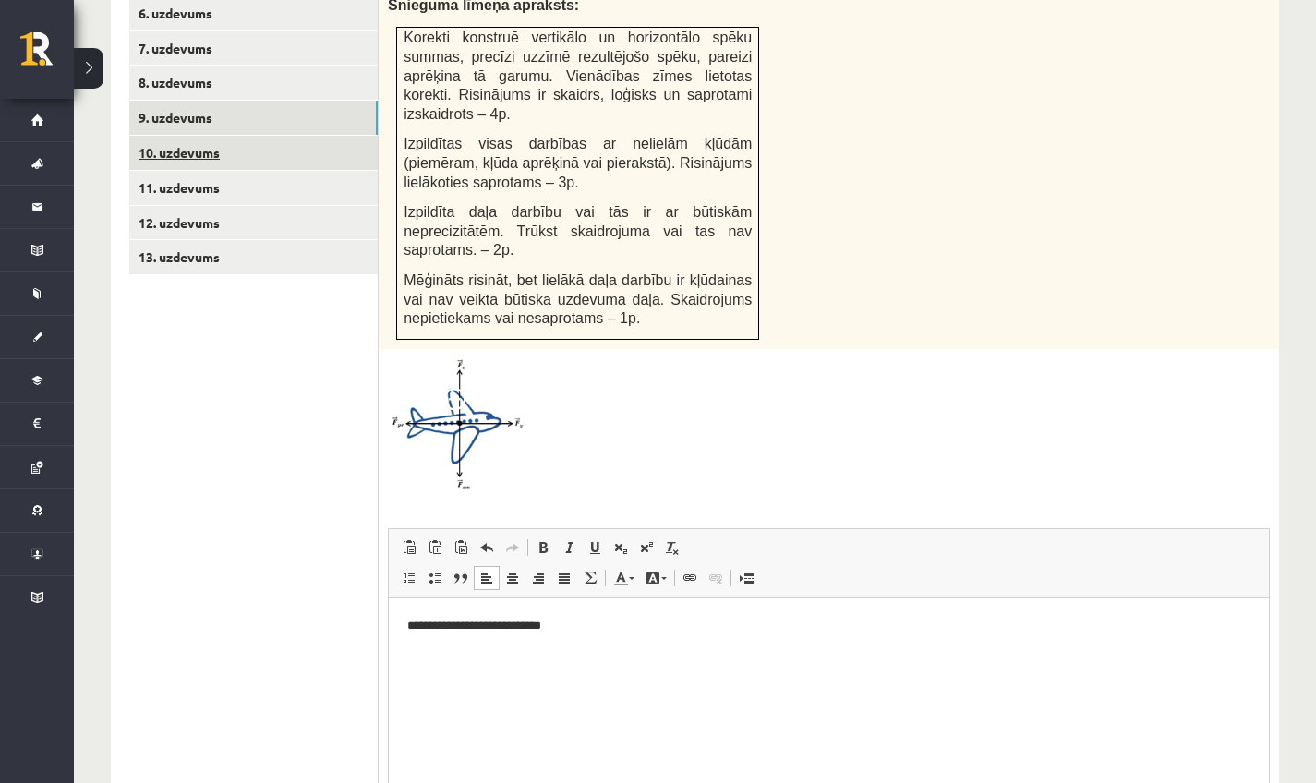
click at [285, 136] on link "10. uzdevums" at bounding box center [253, 153] width 249 height 34
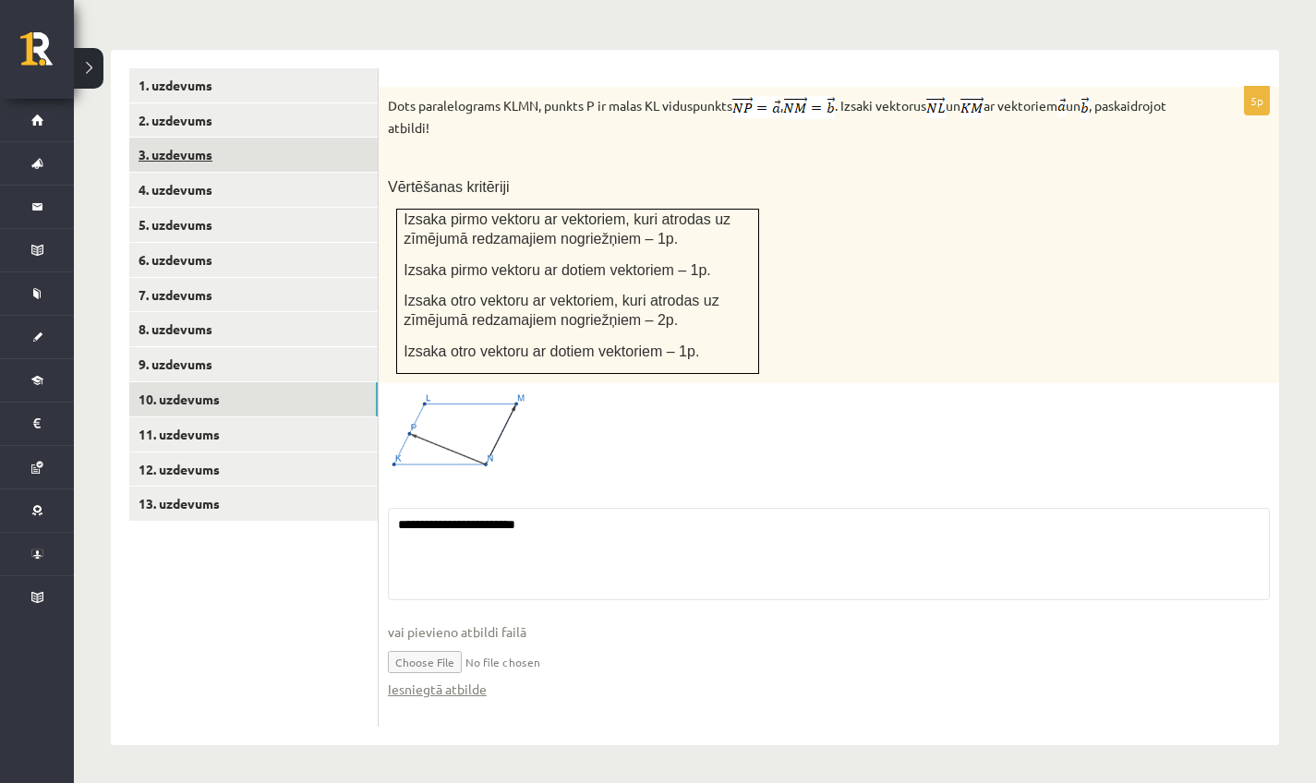
scroll to position [731, 0]
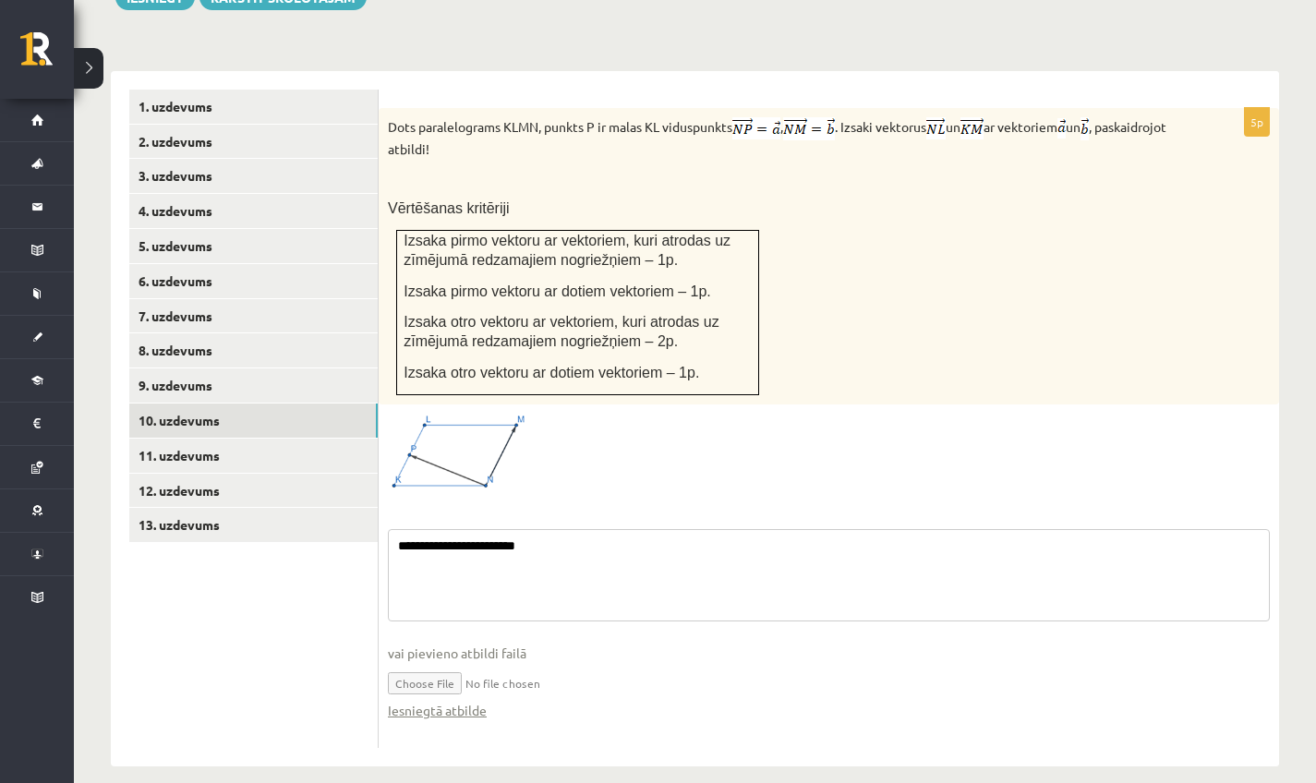
click at [523, 575] on fieldset "**********" at bounding box center [829, 634] width 882 height 210
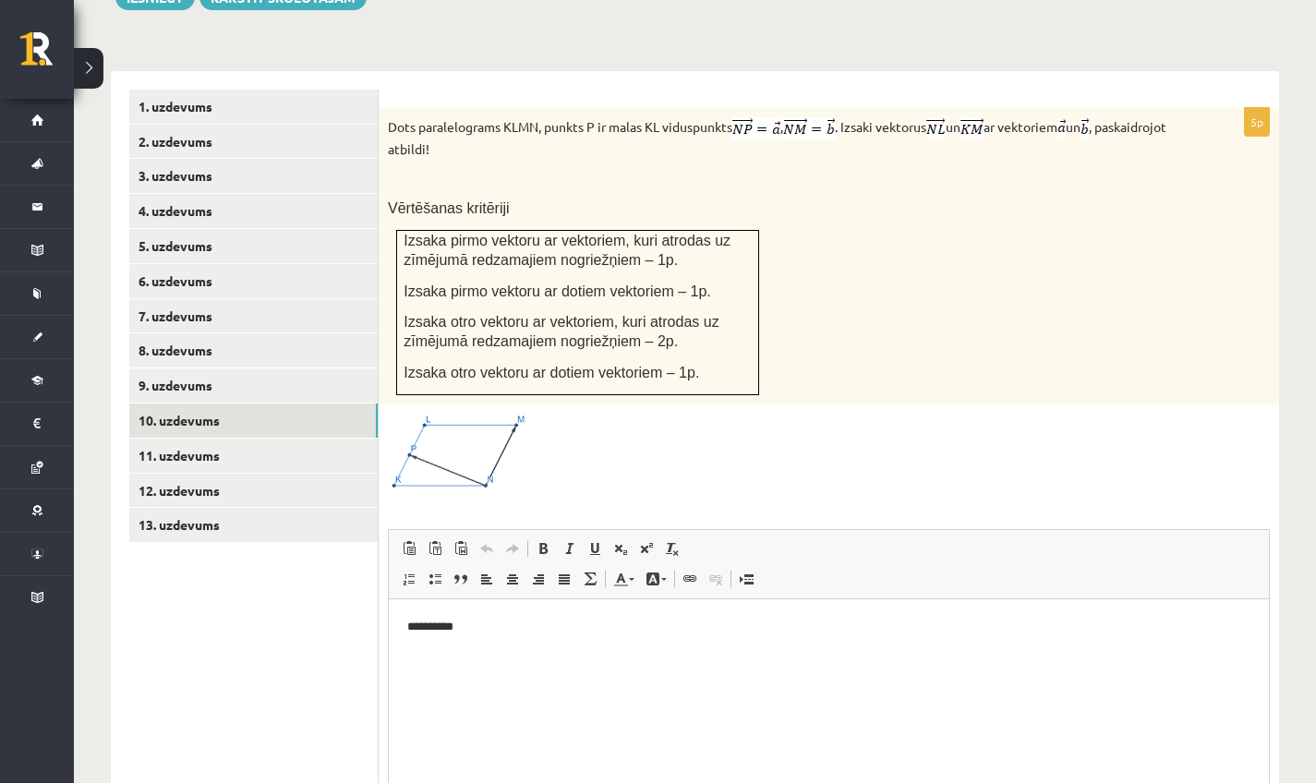
scroll to position [0, 0]
click at [526, 648] on html "**********" at bounding box center [829, 627] width 880 height 55
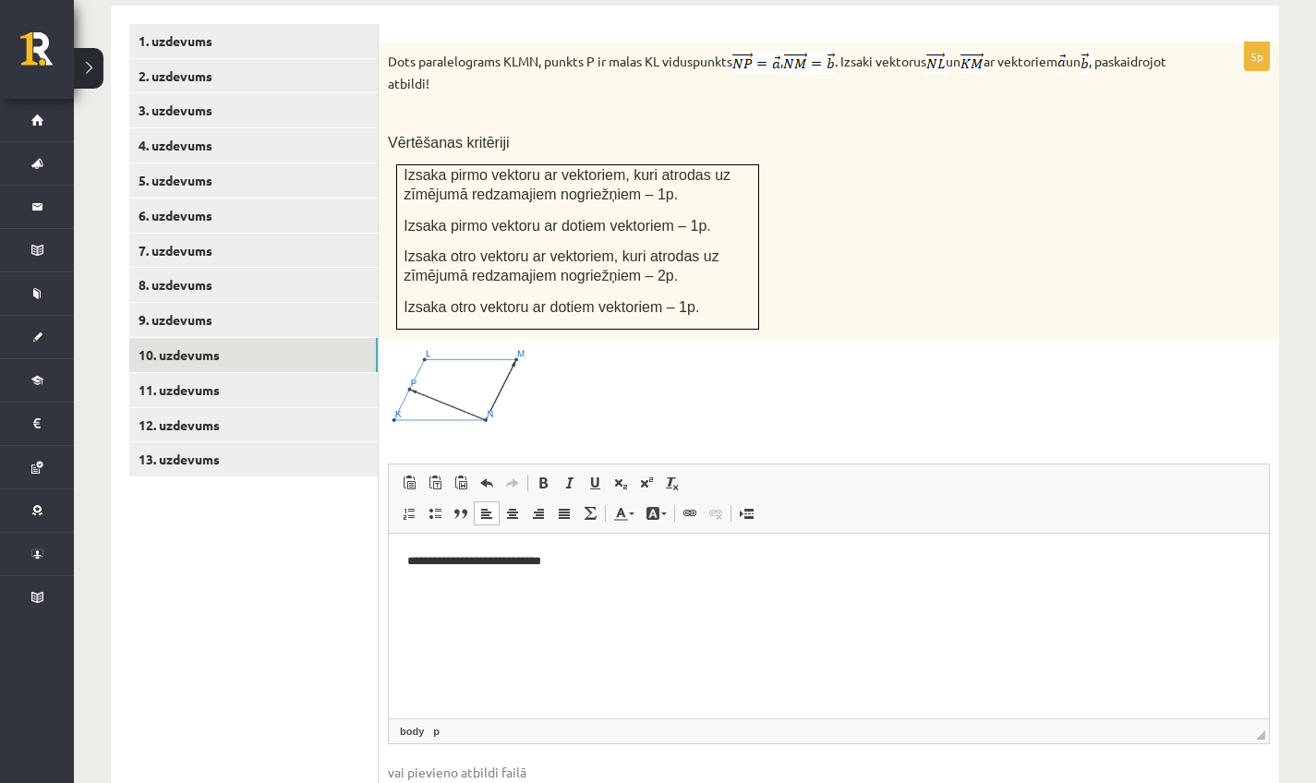
scroll to position [915, 0]
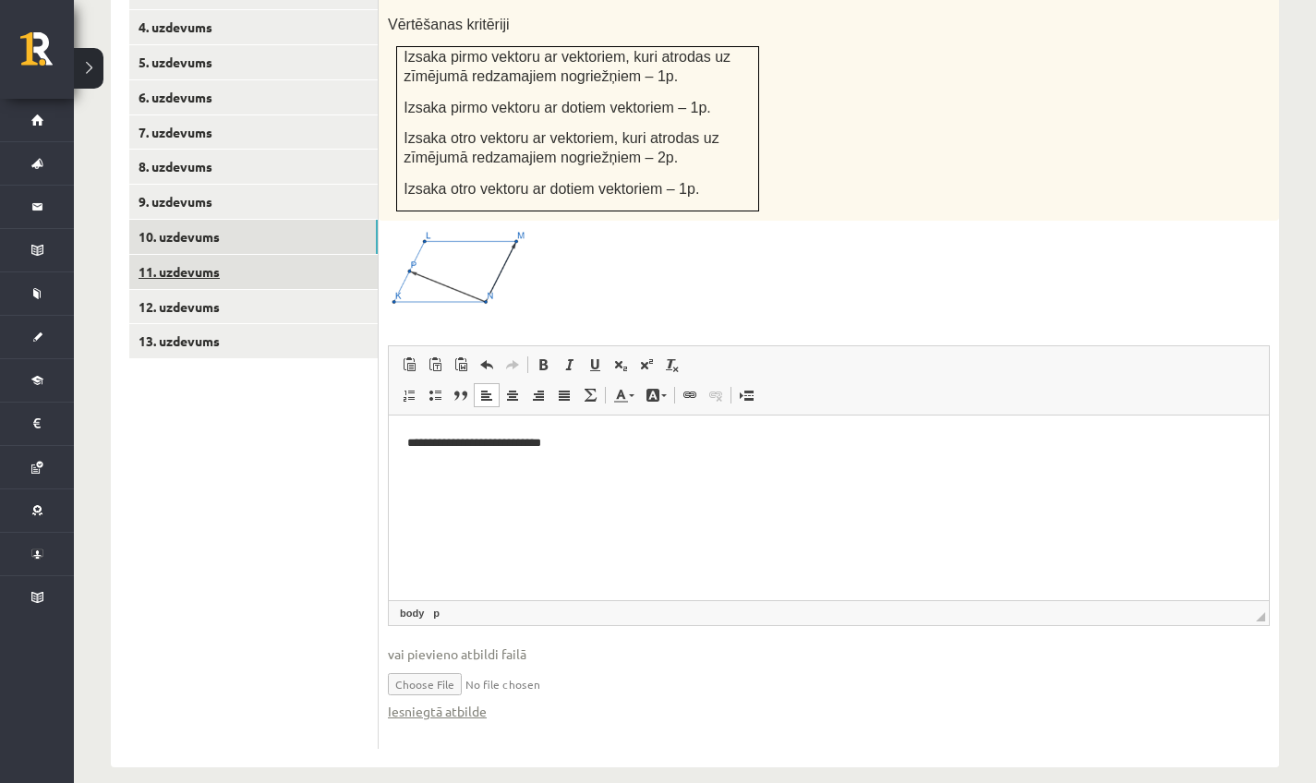
click at [207, 255] on link "11. uzdevums" at bounding box center [253, 272] width 249 height 34
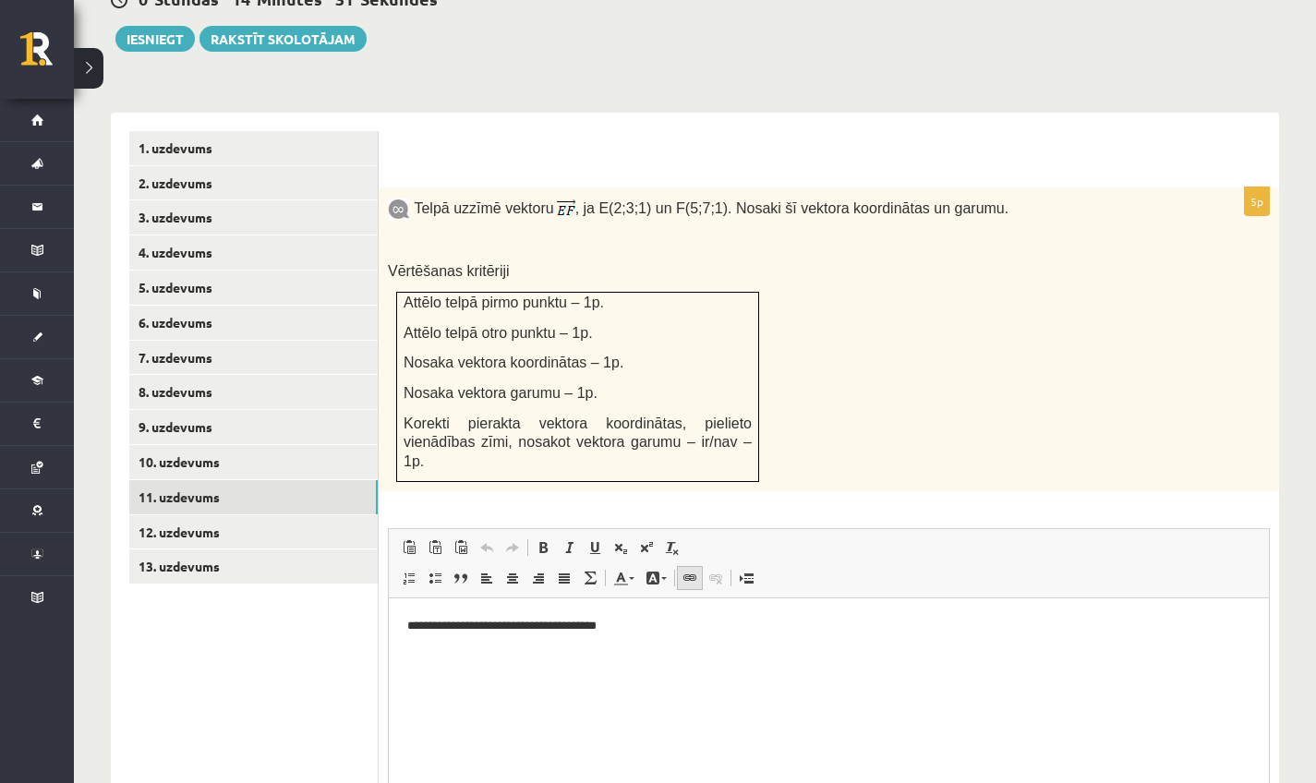
scroll to position [0, 0]
click at [692, 622] on p "**********" at bounding box center [828, 626] width 843 height 18
click at [261, 515] on link "12. uzdevums" at bounding box center [253, 532] width 249 height 34
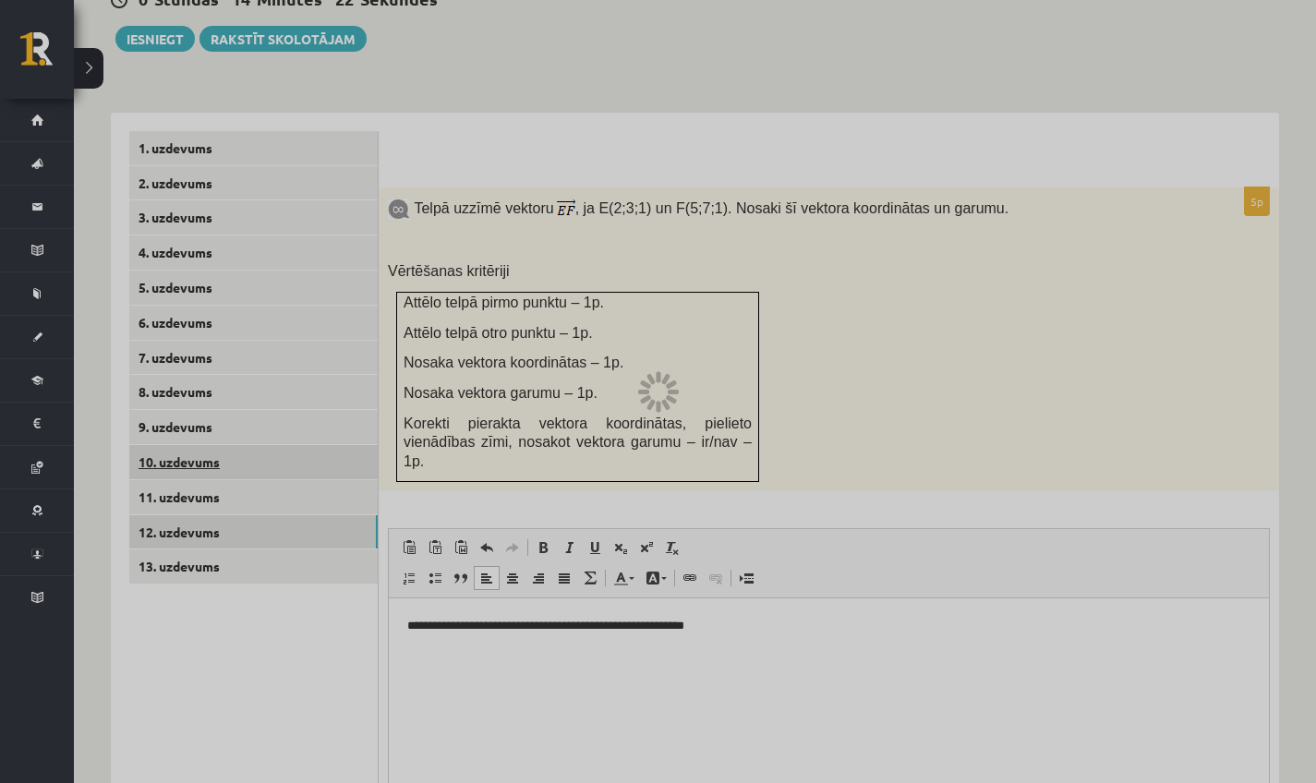
scroll to position [606, 0]
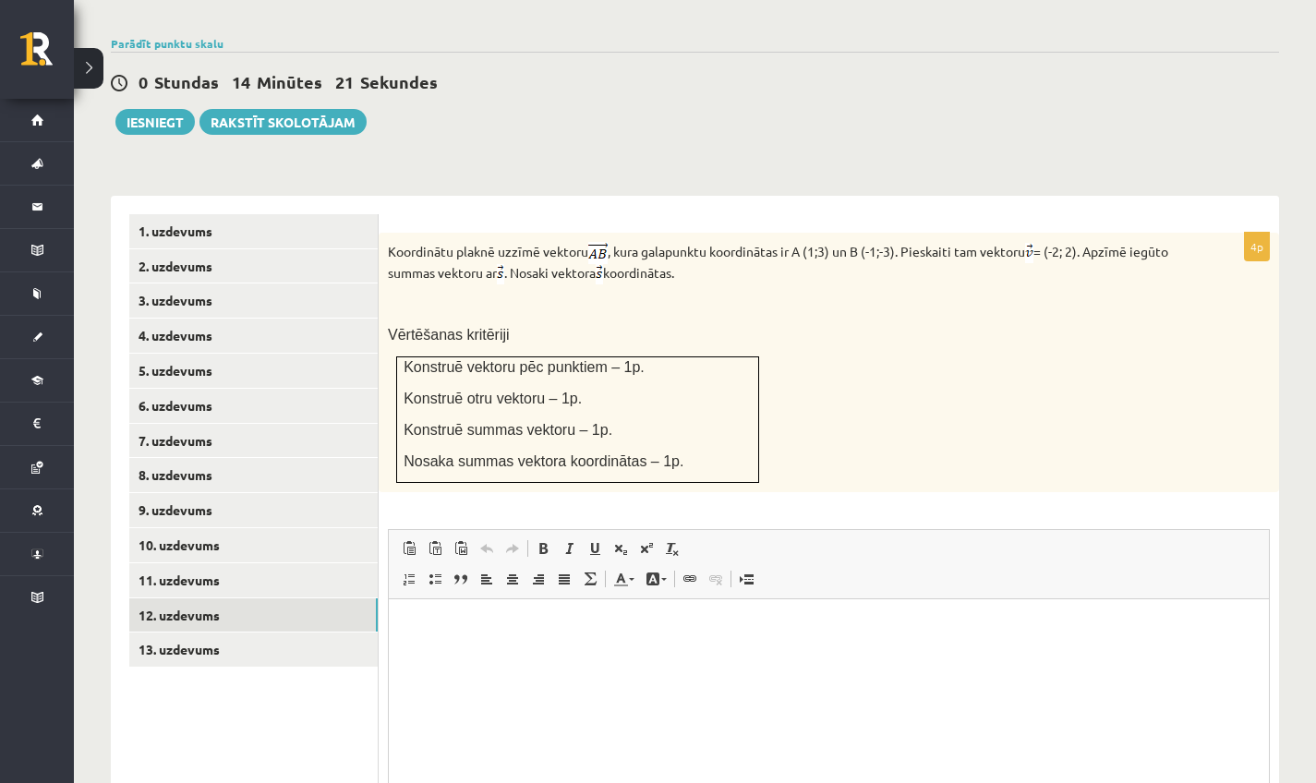
click at [607, 537] on link "Pasvītrojums Klaviatūras saīsne Komanda+U" at bounding box center [595, 549] width 26 height 24
click at [590, 632] on p "**********" at bounding box center [828, 627] width 843 height 18
click at [311, 633] on link "13. uzdevums" at bounding box center [253, 650] width 249 height 34
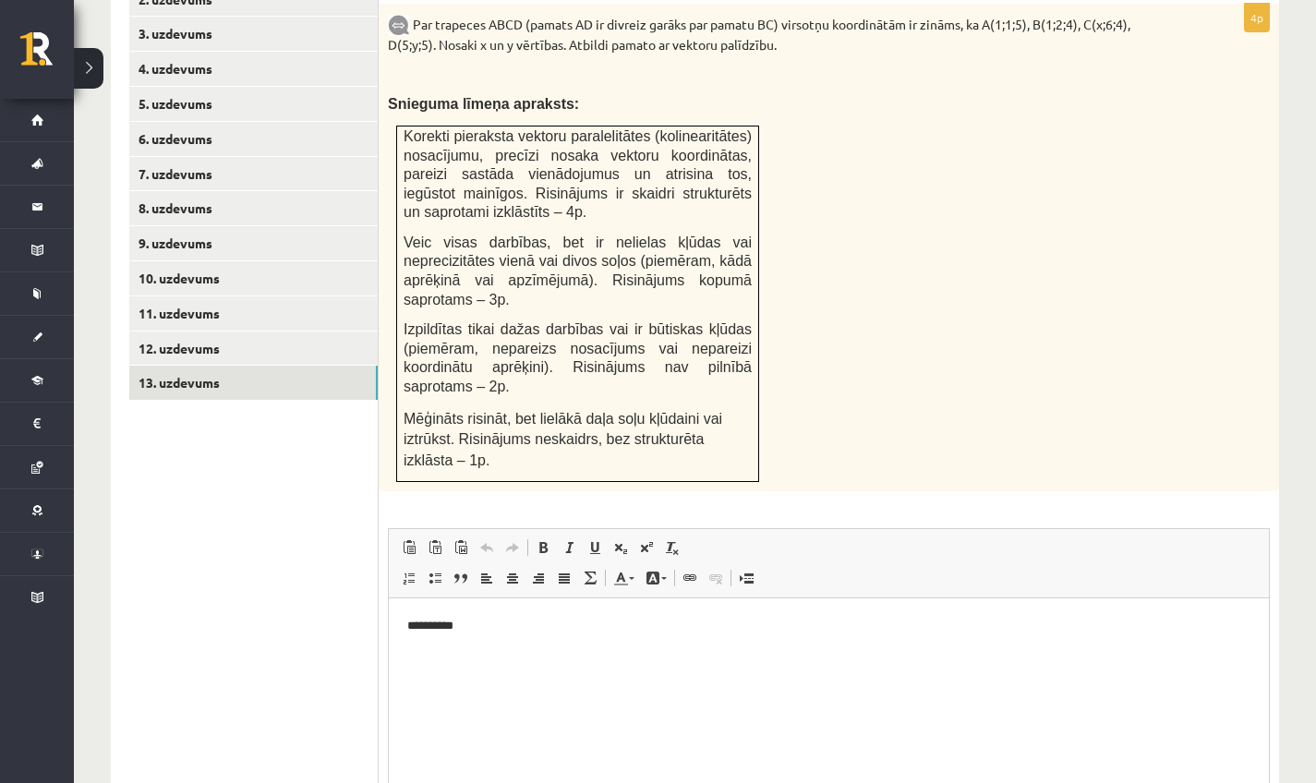
click at [536, 628] on p "**********" at bounding box center [828, 626] width 843 height 18
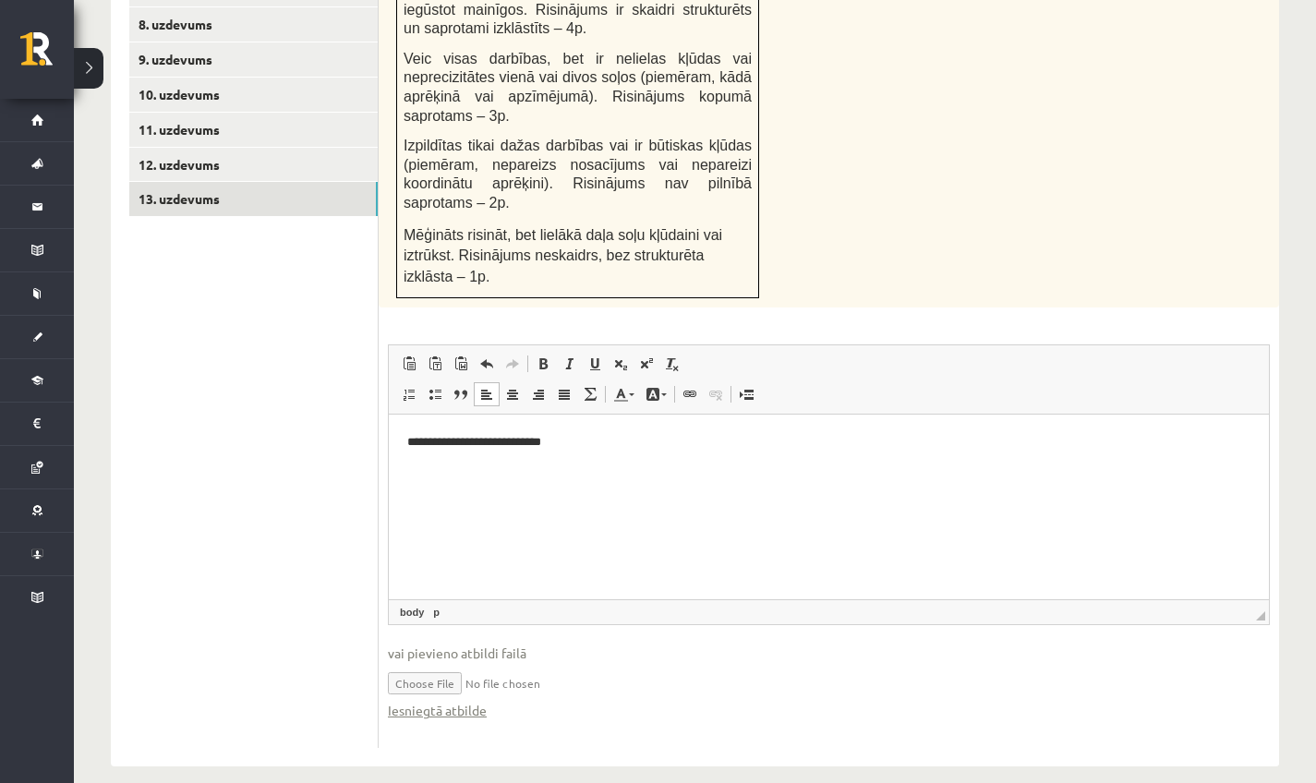
scroll to position [188, 0]
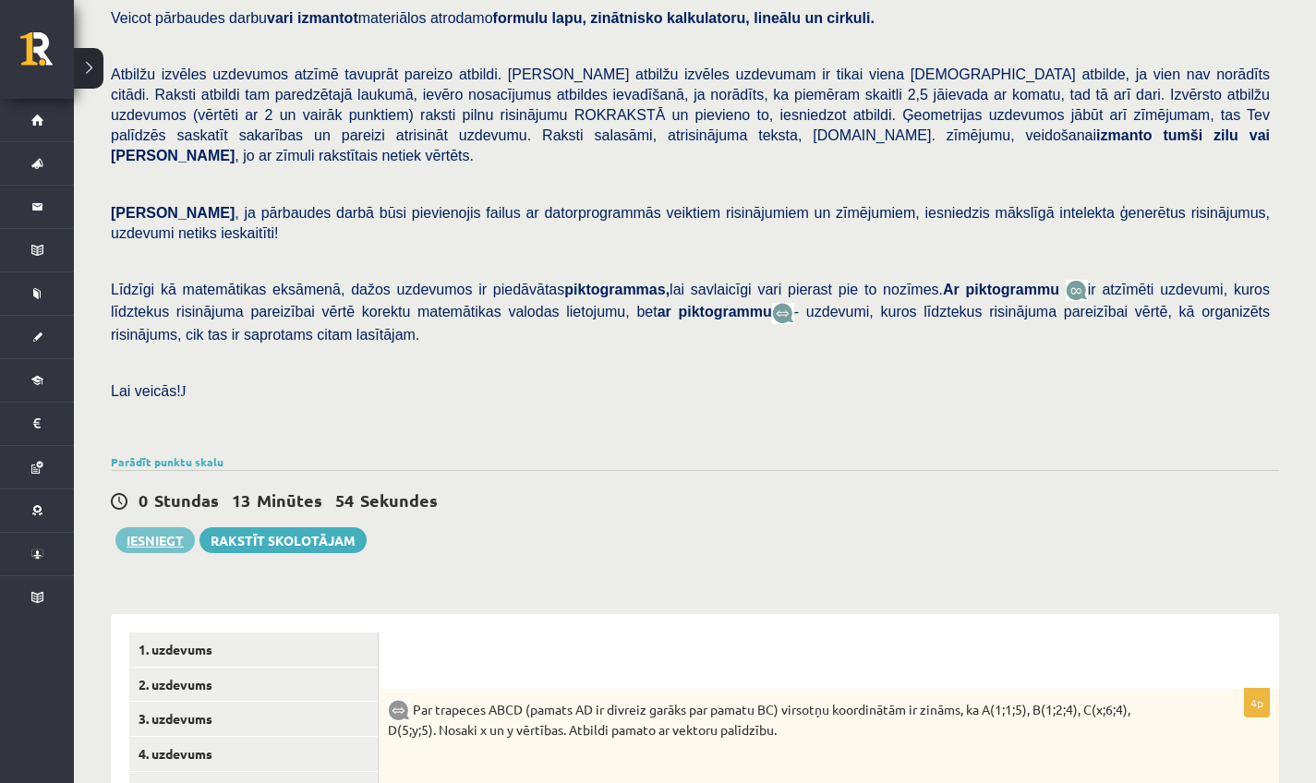
click at [148, 527] on button "Iesniegt" at bounding box center [154, 540] width 79 height 26
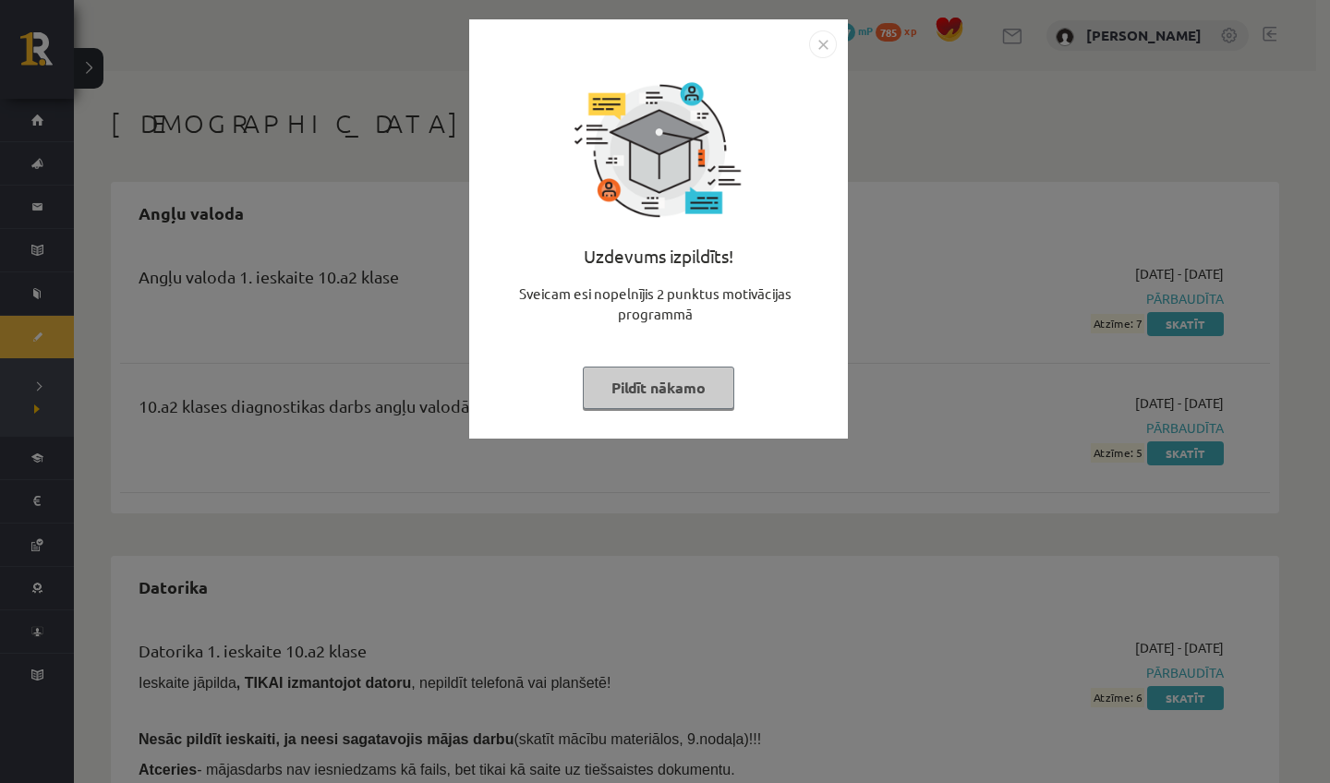
click at [661, 391] on button "Pildīt nākamo" at bounding box center [659, 388] width 152 height 42
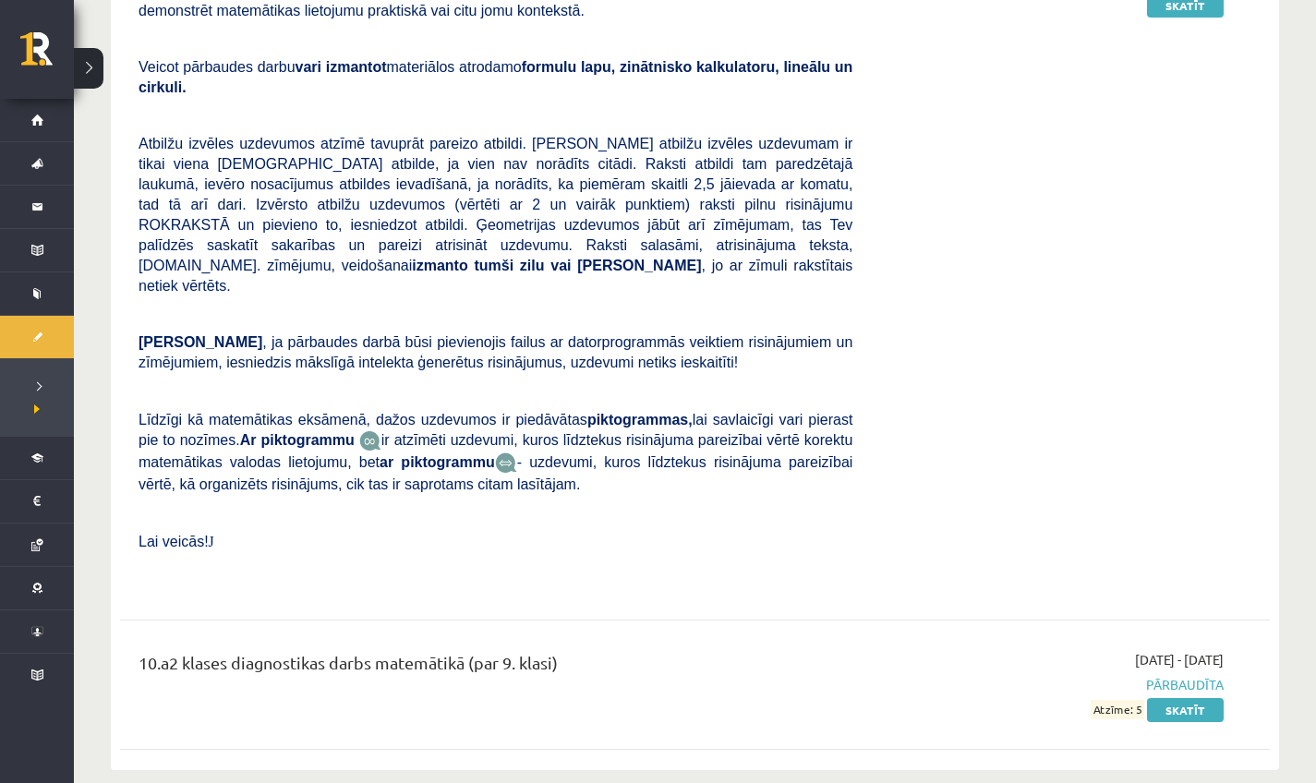
scroll to position [3374, 0]
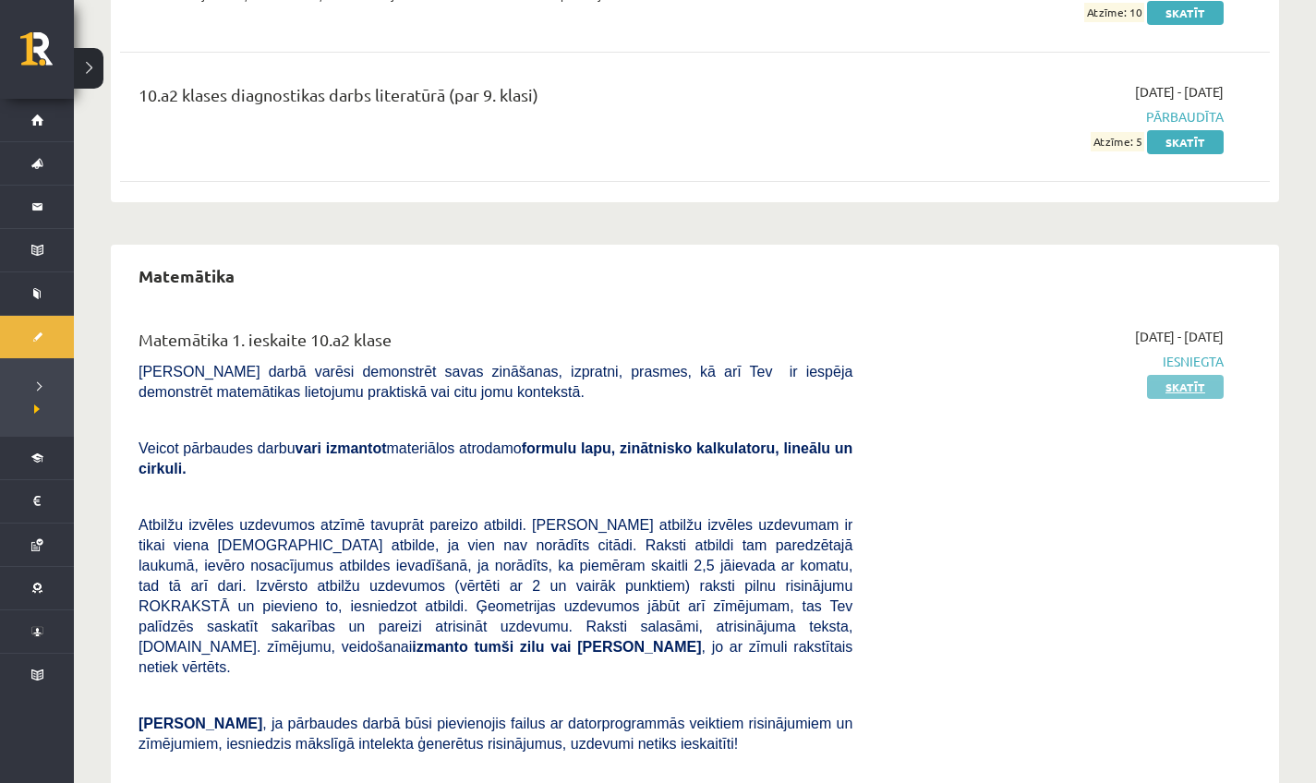
click at [1208, 383] on link "Skatīt" at bounding box center [1185, 387] width 77 height 24
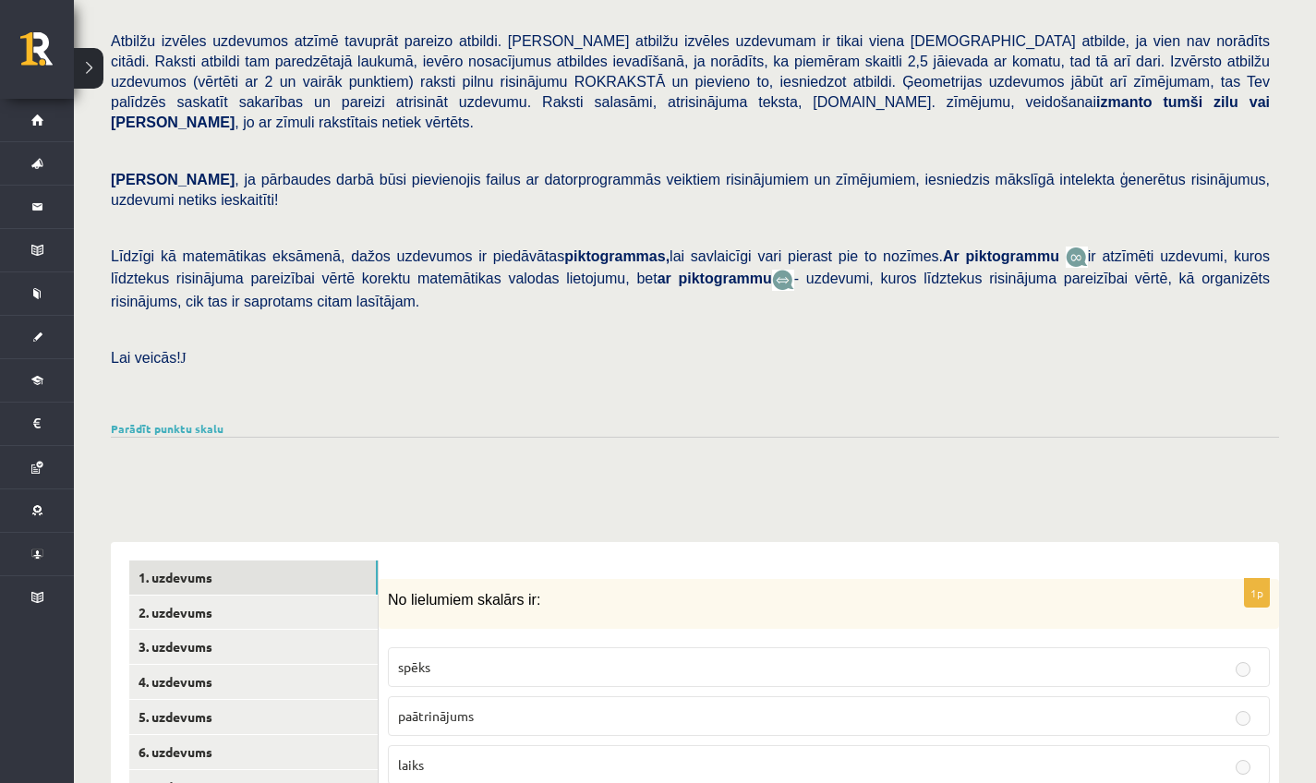
scroll to position [531, 0]
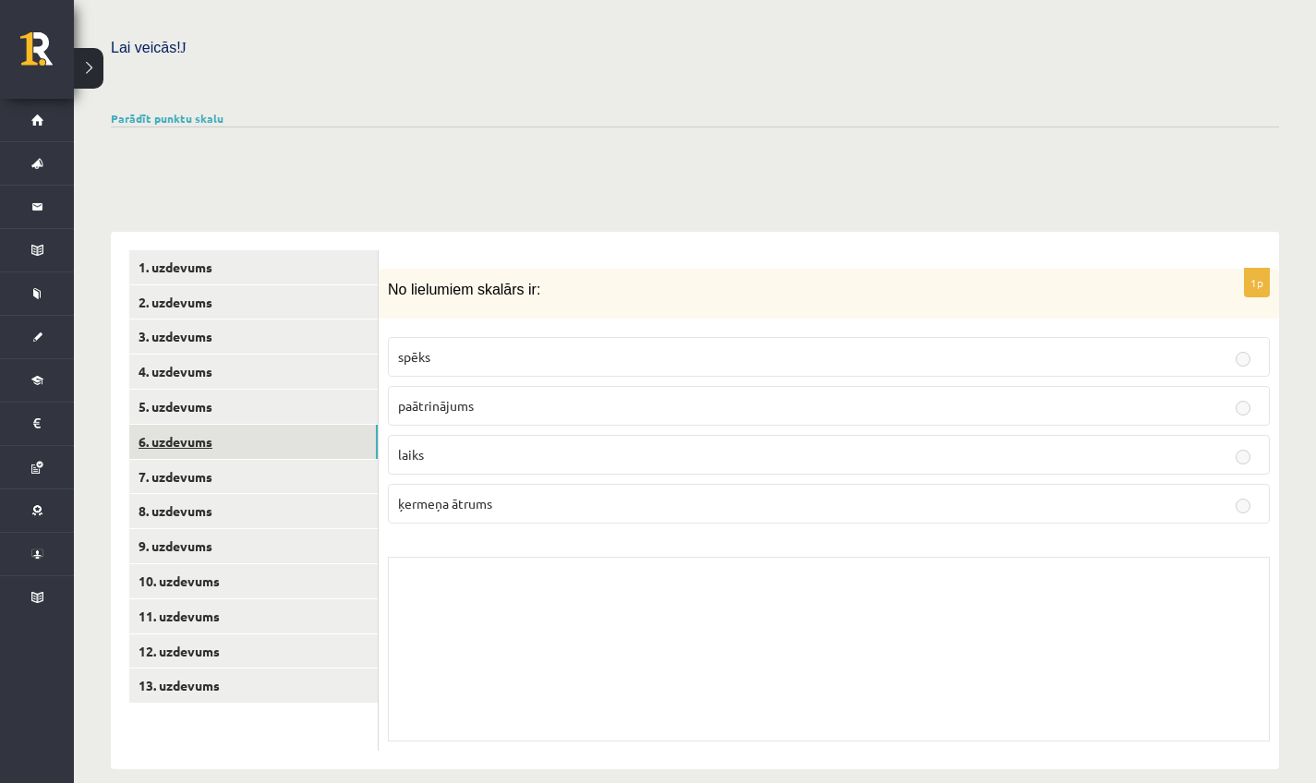
click at [214, 425] on link "6. uzdevums" at bounding box center [253, 442] width 249 height 34
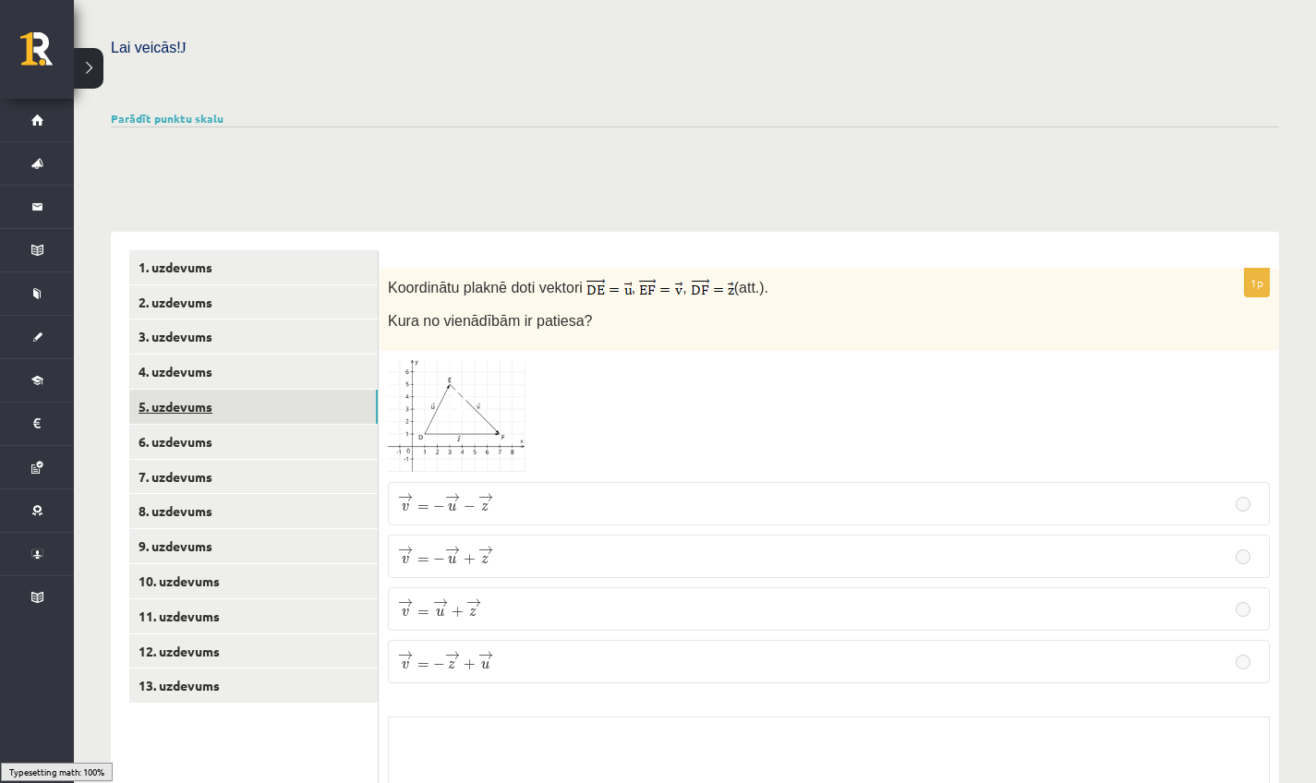
click at [213, 392] on link "5. uzdevums" at bounding box center [253, 407] width 249 height 34
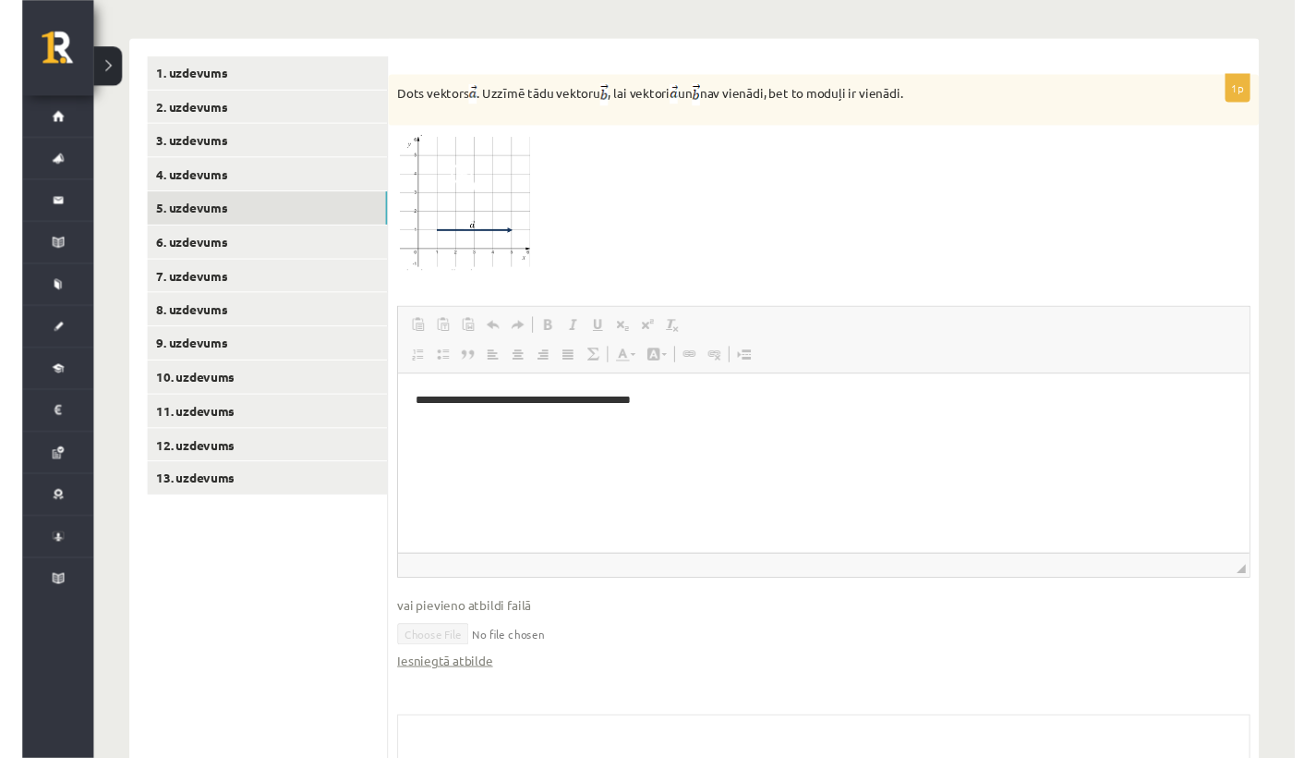
scroll to position [755, 0]
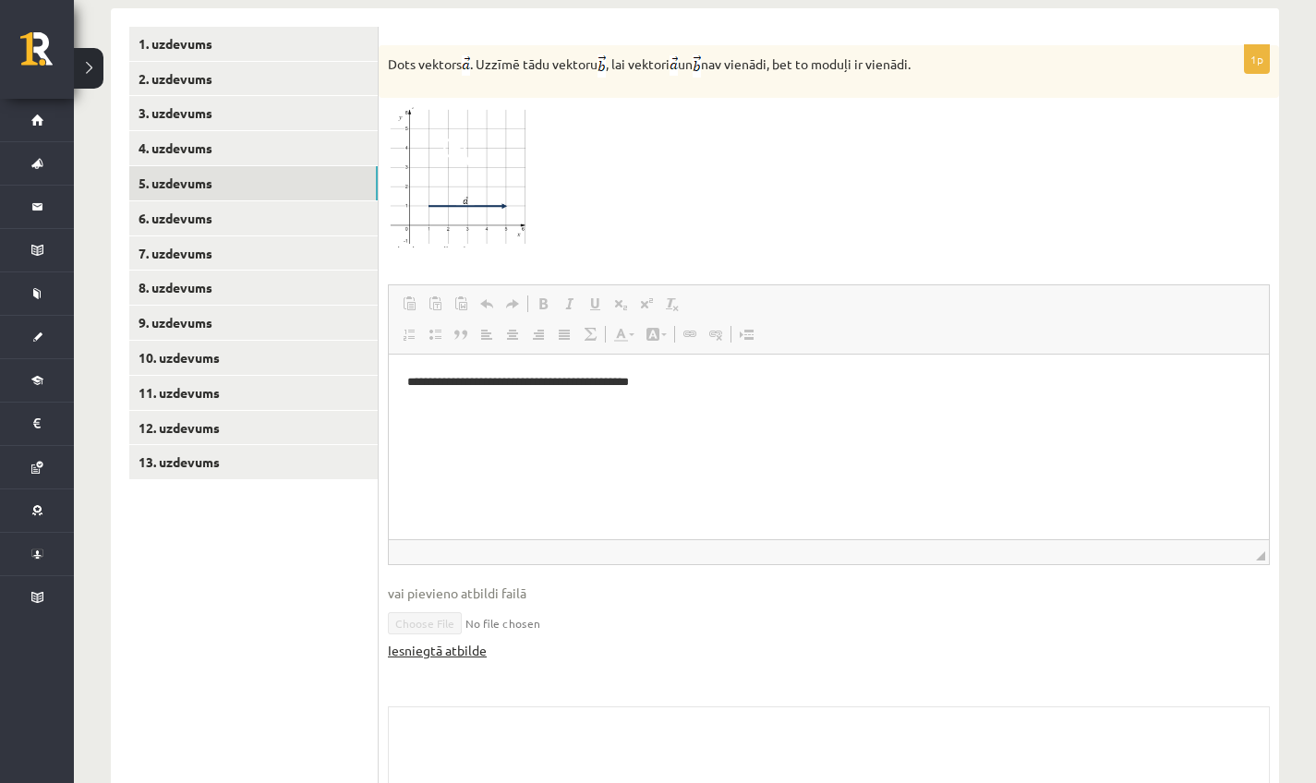
click at [466, 641] on link "Iesniegtā atbilde" at bounding box center [437, 650] width 99 height 19
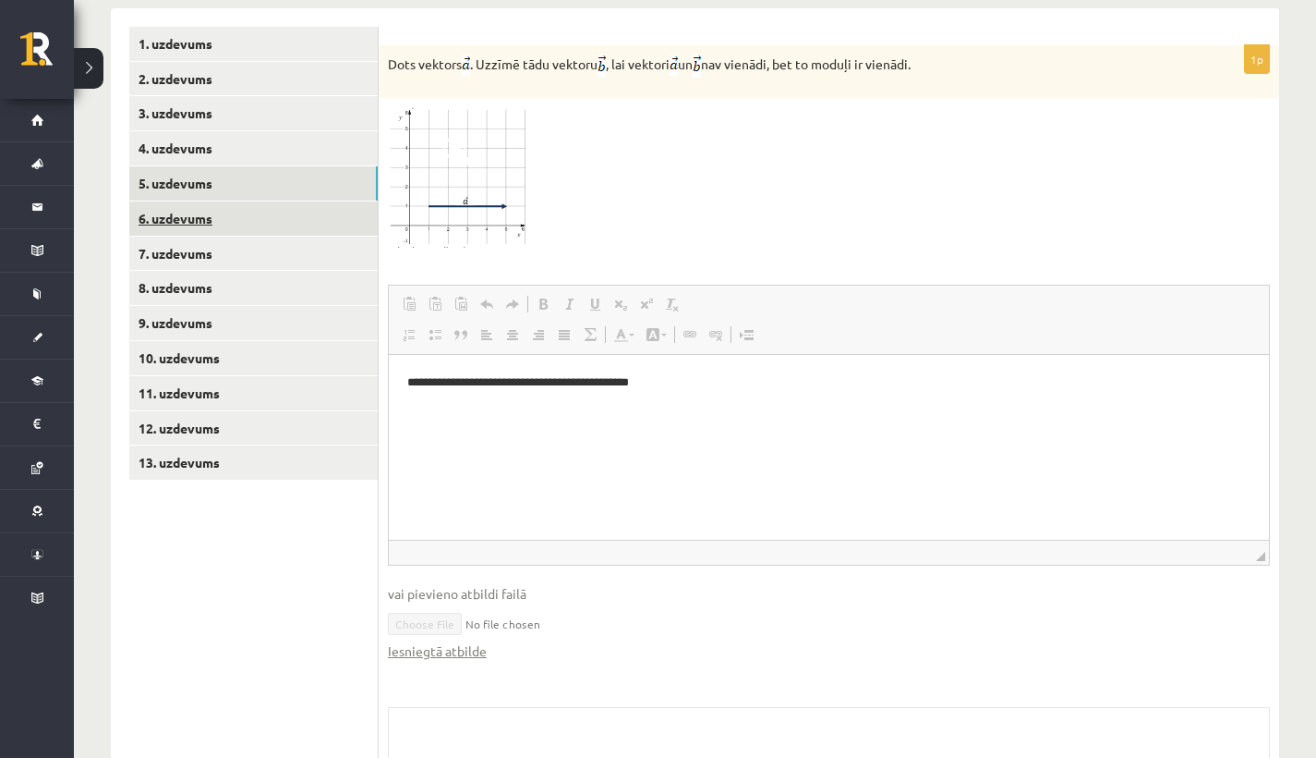
click at [214, 201] on link "6. uzdevums" at bounding box center [253, 218] width 249 height 34
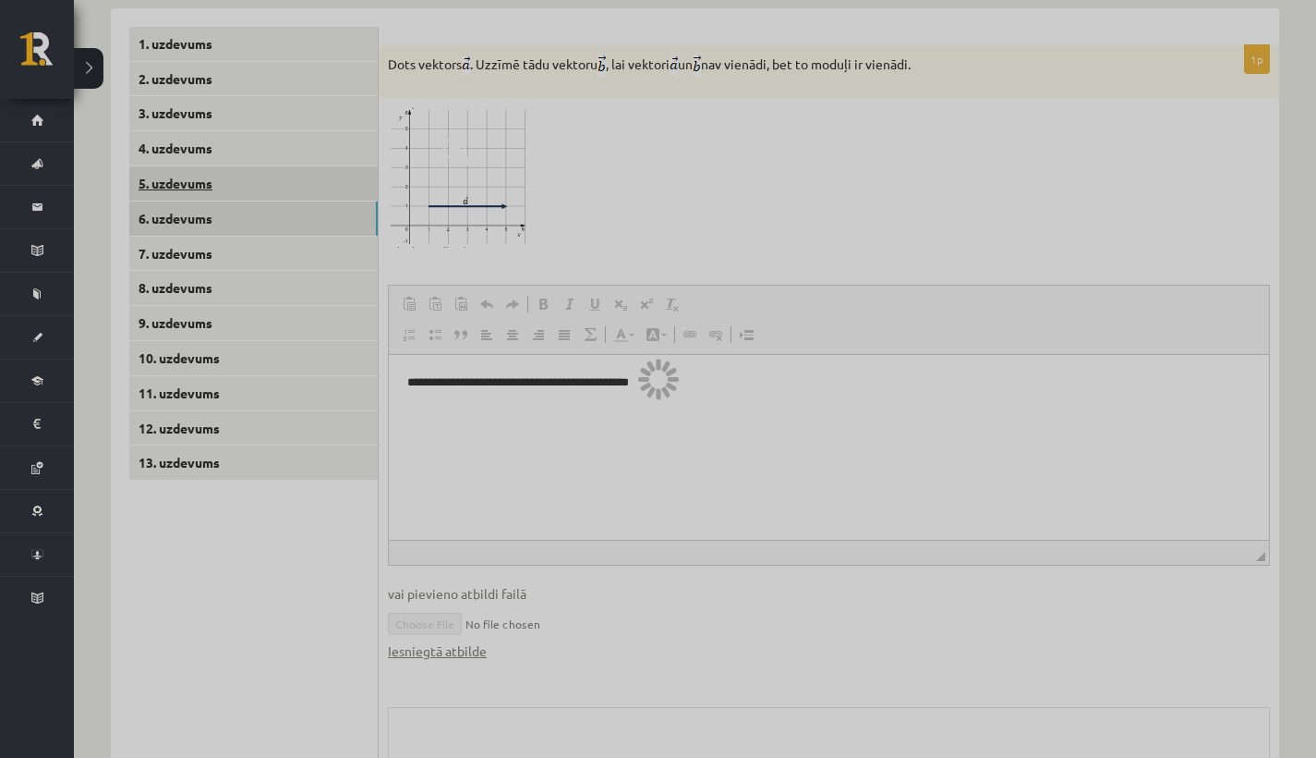
scroll to position [703, 0]
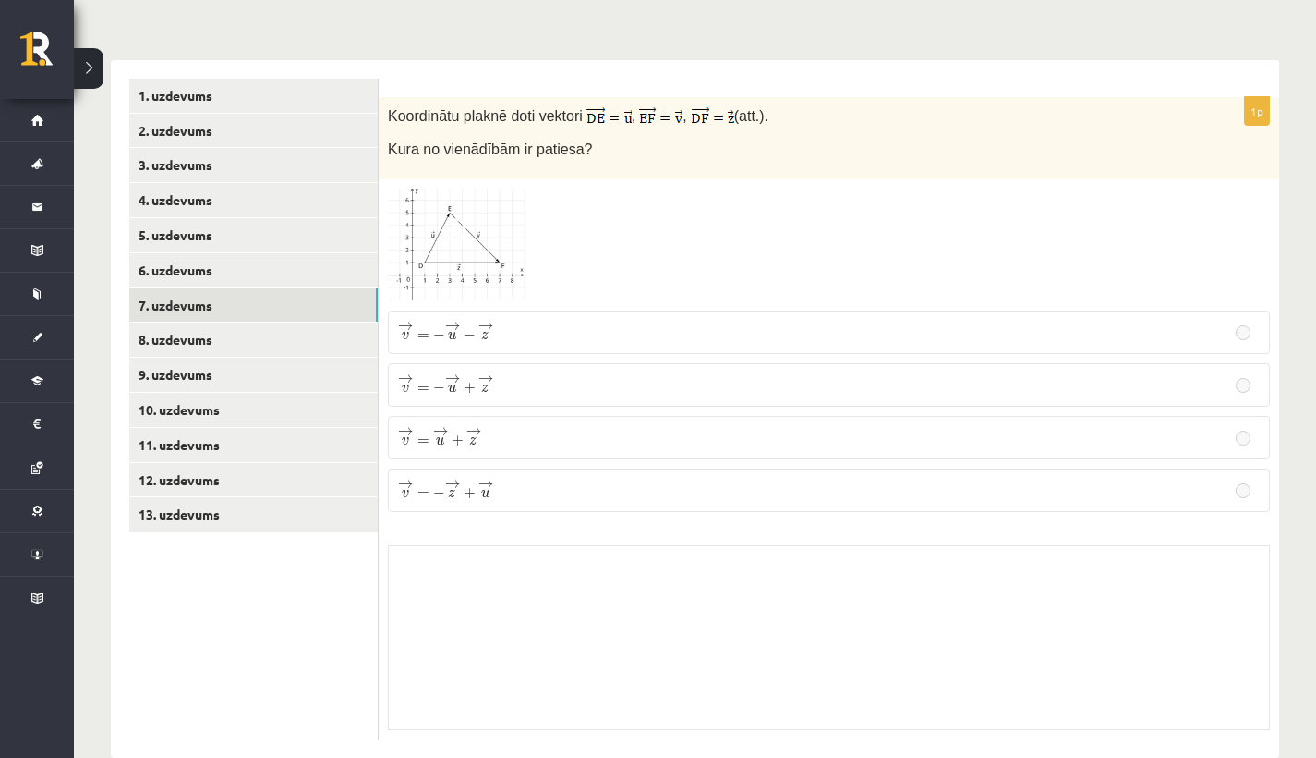
click at [220, 288] on link "7. uzdevums" at bounding box center [253, 305] width 249 height 34
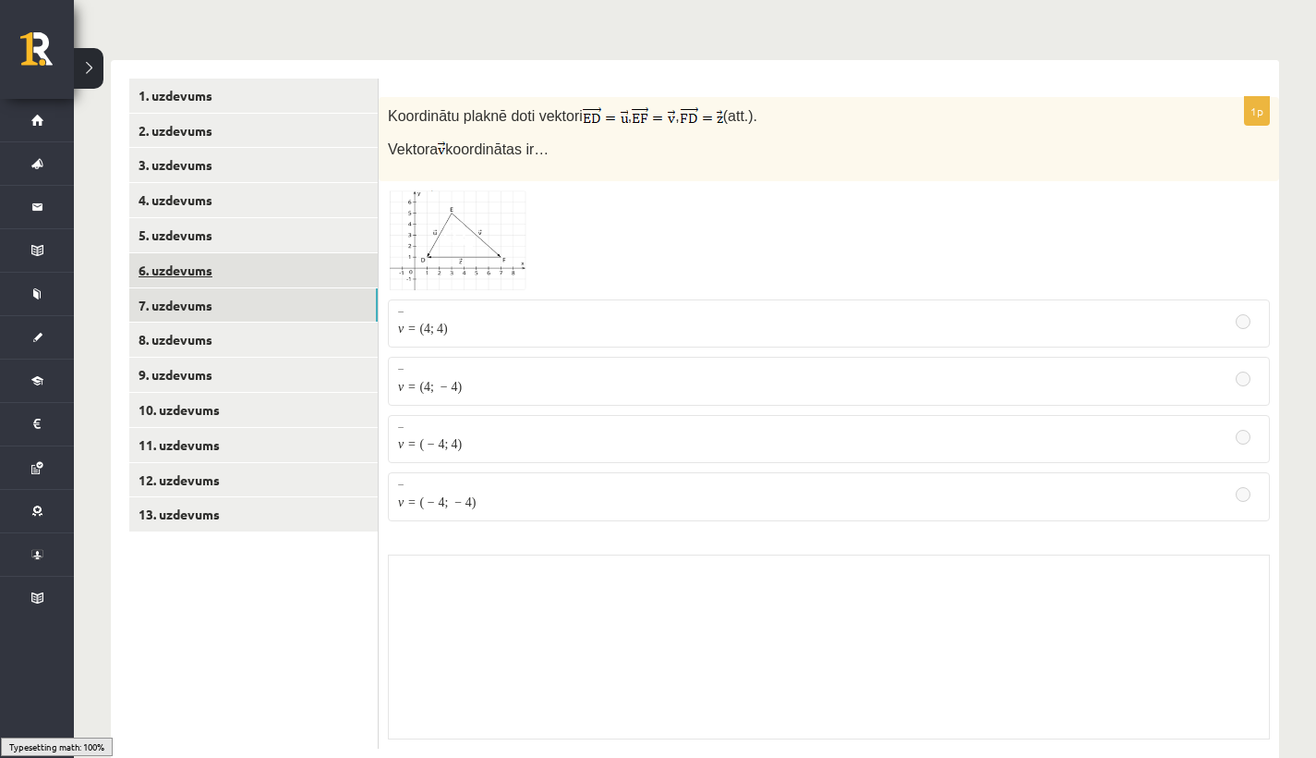
scroll to position [692, 0]
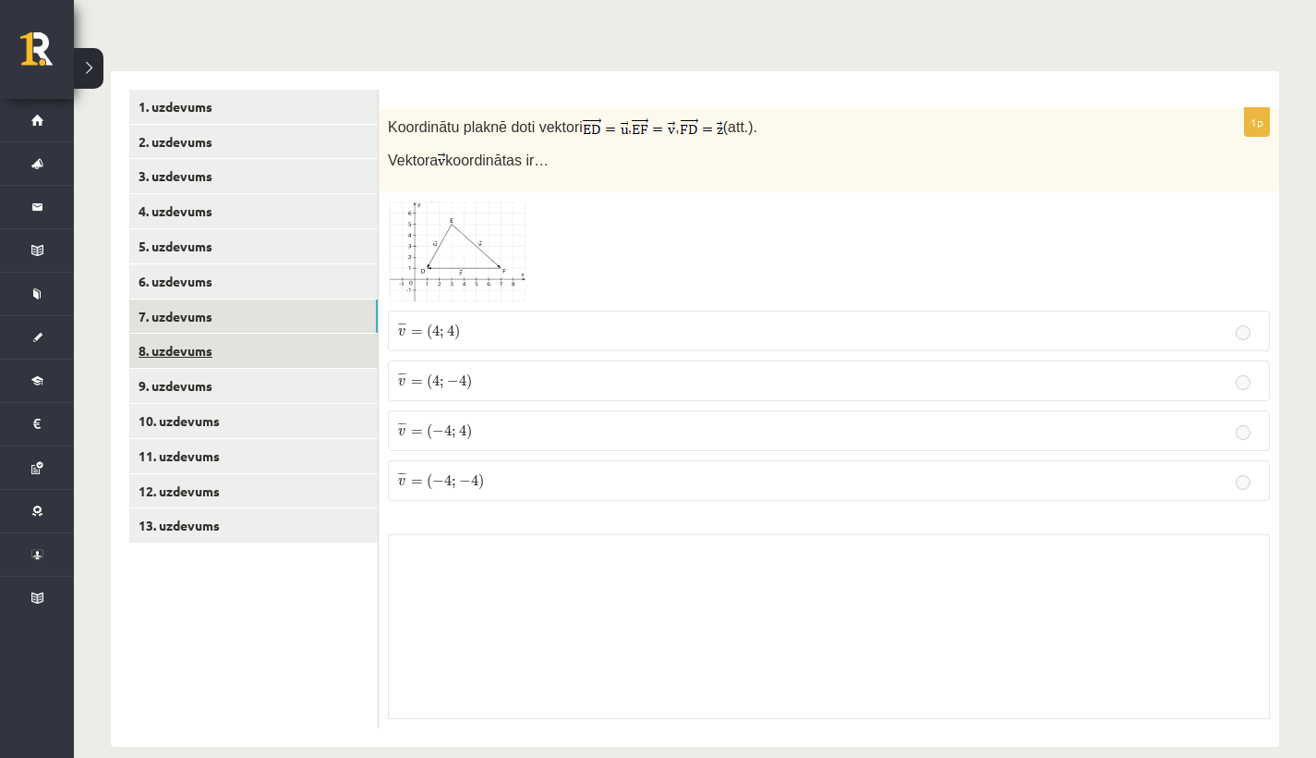
click at [171, 333] on link "8. uzdevums" at bounding box center [253, 350] width 249 height 34
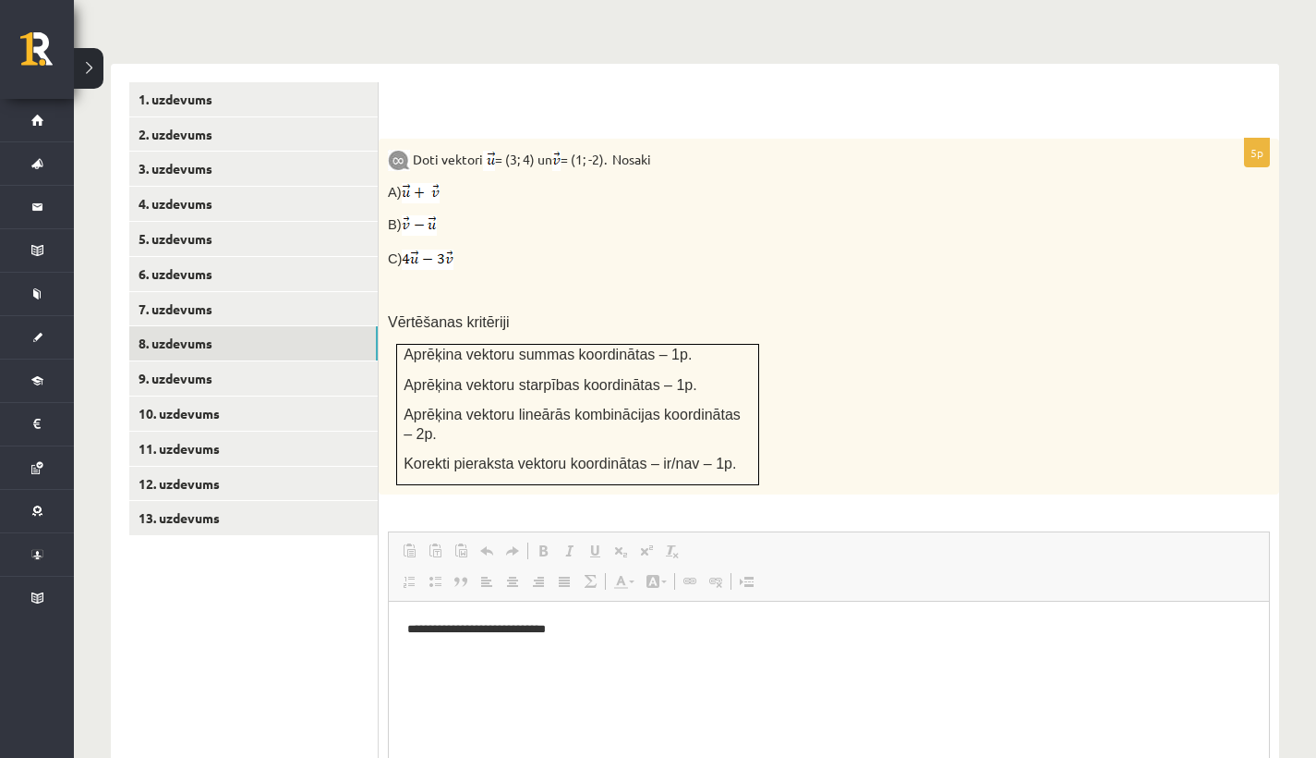
scroll to position [1049, 0]
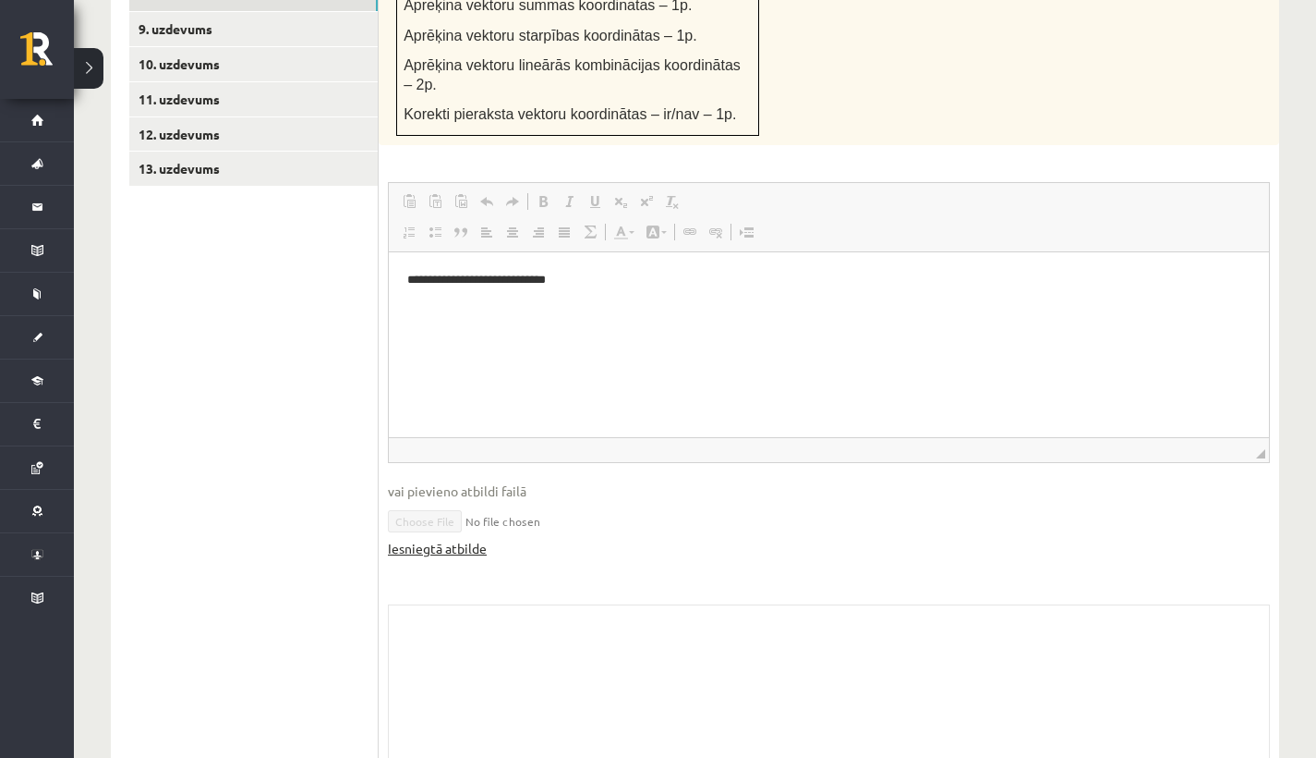
click at [467, 539] on link "Iesniegtā atbilde" at bounding box center [437, 548] width 99 height 19
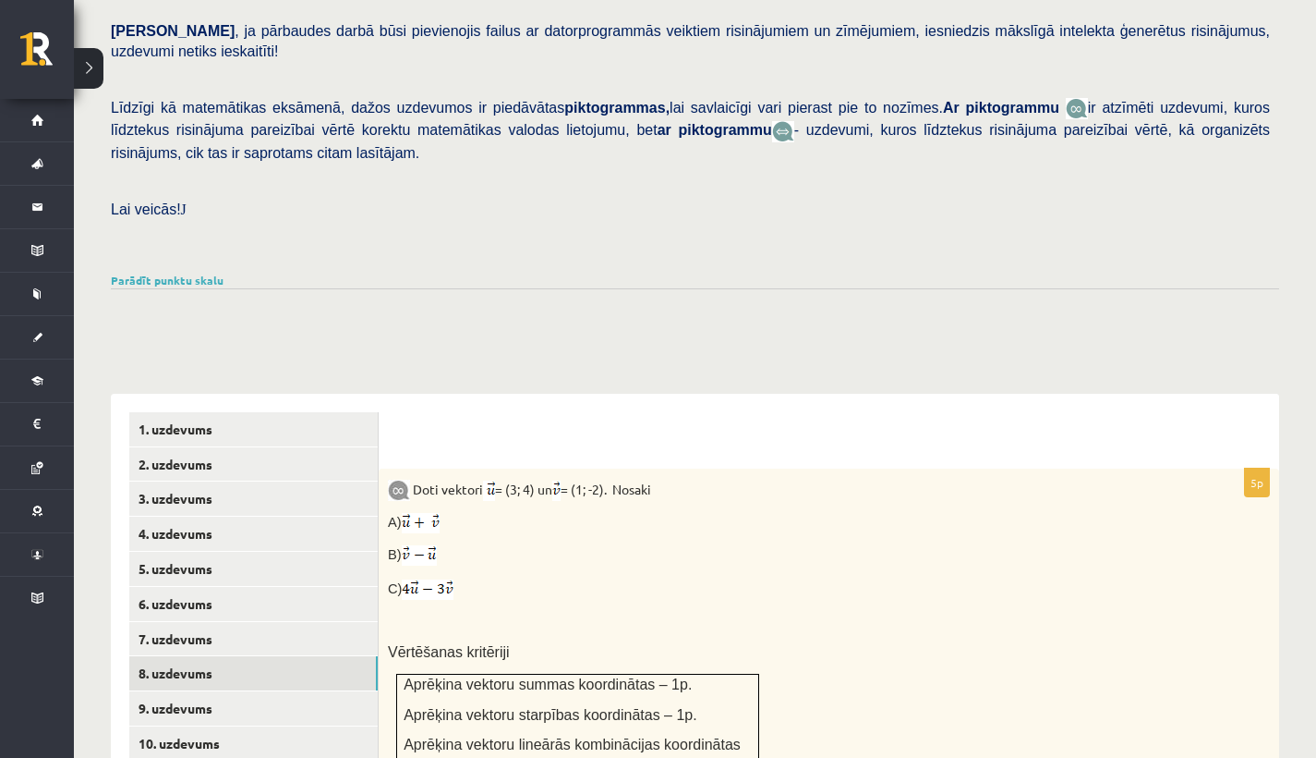
scroll to position [333, 0]
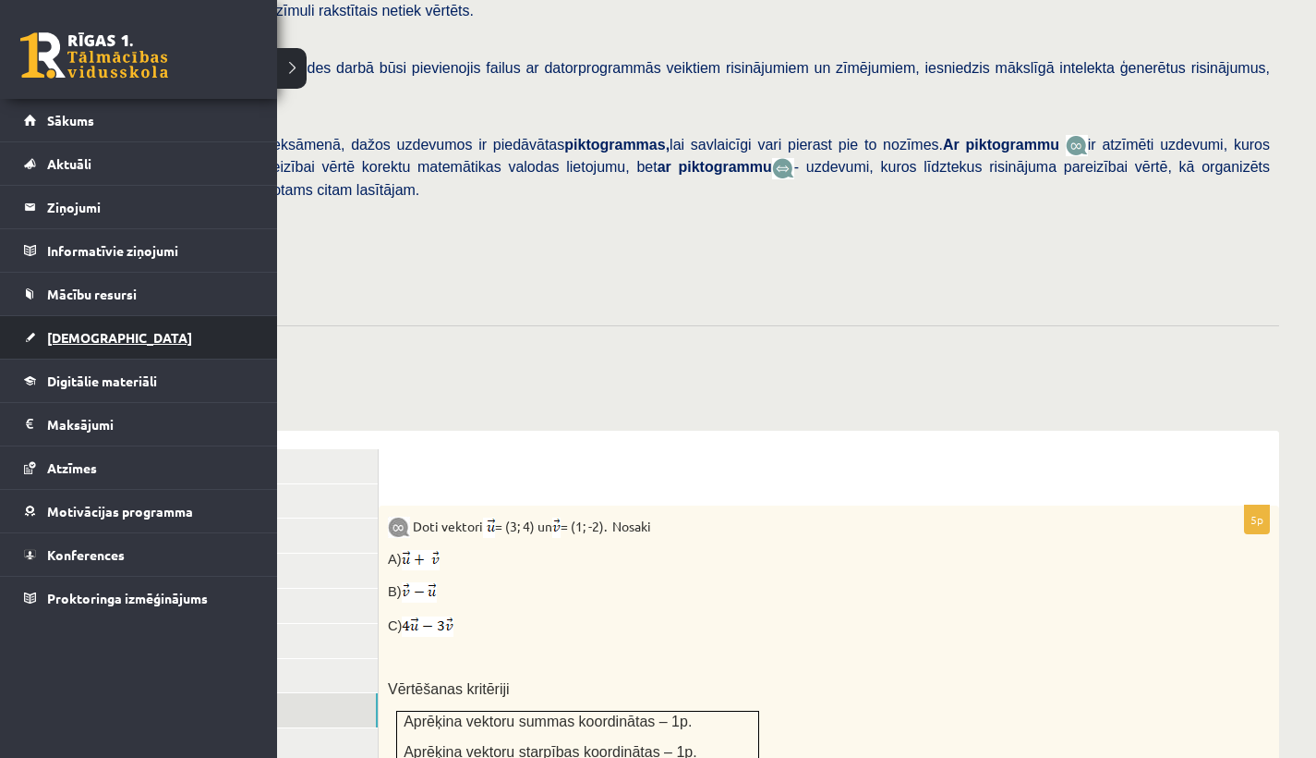
click at [110, 354] on link "[DEMOGRAPHIC_DATA]" at bounding box center [139, 337] width 230 height 42
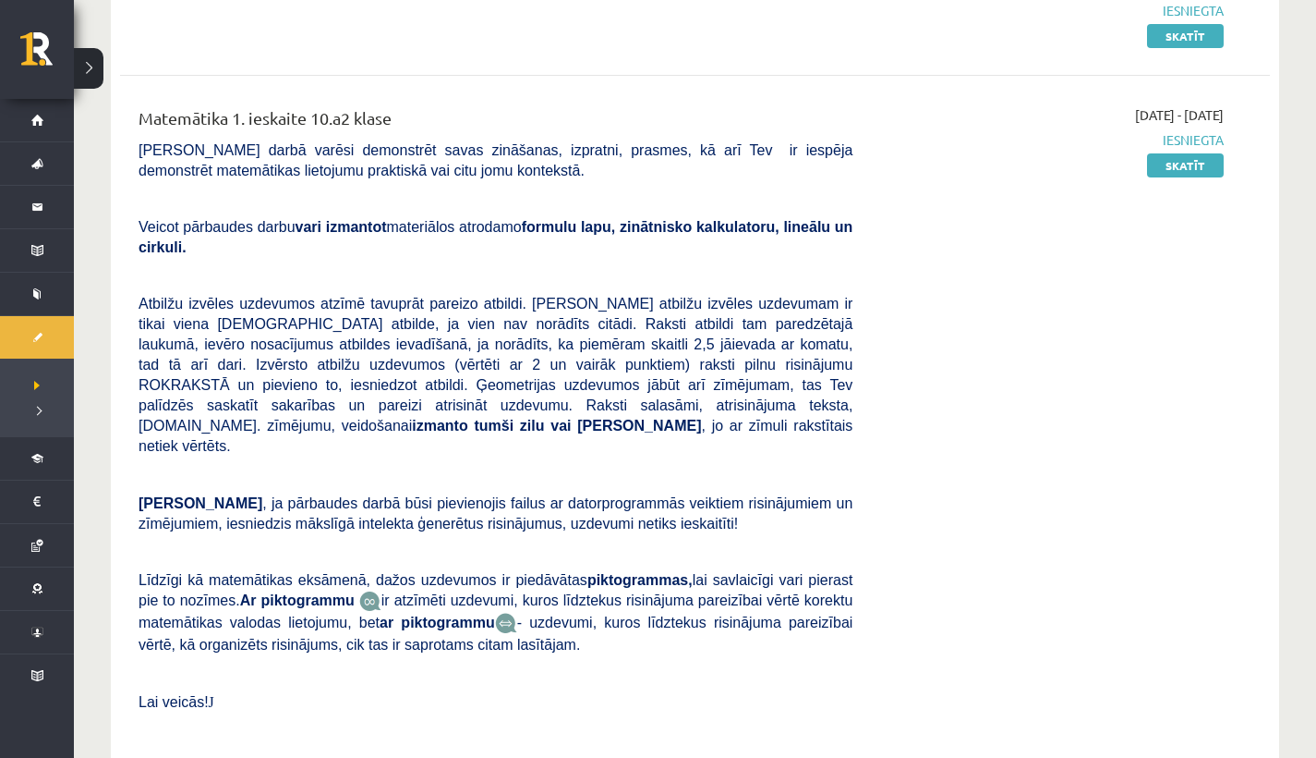
scroll to position [382, 0]
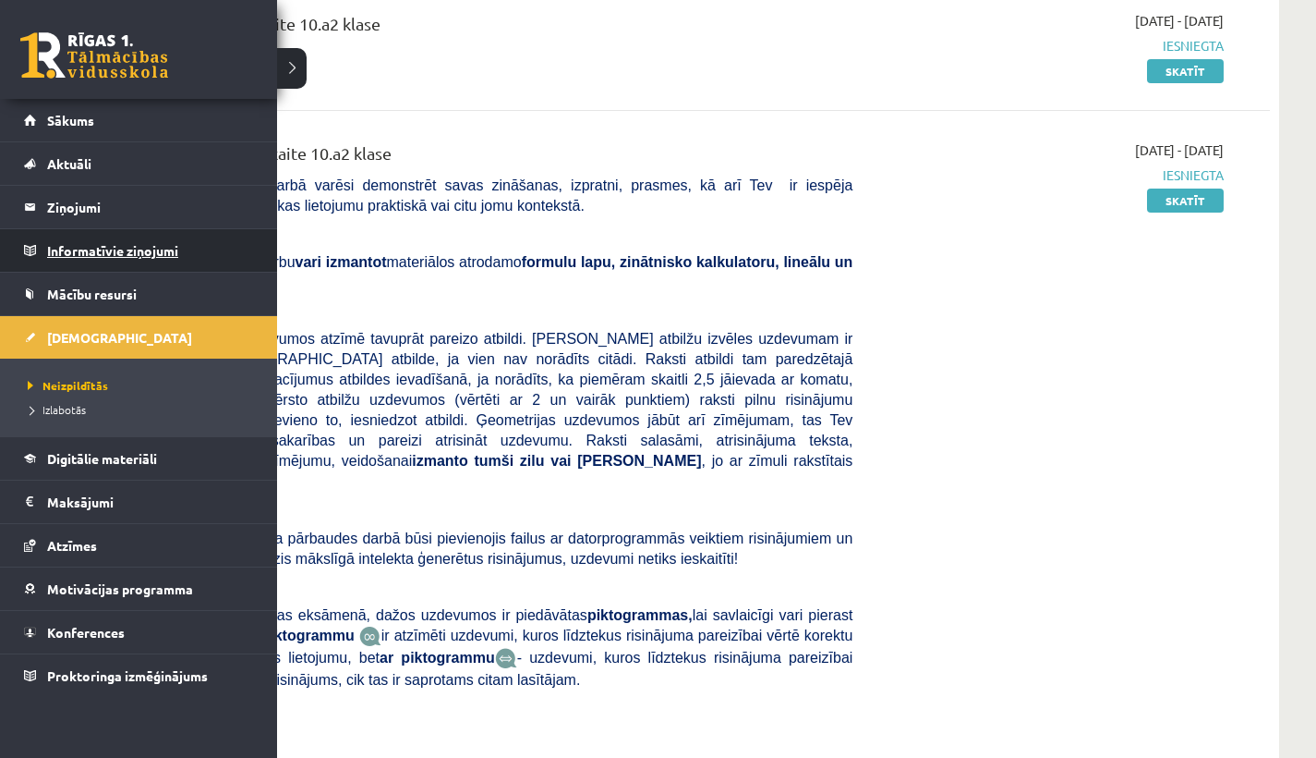
click at [143, 247] on legend "Informatīvie ziņojumi 0" at bounding box center [150, 250] width 207 height 42
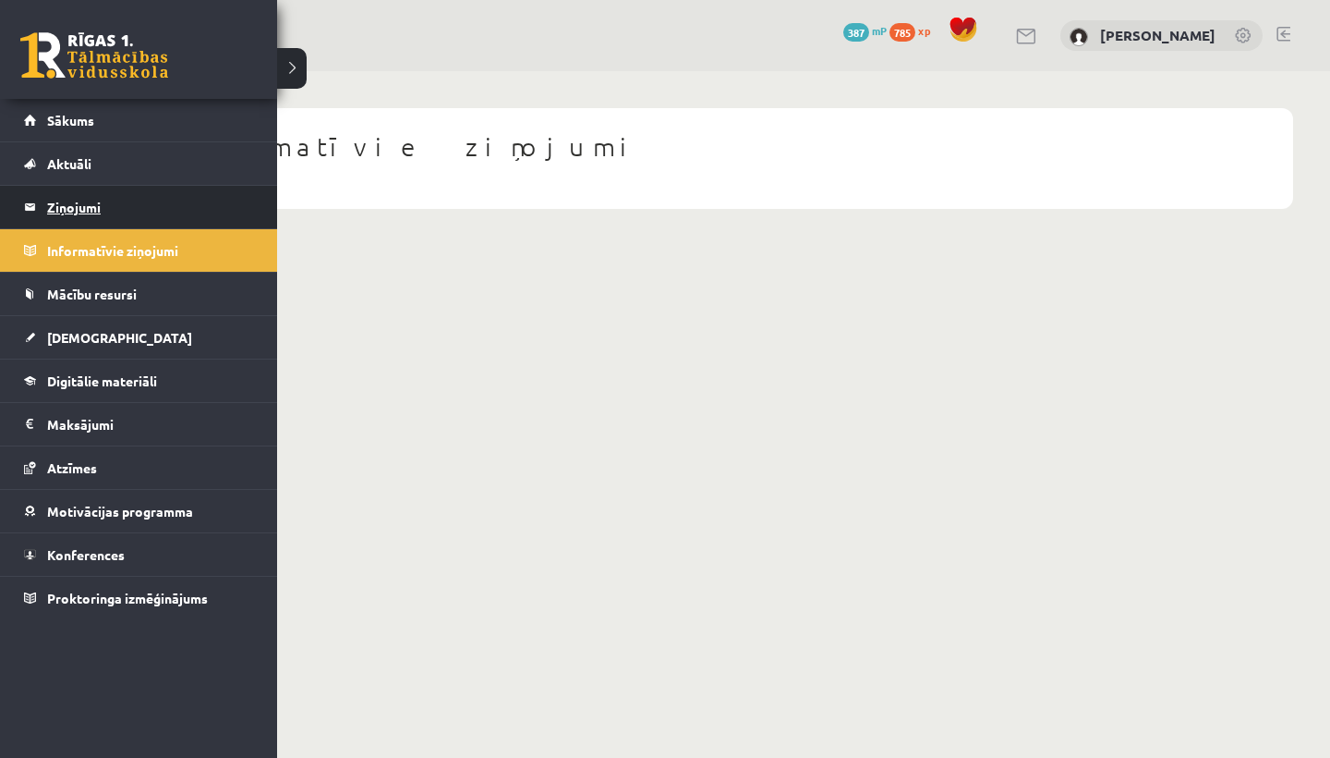
click at [76, 210] on legend "Ziņojumi 0" at bounding box center [150, 207] width 207 height 42
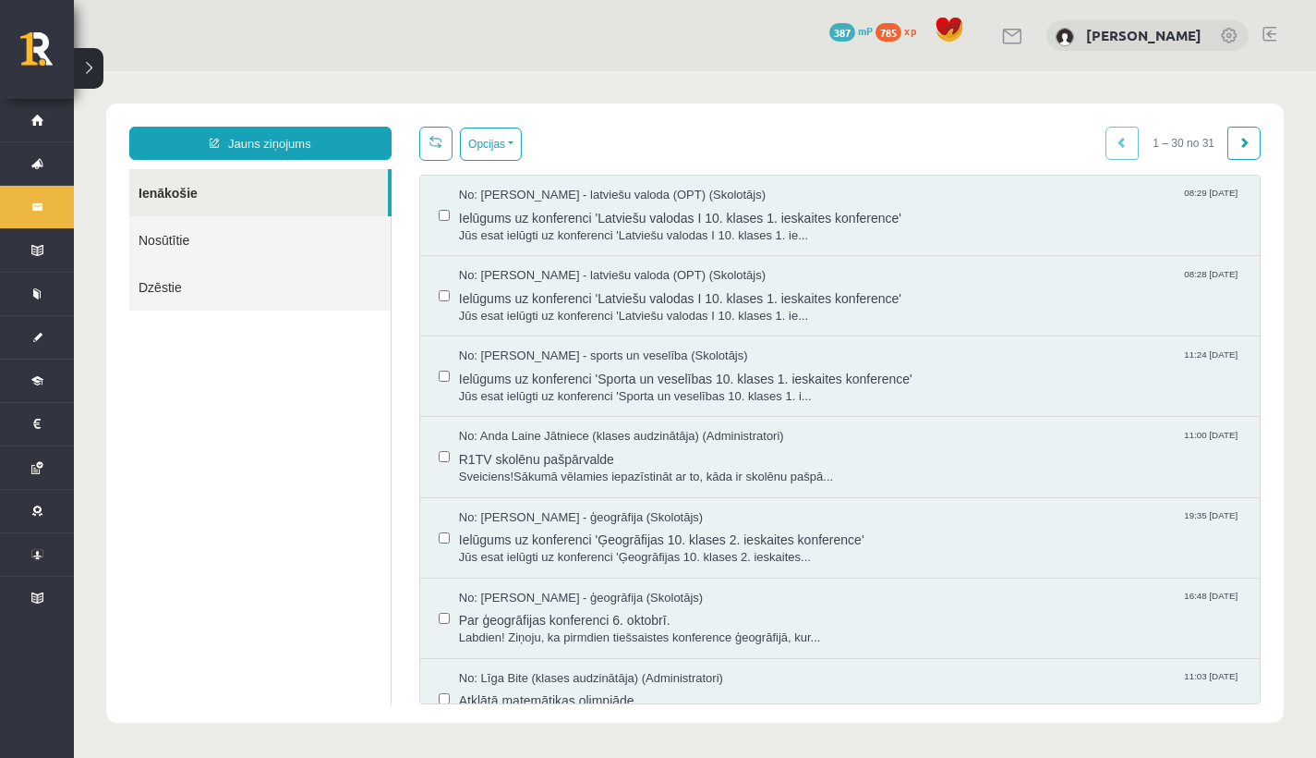
click at [176, 236] on link "Nosūtītie" at bounding box center [259, 239] width 261 height 47
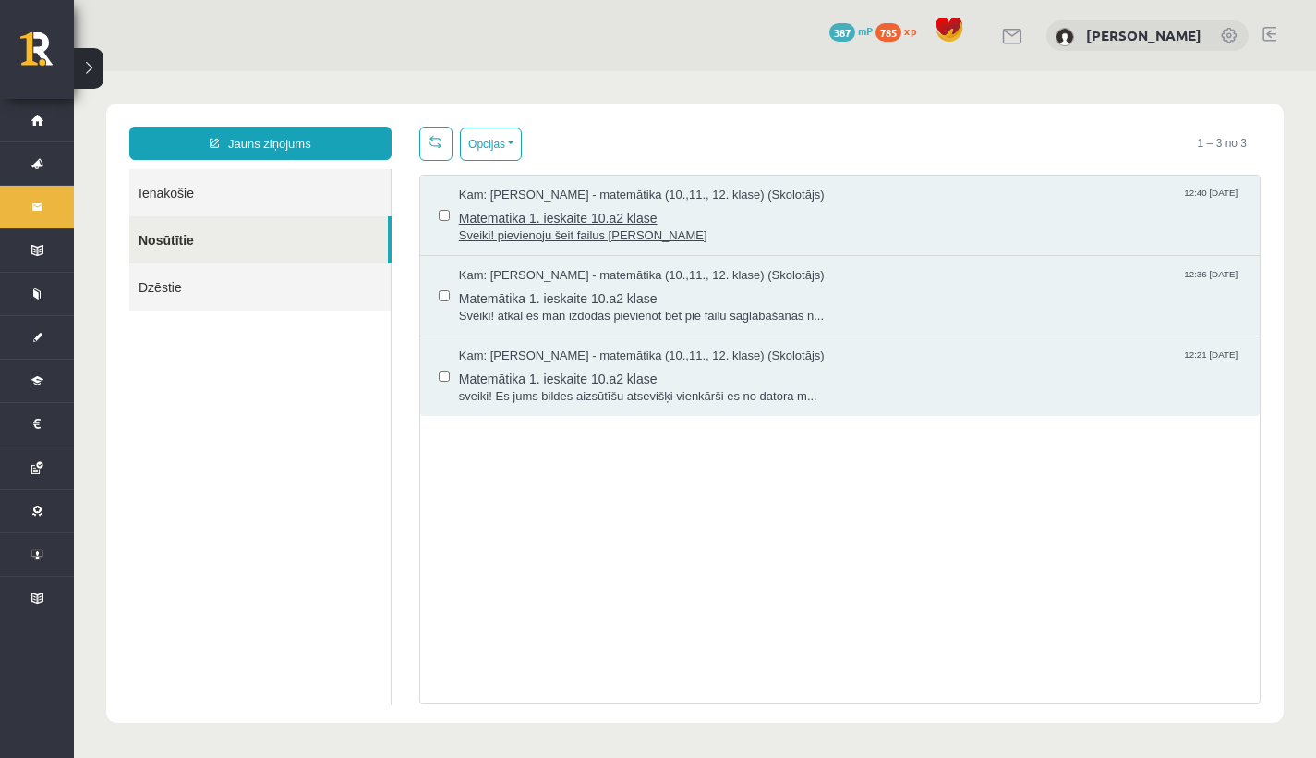
click at [587, 218] on span "Matemātika 1. ieskaite 10.a2 klase" at bounding box center [850, 215] width 782 height 23
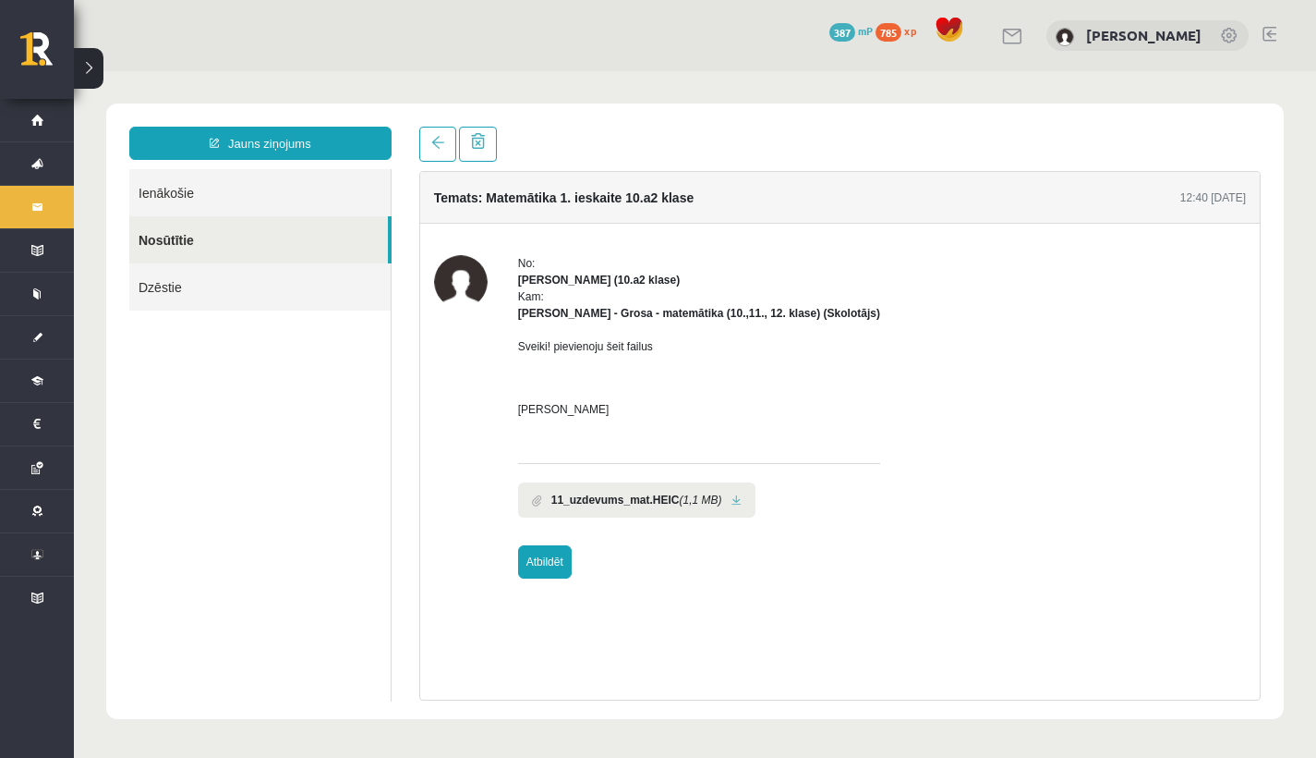
click at [554, 565] on link "Atbildēt" at bounding box center [545, 561] width 54 height 33
type input "**********"
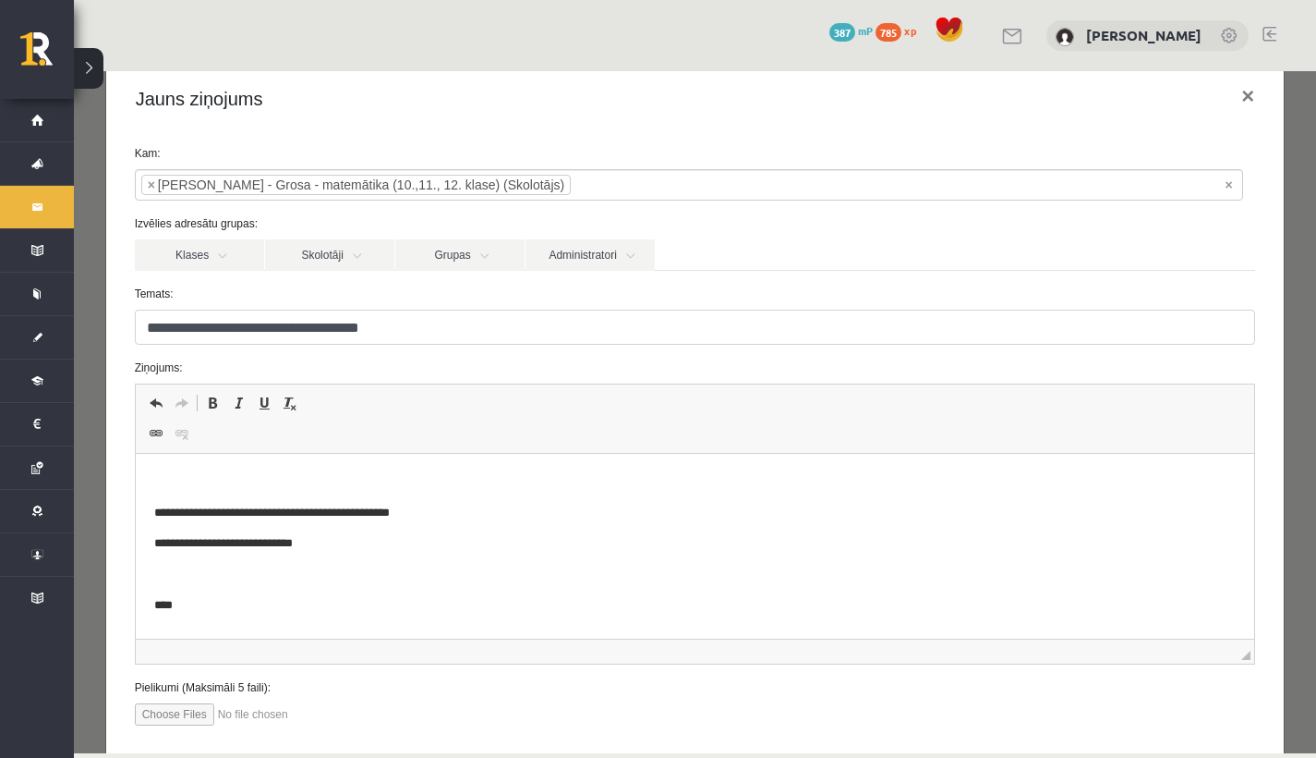
scroll to position [135, 0]
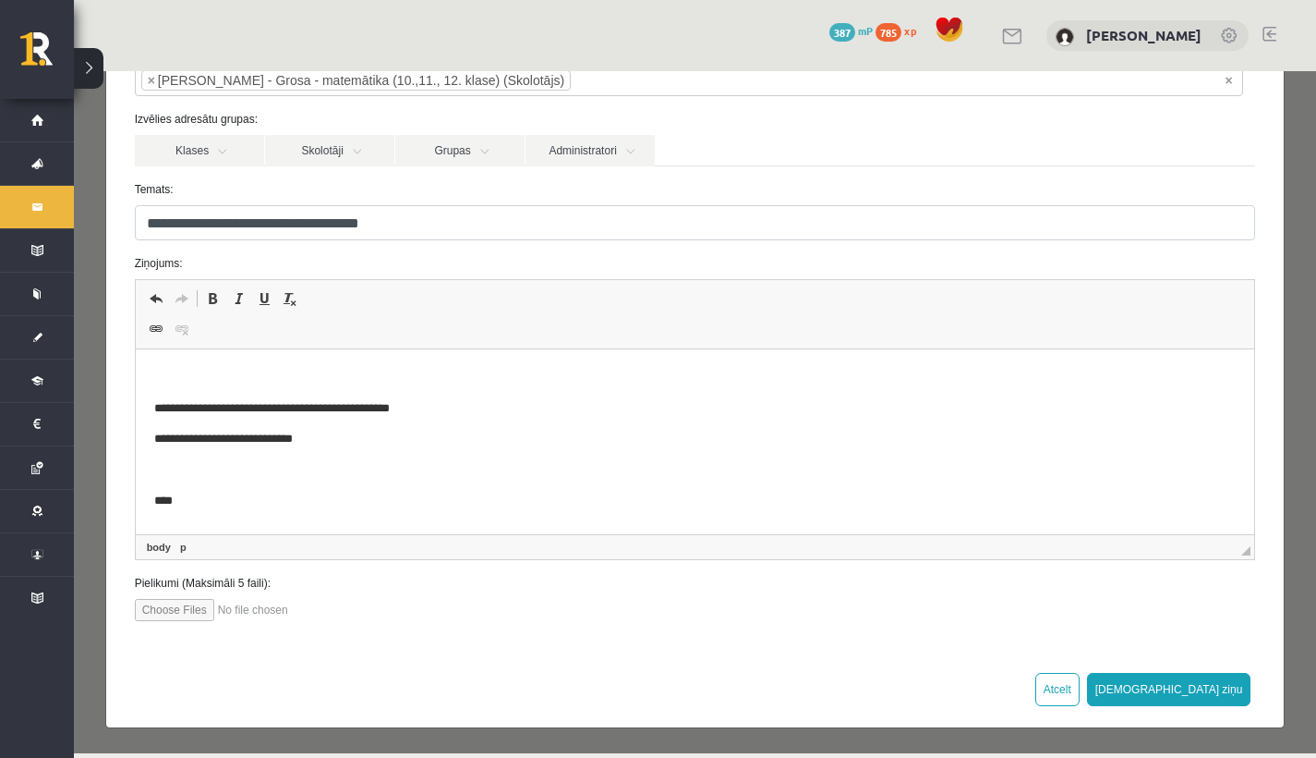
click at [326, 420] on body "**********" at bounding box center [694, 439] width 1083 height 142
click at [336, 430] on p "**********" at bounding box center [688, 439] width 1070 height 18
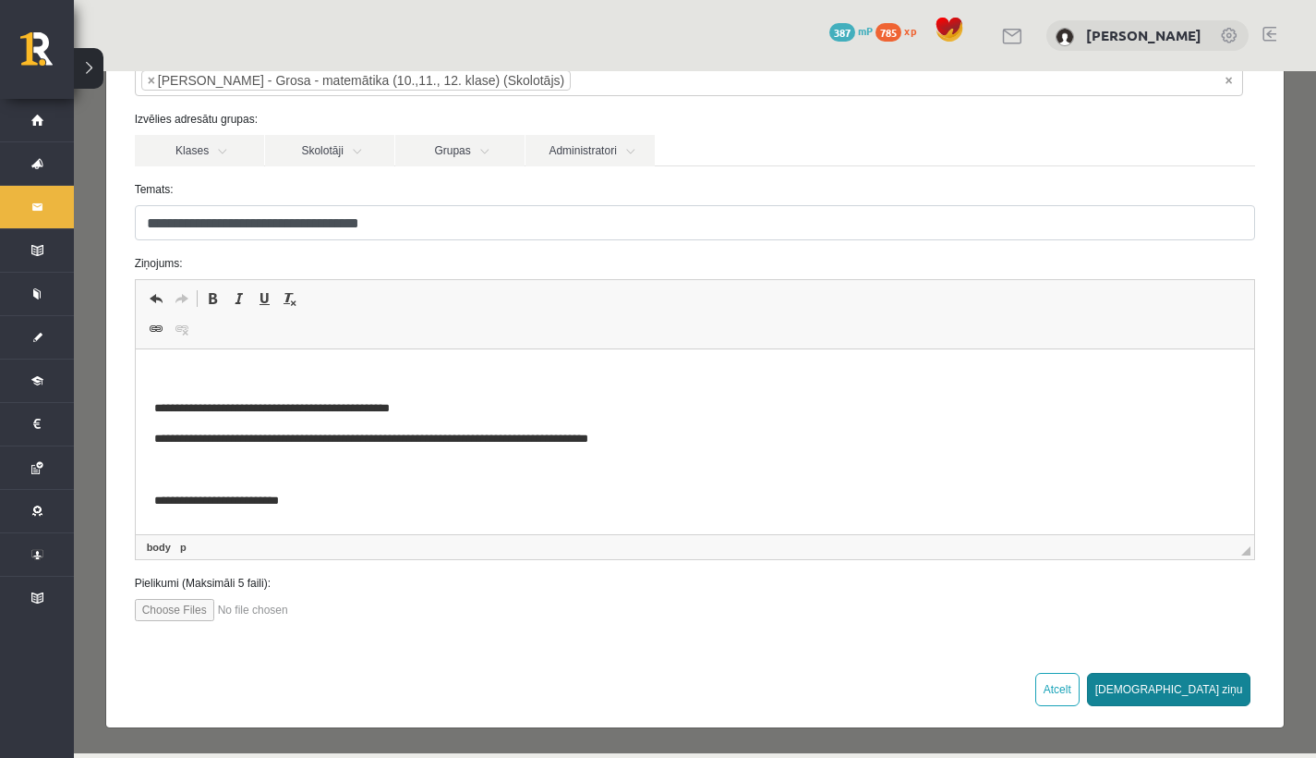
click at [1202, 681] on button "Sūtīt ziņu" at bounding box center [1169, 689] width 164 height 33
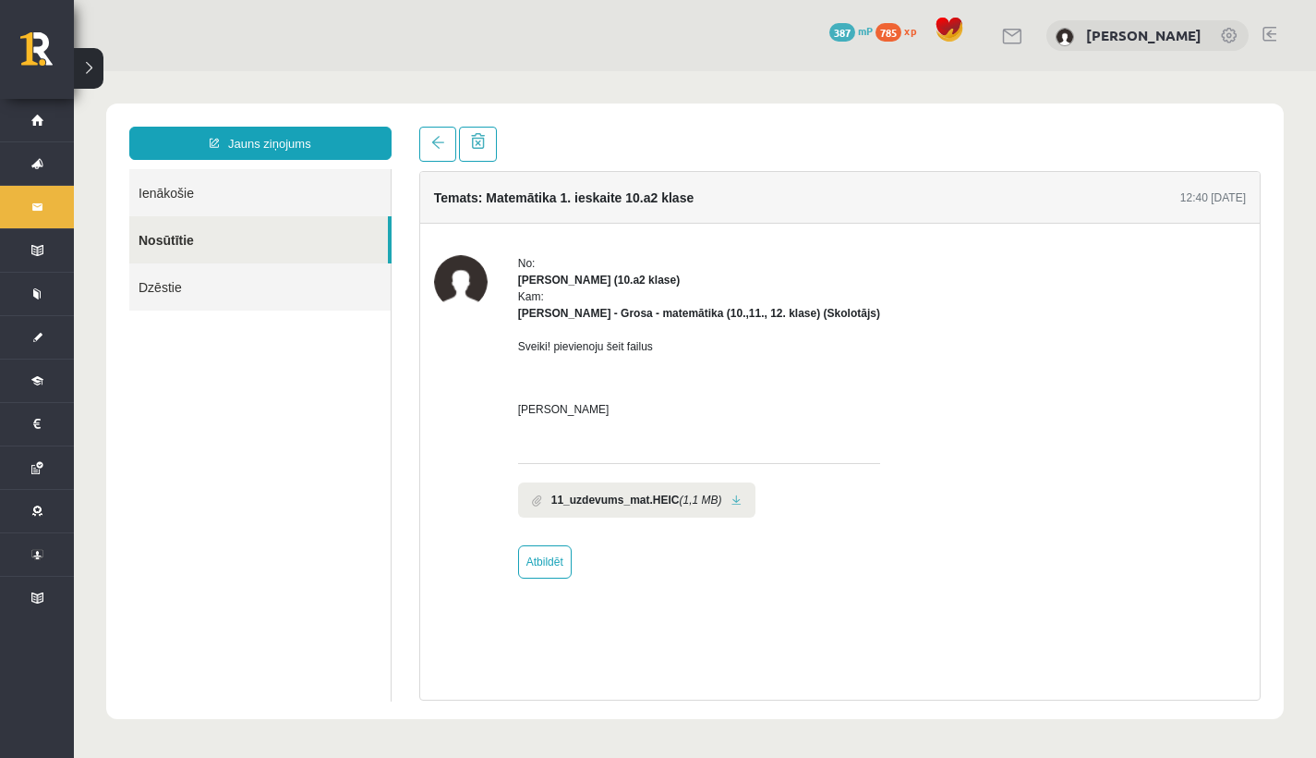
scroll to position [0, 0]
click at [238, 188] on link "Ienākošie" at bounding box center [259, 192] width 261 height 47
drag, startPoint x: 193, startPoint y: 199, endPoint x: 180, endPoint y: 185, distance: 19.0
click at [193, 198] on link "Ienākošie" at bounding box center [259, 192] width 261 height 47
click at [182, 186] on link "Ienākošie" at bounding box center [259, 192] width 261 height 47
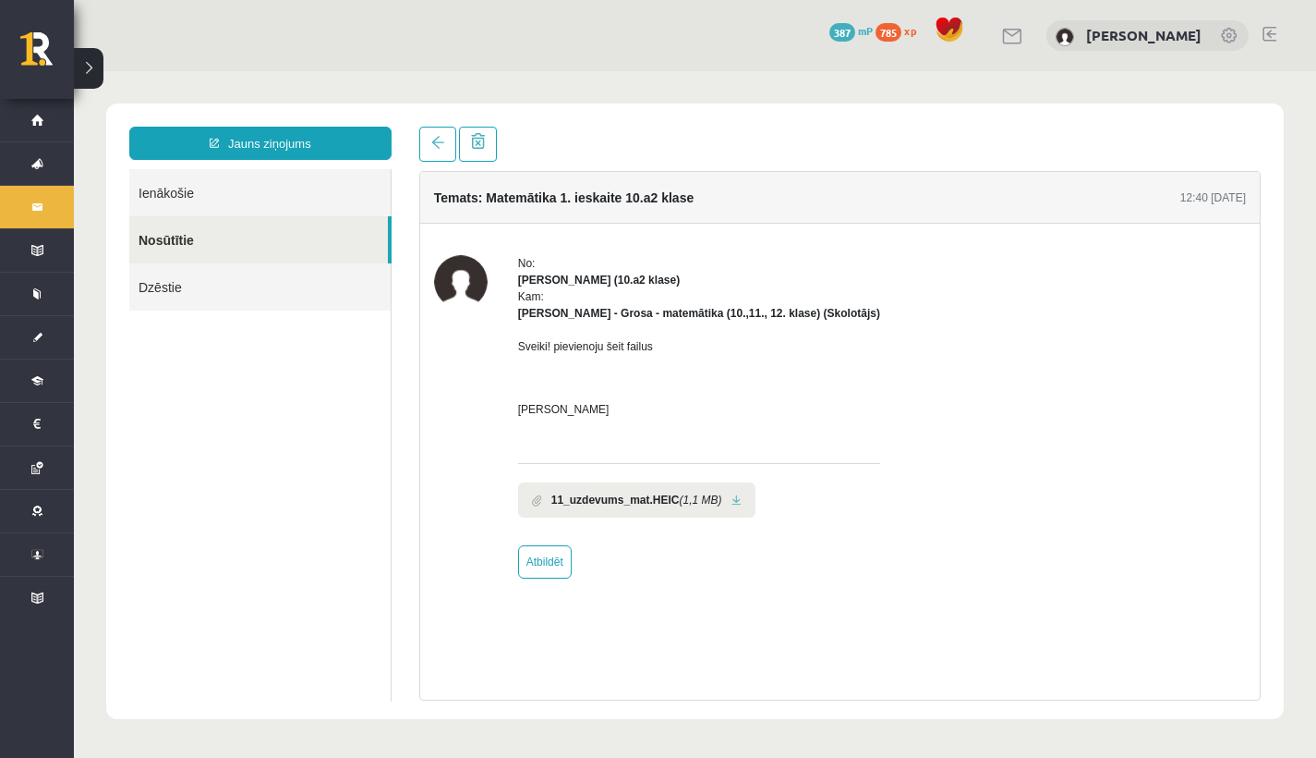
click at [183, 187] on link "Ienākošie" at bounding box center [259, 192] width 261 height 47
click at [195, 274] on link "Dzēstie" at bounding box center [259, 286] width 261 height 47
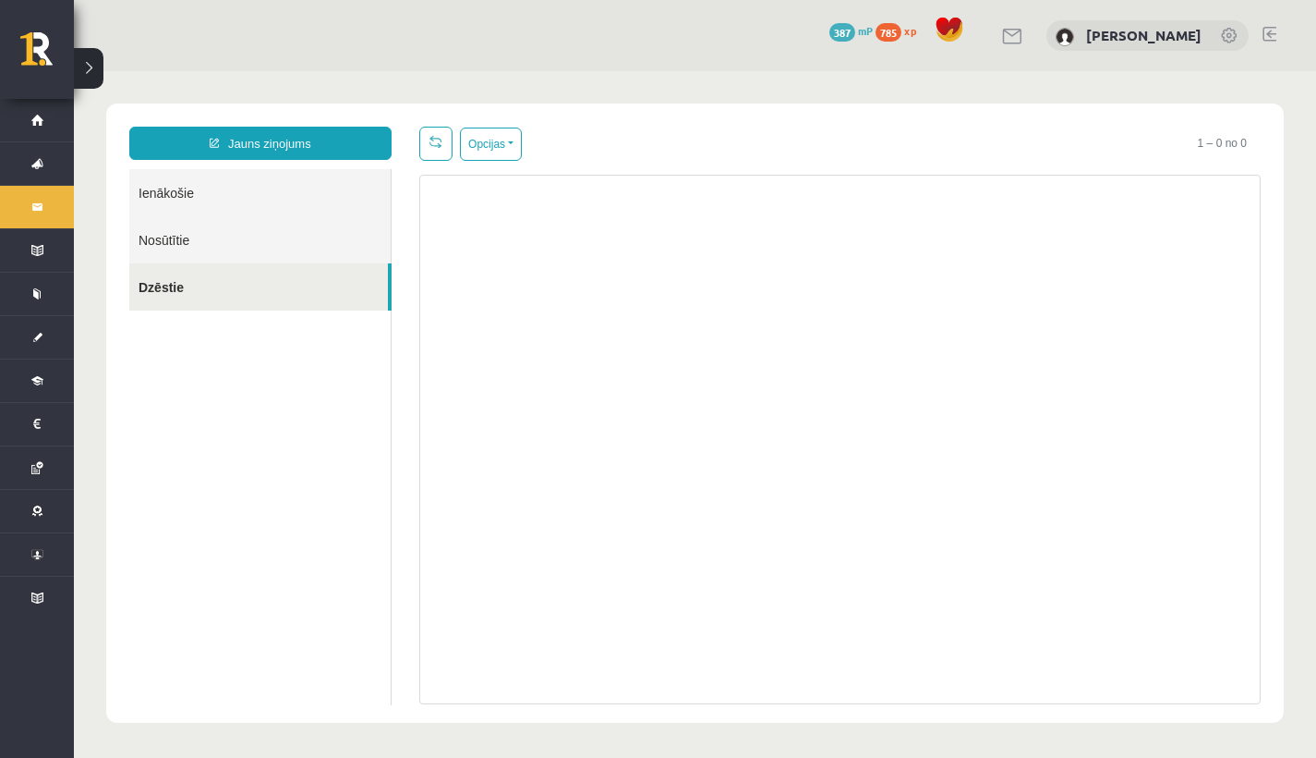
click at [182, 194] on link "Ienākošie" at bounding box center [259, 192] width 261 height 47
click at [183, 195] on link "Ienākošie" at bounding box center [259, 192] width 261 height 47
drag, startPoint x: 184, startPoint y: 194, endPoint x: 90, endPoint y: 180, distance: 95.2
click at [177, 192] on link "Ienākošie" at bounding box center [259, 192] width 261 height 47
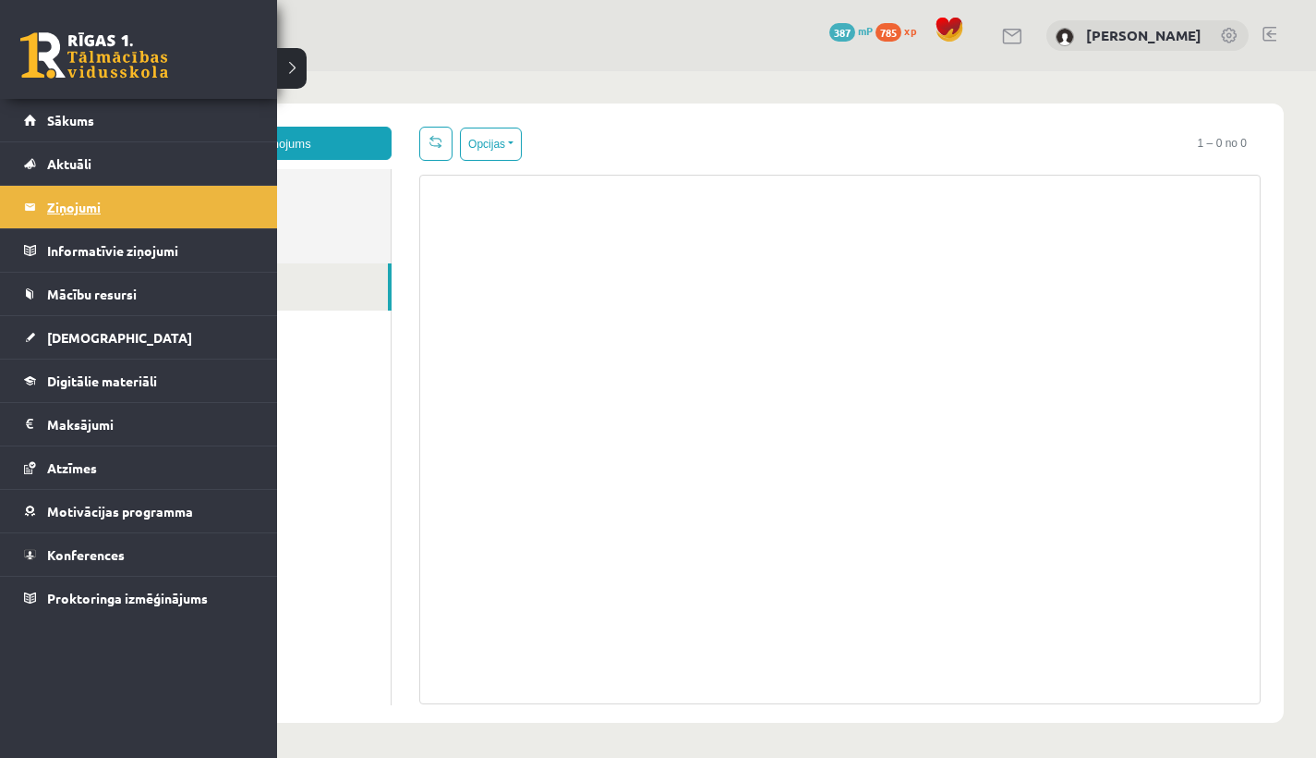
click at [43, 201] on link "Ziņojumi 0" at bounding box center [139, 207] width 230 height 42
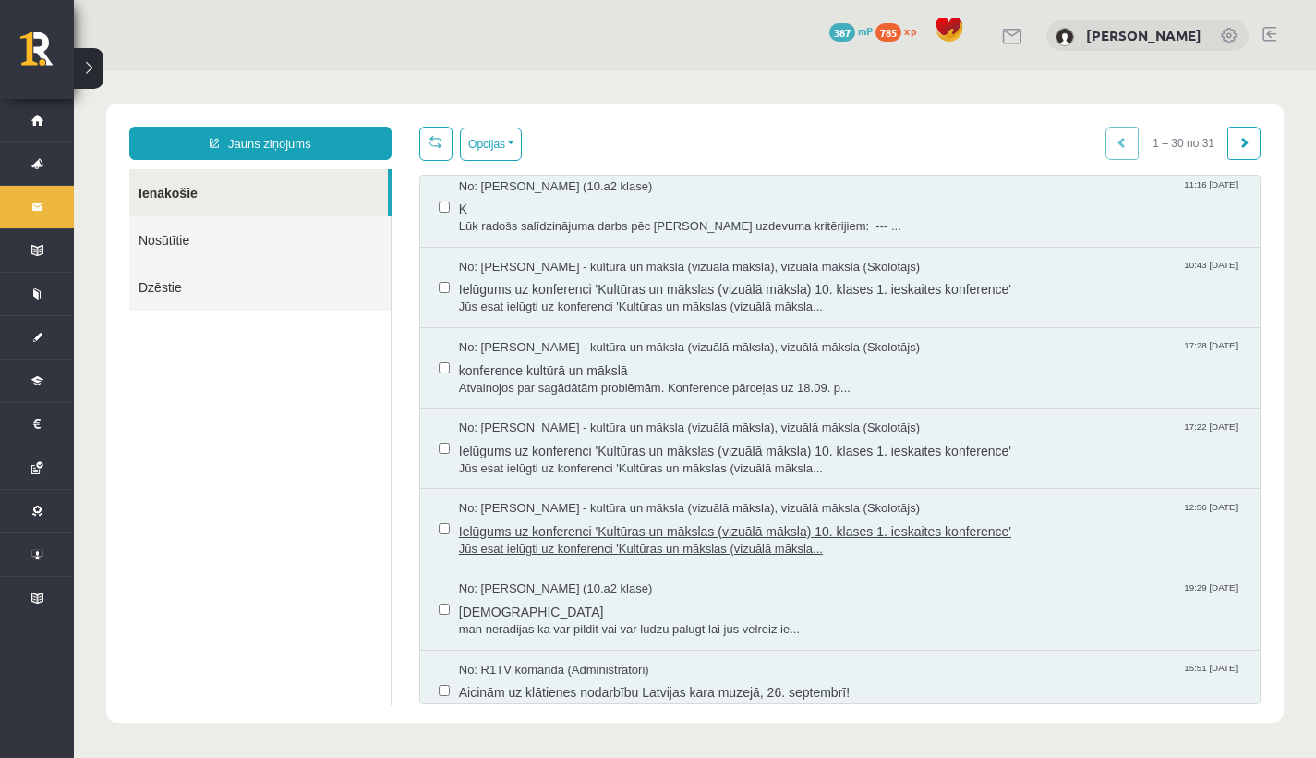
scroll to position [1139, 0]
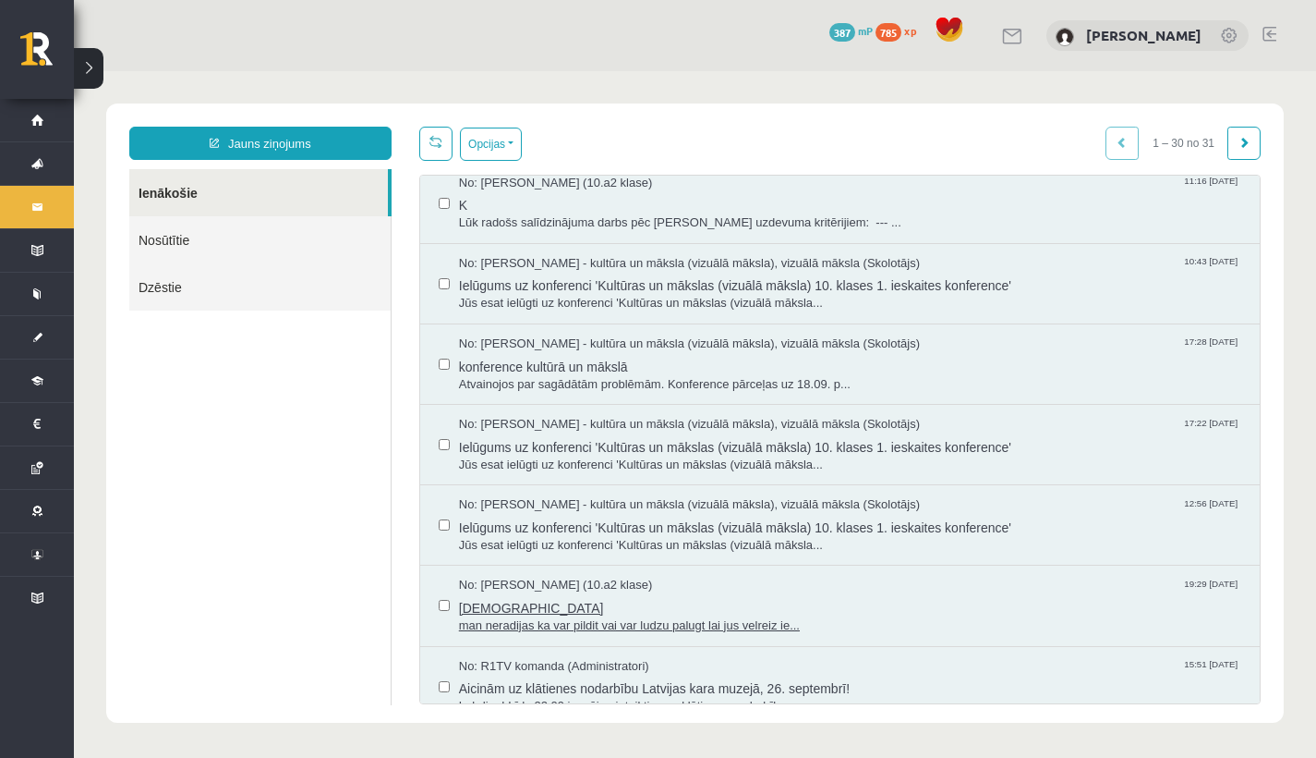
click at [637, 619] on span "man neradijas ka var pildit vai var ludzu palugt lai jus velreiz ie..." at bounding box center [850, 626] width 782 height 18
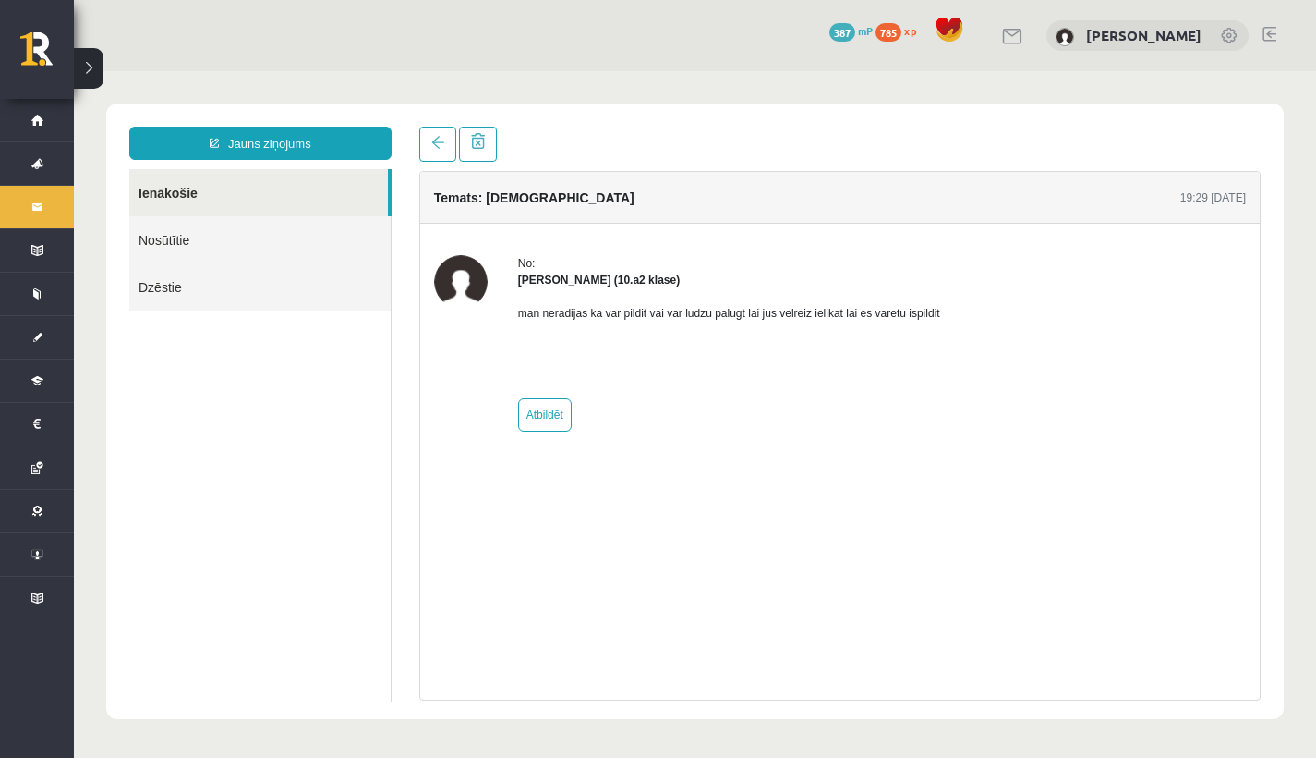
scroll to position [0, 0]
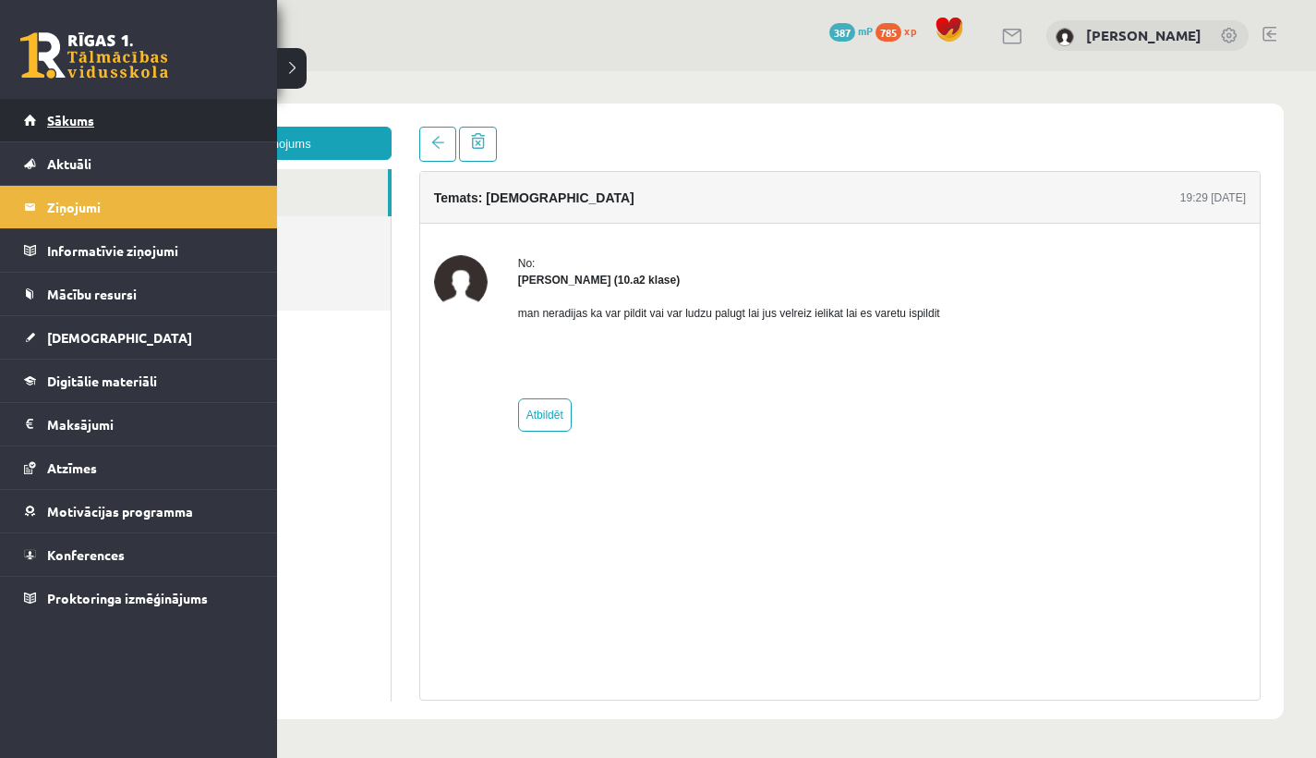
click at [42, 115] on link "Sākums" at bounding box center [139, 120] width 230 height 42
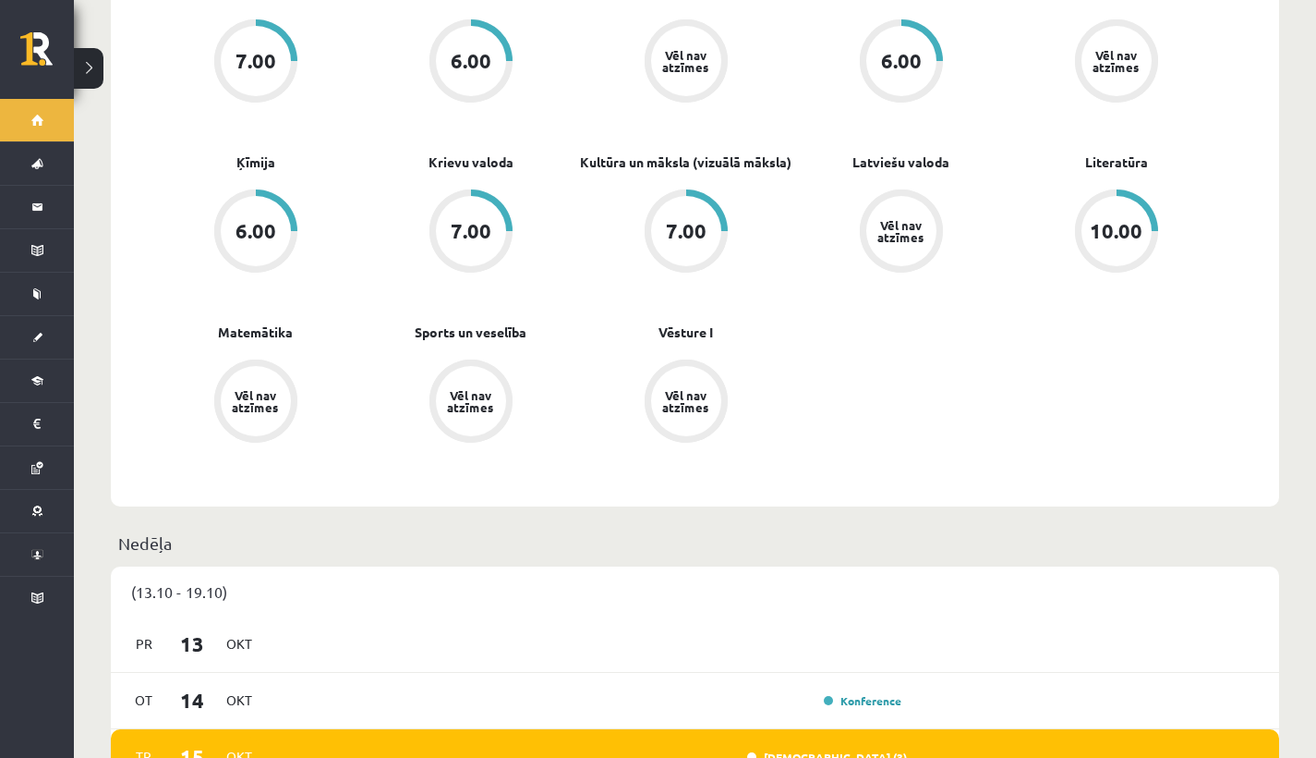
scroll to position [695, 0]
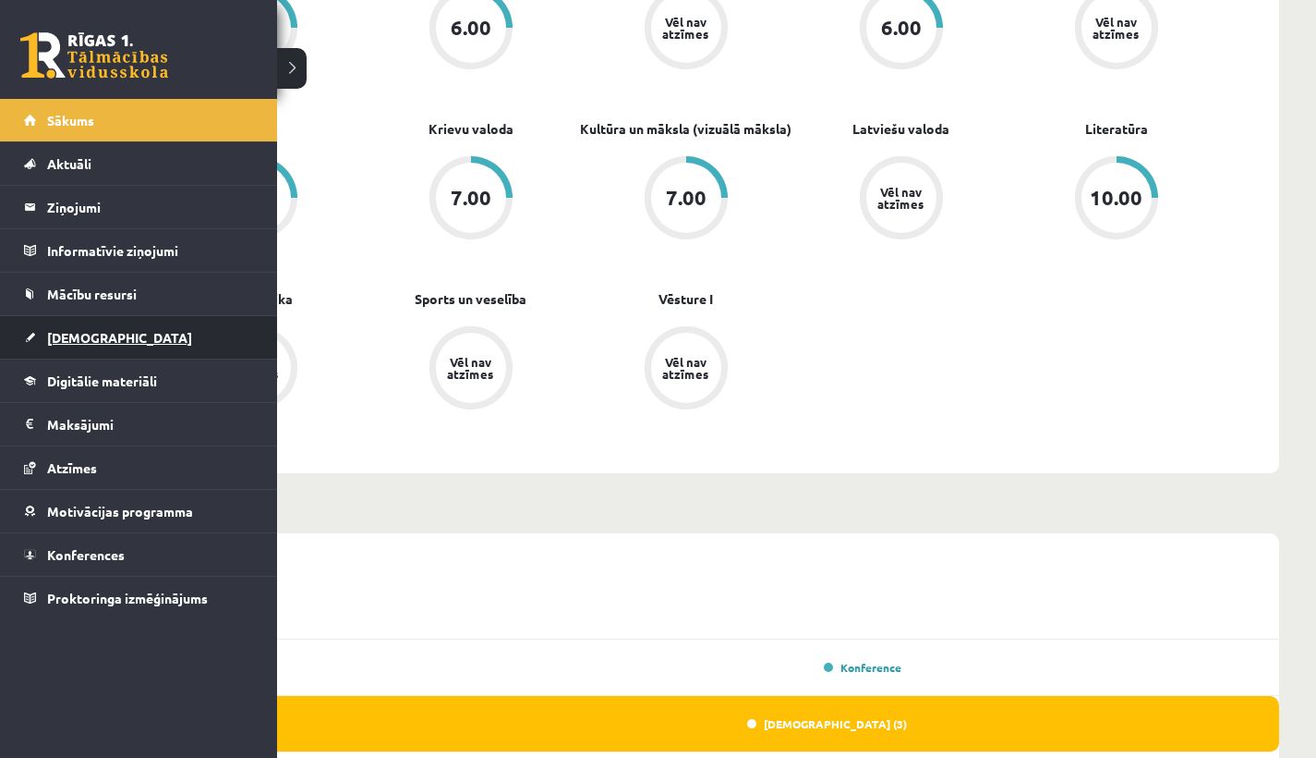
click at [68, 355] on link "[DEMOGRAPHIC_DATA]" at bounding box center [139, 337] width 230 height 42
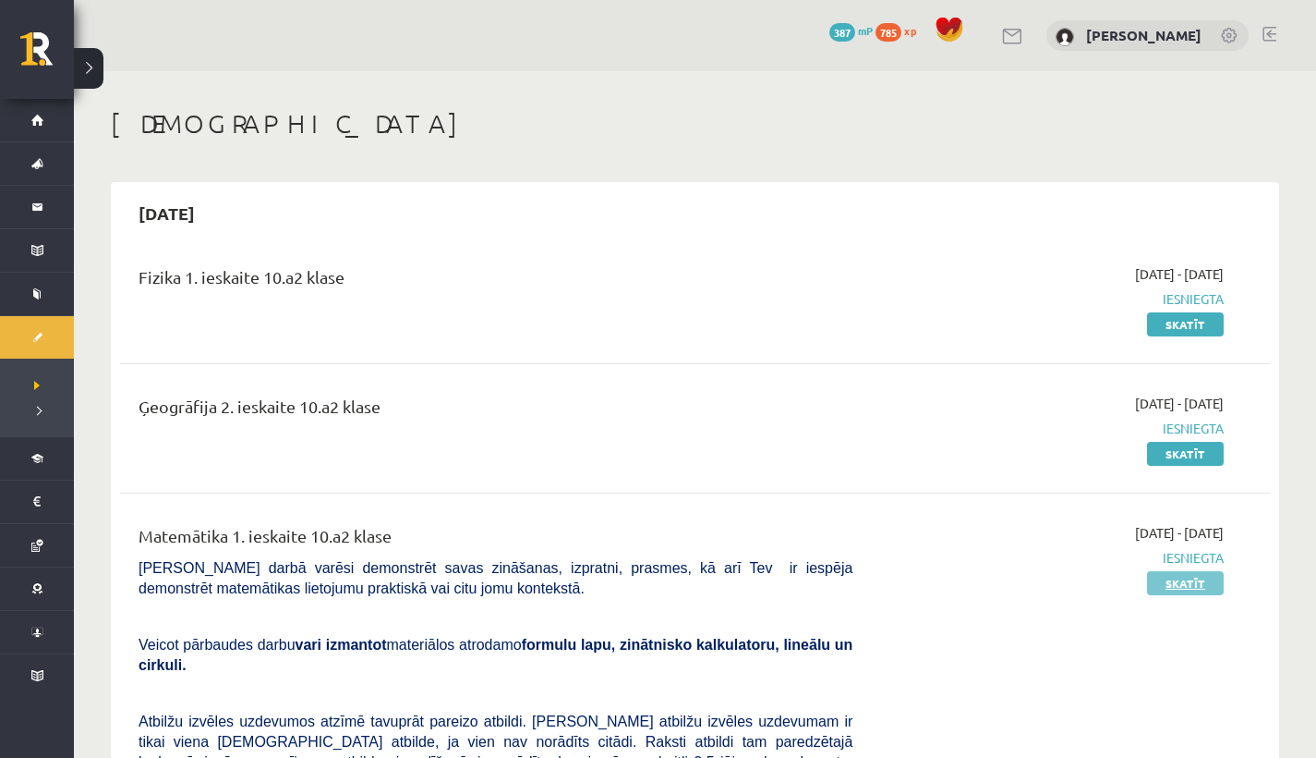
click at [1206, 576] on link "Skatīt" at bounding box center [1185, 583] width 77 height 24
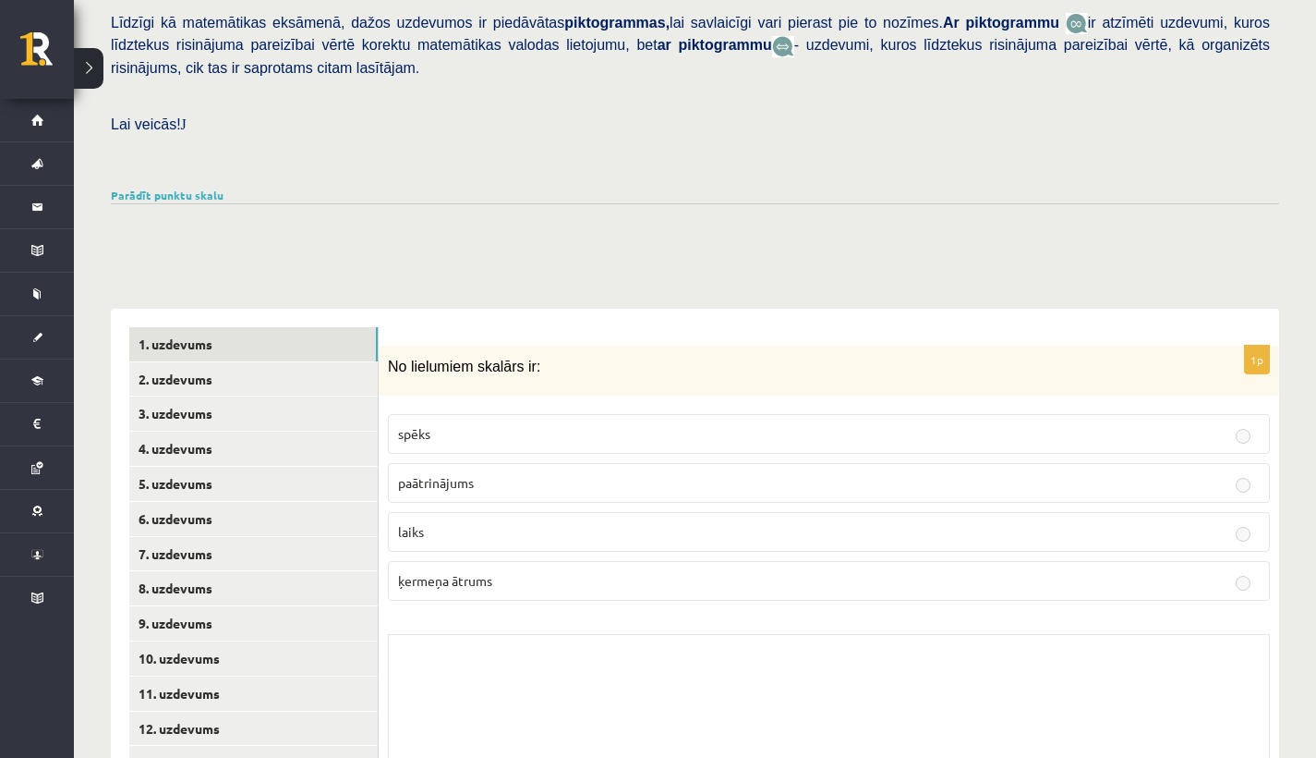
scroll to position [557, 0]
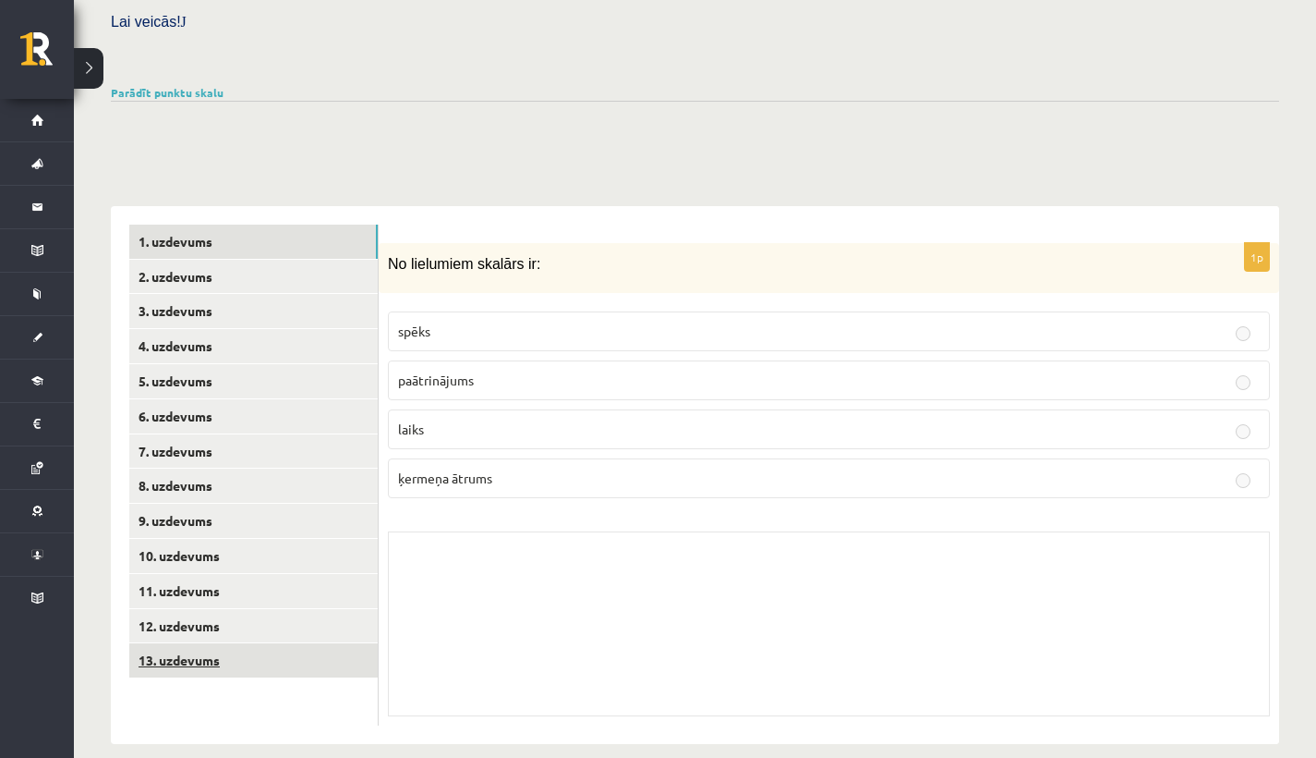
click at [243, 643] on link "13. uzdevums" at bounding box center [253, 660] width 249 height 34
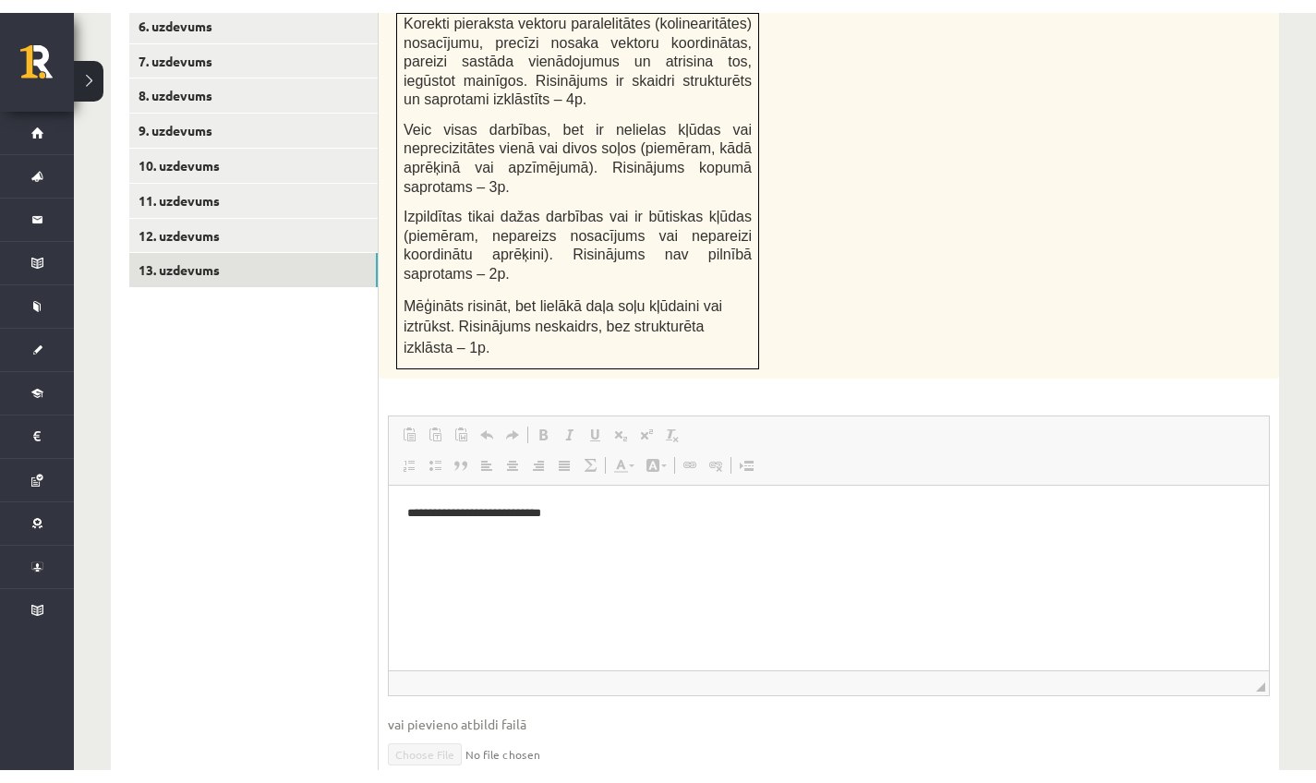
scroll to position [990, 0]
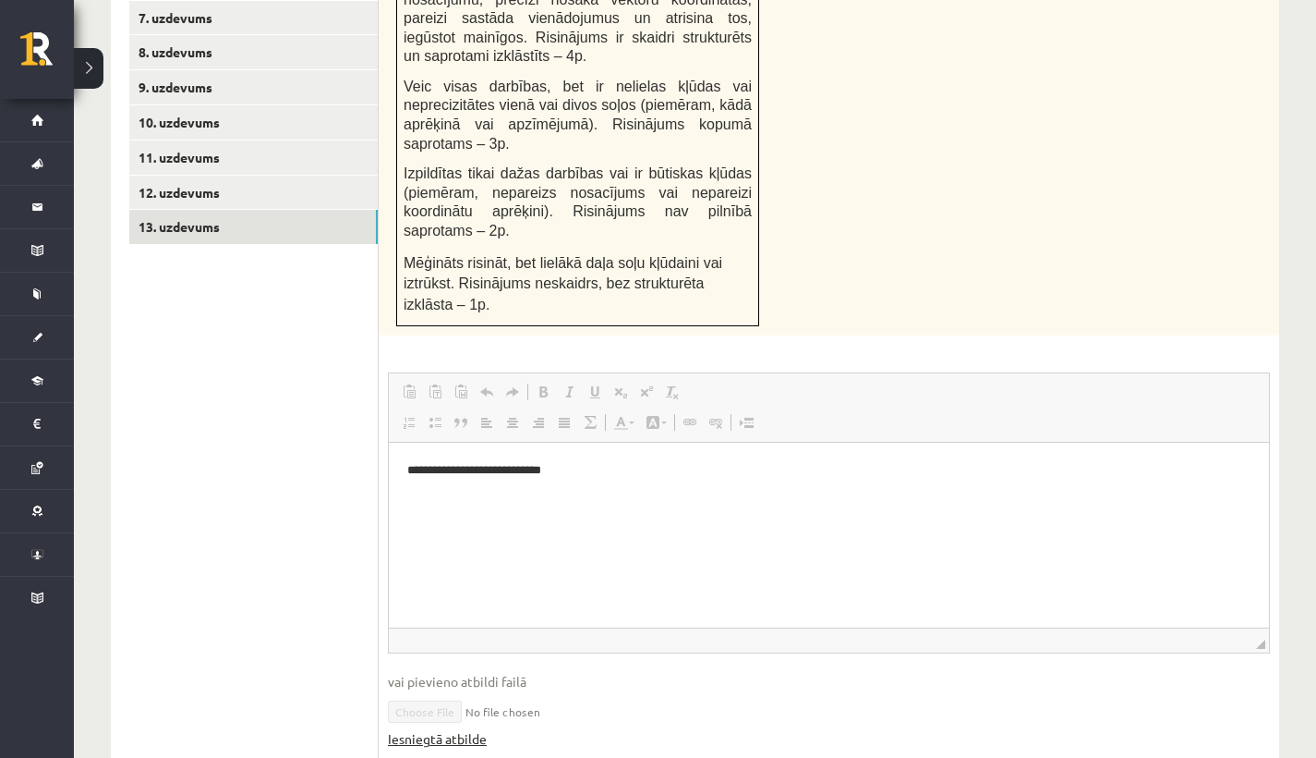
click at [479, 729] on link "Iesniegtā atbilde" at bounding box center [437, 738] width 99 height 19
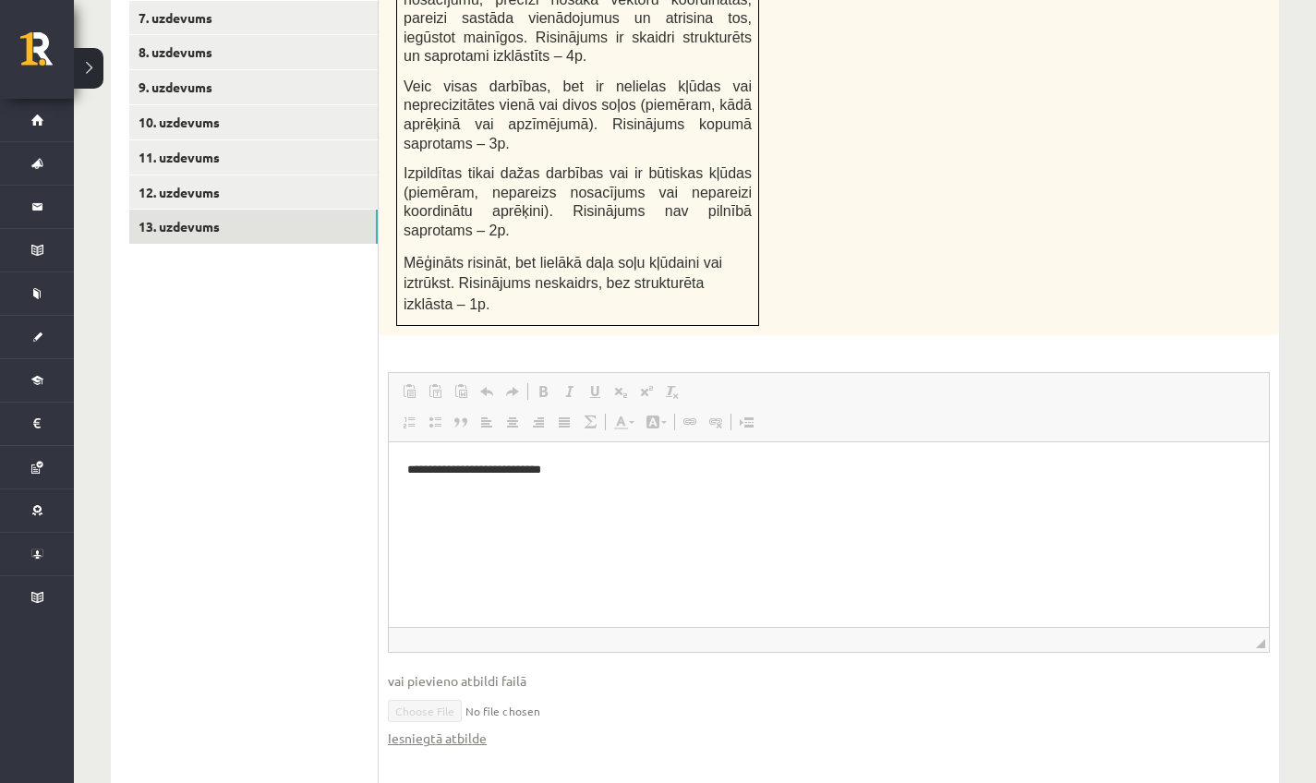
scroll to position [593, 0]
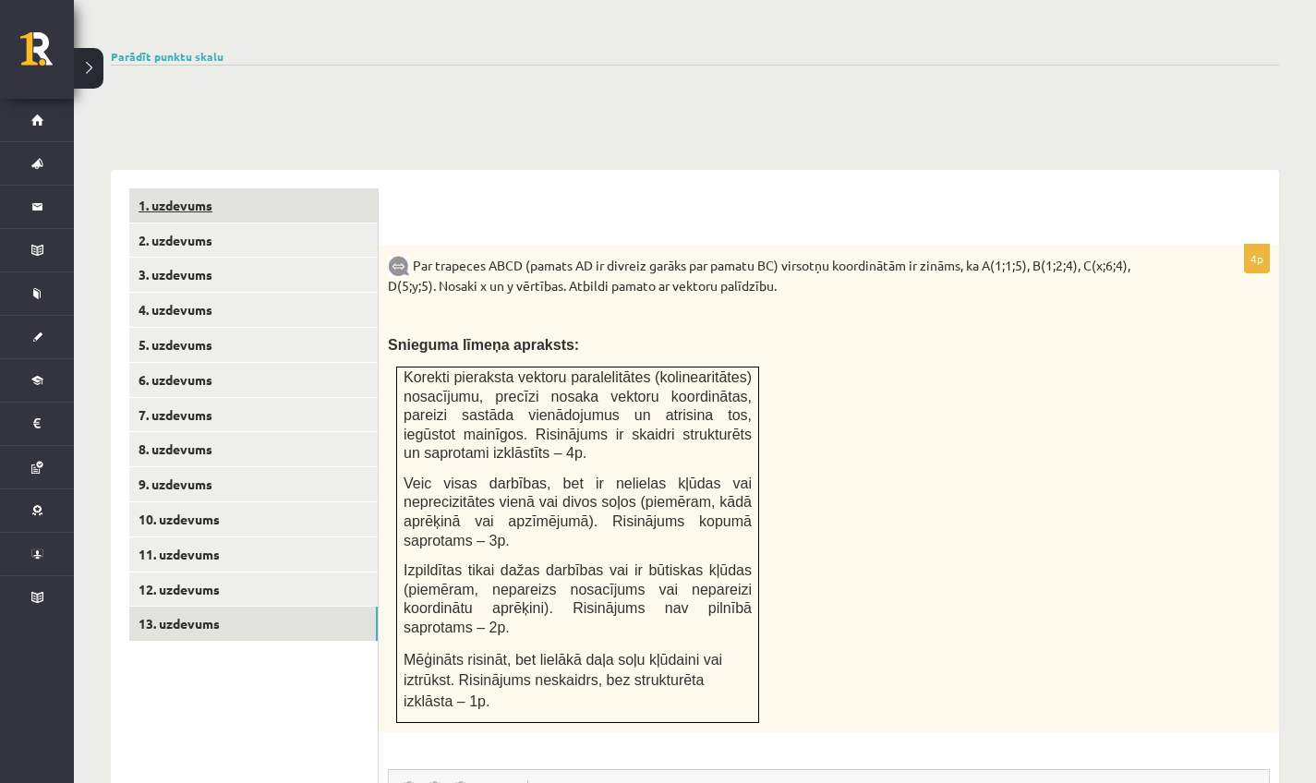
click at [261, 188] on link "1. uzdevums" at bounding box center [253, 205] width 249 height 34
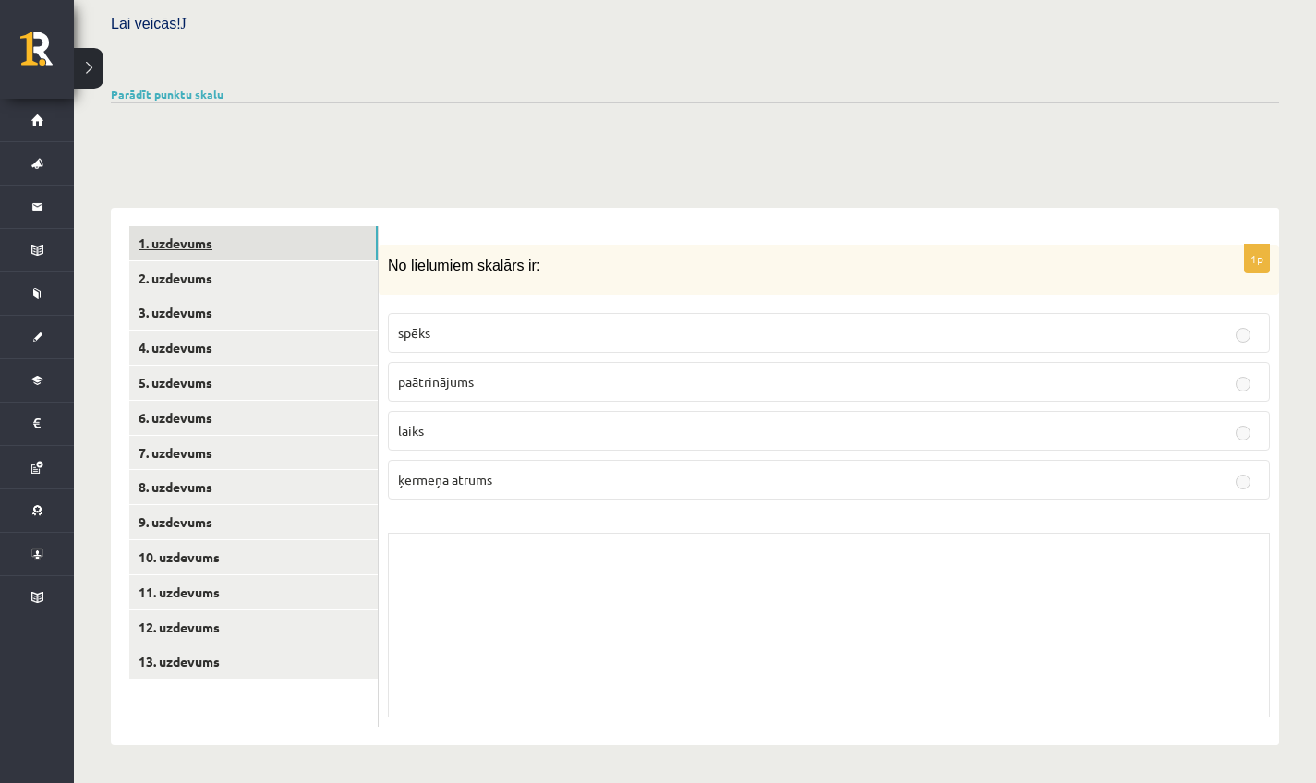
scroll to position [532, 0]
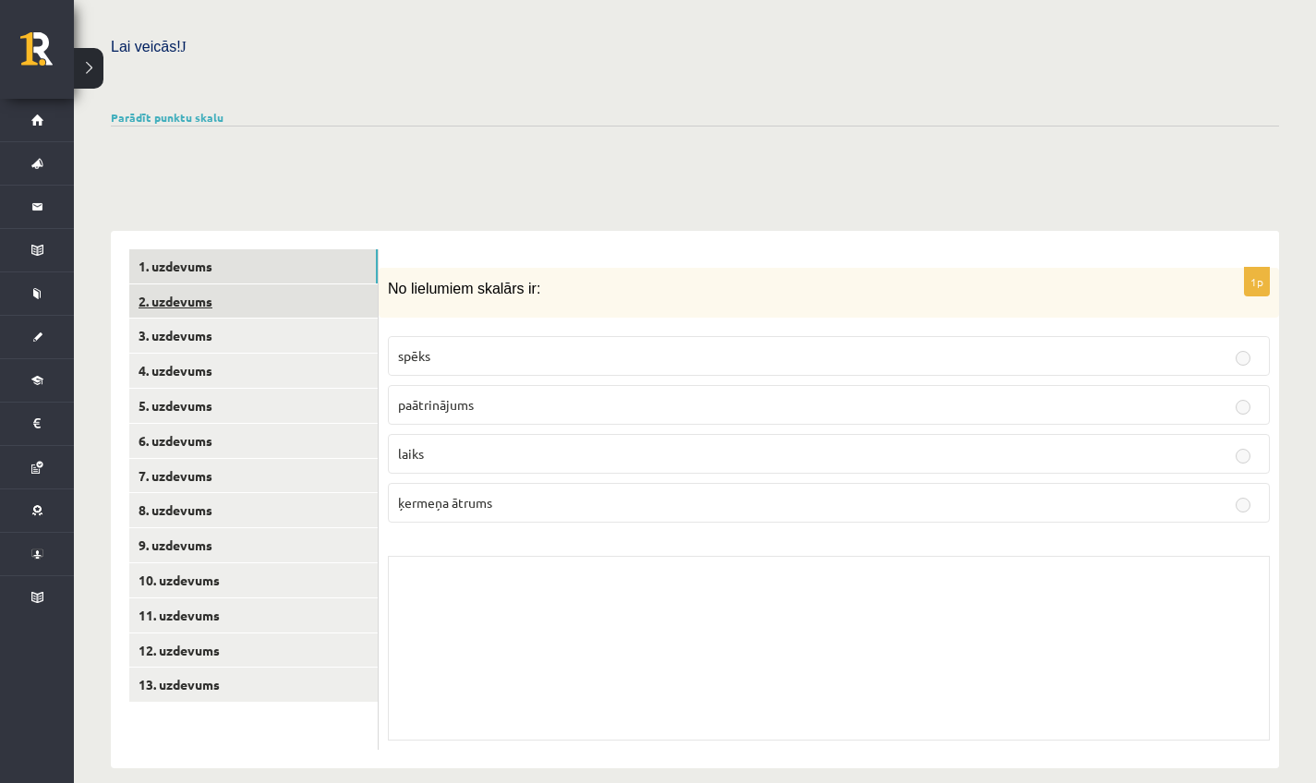
click at [227, 285] on link "2. uzdevums" at bounding box center [253, 302] width 249 height 34
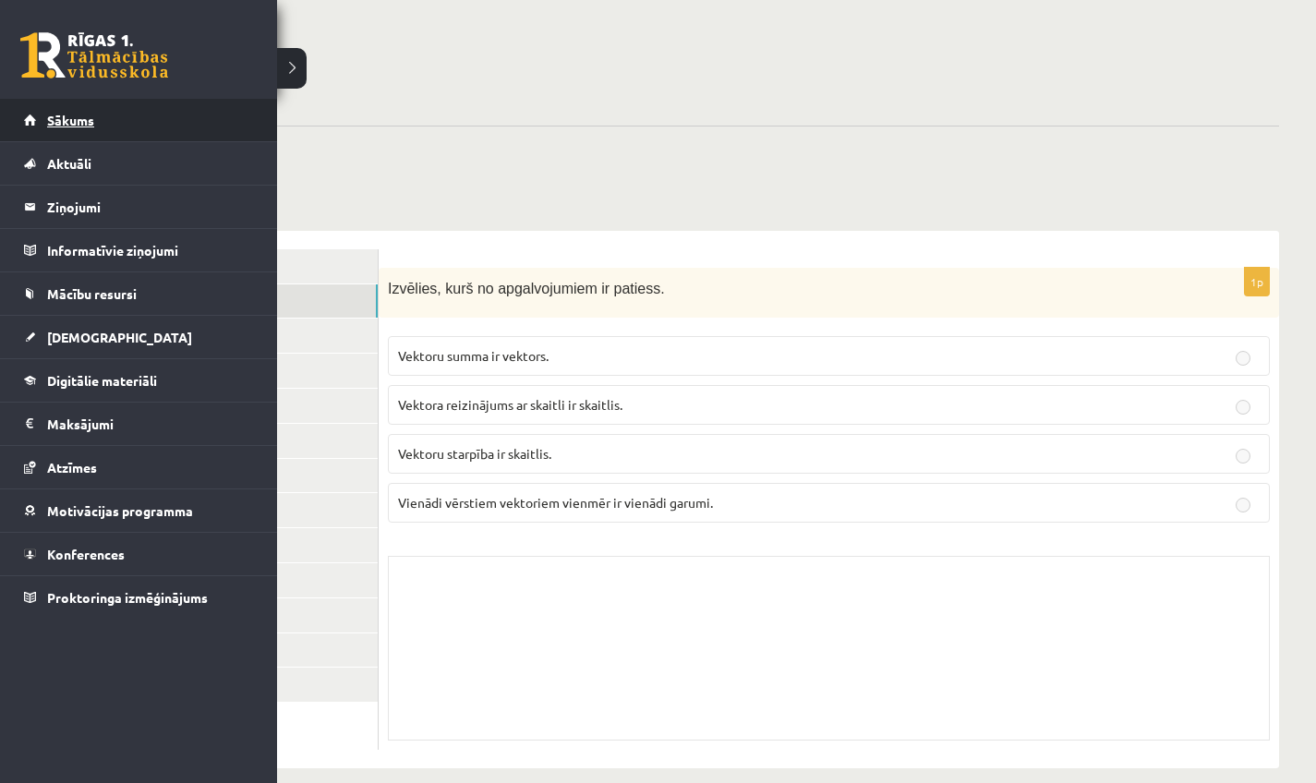
click at [93, 127] on span "Sākums" at bounding box center [70, 120] width 47 height 17
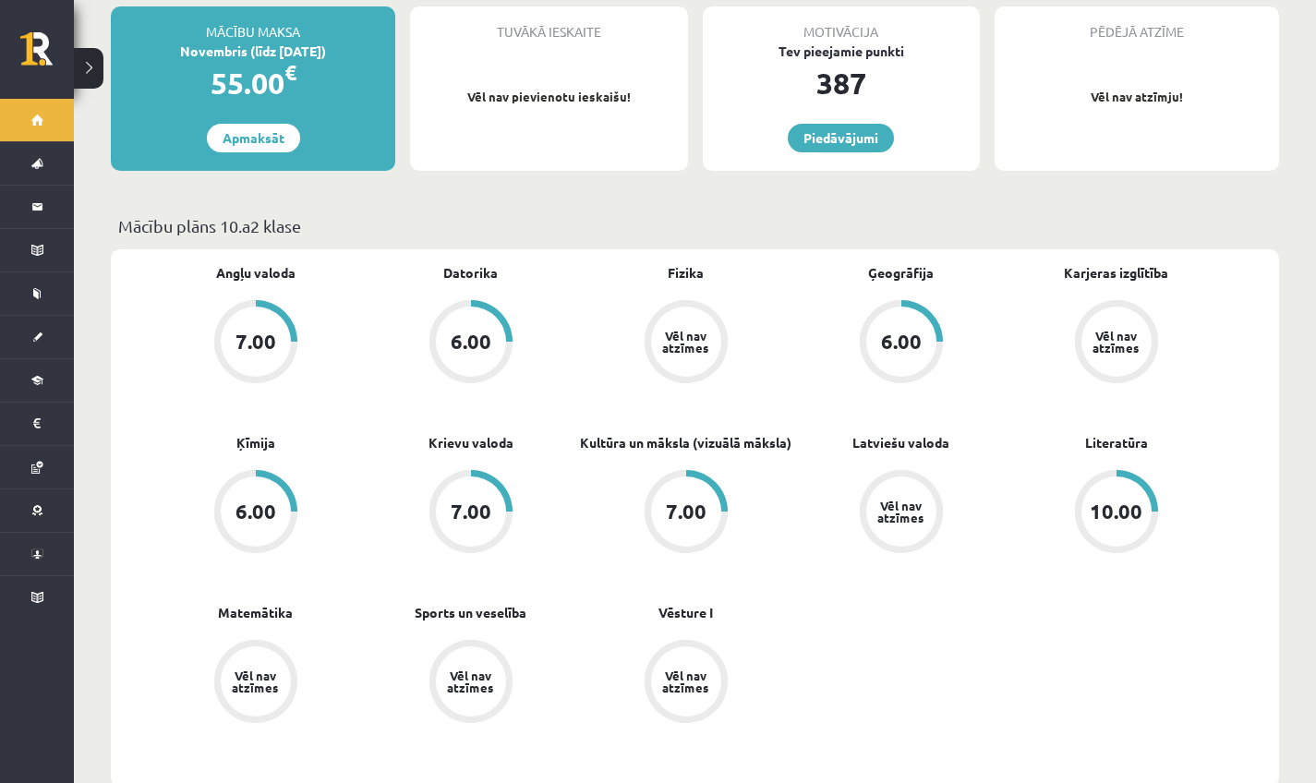
scroll to position [384, 0]
